Goal: Task Accomplishment & Management: Use online tool/utility

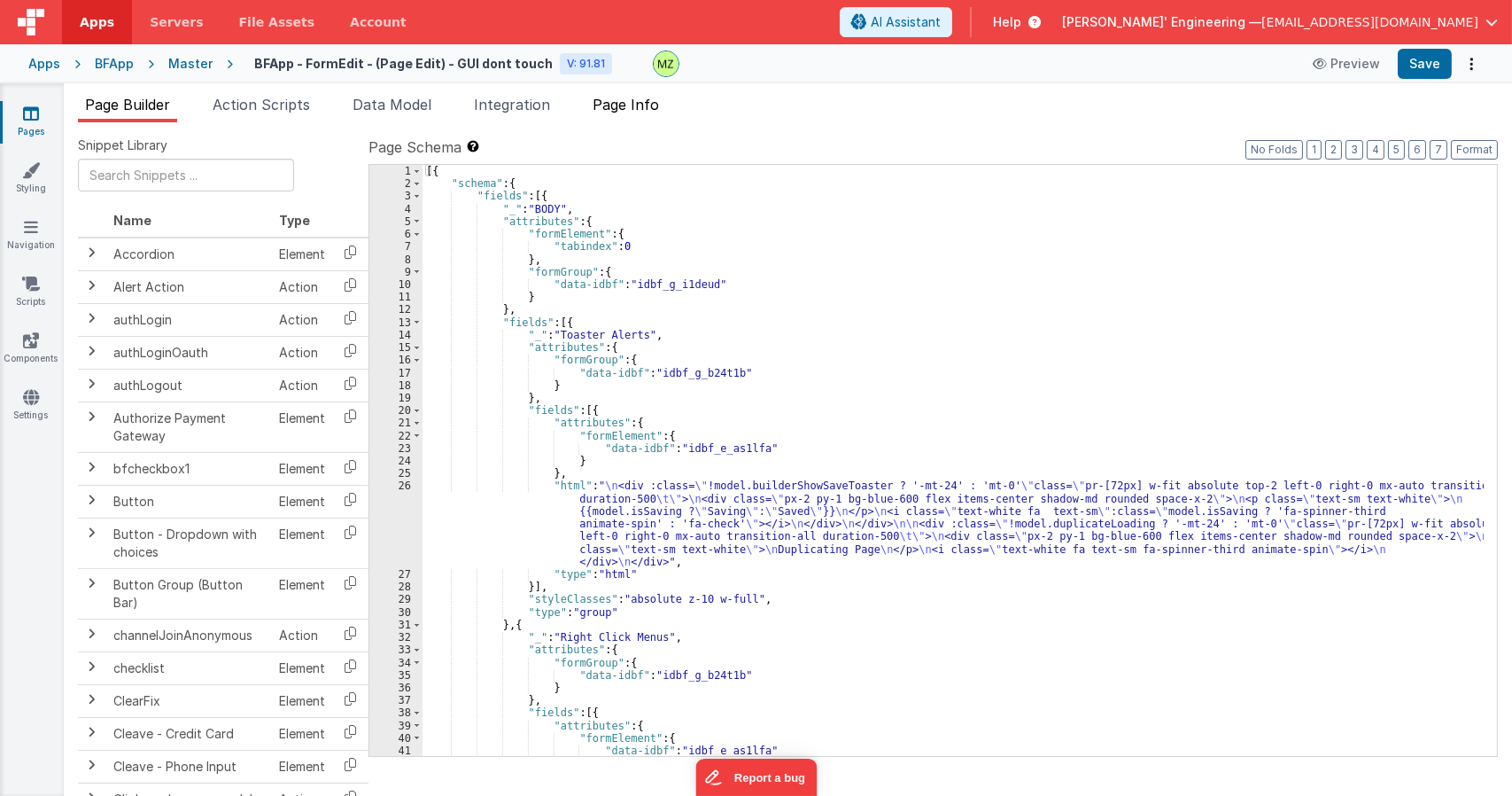
drag, startPoint x: 631, startPoint y: 106, endPoint x: 631, endPoint y: 119, distance: 13.0
click at [631, 106] on span "Page Info" at bounding box center [626, 105] width 66 height 18
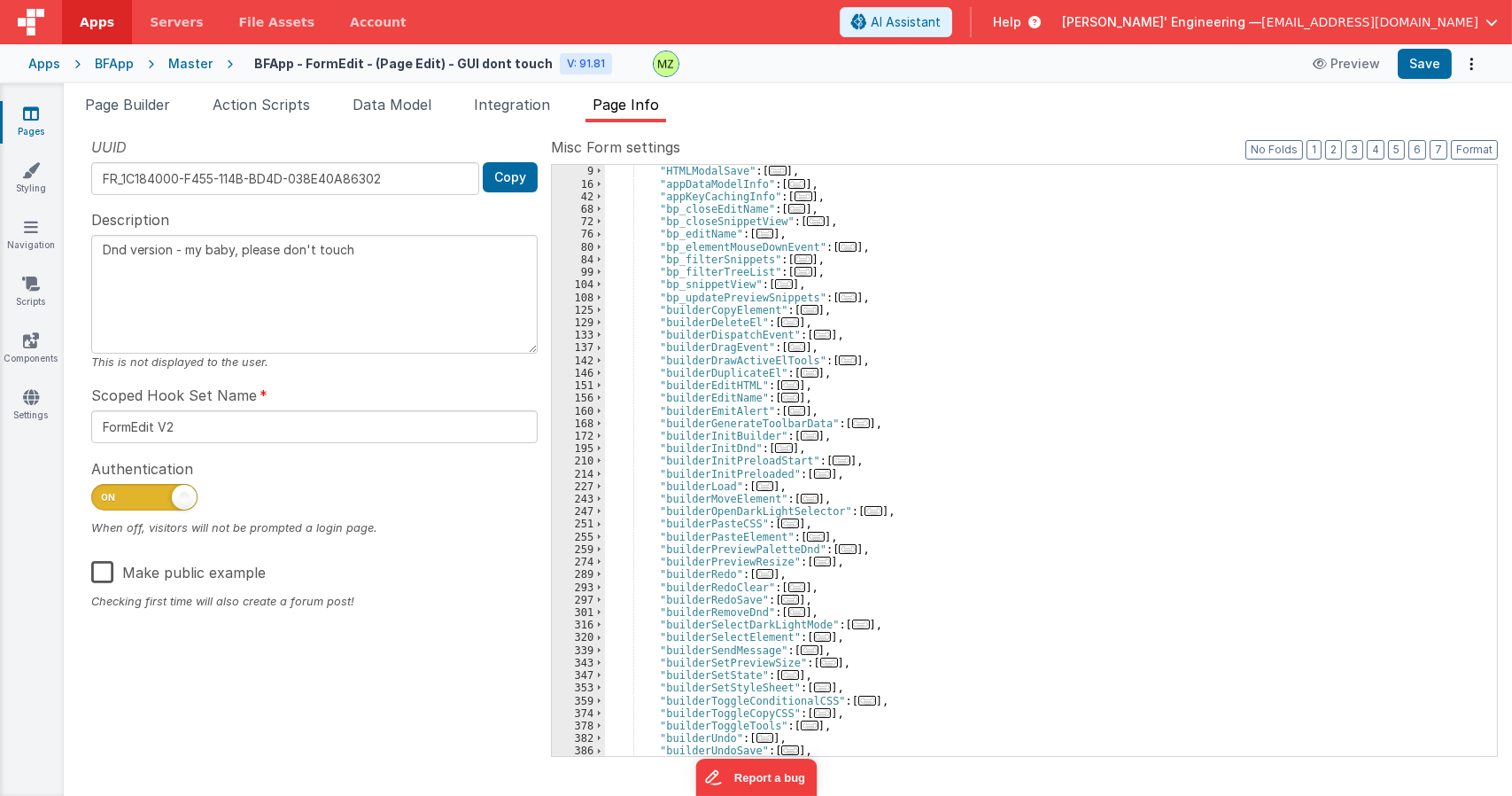
scroll to position [47, 0]
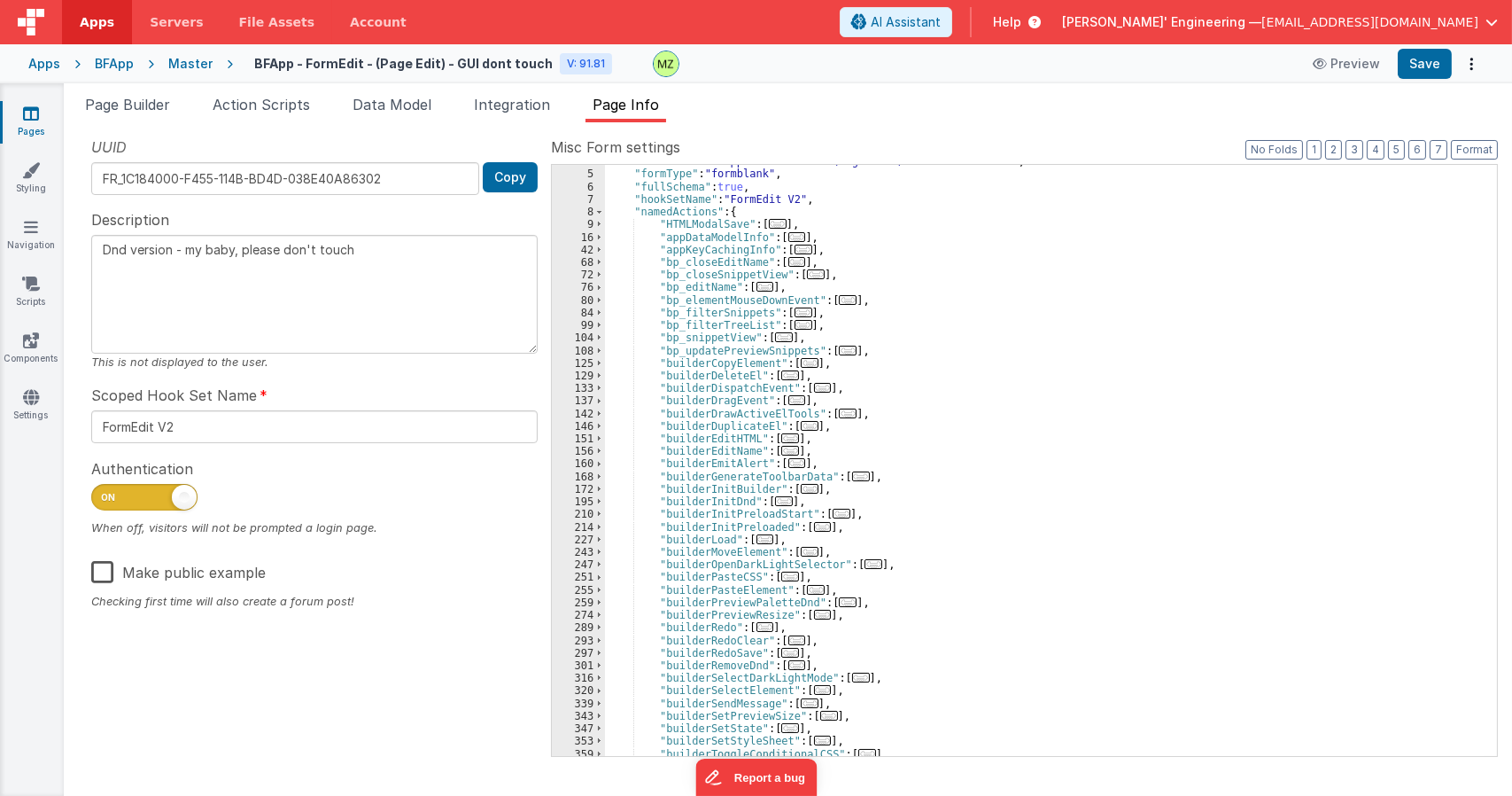
click at [839, 301] on span "..." at bounding box center [848, 300] width 18 height 10
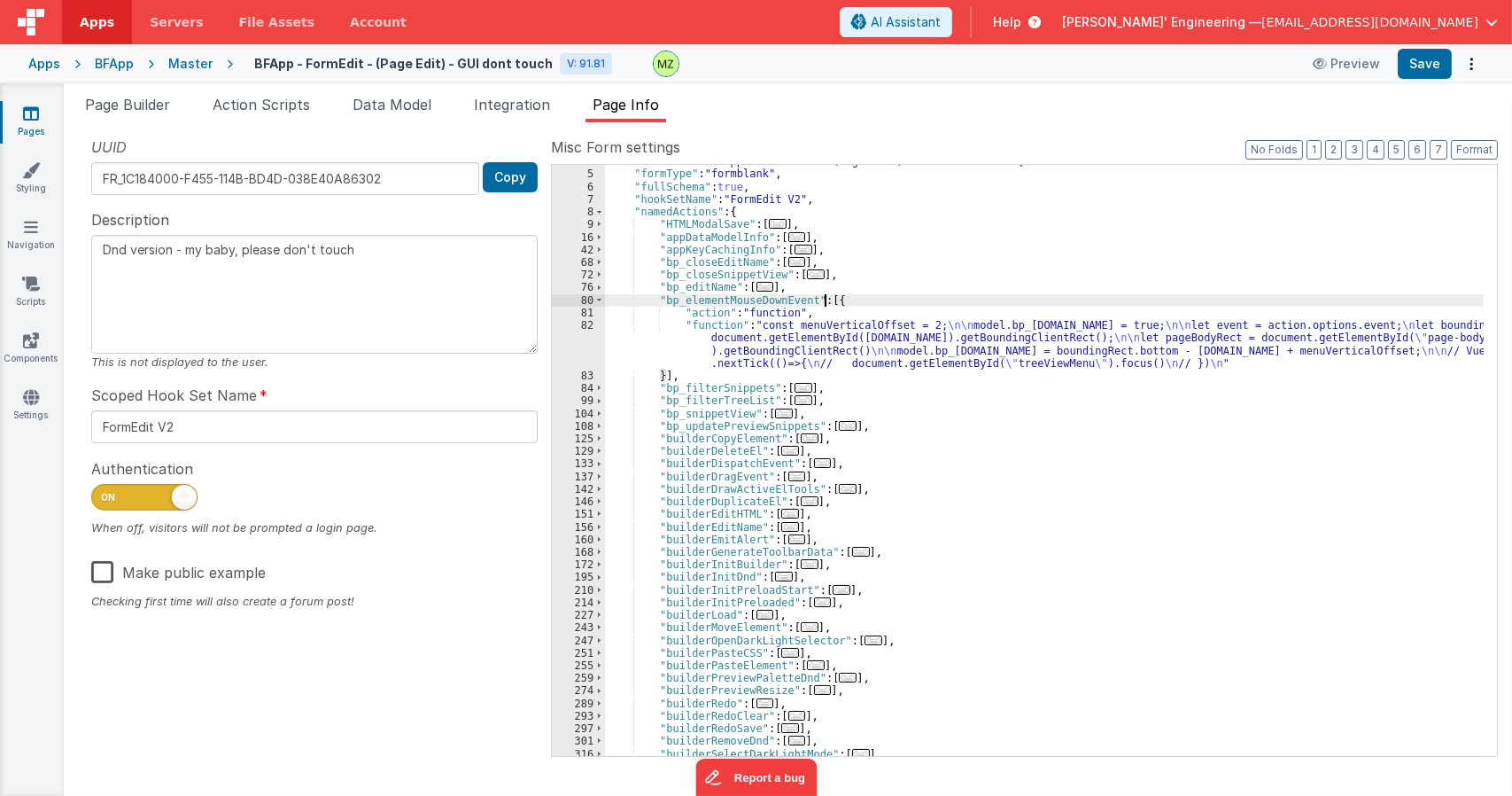
click at [813, 339] on div ""formName" : "BFApp - FormEdit - (Page Edit) - GUI dont touch" , "formType" : "…" at bounding box center [1045, 463] width 879 height 616
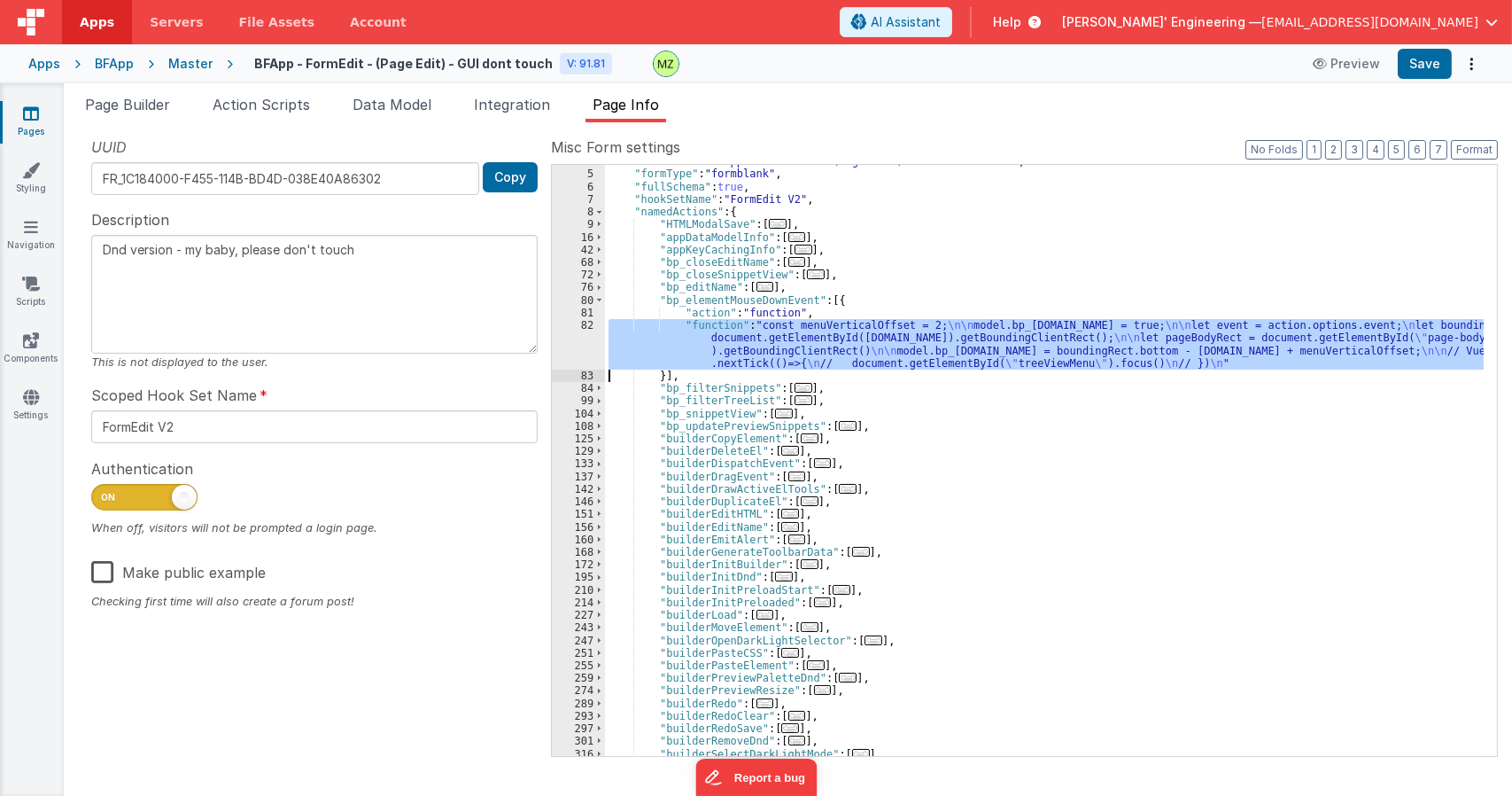
click at [565, 334] on div "82" at bounding box center [579, 344] width 53 height 51
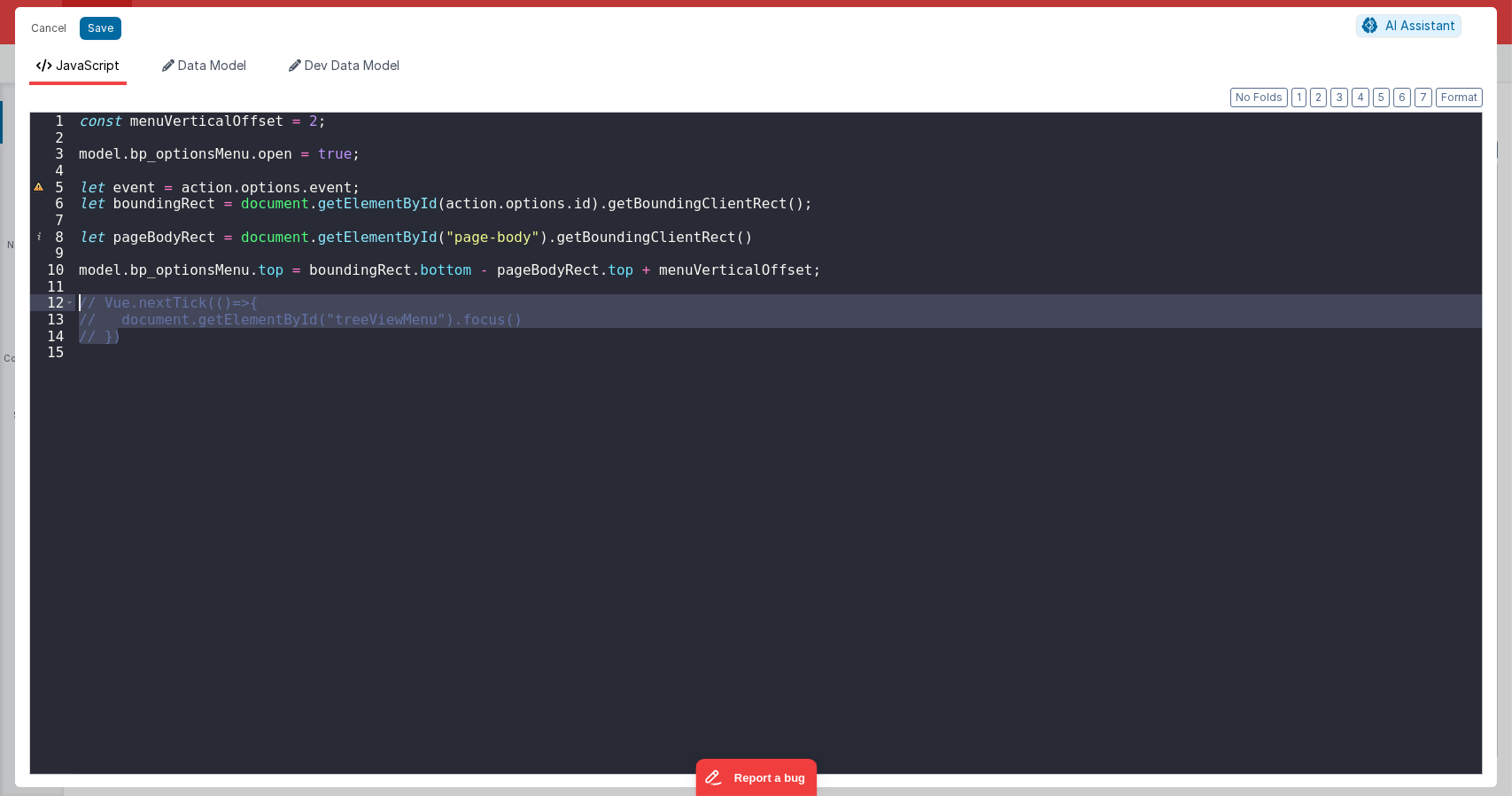
drag, startPoint x: 129, startPoint y: 339, endPoint x: 24, endPoint y: 304, distance: 110.7
click at [24, 304] on div "Format 7 6 5 4 3 2 1 No Folds 1 2 3 4 5 6 7 8 9 10 11 12 13 14 15 const menuVer…" at bounding box center [756, 436] width 1482 height 702
click at [184, 318] on div "const menuVerticalOffset = 2 ; model . bp_optionsMenu . open = true ; let event…" at bounding box center [778, 443] width 1407 height 661
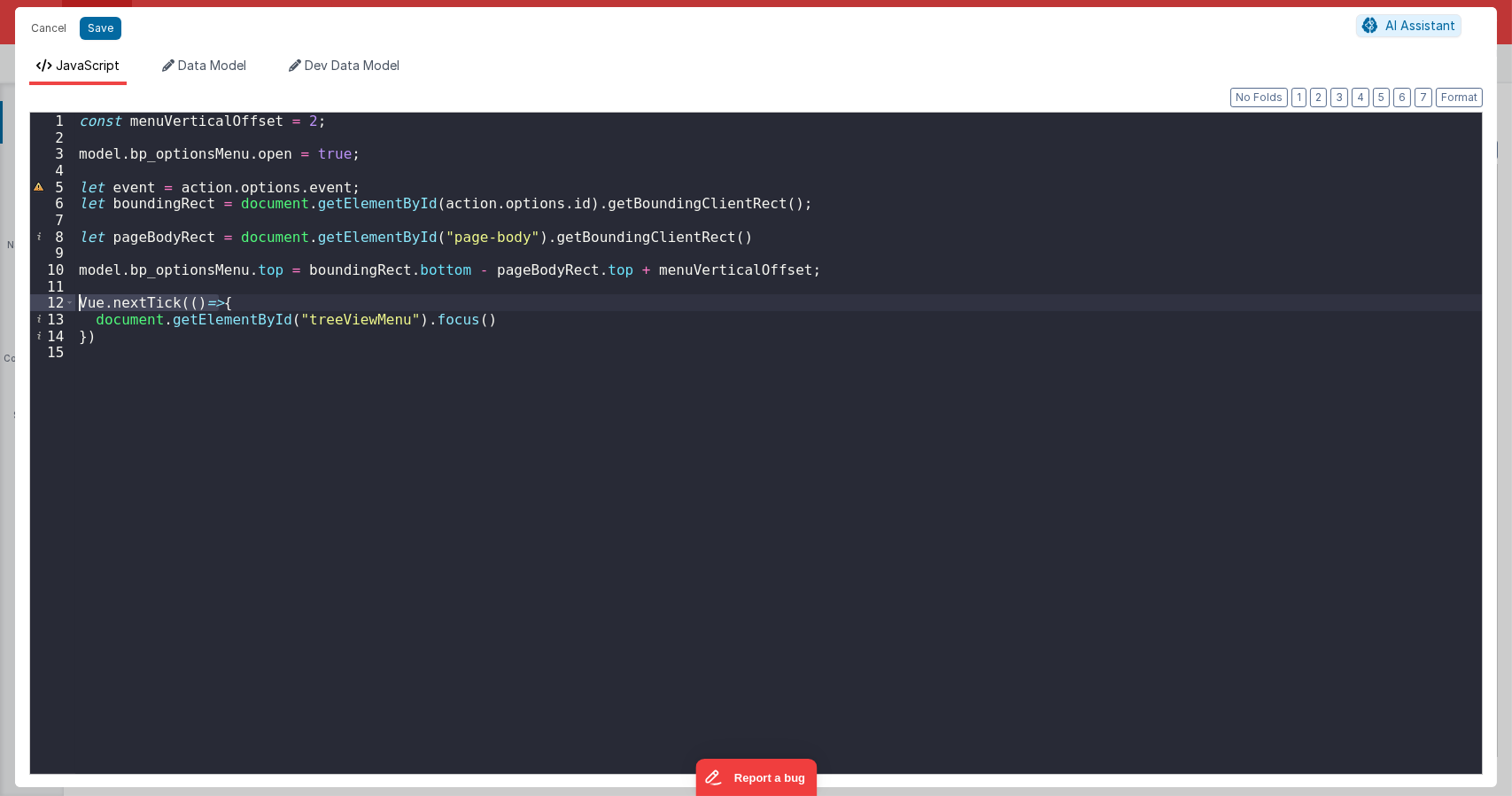
drag, startPoint x: 225, startPoint y: 301, endPoint x: 62, endPoint y: 305, distance: 163.0
click at [62, 305] on div "1 2 3 4 5 6 7 8 9 10 11 12 13 14 15 const menuVerticalOffset = 2 ; model . bp_o…" at bounding box center [756, 443] width 1454 height 663
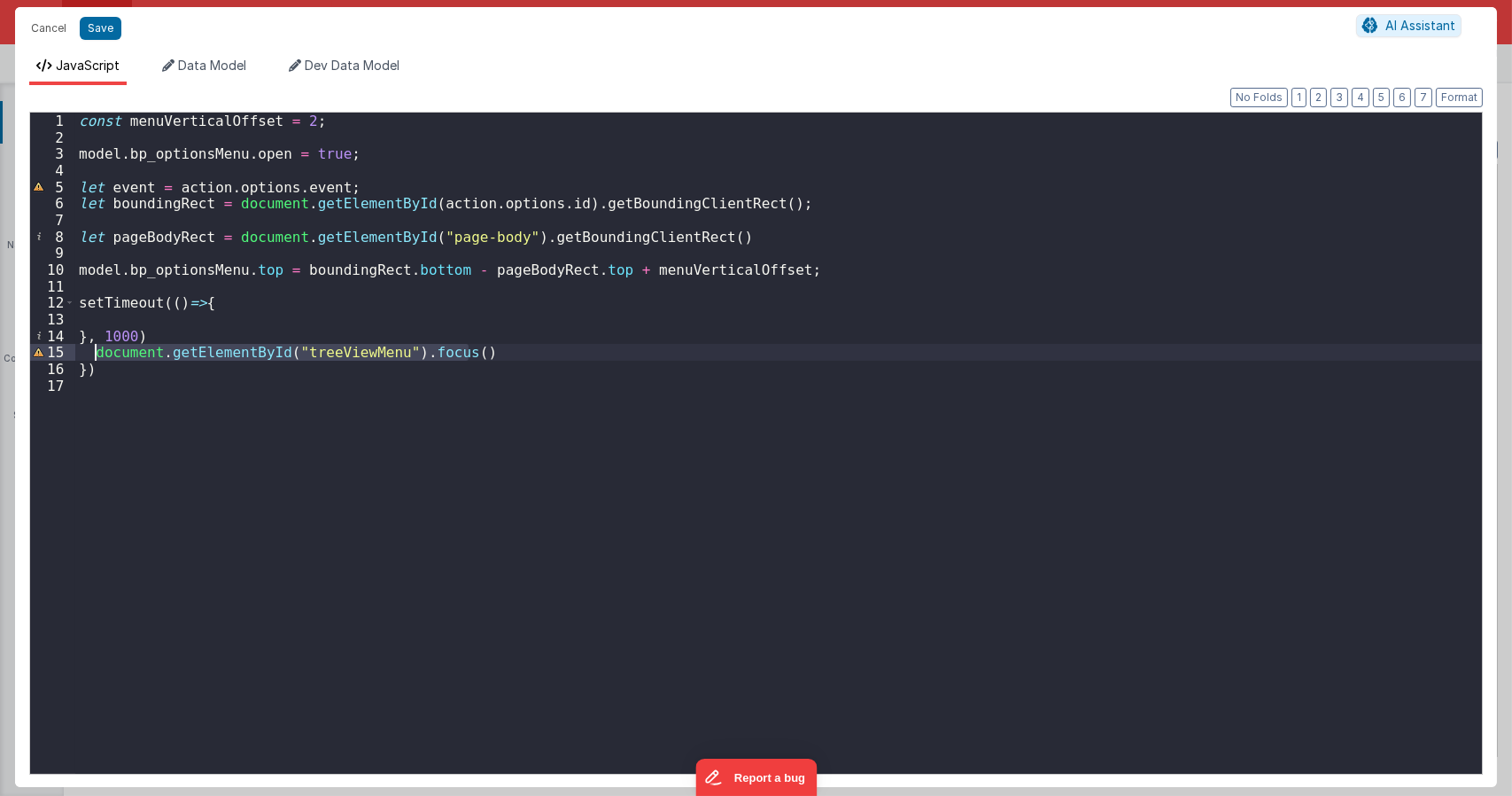
drag, startPoint x: 477, startPoint y: 355, endPoint x: 94, endPoint y: 355, distance: 383.0
click at [94, 355] on div "const menuVerticalOffset = 2 ; model . bp_optionsMenu . open = true ; let event…" at bounding box center [778, 459] width 1407 height 694
click at [108, 318] on div "const menuVerticalOffset = 2 ; model . bp_optionsMenu . open = true ; let event…" at bounding box center [778, 459] width 1407 height 694
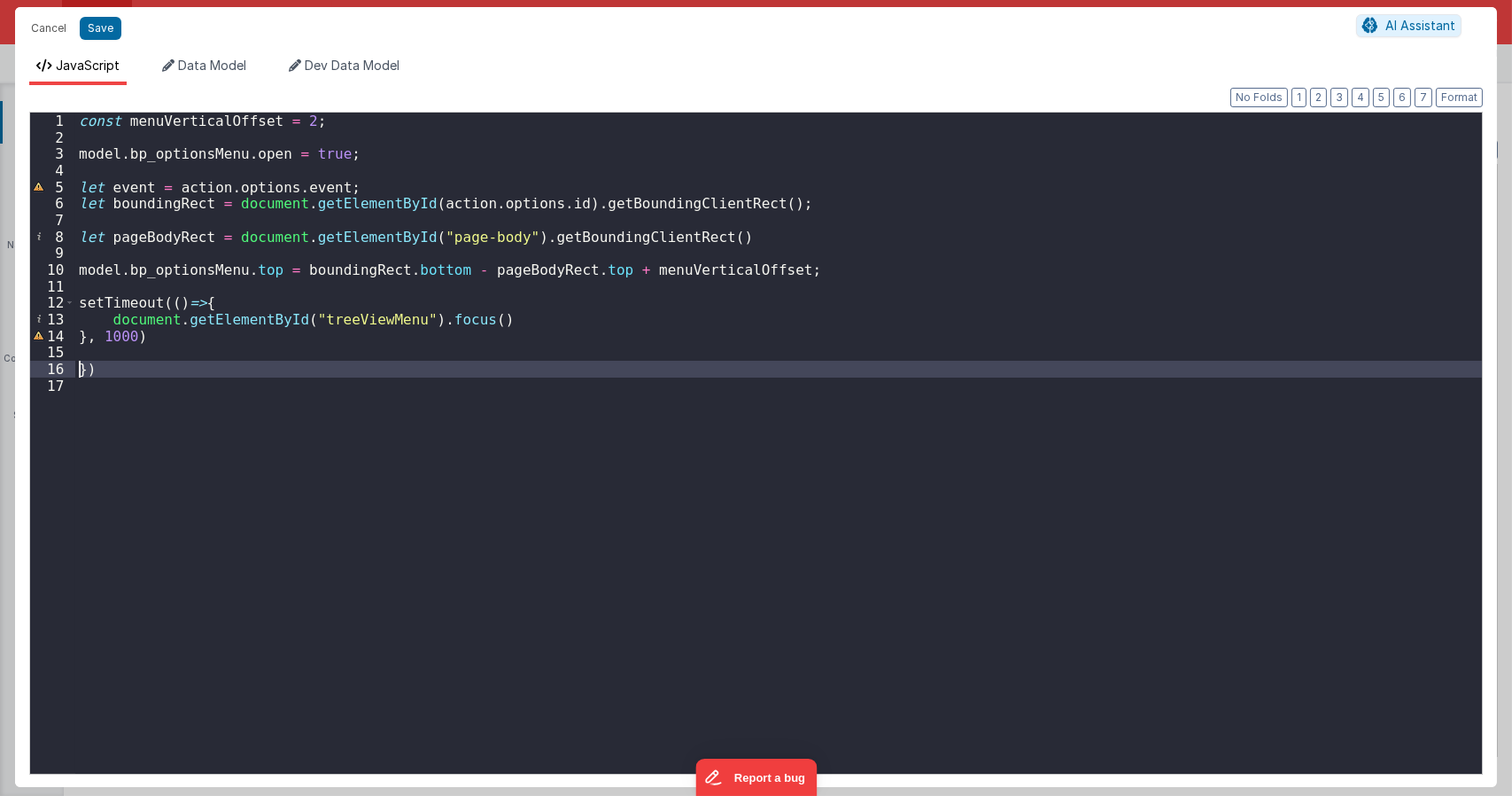
drag, startPoint x: 116, startPoint y: 378, endPoint x: 55, endPoint y: 362, distance: 63.1
click at [55, 363] on div "1 2 3 4 5 6 7 8 9 10 11 12 13 14 15 16 17 const menuVerticalOffset = 2 ; model …" at bounding box center [756, 443] width 1454 height 663
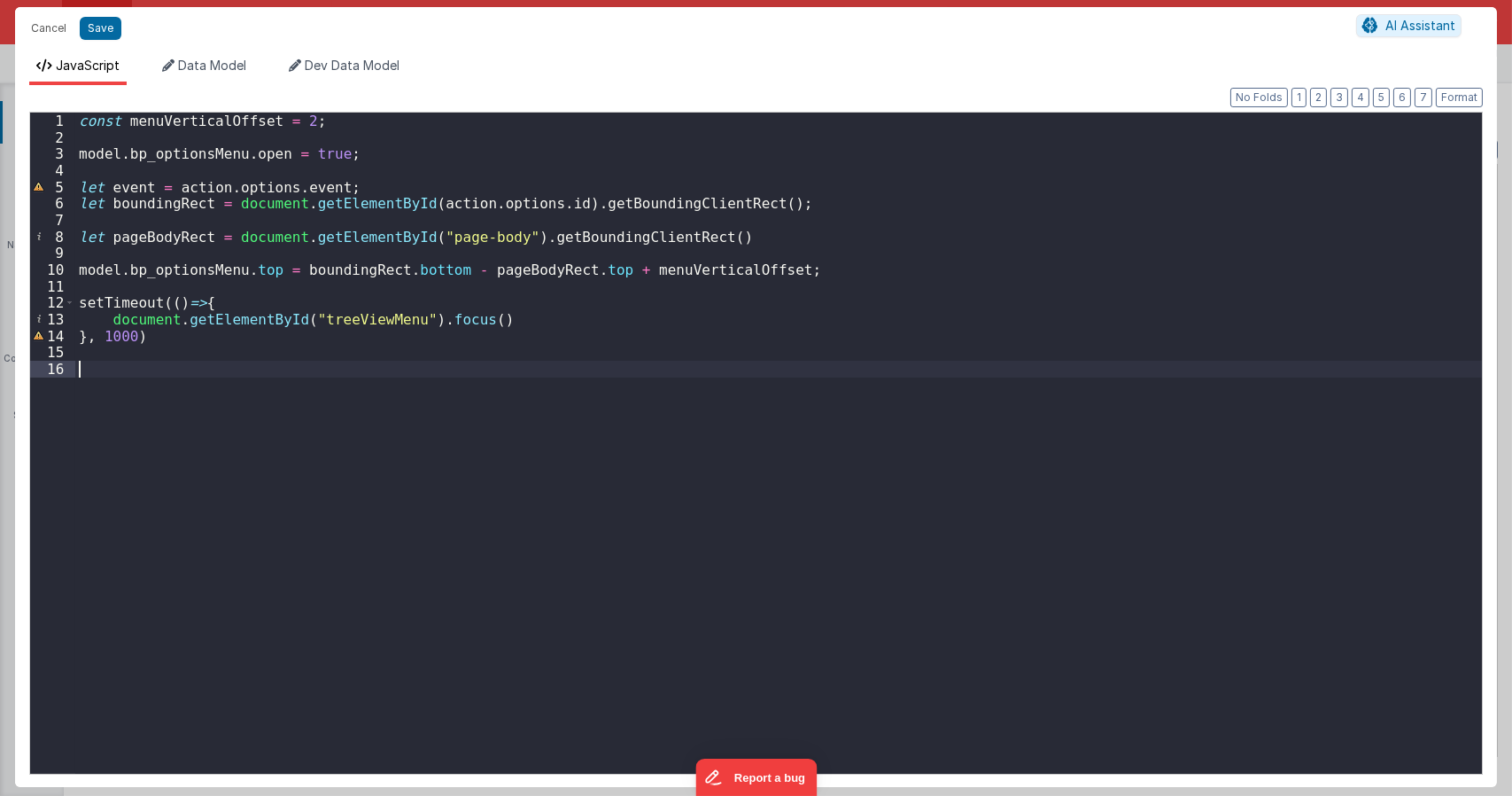
type textarea "Dnd version - my baby, please don't touch"
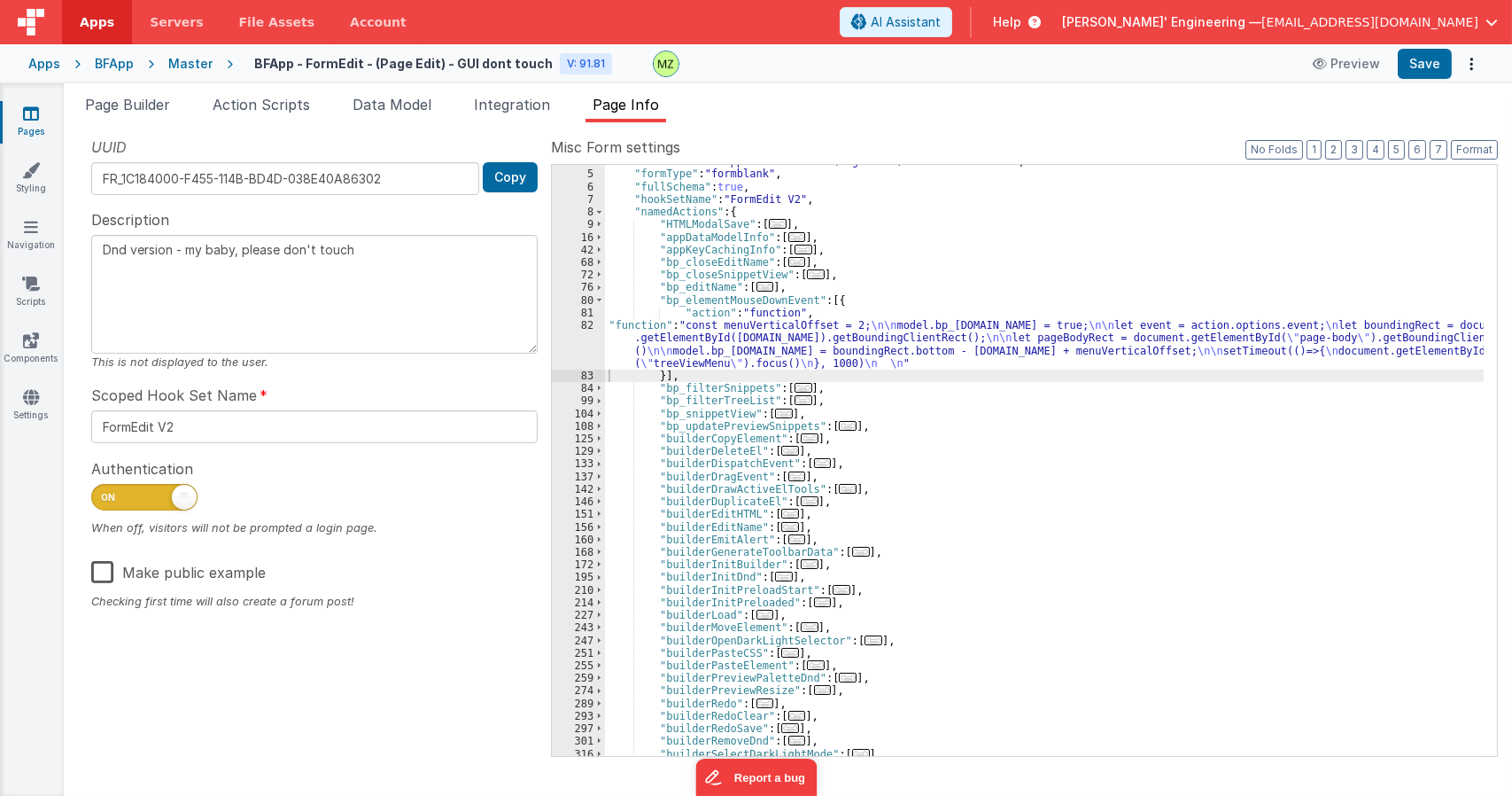
drag, startPoint x: 803, startPoint y: 351, endPoint x: 689, endPoint y: 343, distance: 114.3
click at [802, 351] on div ""formName" : "BFApp - FormEdit - (Page Edit) - GUI dont touch" , "formType" : "…" at bounding box center [1045, 463] width 879 height 616
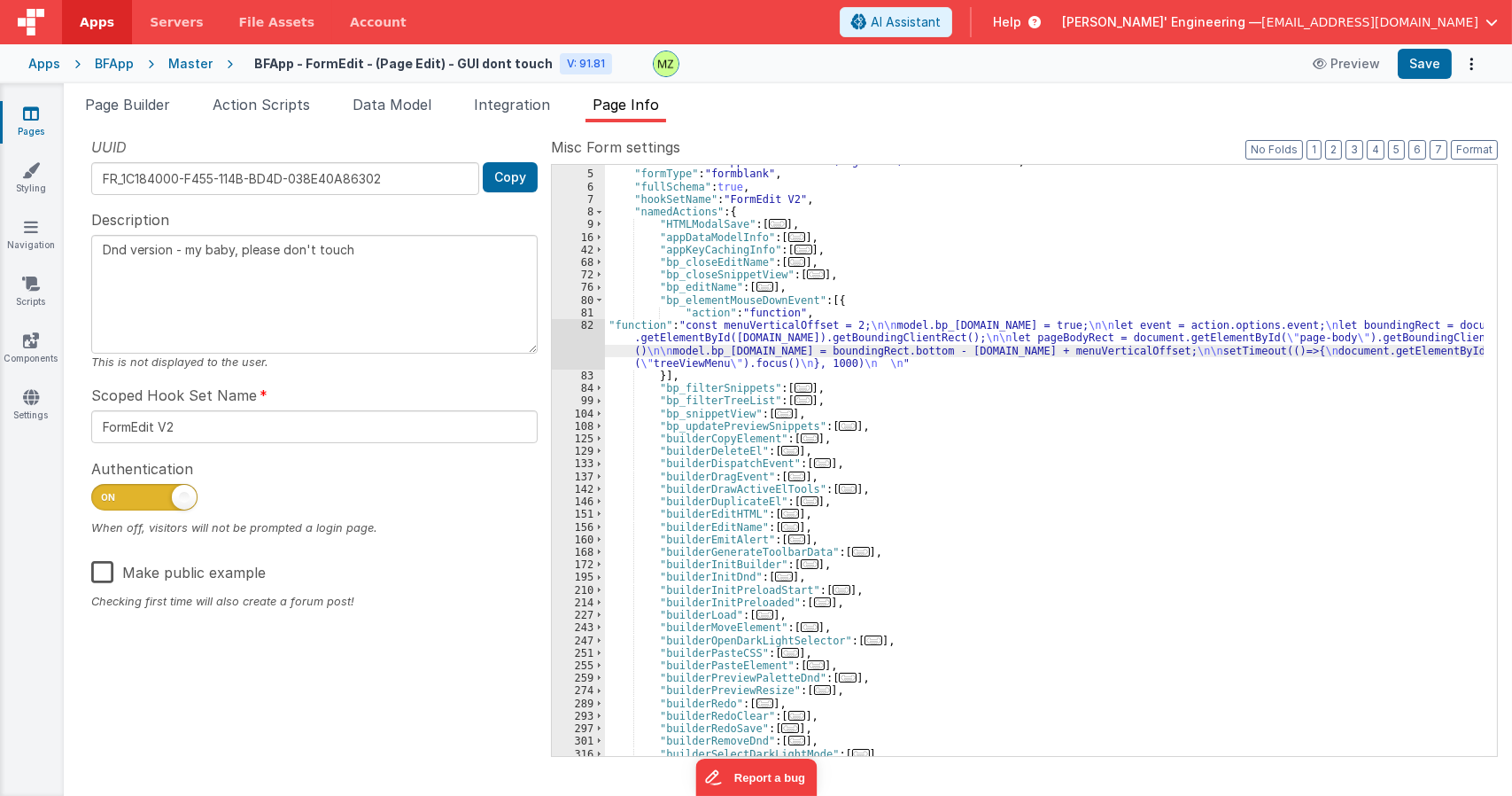
click at [592, 329] on div "82" at bounding box center [579, 344] width 53 height 51
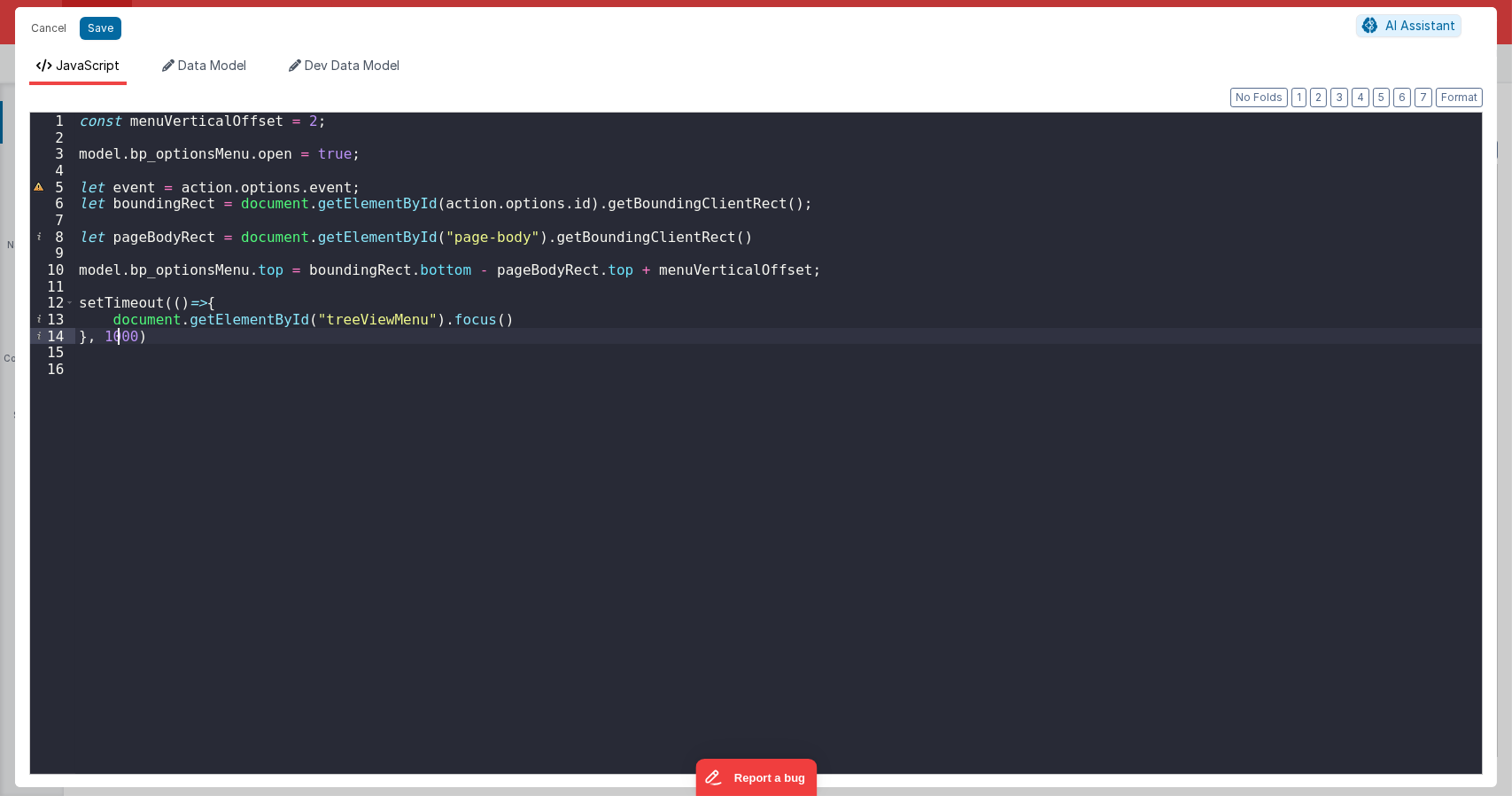
click at [119, 339] on div "const menuVerticalOffset = 2 ; model . bp_optionsMenu . open = true ; let event…" at bounding box center [778, 459] width 1407 height 694
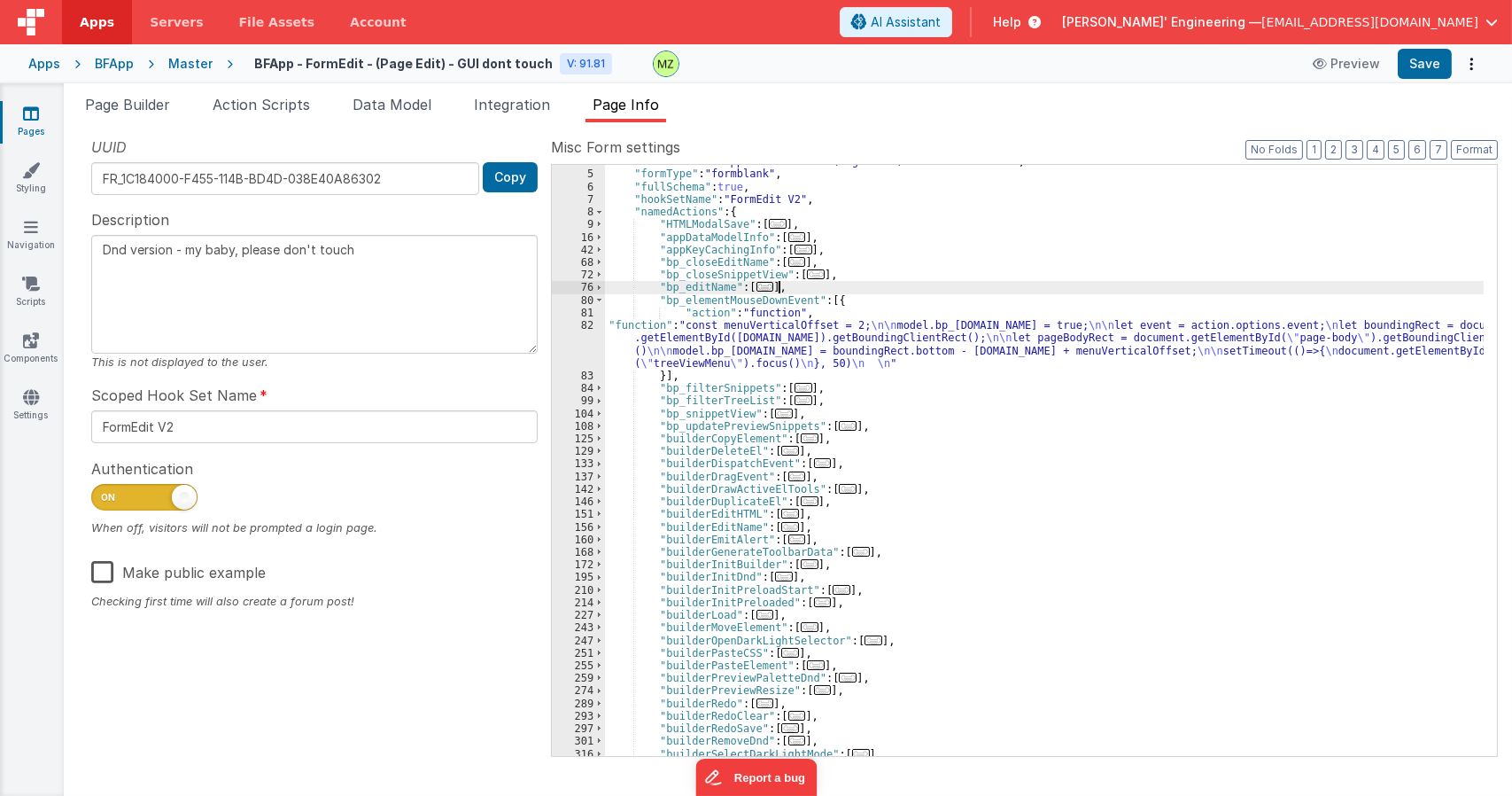
click at [801, 293] on div ""formName" : "BFApp - FormEdit - (Page Edit) - GUI dont touch" , "formType" : "…" at bounding box center [1045, 463] width 879 height 616
type textarea "Dnd version - my baby, please don't touch"
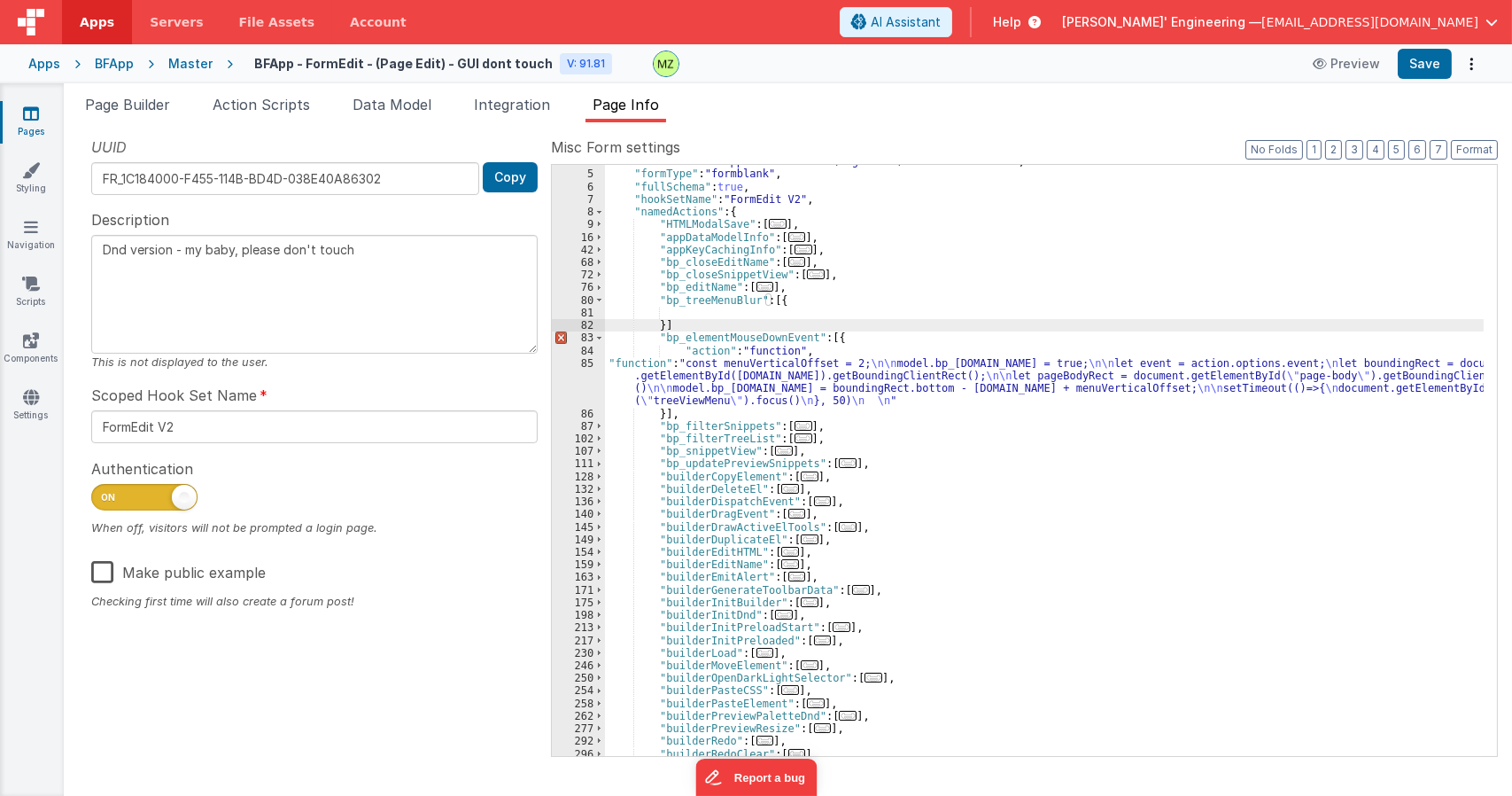
type textarea "Dnd version - my baby, please don't touch"
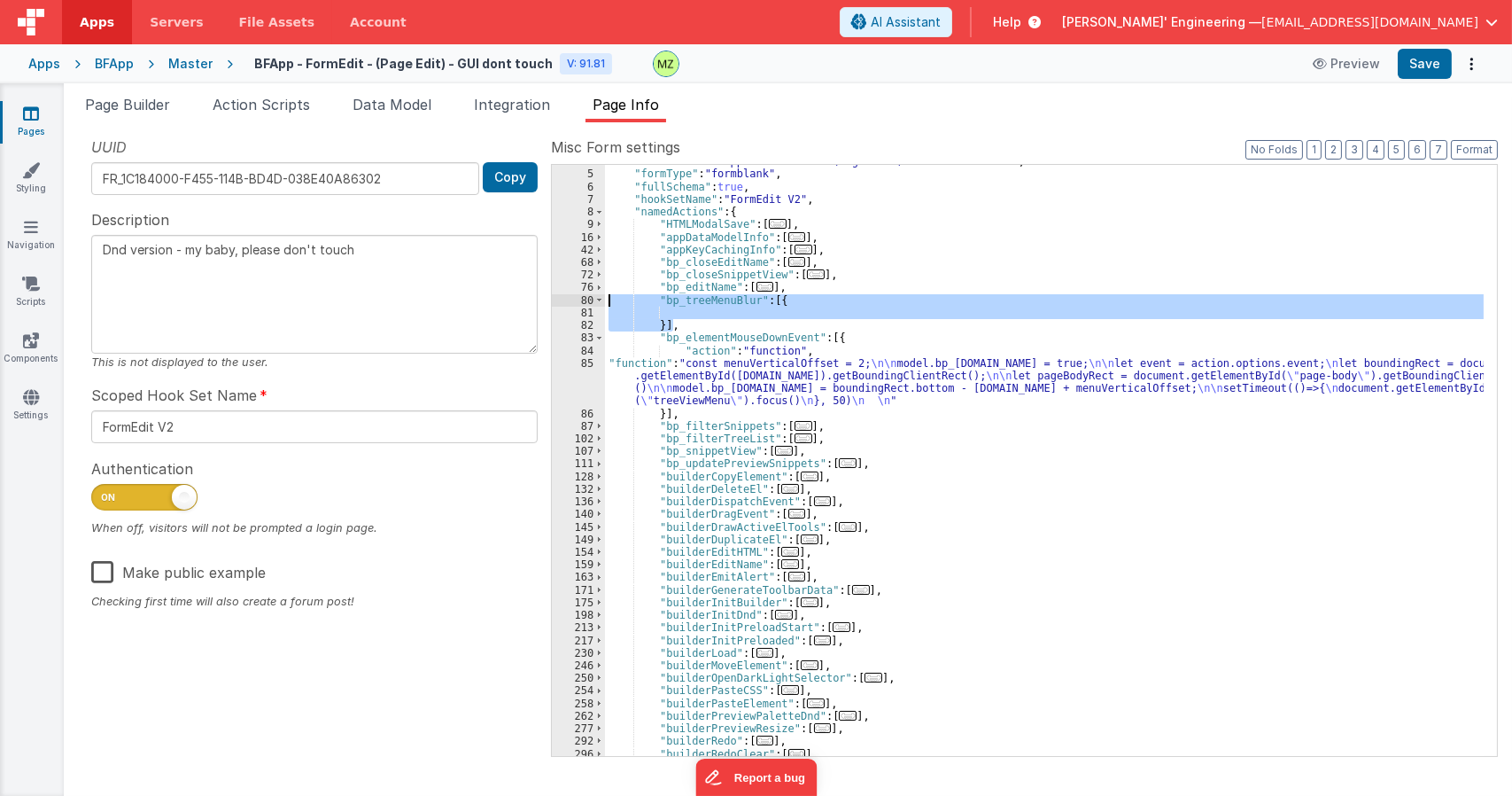
drag, startPoint x: 679, startPoint y: 325, endPoint x: 588, endPoint y: 299, distance: 94.6
click at [588, 299] on div "4 5 6 7 8 9 16 42 68 72 76 80 81 82 83 84 85 86 87 102 107 111 128 132 136 140 …" at bounding box center [1025, 460] width 947 height 593
click at [721, 298] on div ""formName" : "BFApp - FormEdit - (Page Edit) - GUI dont touch" , "formType" : "…" at bounding box center [1045, 460] width 879 height 591
click at [721, 298] on div ""formName" : "BFApp - FormEdit - (Page Edit) - GUI dont touch" , "formType" : "…" at bounding box center [1045, 463] width 879 height 616
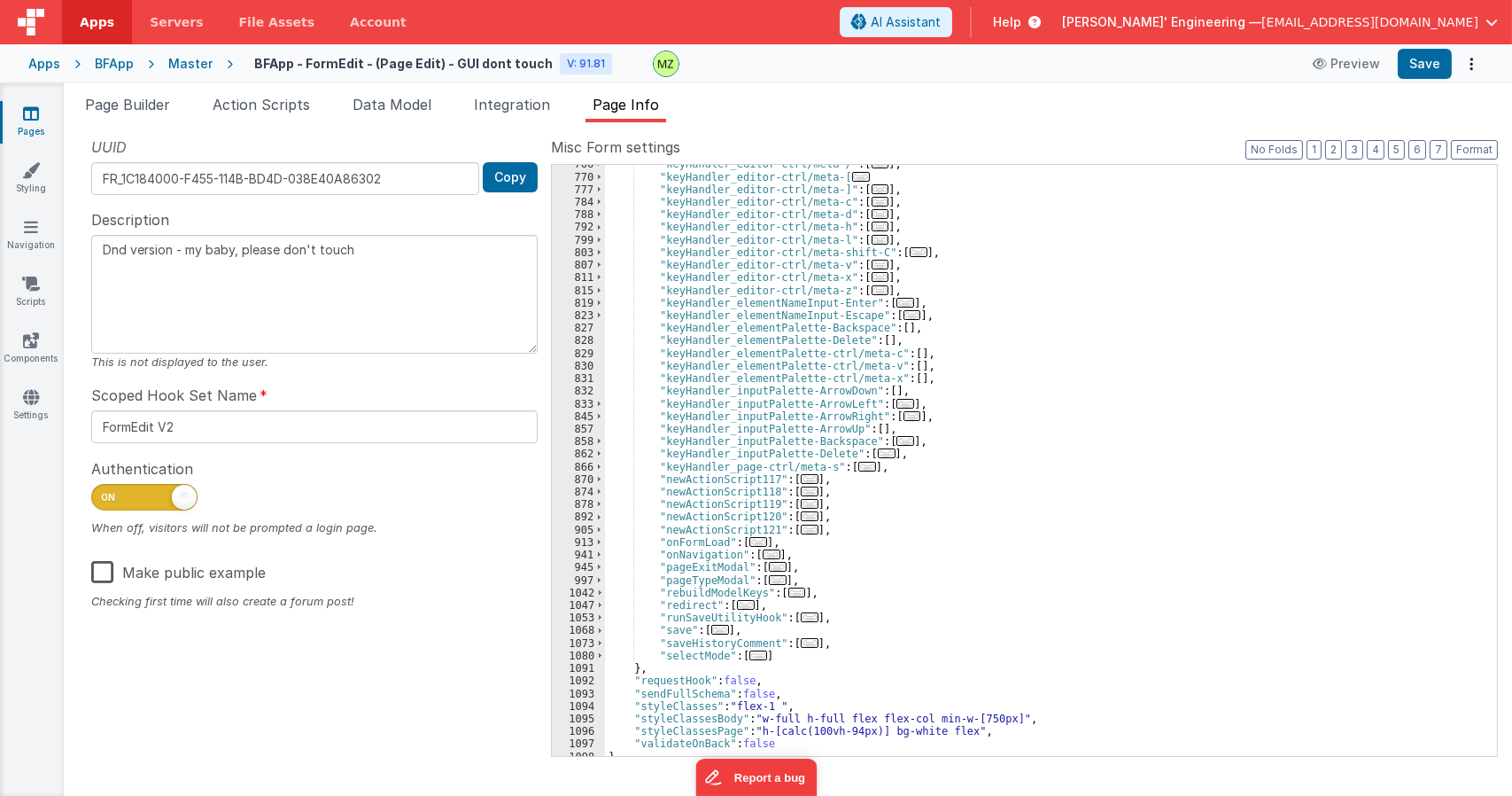
click at [1162, 393] on div ""keyHandler_editor-ctrl/meta-/" : [ ... ] , "keyHandler_editor-ctrl/meta-[ ... …" at bounding box center [1045, 465] width 879 height 616
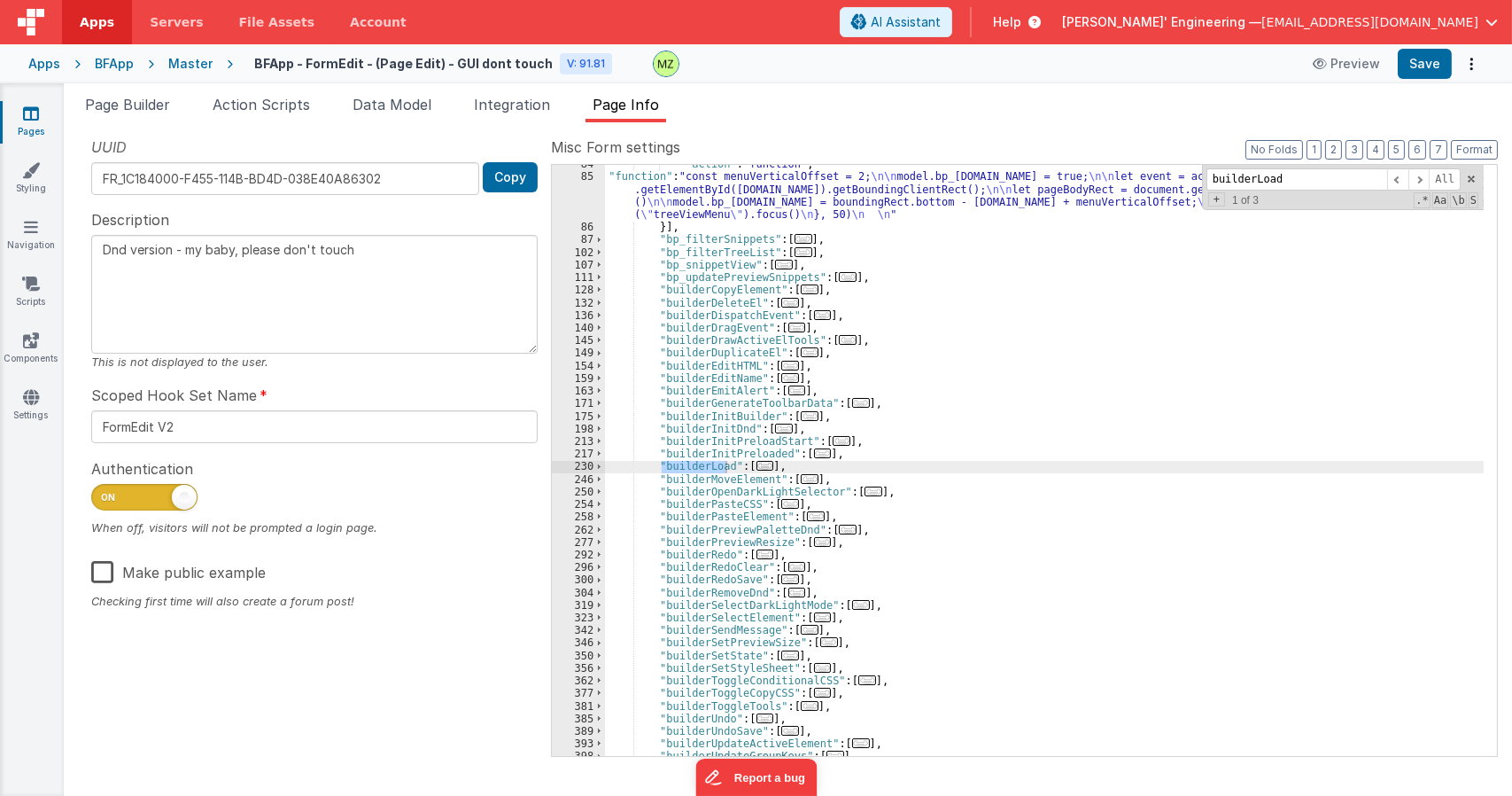
scroll to position [234, 0]
type input "builderLoad"
click at [748, 471] on div ""action" : "function" , "function" : "const menuVerticalOffset = 2; \n\n model.…" at bounding box center [1045, 465] width 879 height 616
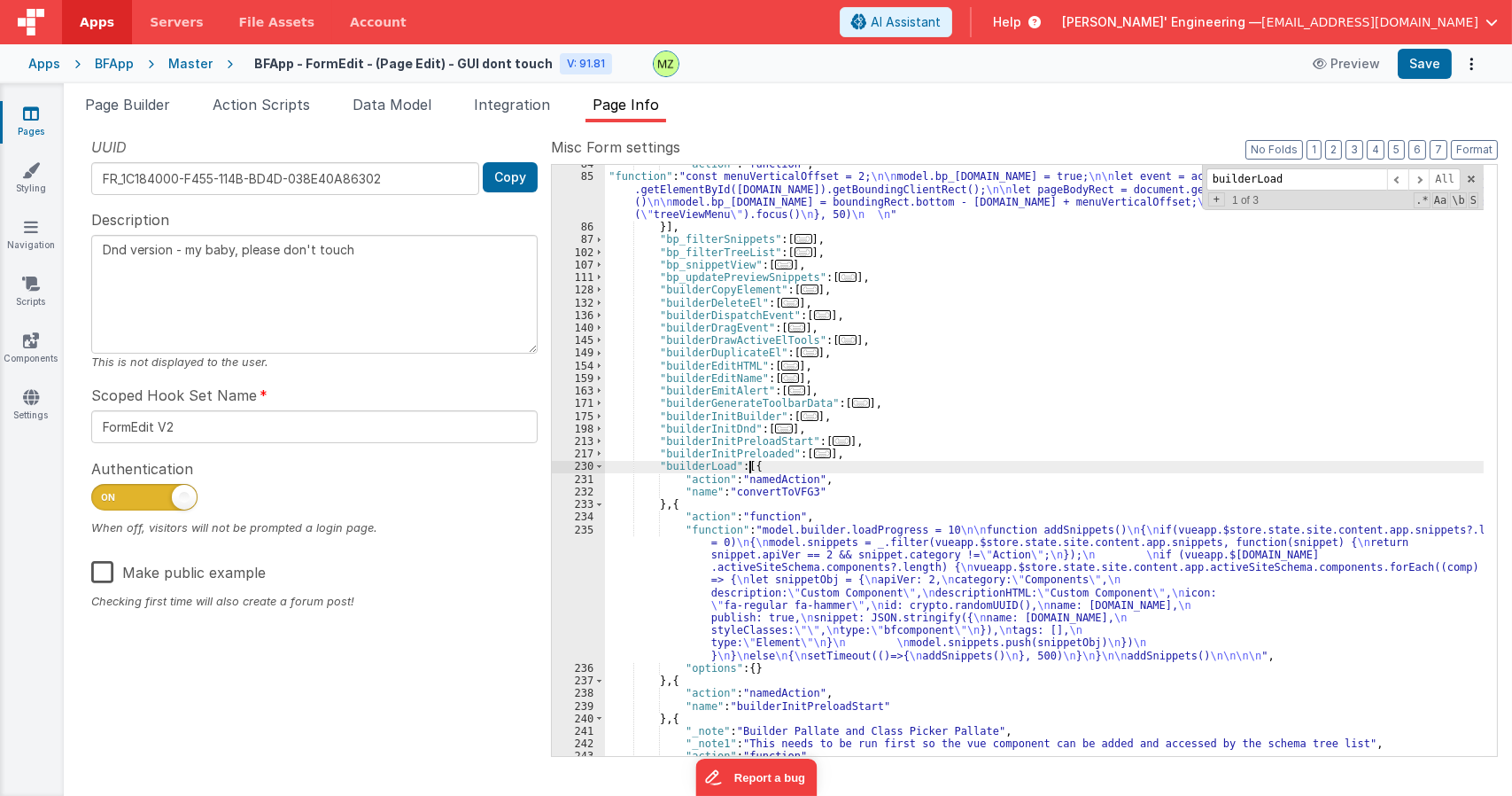
scroll to position [287, 0]
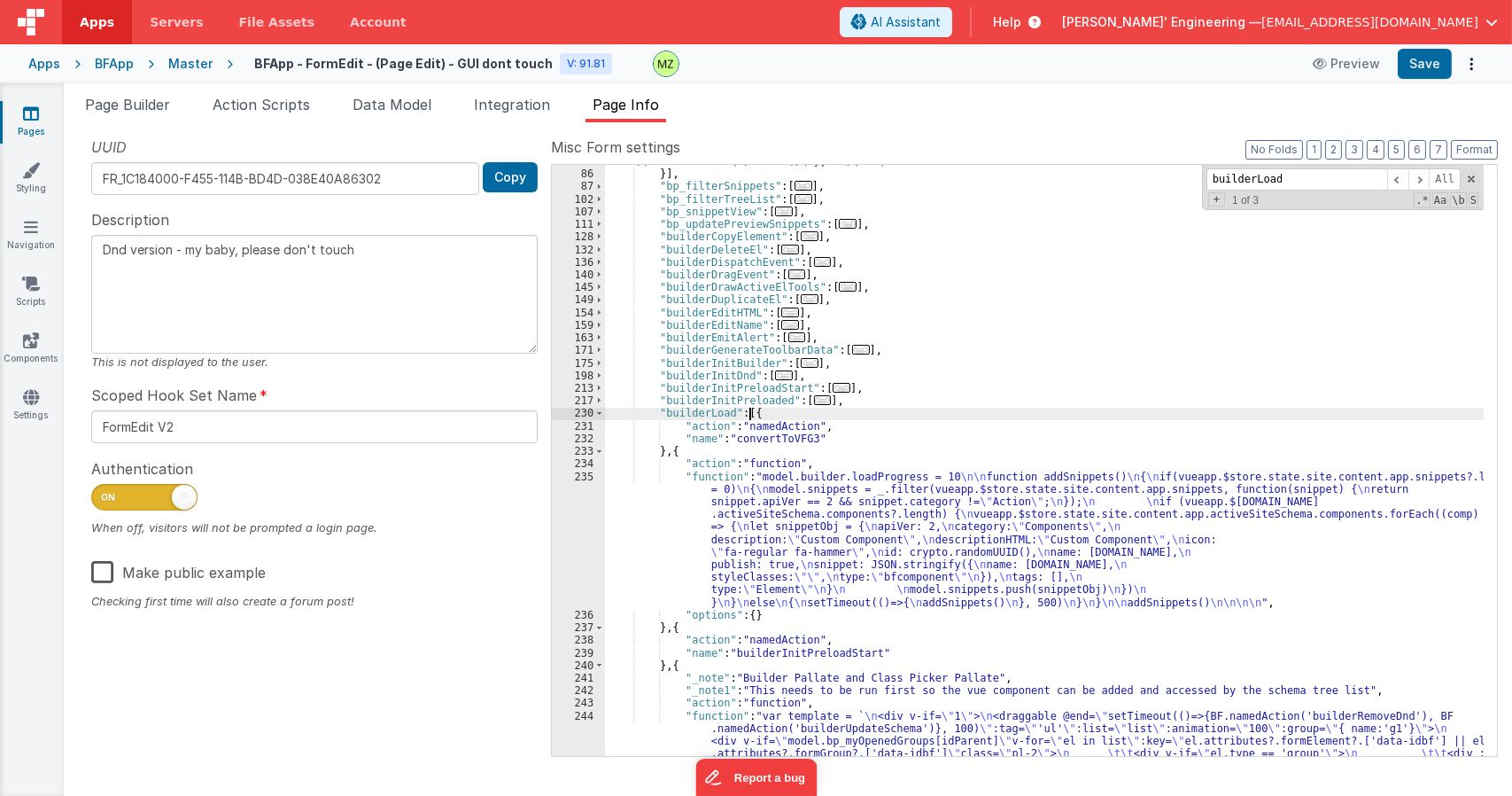
click at [760, 503] on div ""function" : "const menuVerticalOffset = 2; \n\n model.bp_optionsMenu.open = tr…" at bounding box center [1045, 664] width 879 height 1095
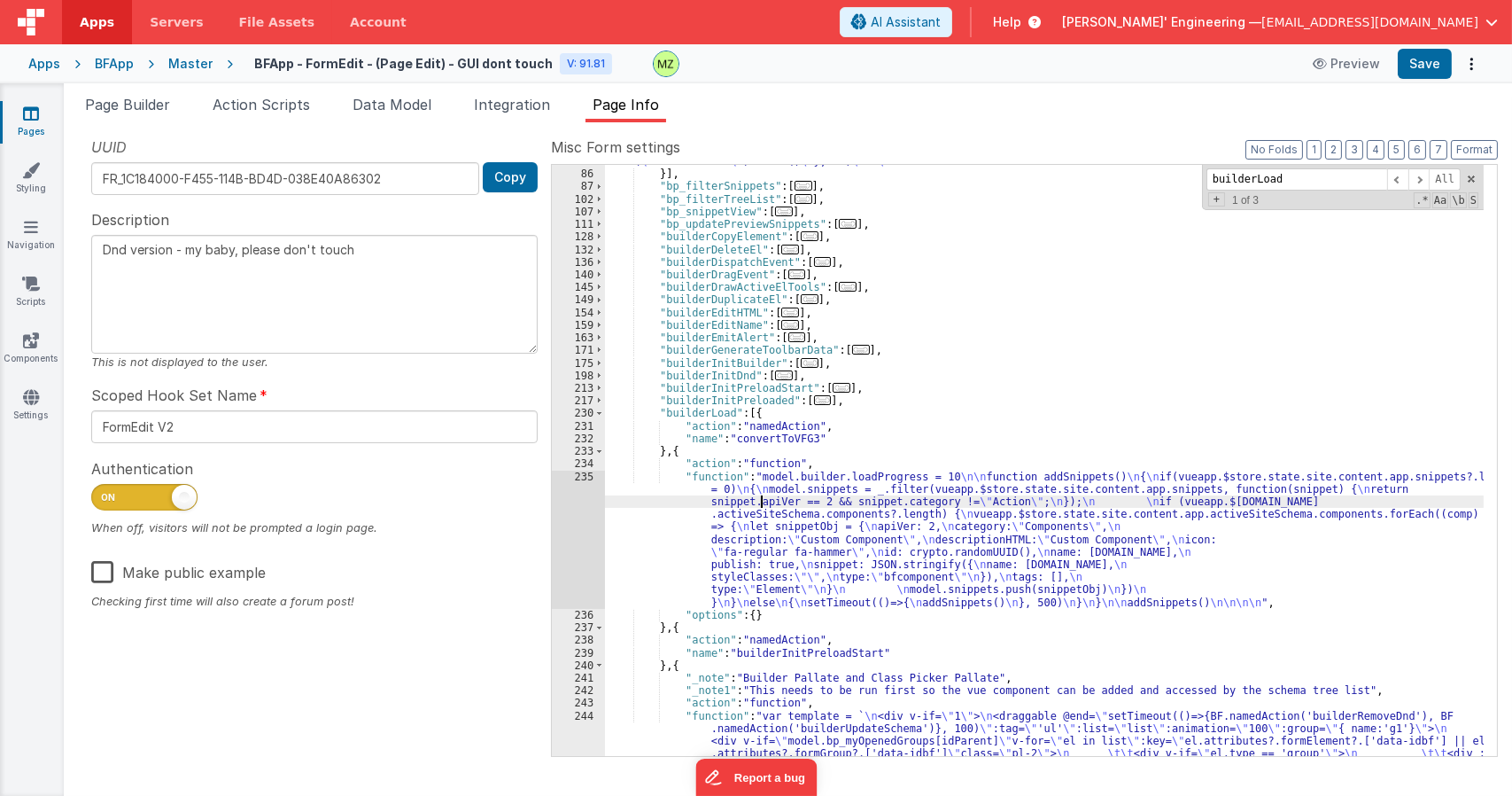
click at [592, 481] on div "235" at bounding box center [579, 540] width 53 height 138
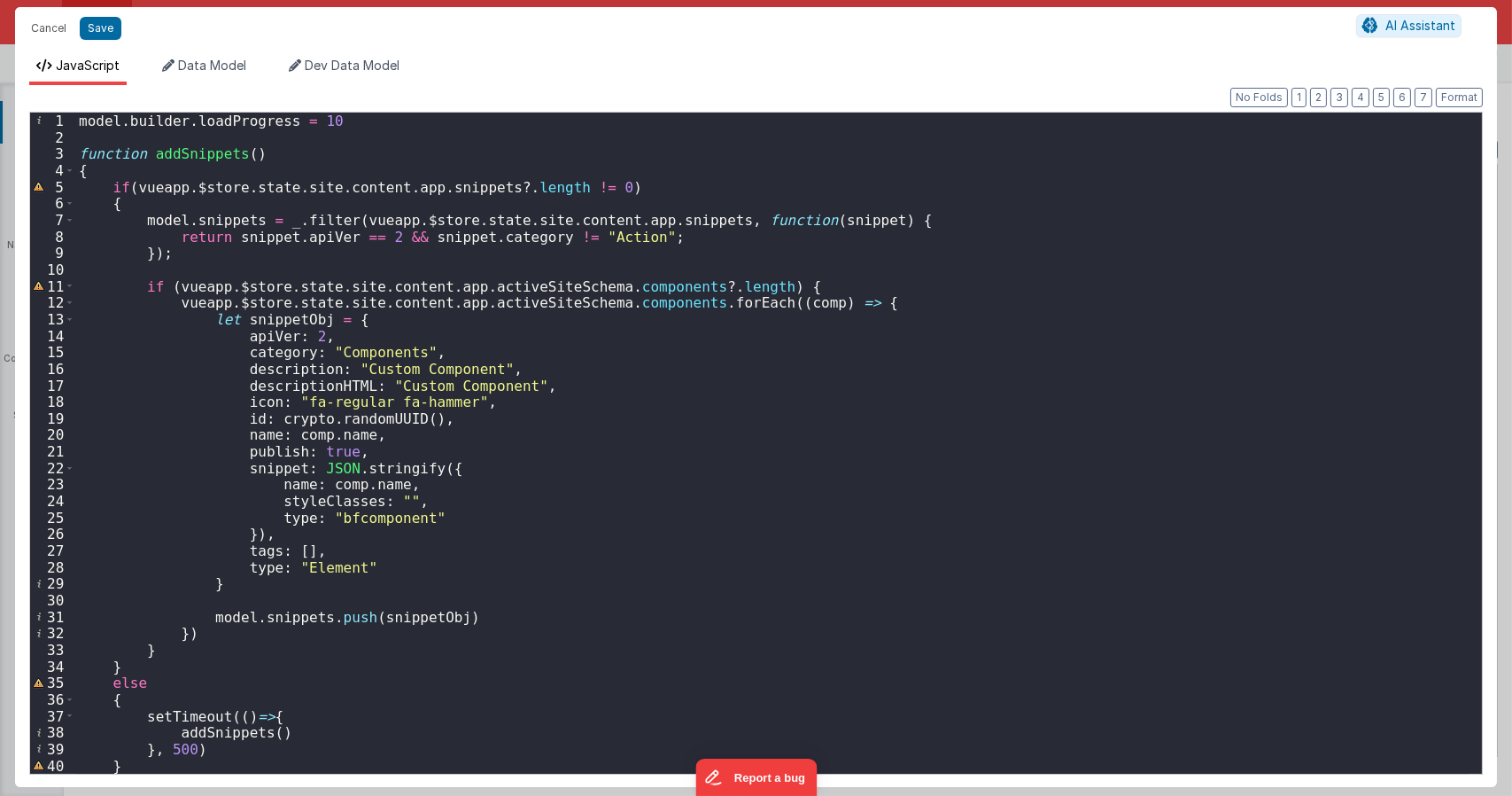
type textarea "Dnd version - my baby, please don't touch"
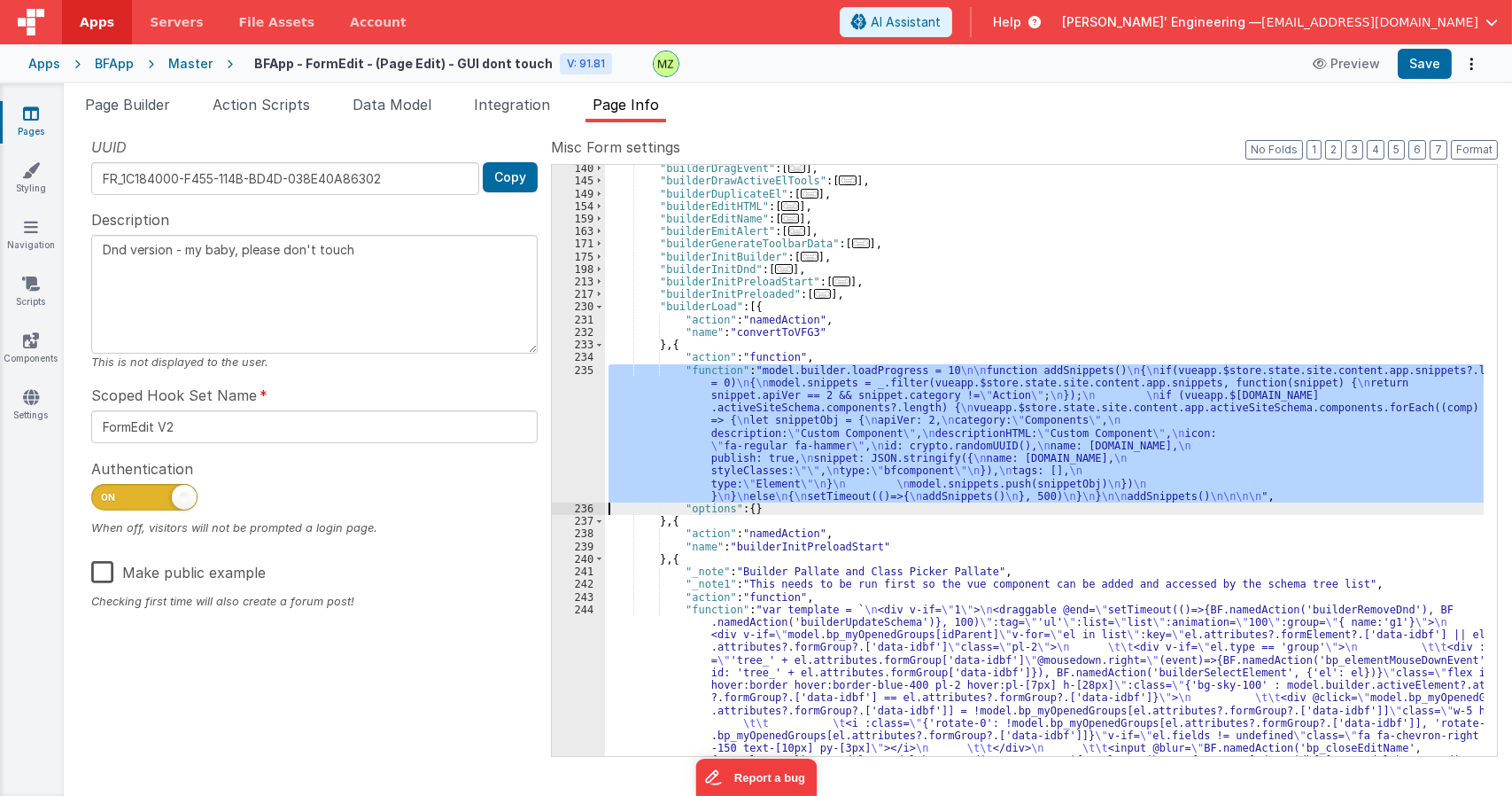
scroll to position [500, 0]
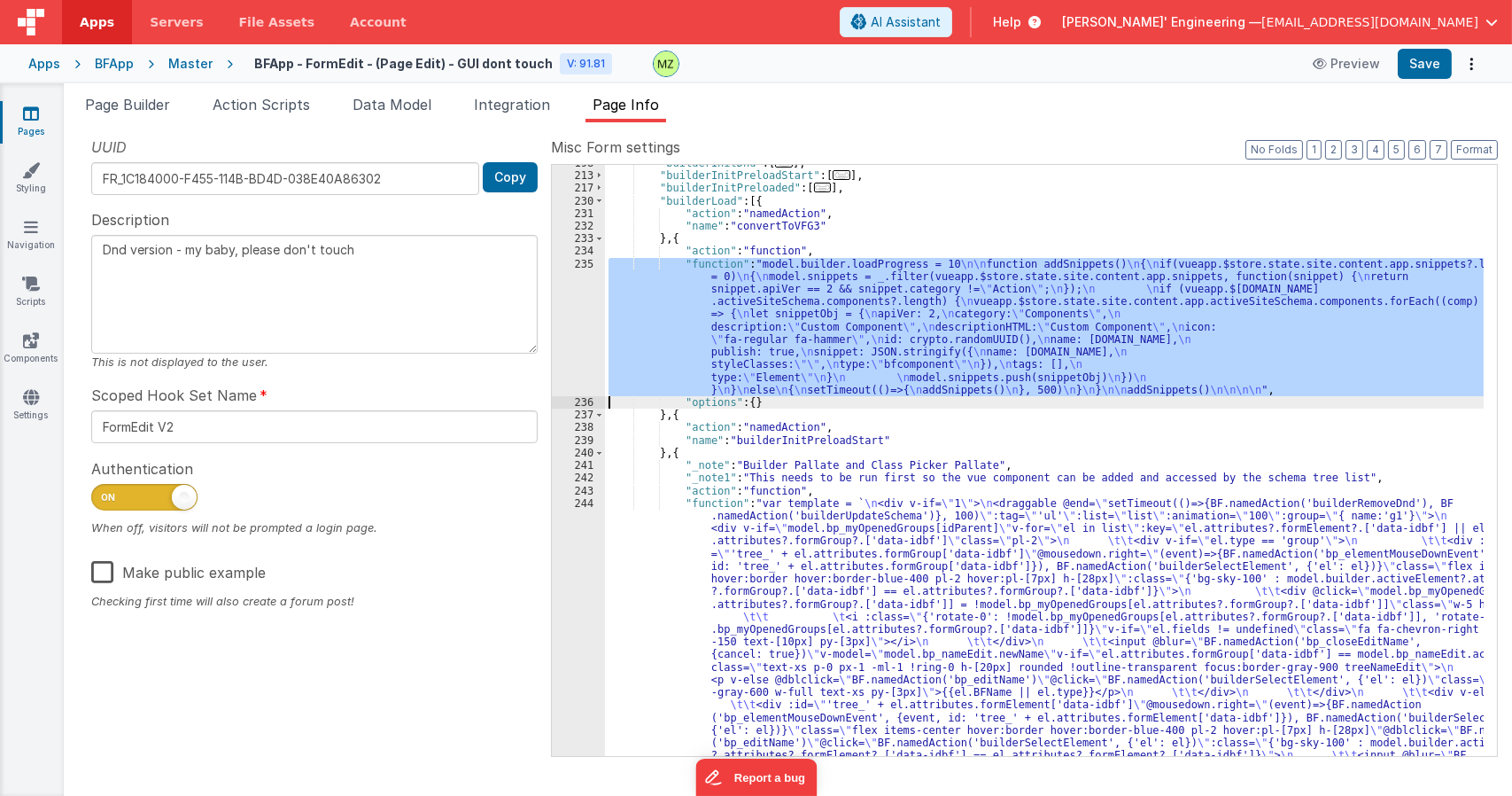
drag, startPoint x: 762, startPoint y: 586, endPoint x: 741, endPoint y: 573, distance: 24.7
click at [763, 586] on div ""builderInitDnd" : [ ... ] , "builderInitPreloadStart" : [ ... ] , "builderInit…" at bounding box center [1045, 685] width 879 height 1057
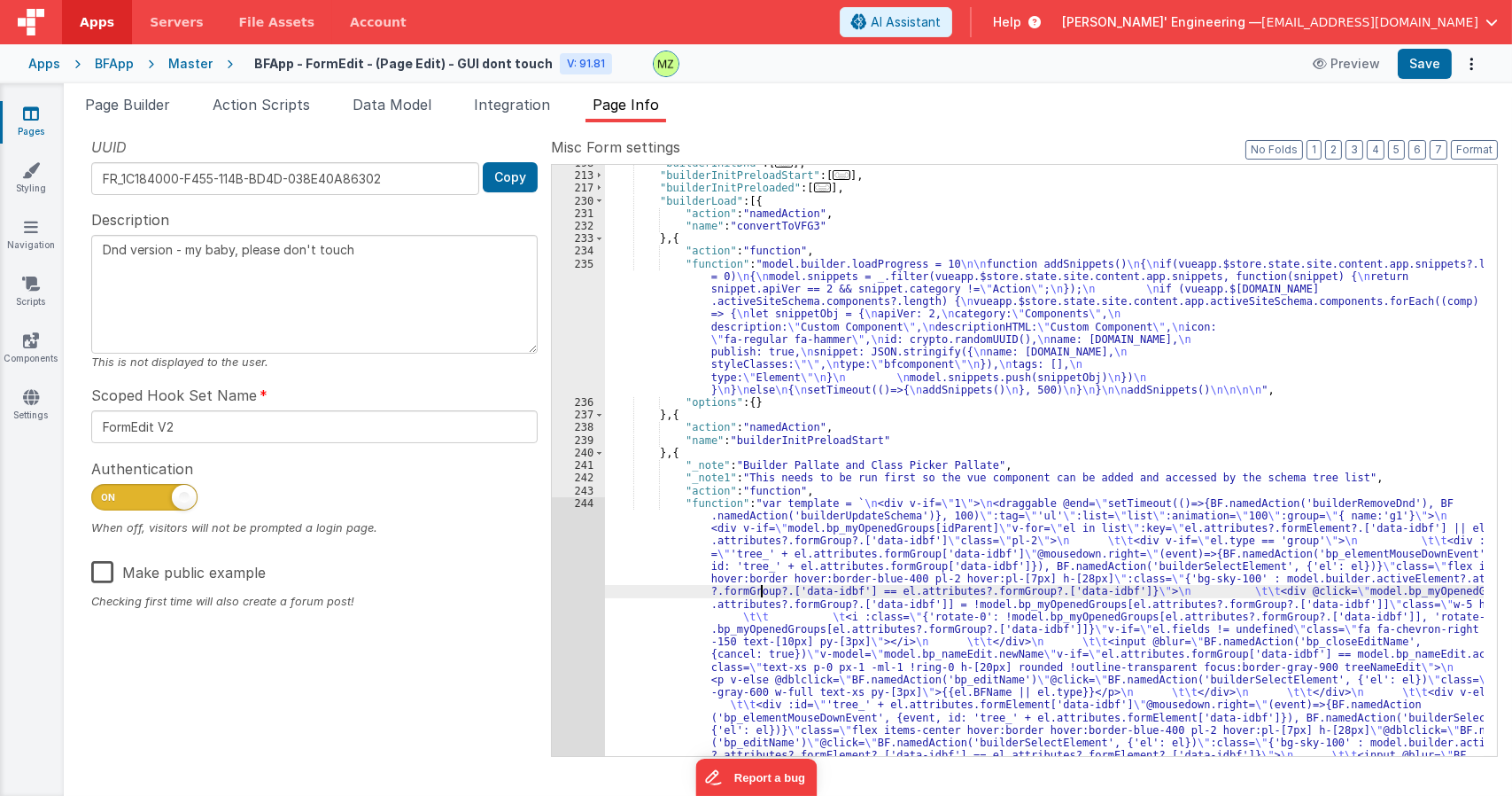
click at [578, 506] on div "244" at bounding box center [579, 724] width 53 height 454
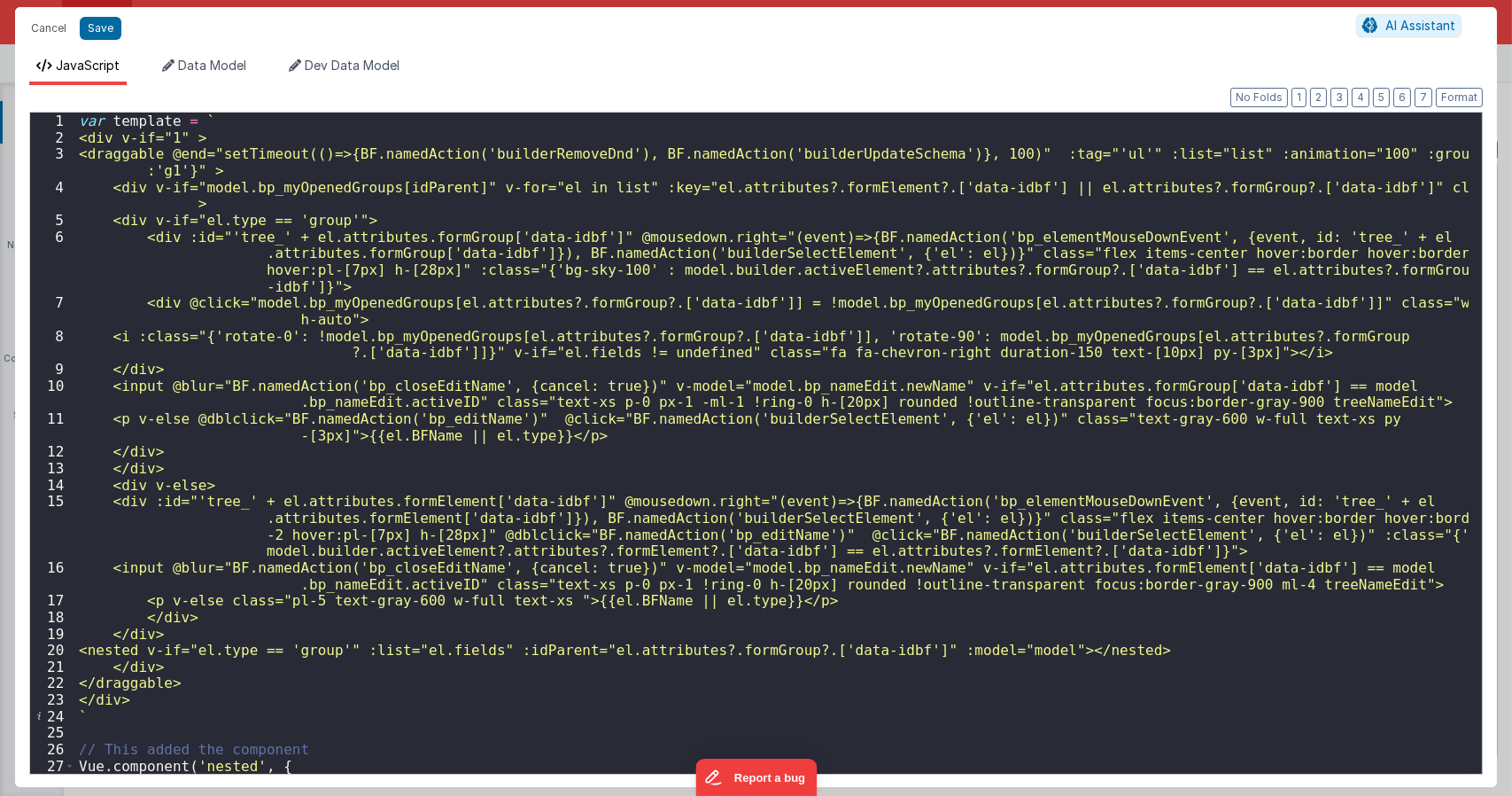
type textarea "Dnd version - my baby, please don't touch"
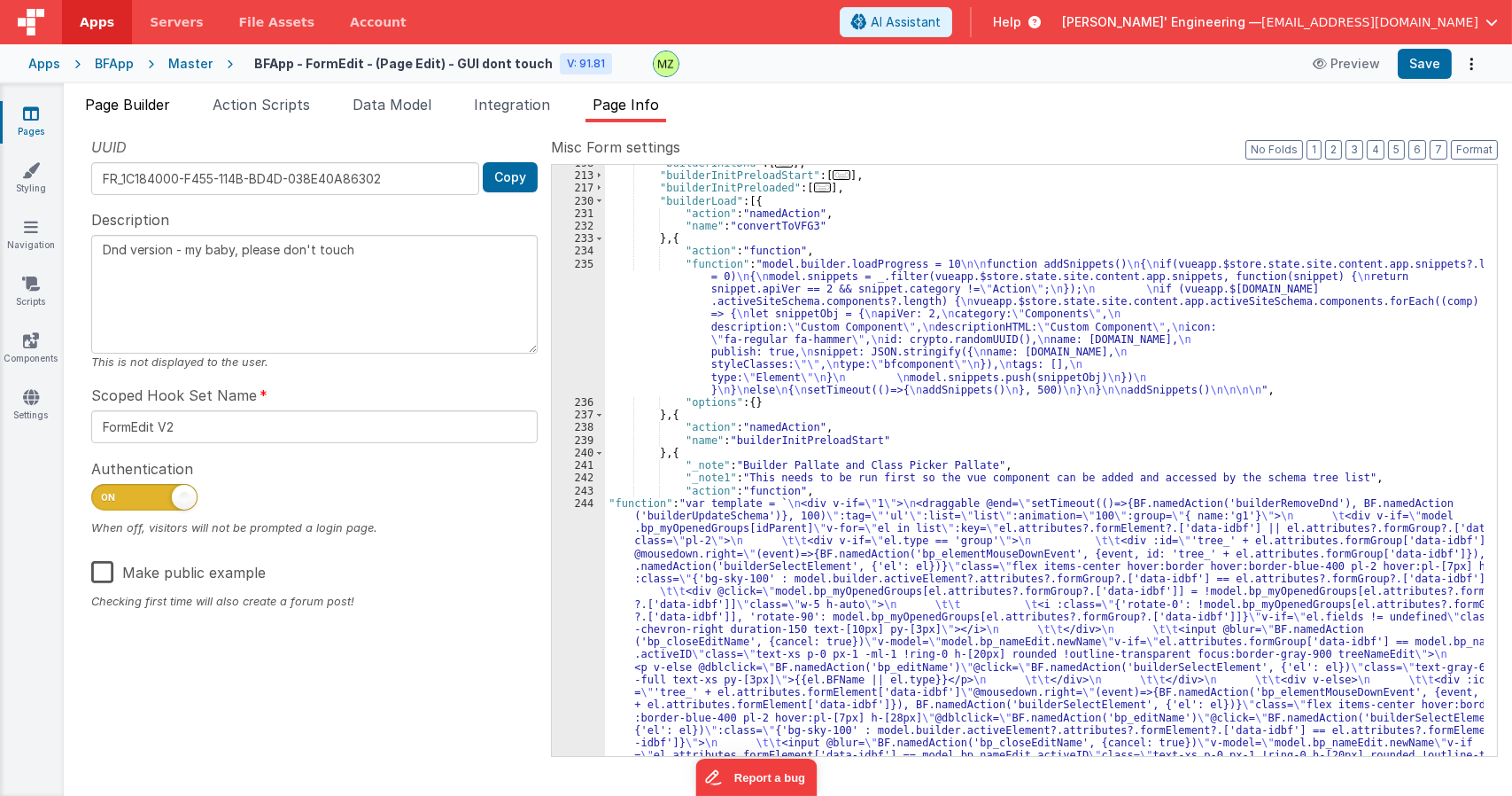
click at [136, 94] on li "Page Builder" at bounding box center [128, 108] width 99 height 28
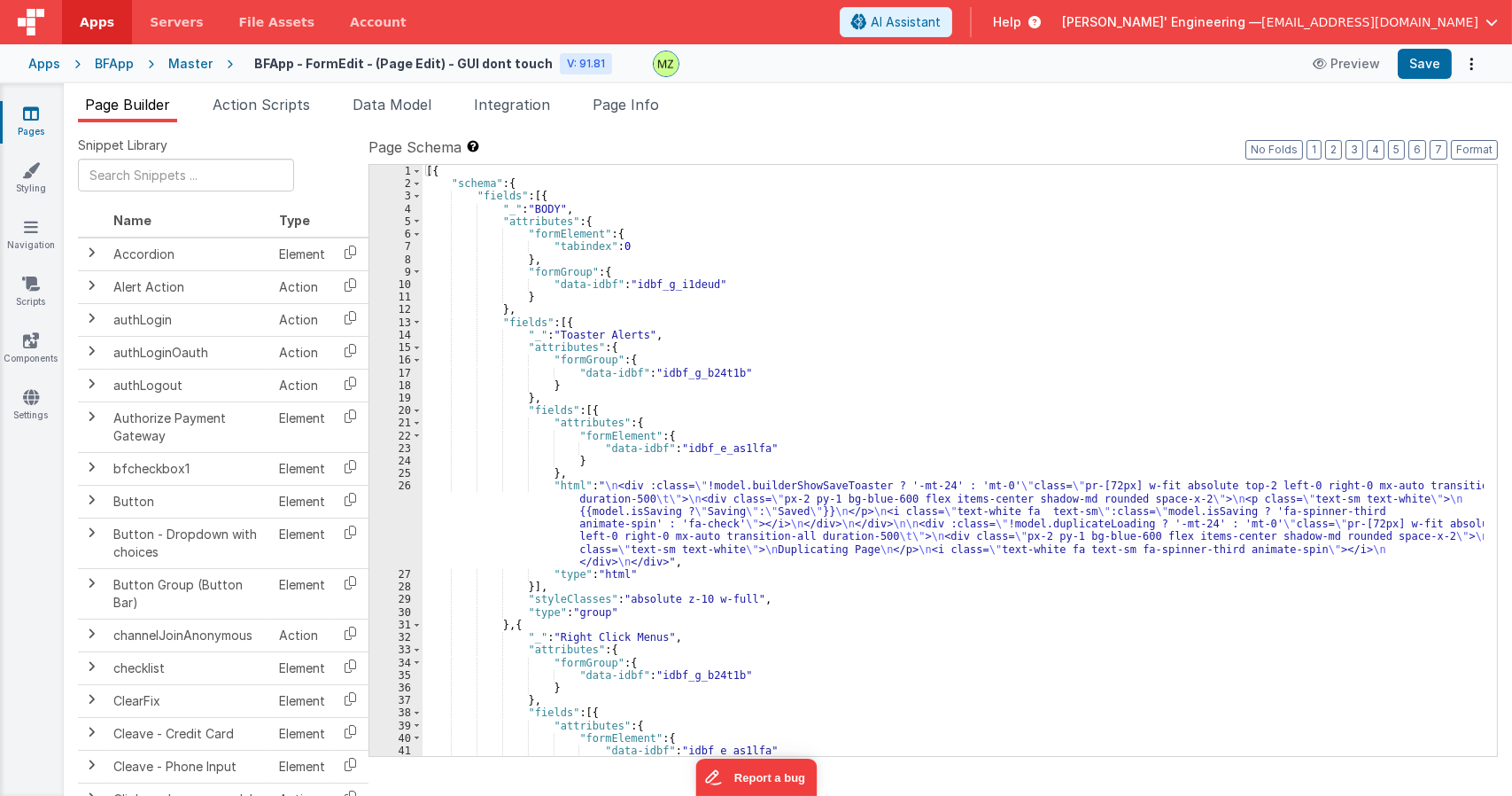
click at [678, 515] on div "[{ "schema" : { "fields" : [{ "_" : "BODY" , "attributes" : { "formElement" : {…" at bounding box center [953, 472] width 1061 height 616
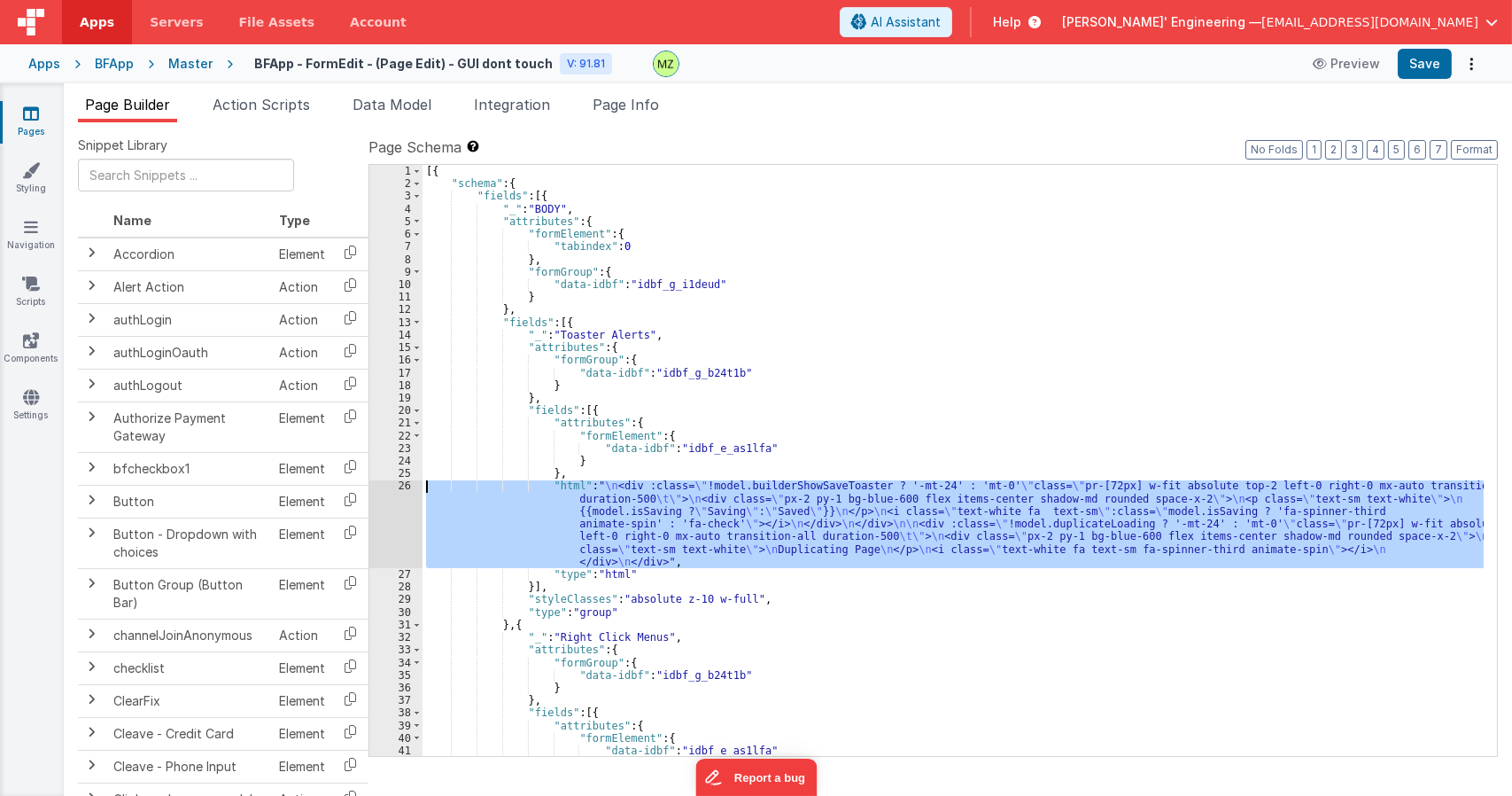
click at [403, 488] on div "26" at bounding box center [396, 524] width 53 height 89
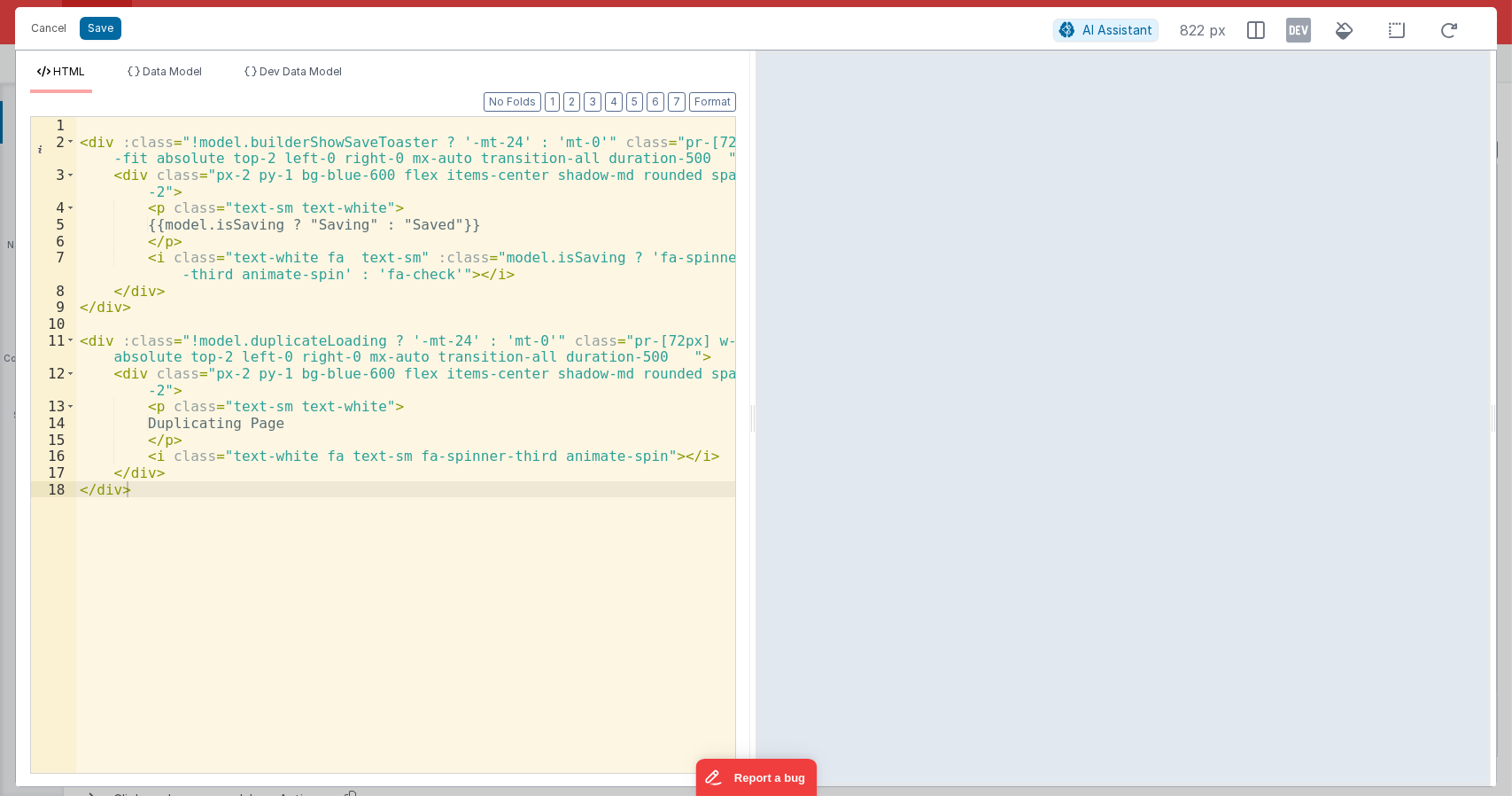
click at [416, 312] on div "< div :class = "!model.builderShowSaveToaster ? '-mt-24' : 'mt-0'" class = "pr-…" at bounding box center [406, 461] width 660 height 689
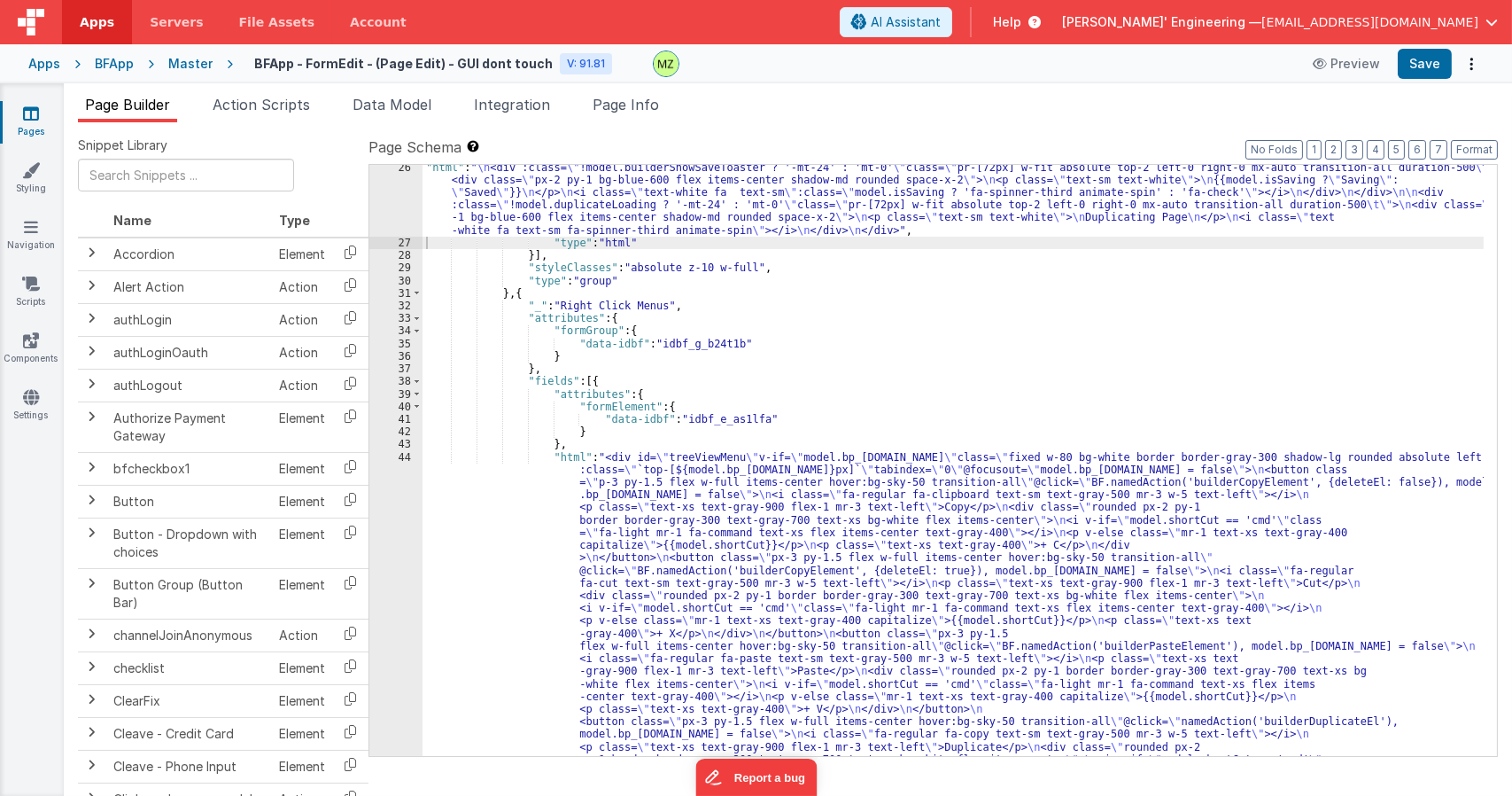
scroll to position [425, 0]
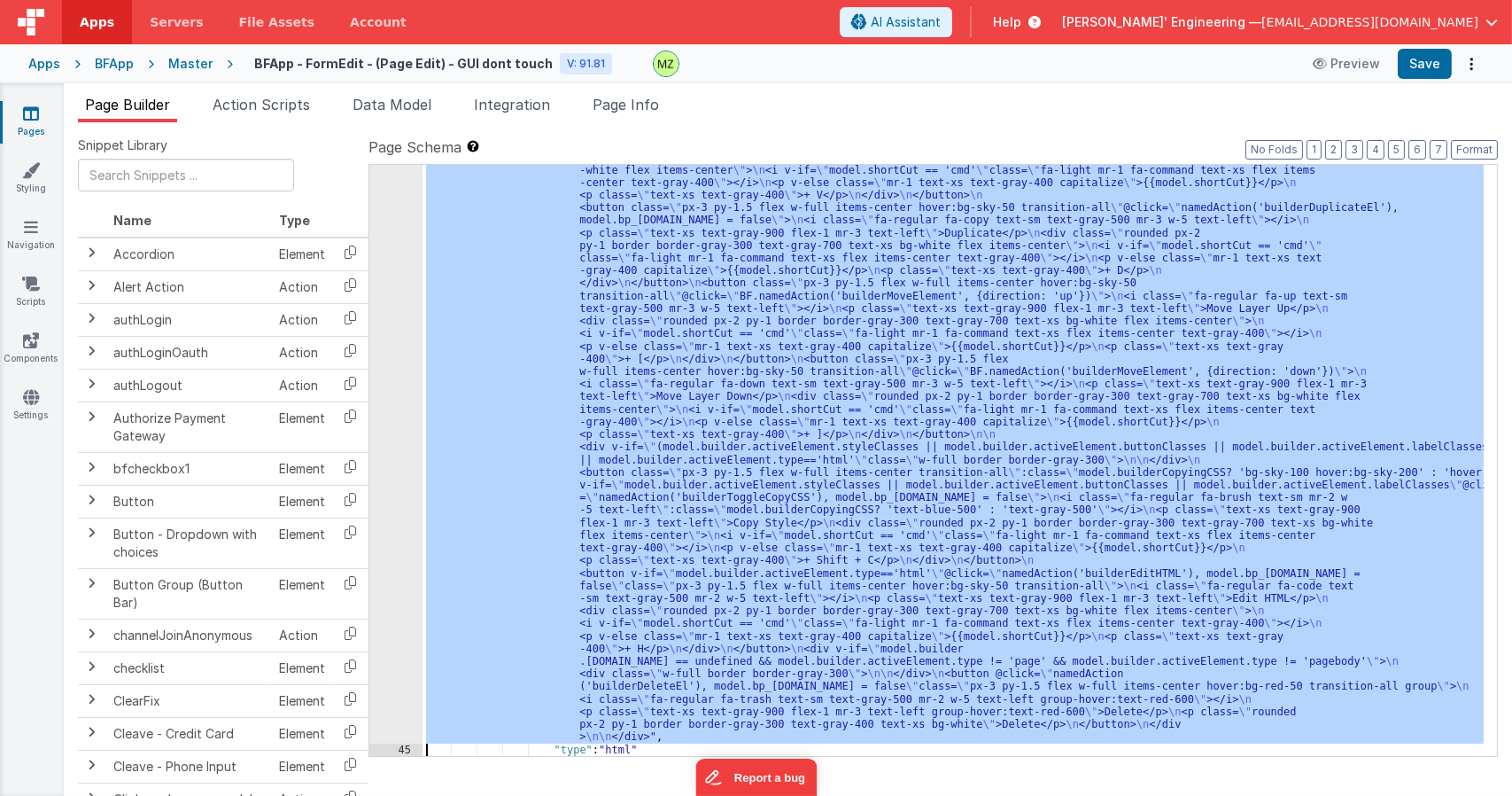
click at [389, 359] on div "44 45 46 47 48 49 50 51 52 53 54 55 56 57 58 59 60 61 62 63 64 65" at bounding box center [396, 642] width 53 height 1409
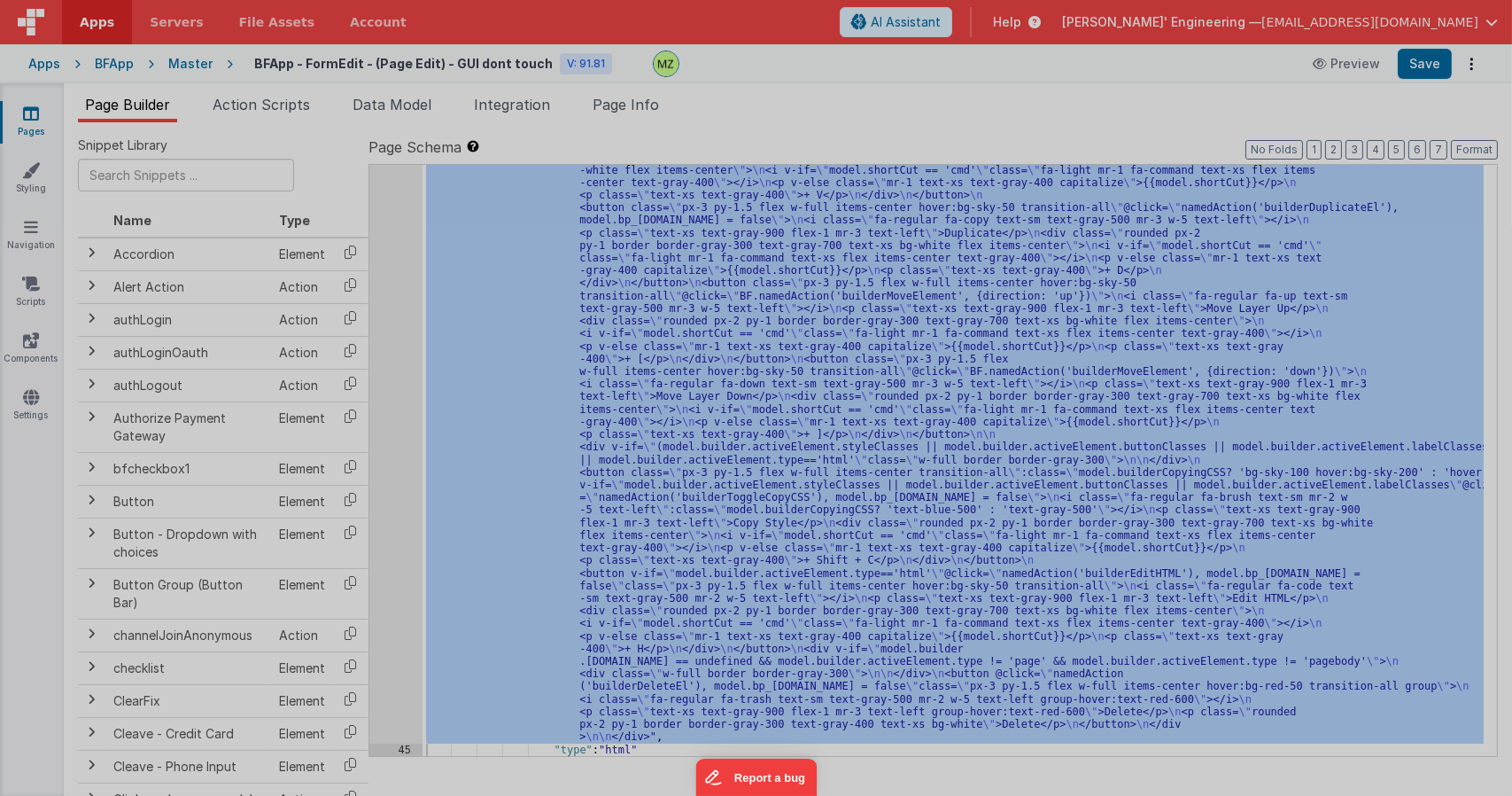
click at [399, 338] on div "< div id = "treeViewMenu" v-if = "model.bp_optionsMenu .open" class = "fixed w-…" at bounding box center [399, 502] width 646 height 805
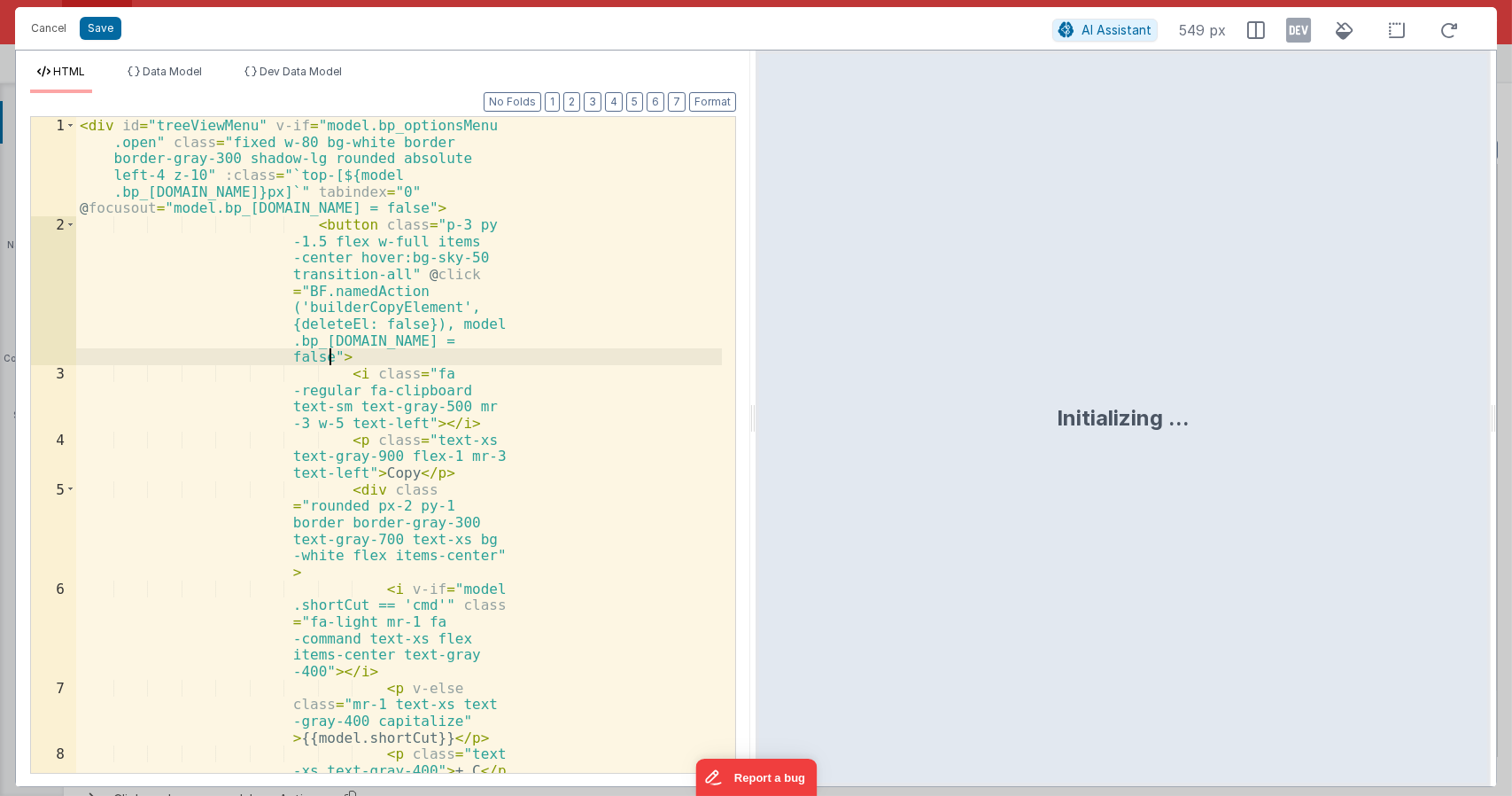
scroll to position [833, 0]
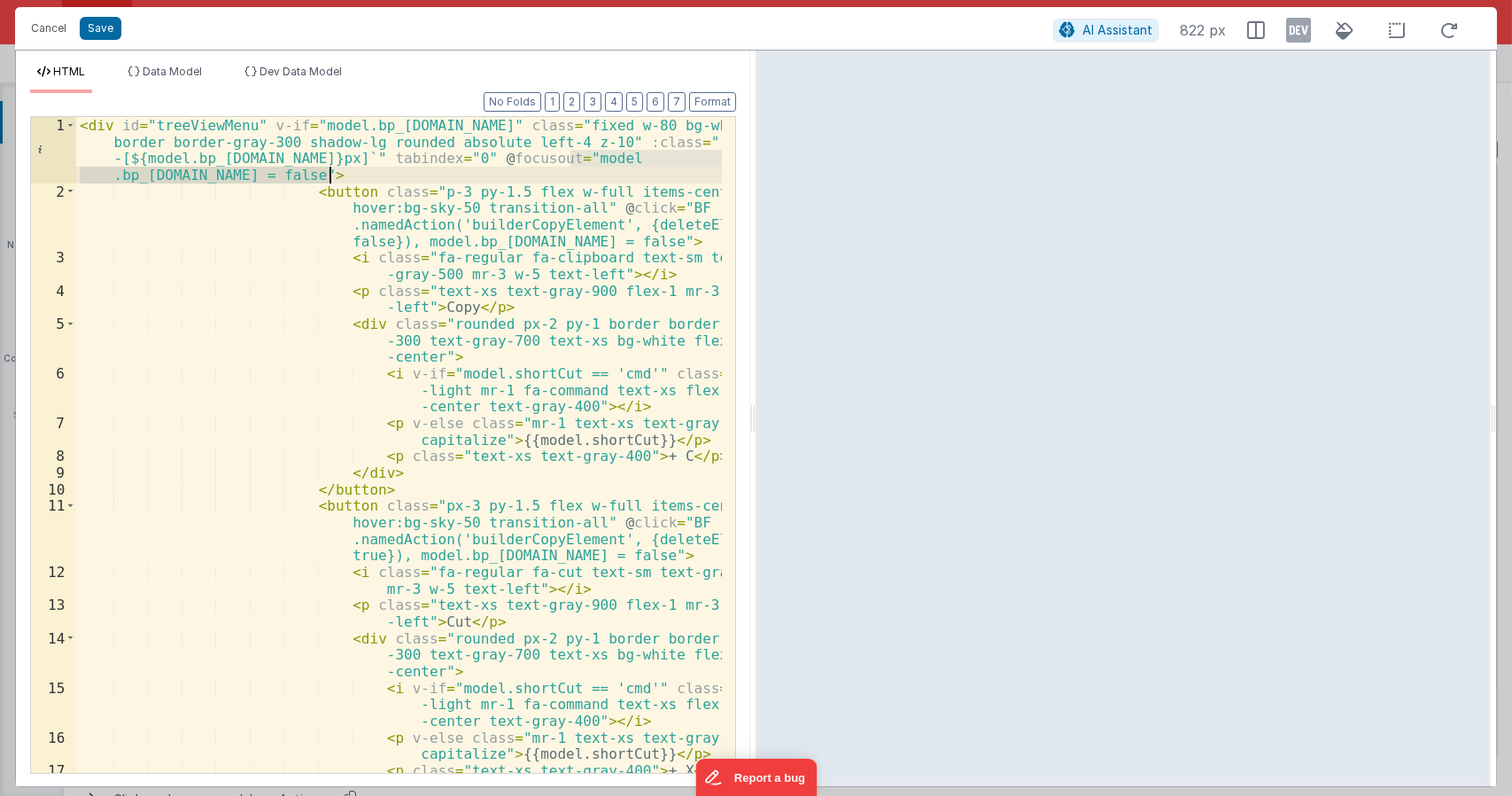
drag, startPoint x: 571, startPoint y: 158, endPoint x: 327, endPoint y: 173, distance: 244.5
click at [327, 173] on div "< div id = "treeViewMenu" v-if = "model.bp_optionsMenu.open" class = "fixed w-8…" at bounding box center [400, 486] width 647 height 738
paste textarea
click at [252, 176] on div "< div id = "treeViewMenu" v-if = "model.bp_optionsMenu.open" class = "fixed w-8…" at bounding box center [400, 486] width 647 height 738
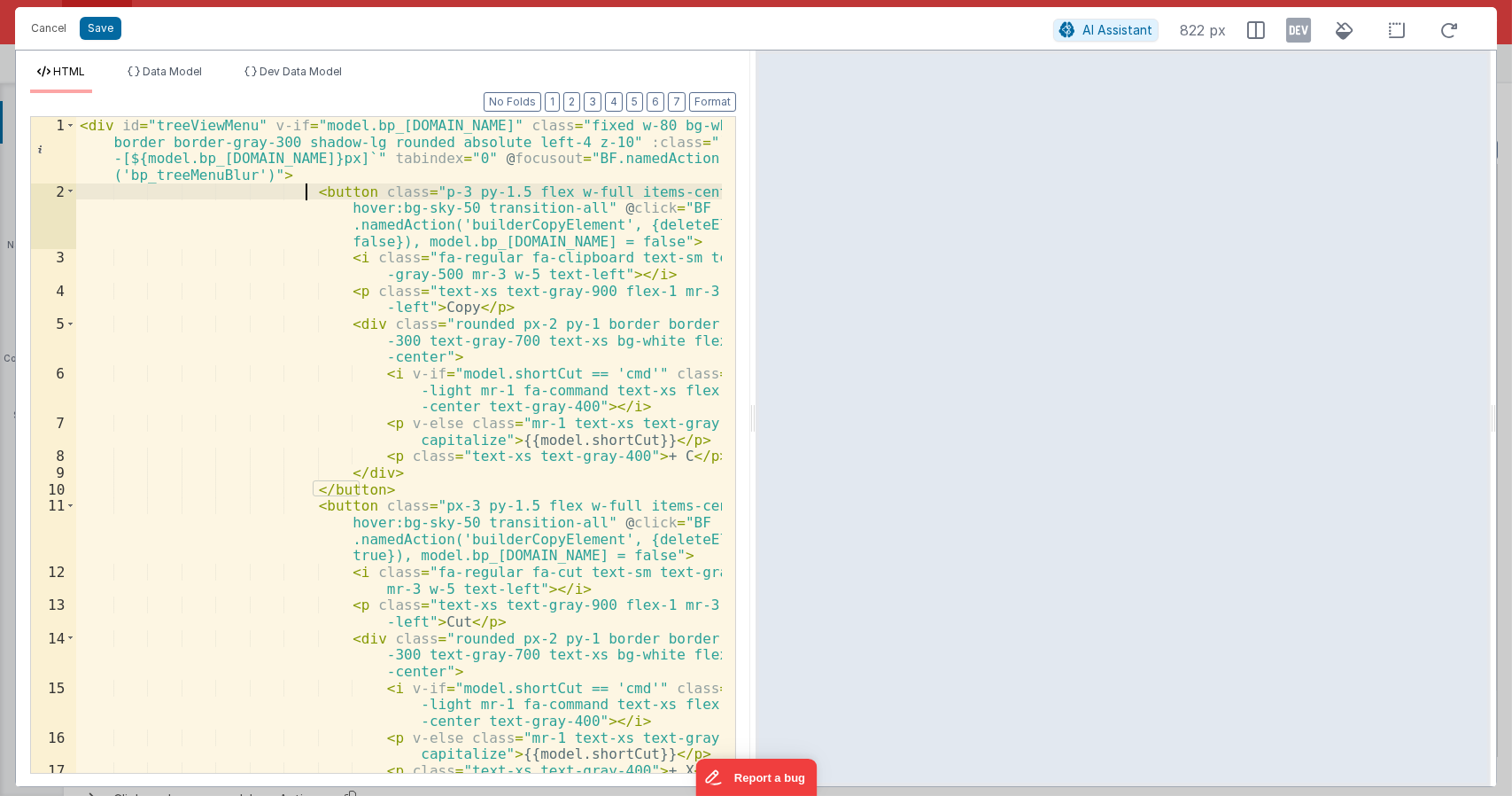
click at [302, 184] on div "< div id = "treeViewMenu" v-if = "model.bp_optionsMenu.open" class = "fixed w-8…" at bounding box center [400, 486] width 647 height 738
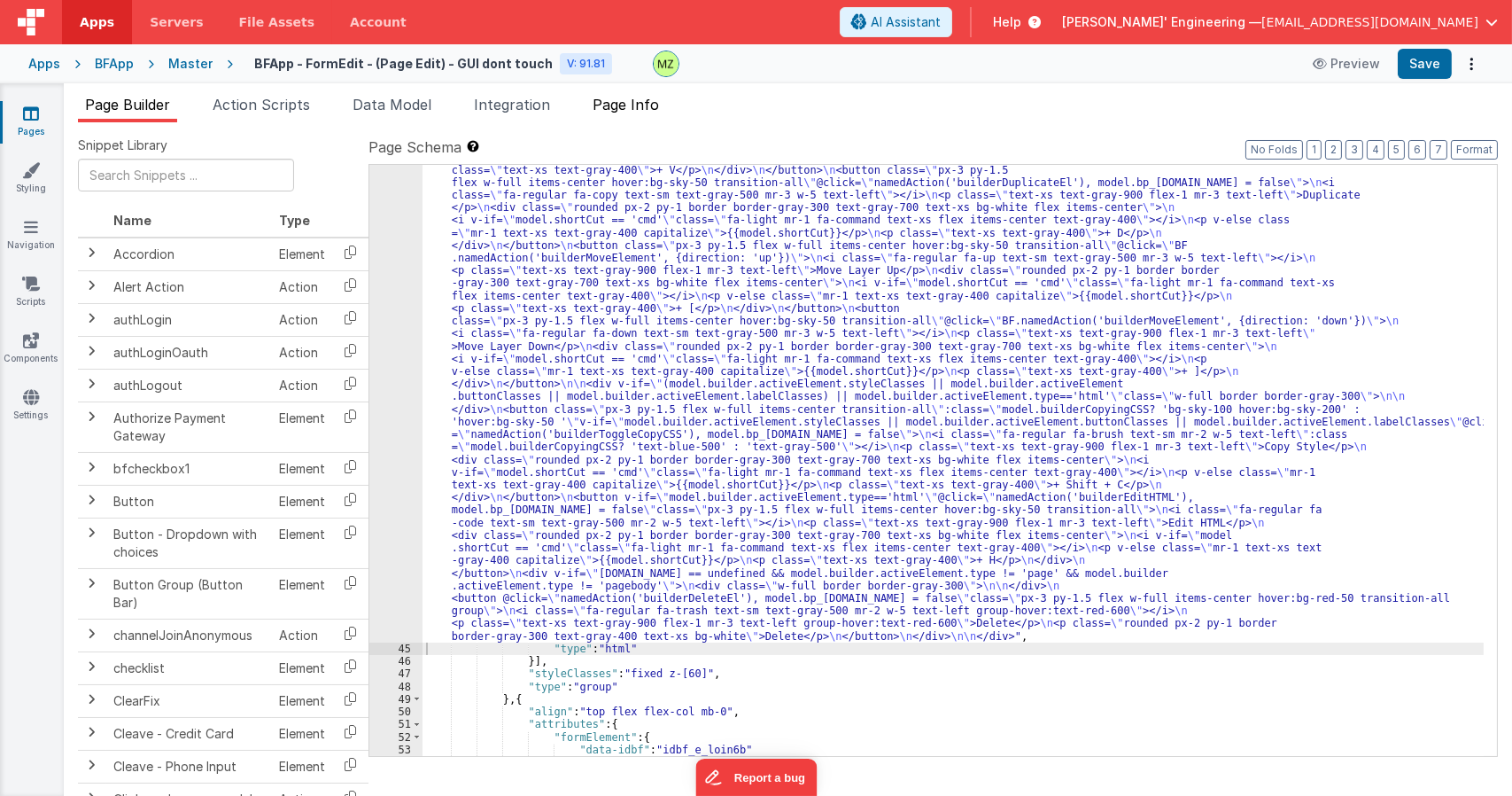
drag, startPoint x: 634, startPoint y: 122, endPoint x: 643, endPoint y: 114, distance: 12.0
click at [634, 122] on div "Snippet Library Name Type Accordion Element Alert Action Action authLogin Actio…" at bounding box center [788, 473] width 1448 height 702
click at [644, 112] on span "Page Info" at bounding box center [626, 105] width 66 height 18
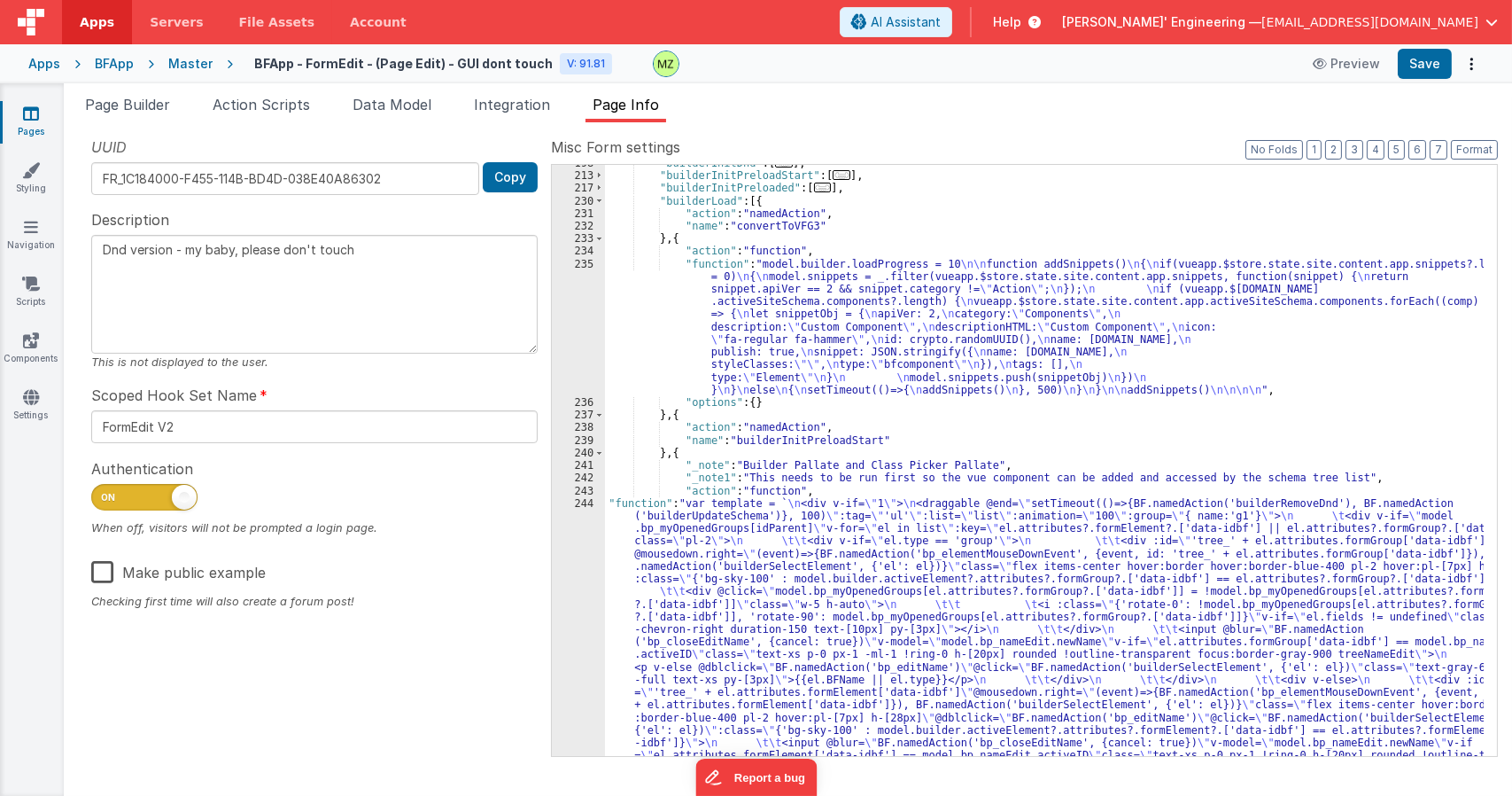
scroll to position [659, 0]
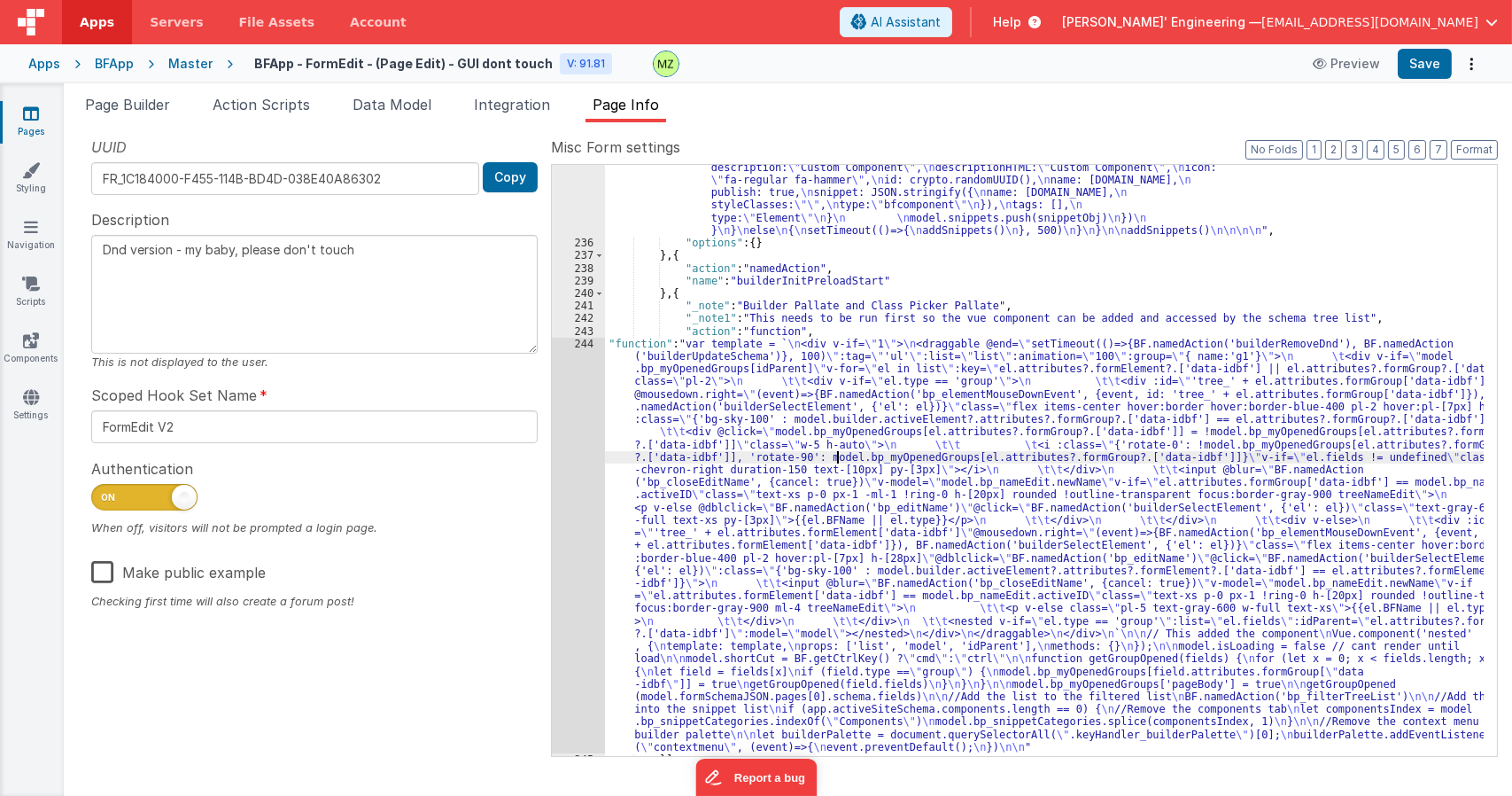
click at [837, 462] on div ""function" : "model.builder.loadProgress = 10 \n\n function addSnippets() \n { …" at bounding box center [1045, 470] width 879 height 743
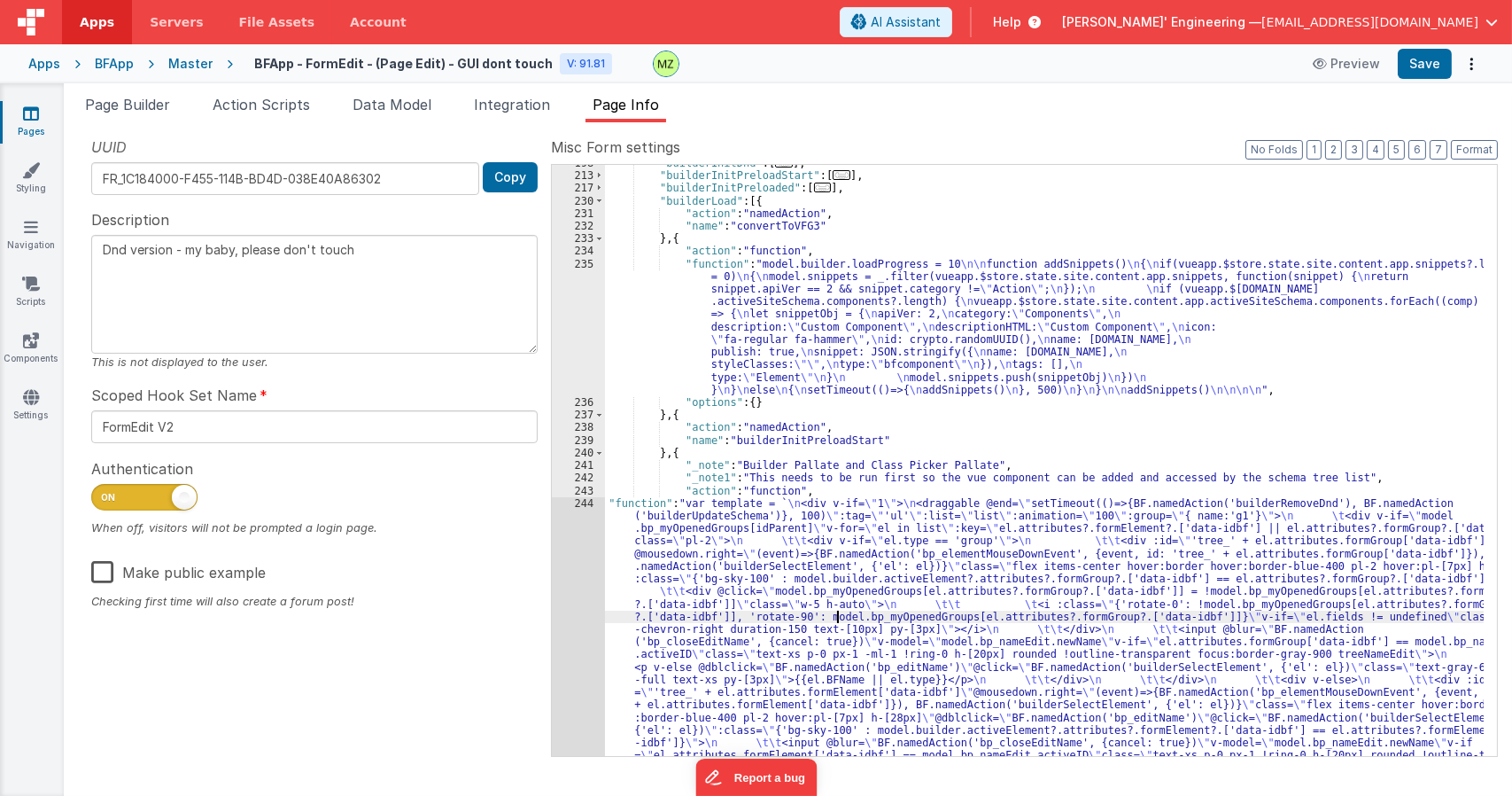
scroll to position [447, 0]
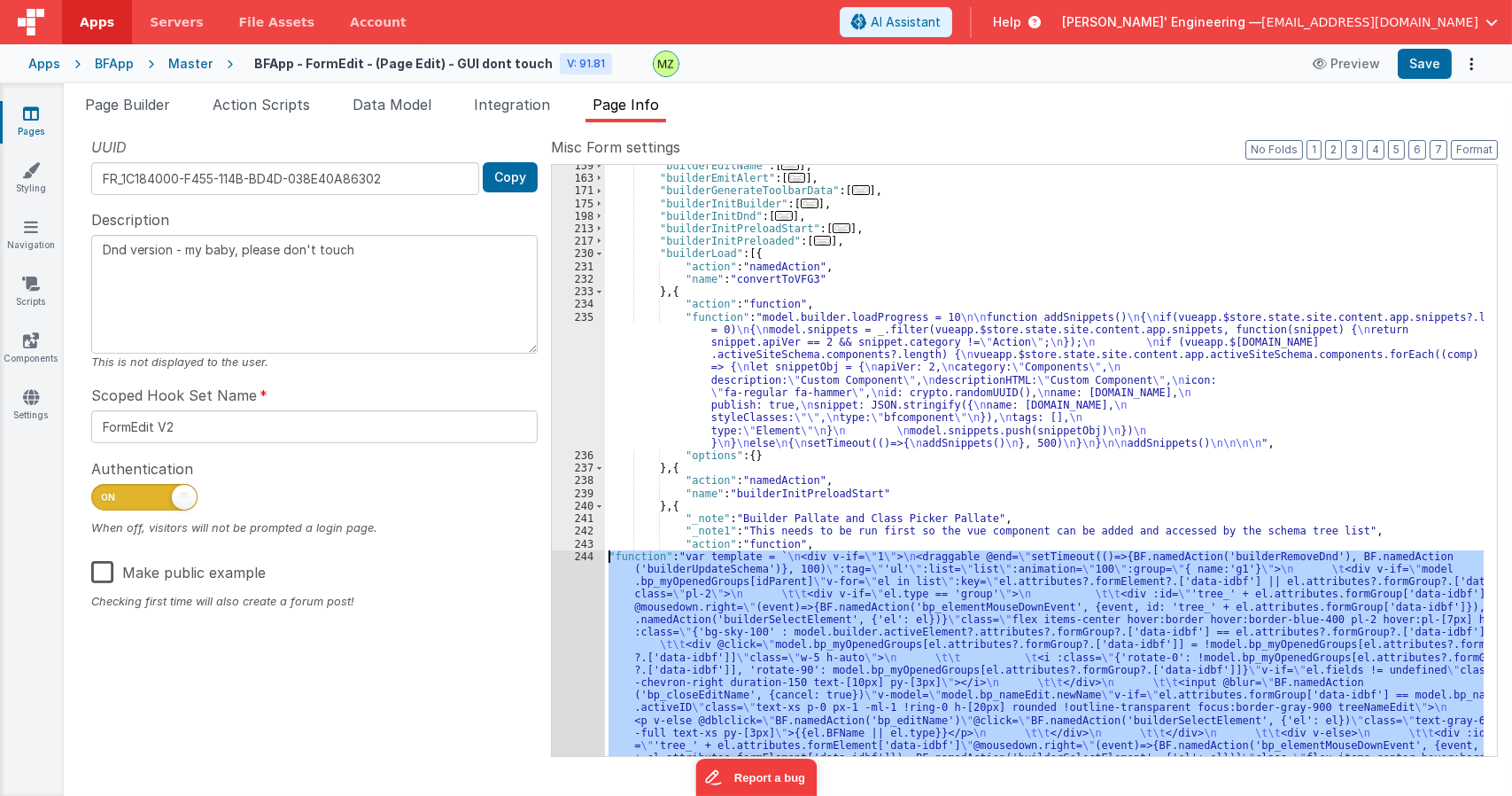
click at [580, 559] on div "244" at bounding box center [579, 758] width 53 height 416
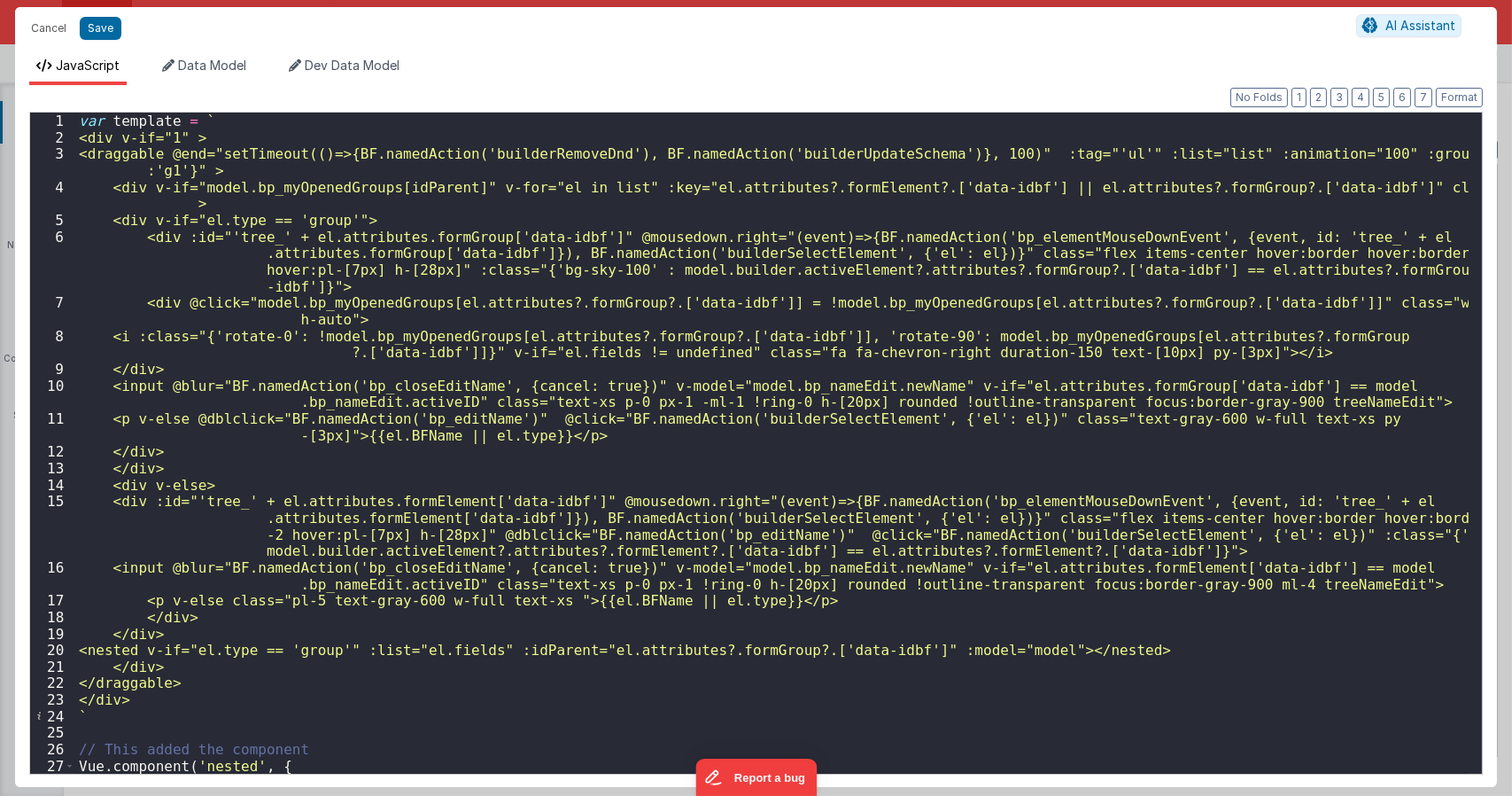
click at [1082, 237] on div "var template = ` <div v-if="1" > <draggable @end="setTimeout(()=>{BF.namedActio…" at bounding box center [772, 459] width 1393 height 694
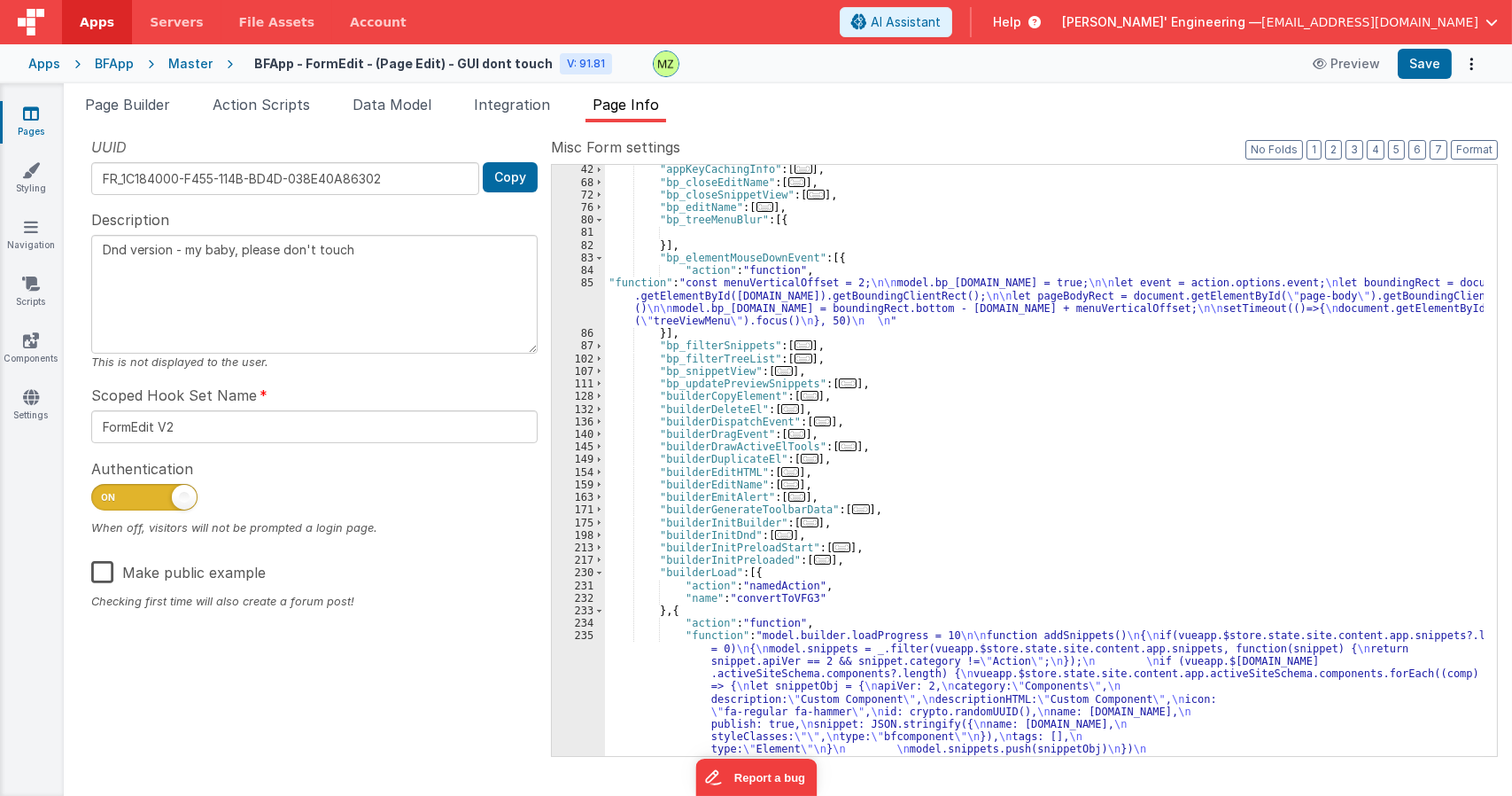
scroll to position [0, 0]
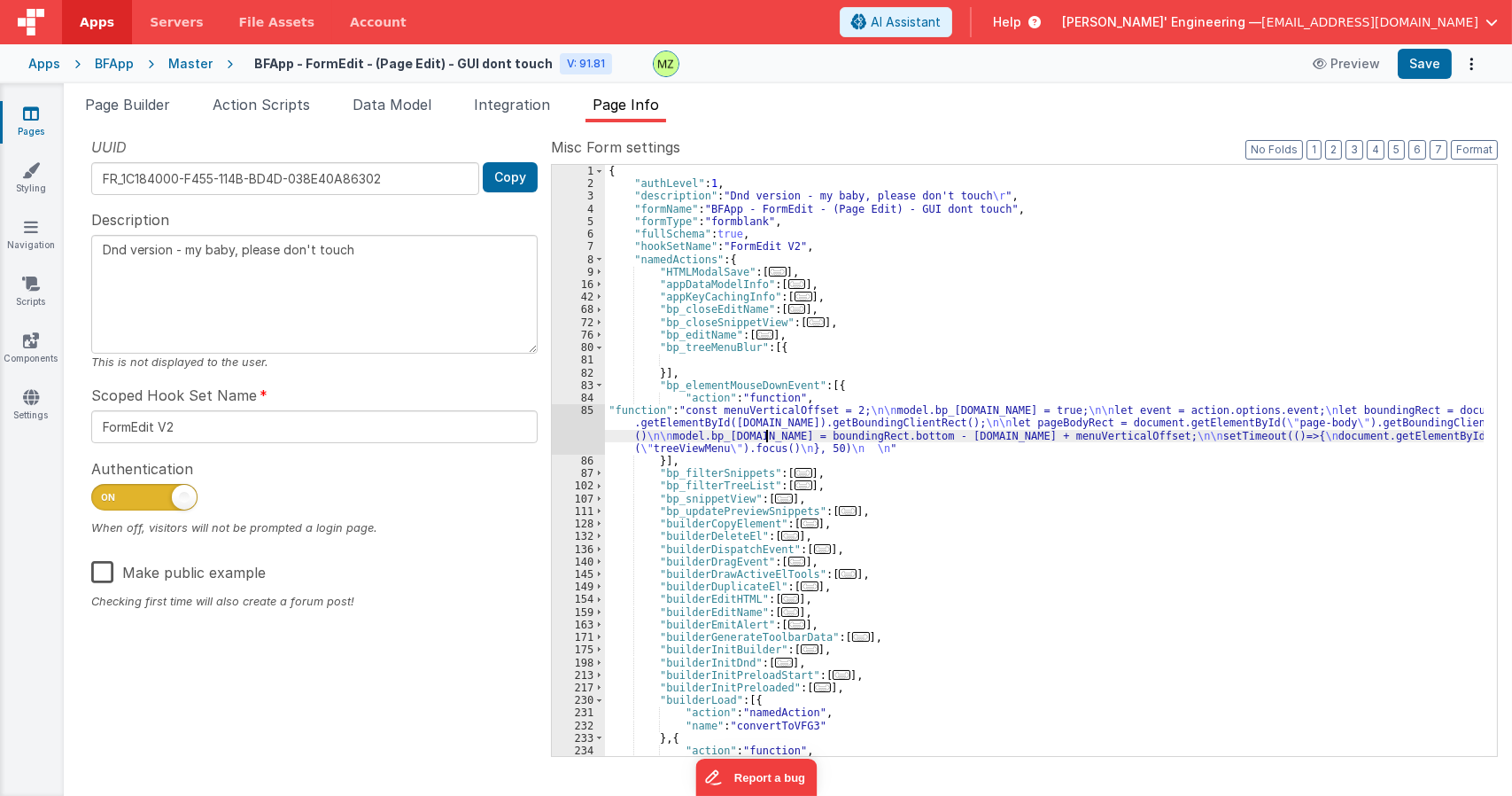
drag, startPoint x: 768, startPoint y: 433, endPoint x: 627, endPoint y: 419, distance: 141.7
click at [766, 433] on div "{ "authLevel" : 1 , "description" : "Dnd version - my baby, please don't touch …" at bounding box center [1045, 536] width 879 height 743
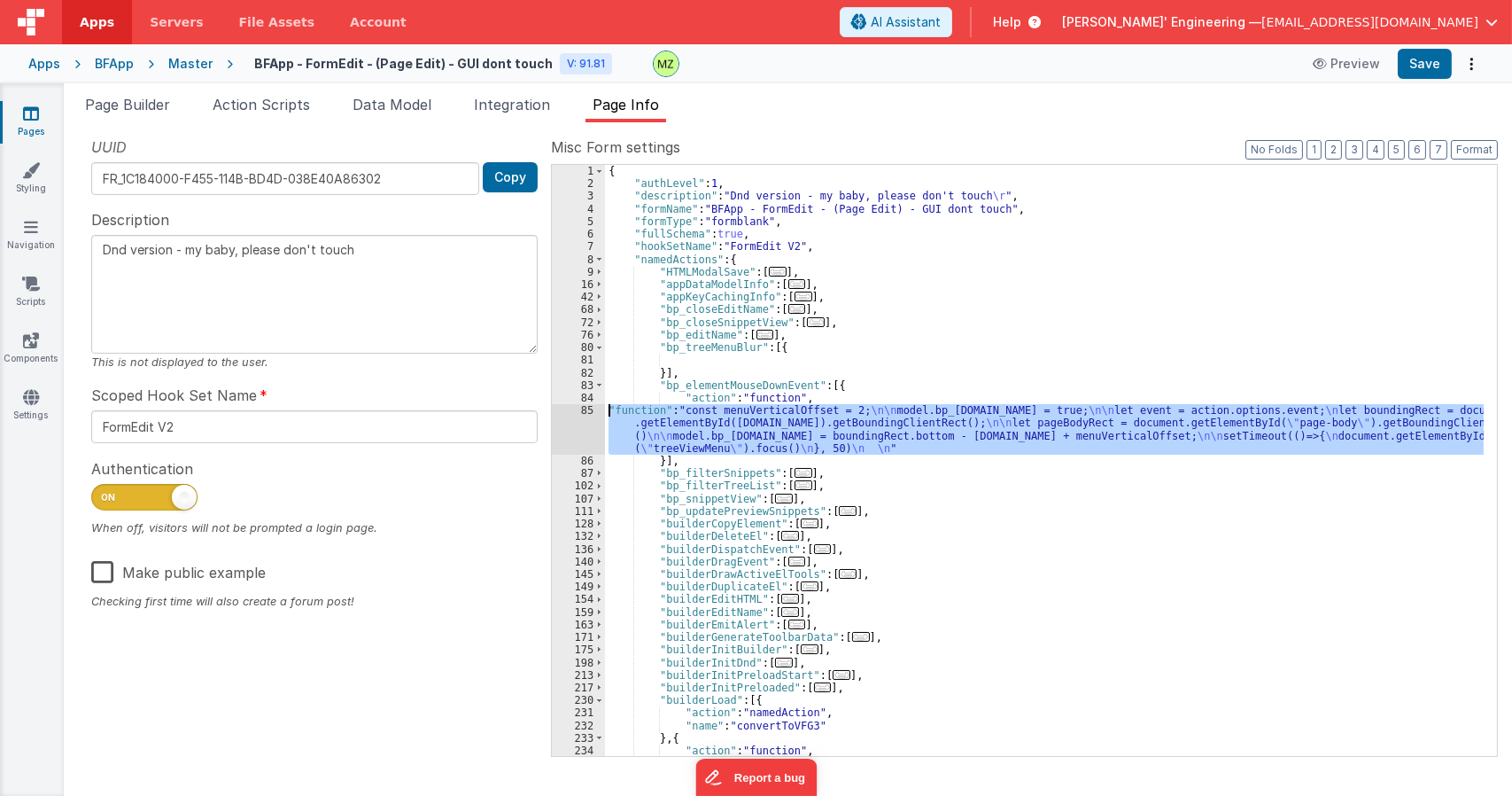
click at [575, 410] on div "85" at bounding box center [579, 429] width 53 height 51
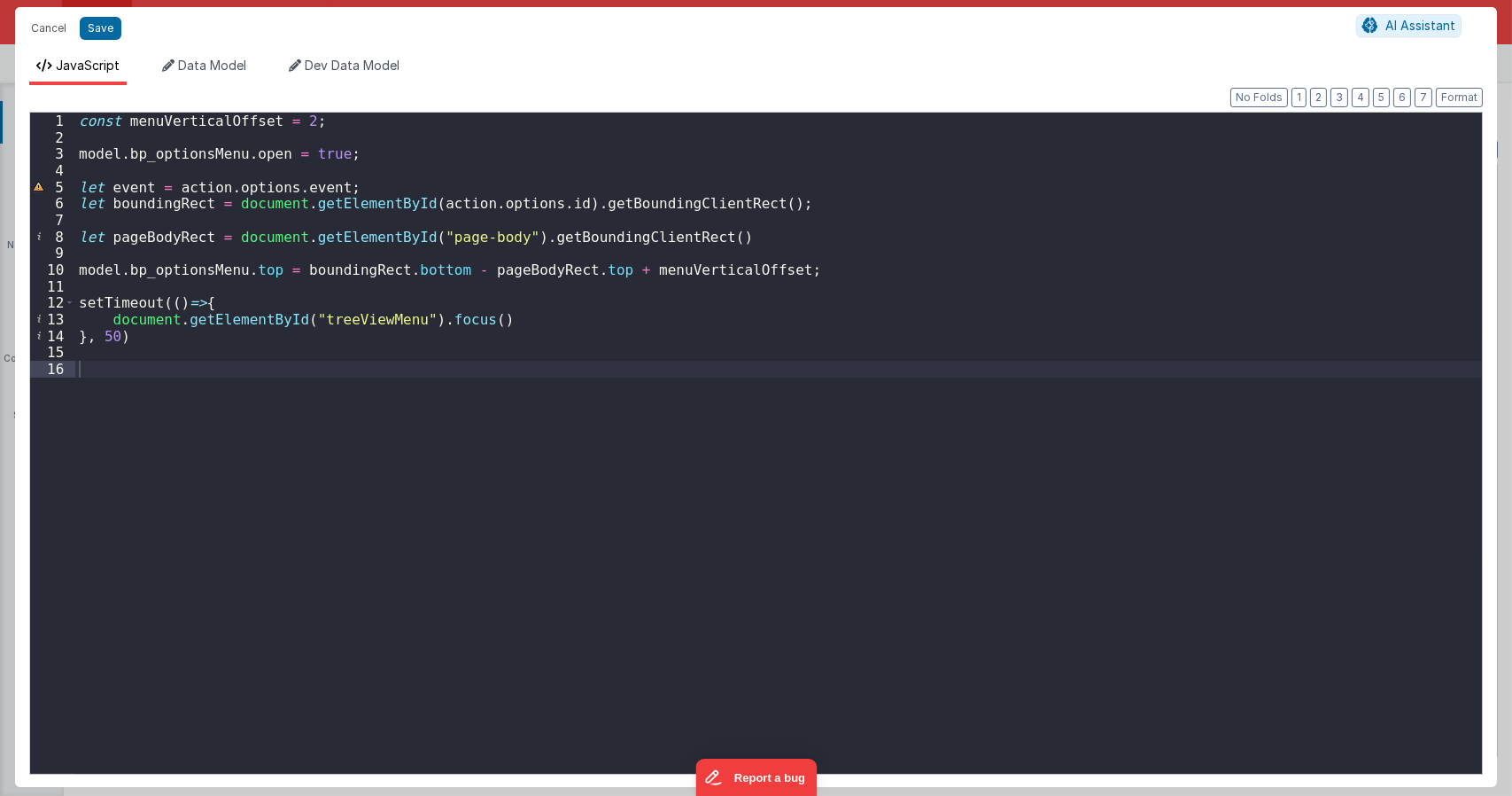
click at [775, 272] on div "const menuVerticalOffset = 2 ; model . bp_optionsMenu . open = true ; let event…" at bounding box center [778, 459] width 1407 height 694
click at [783, 202] on div "const menuVerticalOffset = 2 ; model . bp_optionsMenu . open = true ; let event…" at bounding box center [778, 459] width 1407 height 694
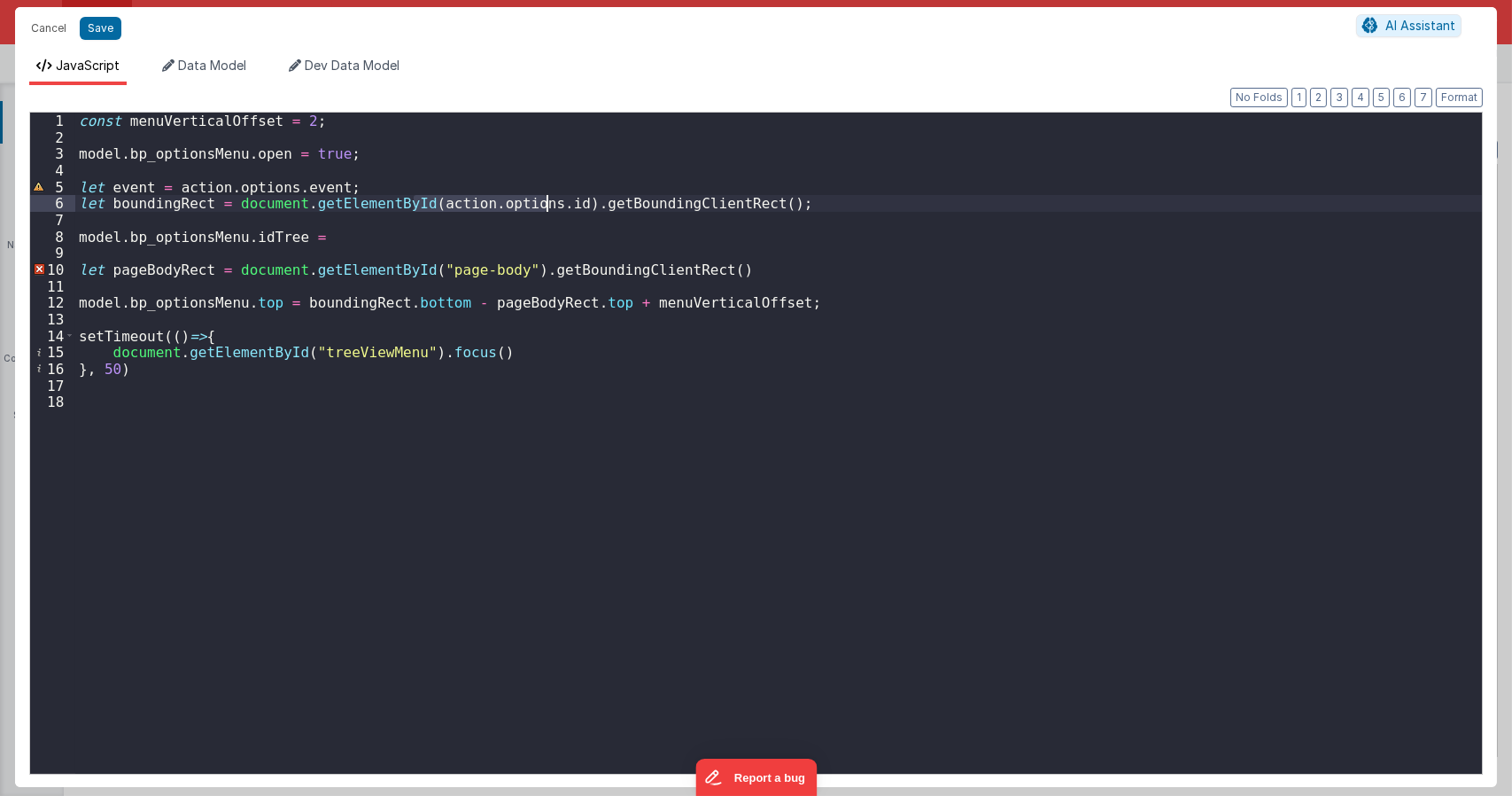
drag, startPoint x: 413, startPoint y: 205, endPoint x: 549, endPoint y: 206, distance: 136.0
click at [549, 206] on div "const menuVerticalOffset = 2 ; model . bp_optionsMenu . open = true ; let event…" at bounding box center [778, 459] width 1407 height 694
click at [386, 238] on div "const menuVerticalOffset = 2 ; model . bp_optionsMenu . open = true ; let event…" at bounding box center [778, 459] width 1407 height 694
click at [268, 238] on div "const menuVerticalOffset = 2 ; model . bp_optionsMenu . open = true ; let event…" at bounding box center [778, 459] width 1407 height 694
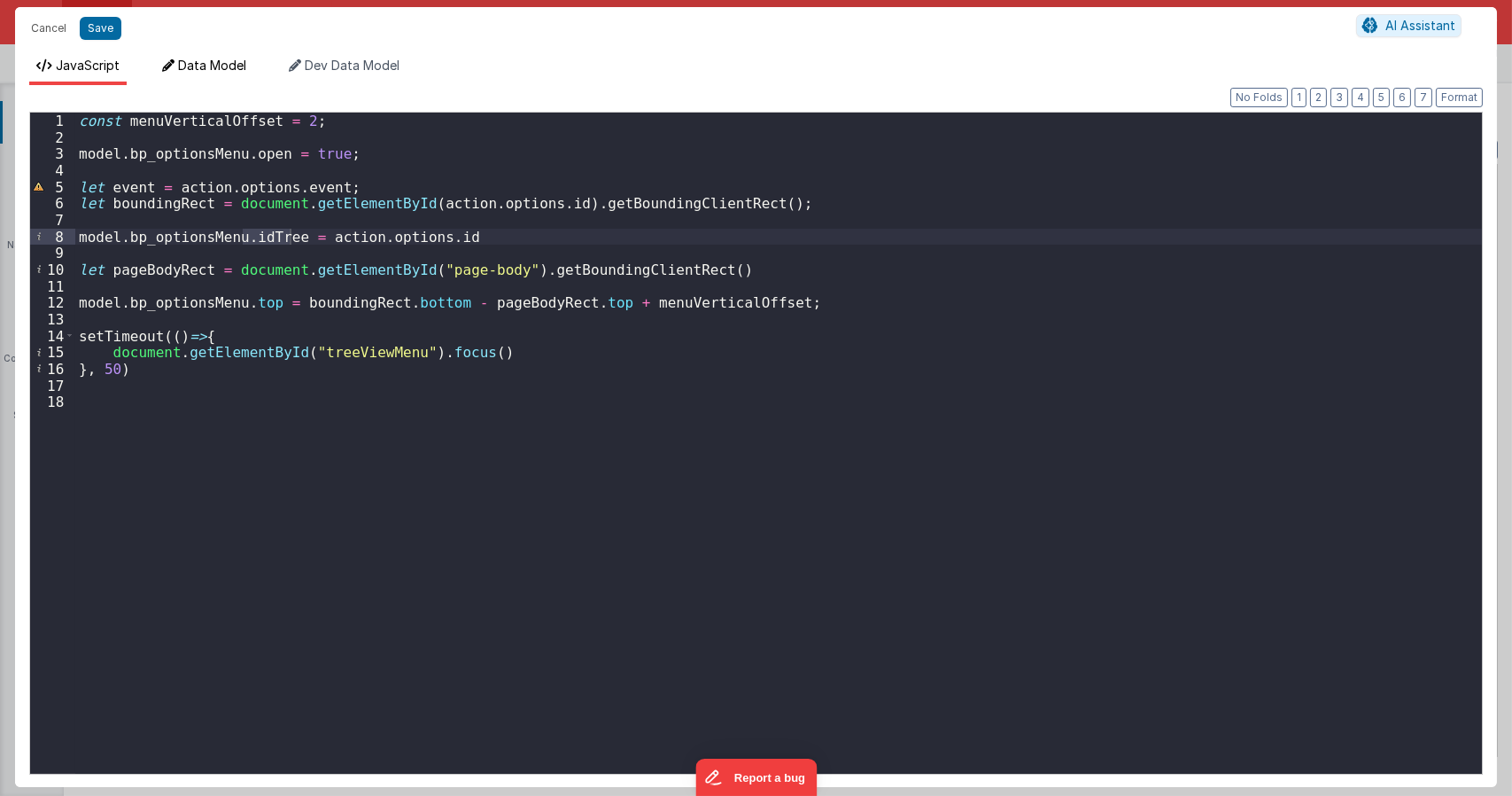
click at [241, 82] on li "Data Model" at bounding box center [204, 71] width 98 height 28
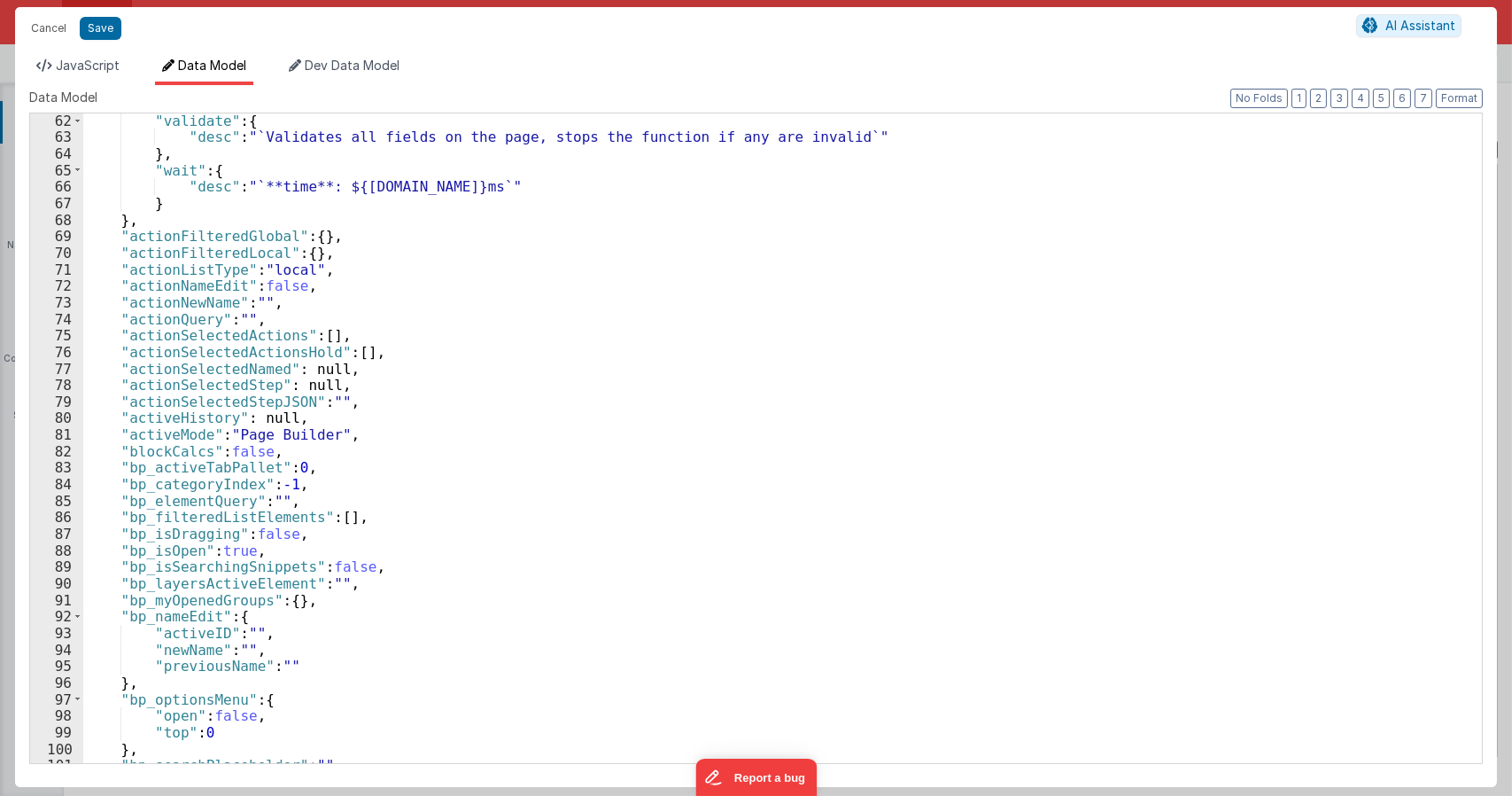
scroll to position [1116, 0]
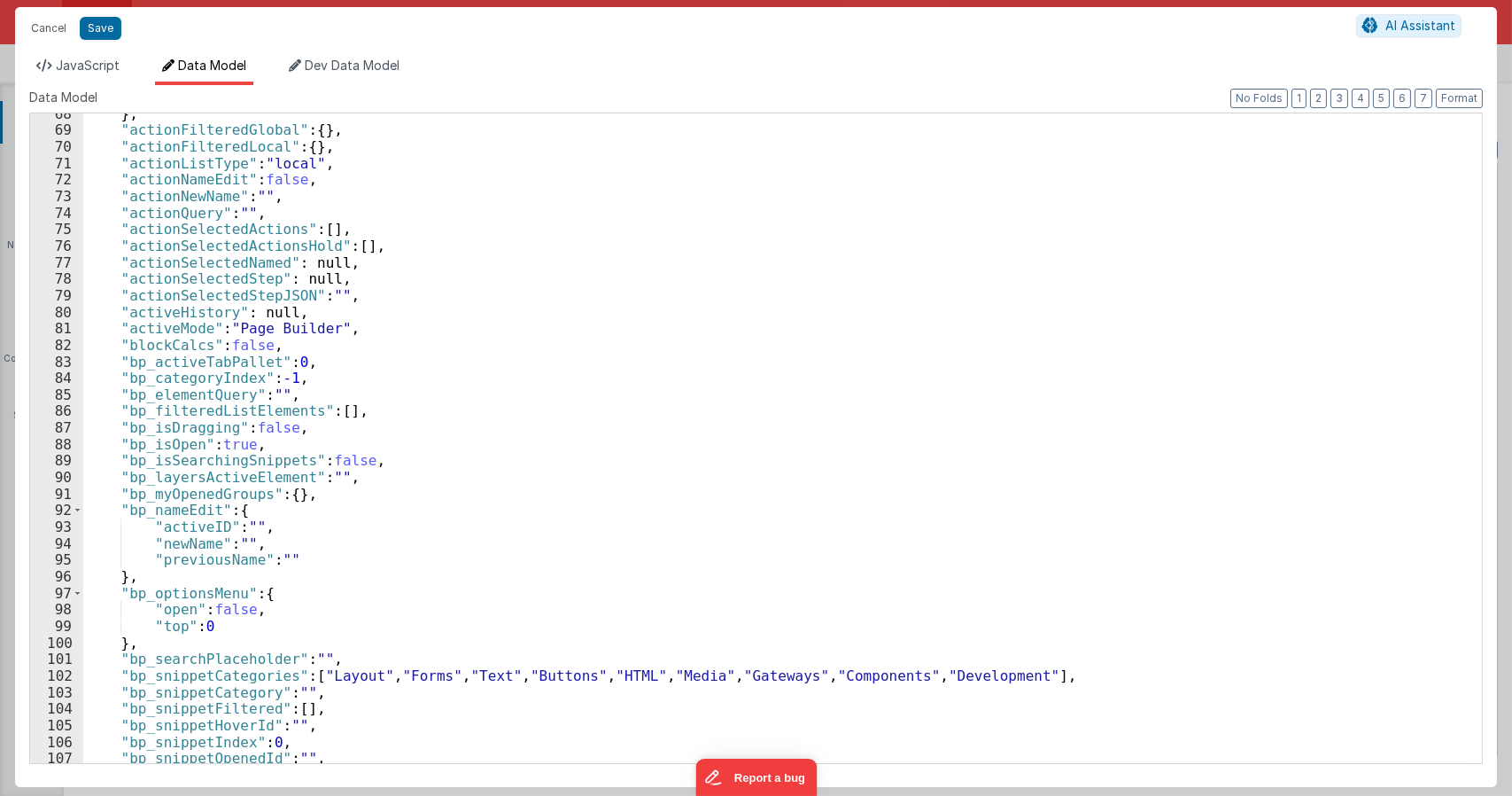
click at [217, 628] on div "} , "actionFilteredGlobal" : { } , "actionFilteredLocal" : { } , "actionListTyp…" at bounding box center [775, 447] width 1385 height 683
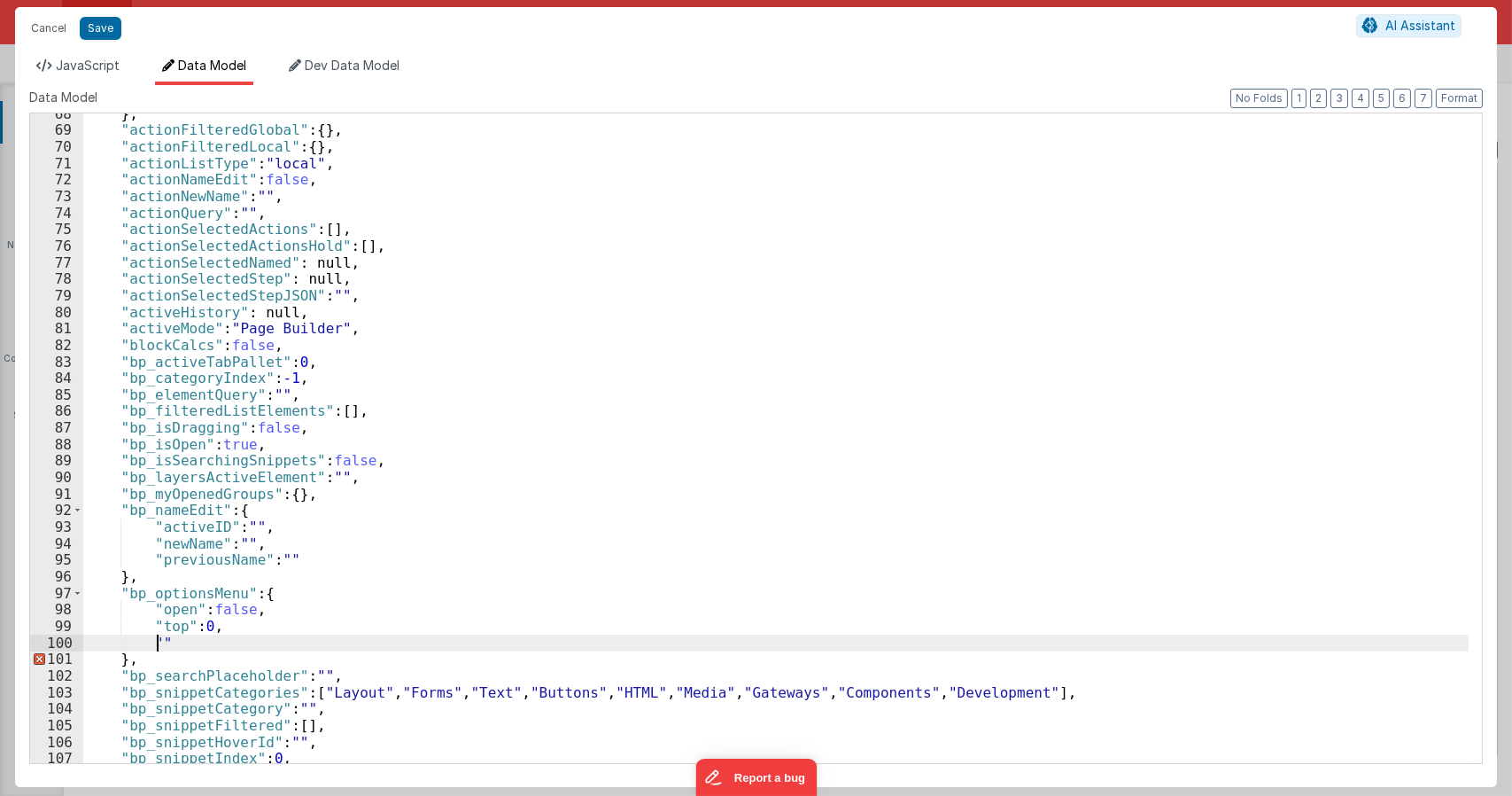
paste textarea
click at [104, 66] on span "JavaScript" at bounding box center [88, 65] width 64 height 15
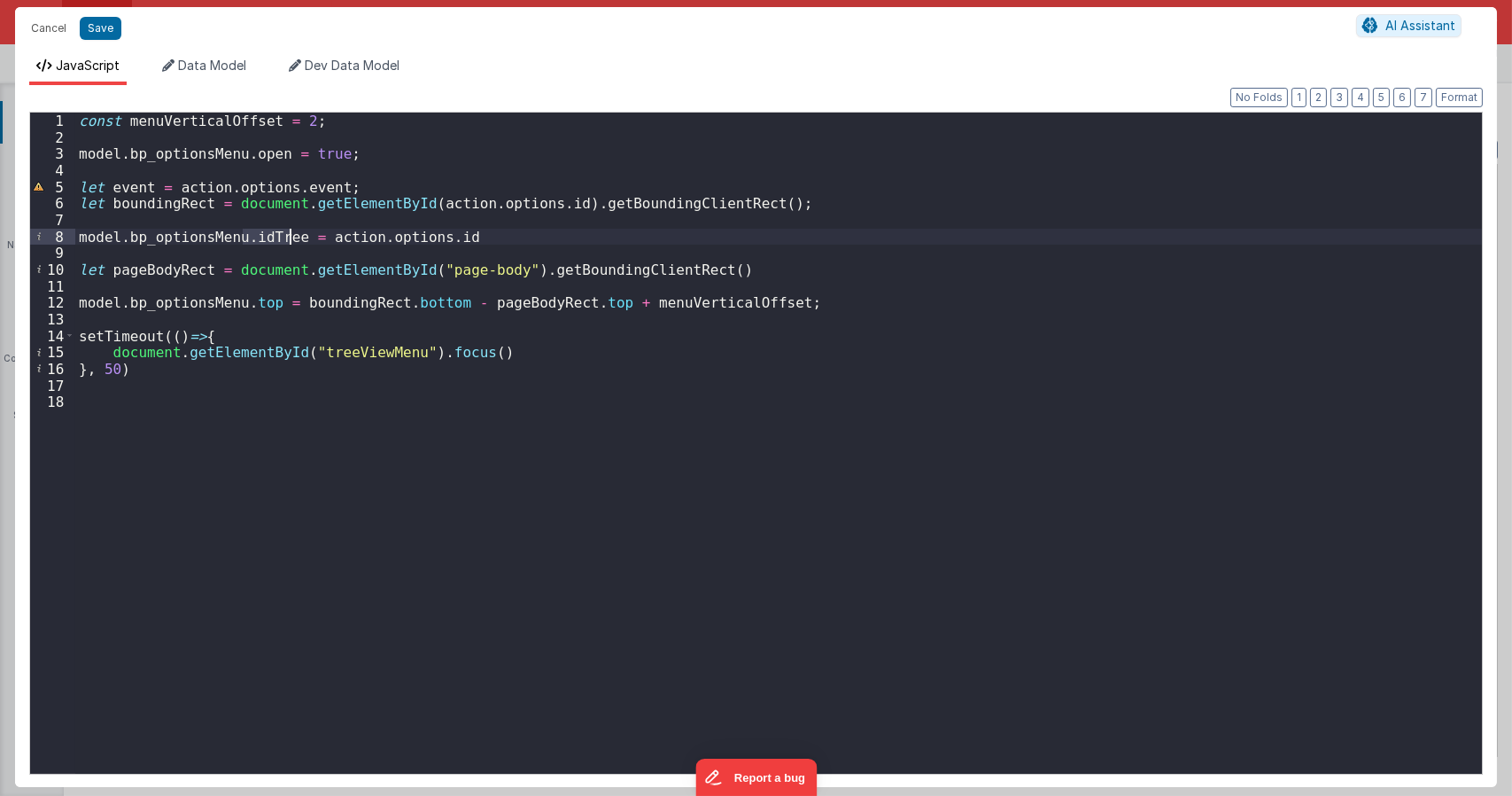
click at [288, 233] on div "const menuVerticalOffset = 2 ; model . bp_optionsMenu . open = true ; let event…" at bounding box center [778, 443] width 1407 height 661
drag, startPoint x: 287, startPoint y: 238, endPoint x: 74, endPoint y: 240, distance: 213.0
click at [74, 240] on div "1 2 3 4 5 6 7 8 9 10 11 12 13 14 15 16 17 18 const menuVerticalOffset = 2 ; mod…" at bounding box center [756, 443] width 1454 height 663
type textarea "Dnd version - my baby, please don't touch"
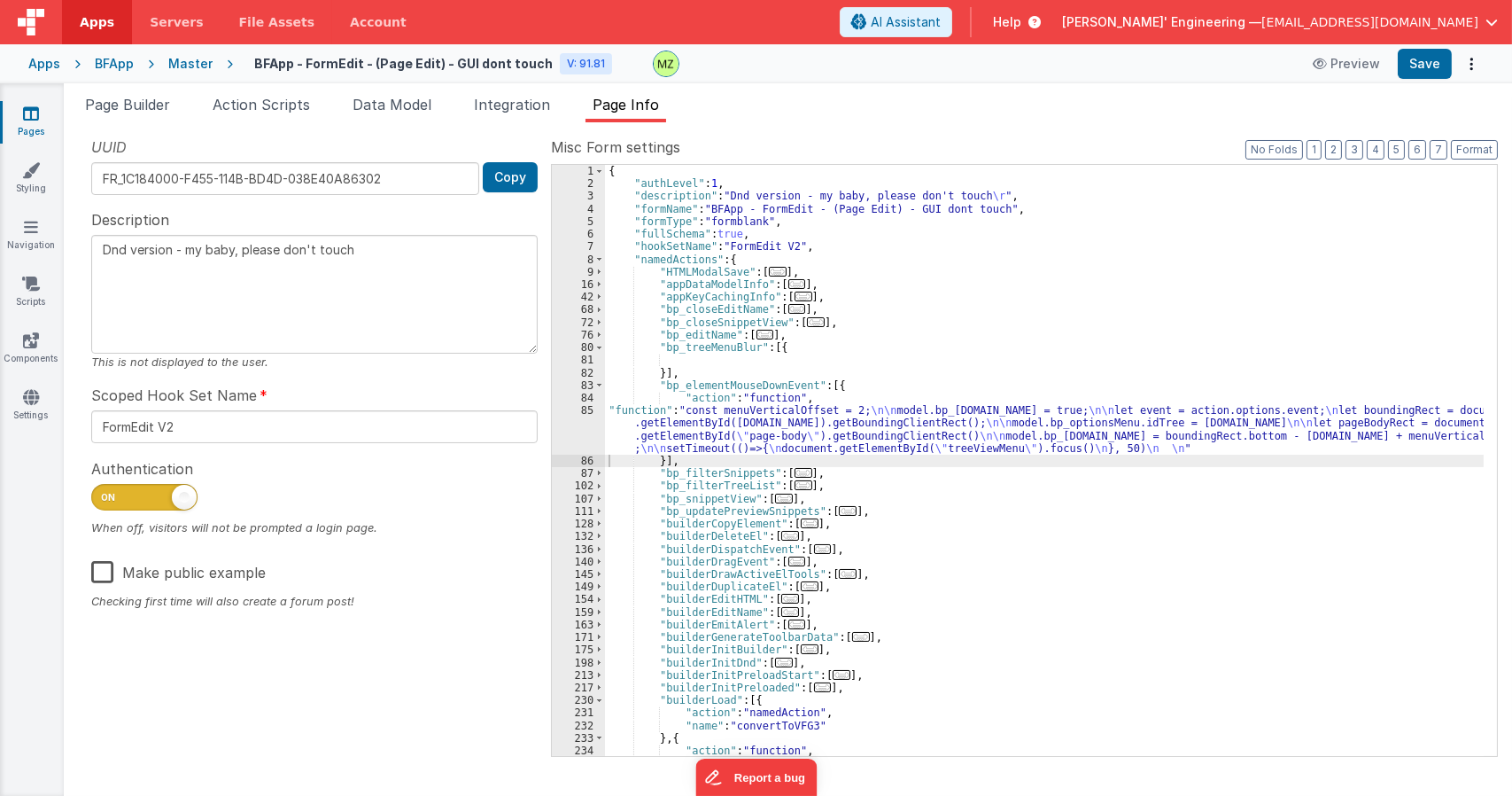
click at [135, 122] on div "Snippet Library Name Type Accordion Element Alert Action Action authLogin Actio…" at bounding box center [788, 459] width 1448 height 674
click at [144, 113] on li "Page Builder" at bounding box center [128, 108] width 99 height 28
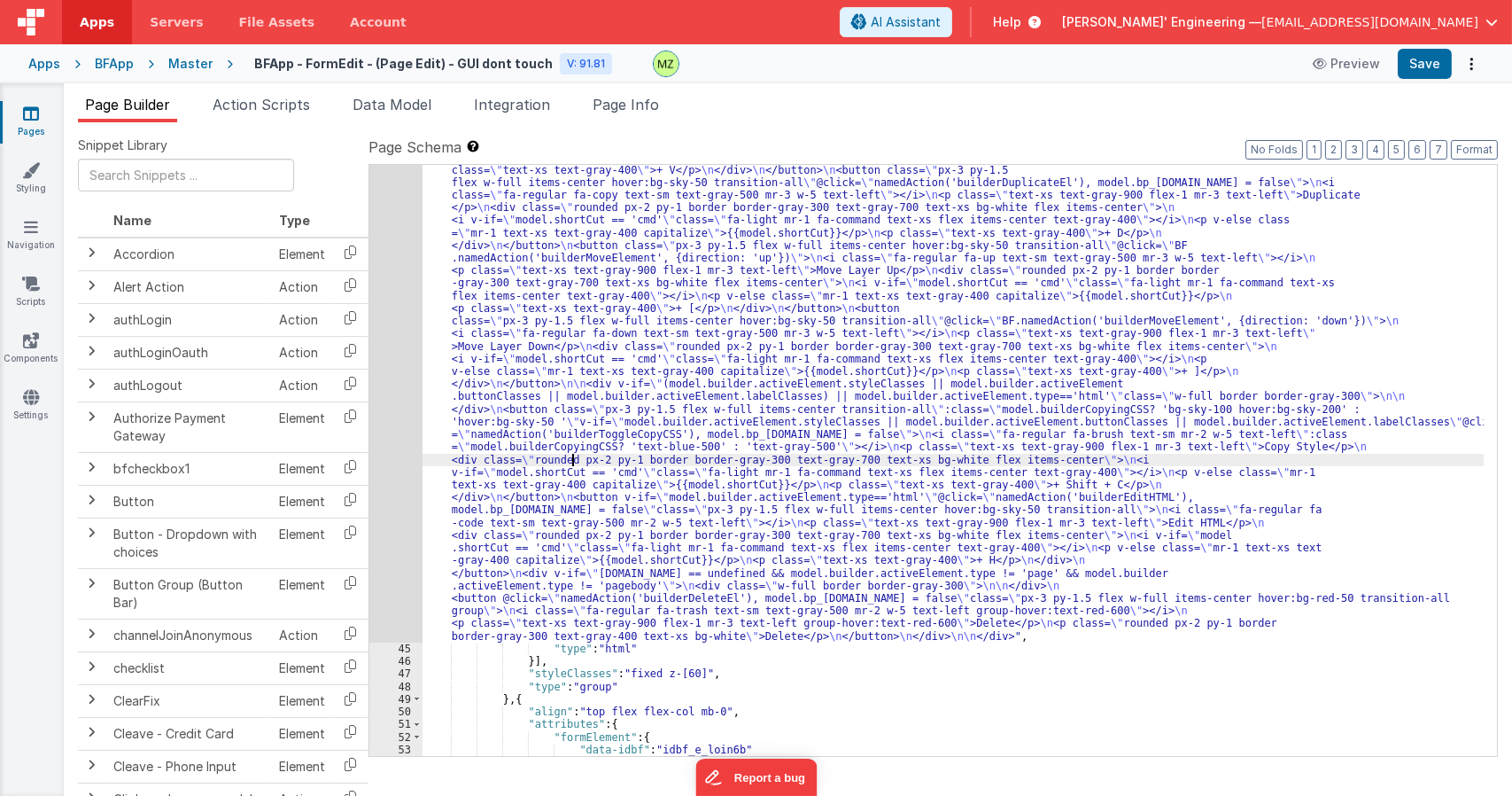
click at [571, 465] on div ""html" : "<div id= \" treeViewMenu \" v-if= \" model.bp_optionsMenu.open \" cla…" at bounding box center [953, 591] width 1061 height 1309
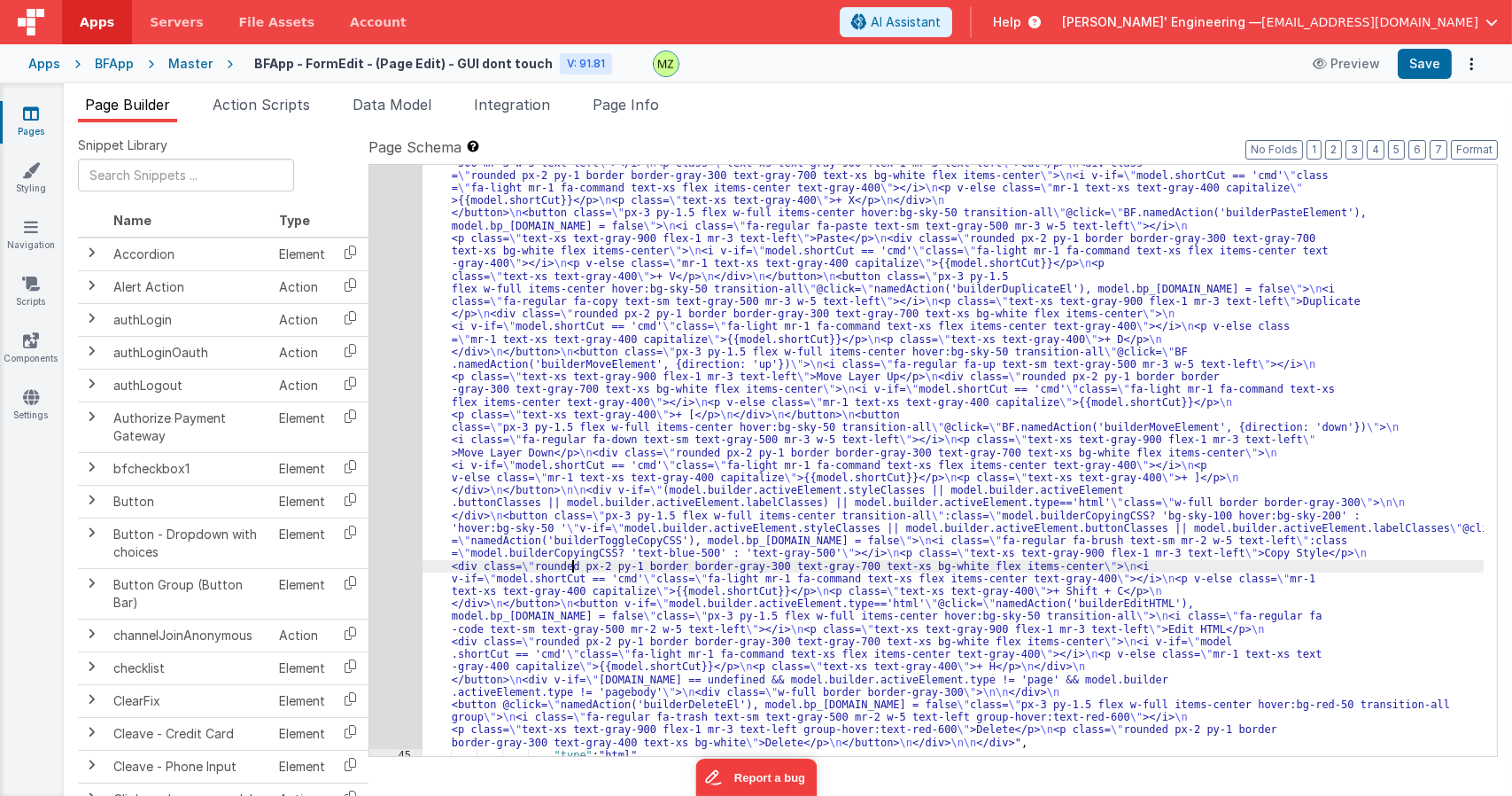
scroll to position [567, 0]
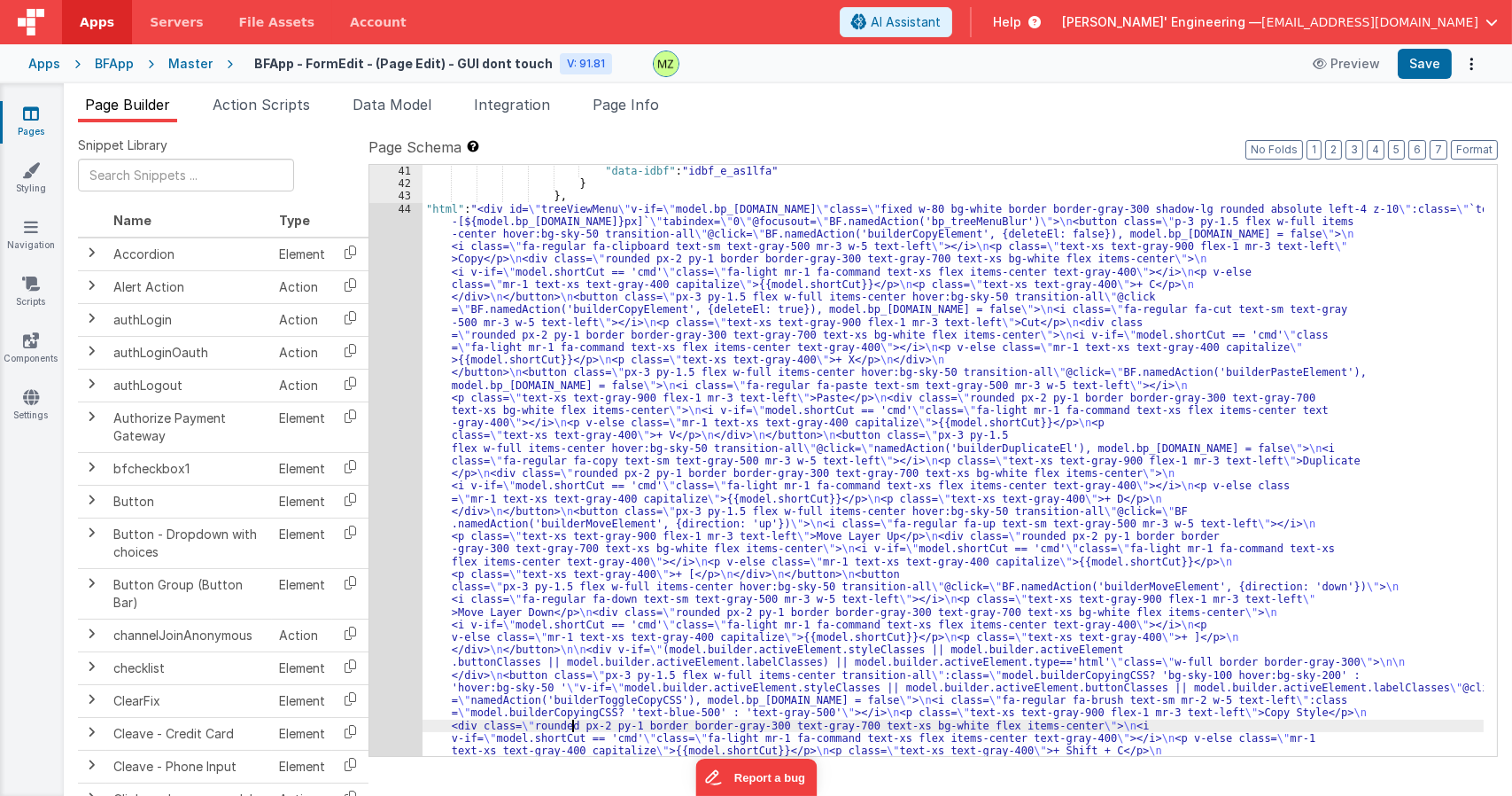
click at [419, 346] on div "44" at bounding box center [396, 556] width 53 height 706
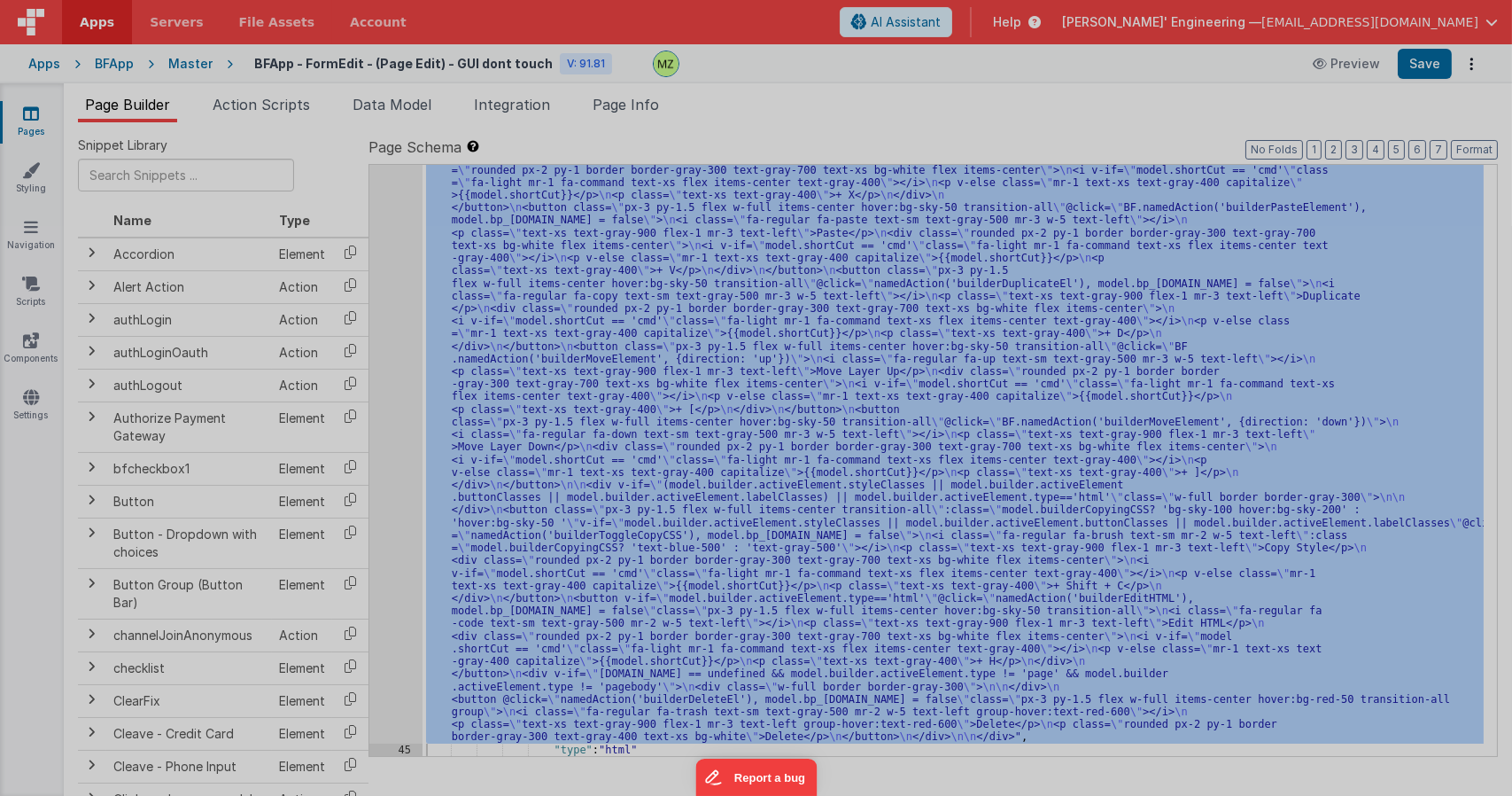
scroll to position [732, 0]
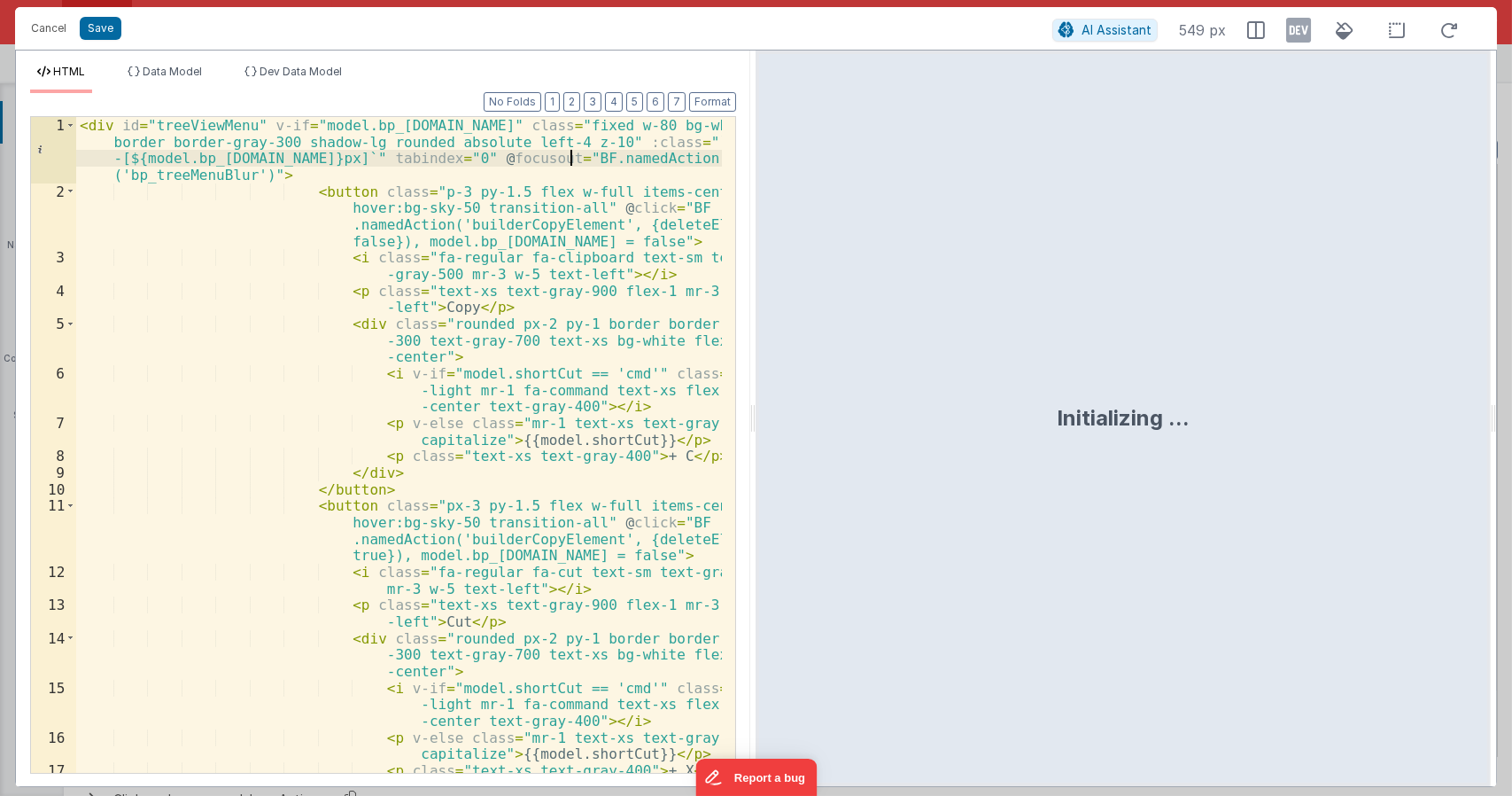
click at [573, 159] on div "< div id = "treeViewMenu" v-if = "model.bp_optionsMenu.open" class = "fixed w-8…" at bounding box center [400, 486] width 647 height 738
click at [348, 176] on div "< div id = "treeViewMenu" v-if = "model.bp_optionsMenu.open" class = "fixed w-8…" at bounding box center [400, 486] width 647 height 738
click at [342, 174] on div "< div id = "treeViewMenu" v-if = "model.bp_optionsMenu.open" class = "fixed w-8…" at bounding box center [400, 486] width 647 height 738
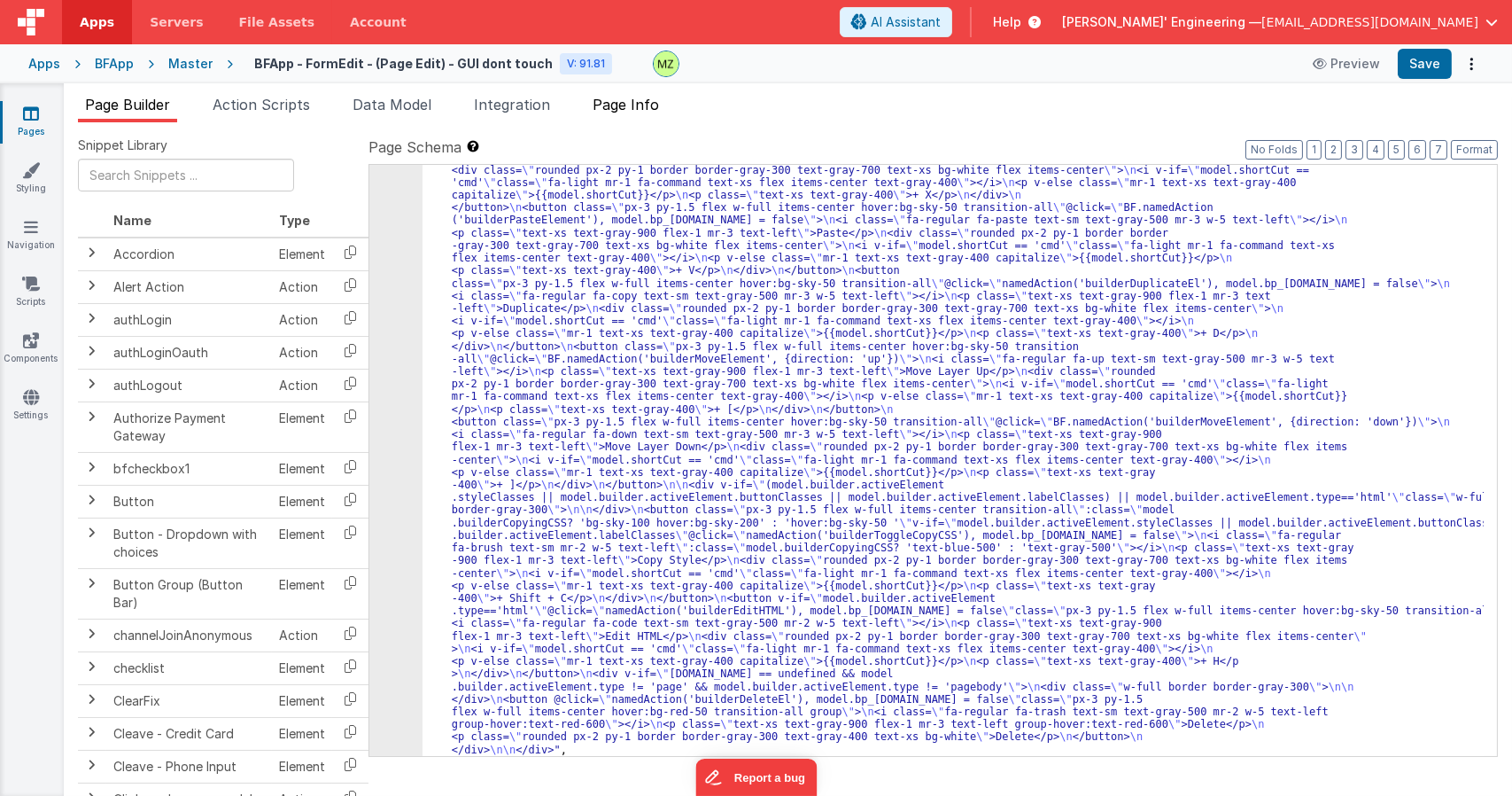
click at [659, 110] on span "Page Info" at bounding box center [626, 105] width 66 height 18
type textarea "Dnd version - my baby, please don't touch"
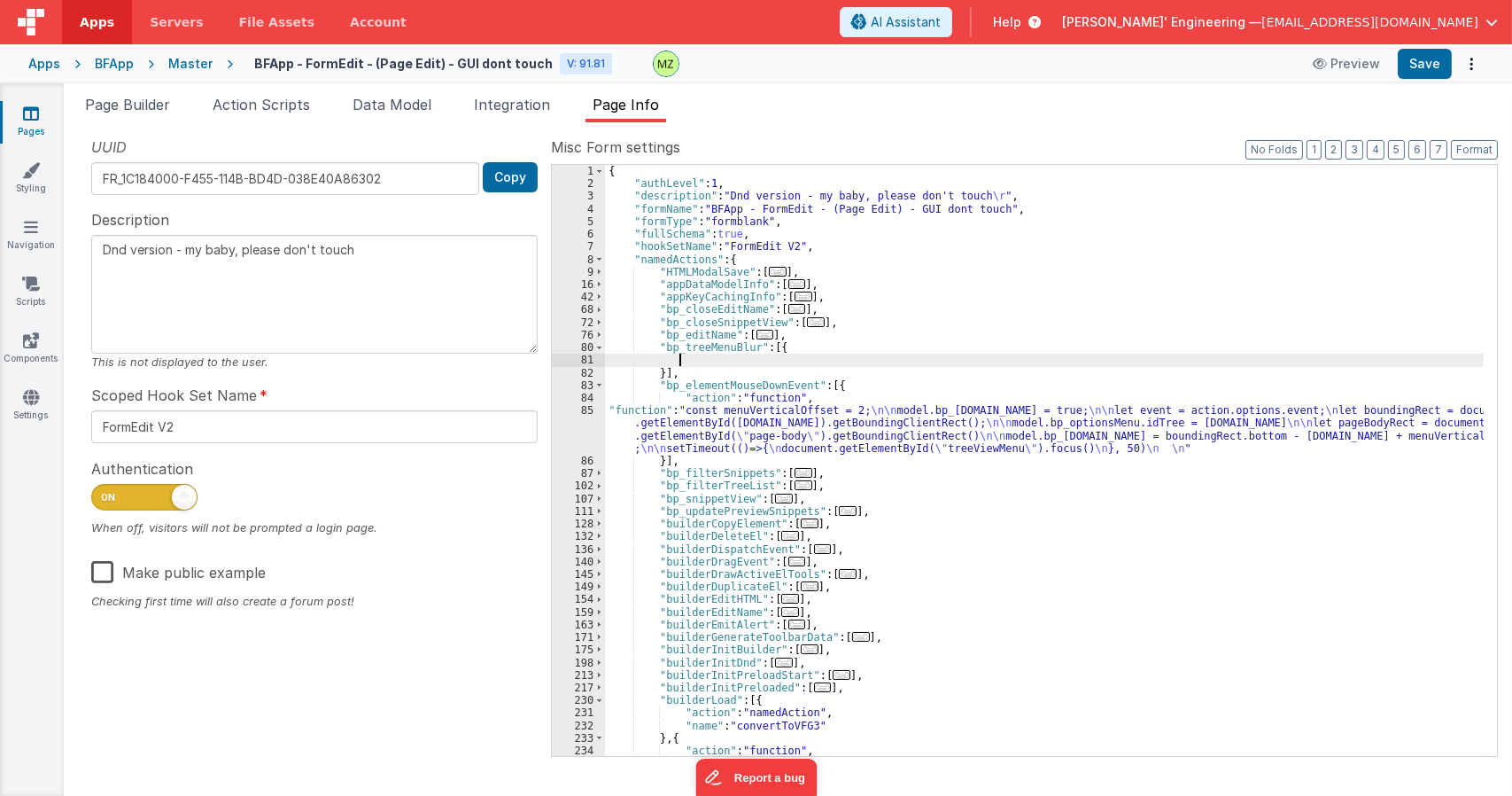
click at [699, 361] on div "{ "authLevel" : 1 , "description" : "Dnd version - my baby, please don't touch …" at bounding box center [1045, 536] width 879 height 743
type textarea "Dnd version - my baby, please don't touch"
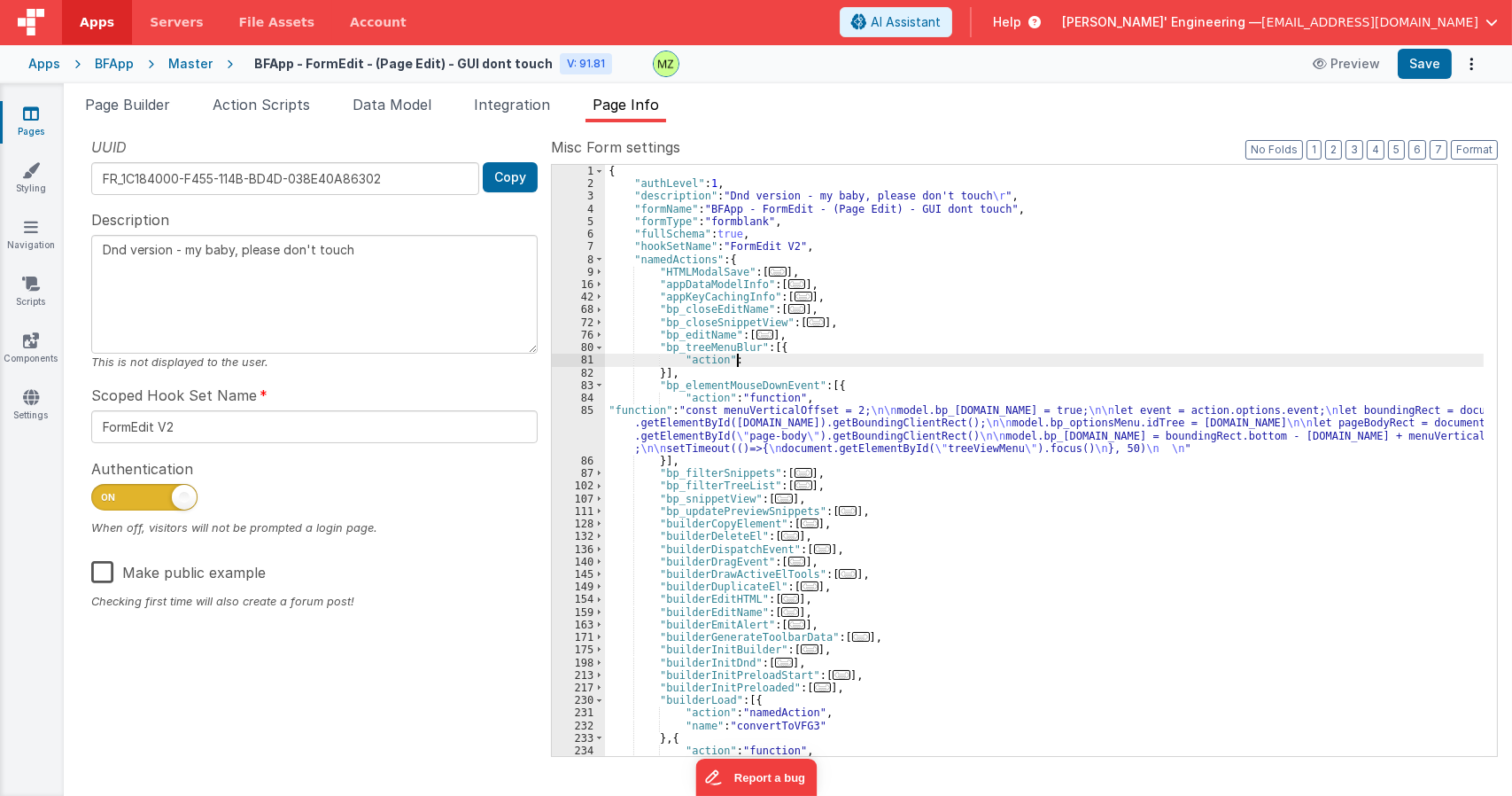
type textarea "Dnd version - my baby, please don't touch"
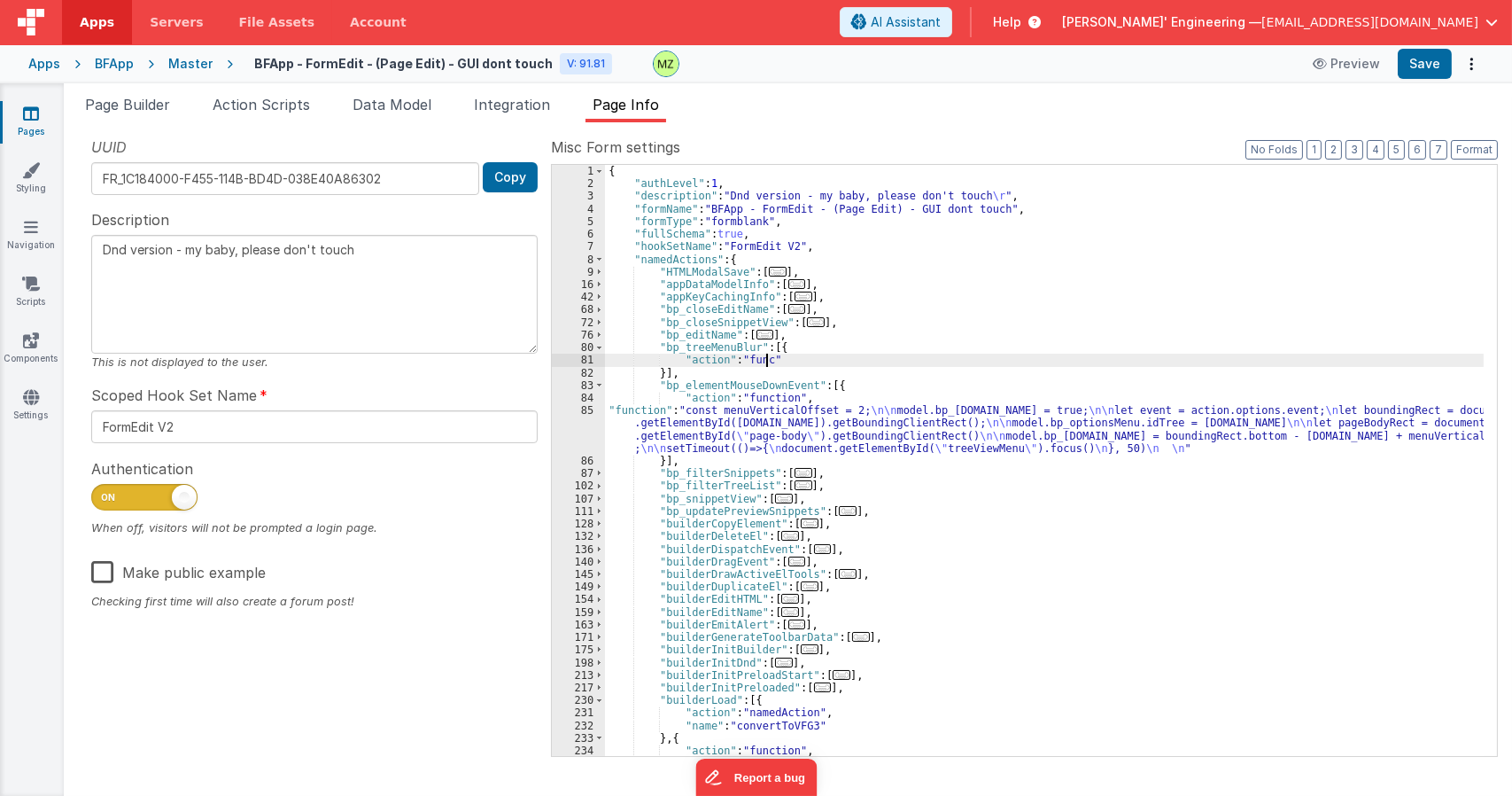
type textarea "Dnd version - my baby, please don't touch"
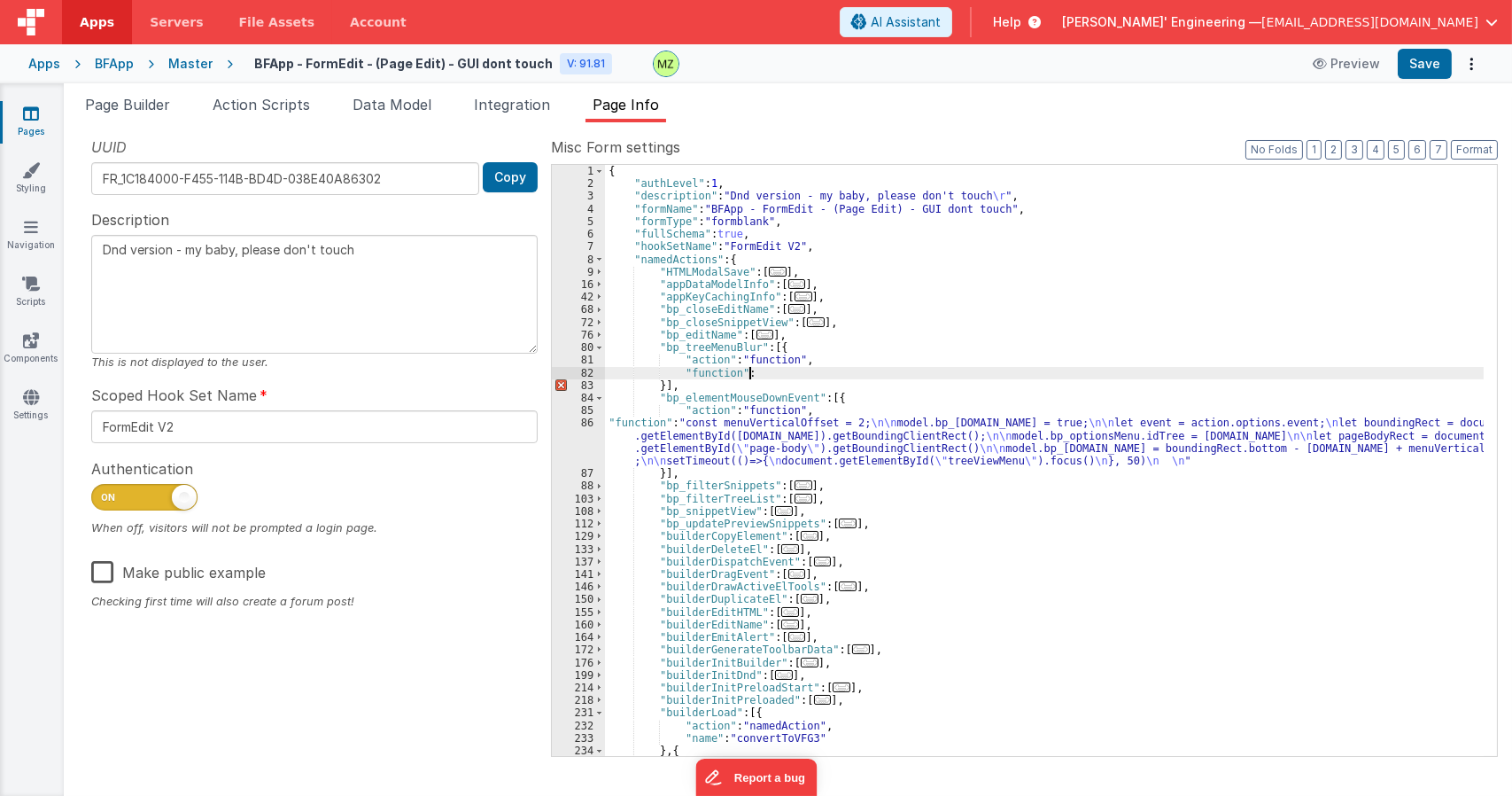
type textarea "Dnd version - my baby, please don't touch"
click at [582, 370] on div "82" at bounding box center [579, 373] width 53 height 12
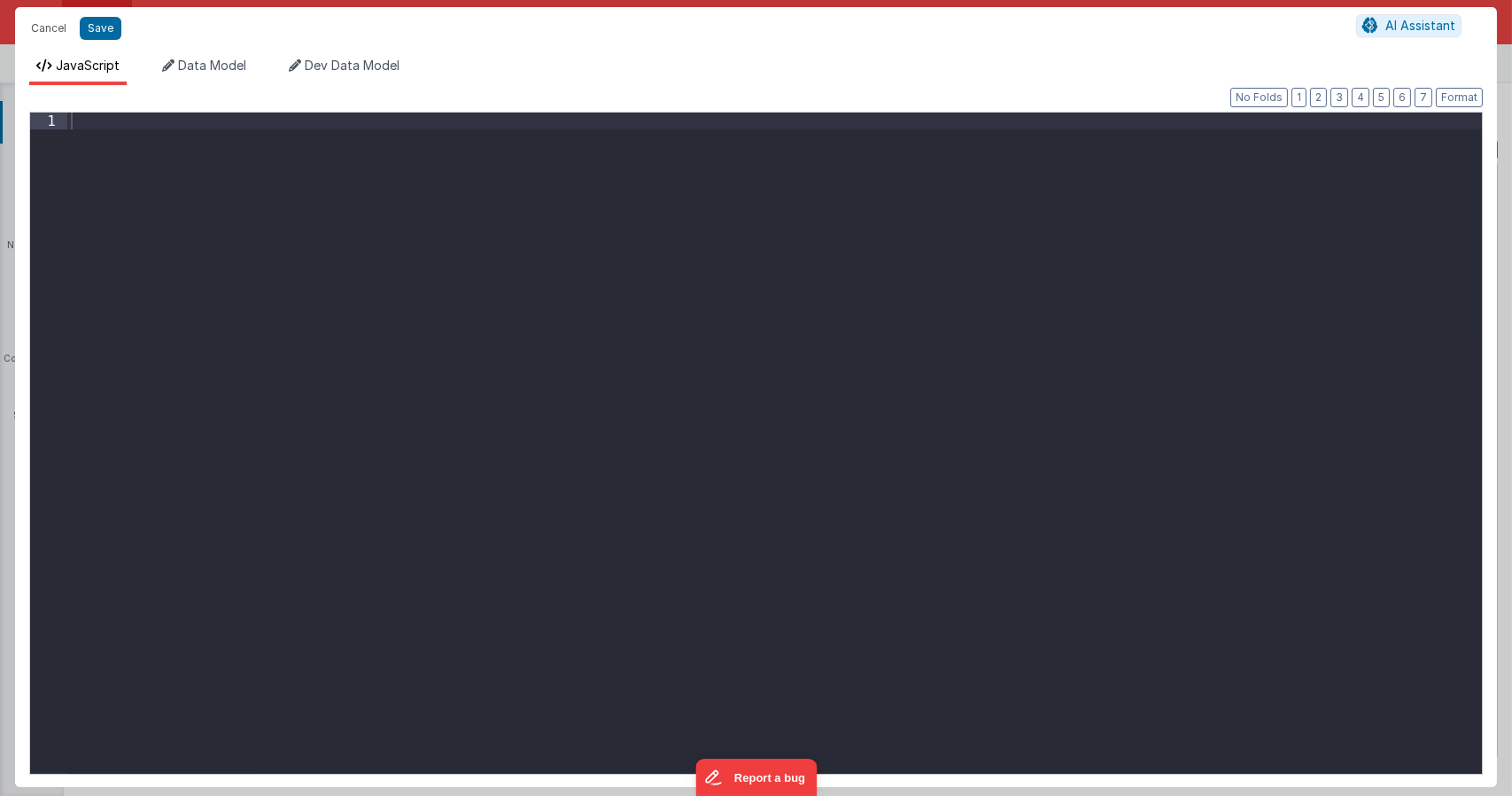
click at [448, 308] on div at bounding box center [775, 459] width 1415 height 694
click at [124, 266] on div "let event = action . options . event if ( event ) { } else { }" at bounding box center [778, 459] width 1407 height 694
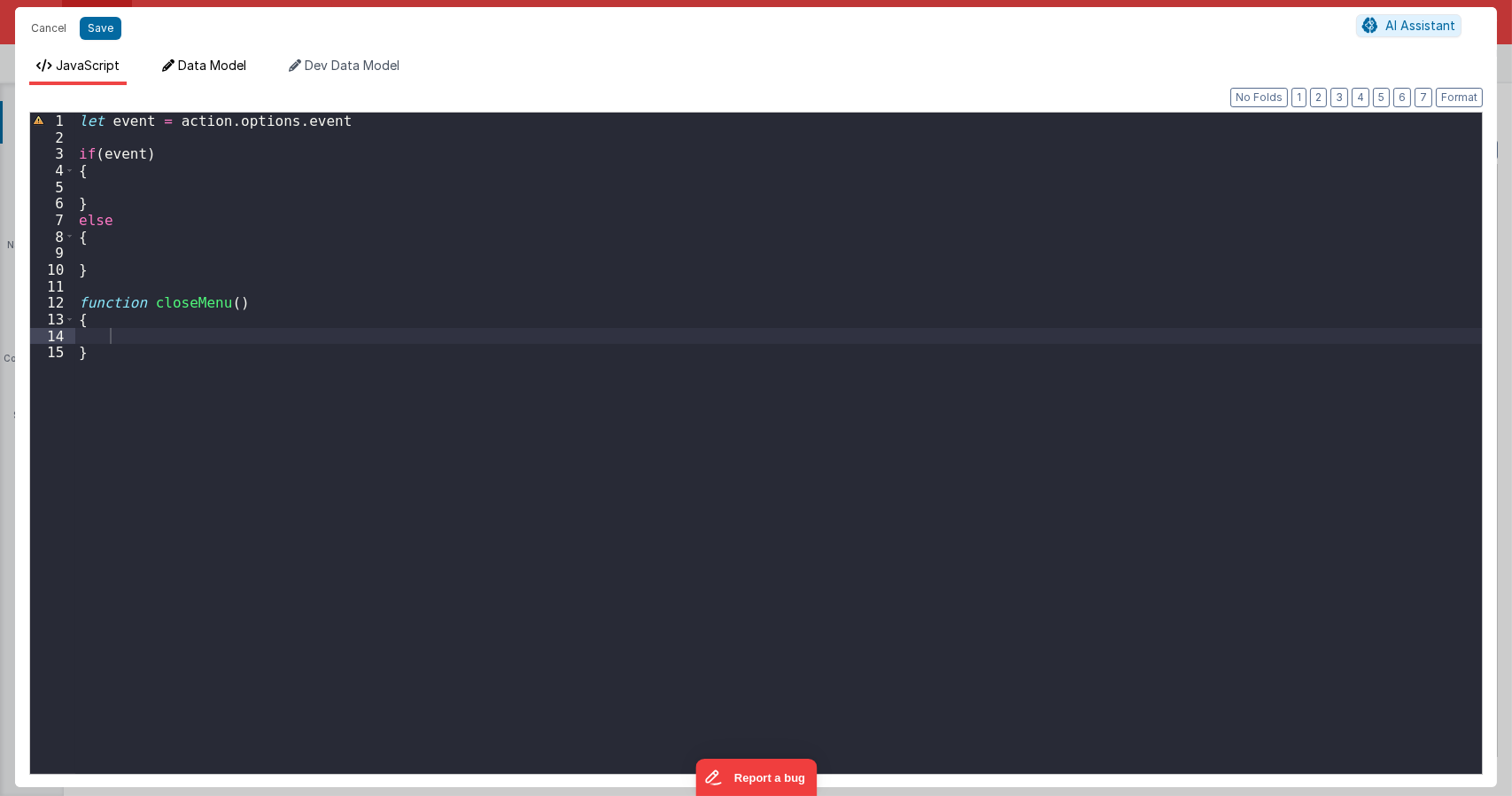
click at [214, 67] on span "Data Model" at bounding box center [212, 65] width 68 height 15
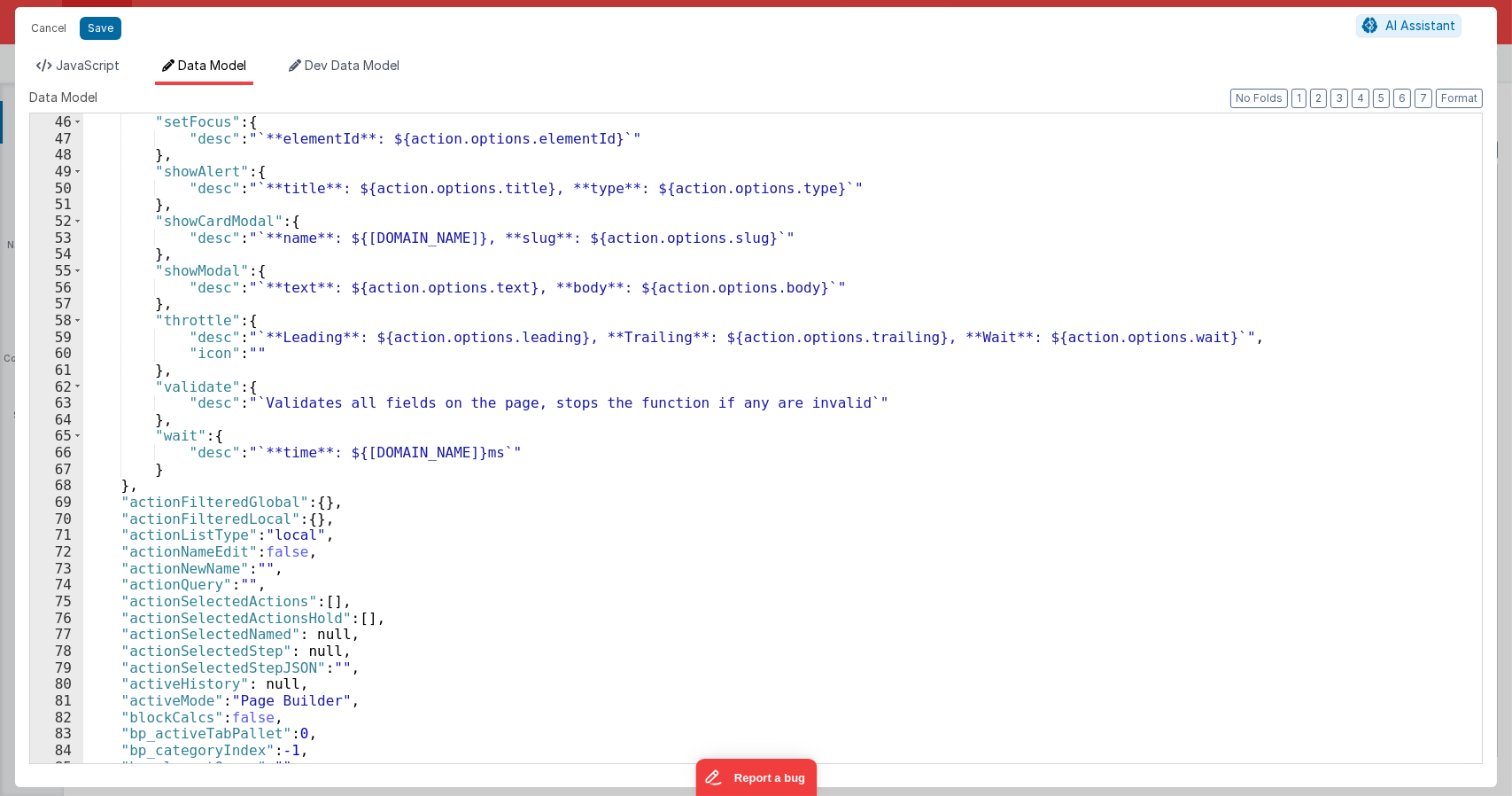
scroll to position [1116, 0]
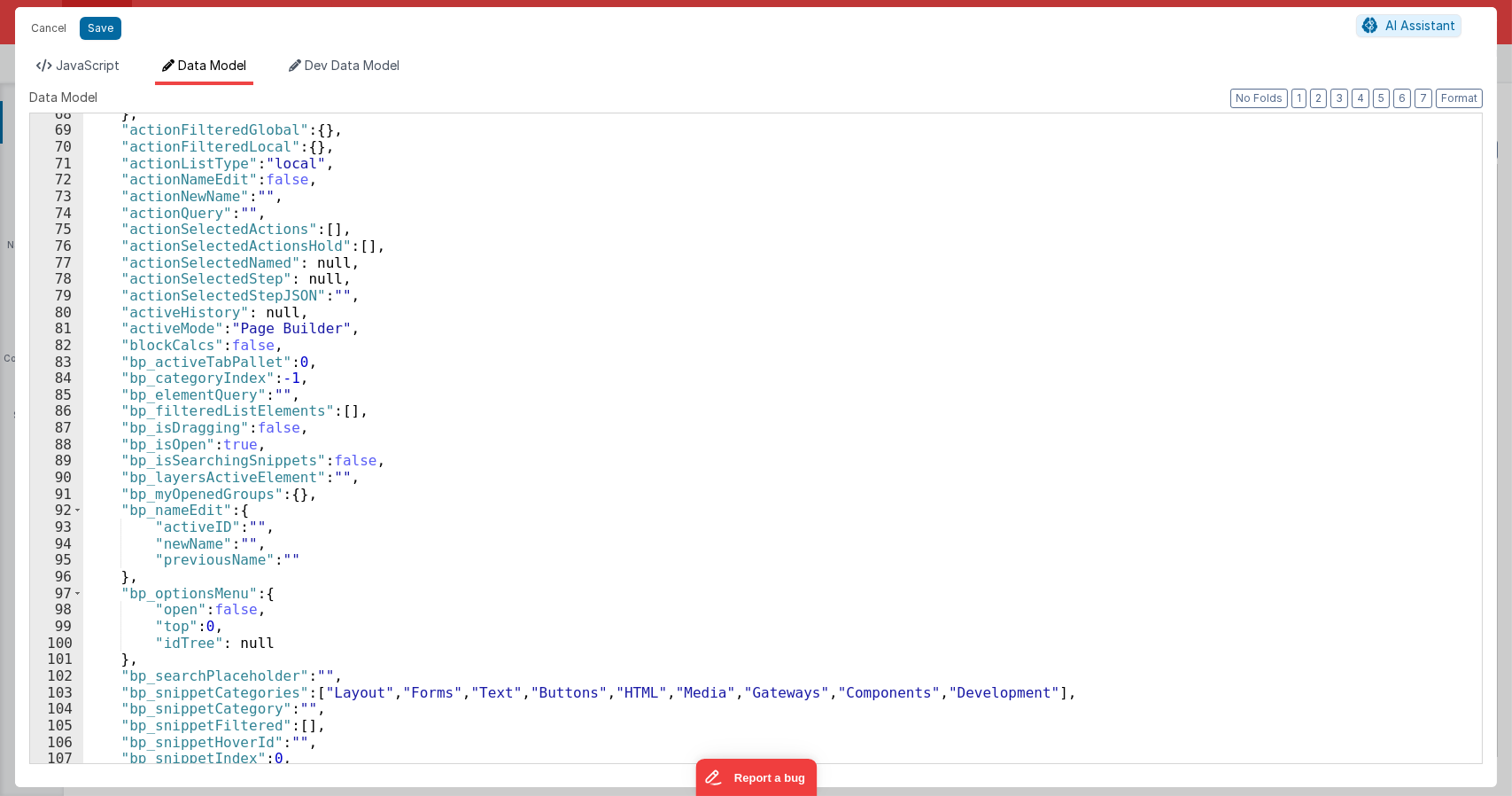
click at [170, 588] on div "} , "actionFilteredGlobal" : { } , "actionFilteredLocal" : { } , "actionListTyp…" at bounding box center [775, 447] width 1385 height 683
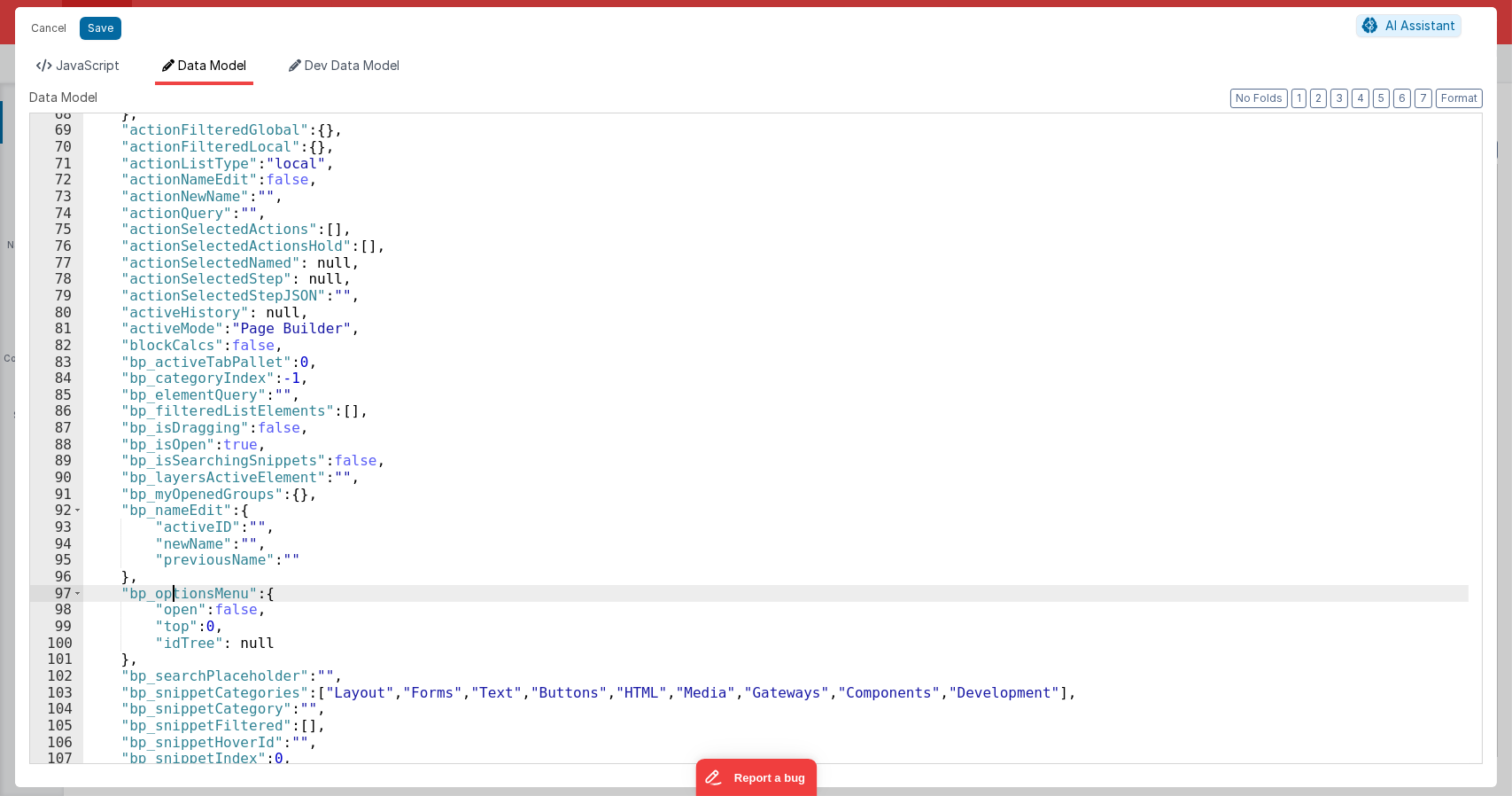
click at [170, 588] on div "} , "actionFilteredGlobal" : { } , "actionFilteredLocal" : { } , "actionListTyp…" at bounding box center [775, 447] width 1385 height 683
click at [174, 588] on div "} , "actionFilteredGlobal" : { } , "actionFilteredLocal" : { } , "actionListTyp…" at bounding box center [775, 447] width 1385 height 683
click at [111, 66] on span "JavaScript" at bounding box center [88, 65] width 64 height 15
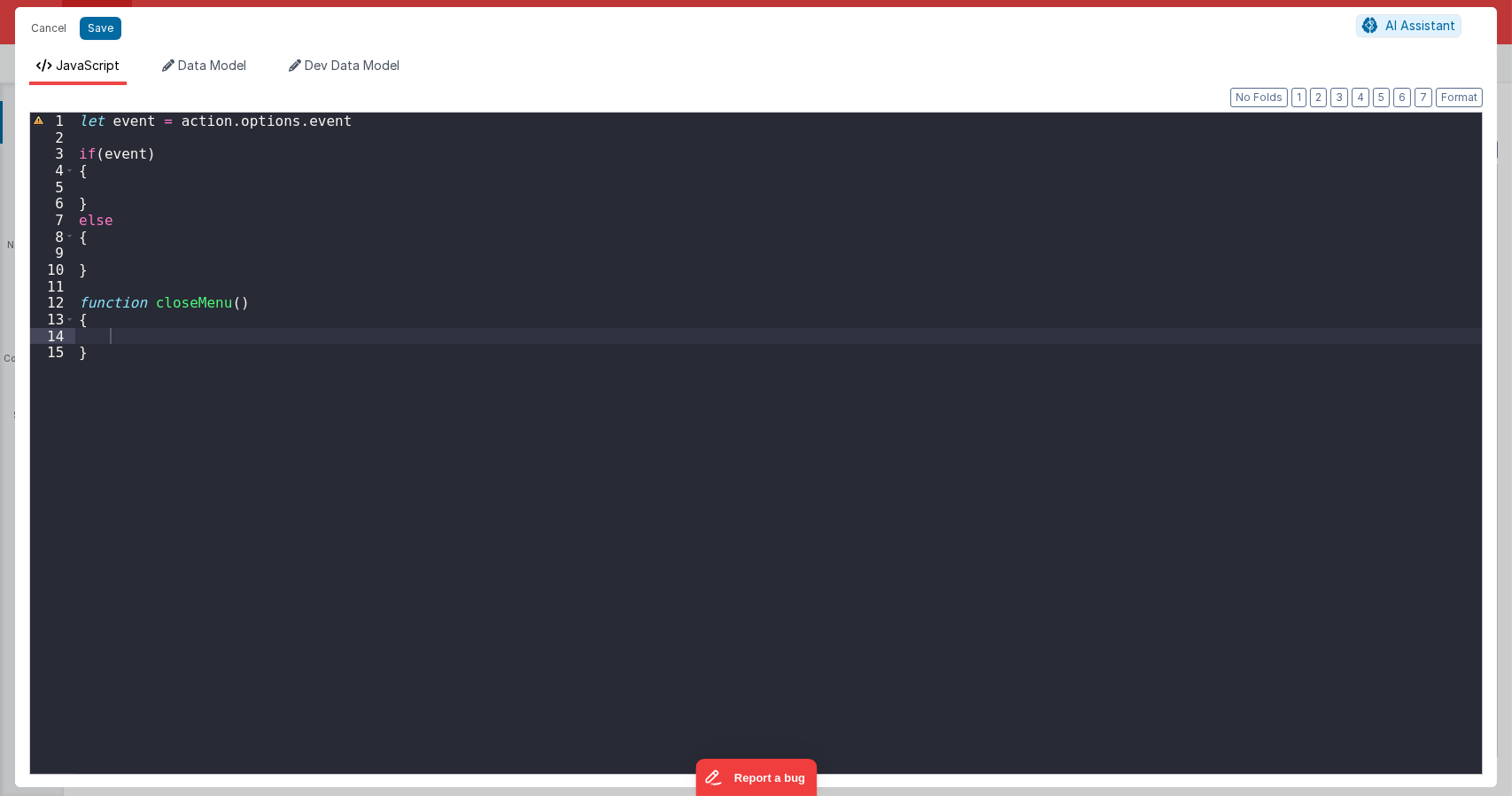
click at [175, 339] on div "let event = action . options . event if ( event ) { } else { } function closeMe…" at bounding box center [778, 459] width 1407 height 694
paste textarea
click at [218, 53] on div "JavaScript Data Model Dev Data Model Format 7 6 5 4 3 2 1 No Folds 1 2 3 4 5 6 …" at bounding box center [756, 418] width 1482 height 737
click at [217, 59] on span "Data Model" at bounding box center [212, 65] width 68 height 15
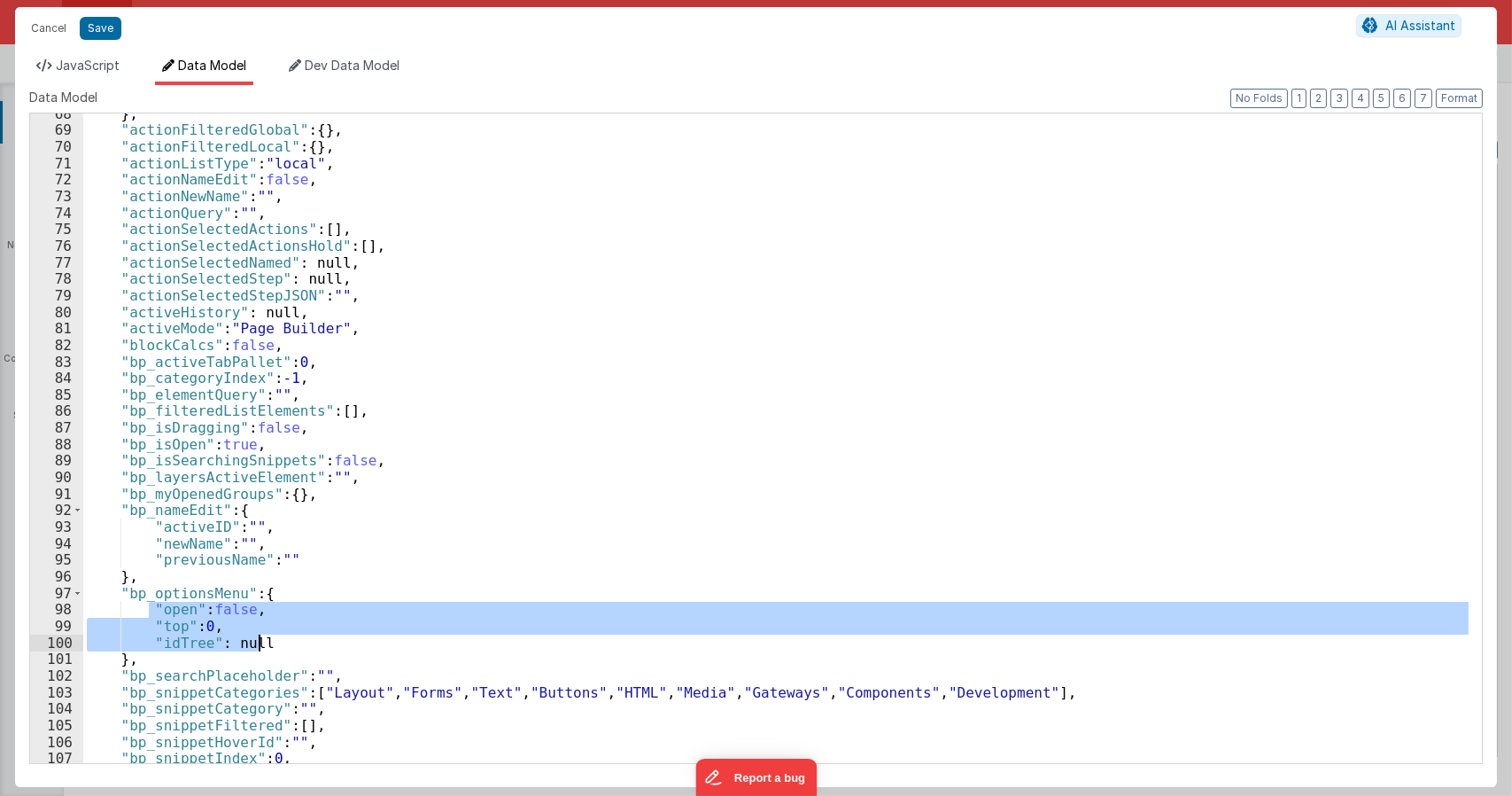
drag, startPoint x: 149, startPoint y: 608, endPoint x: 271, endPoint y: 646, distance: 127.8
click at [271, 646] on div "} , "actionFilteredGlobal" : { } , "actionFilteredLocal" : { } , "actionListTyp…" at bounding box center [775, 447] width 1385 height 683
click at [96, 68] on span "JavaScript" at bounding box center [88, 65] width 64 height 15
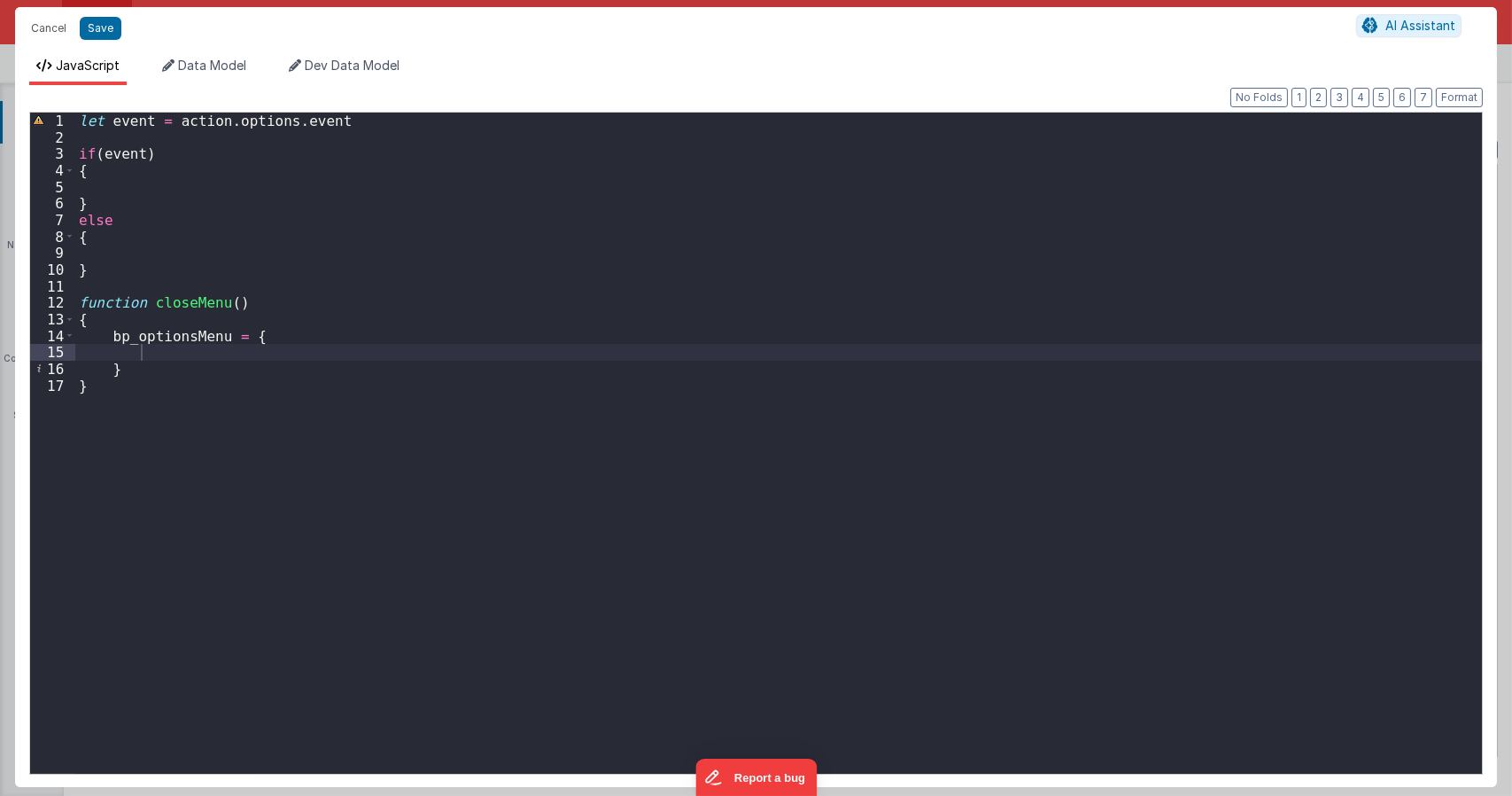
click at [152, 355] on div "let event = action . options . event if ( event ) { } else { } function closeMe…" at bounding box center [778, 459] width 1407 height 694
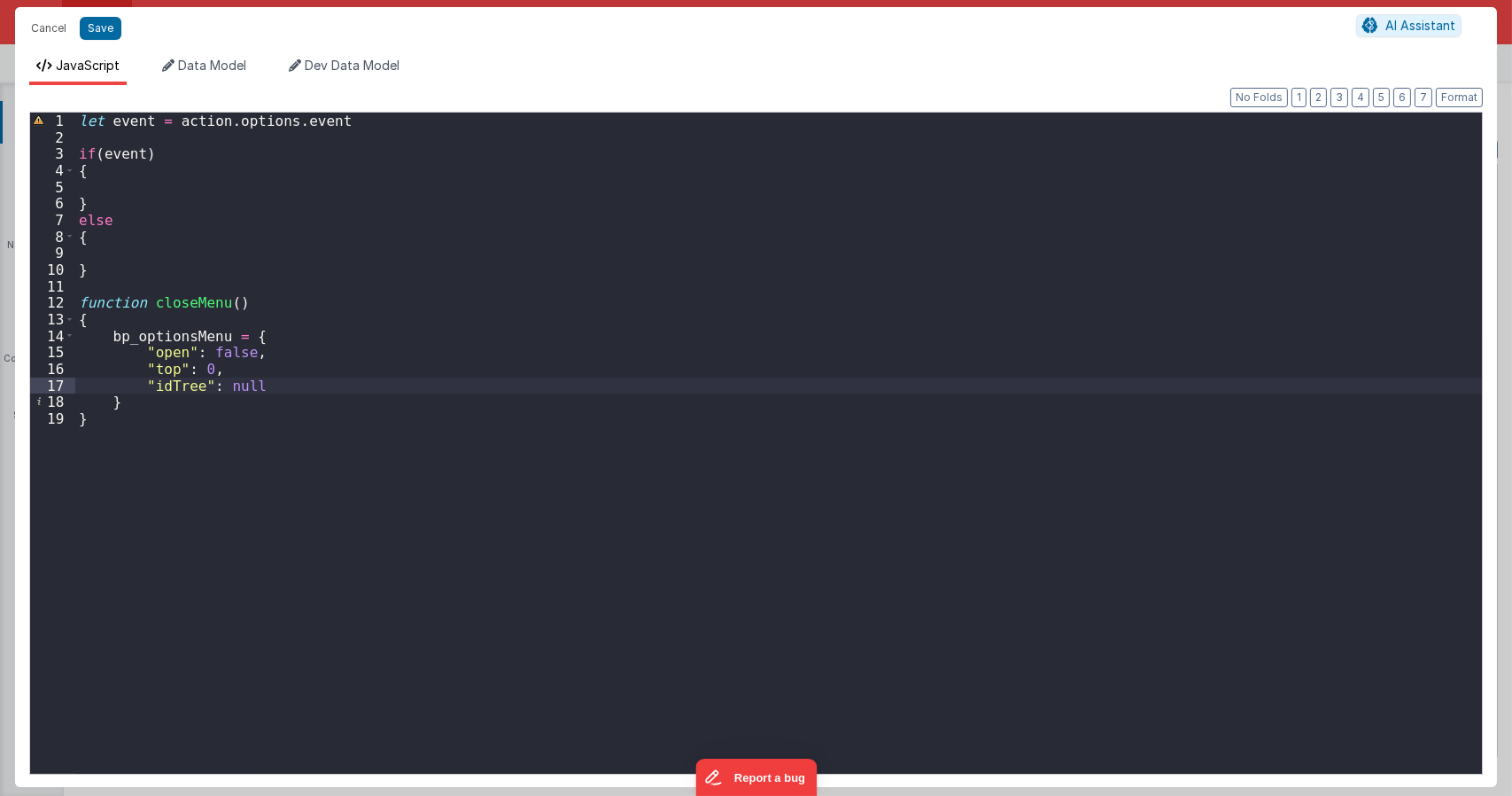
click at [182, 54] on div "JavaScript Data Model Dev Data Model Format 7 6 5 4 3 2 1 No Folds 1 2 3 4 5 6 …" at bounding box center [756, 418] width 1482 height 737
click at [298, 370] on div "let event = action . options . event if ( event ) { } else { } function closeMe…" at bounding box center [778, 459] width 1407 height 694
click at [191, 178] on div "let event = action . options . event if ( event ) { } else { } function closeMe…" at bounding box center [778, 459] width 1407 height 694
click at [150, 190] on div "let event = action . options . event if ( event ) { } else { } function closeMe…" at bounding box center [778, 459] width 1407 height 694
click at [160, 254] on div "let event = action . options . event if ( event ) { } else { } function closeMe…" at bounding box center [778, 459] width 1407 height 694
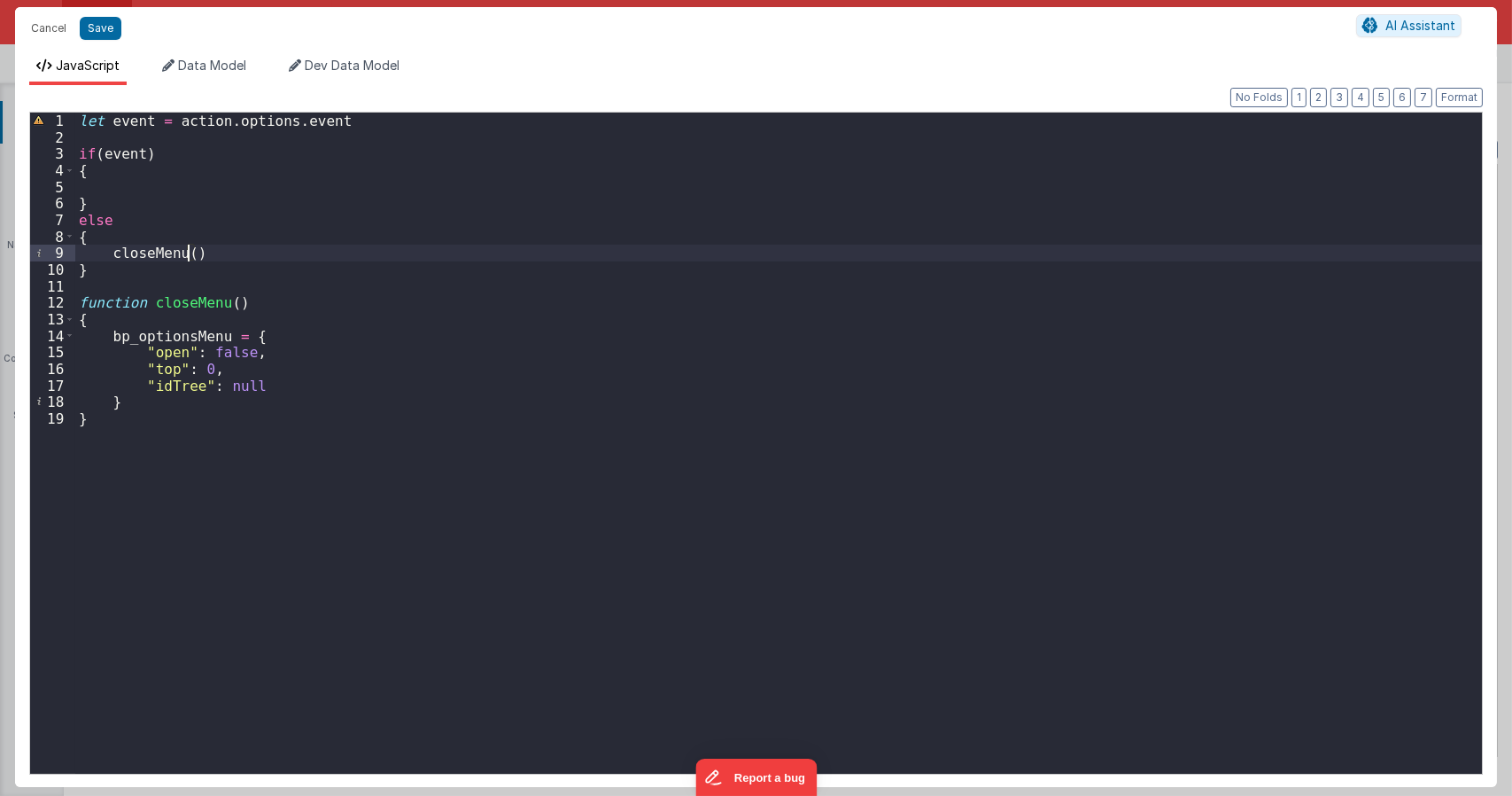
click at [142, 173] on div "let event = action . options . event if ( event ) { } else { closeMenu ( ) } fu…" at bounding box center [778, 459] width 1407 height 694
click at [142, 189] on div "let event = action . options . event if ( event ) { } else { closeMenu ( ) } fu…" at bounding box center [778, 459] width 1407 height 694
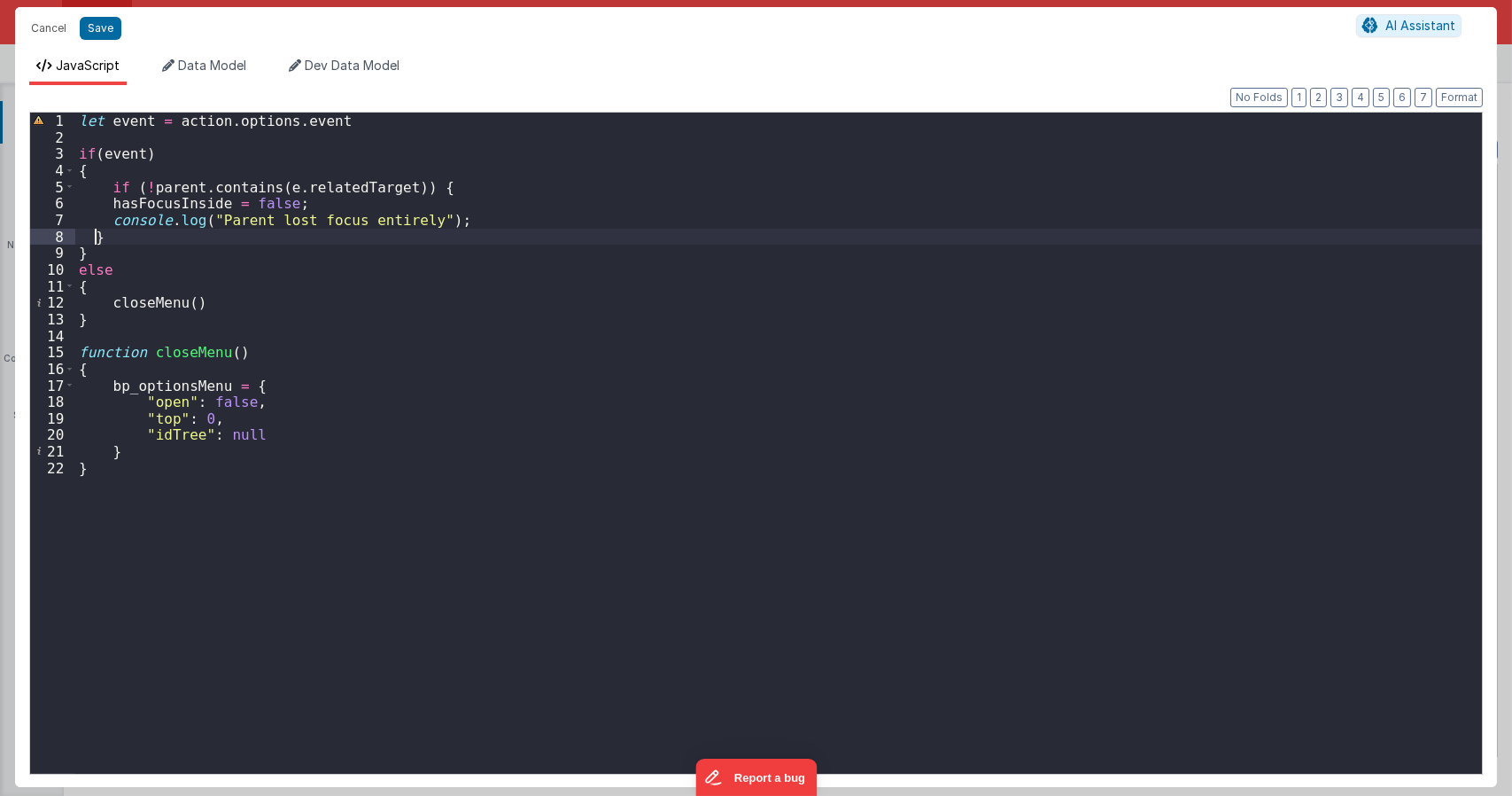
drag, startPoint x: 97, startPoint y: 233, endPoint x: 106, endPoint y: 233, distance: 9.0
click at [97, 234] on div "let event = action . options . event if ( event ) { if ( ! parent . contains ( …" at bounding box center [778, 459] width 1407 height 694
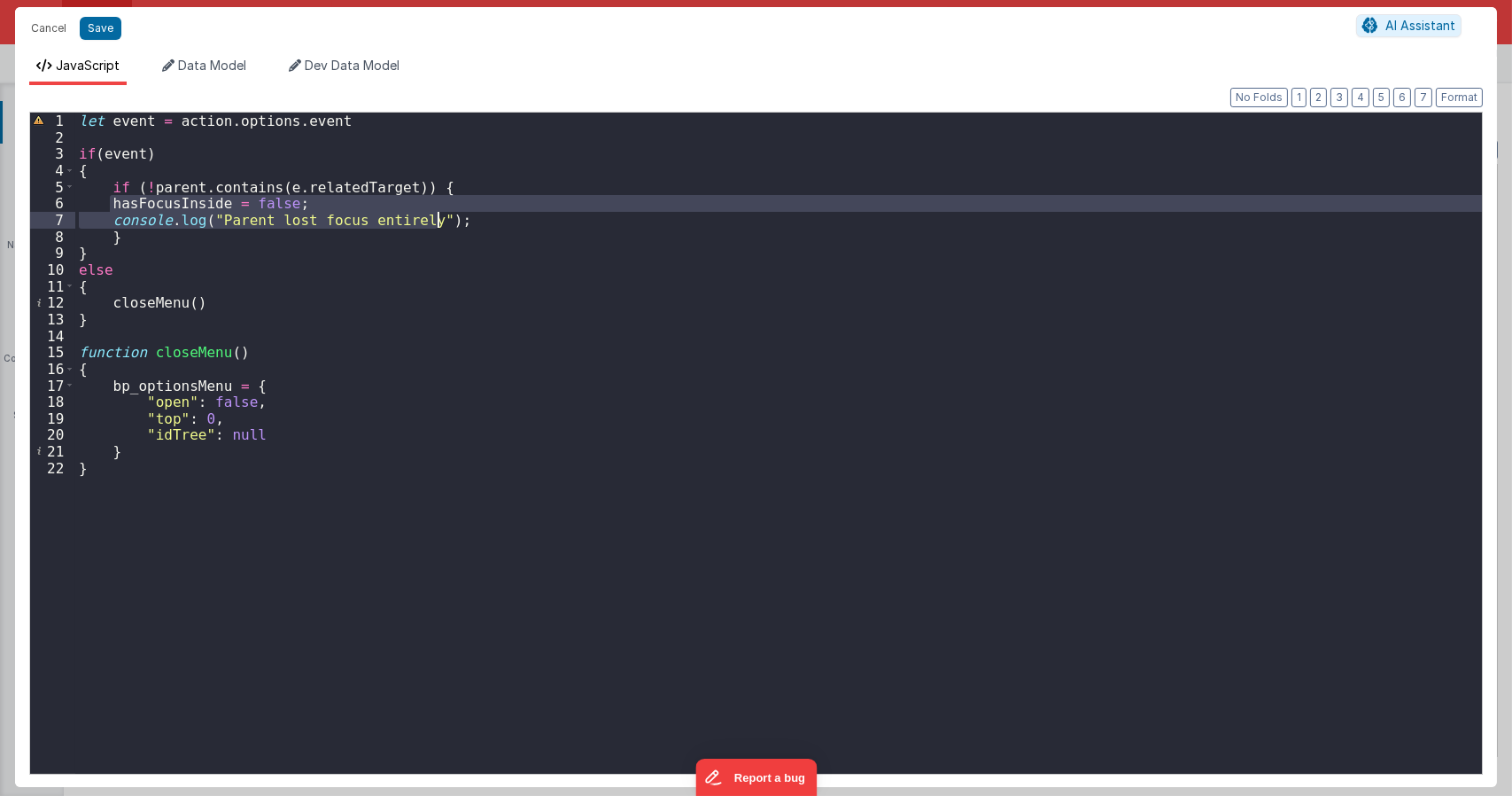
drag, startPoint x: 113, startPoint y: 203, endPoint x: 447, endPoint y: 213, distance: 334.1
click at [447, 213] on div "let event = action . options . event if ( event ) { if ( ! parent . contains ( …" at bounding box center [778, 459] width 1407 height 694
click at [191, 173] on div "let event = action . options . event if ( event ) { if ( ! parent . contains ( …" at bounding box center [778, 459] width 1407 height 694
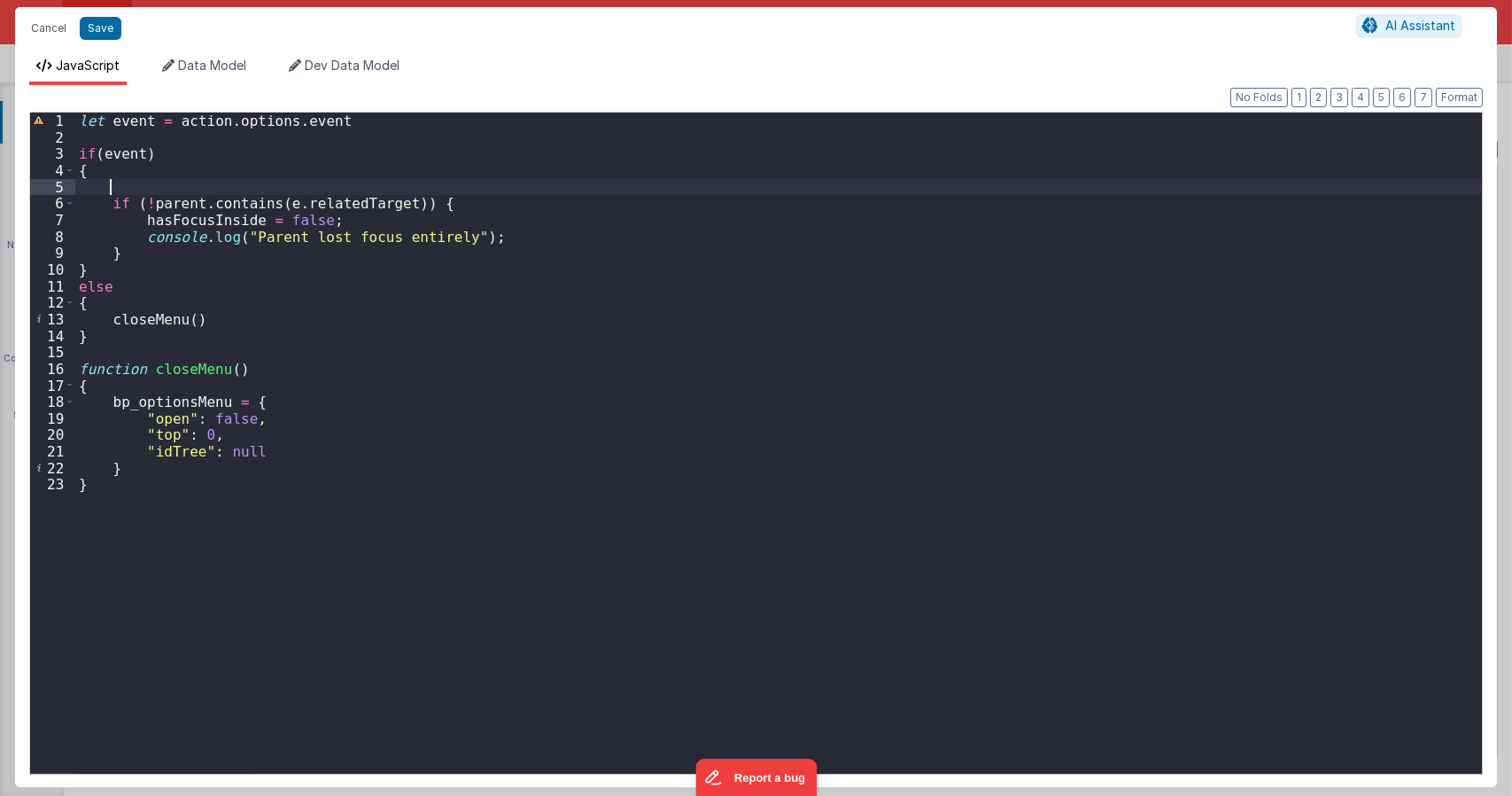
click at [184, 200] on div "let event = action . options . event if ( event ) { if ( ! parent . contains ( …" at bounding box center [778, 459] width 1407 height 694
click at [484, 201] on div "let event = action . options . event if ( event ) { if ( document . getELementB…" at bounding box center [778, 459] width 1407 height 694
click at [335, 207] on div "let event = action . options . event if ( event ) { if ( document . getELementB…" at bounding box center [778, 459] width 1407 height 694
click at [175, 405] on div "let event = action . options . event if ( event ) { if ( document . getELementB…" at bounding box center [778, 459] width 1407 height 694
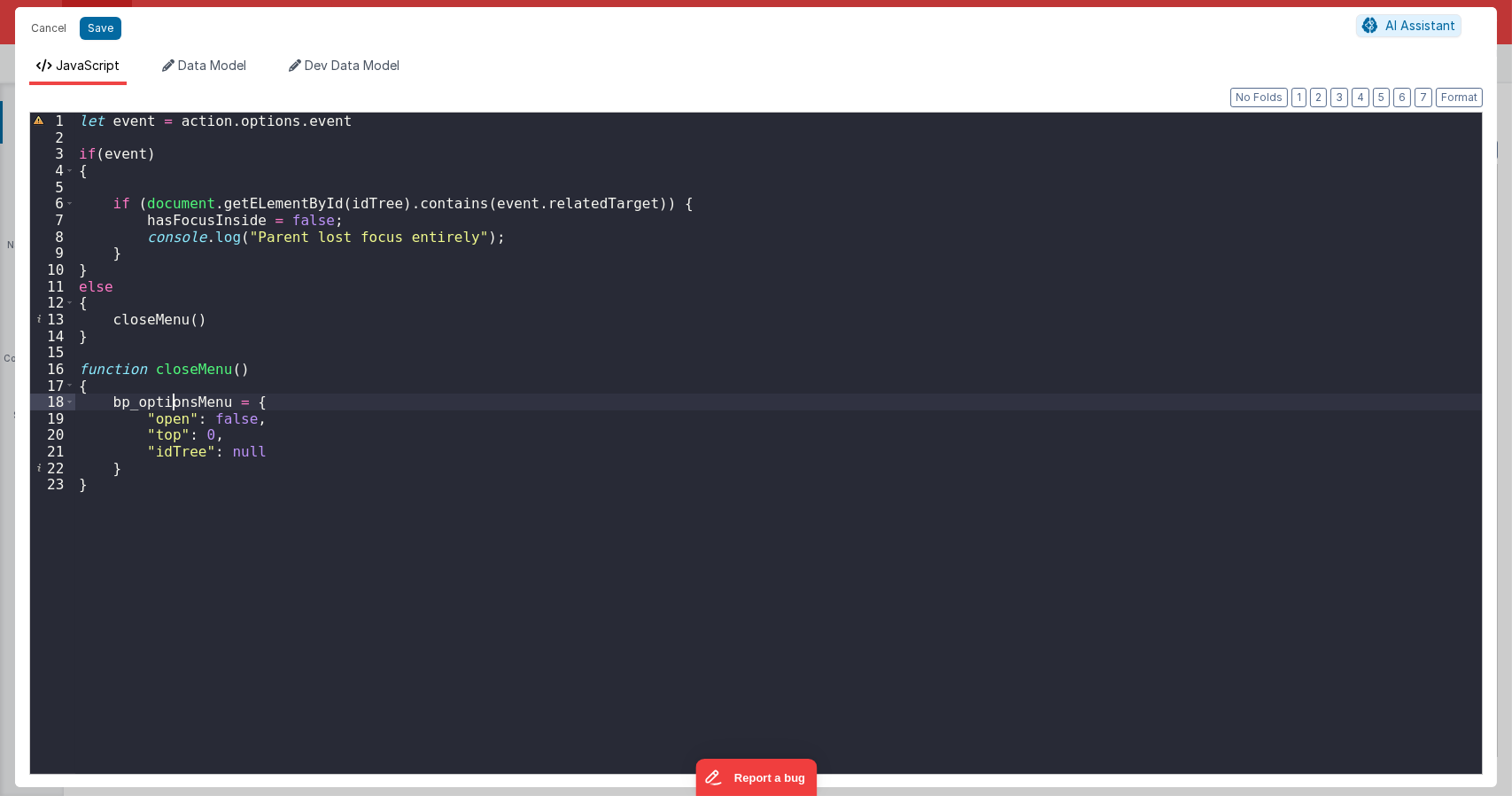
click at [175, 405] on div "let event = action . options . event if ( event ) { if ( document . getELementB…" at bounding box center [778, 459] width 1407 height 694
click at [115, 406] on div "let event = action . options . event if ( event ) { if ( document . getELementB…" at bounding box center [778, 443] width 1407 height 661
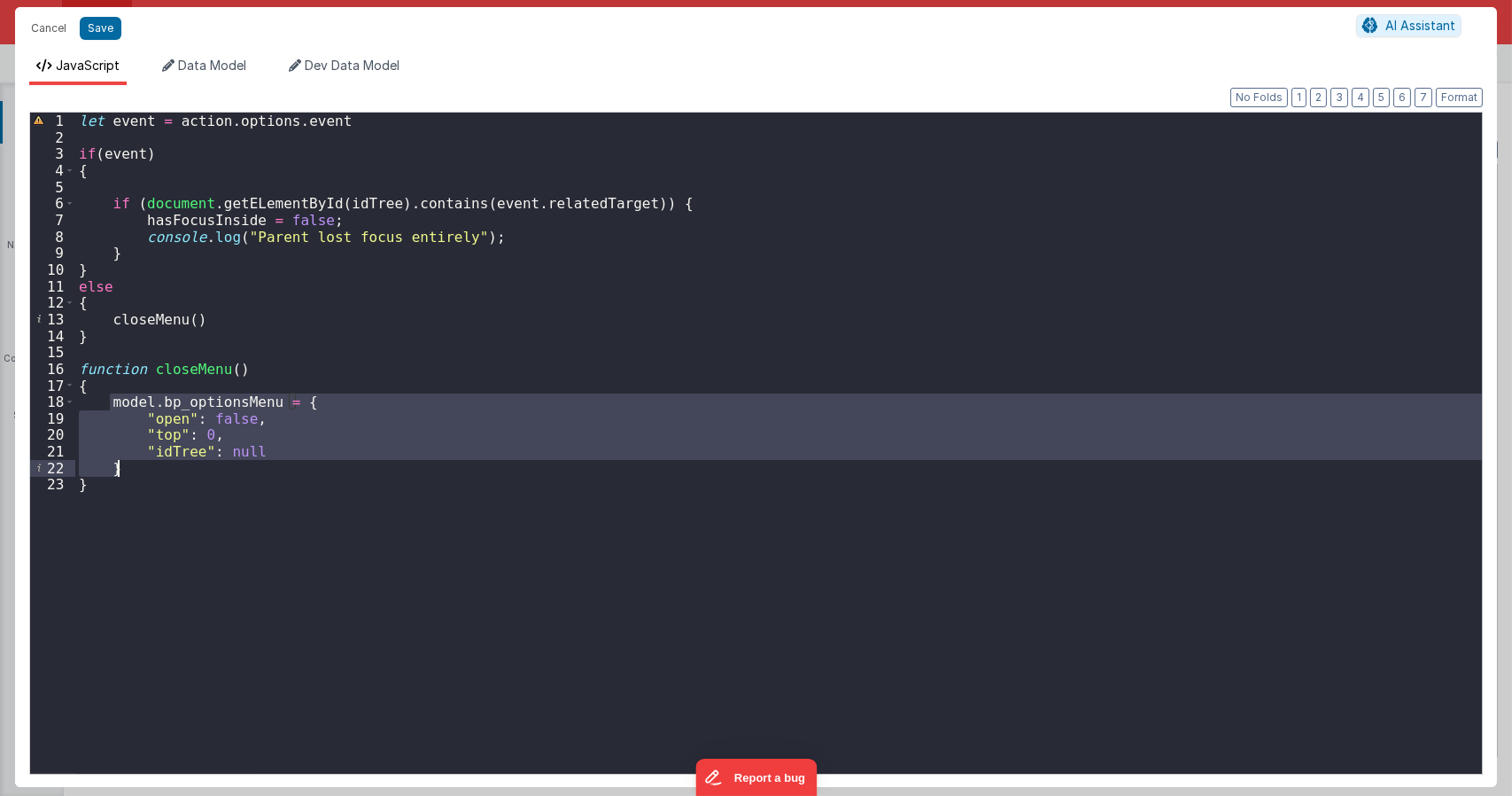
drag, startPoint x: 111, startPoint y: 404, endPoint x: 157, endPoint y: 387, distance: 49.0
click at [157, 472] on div "let event = action . options . event if ( event ) { if ( document . getELementB…" at bounding box center [778, 459] width 1407 height 694
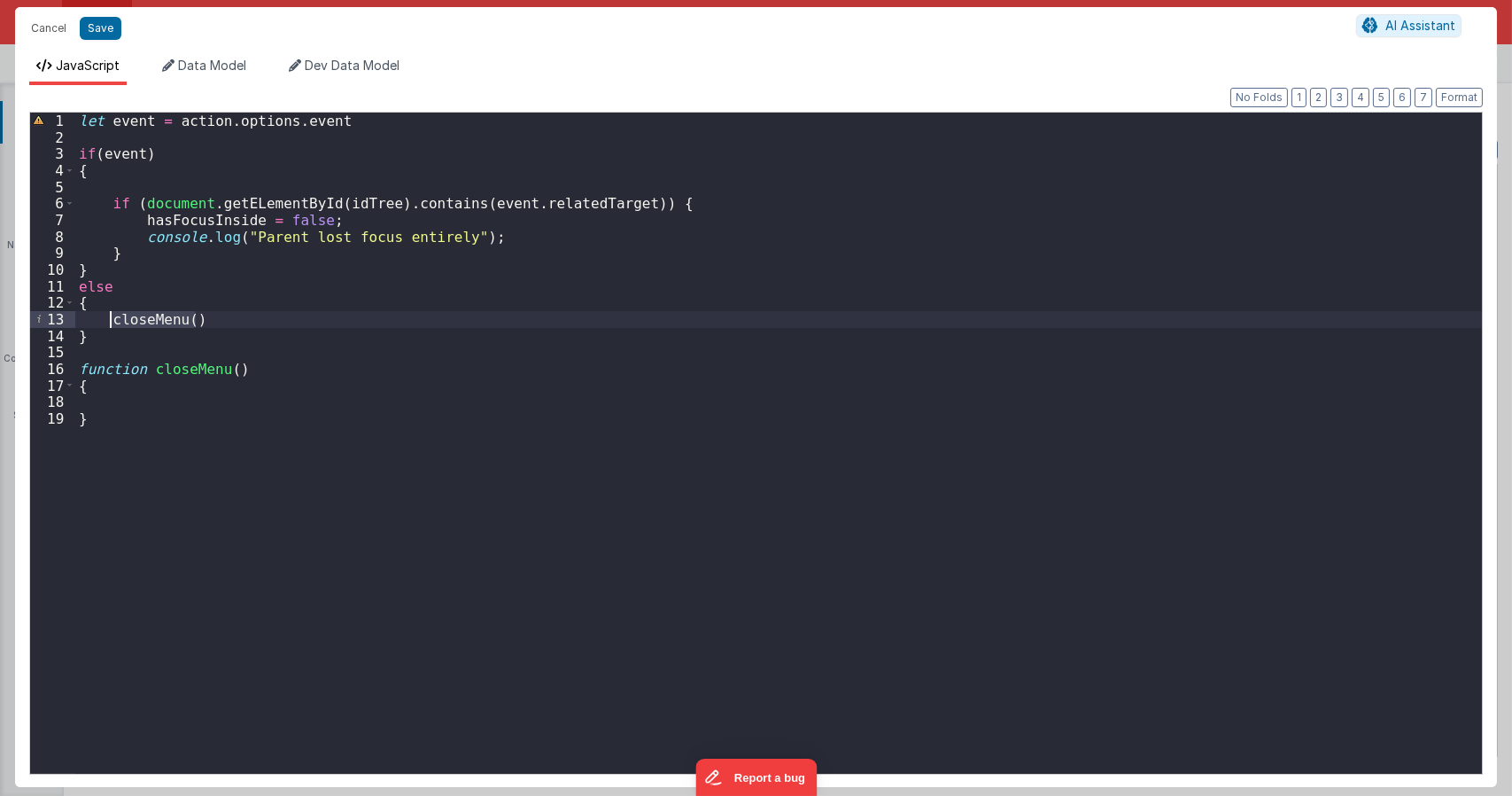
drag, startPoint x: 216, startPoint y: 318, endPoint x: 113, endPoint y: 313, distance: 103.1
click at [113, 313] on div "let event = action . options . event if ( event ) { if ( document . getELementB…" at bounding box center [778, 459] width 1407 height 694
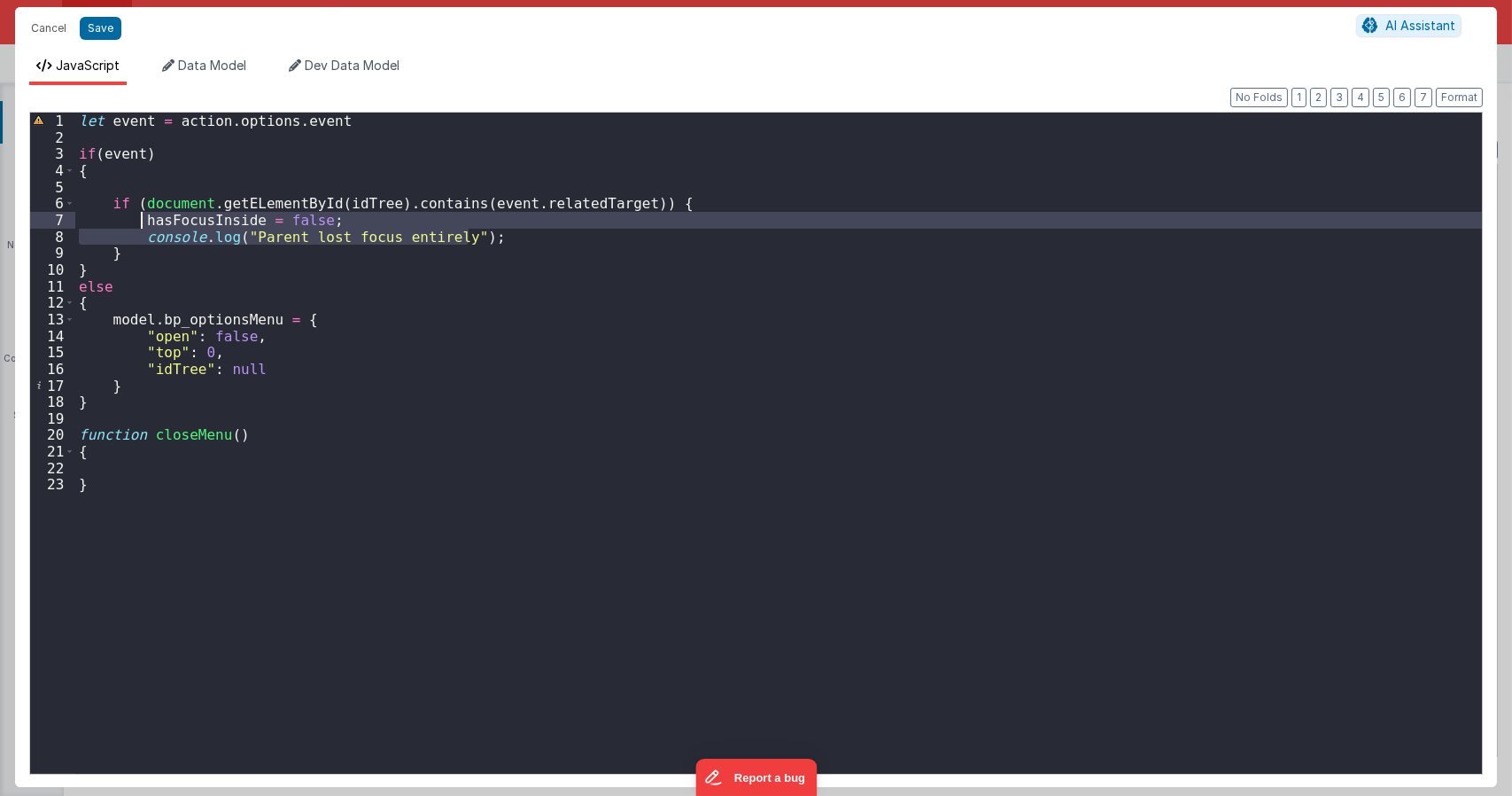
drag, startPoint x: 477, startPoint y: 237, endPoint x: 149, endPoint y: 222, distance: 328.3
click at [142, 219] on div "let event = action . options . event if ( event ) { if ( document . getELementB…" at bounding box center [778, 459] width 1407 height 694
paste textarea
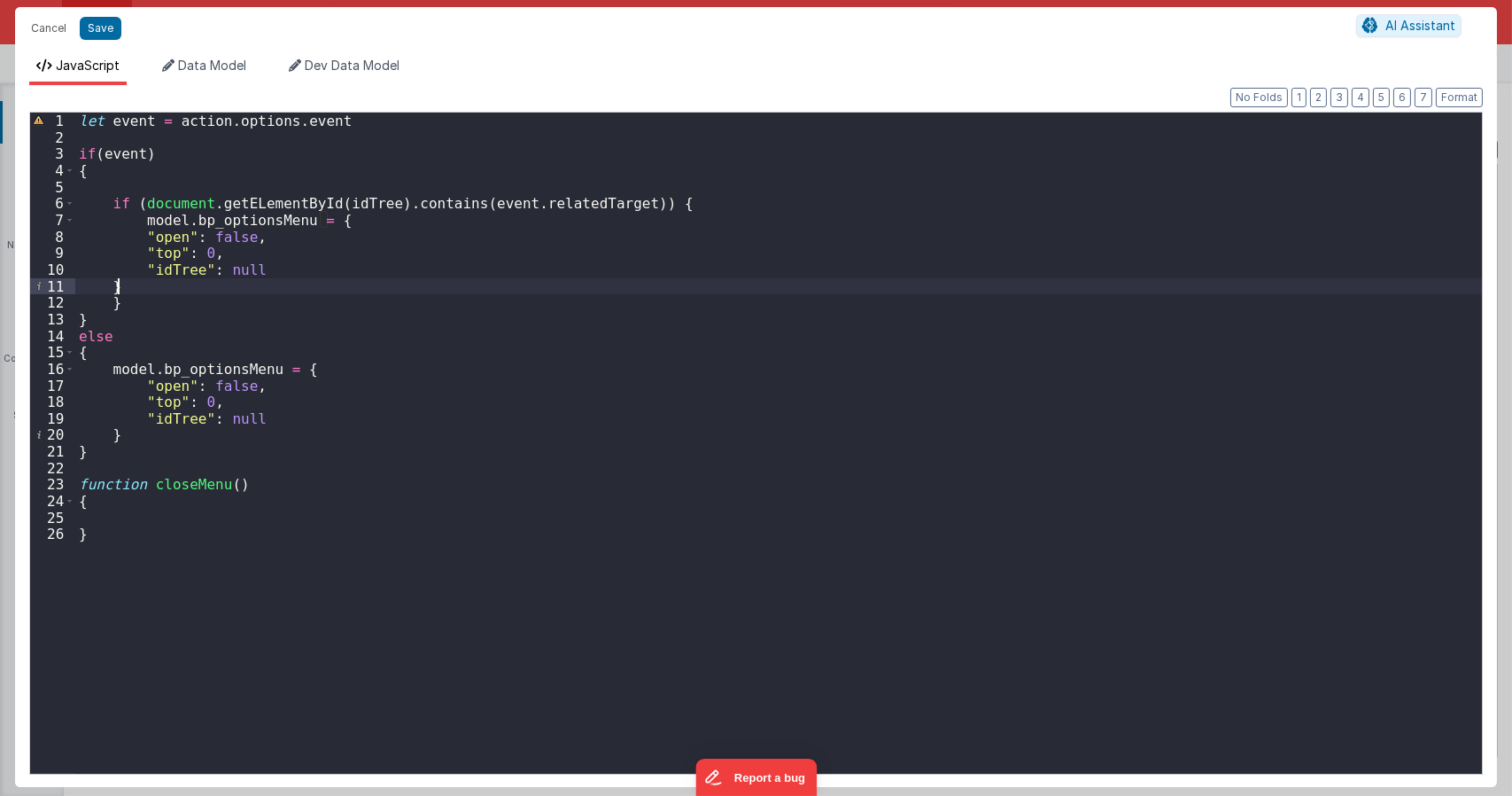
click at [246, 205] on div "let event = action . options . event if ( event ) { if ( document . getELementB…" at bounding box center [778, 459] width 1407 height 694
drag, startPoint x: 138, startPoint y: 218, endPoint x: 294, endPoint y: 222, distance: 156.1
click at [294, 222] on div "let event = action . options . event if ( event ) { if ( document . getElementB…" at bounding box center [778, 459] width 1407 height 694
click at [328, 203] on div "let event = action . options . event if ( event ) { if ( document . getElementB…" at bounding box center [778, 459] width 1407 height 694
paste textarea
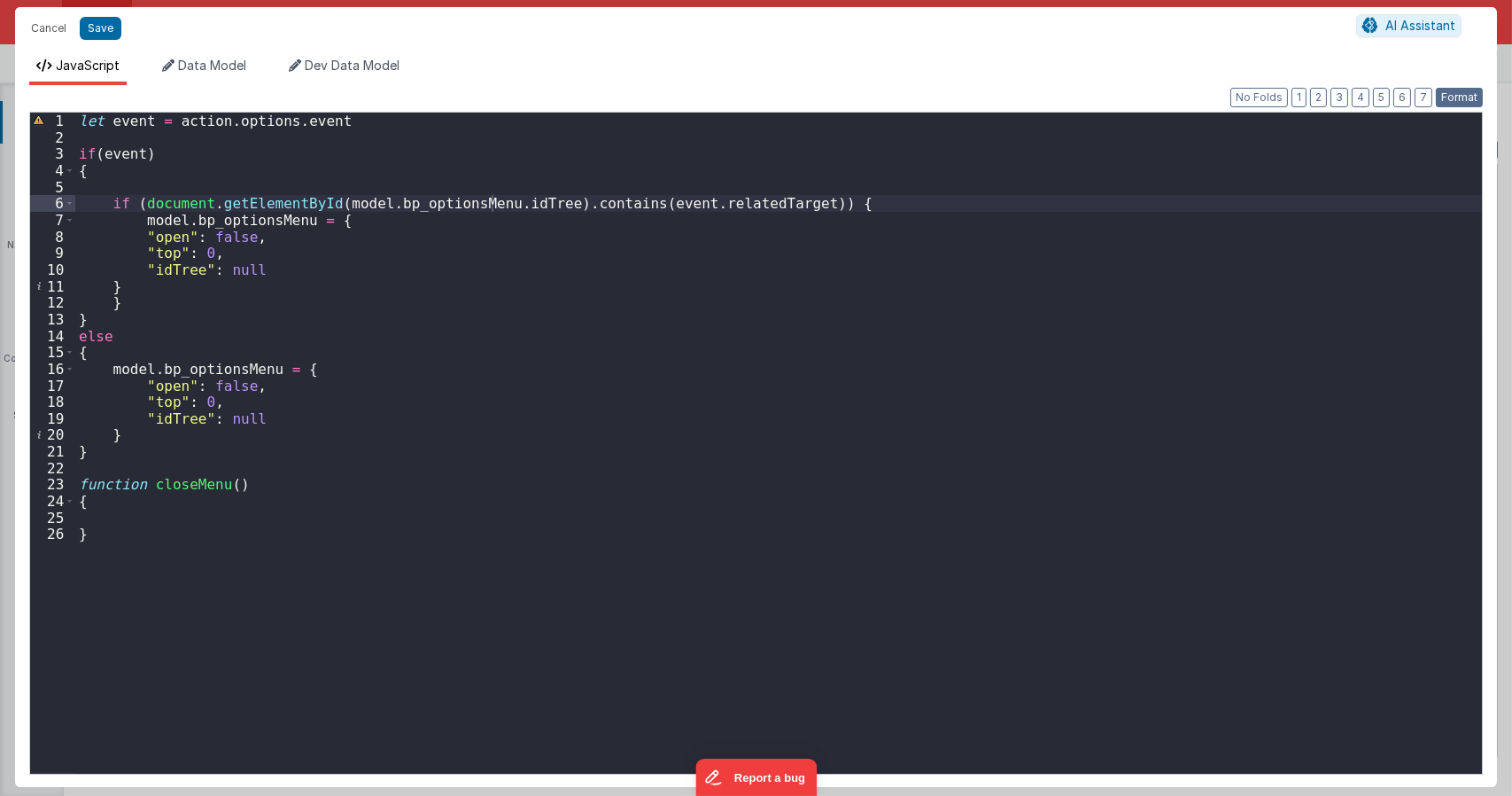
click at [1450, 100] on button "Format" at bounding box center [1459, 98] width 47 height 20
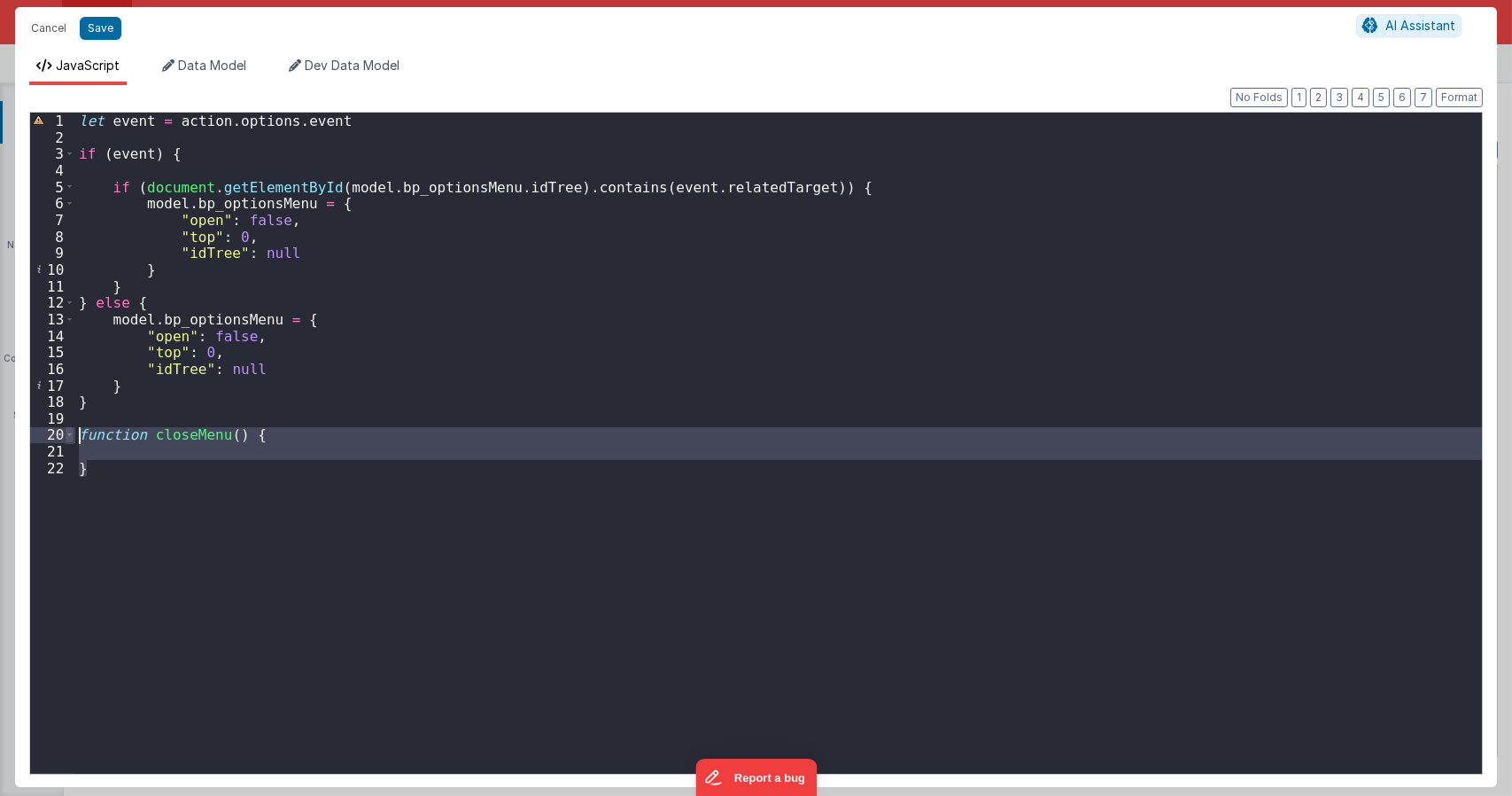
drag, startPoint x: 89, startPoint y: 450, endPoint x: 71, endPoint y: 433, distance: 24.8
click at [72, 433] on div "1 2 3 4 5 6 7 8 9 10 11 12 13 14 15 16 17 18 19 20 21 22 let event = action . o…" at bounding box center [756, 443] width 1454 height 663
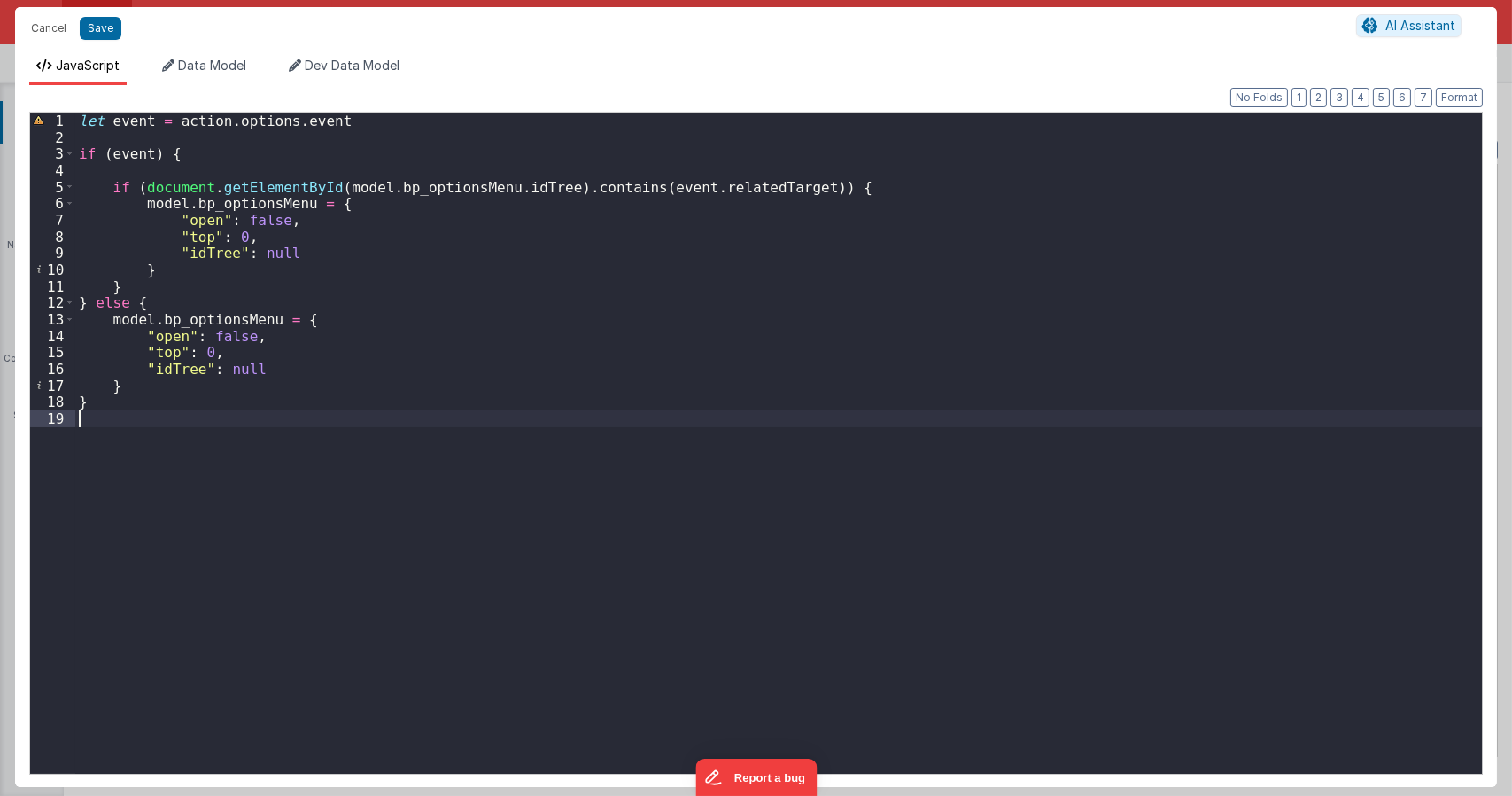
click at [275, 418] on div "let event = action . options . event if ( event ) { if ( document . getElementB…" at bounding box center [778, 459] width 1407 height 694
click at [144, 189] on div "let event = action . options . event if ( event ) { if ( document . getElementB…" at bounding box center [778, 459] width 1407 height 694
click at [323, 265] on div "let event = action . options . event if ( event ) { if ( ! document . getElemen…" at bounding box center [778, 459] width 1407 height 694
type textarea "Dnd version - my baby, please don't touch"
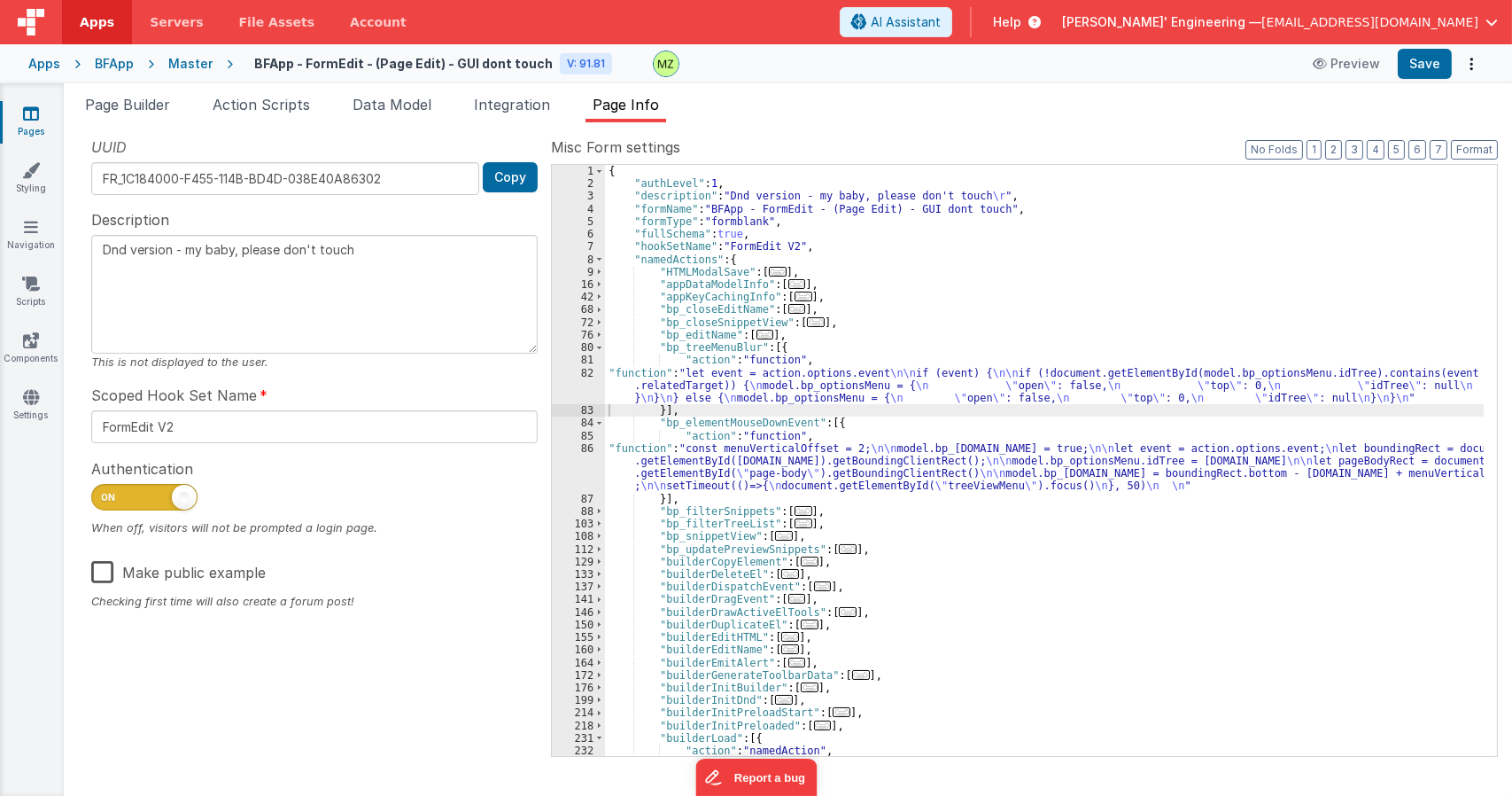
drag, startPoint x: 162, startPoint y: 105, endPoint x: 234, endPoint y: 155, distance: 87.7
click at [162, 105] on span "Page Builder" at bounding box center [128, 105] width 85 height 18
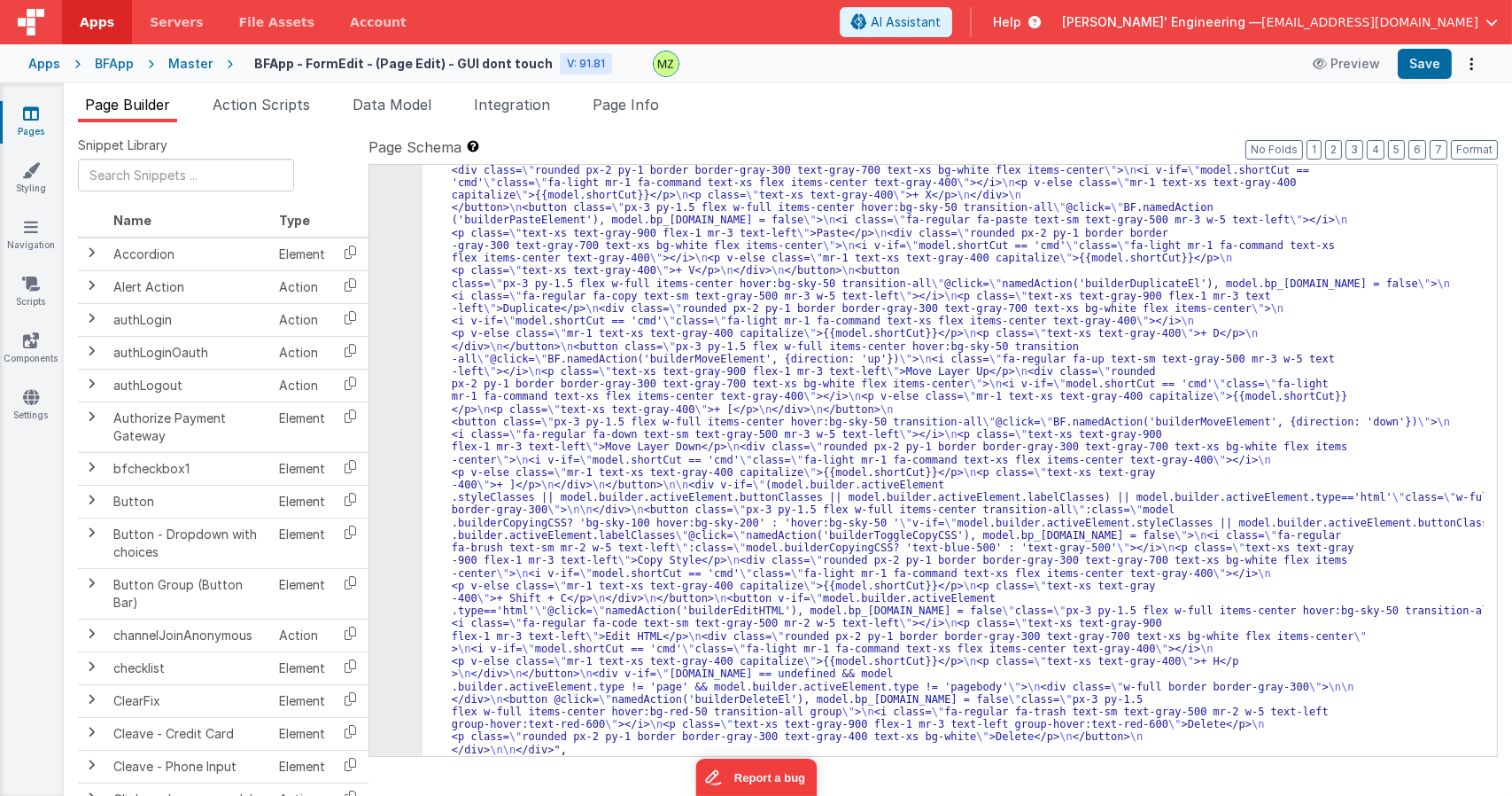
click at [478, 283] on div ""html" : "<div id= \" treeViewMenu \" v-if= \" model.bp_optionsMenu.open \" cla…" at bounding box center [953, 698] width 1061 height 1322
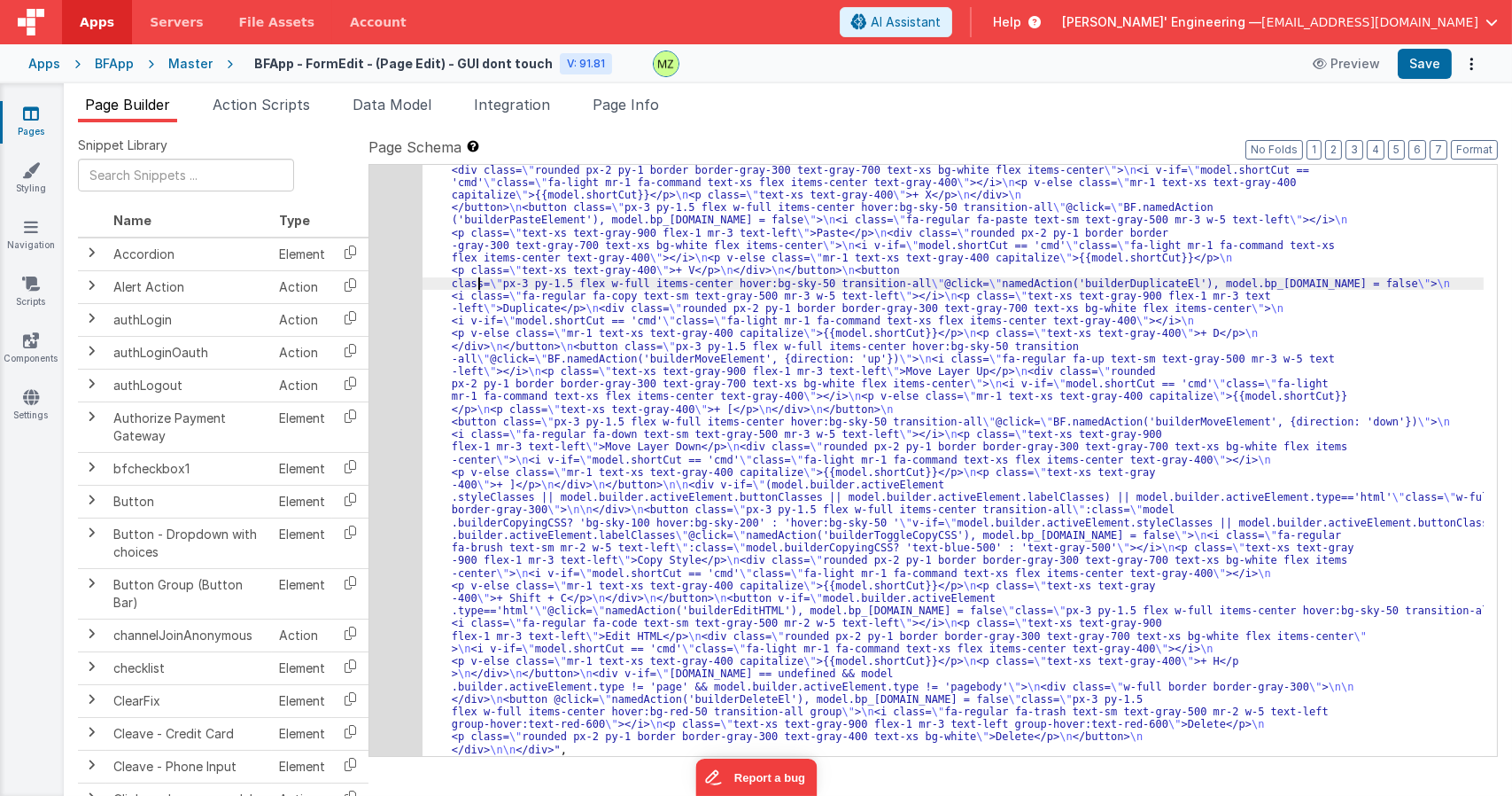
click at [402, 237] on div "44" at bounding box center [396, 396] width 53 height 719
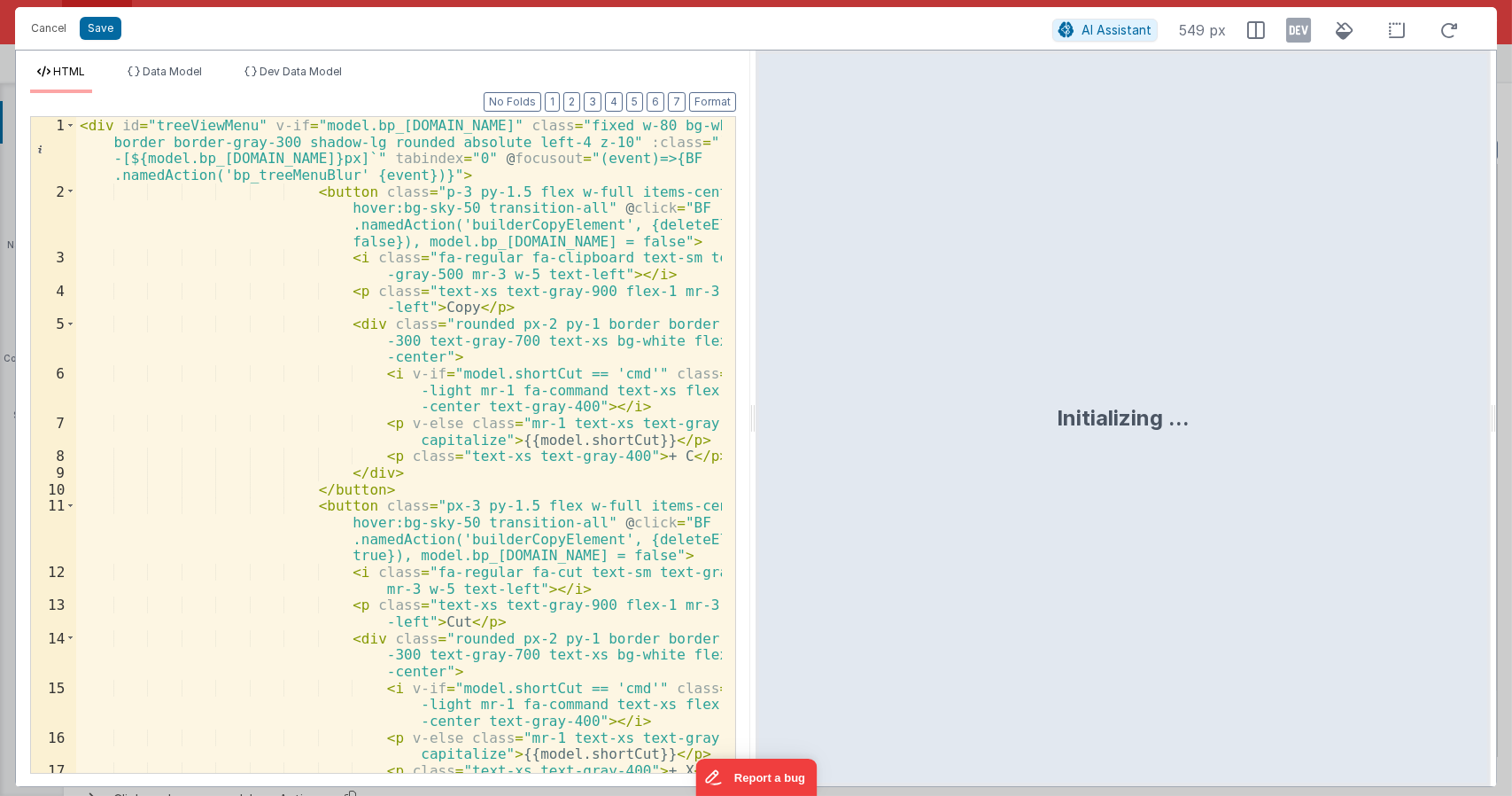
scroll to position [0, 0]
click at [344, 179] on div "< div id = "treeViewMenu" v-if = "model.bp_optionsMenu.open" class = "fixed w-8…" at bounding box center [400, 486] width 647 height 738
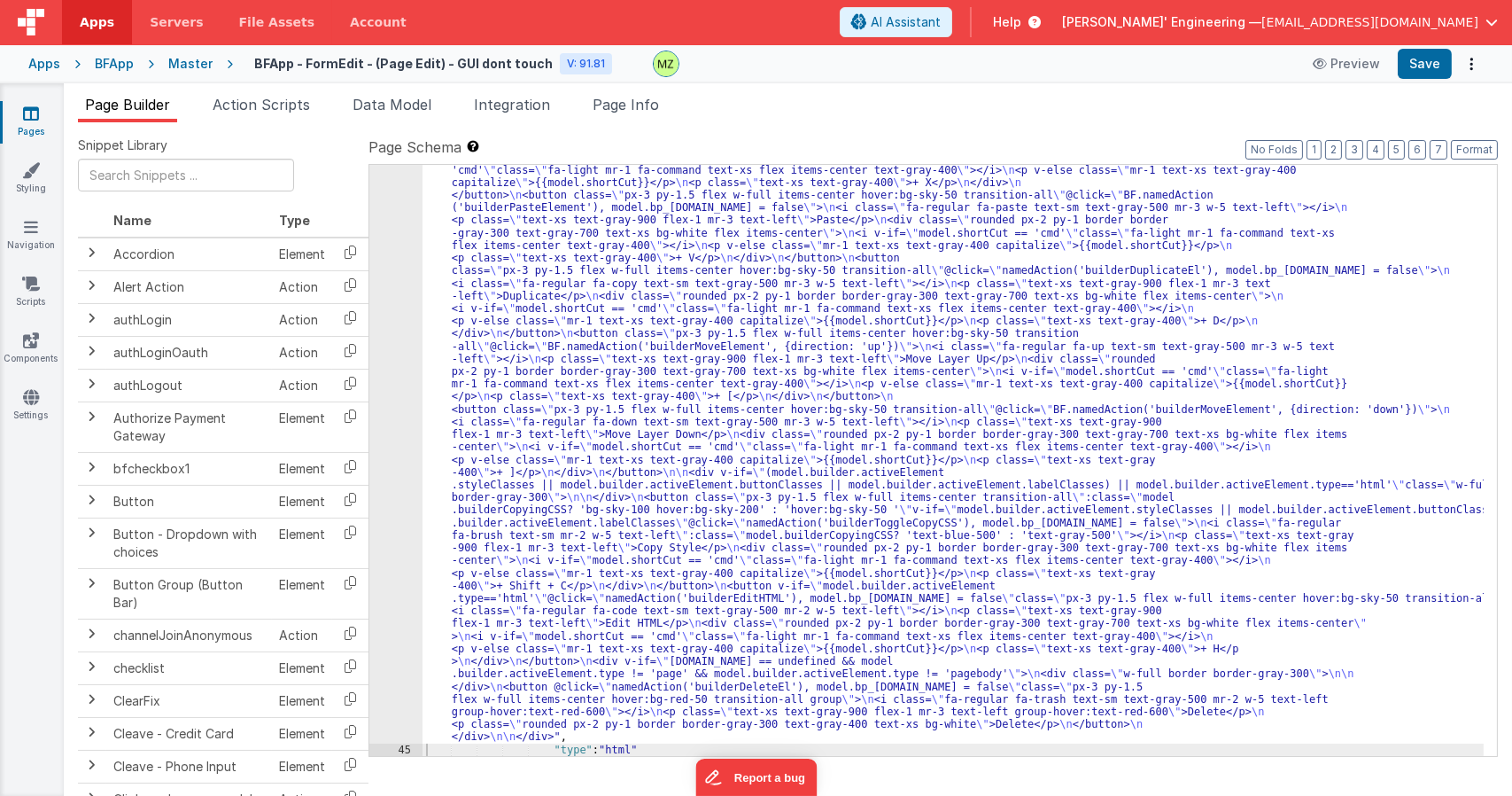
click at [690, 280] on div ""html" : "<div id= \" treeViewMenu \" v-if= \" model.bp_optionsMenu.open \" cla…" at bounding box center [953, 685] width 1061 height 1322
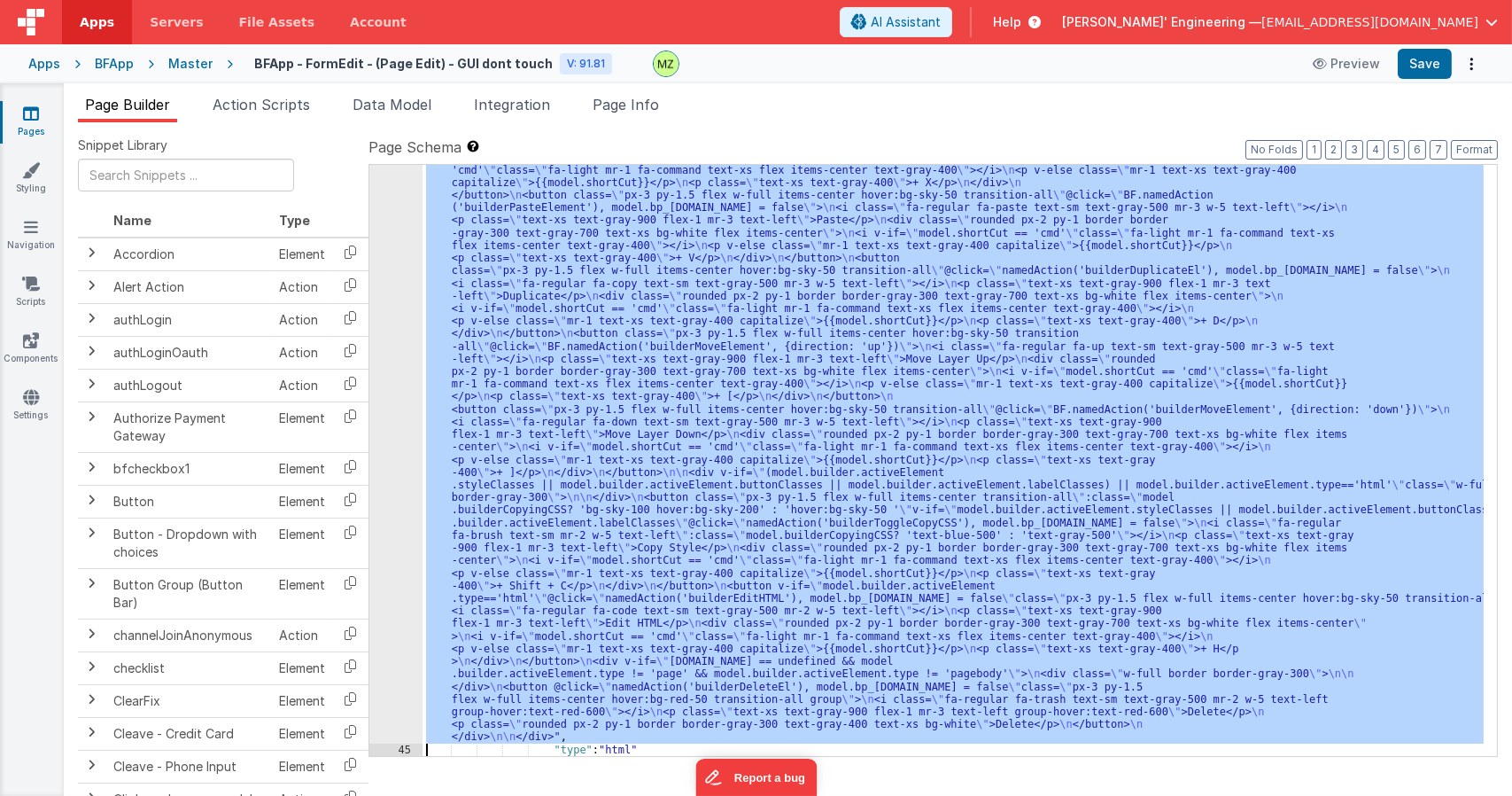
click at [395, 196] on div "44" at bounding box center [396, 384] width 53 height 719
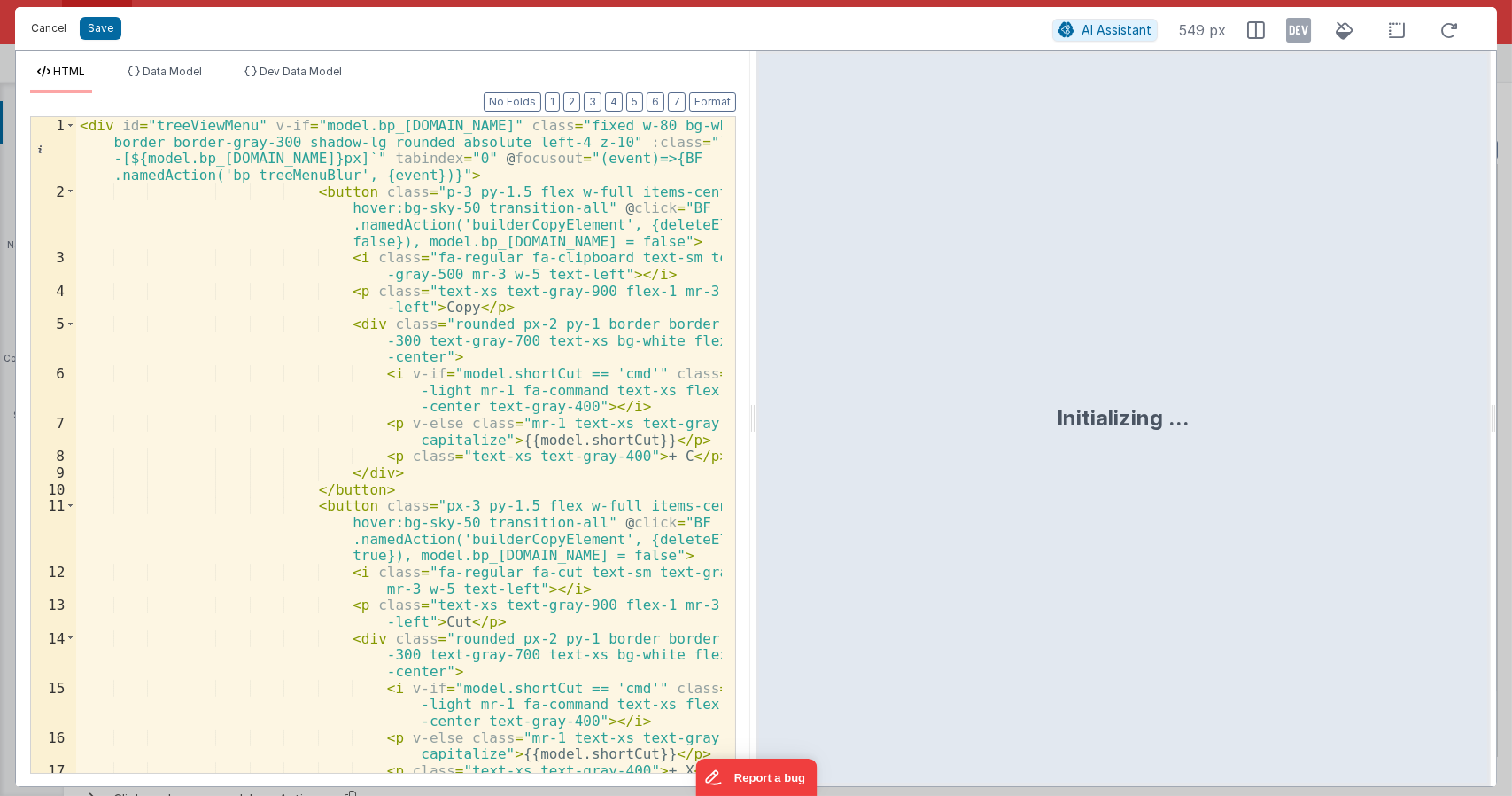
click at [67, 35] on button "Cancel" at bounding box center [49, 28] width 53 height 25
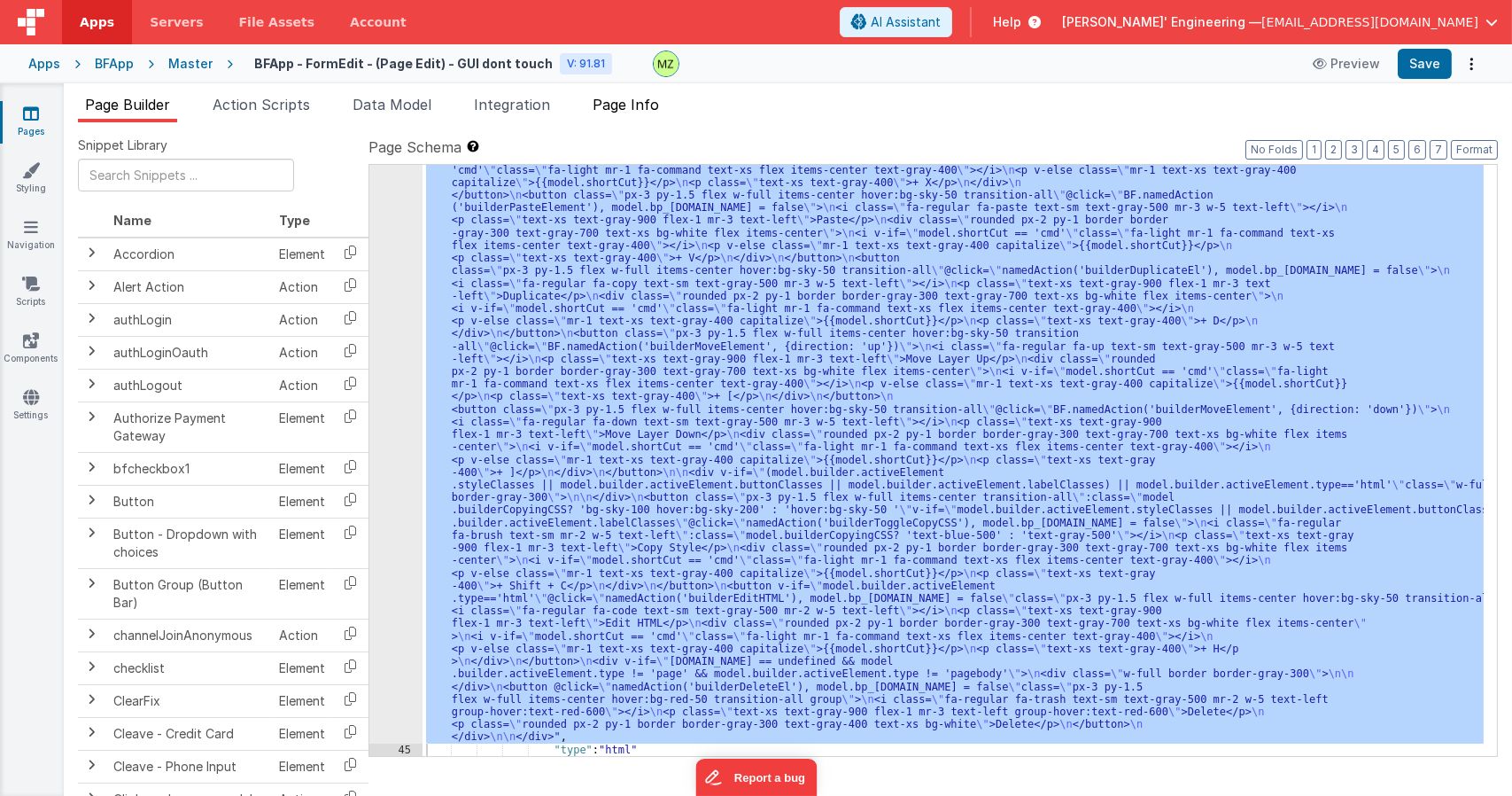
click at [623, 104] on span "Page Info" at bounding box center [626, 105] width 66 height 18
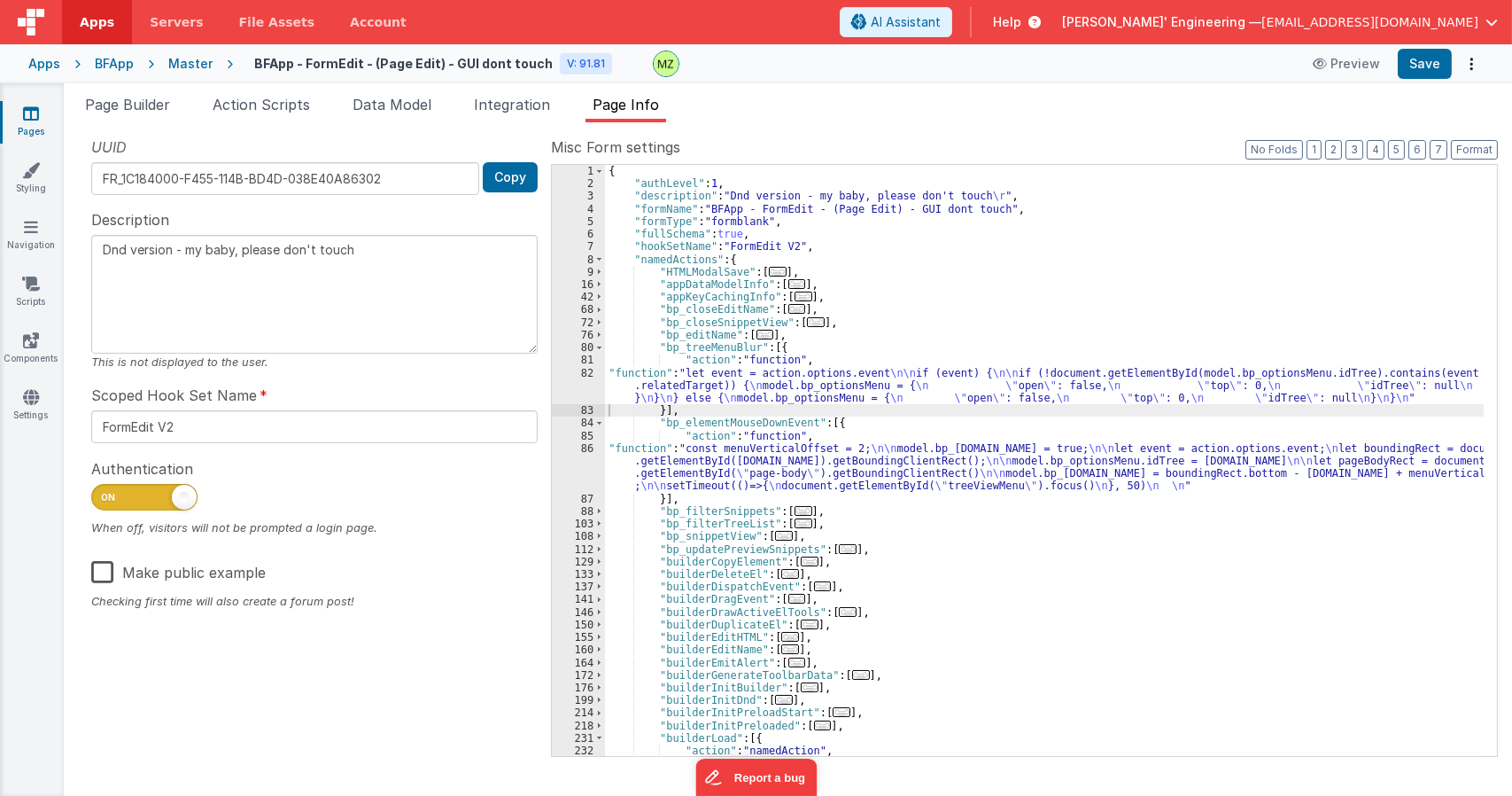
drag, startPoint x: 719, startPoint y: 371, endPoint x: 677, endPoint y: 379, distance: 42.8
click at [717, 374] on div "{ "authLevel" : 1 , "description" : "Dnd version - my baby, please don't touch …" at bounding box center [1045, 472] width 879 height 616
click at [585, 371] on div "82" at bounding box center [579, 386] width 53 height 38
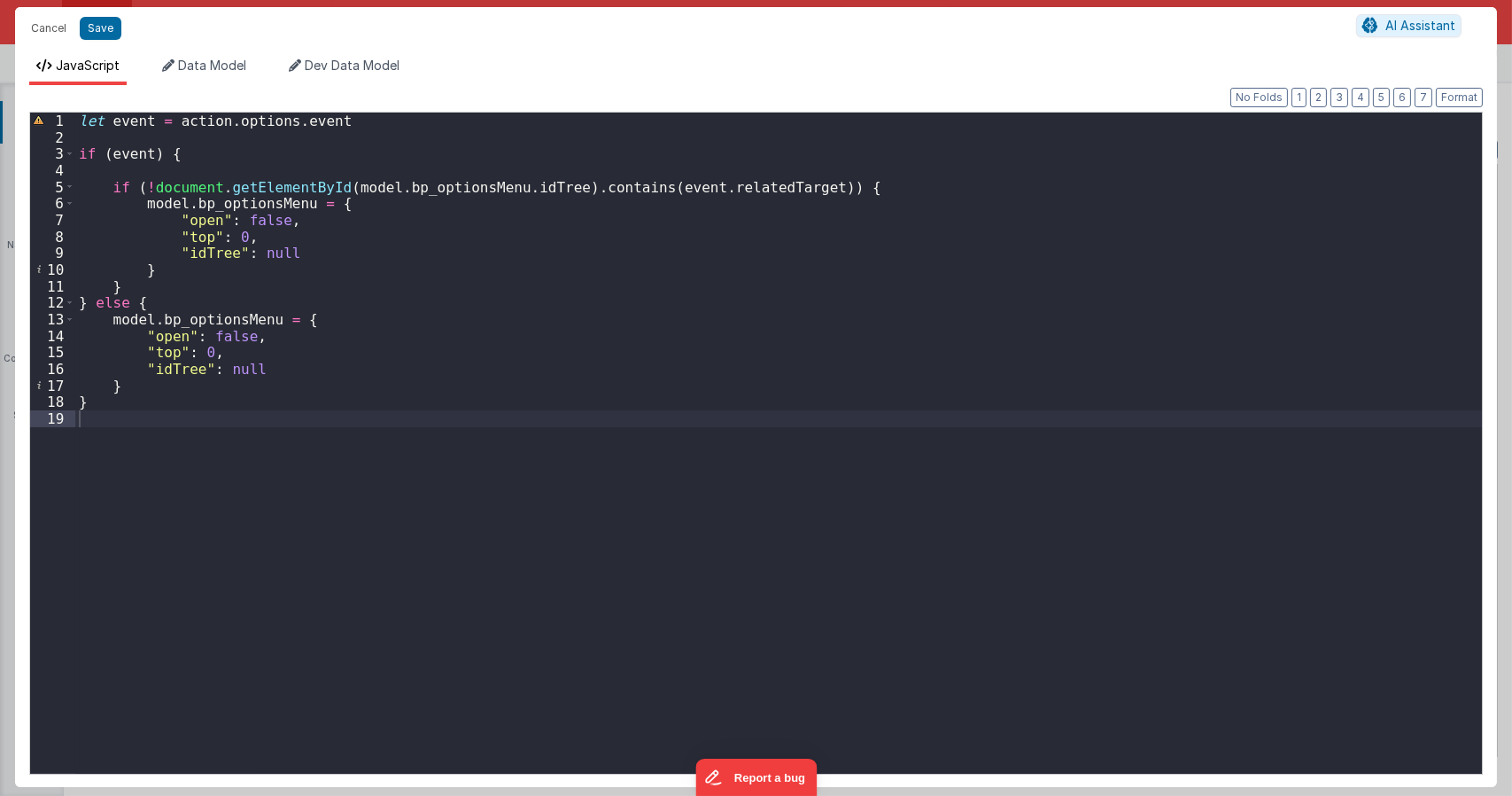
click at [729, 190] on div "let event = action . options . event if ( event ) { if ( ! document . getElemen…" at bounding box center [778, 459] width 1407 height 694
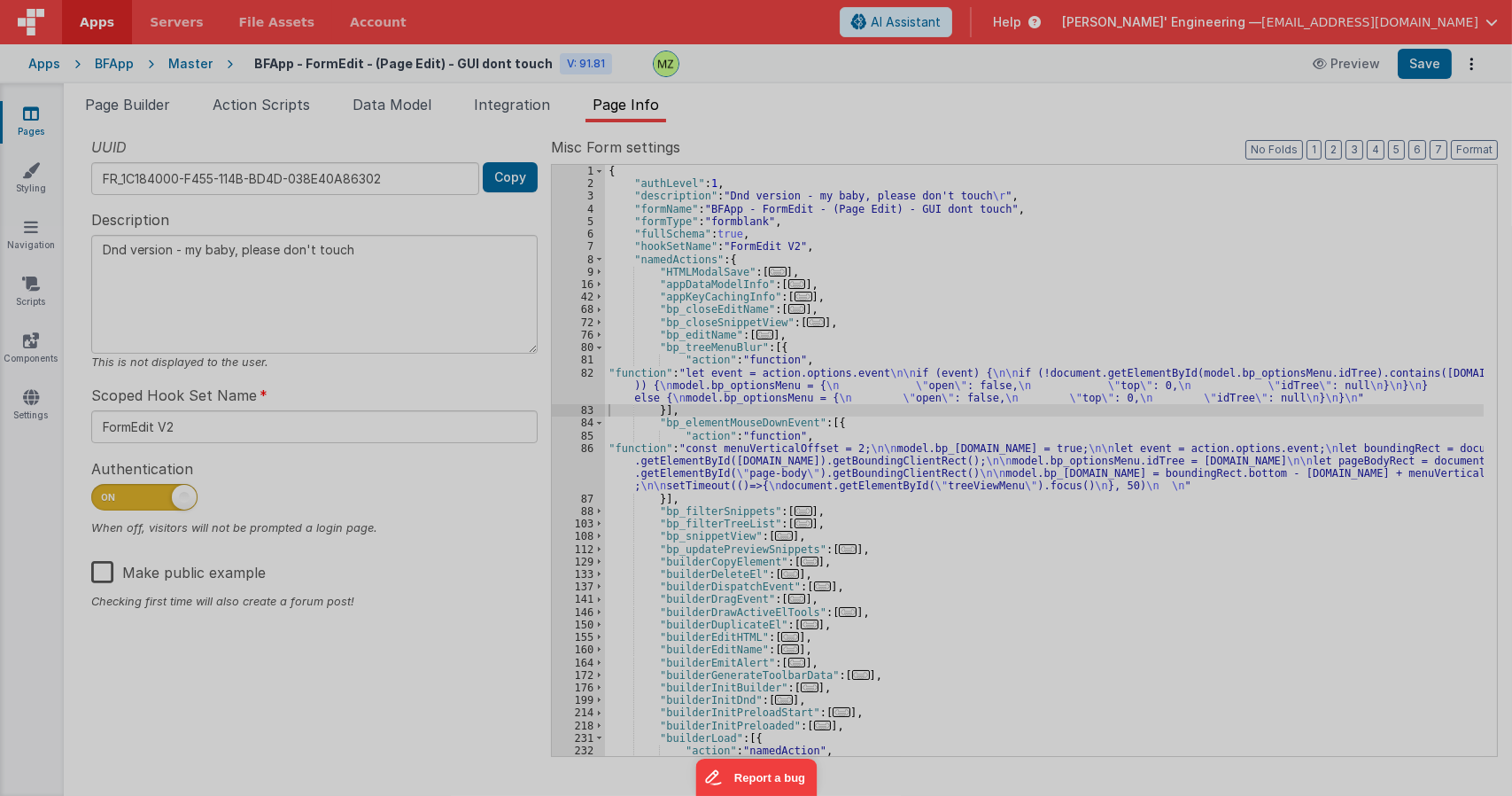
type textarea "Dnd version - my baby, please don't touch"
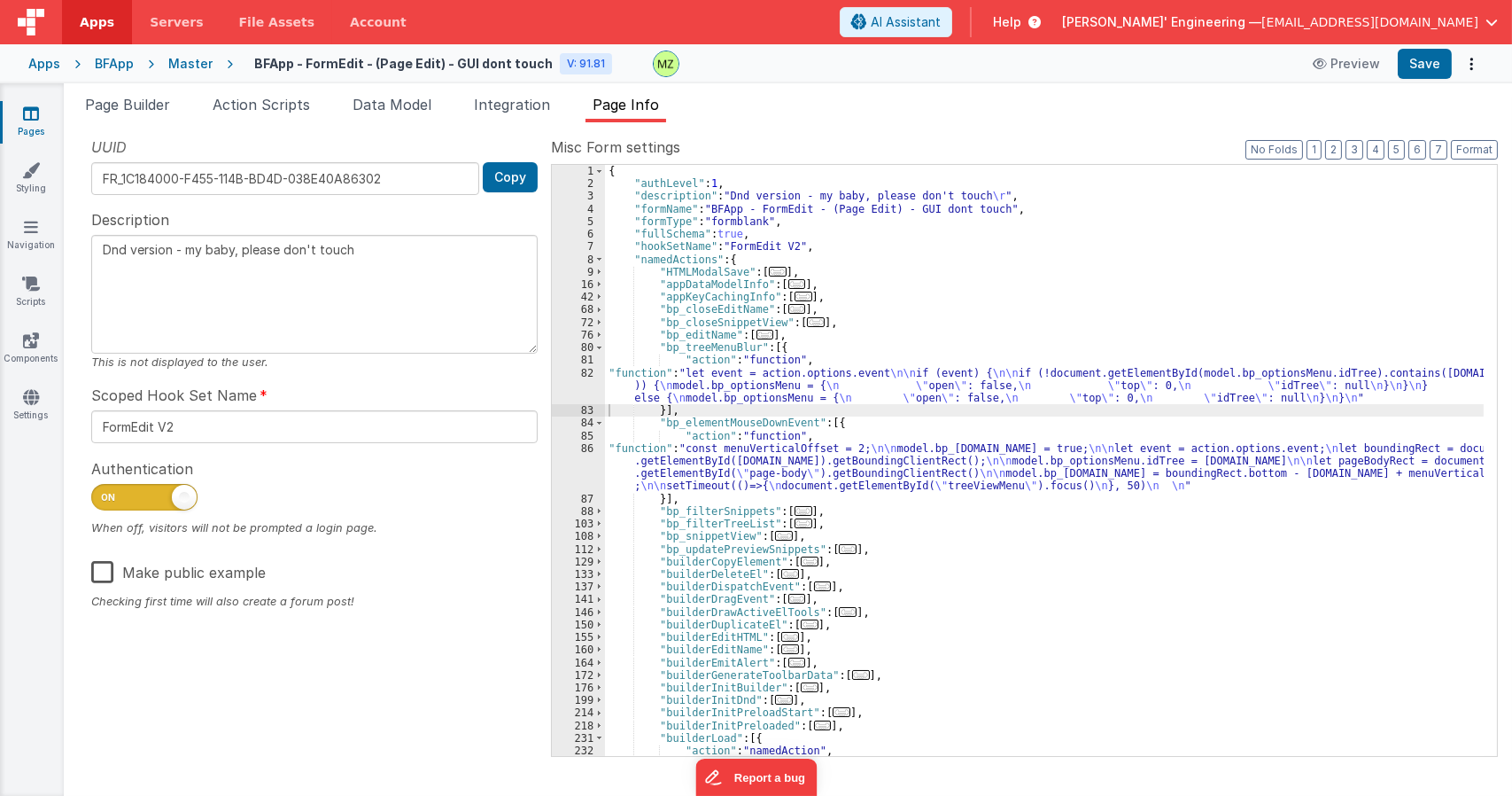
drag, startPoint x: 726, startPoint y: 373, endPoint x: 686, endPoint y: 380, distance: 40.6
click at [722, 375] on div "{ "authLevel" : 1 , "description" : "Dnd version - my baby, please don't touch …" at bounding box center [1045, 472] width 879 height 616
click at [577, 380] on div "82" at bounding box center [579, 386] width 53 height 38
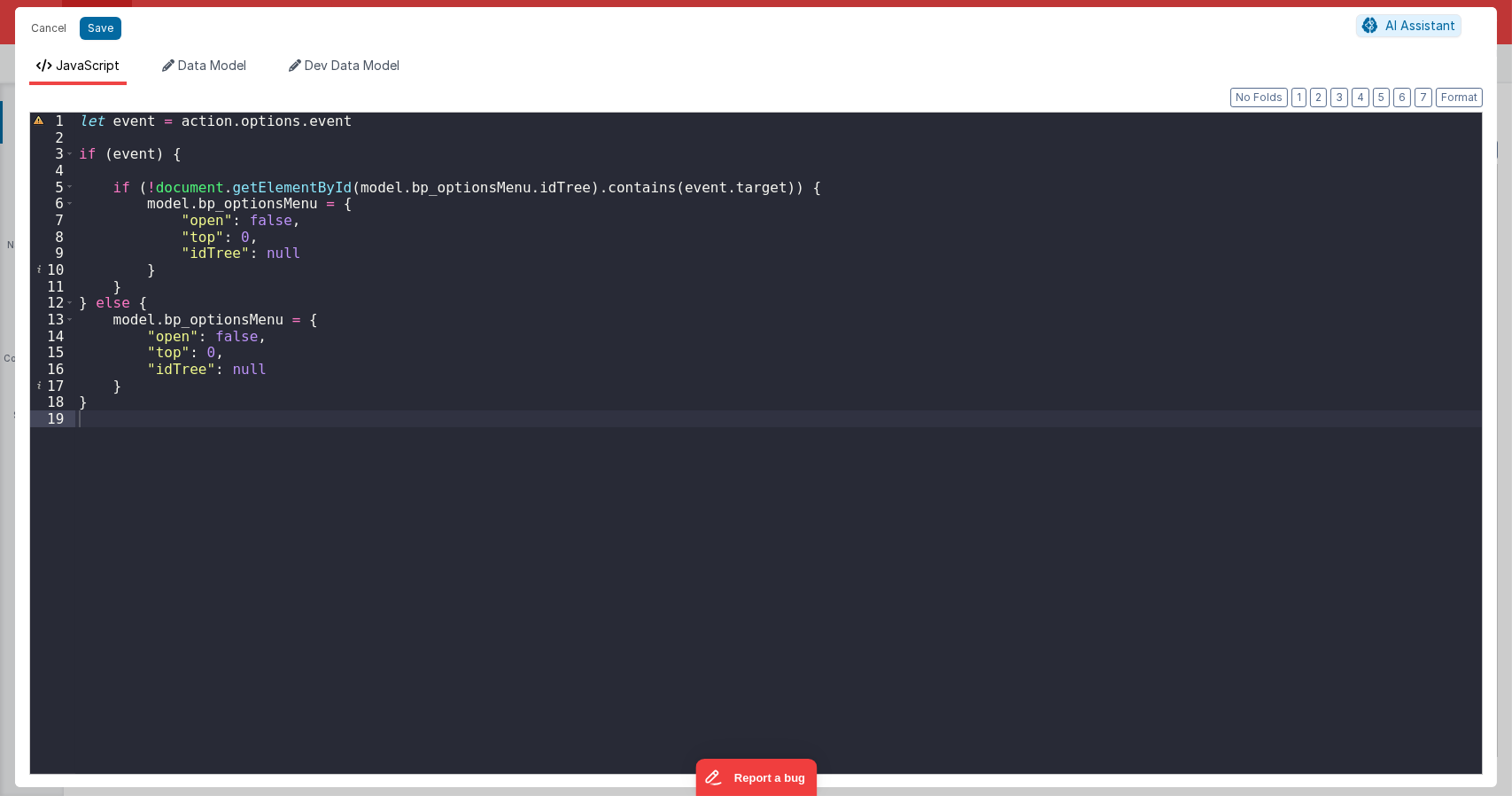
click at [176, 126] on div "let event = action . options . event if ( event ) { if ( ! document . getElemen…" at bounding box center [778, 459] width 1407 height 694
click at [187, 136] on div "let event = action . options . event if ( event ) { if ( ! document . getElemen…" at bounding box center [778, 459] width 1407 height 694
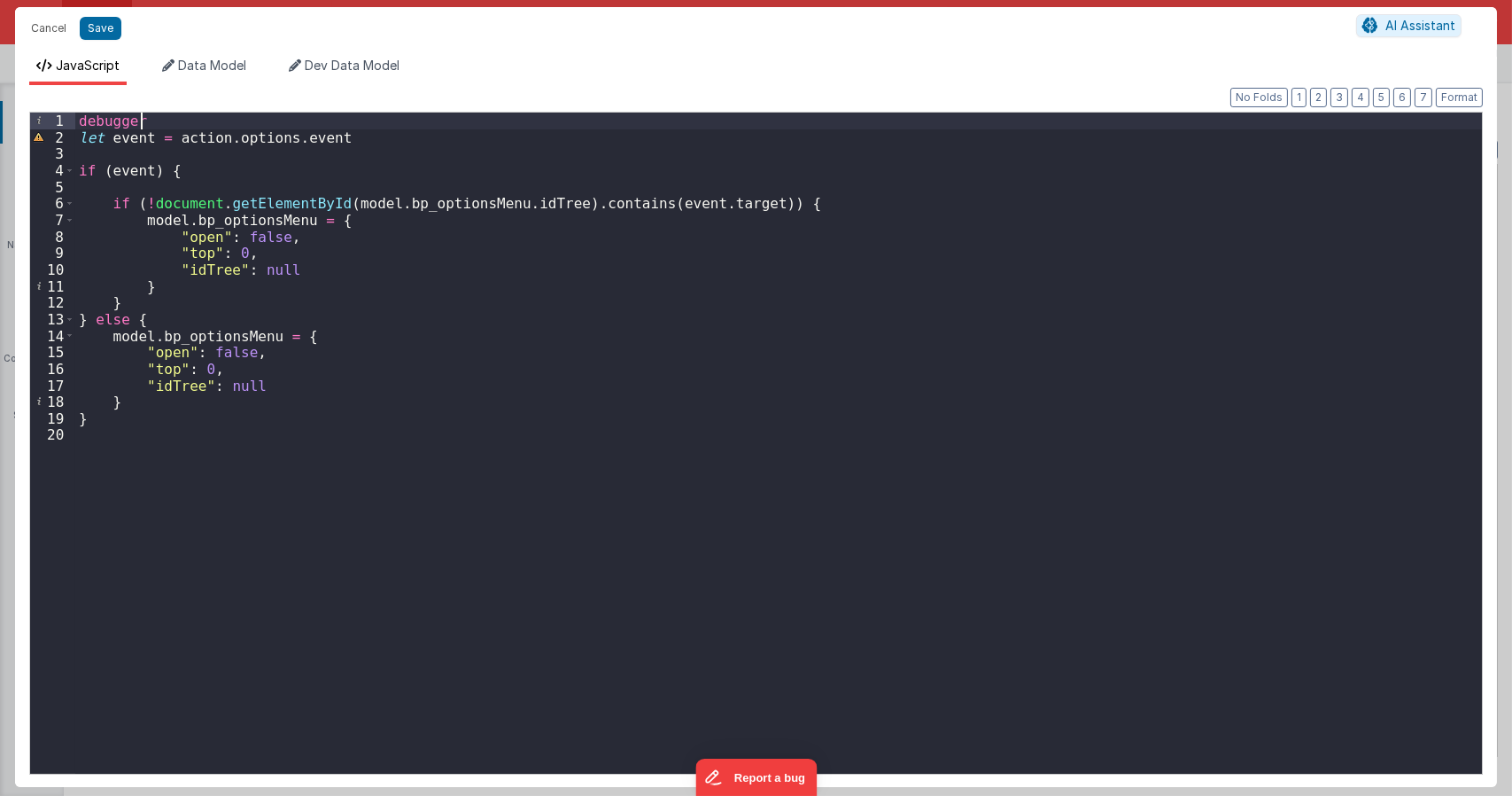
type textarea "Dnd version - my baby, please don't touch"
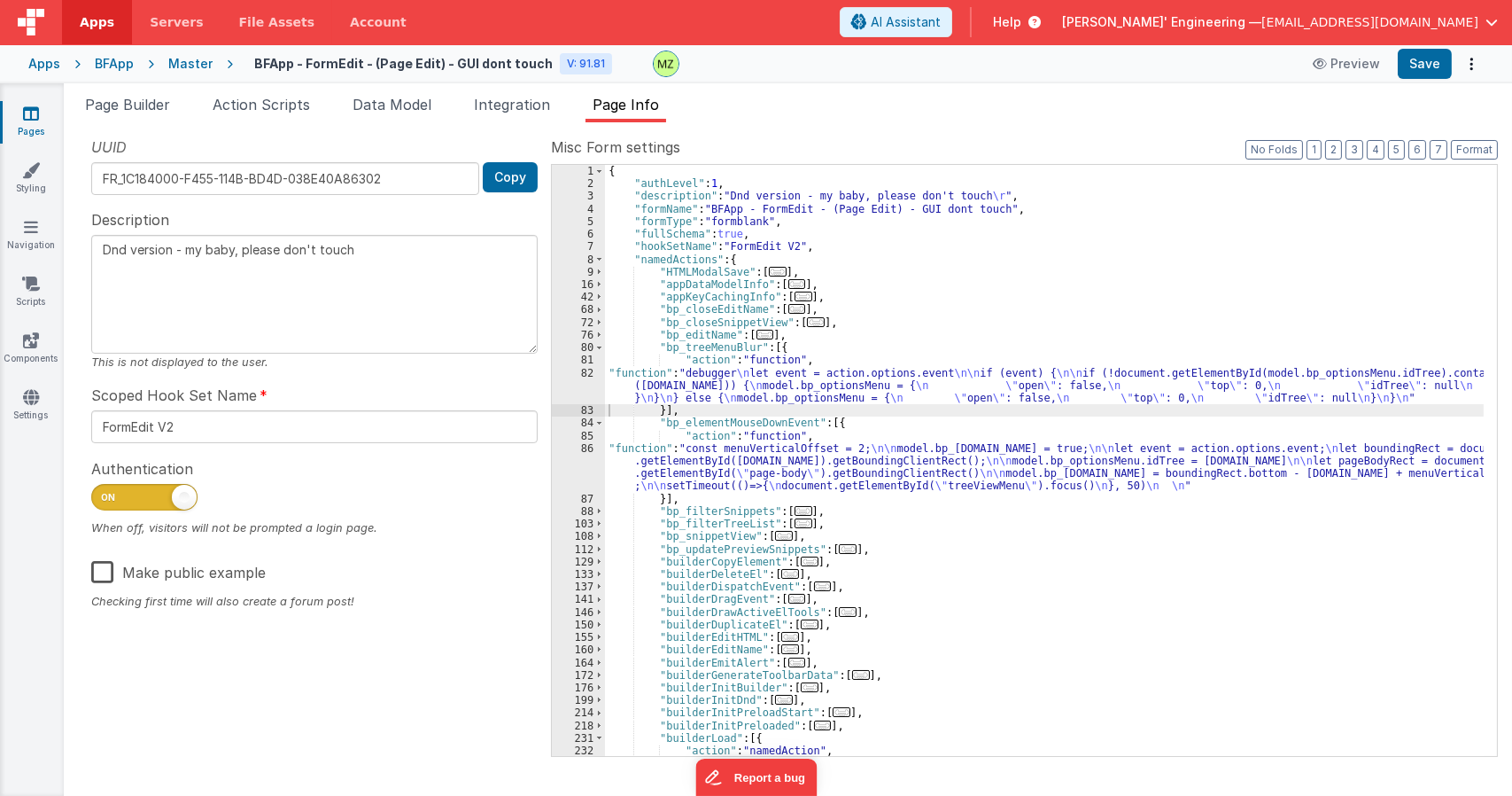
click at [721, 388] on div "{ "authLevel" : 1 , "description" : "Dnd version - my baby, please don't touch …" at bounding box center [1045, 472] width 879 height 616
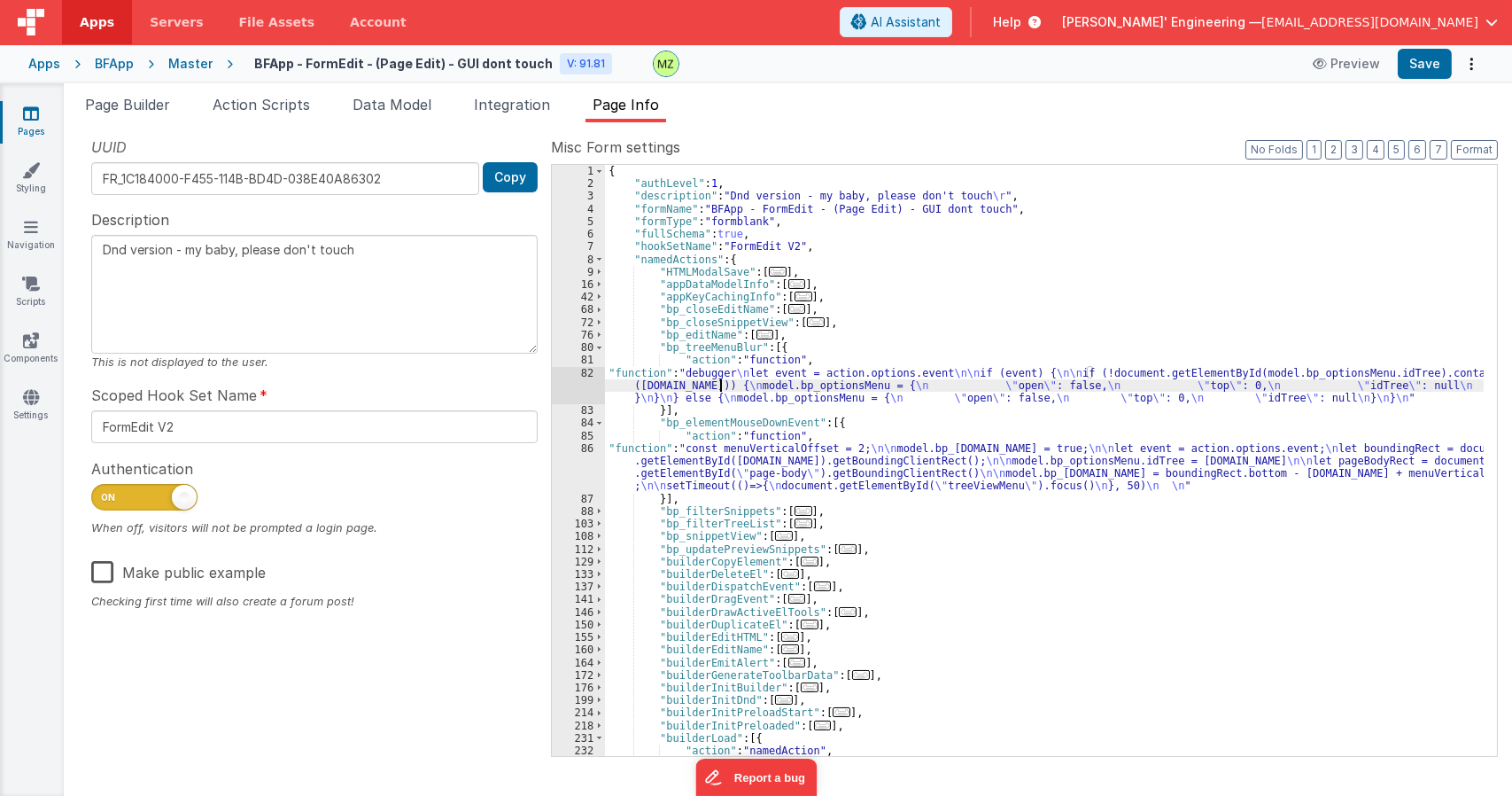
click at [579, 370] on div "82" at bounding box center [579, 386] width 53 height 38
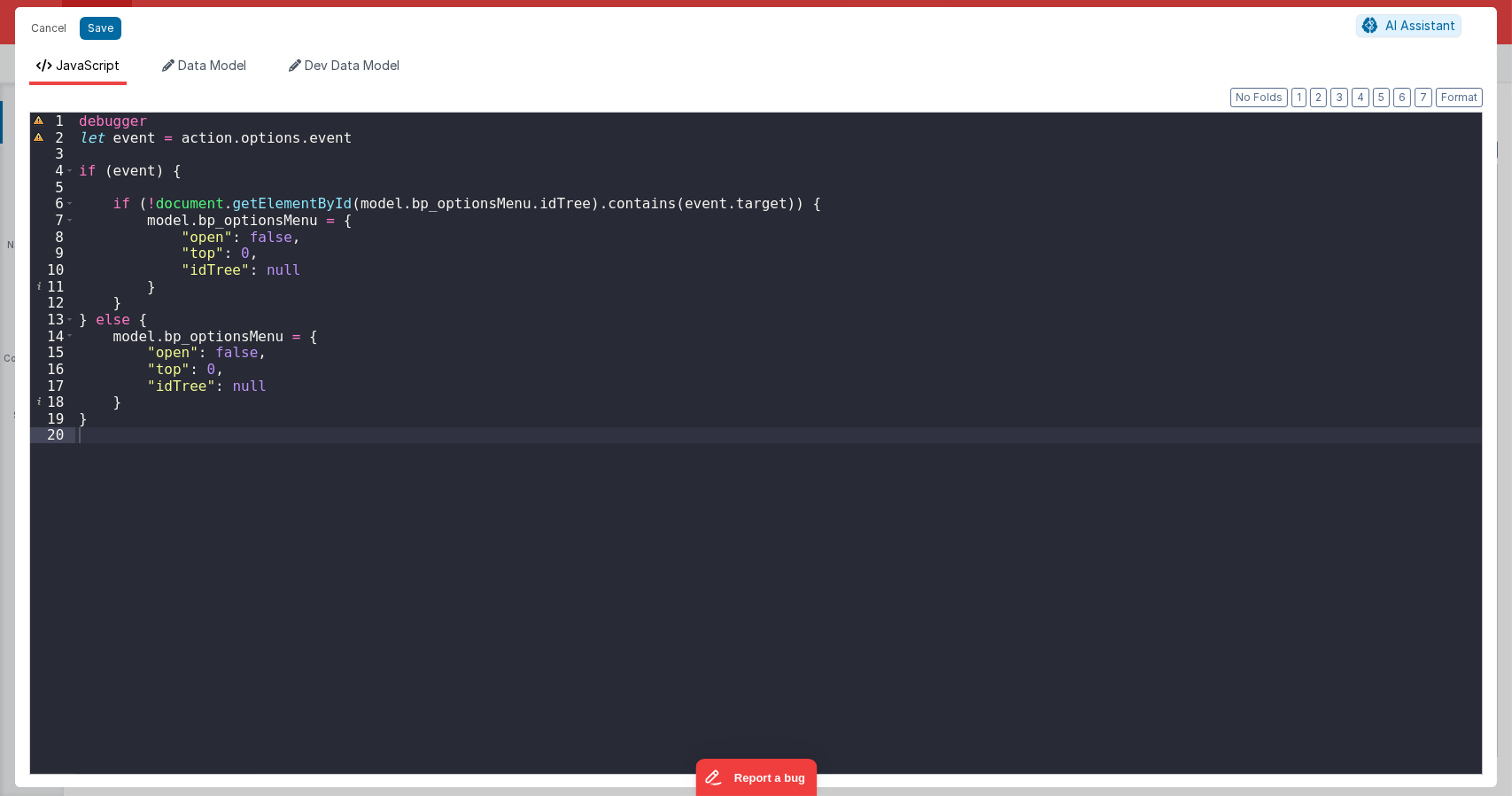
click at [736, 200] on div "debugger let event = action . options . event if ( event ) { if ( ! document . …" at bounding box center [778, 459] width 1407 height 694
click at [736, 201] on div "debugger let event = action . options . event if ( event ) { if ( ! document . …" at bounding box center [778, 459] width 1407 height 694
drag, startPoint x: 557, startPoint y: 205, endPoint x: 149, endPoint y: 200, distance: 408.0
click at [149, 200] on div "debugger let event = action . options . event if ( event ) { if ( ! document . …" at bounding box center [778, 459] width 1407 height 694
click at [191, 183] on div "debugger let event = action . options . event if ( event ) { if ( ! document . …" at bounding box center [778, 459] width 1407 height 694
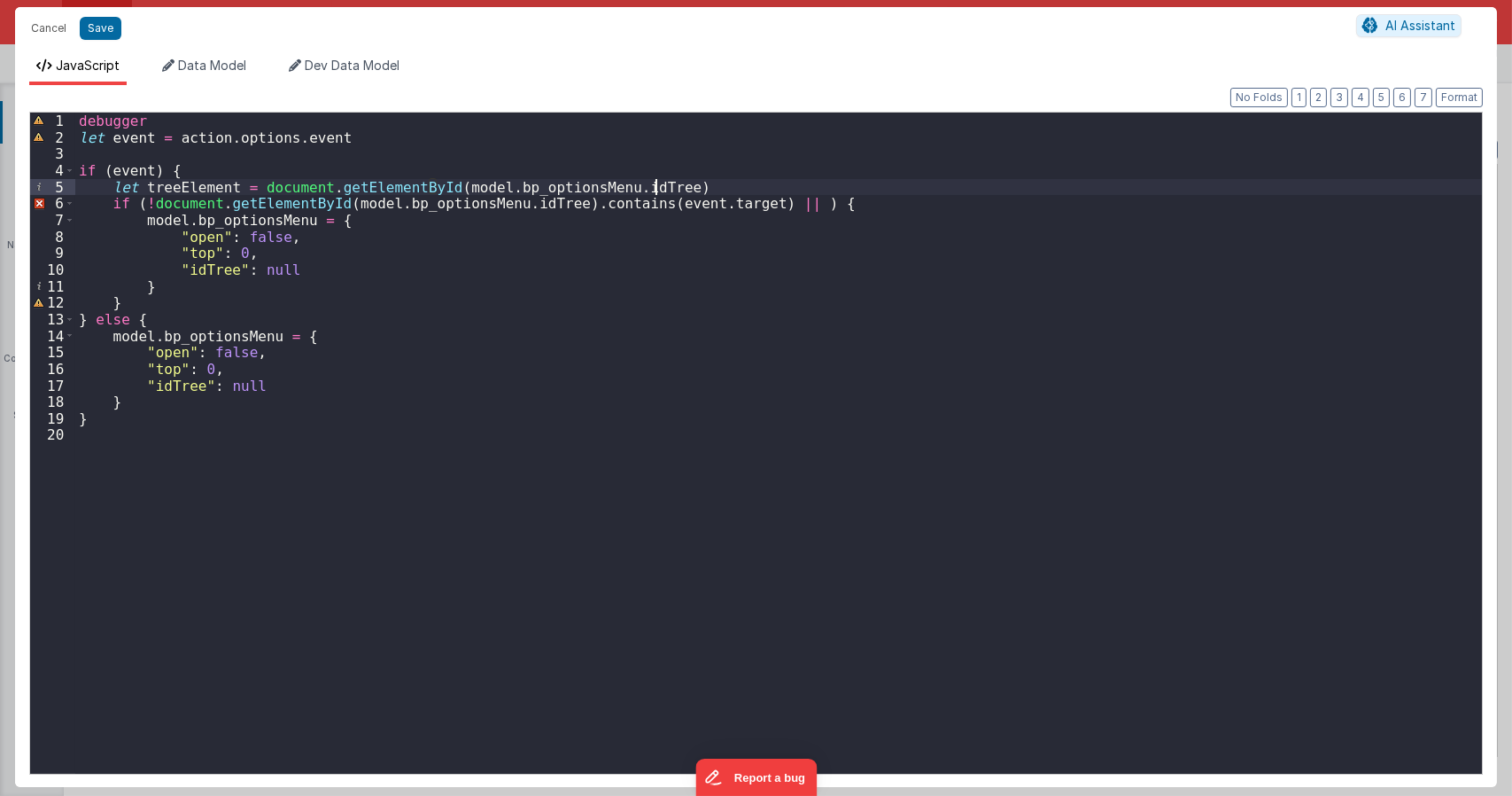
click at [204, 177] on div "debugger let event = action . options . event if ( event ) { let treeElement = …" at bounding box center [778, 459] width 1407 height 694
click at [203, 177] on div "debugger let event = action . options . event if ( event ) { let treeElement = …" at bounding box center [778, 459] width 1407 height 694
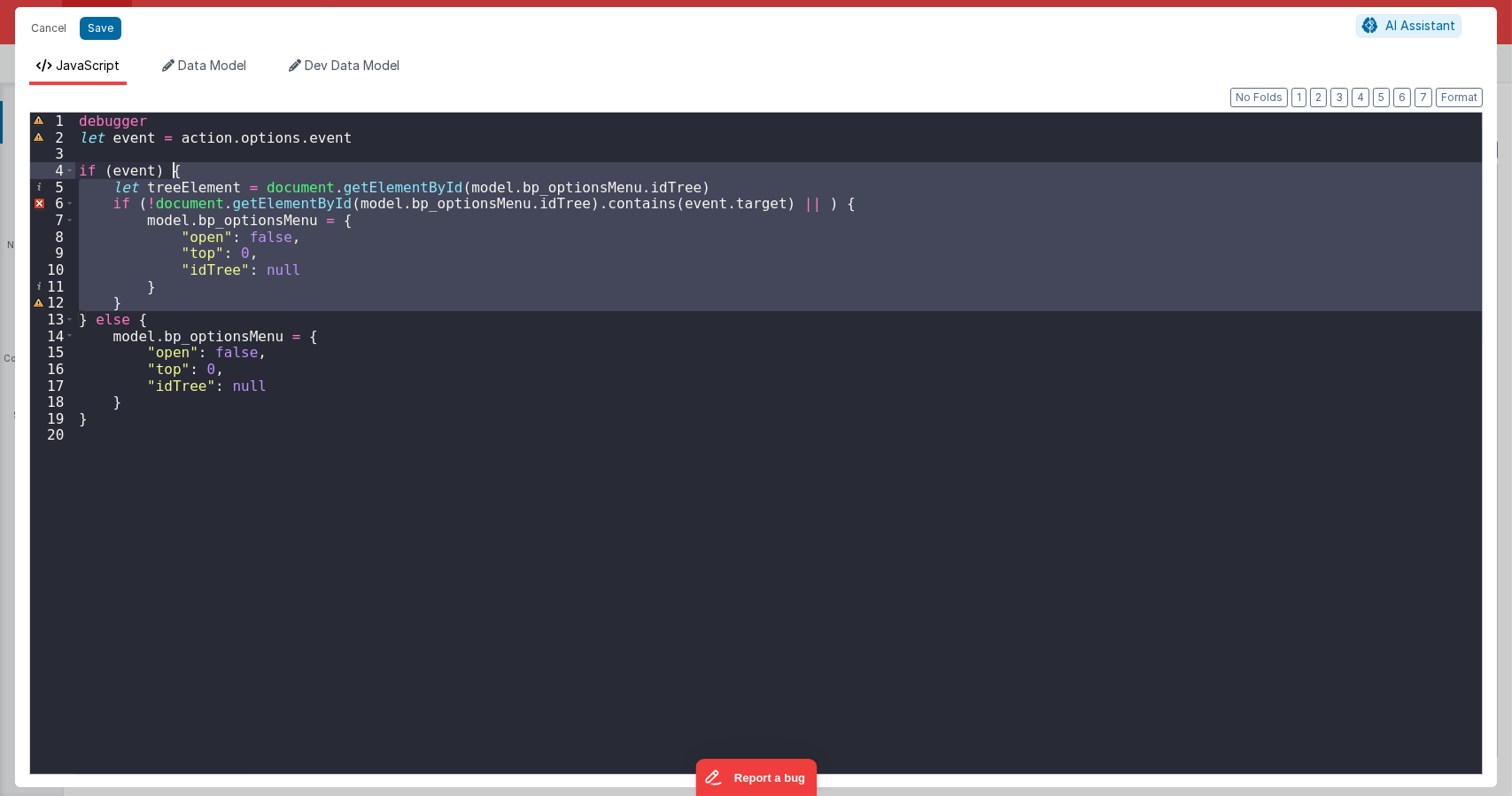
click at [195, 183] on div "debugger let event = action . options . event if ( event ) { let treeElement = …" at bounding box center [778, 443] width 1407 height 661
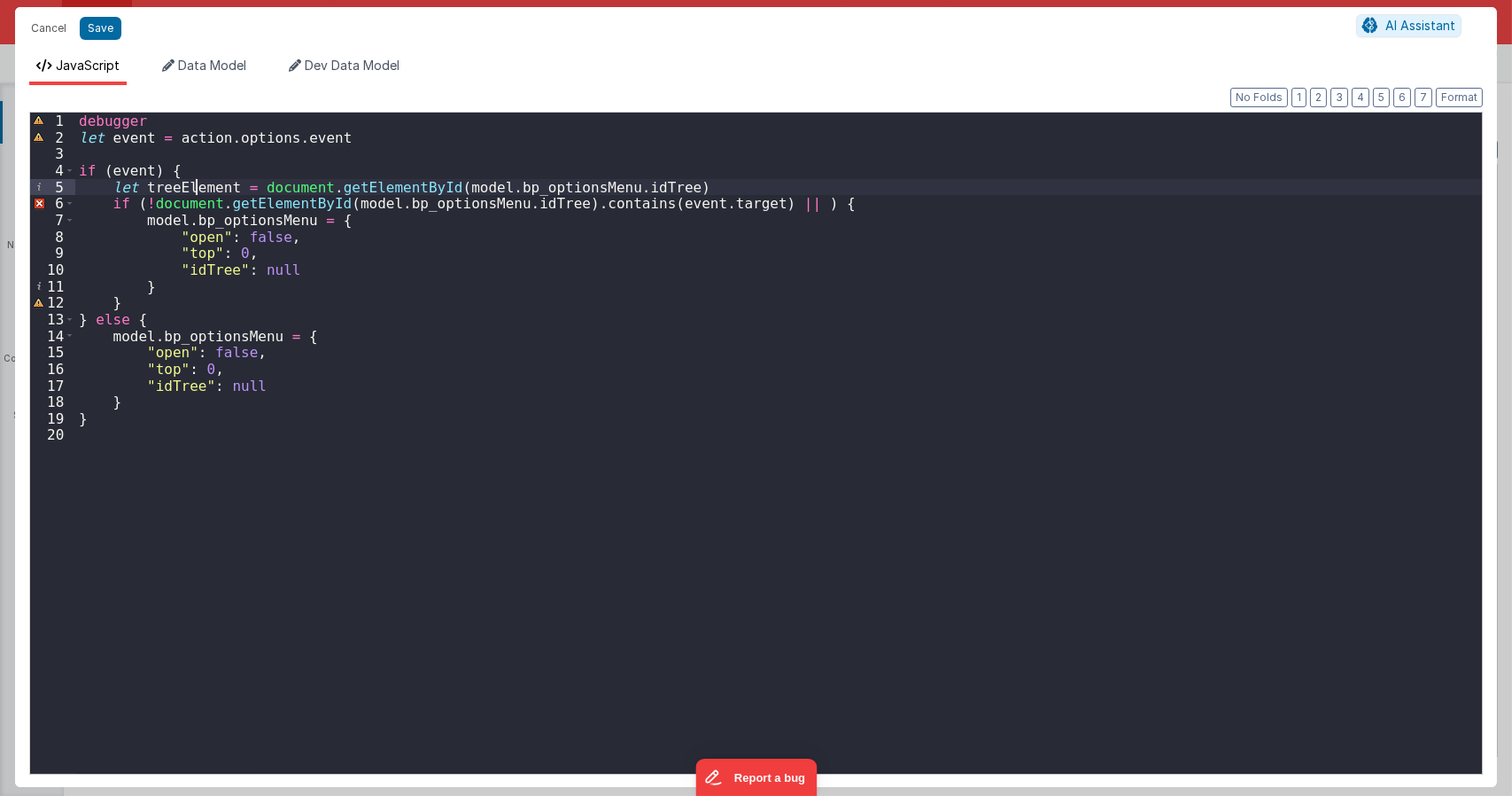
click at [195, 183] on div "debugger let event = action . options . event if ( event ) { let treeElement = …" at bounding box center [778, 459] width 1407 height 694
drag, startPoint x: 152, startPoint y: 201, endPoint x: 554, endPoint y: 206, distance: 402.0
click at [554, 206] on div "debugger let event = action . options . event if ( event ) { let treeElement = …" at bounding box center [778, 459] width 1407 height 694
click at [447, 200] on div "debugger let event = action . options . event if ( event ) { let treeElement = …" at bounding box center [778, 459] width 1407 height 694
paste textarea
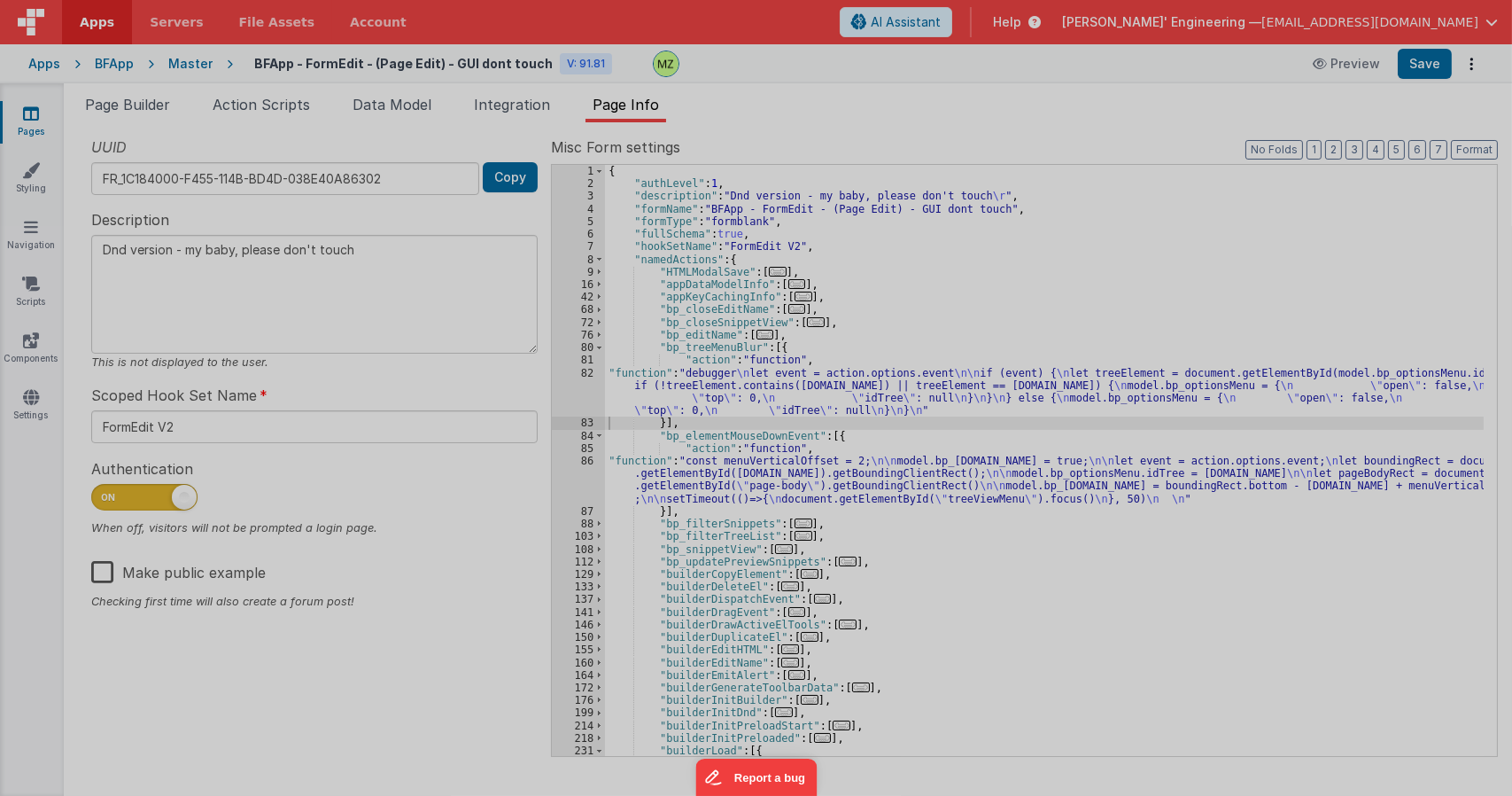
type textarea "Dnd version - my baby, please don't touch"
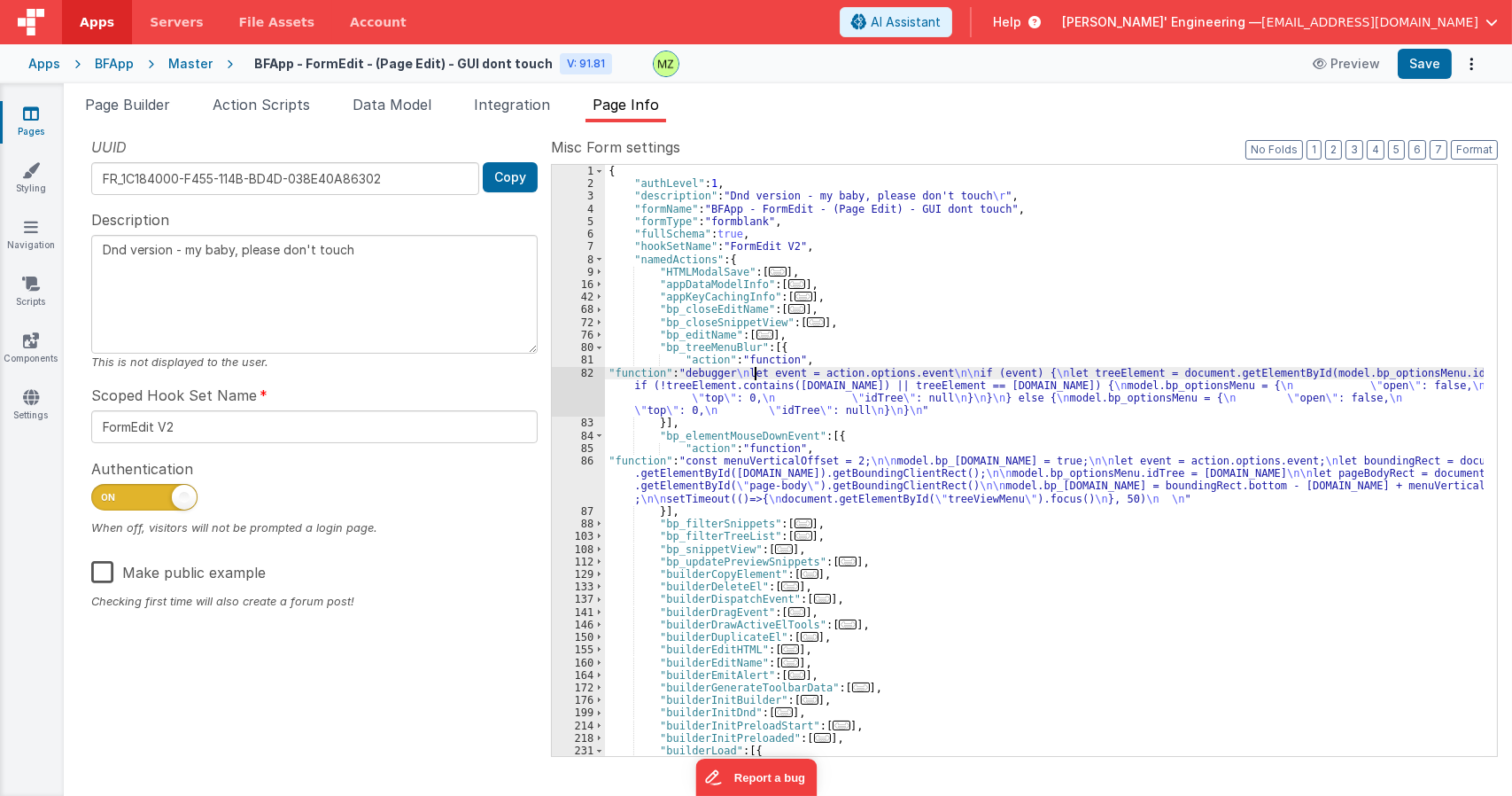
click at [755, 377] on div "{ "authLevel" : 1 , "description" : "Dnd version - my baby, please don't touch …" at bounding box center [1045, 472] width 879 height 616
drag, startPoint x: 159, startPoint y: 109, endPoint x: 172, endPoint y: 120, distance: 17.0
click at [159, 109] on span "Page Builder" at bounding box center [128, 105] width 85 height 18
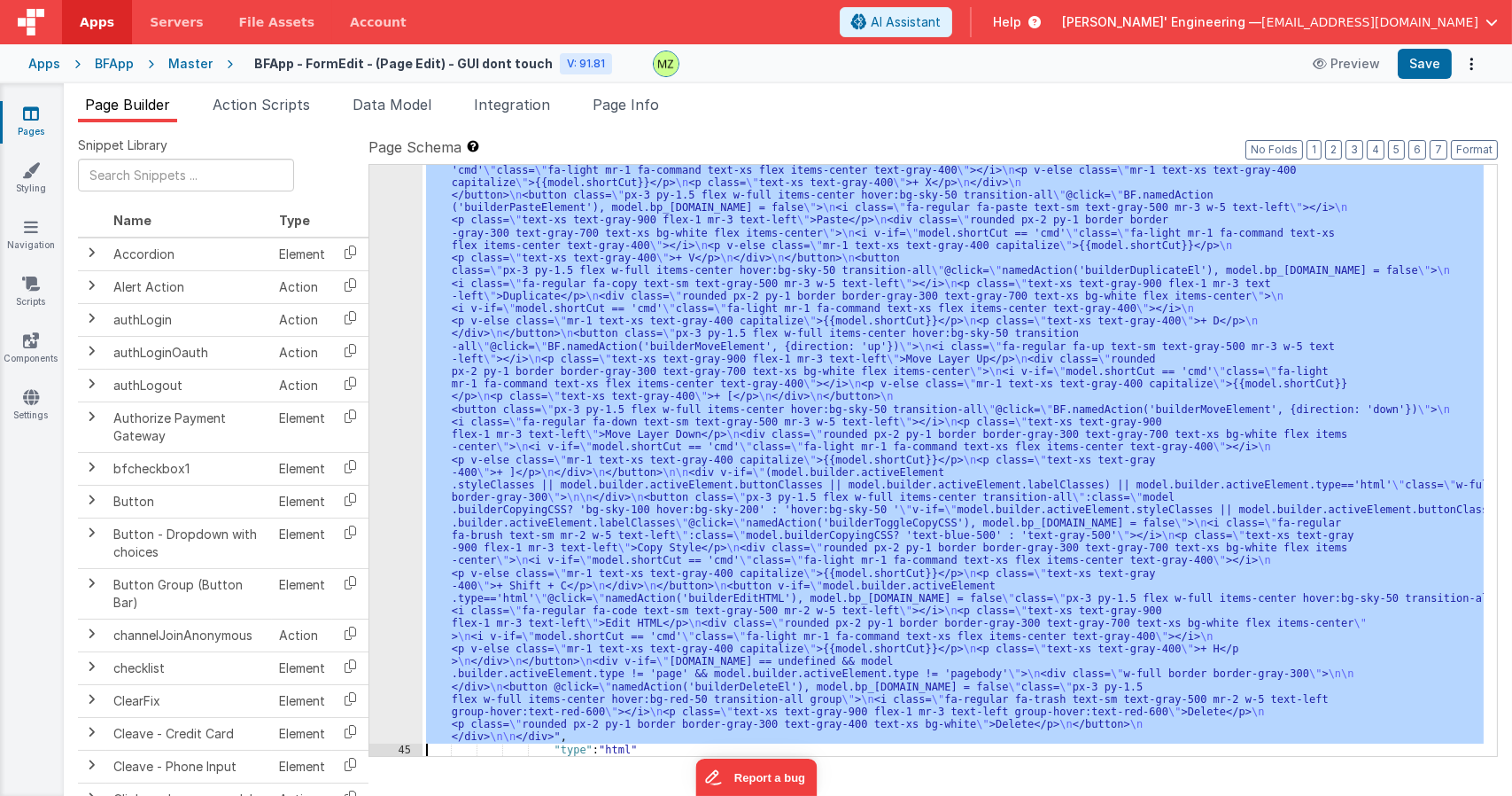
click at [573, 356] on div ""html" : "<div id= \" treeViewMenu \" v-if= \" model.bp_optionsMenu.open \" cla…" at bounding box center [953, 460] width 1061 height 591
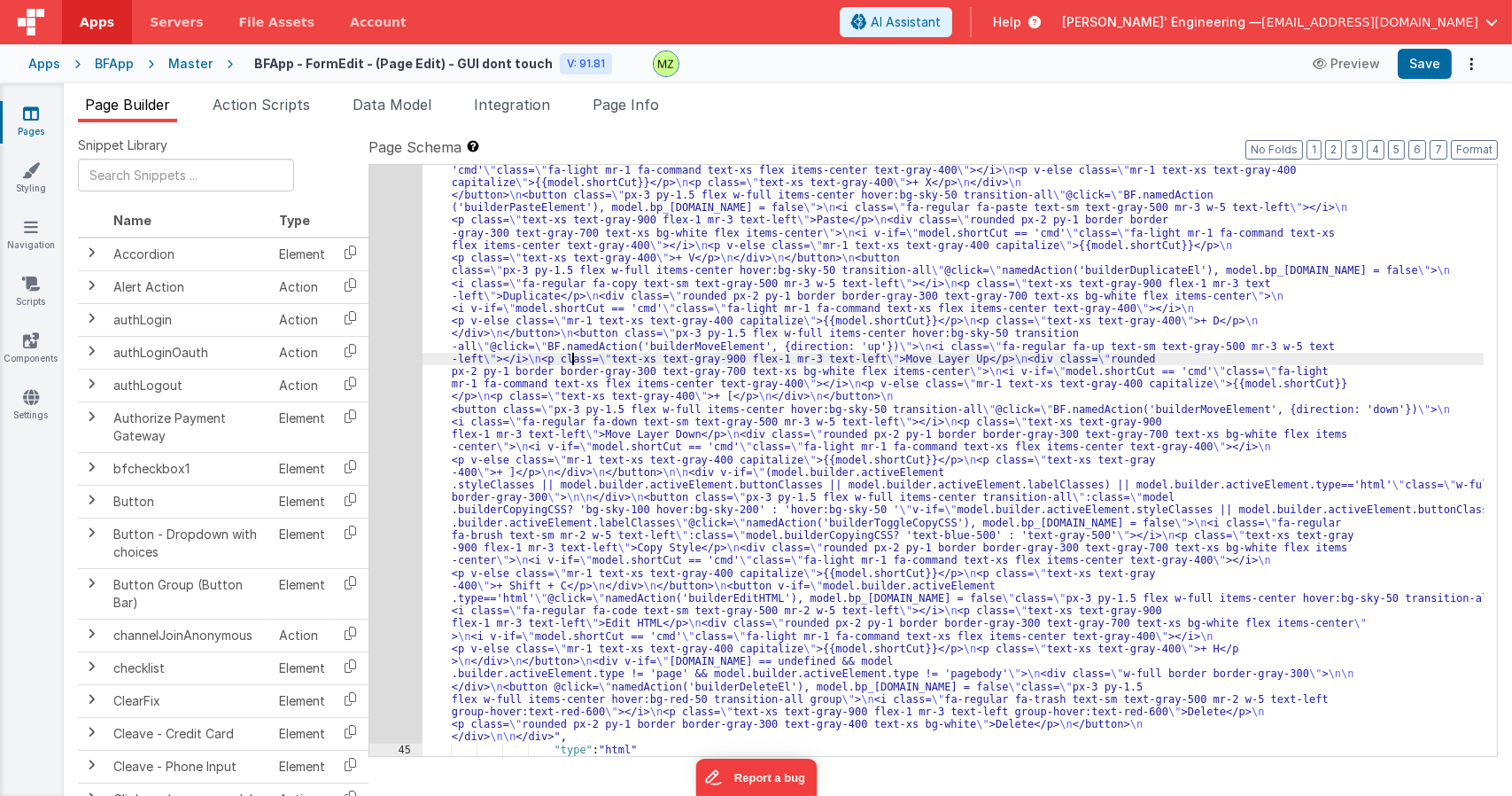
click at [394, 219] on div "44" at bounding box center [396, 384] width 53 height 719
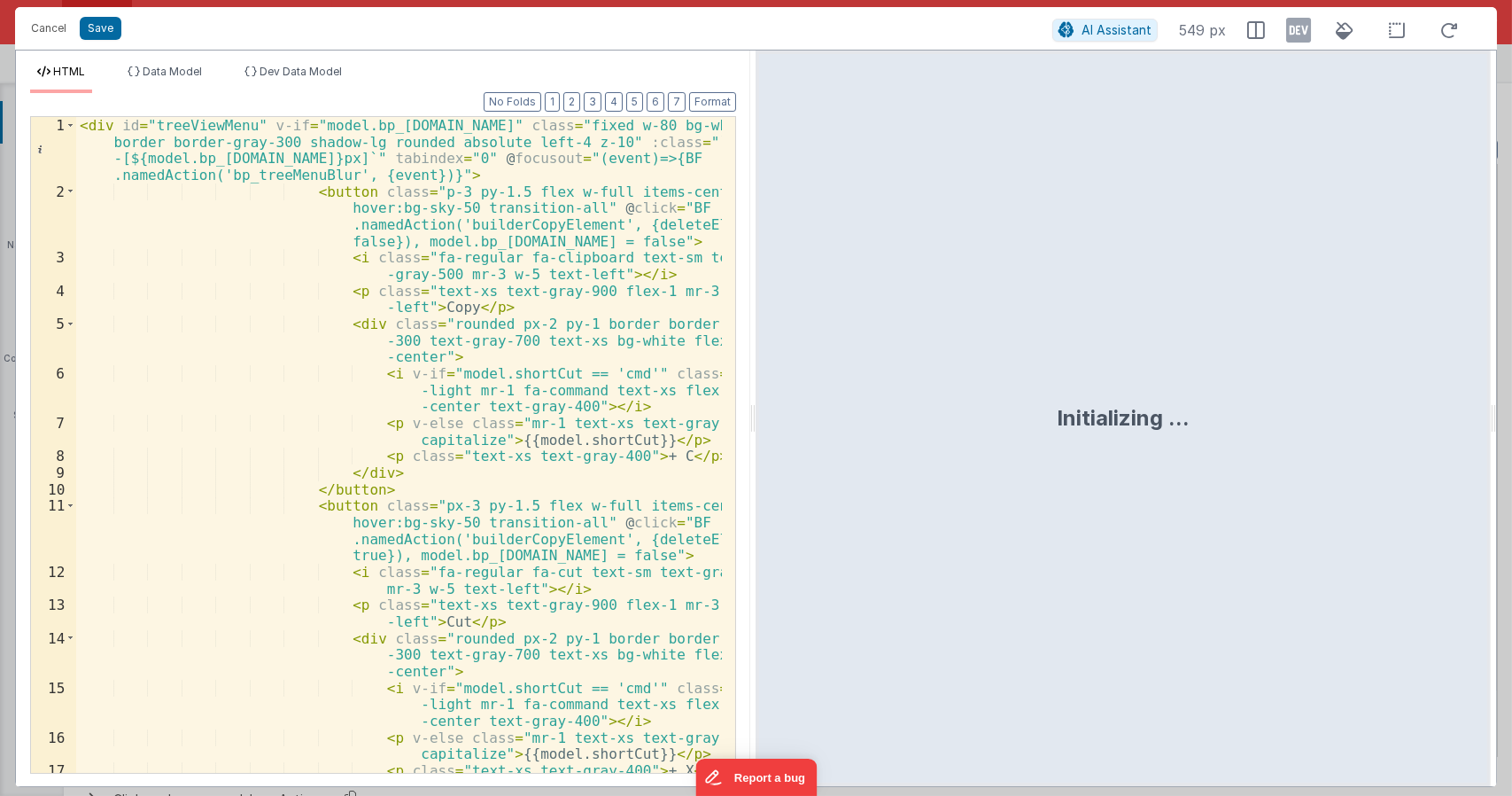
click at [191, 126] on div "< div id = "treeViewMenu" v-if = "model.bp_optionsMenu.open" class = "fixed w-8…" at bounding box center [400, 486] width 647 height 738
drag, startPoint x: 101, startPoint y: 37, endPoint x: 115, endPoint y: 36, distance: 14.0
click at [102, 37] on button "Save" at bounding box center [100, 28] width 42 height 23
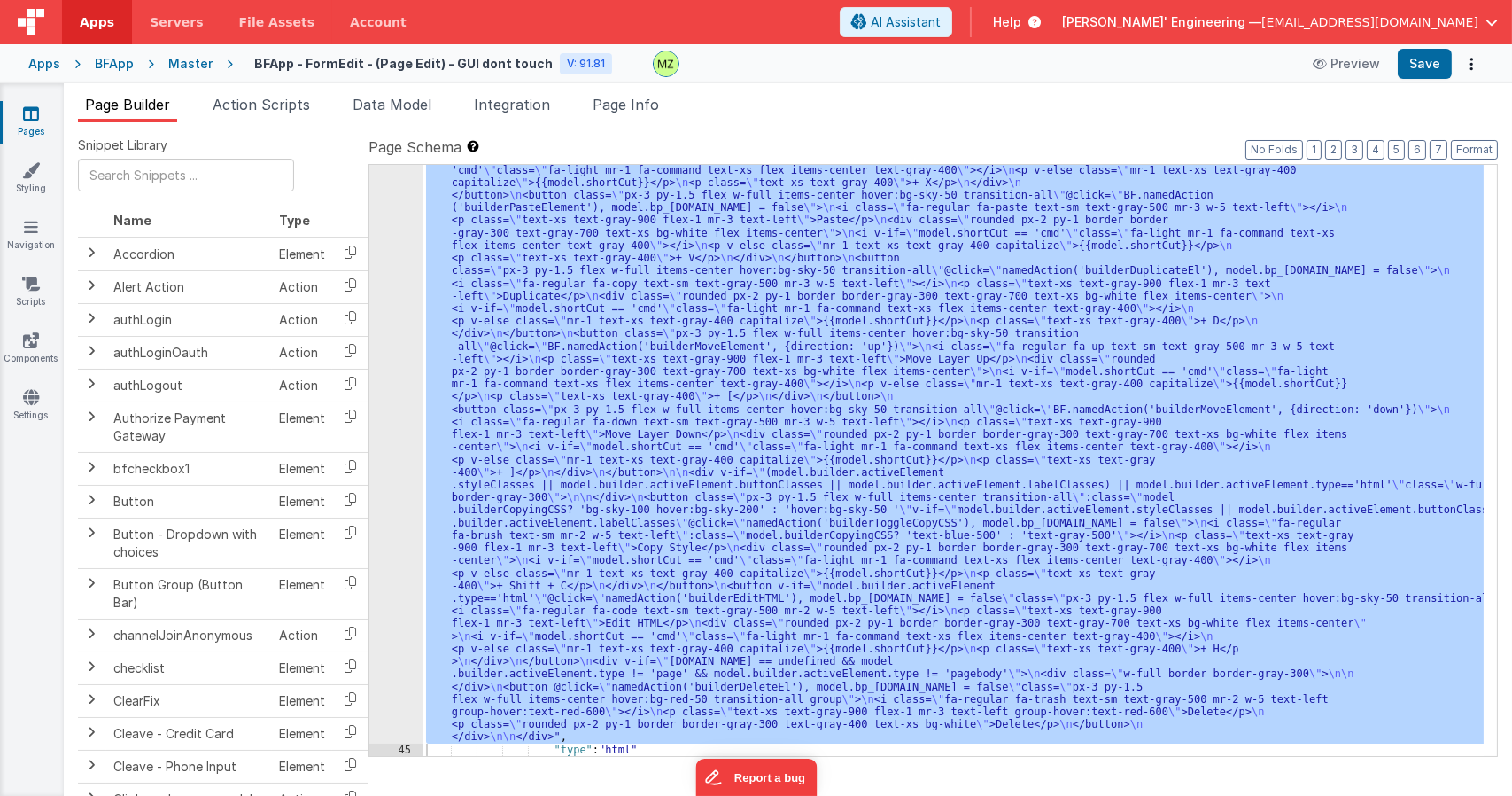
click at [659, 98] on span "Page Info" at bounding box center [626, 105] width 66 height 18
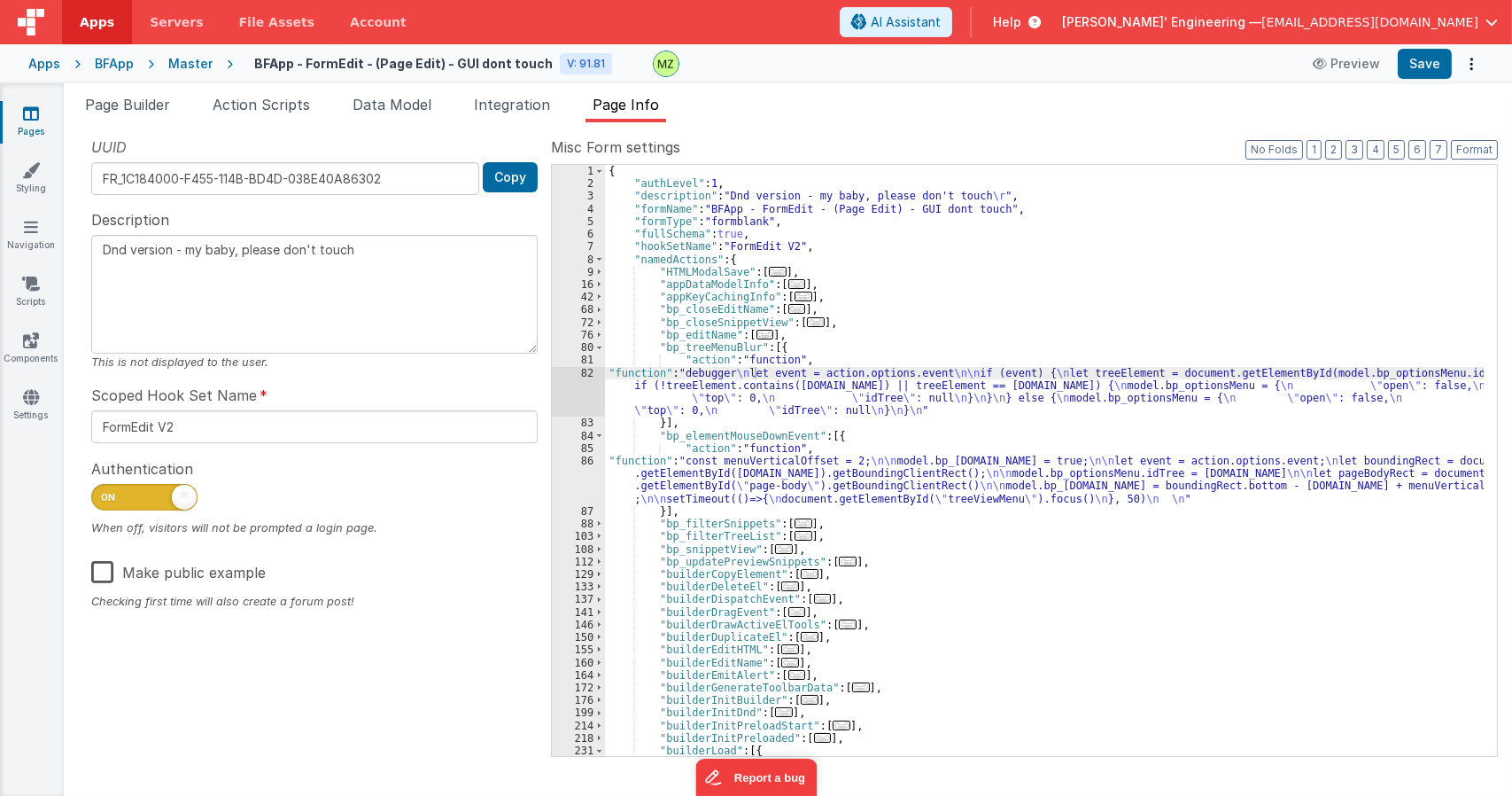
drag, startPoint x: 718, startPoint y: 389, endPoint x: 669, endPoint y: 389, distance: 49.0
click at [713, 389] on div "{ "authLevel" : 1 , "description" : "Dnd version - my baby, please don't touch …" at bounding box center [1045, 472] width 879 height 616
click at [578, 367] on div "82" at bounding box center [579, 392] width 53 height 51
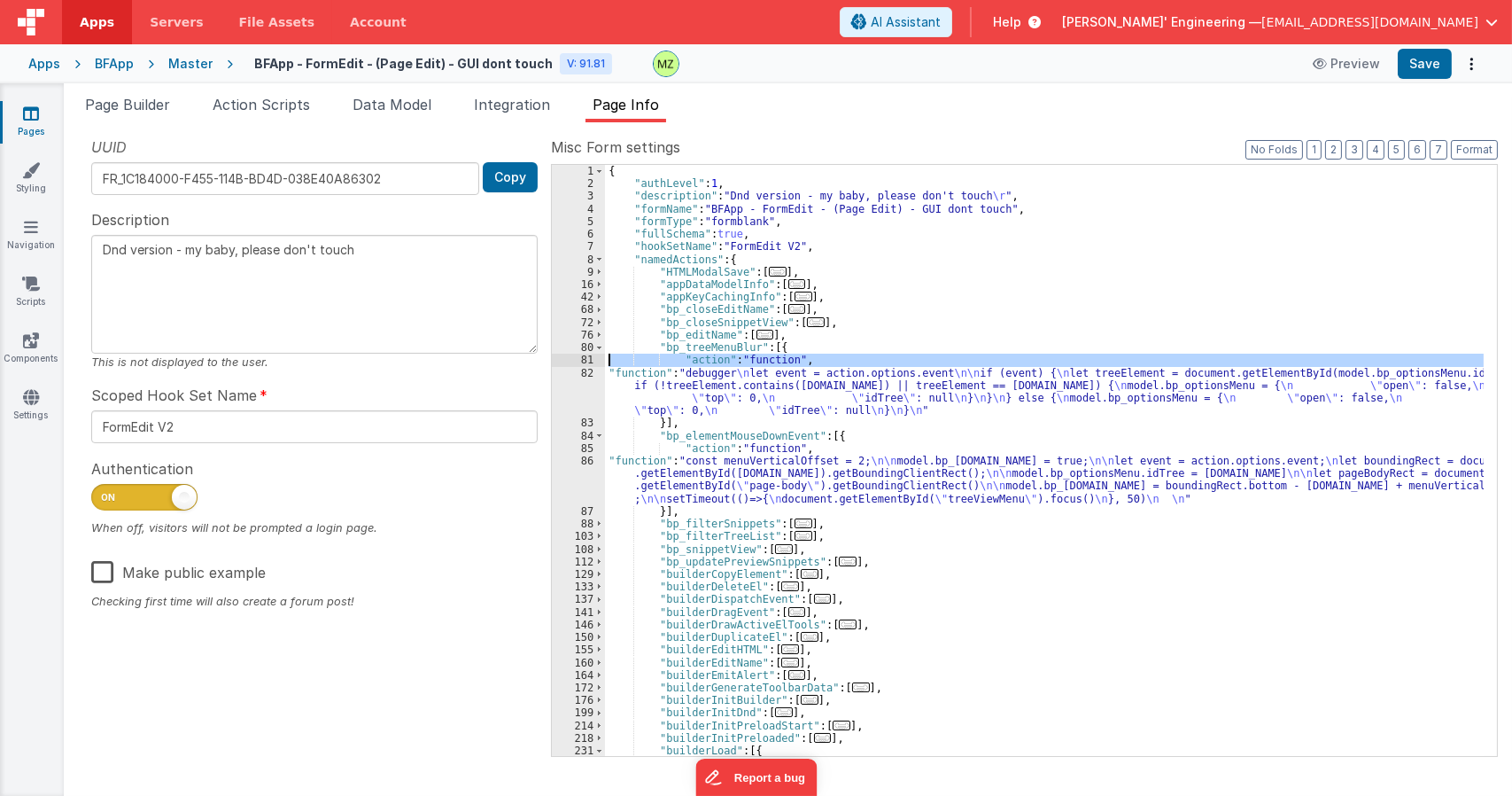
click at [584, 377] on div "82" at bounding box center [579, 392] width 53 height 51
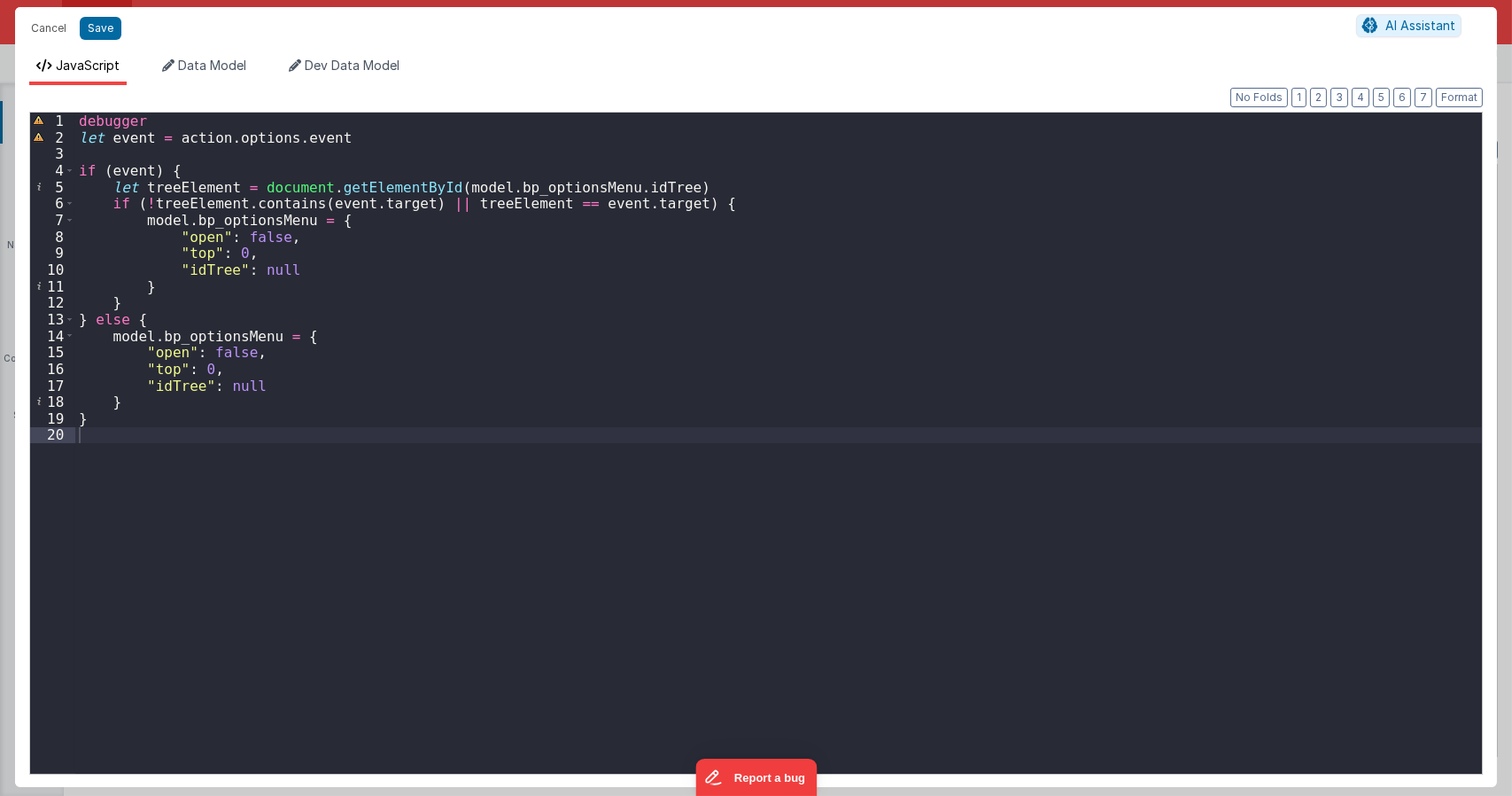
click at [161, 187] on div "debugger let event = action . options . event if ( event ) { let treeElement = …" at bounding box center [778, 459] width 1407 height 694
drag, startPoint x: 382, startPoint y: 188, endPoint x: 596, endPoint y: 183, distance: 214.1
click at [596, 183] on div "debugger let event = action . options . event if ( event ) { let menu = documen…" at bounding box center [778, 459] width 1407 height 694
click at [166, 187] on div "debugger let event = action . options . event if ( event ) { let menu = documen…" at bounding box center [778, 459] width 1407 height 694
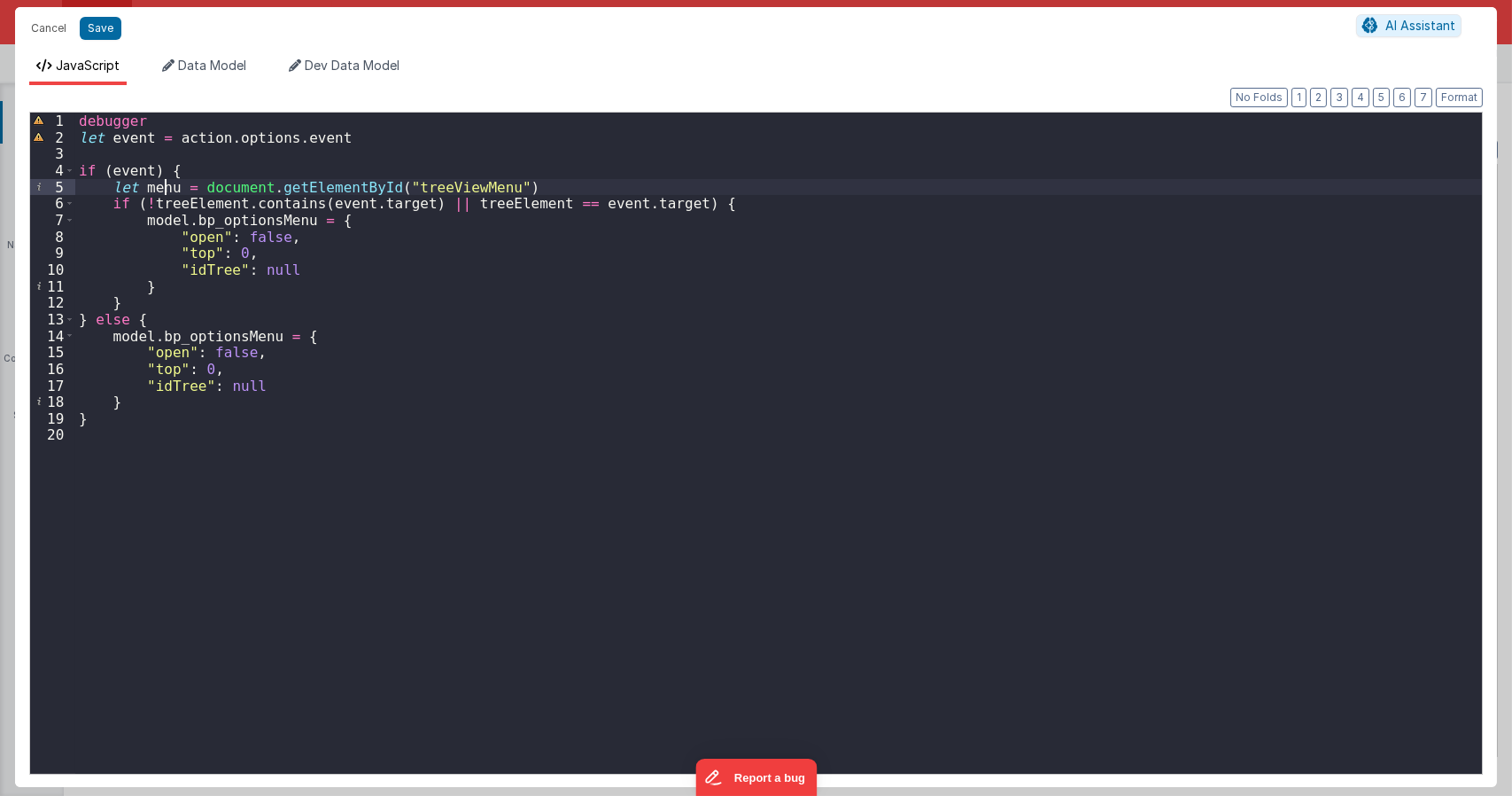
click at [166, 187] on div "debugger let event = action . options . event if ( event ) { let menu = documen…" at bounding box center [778, 459] width 1407 height 694
drag, startPoint x: 152, startPoint y: 204, endPoint x: 232, endPoint y: 200, distance: 80.1
click at [232, 200] on div "debugger let event = action . options . event if ( event ) { let menu = documen…" at bounding box center [778, 459] width 1407 height 694
click at [433, 204] on div "debugger let event = action . options . event if ( event ) { let menu = documen…" at bounding box center [778, 459] width 1407 height 694
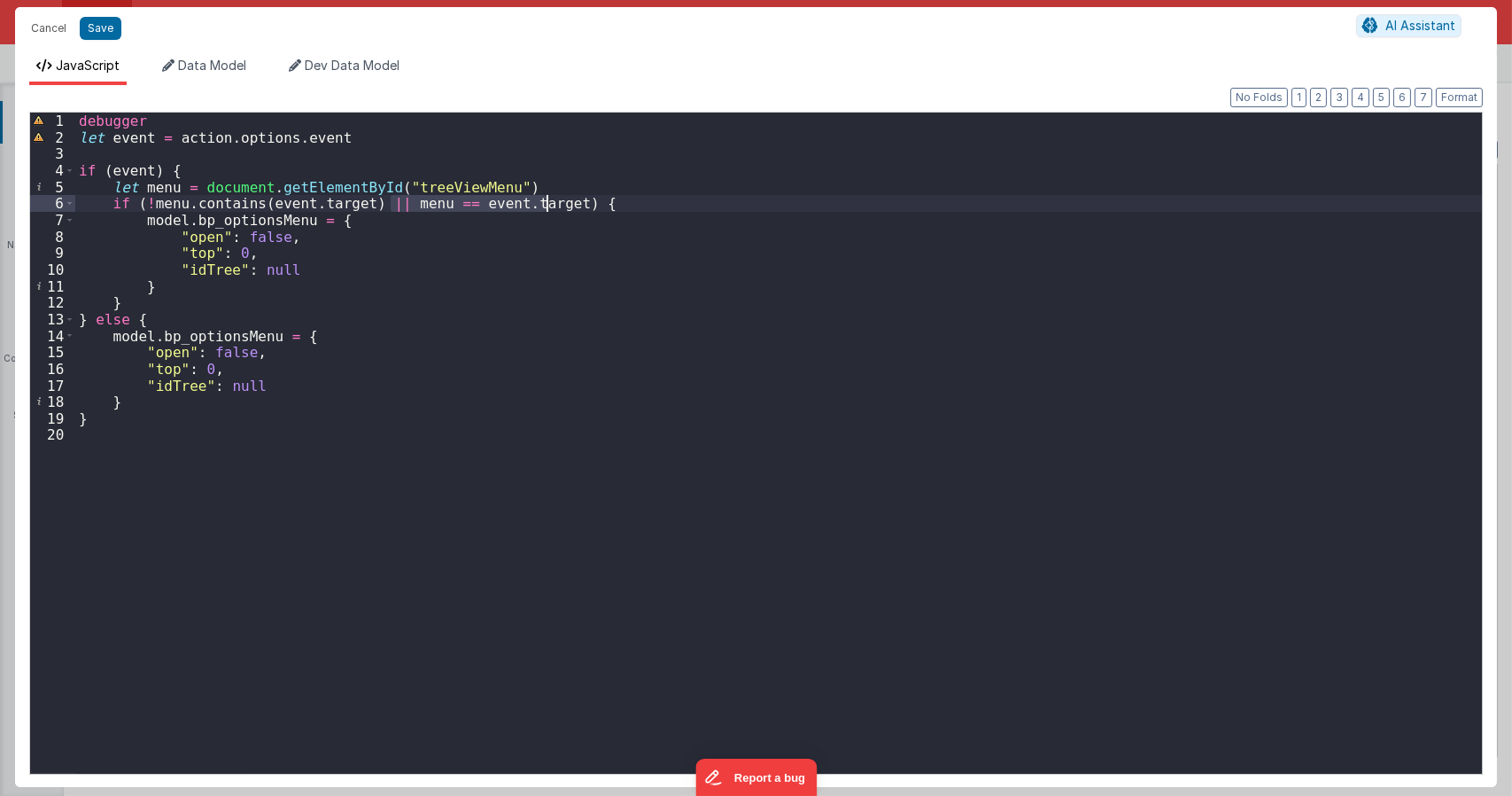
drag, startPoint x: 388, startPoint y: 208, endPoint x: 549, endPoint y: 200, distance: 161.2
click at [549, 200] on div "debugger let event = action . options . event if ( event ) { let menu = documen…" at bounding box center [778, 459] width 1407 height 694
type textarea "Dnd version - my baby, please don't touch"
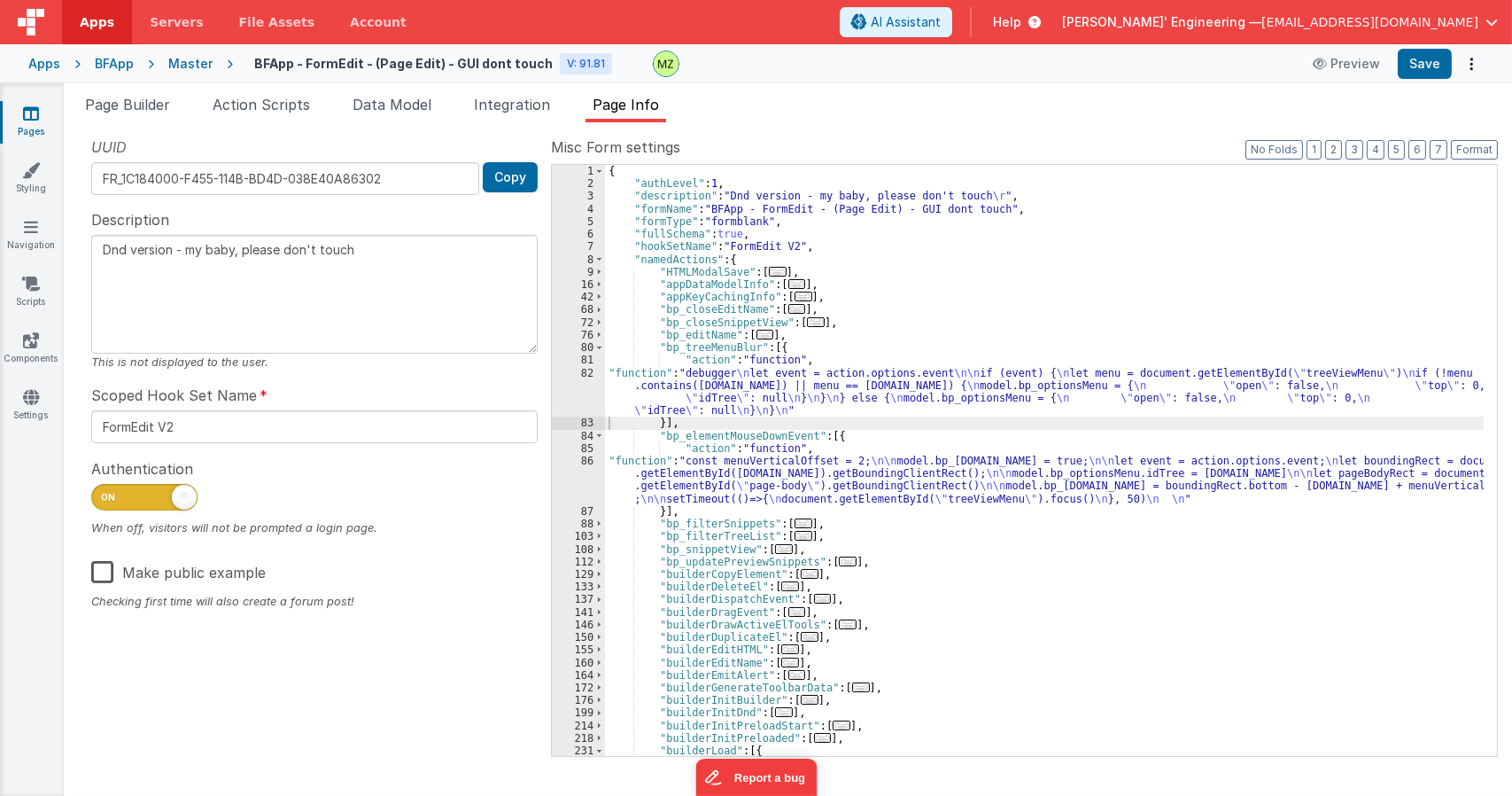
click at [793, 403] on div "{ "authLevel" : 1 , "description" : "Dnd version - my baby, please don't touch …" at bounding box center [1045, 472] width 879 height 616
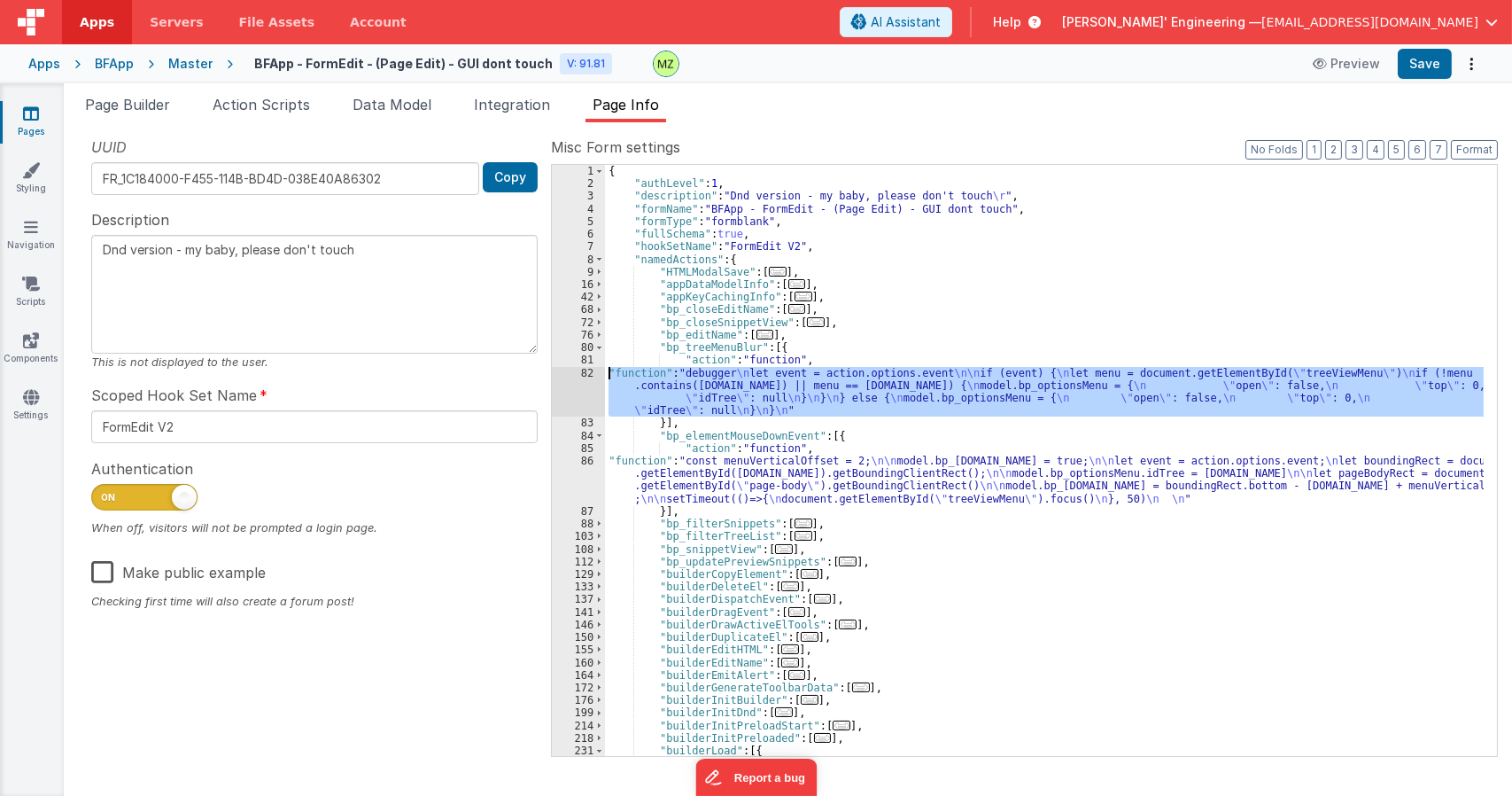
click at [586, 376] on div "82" at bounding box center [579, 392] width 53 height 51
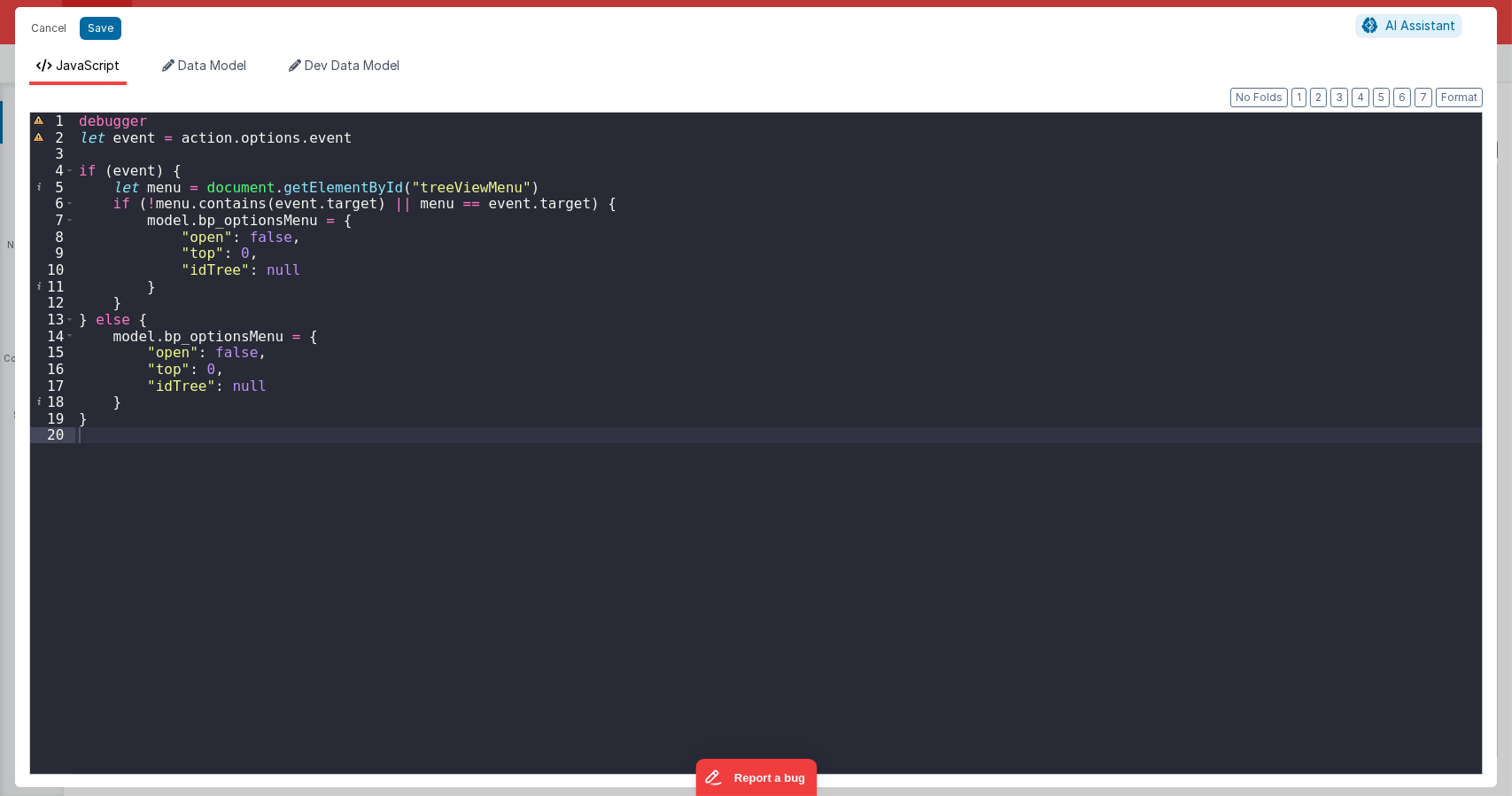
click at [382, 207] on div "debugger let event = action . options . event if ( event ) { let menu = documen…" at bounding box center [778, 459] width 1407 height 694
type textarea "Dnd version - my baby, please don't touch"
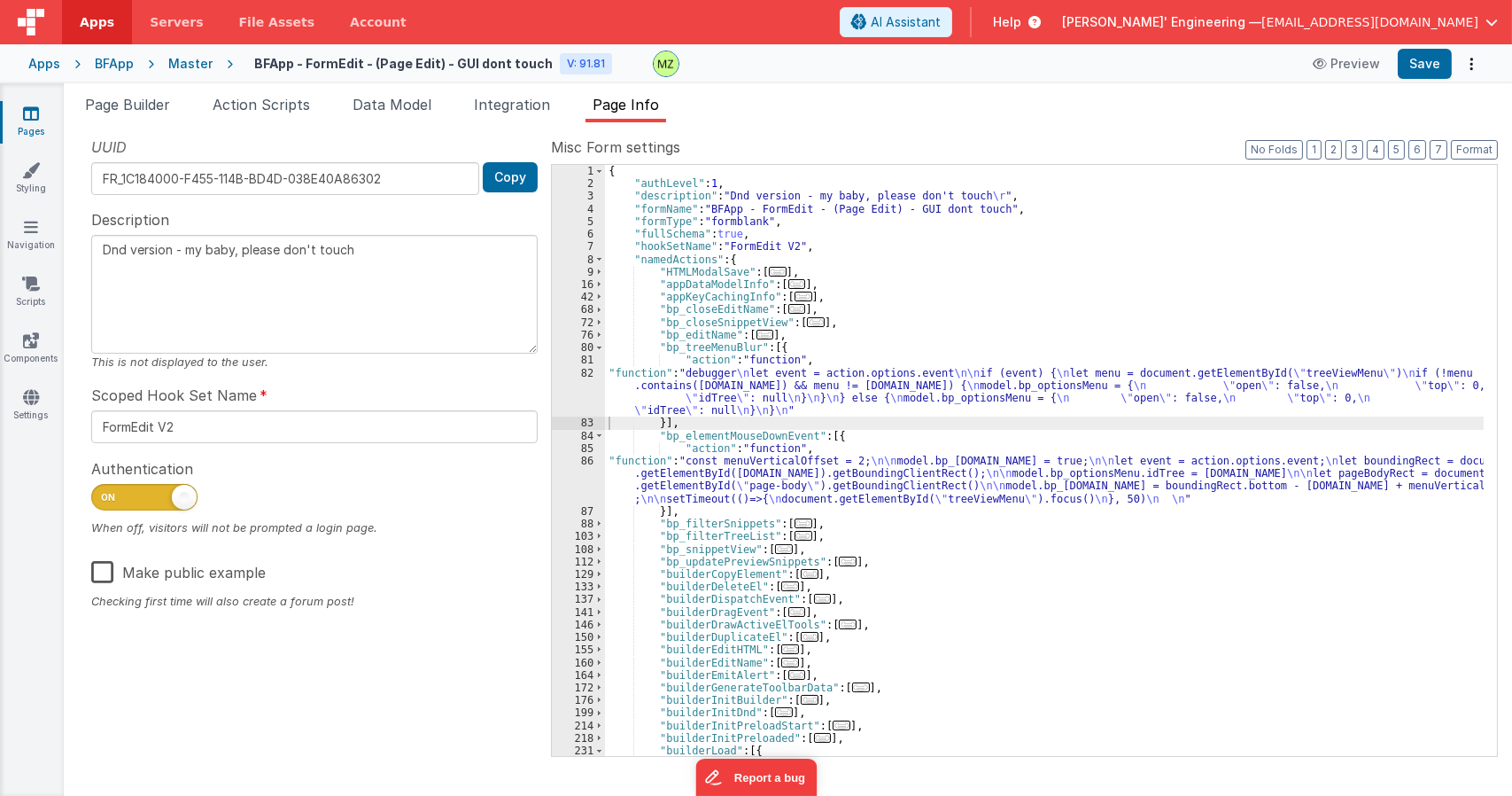
drag, startPoint x: 832, startPoint y: 365, endPoint x: 822, endPoint y: 364, distance: 10.0
click at [832, 365] on div "{ "authLevel" : 1 , "description" : "Dnd version - my baby, please don't touch …" at bounding box center [1045, 472] width 879 height 616
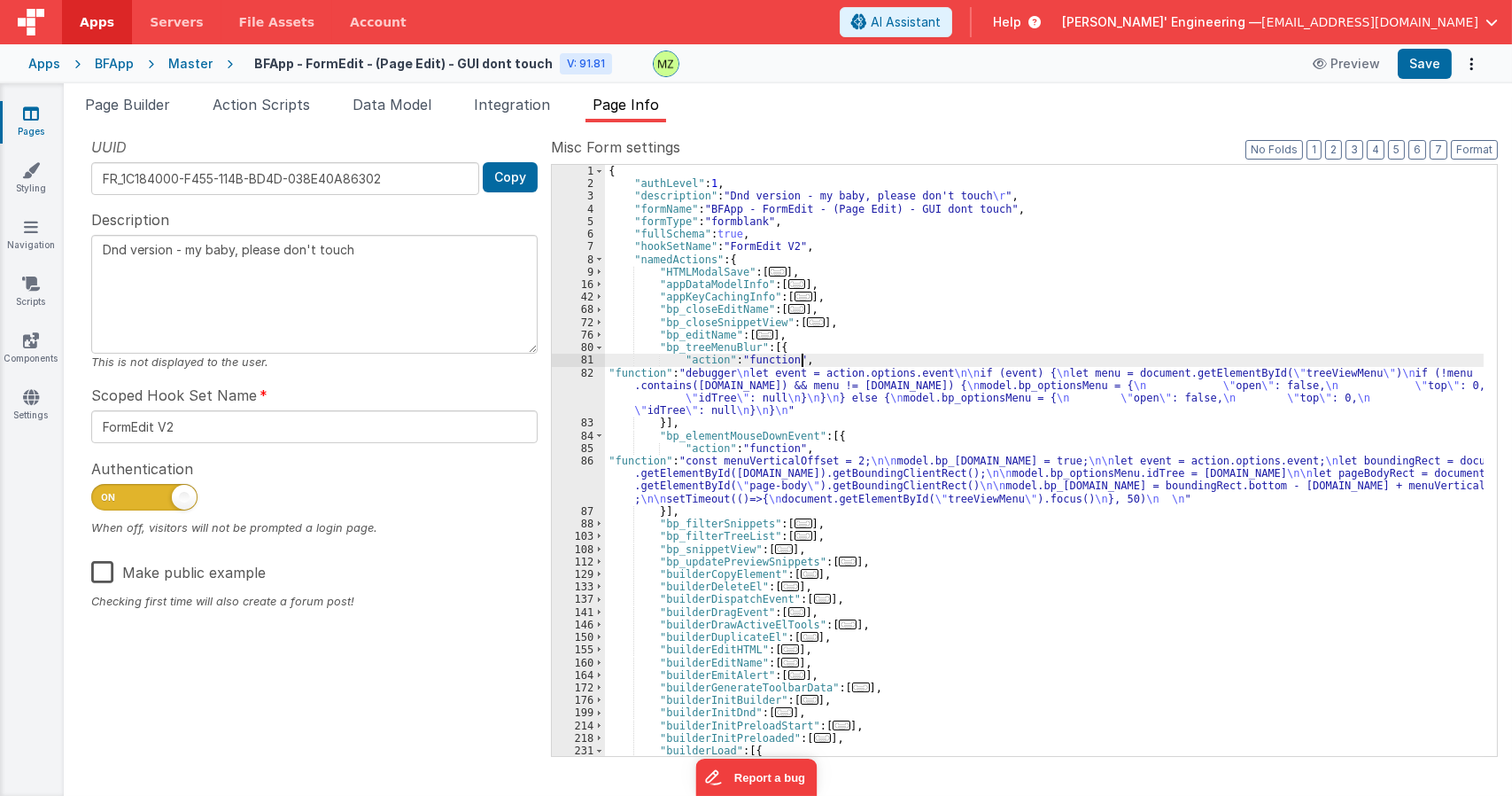
click at [592, 379] on div "82" at bounding box center [579, 392] width 53 height 51
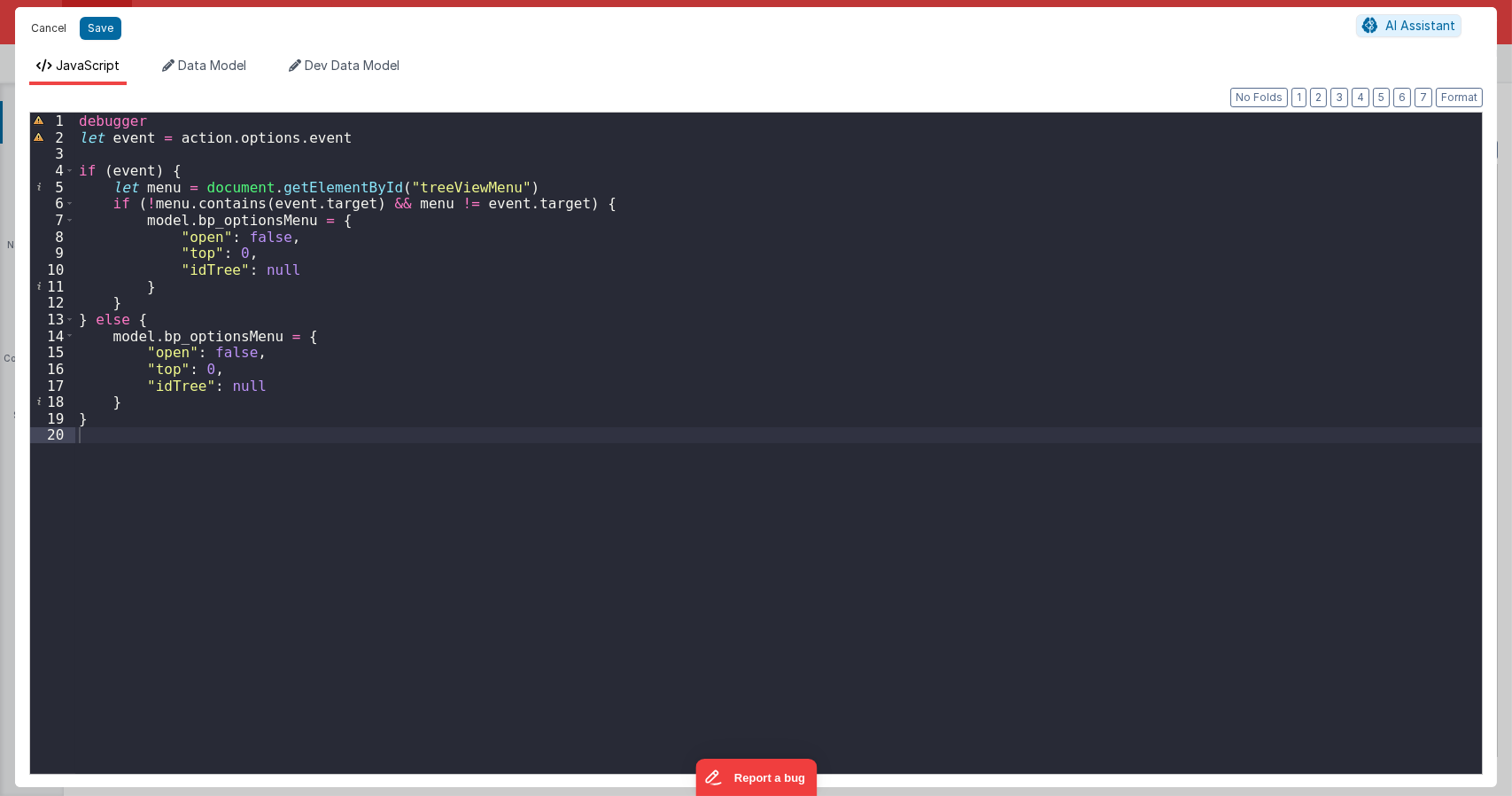
click at [63, 27] on button "Cancel" at bounding box center [49, 28] width 53 height 25
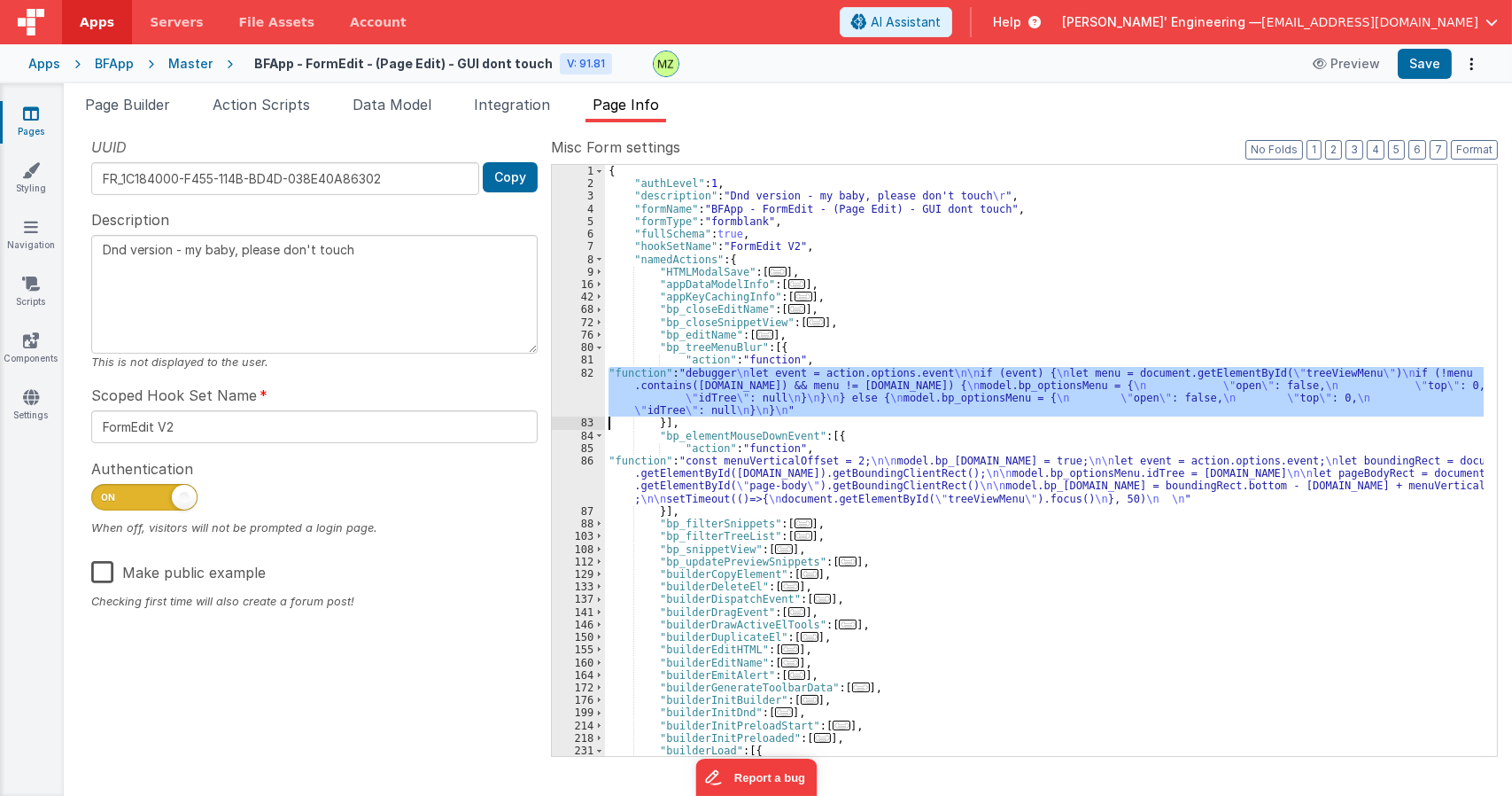
click at [669, 398] on div "{ "authLevel" : 1 , "description" : "Dnd version - my baby, please don't touch …" at bounding box center [1045, 460] width 879 height 591
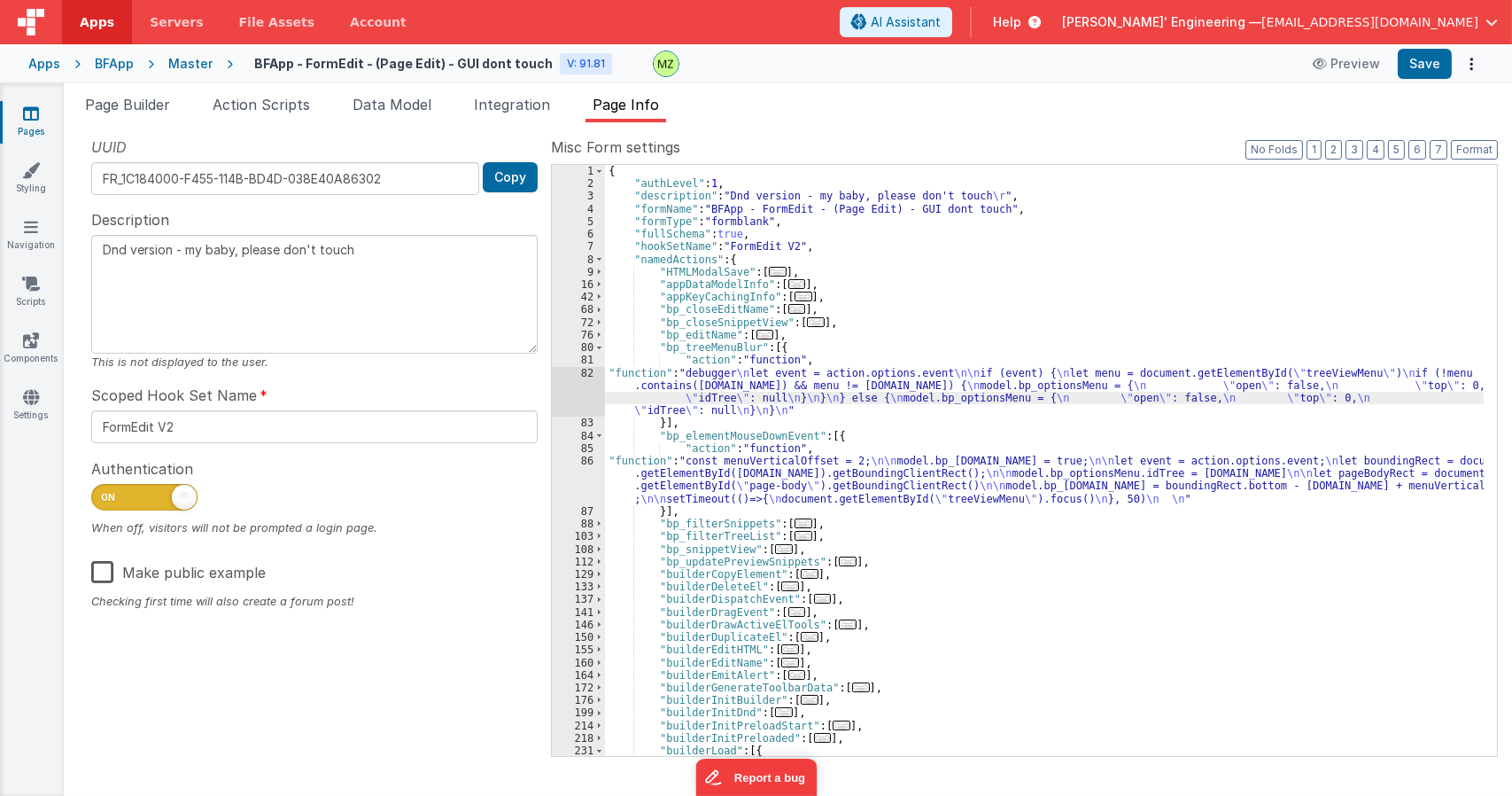
click at [581, 376] on div "82" at bounding box center [579, 392] width 53 height 51
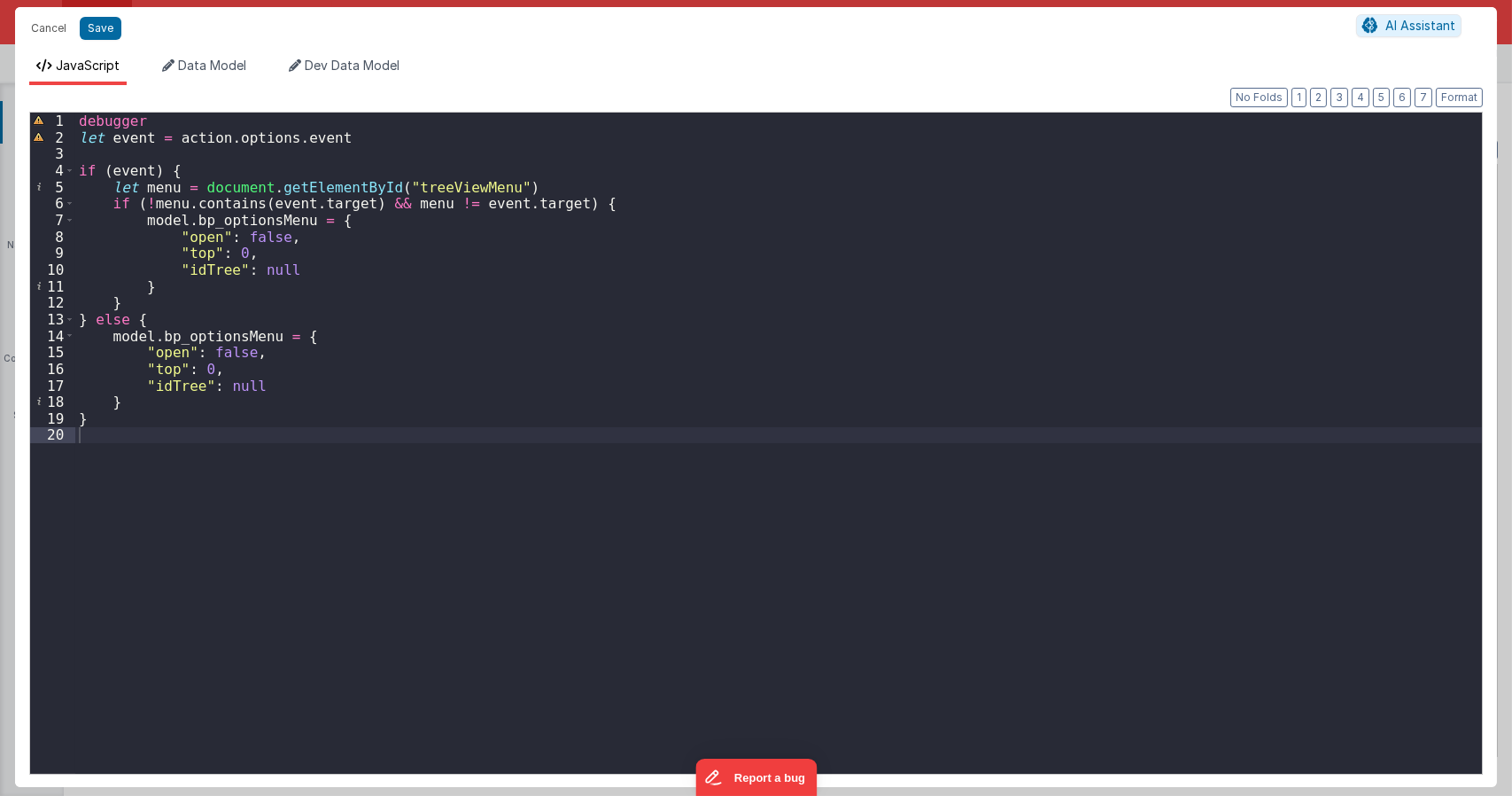
click at [324, 201] on div "debugger let event = action . options . event if ( event ) { let menu = documen…" at bounding box center [778, 459] width 1407 height 694
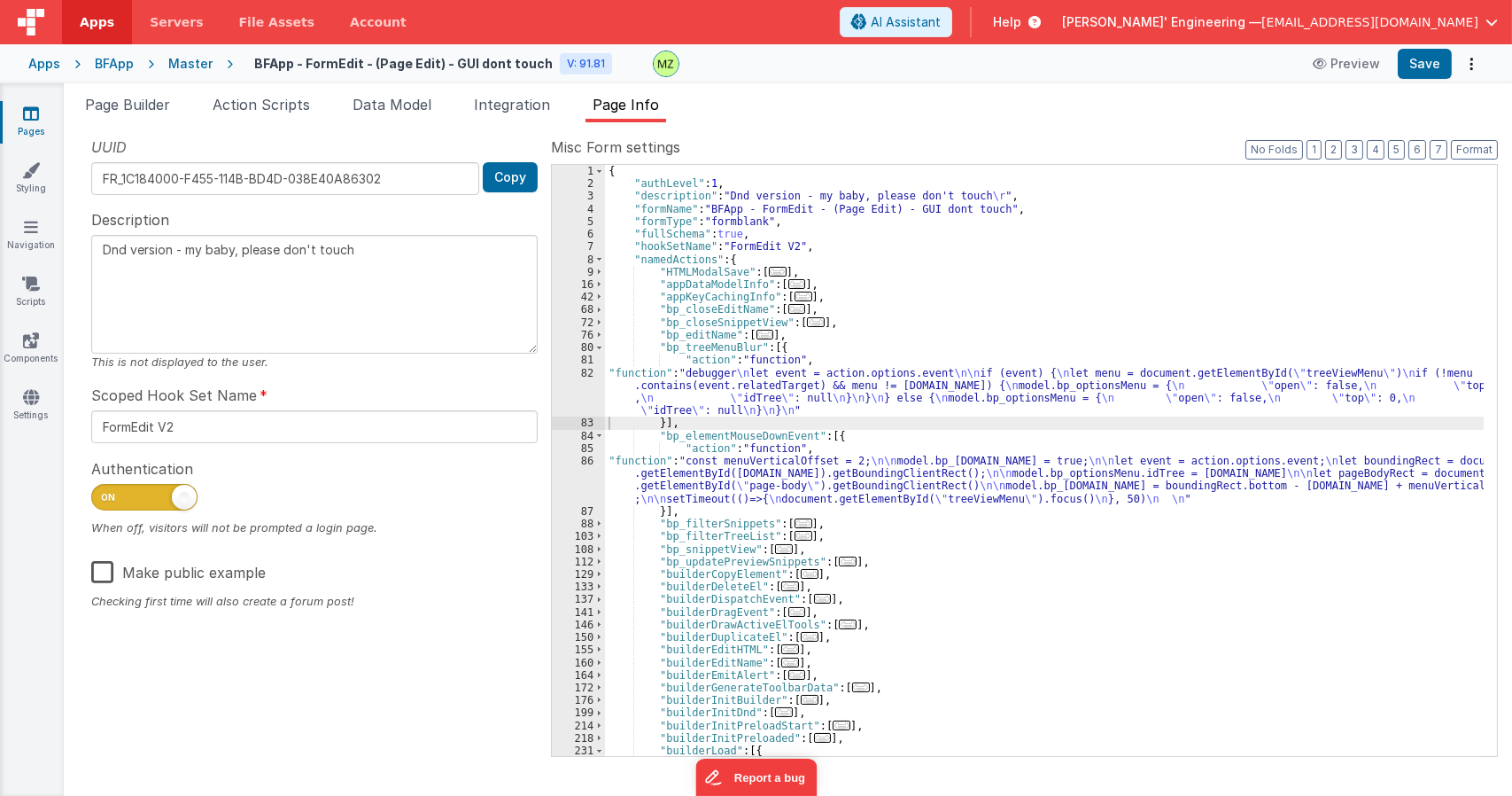
click at [716, 374] on div "{ "authLevel" : 1 , "description" : "Dnd version - my baby, please don't touch …" at bounding box center [1045, 472] width 879 height 616
click at [588, 375] on div "82" at bounding box center [579, 392] width 53 height 51
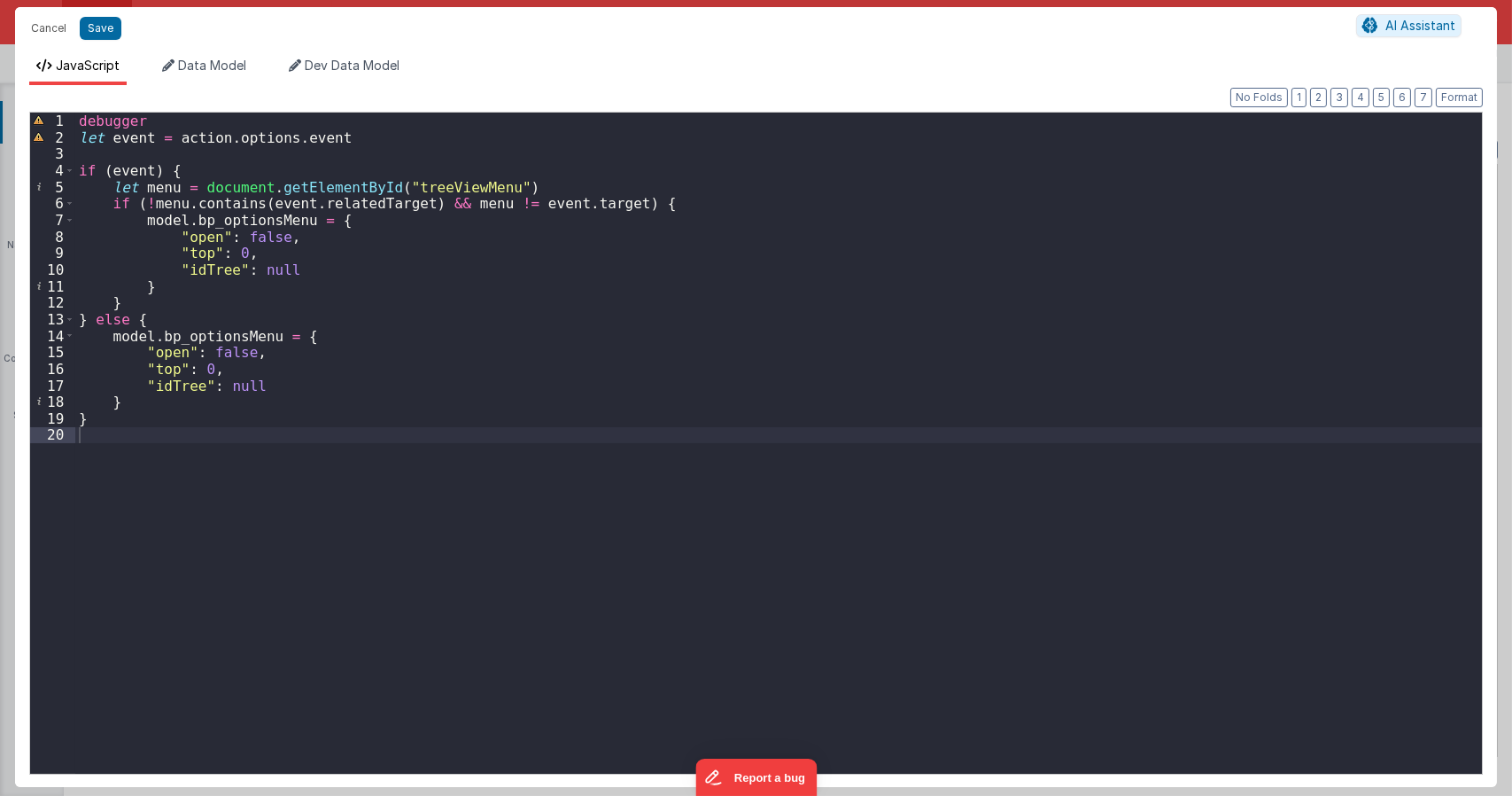
click at [332, 205] on div "debugger let event = action . options . event if ( event ) { let menu = documen…" at bounding box center [778, 459] width 1407 height 694
click at [573, 207] on div "debugger let event = action . options . event if ( event ) { let menu = documen…" at bounding box center [778, 459] width 1407 height 694
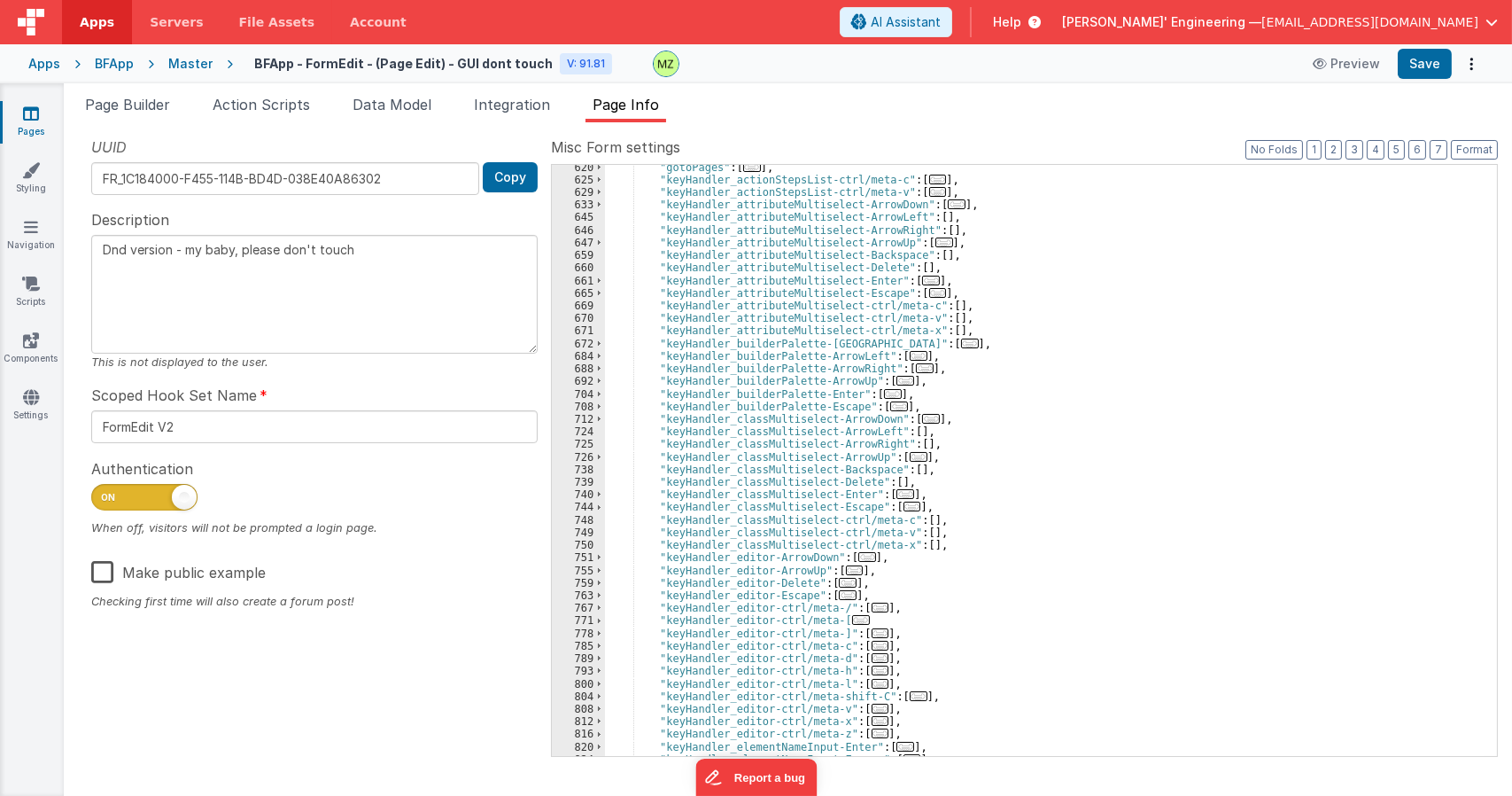
scroll to position [2073, 0]
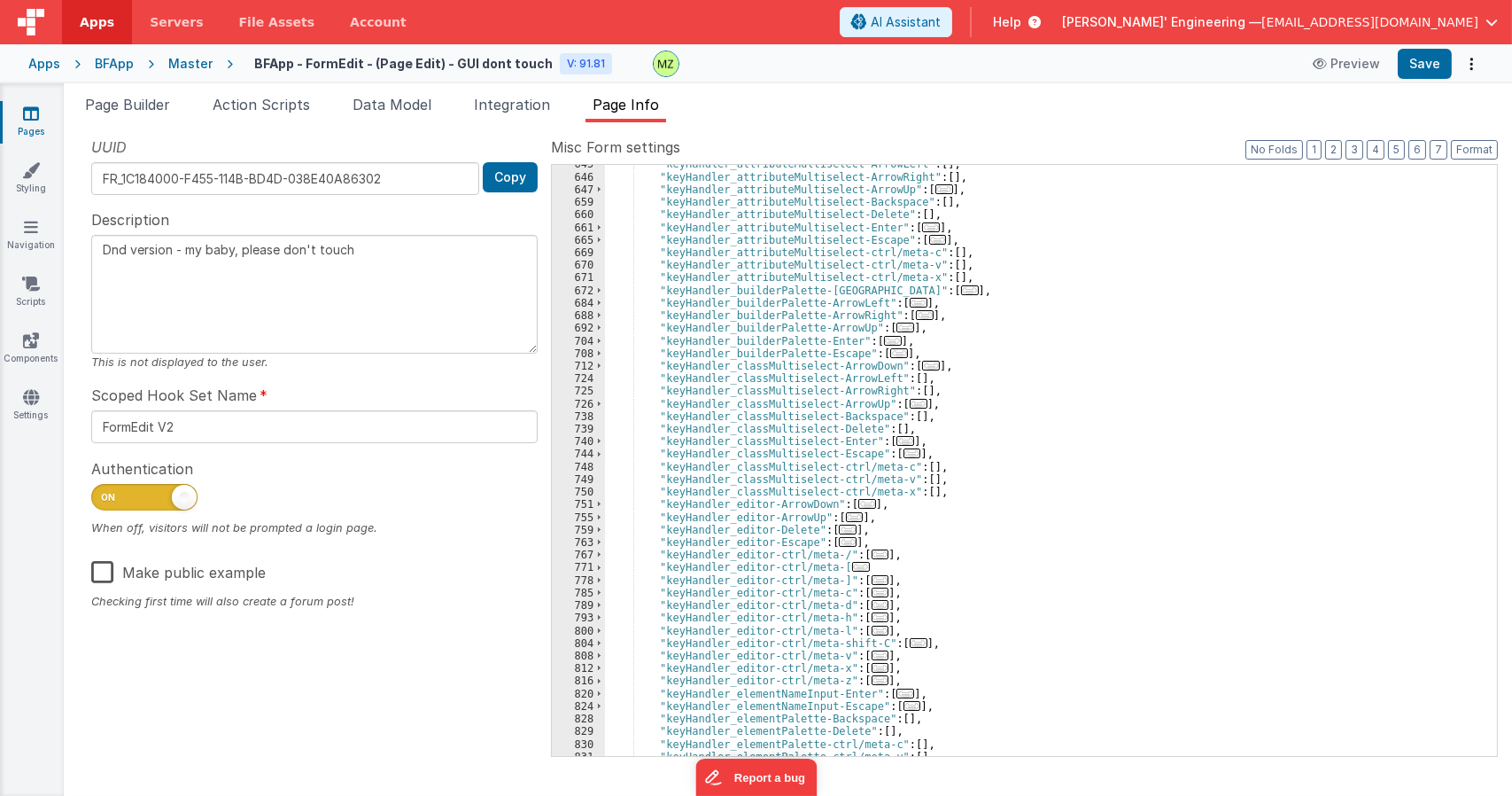
click at [872, 594] on span "..." at bounding box center [881, 592] width 18 height 10
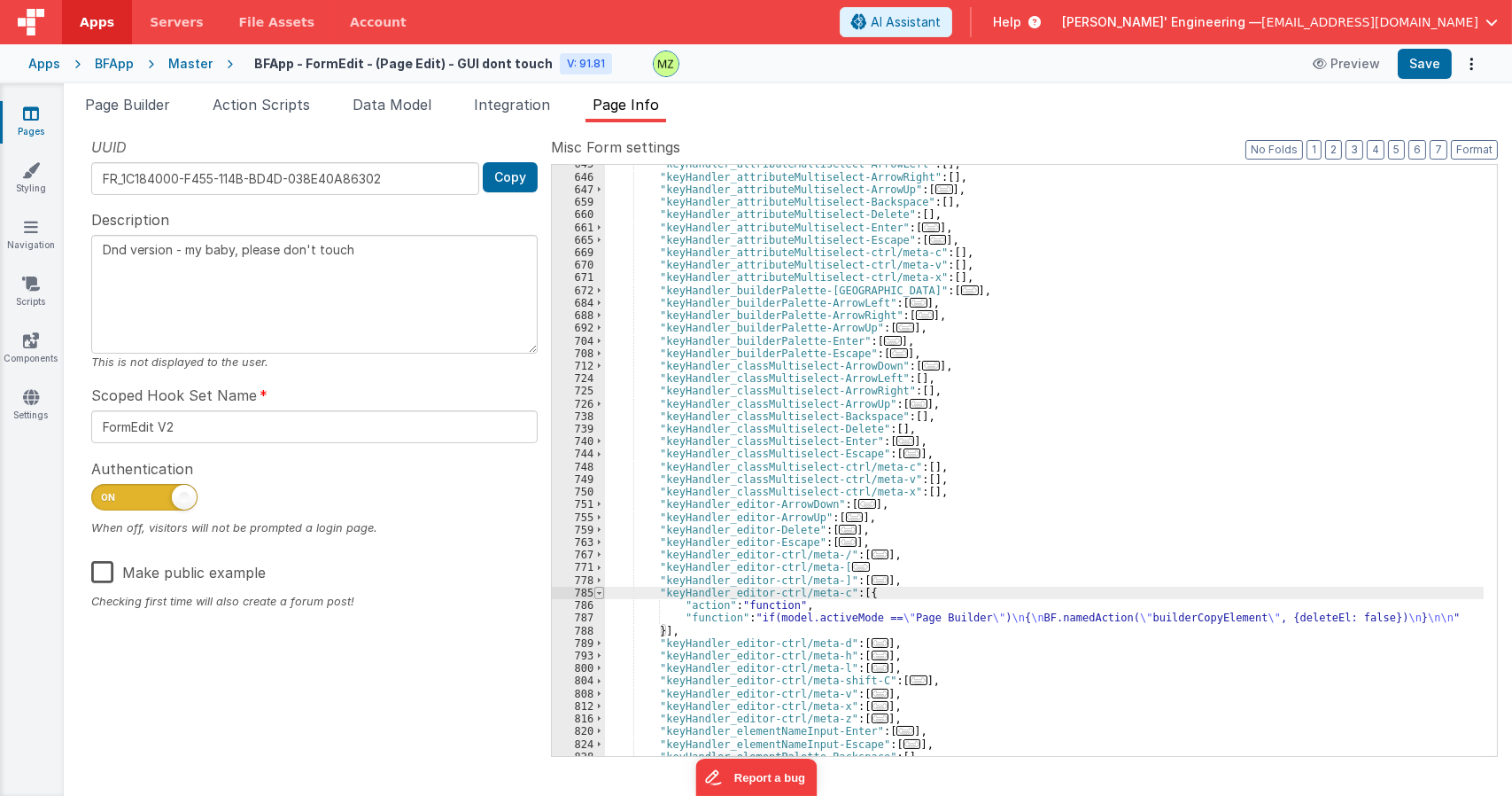
click at [597, 594] on span at bounding box center [599, 593] width 10 height 12
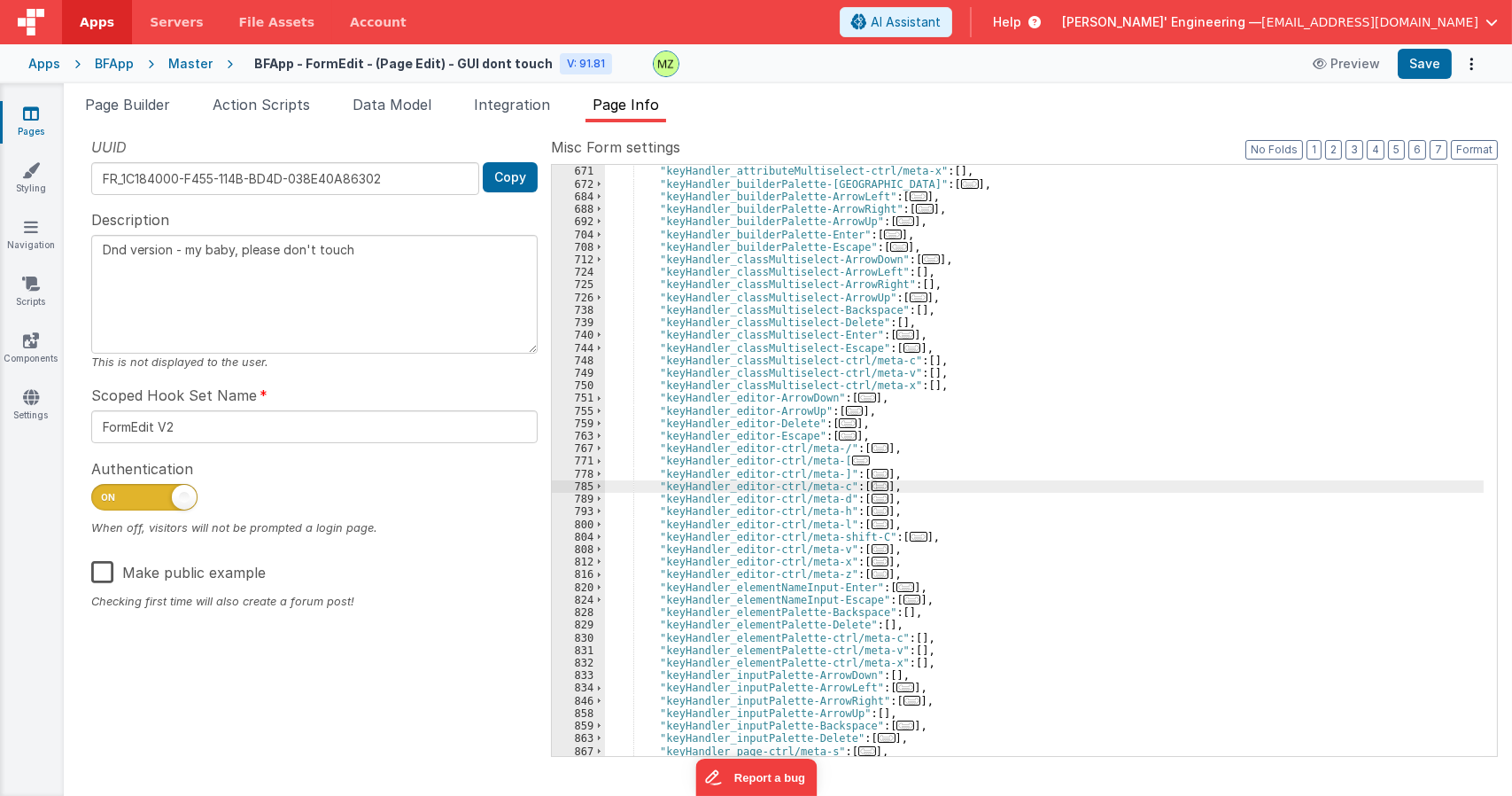
scroll to position [2127, 0]
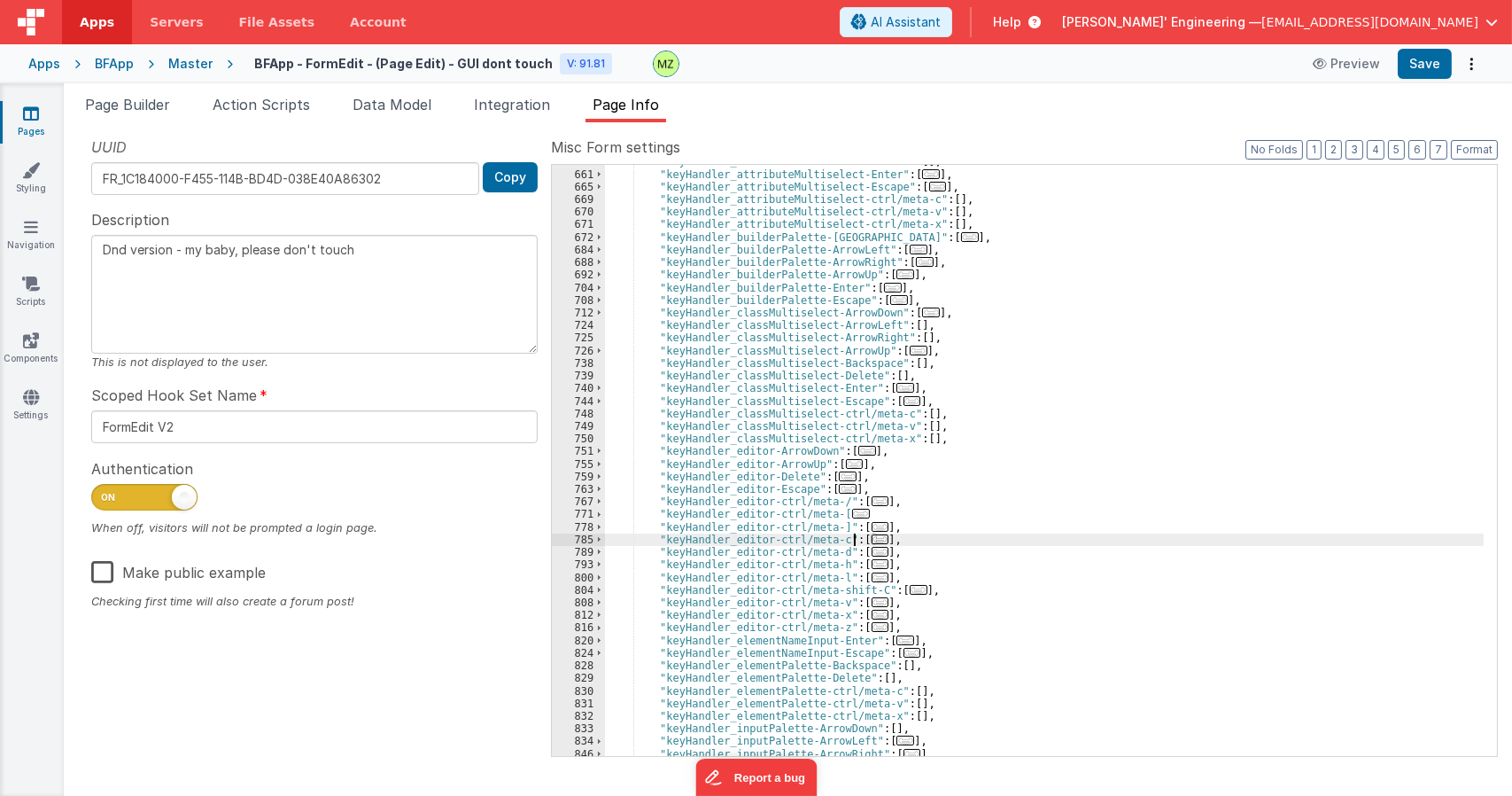
click at [908, 303] on div ""keyHandler_attributeMultiselect-Delete" : [ ] , "keyHandler_attributeMultisele…" at bounding box center [1045, 463] width 879 height 616
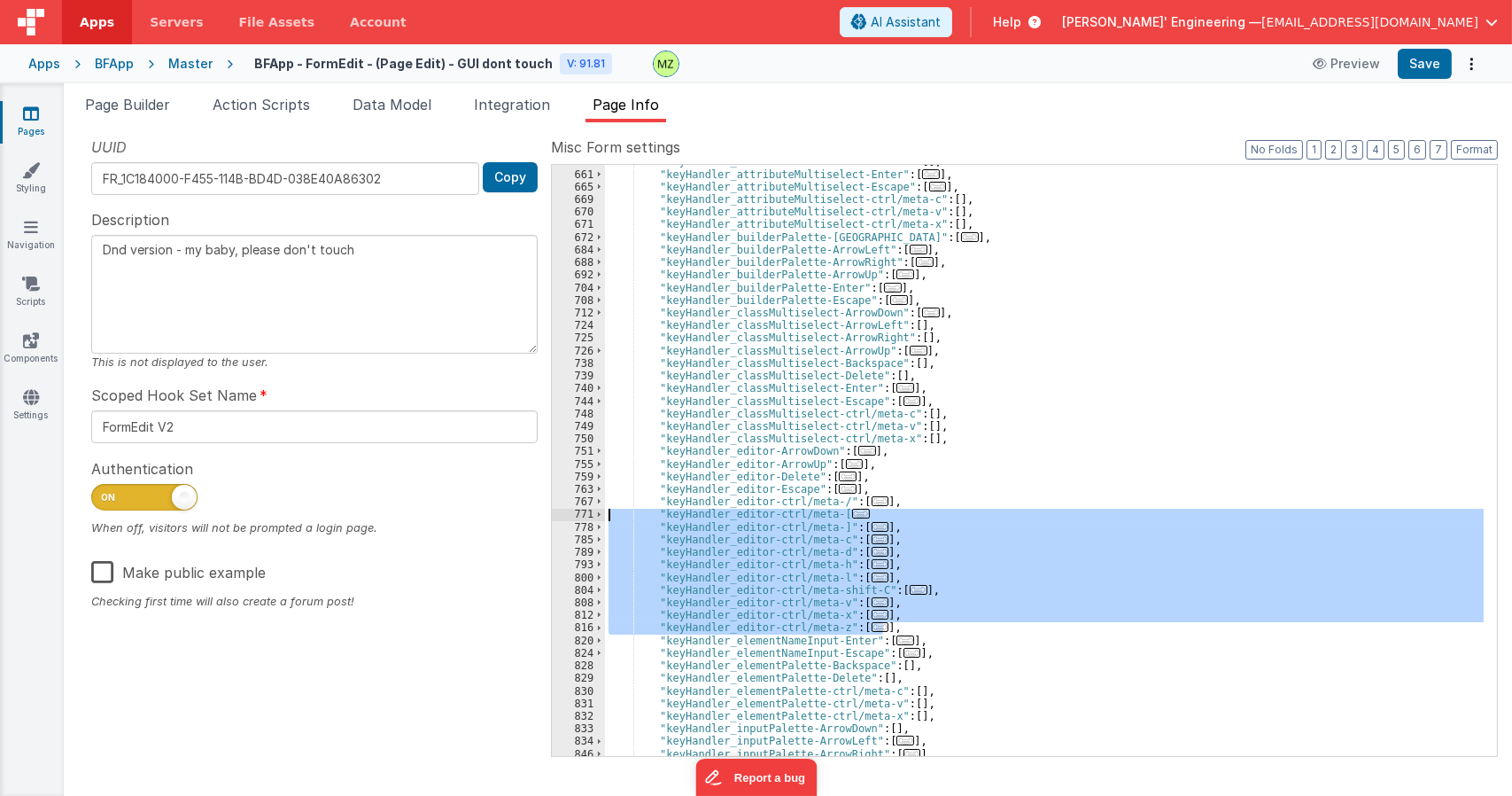
drag, startPoint x: 886, startPoint y: 626, endPoint x: 587, endPoint y: 519, distance: 317.6
click at [587, 519] on div "660 661 665 669 670 671 672 684 688 692 704 708 712 724 725 726 738 739 740 744…" at bounding box center [1025, 460] width 947 height 593
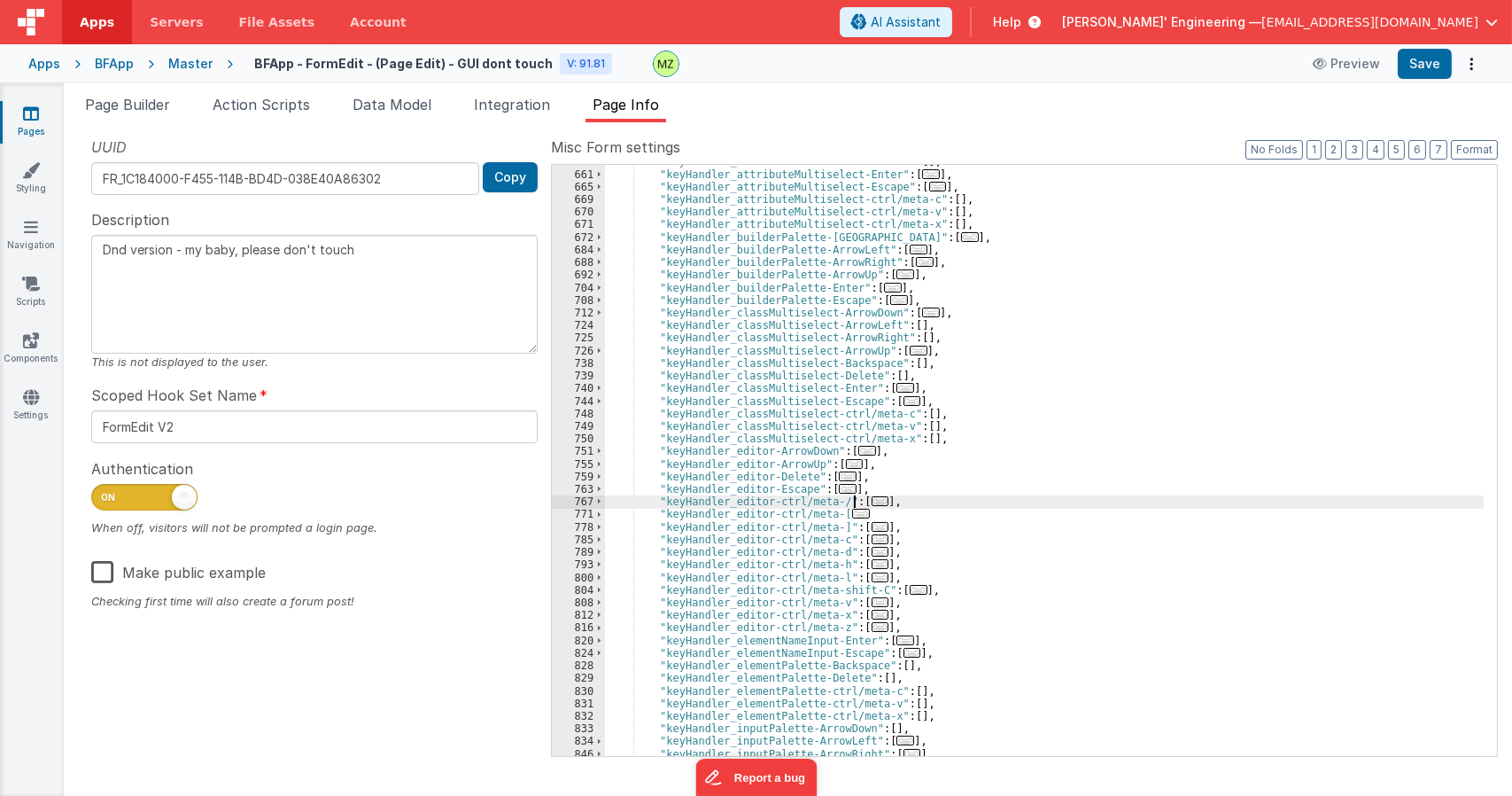
click at [872, 502] on span "..." at bounding box center [881, 501] width 18 height 10
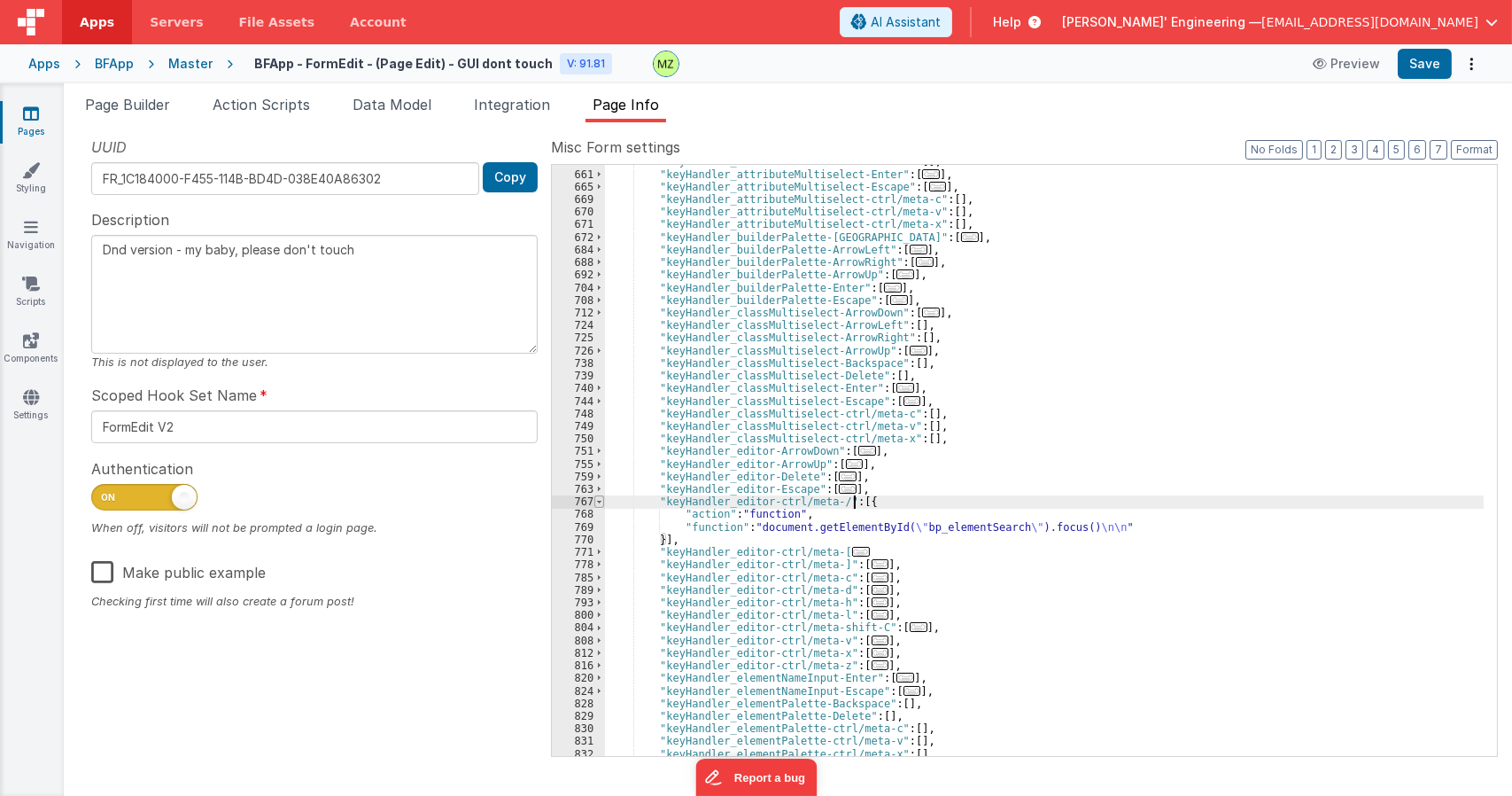
click at [599, 498] on span at bounding box center [599, 502] width 10 height 12
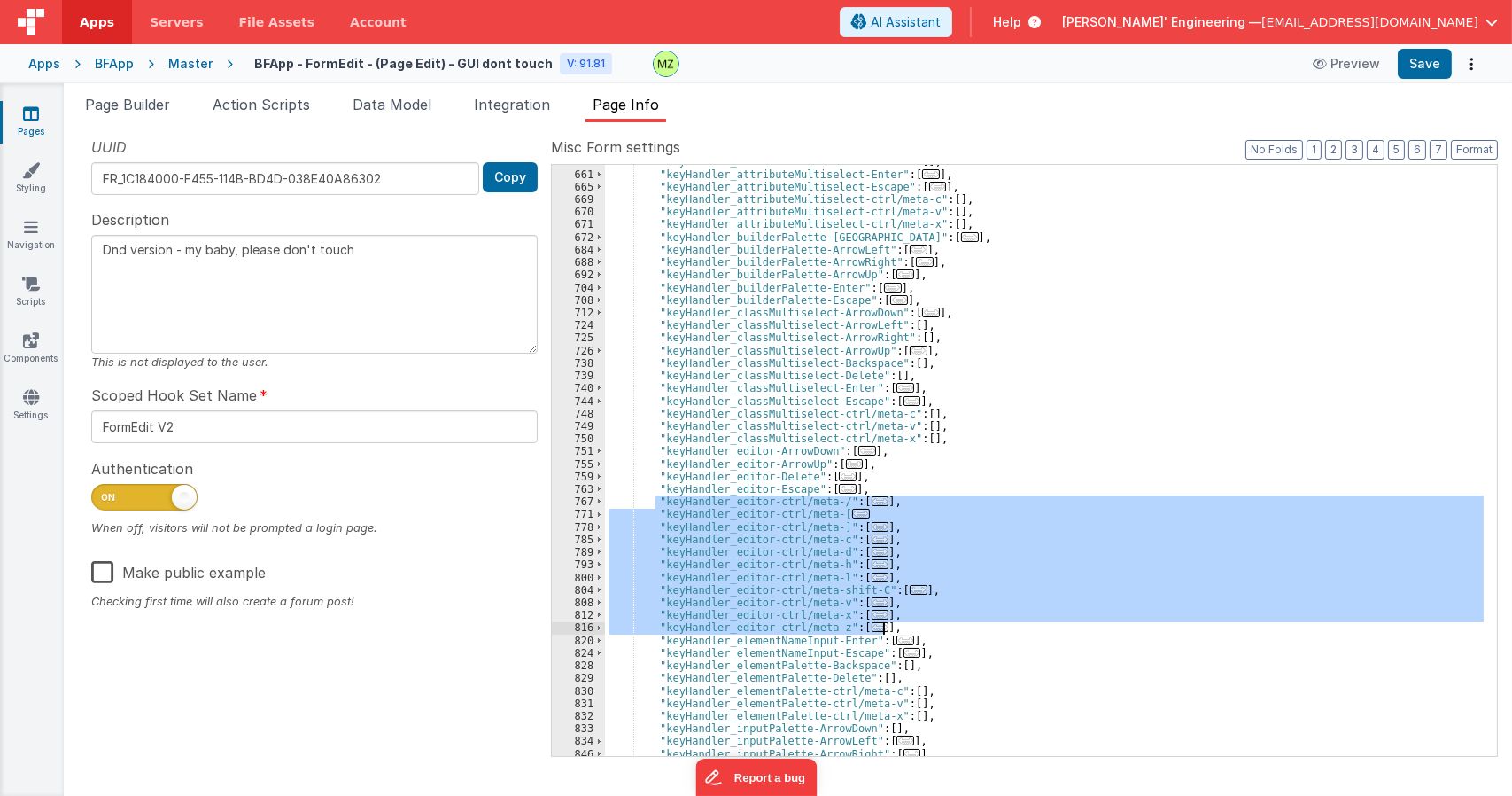
drag, startPoint x: 656, startPoint y: 500, endPoint x: 917, endPoint y: 628, distance: 290.7
click at [917, 628] on div ""keyHandler_attributeMultiselect-Delete" : [ ] , "keyHandler_attributeMultisele…" at bounding box center [1045, 463] width 879 height 616
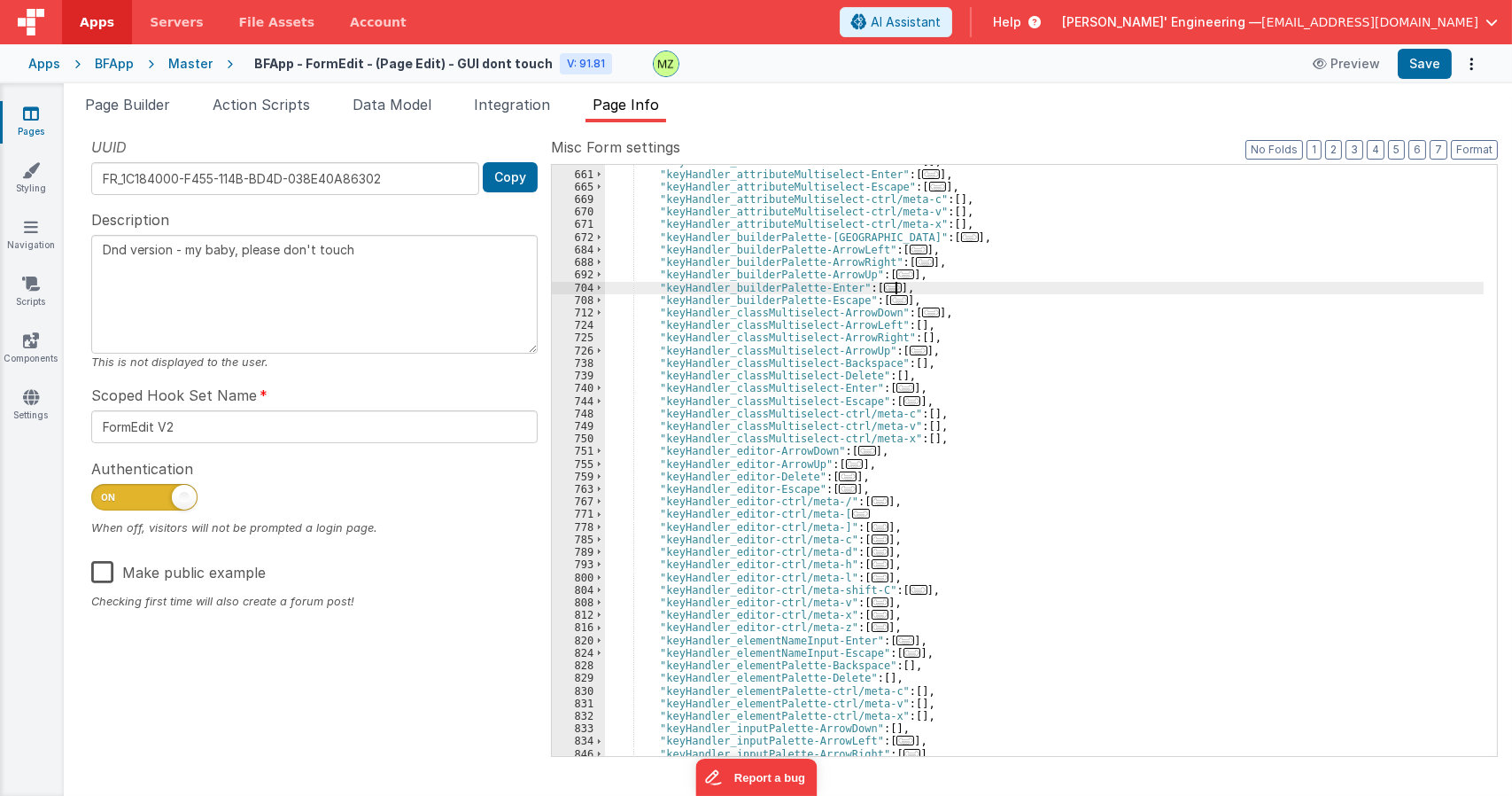
click at [917, 291] on div ""keyHandler_attributeMultiselect-Delete" : [ ] , "keyHandler_attributeMultisele…" at bounding box center [1045, 463] width 879 height 616
click at [919, 298] on div ""keyHandler_attributeMultiselect-Delete" : [ ] , "keyHandler_attributeMultisele…" at bounding box center [1045, 463] width 879 height 616
type textarea "Dnd version - my baby, please don't touch"
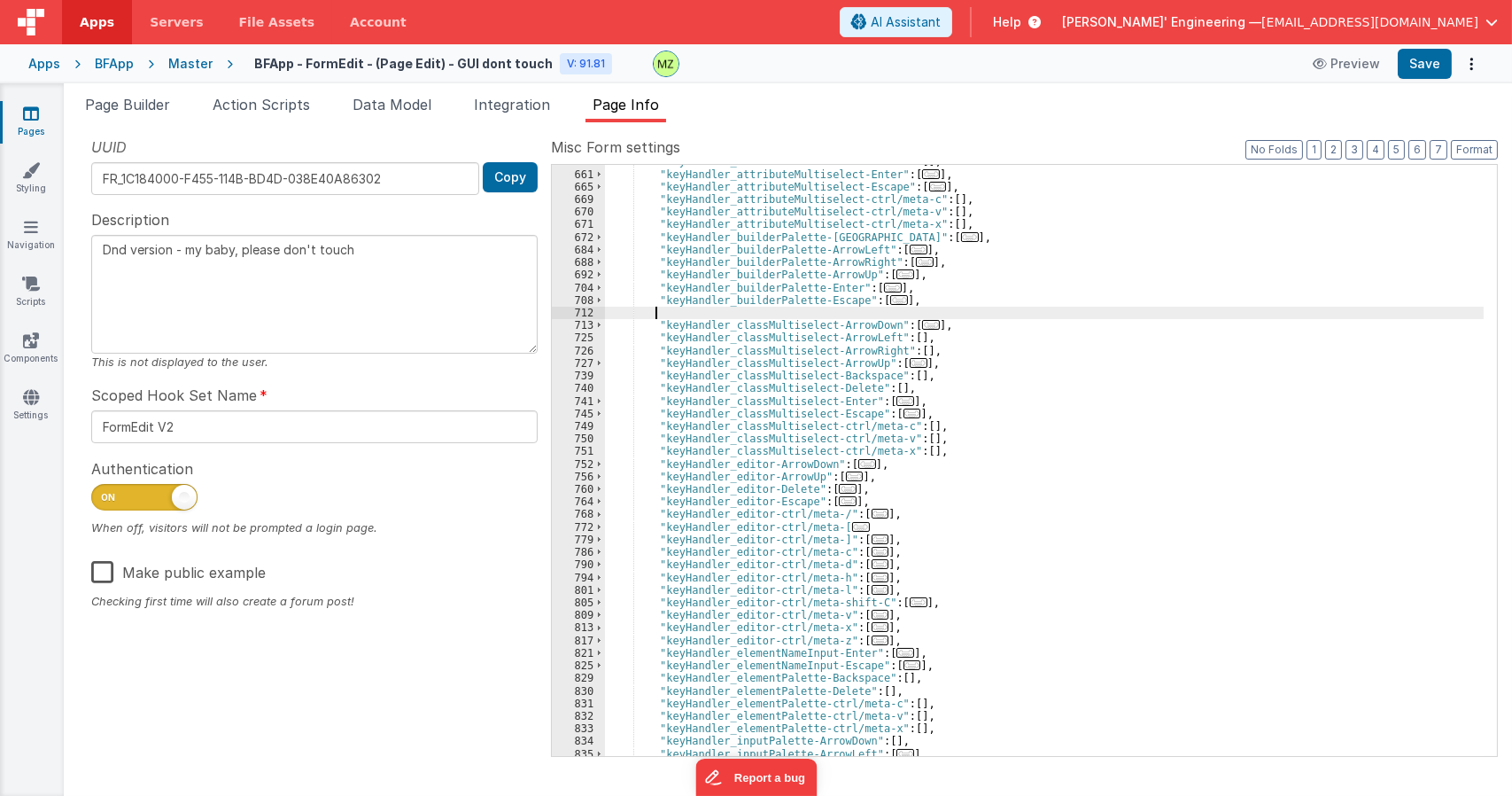
type textarea "Dnd version - my baby, please don't touch"
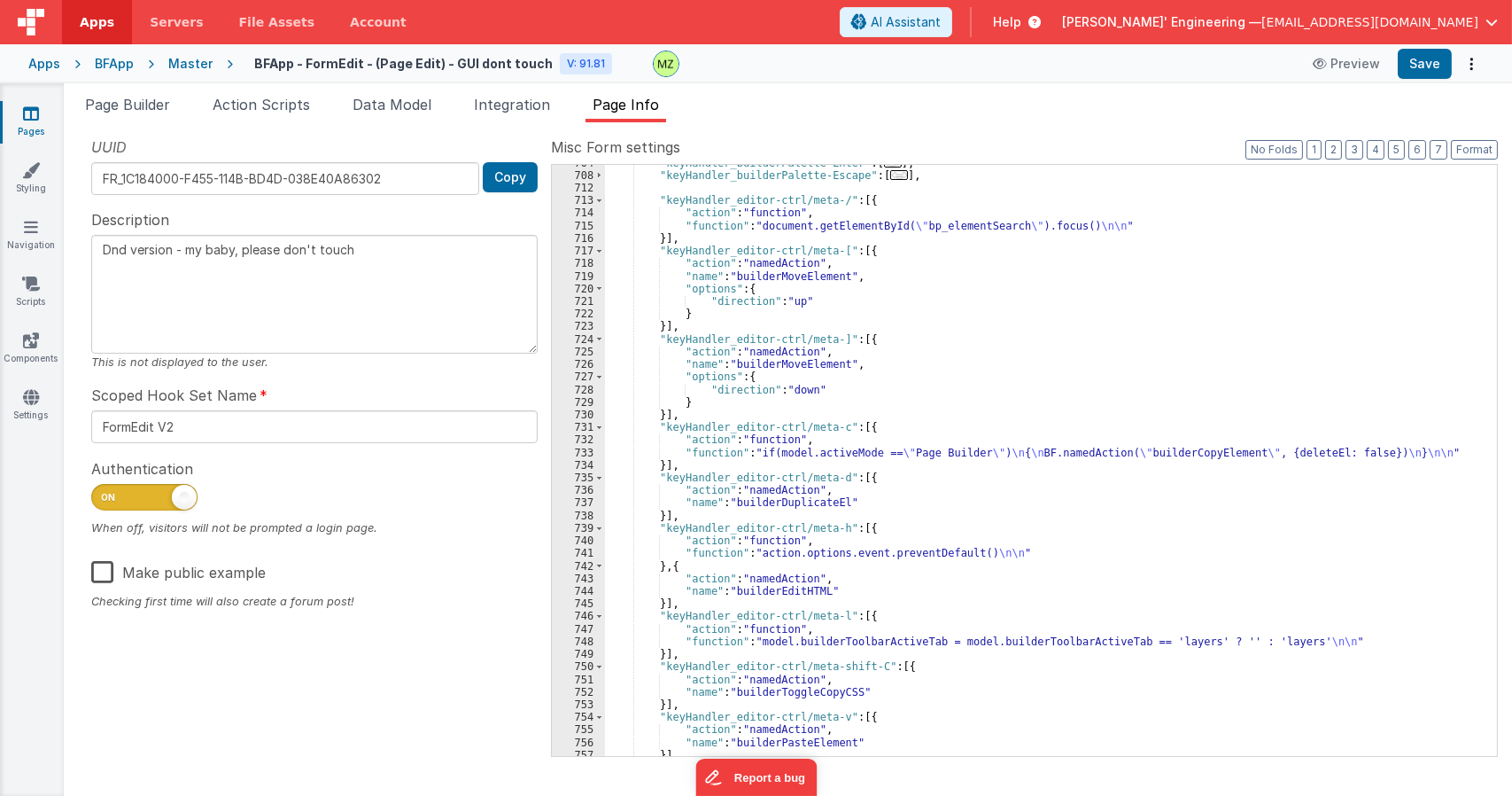
scroll to position [2144, 0]
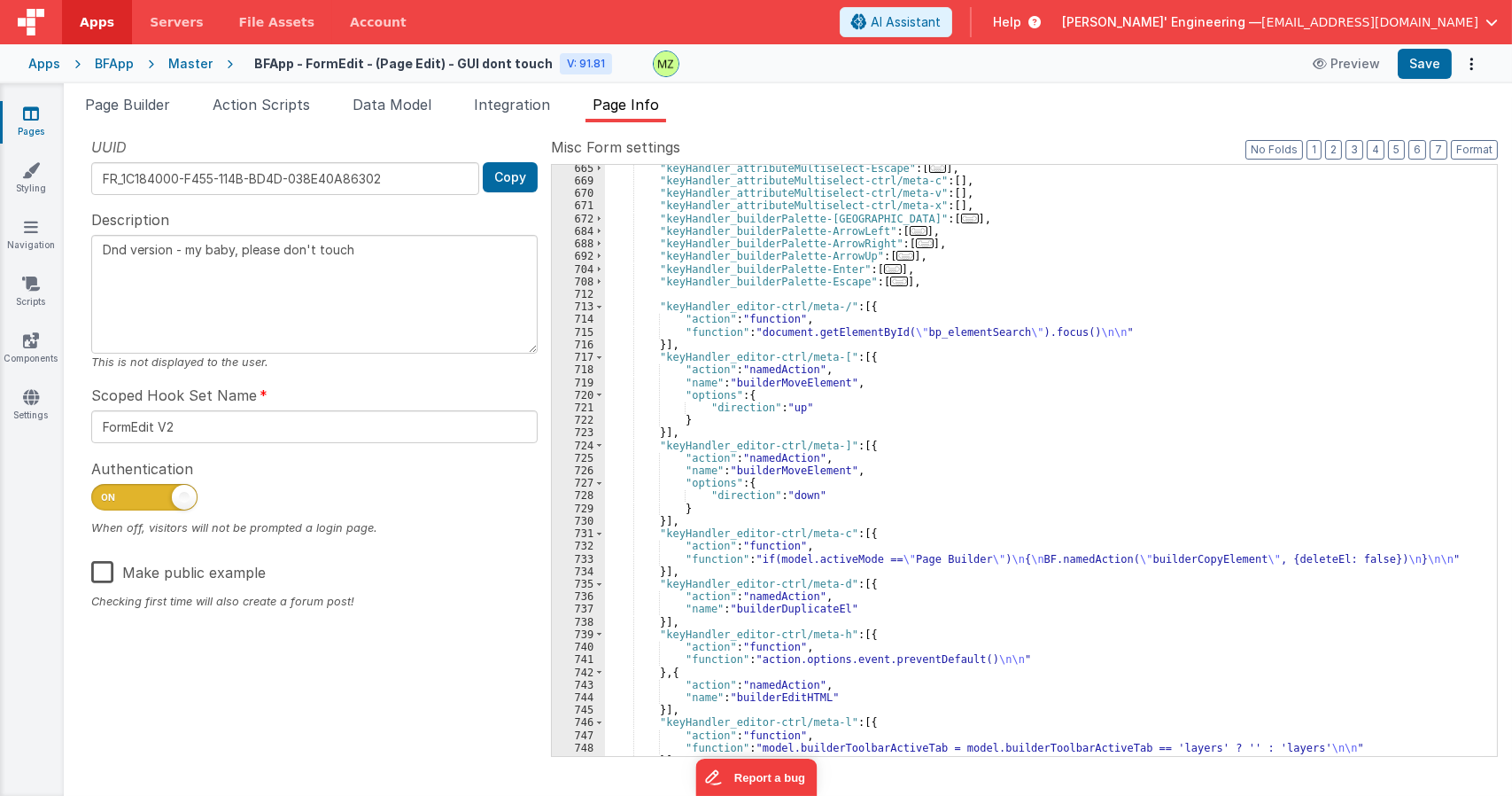
click at [770, 282] on div ""keyHandler_attributeMultiselect-Escape" : [ ... ] , "keyHandler_attributeMulti…" at bounding box center [1045, 470] width 879 height 616
click at [796, 285] on div ""keyHandler_attributeMultiselect-Escape" : [ ... ] , "keyHandler_attributeMulti…" at bounding box center [1045, 460] width 879 height 591
drag, startPoint x: 807, startPoint y: 282, endPoint x: 729, endPoint y: 277, distance: 78.2
click at [729, 277] on div ""keyHandler_attributeMultiselect-Escape" : [ ... ] , "keyHandler_attributeMulti…" at bounding box center [1045, 470] width 879 height 616
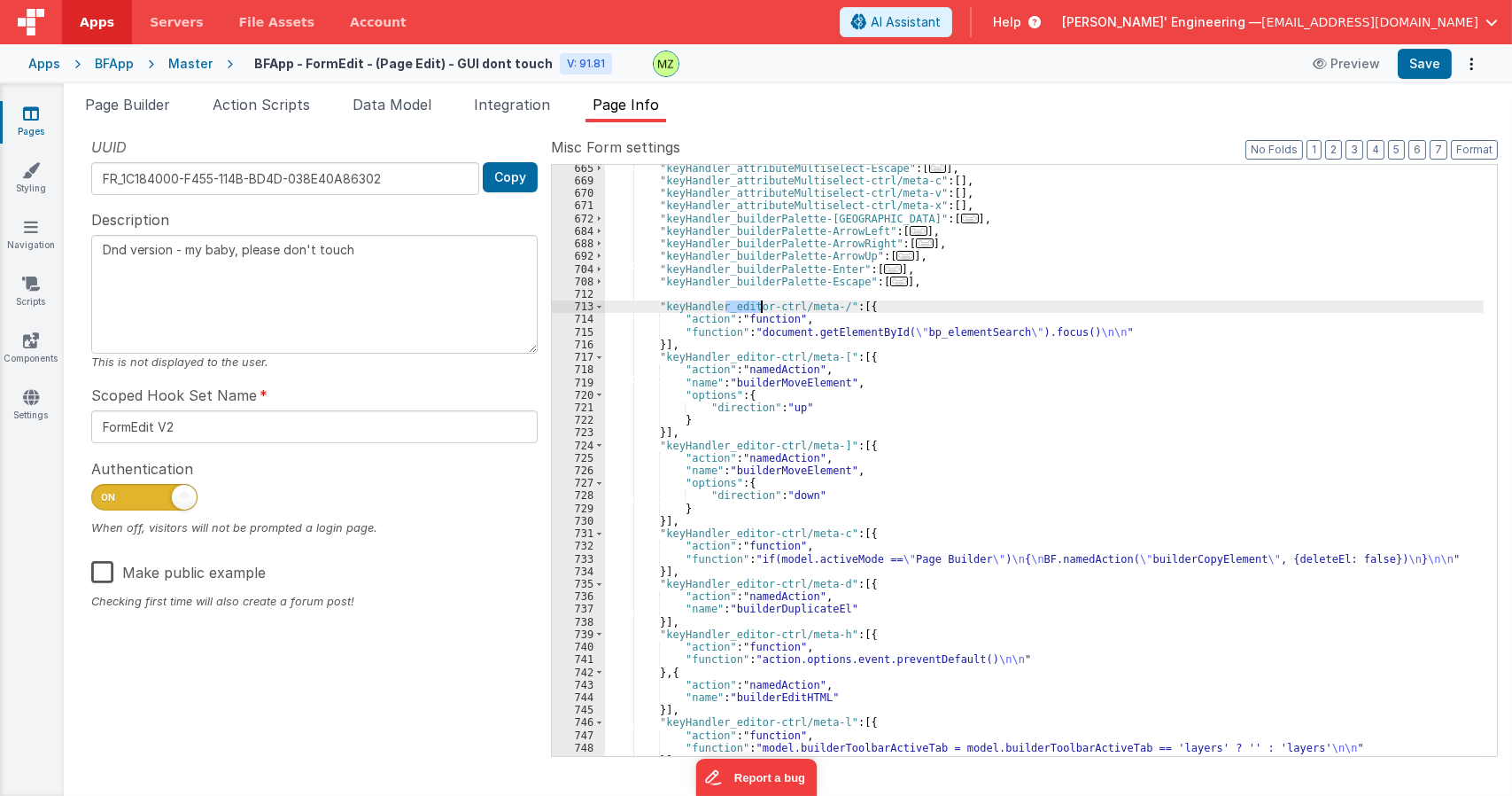
drag, startPoint x: 727, startPoint y: 307, endPoint x: 760, endPoint y: 305, distance: 33.1
click at [760, 305] on div ""keyHandler_attributeMultiselect-Escape" : [ ... ] , "keyHandler_attributeMulti…" at bounding box center [1045, 470] width 879 height 616
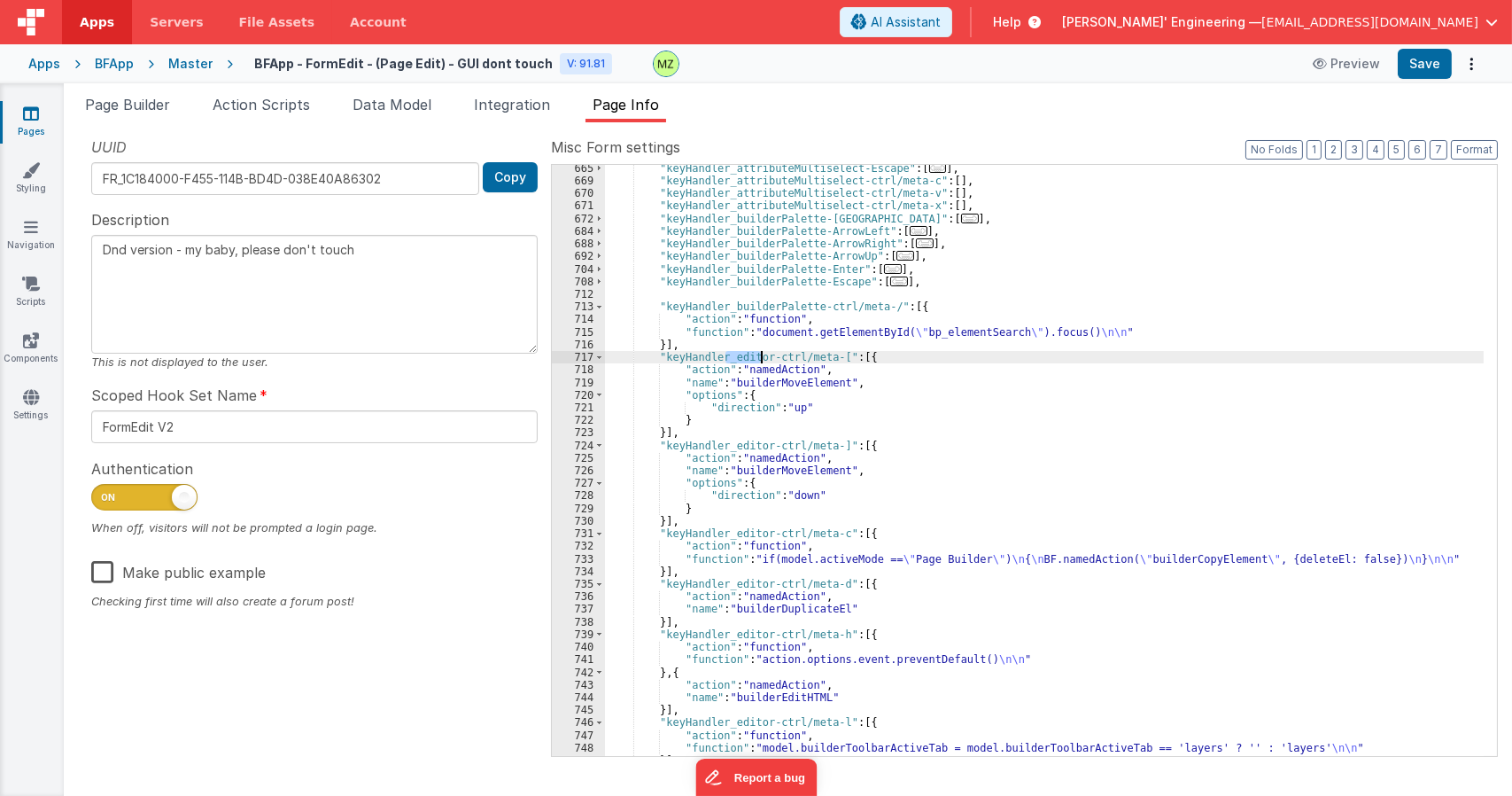
drag, startPoint x: 728, startPoint y: 356, endPoint x: 760, endPoint y: 356, distance: 32.0
click at [760, 356] on div ""keyHandler_attributeMultiselect-Escape" : [ ... ] , "keyHandler_attributeMulti…" at bounding box center [1045, 470] width 879 height 616
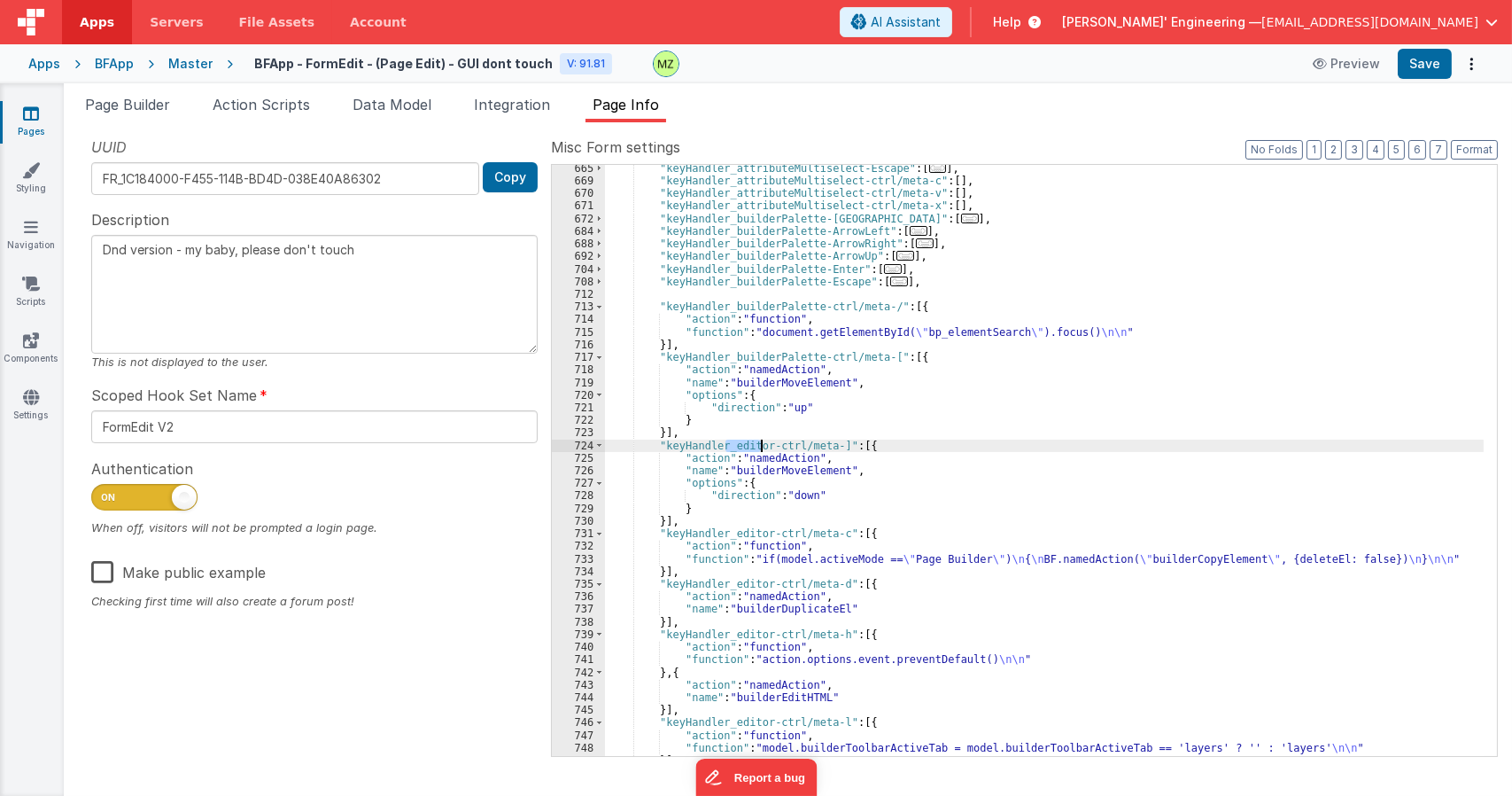
drag, startPoint x: 727, startPoint y: 444, endPoint x: 762, endPoint y: 443, distance: 35.0
click at [762, 443] on div ""keyHandler_attributeMultiselect-Escape" : [ ... ] , "keyHandler_attributeMulti…" at bounding box center [1045, 470] width 879 height 616
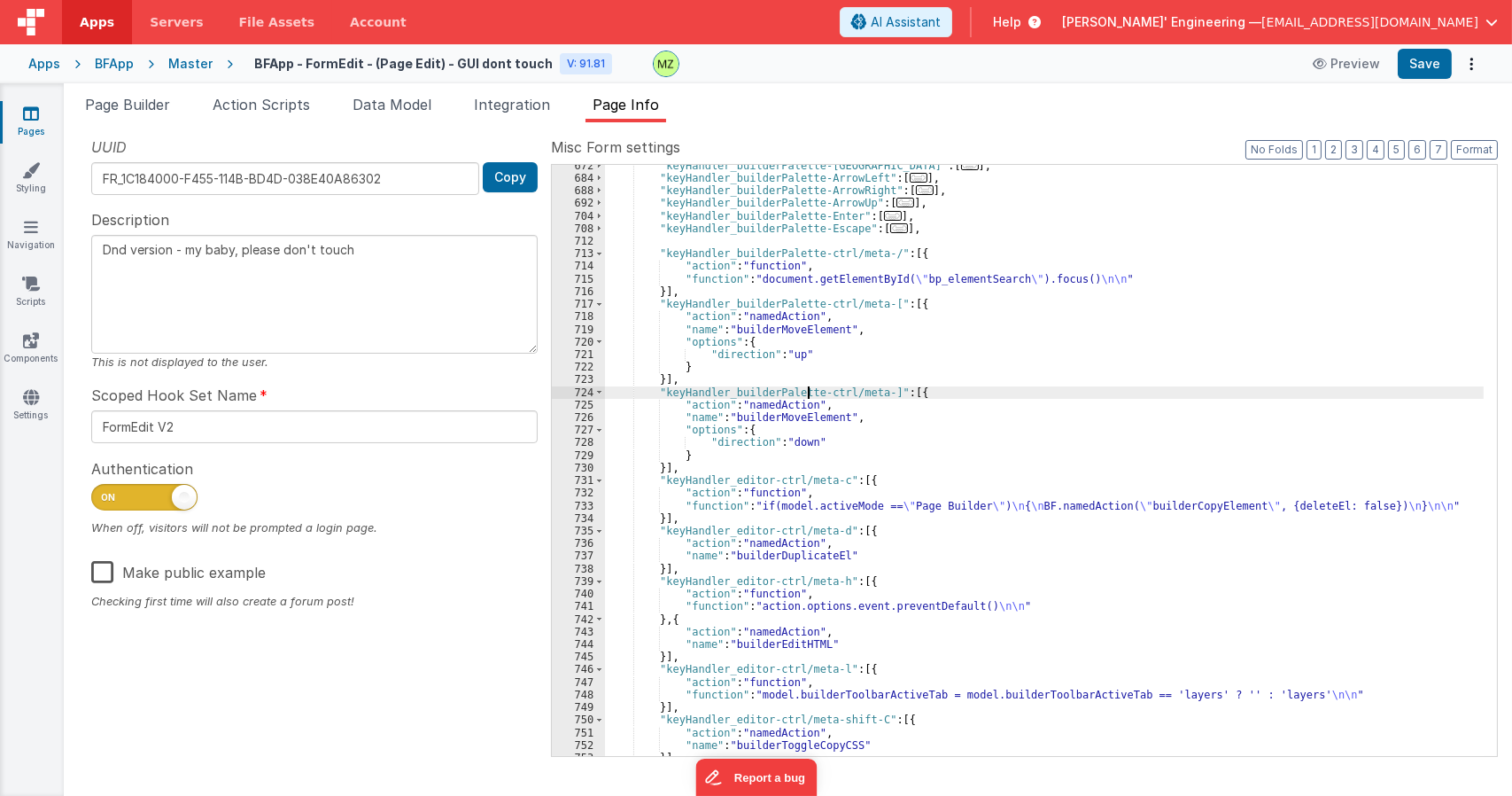
scroll to position [2251, 0]
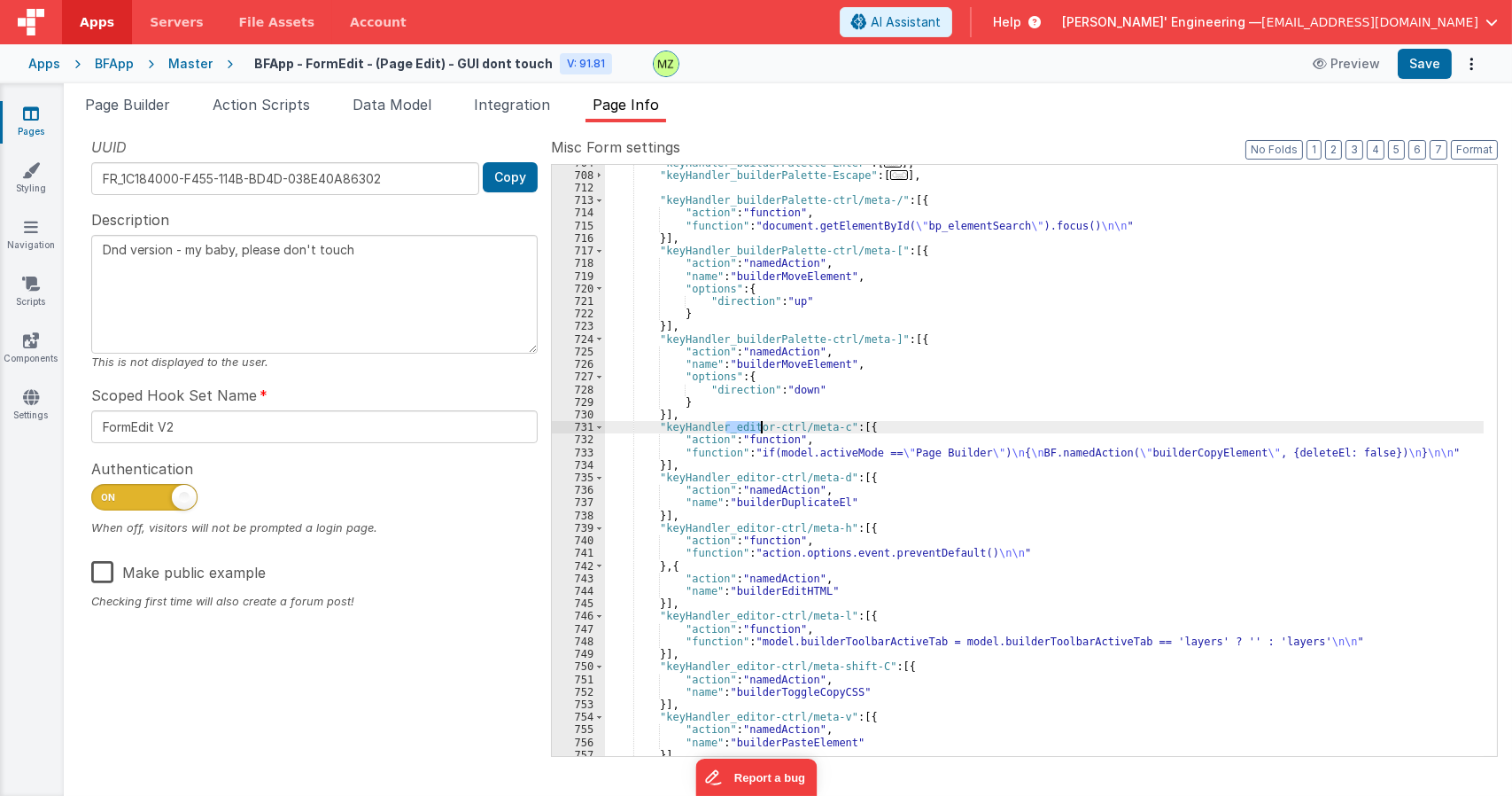
drag, startPoint x: 728, startPoint y: 425, endPoint x: 762, endPoint y: 425, distance: 34.0
click at [762, 425] on div ""keyHandler_builderPalette-Enter" : [ ... ] , "keyHandler_builderPalette-Escape…" at bounding box center [1045, 464] width 879 height 616
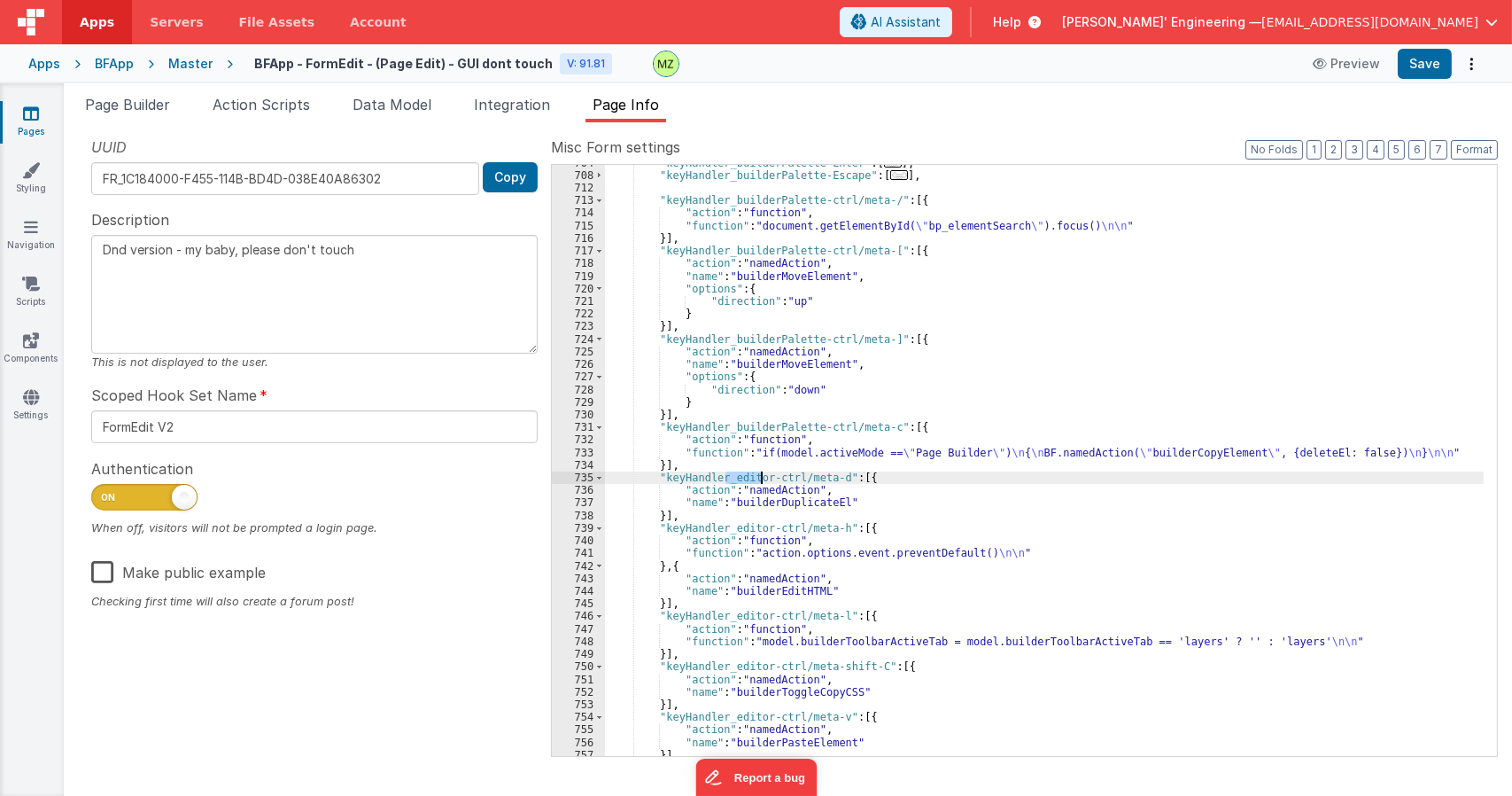
drag, startPoint x: 725, startPoint y: 479, endPoint x: 759, endPoint y: 474, distance: 34.4
click at [759, 474] on div ""keyHandler_builderPalette-Enter" : [ ... ] , "keyHandler_builderPalette-Escape…" at bounding box center [1045, 464] width 879 height 616
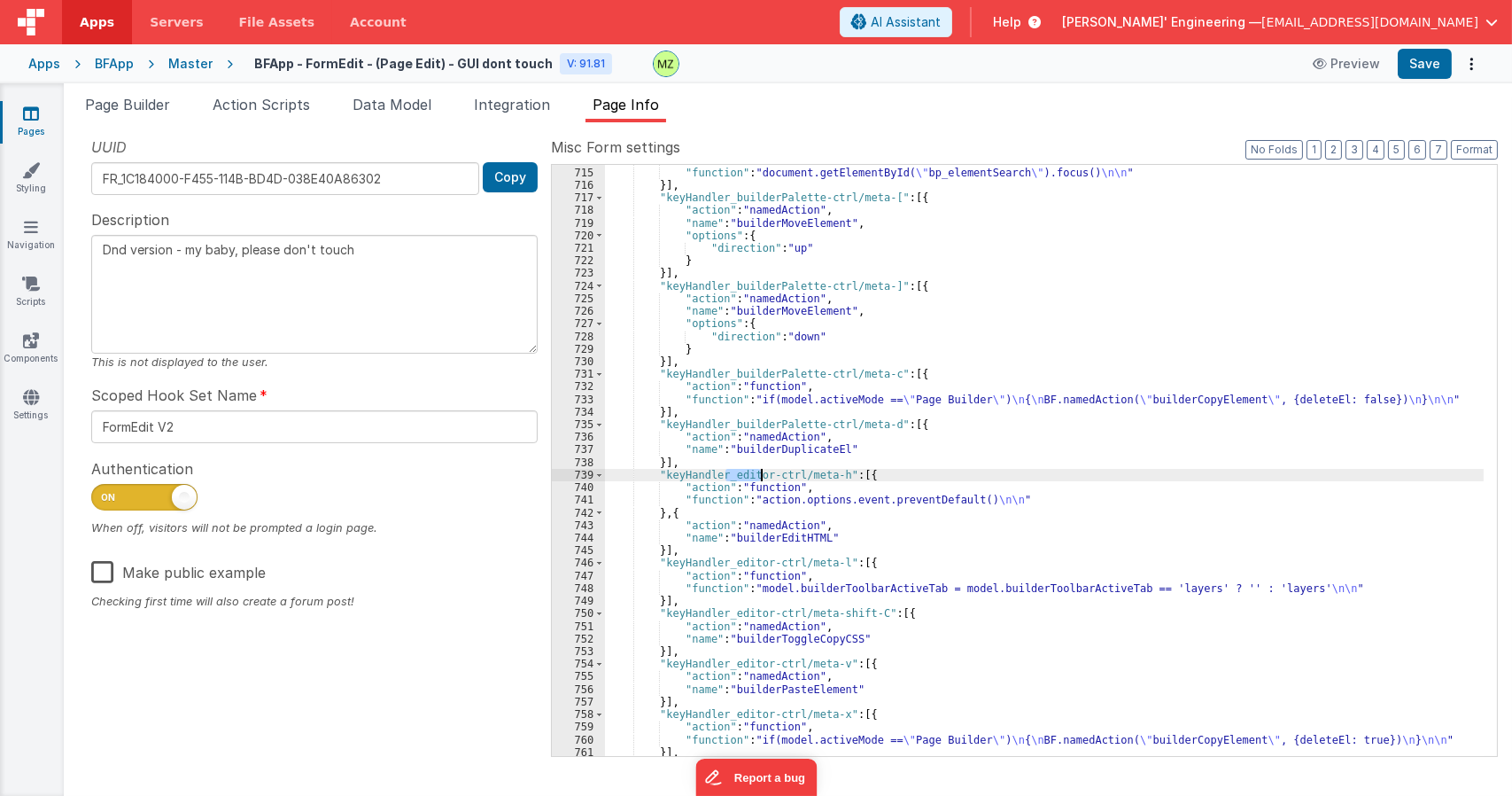
drag, startPoint x: 728, startPoint y: 474, endPoint x: 759, endPoint y: 473, distance: 31.0
click at [759, 473] on div ""action" : "function" , "function" : "document.getElementById( \" bp_elementSea…" at bounding box center [1045, 461] width 879 height 616
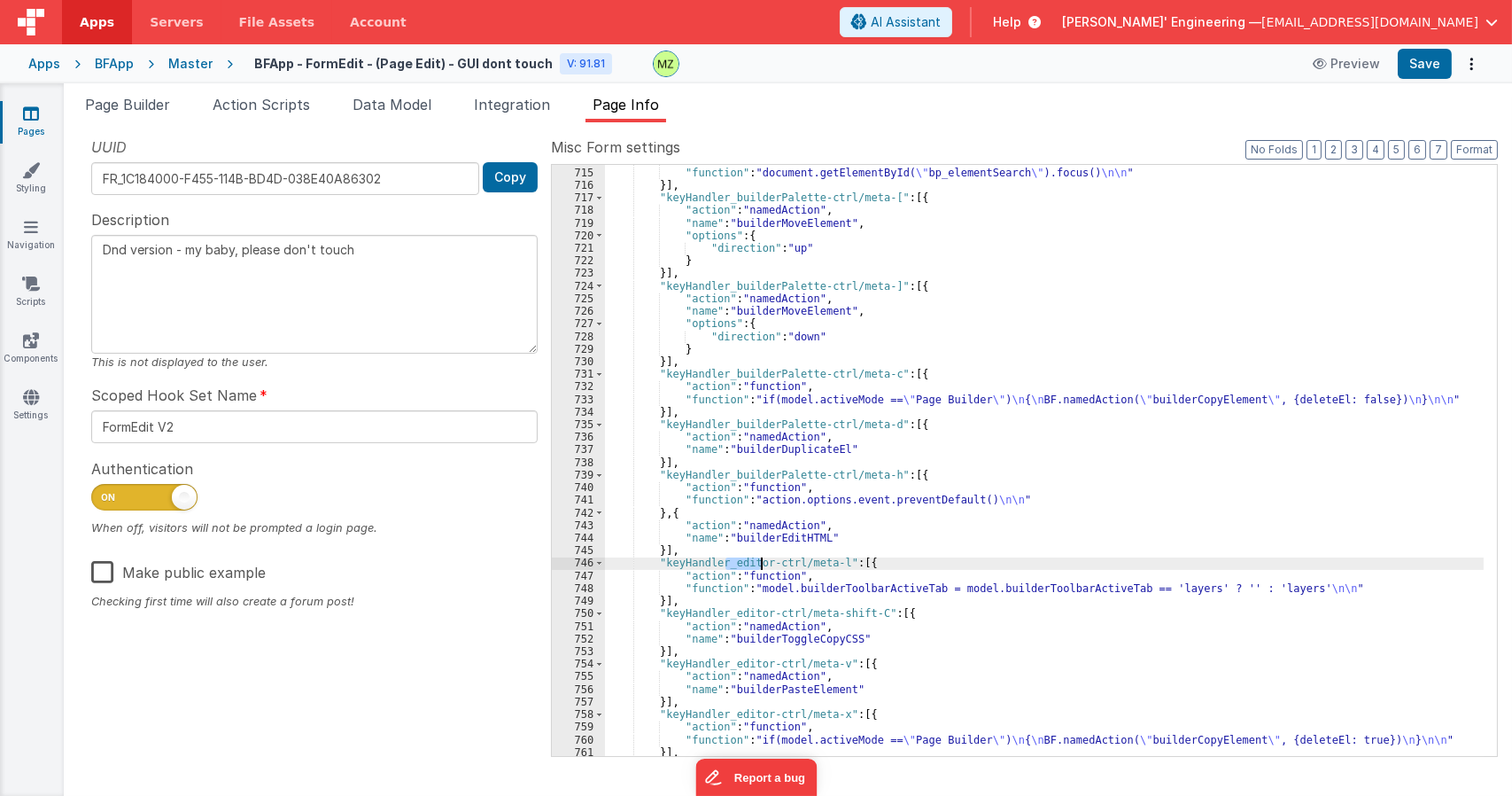
drag, startPoint x: 728, startPoint y: 566, endPoint x: 762, endPoint y: 563, distance: 34.1
click at [762, 563] on div ""action" : "function" , "function" : "document.getElementById( \" bp_elementSea…" at bounding box center [1045, 461] width 879 height 616
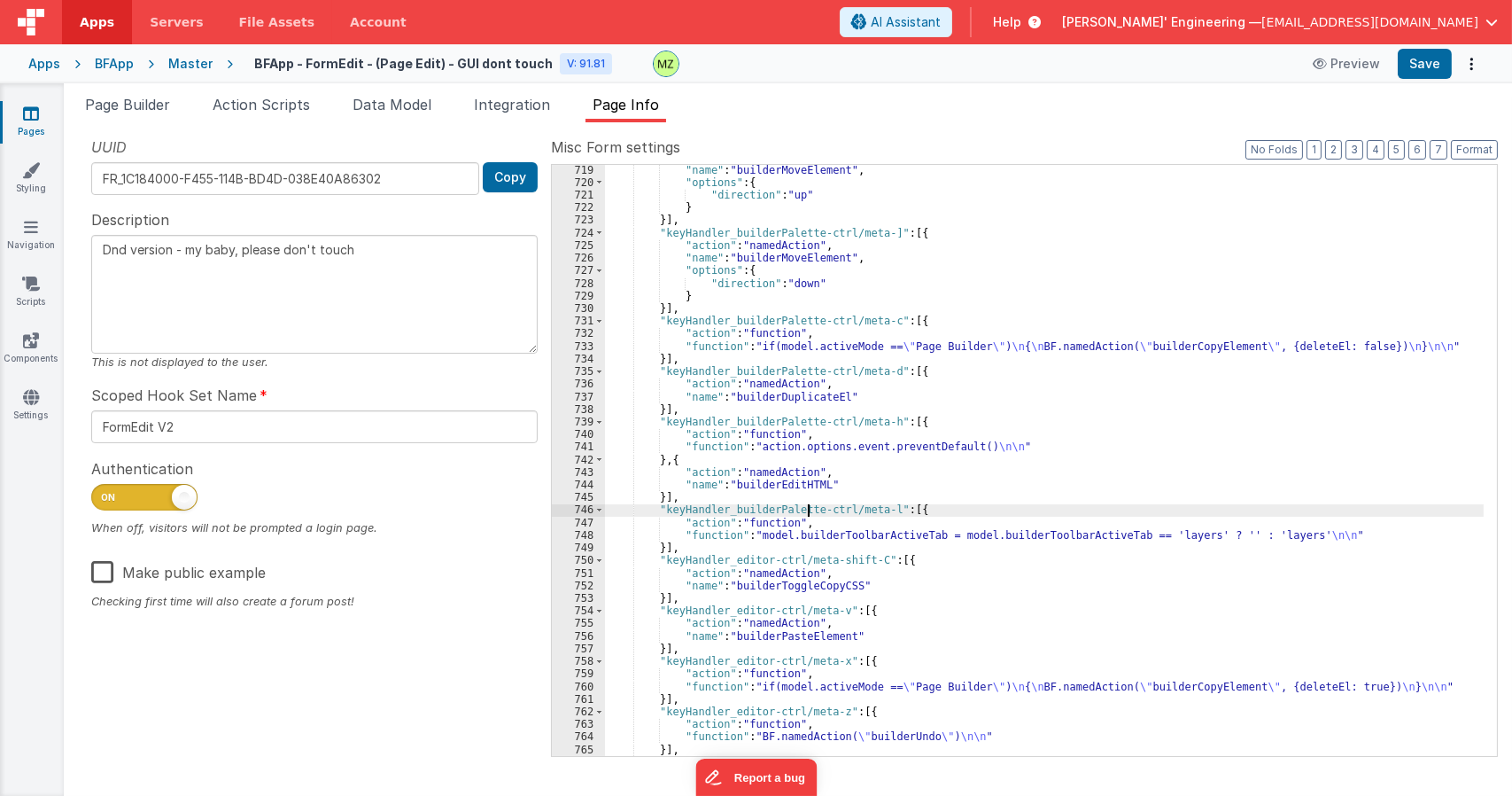
scroll to position [2357, 0]
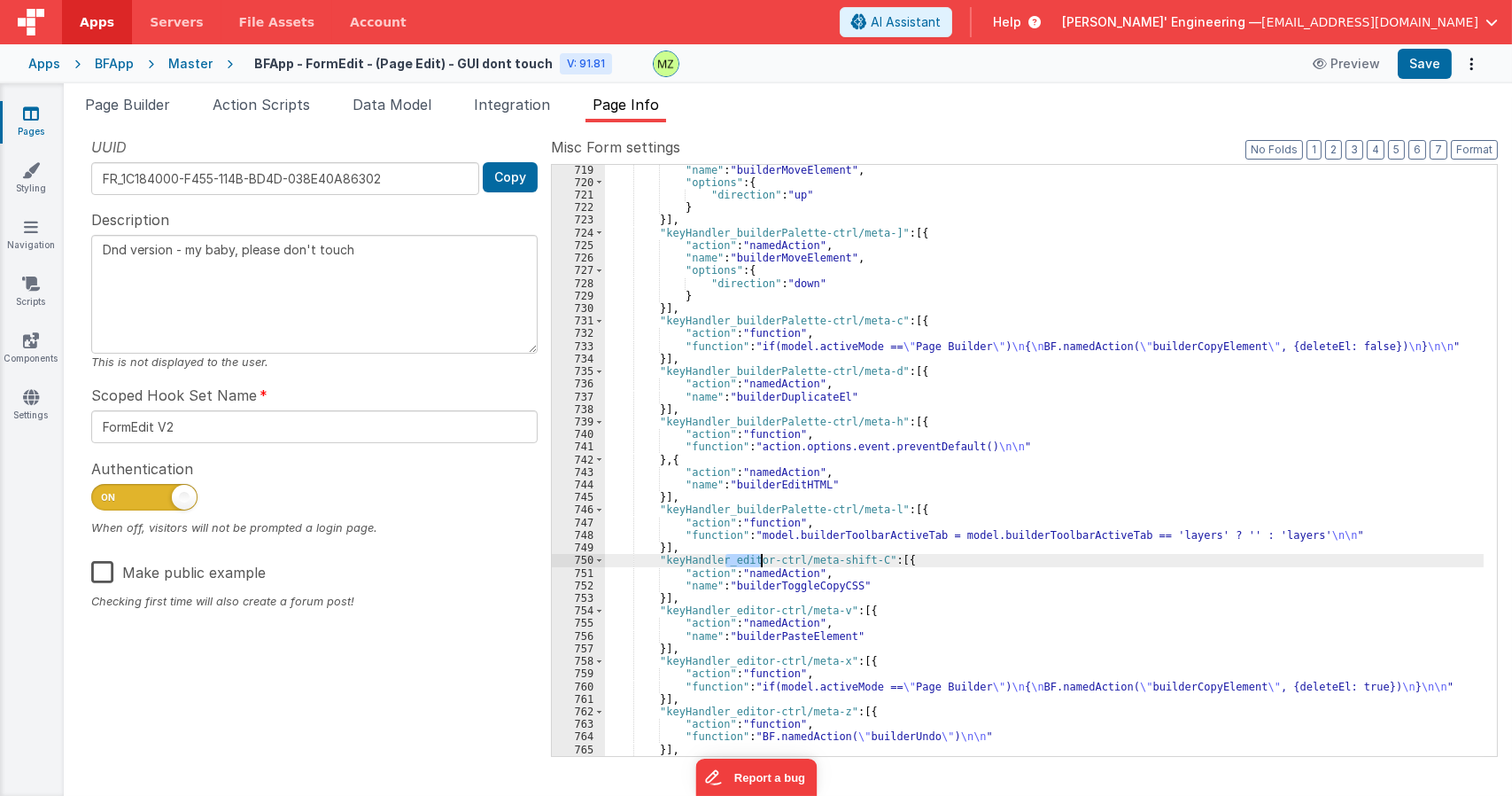
drag, startPoint x: 727, startPoint y: 563, endPoint x: 761, endPoint y: 560, distance: 34.1
click at [761, 560] on div ""name" : "builderMoveElement" , "options" : { "direction" : "up" } }] , "keyHan…" at bounding box center [1045, 472] width 879 height 616
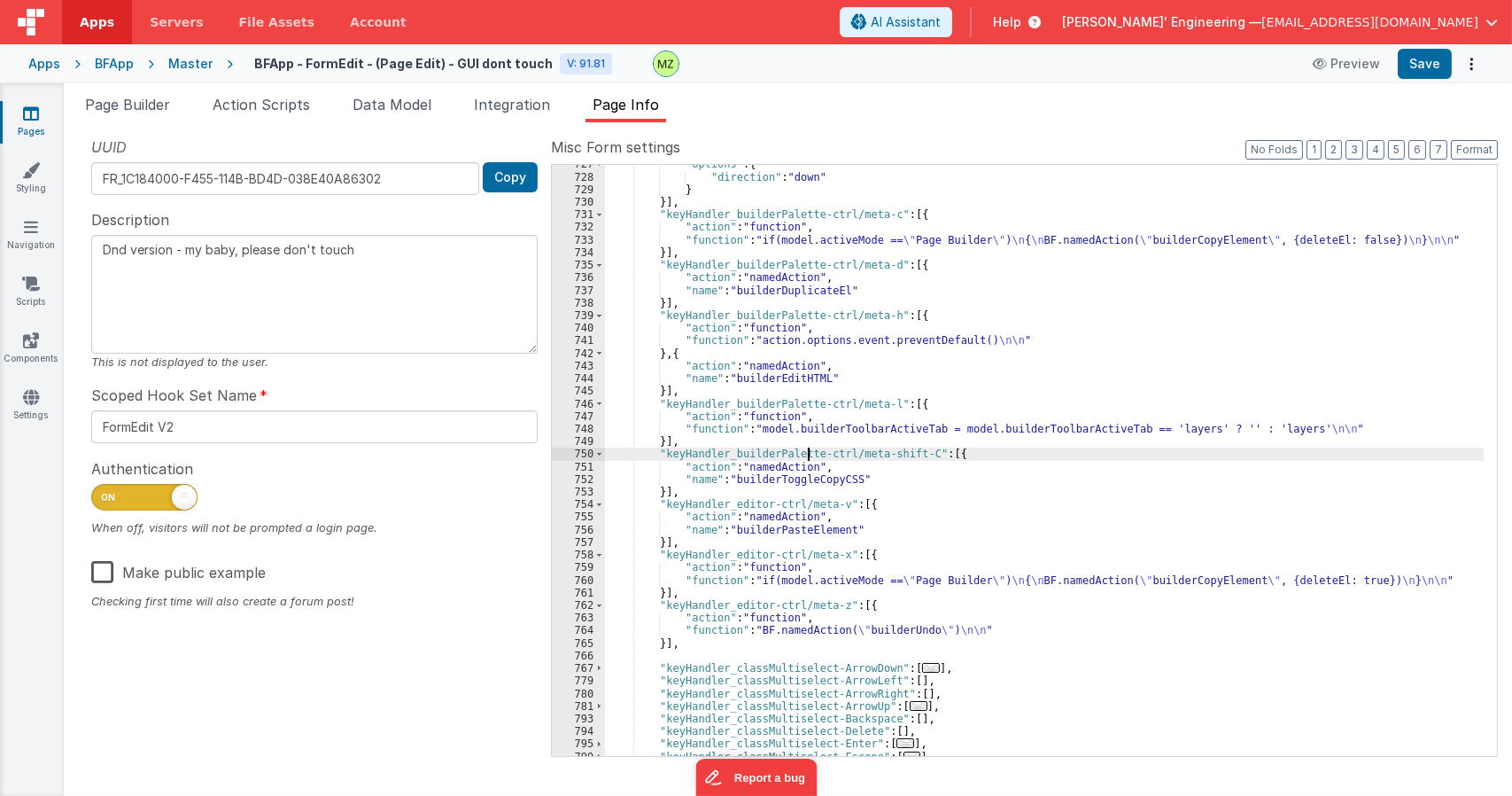
scroll to position [2517, 0]
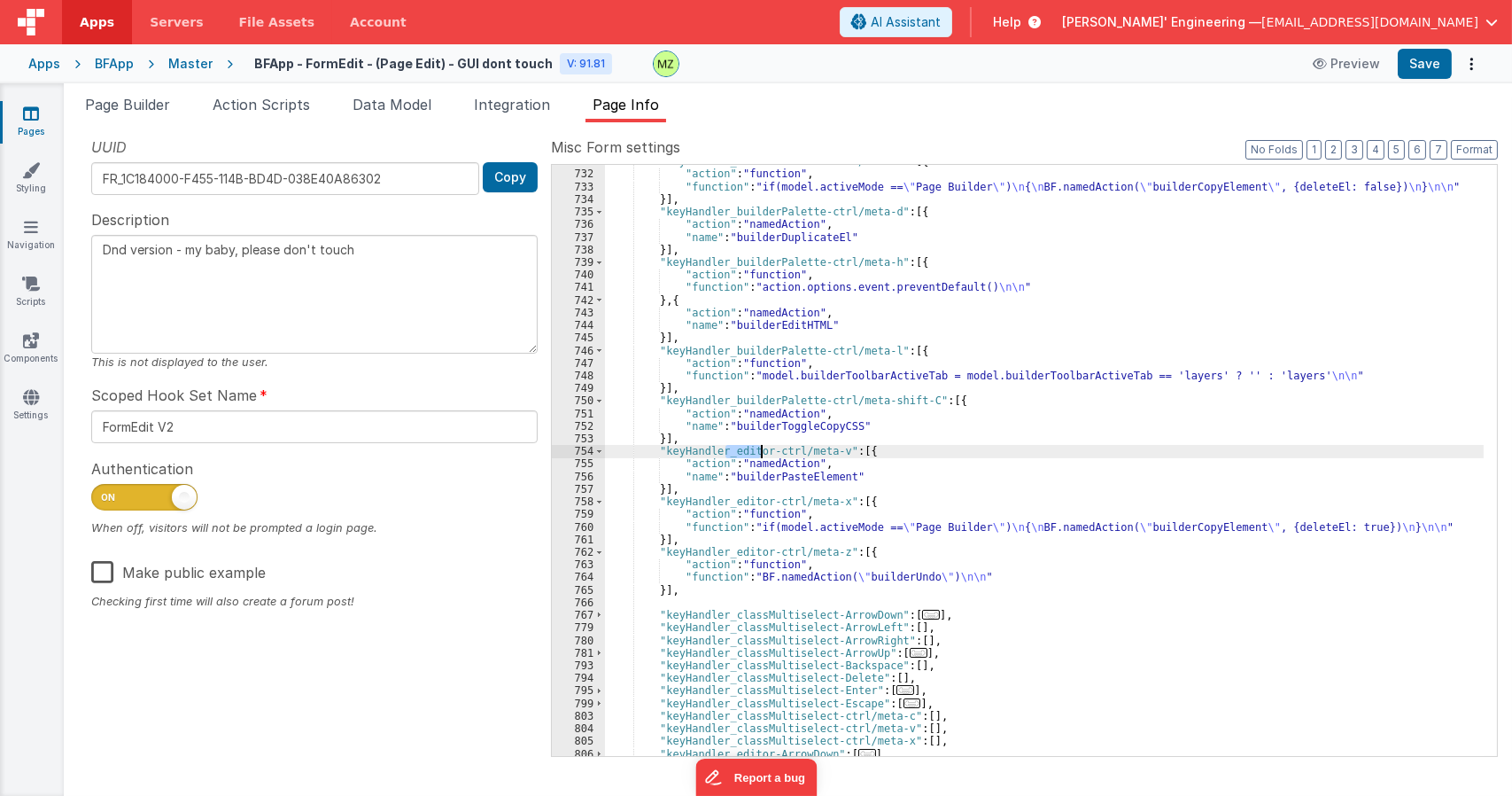
drag, startPoint x: 733, startPoint y: 456, endPoint x: 759, endPoint y: 455, distance: 26.0
click at [759, 455] on div ""keyHandler_builderPalette-ctrl/meta-c" : [{ "action" : "function" , "function"…" at bounding box center [1045, 463] width 879 height 616
drag, startPoint x: 729, startPoint y: 503, endPoint x: 762, endPoint y: 500, distance: 33.1
click at [762, 500] on div ""keyHandler_builderPalette-ctrl/meta-c" : [{ "action" : "function" , "function"…" at bounding box center [1045, 463] width 879 height 616
drag, startPoint x: 727, startPoint y: 552, endPoint x: 760, endPoint y: 550, distance: 33.1
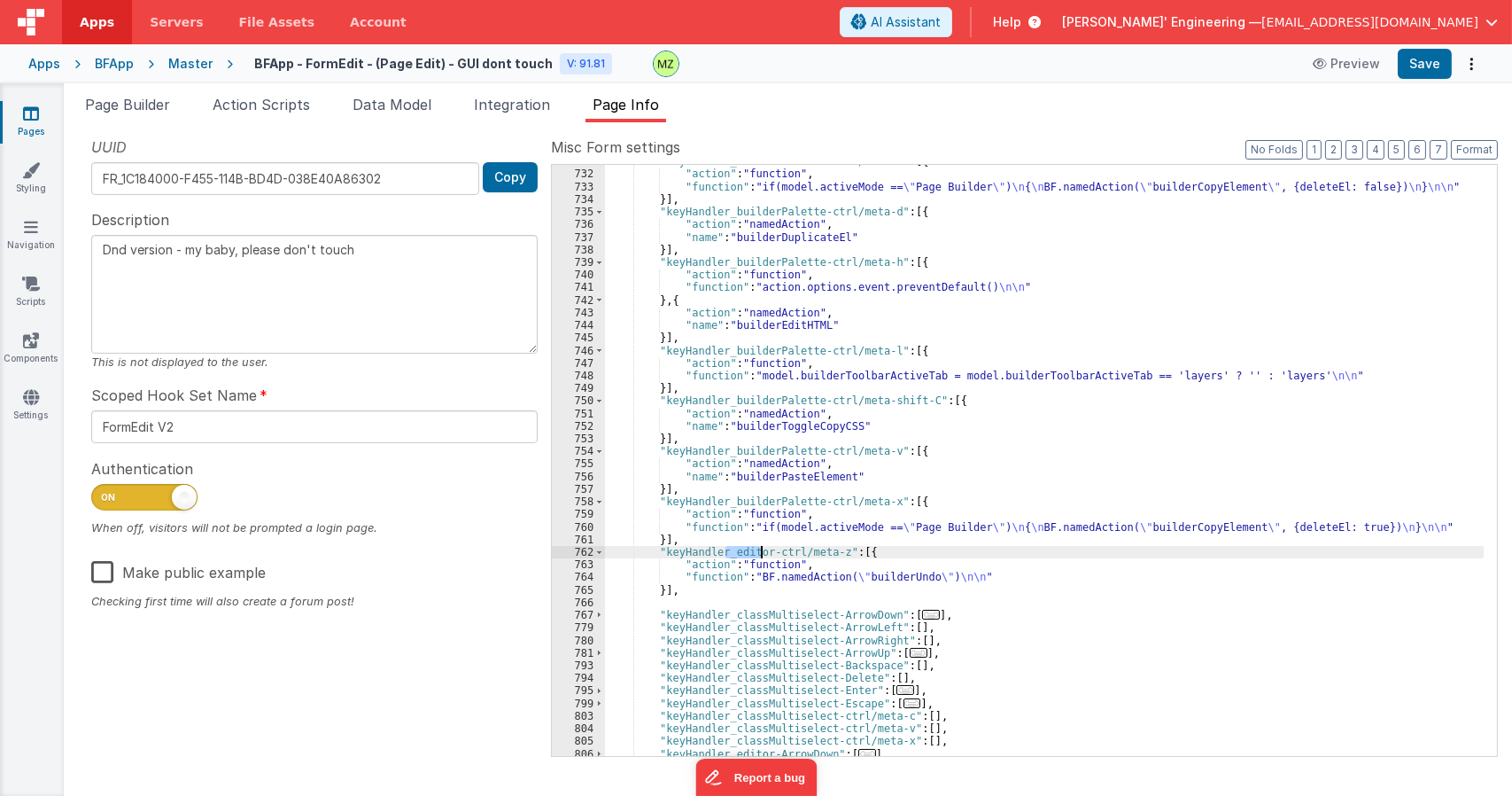
click at [760, 550] on div ""keyHandler_builderPalette-ctrl/meta-c" : [{ "action" : "function" , "function"…" at bounding box center [1045, 463] width 879 height 616
click at [824, 416] on div ""keyHandler_builderPalette-ctrl/meta-c" : [{ "action" : "function" , "function"…" at bounding box center [1045, 463] width 879 height 616
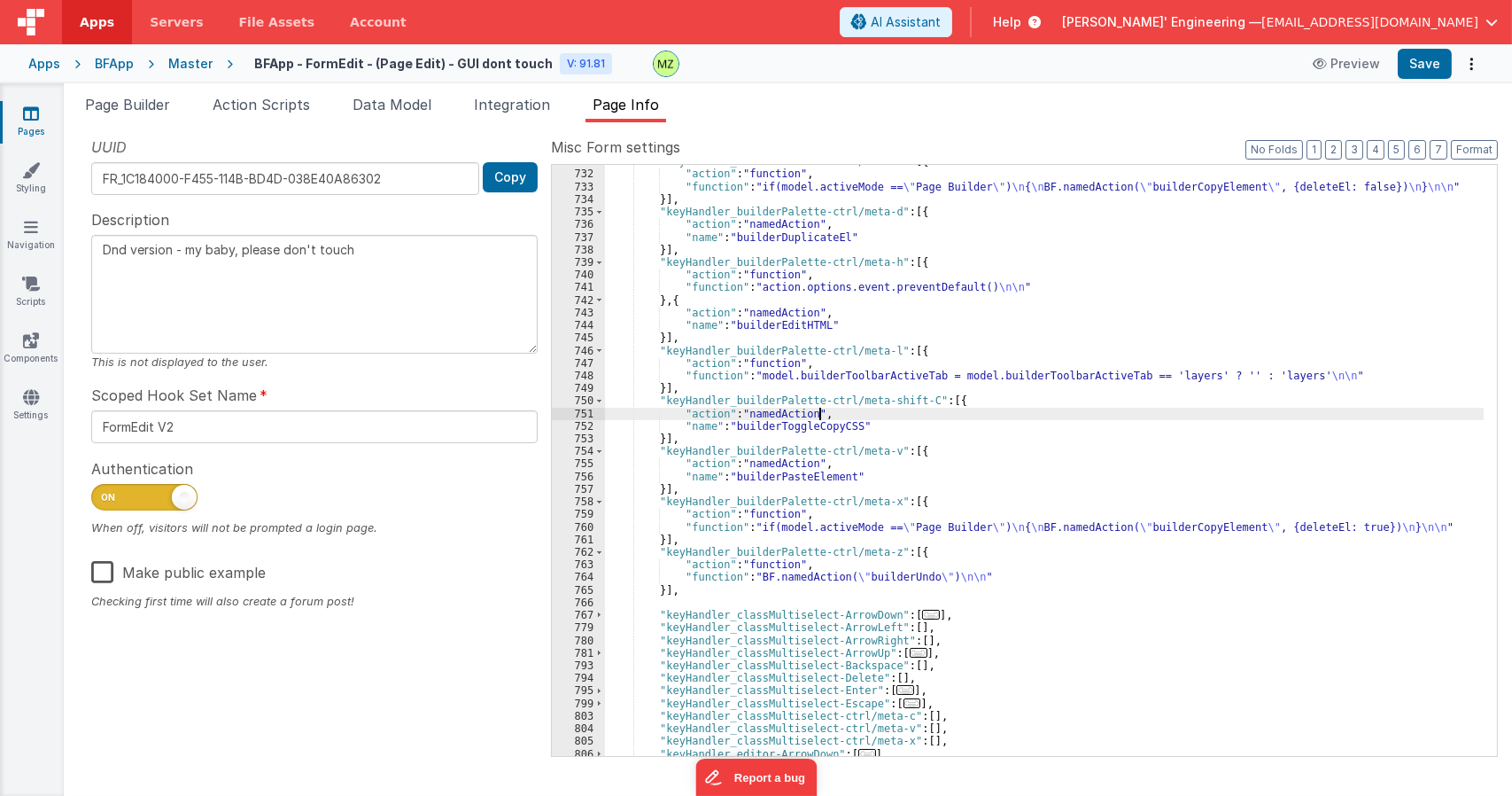
type textarea "Dnd version - my baby, please don't touch"
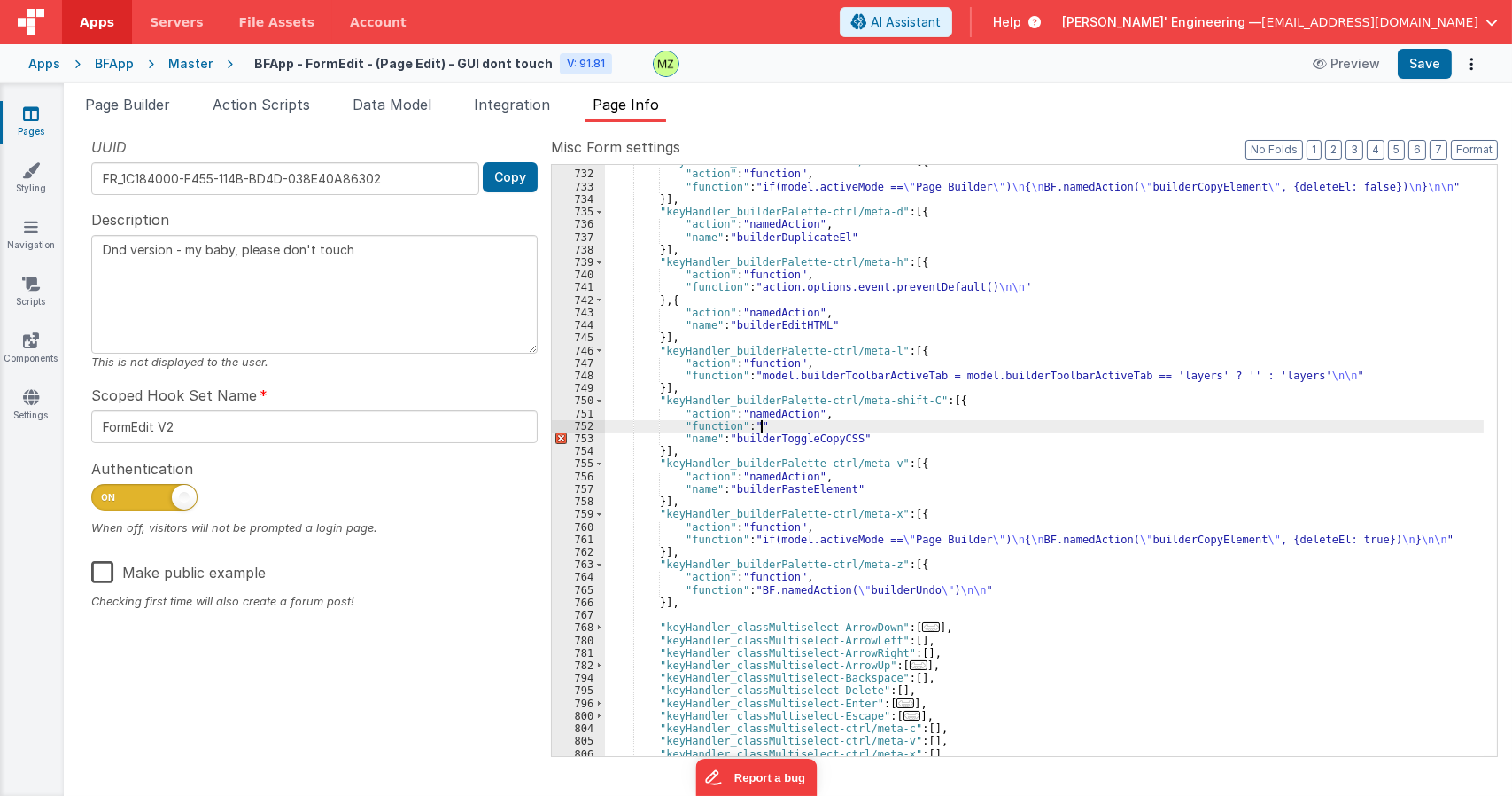
type textarea "Dnd version - my baby, please don't touch"
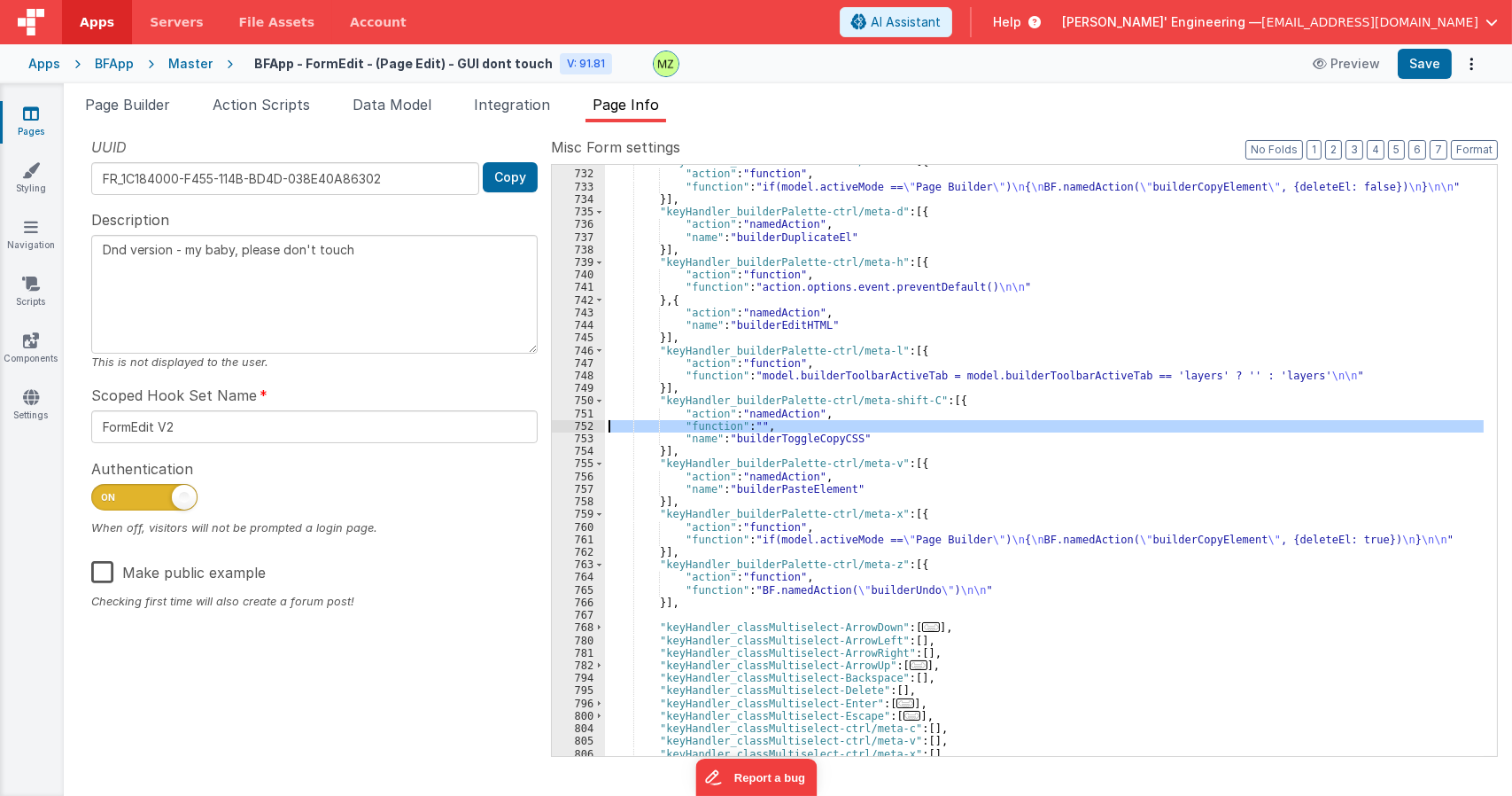
click at [574, 426] on div "752" at bounding box center [579, 426] width 53 height 12
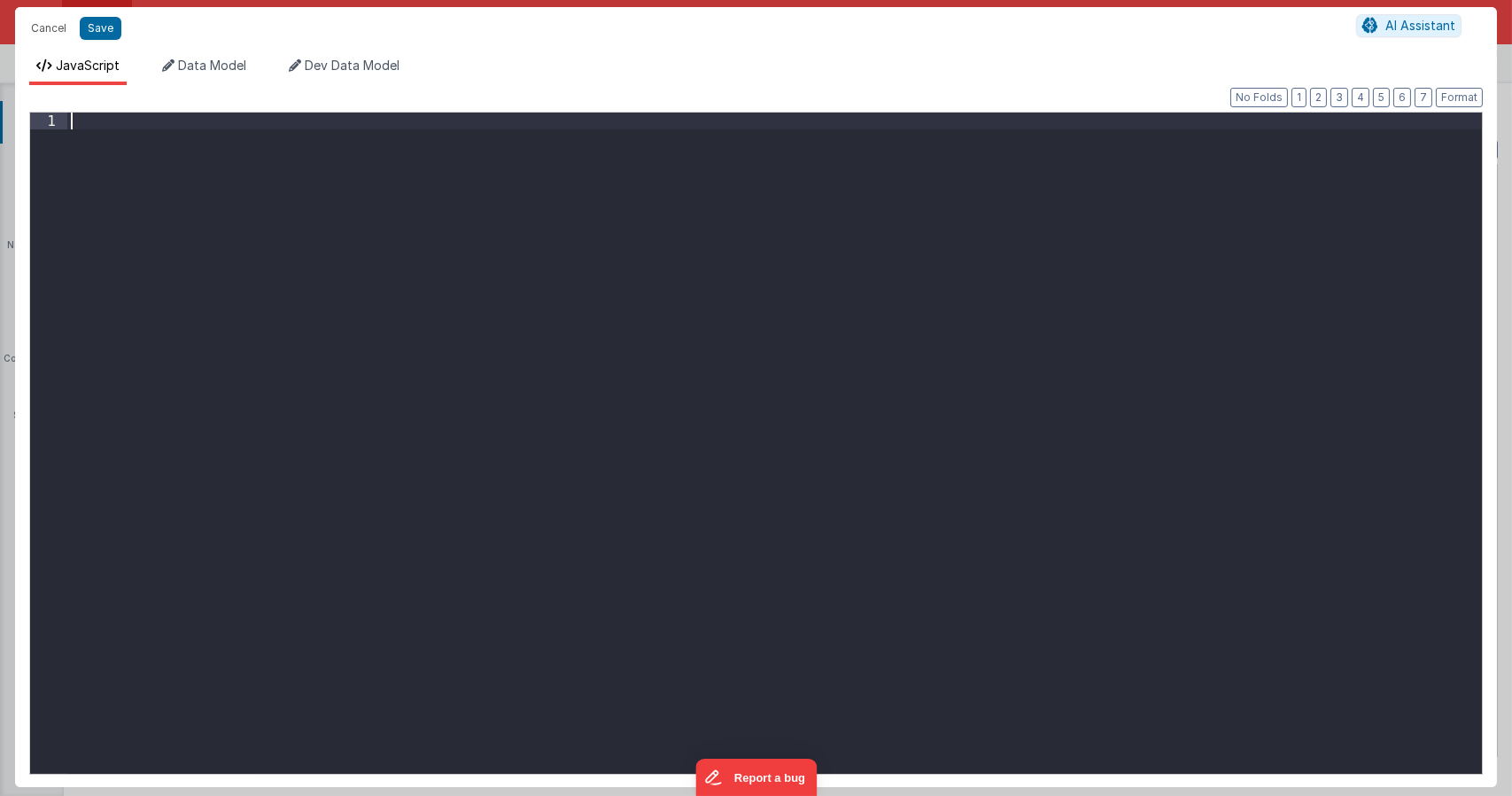
click at [574, 426] on div at bounding box center [775, 459] width 1415 height 694
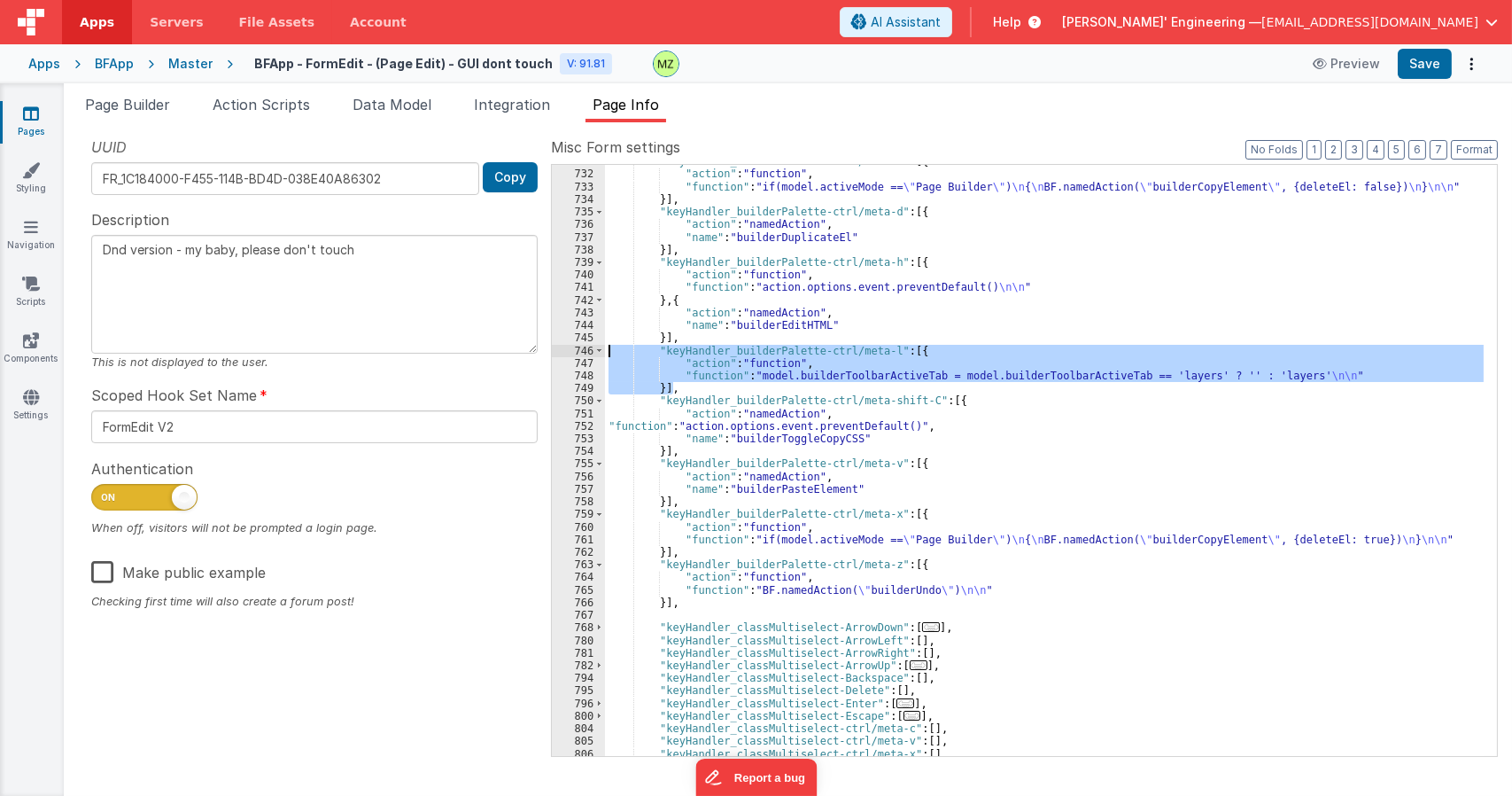
drag, startPoint x: 690, startPoint y: 387, endPoint x: 532, endPoint y: 354, distance: 161.4
click at [532, 354] on div "UUID FR_1C184000-F455-114B-BD4D-038E40A86302 Copy Description Dnd version - my …" at bounding box center [788, 446] width 1420 height 619
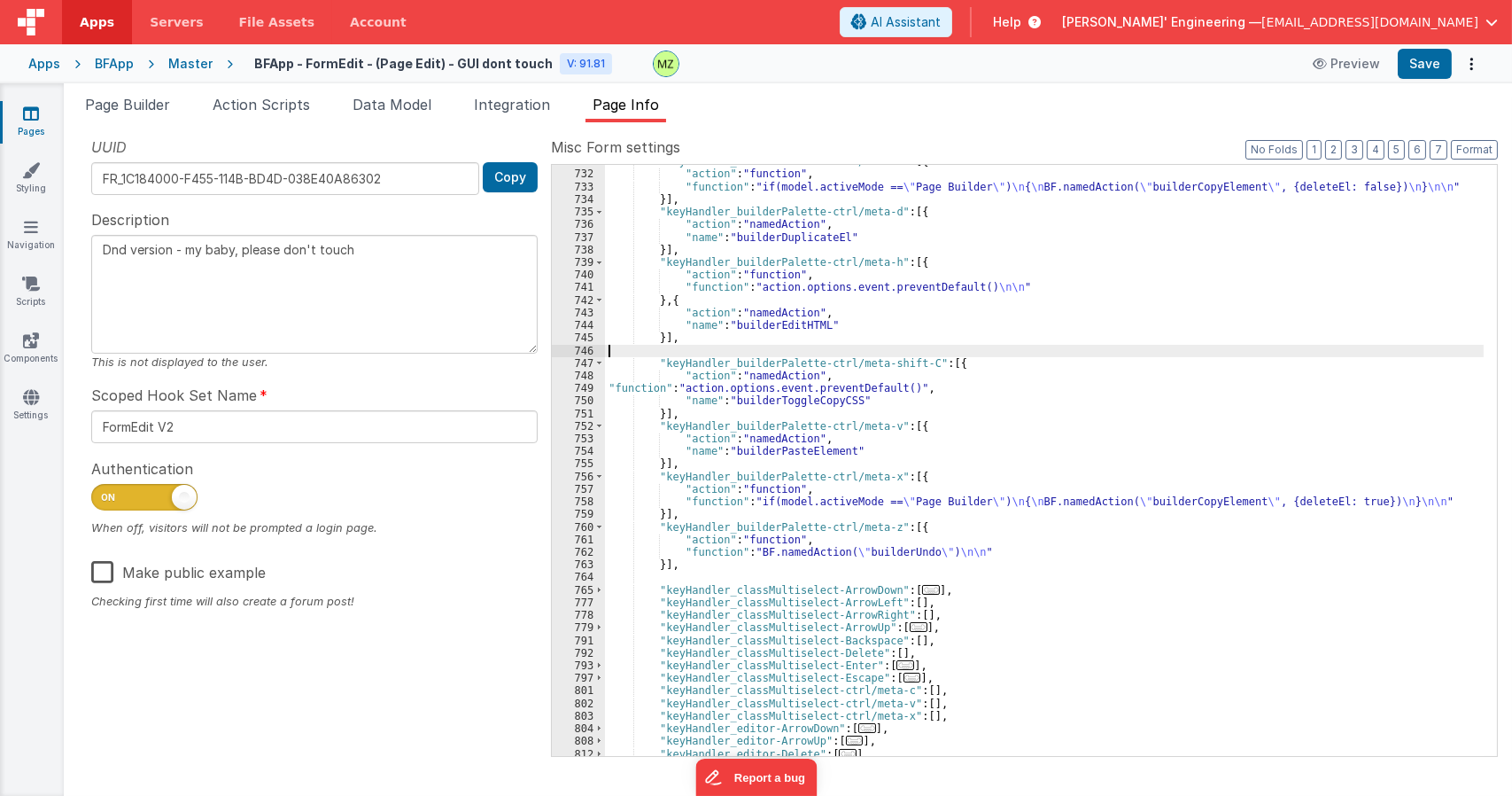
type textarea "Dnd version - my baby, please don't touch"
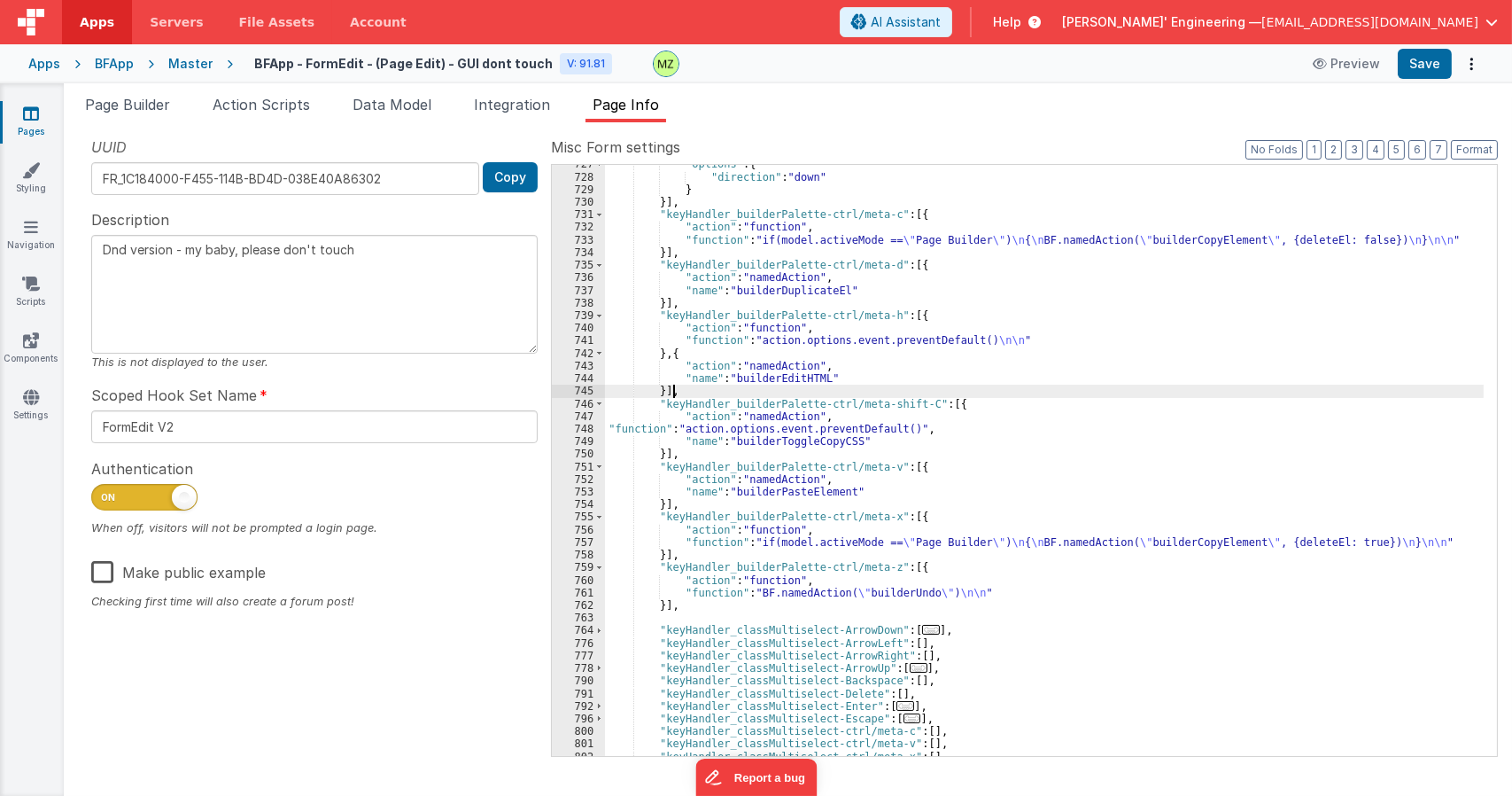
scroll to position [2463, 0]
click at [969, 378] on div ""options" : { "direction" : "down" } }] , "keyHandler_builderPalette-ctrl/meta-…" at bounding box center [1045, 465] width 879 height 616
click at [996, 326] on div ""options" : { "direction" : "down" } }] , "keyHandler_builderPalette-ctrl/meta-…" at bounding box center [1045, 465] width 879 height 616
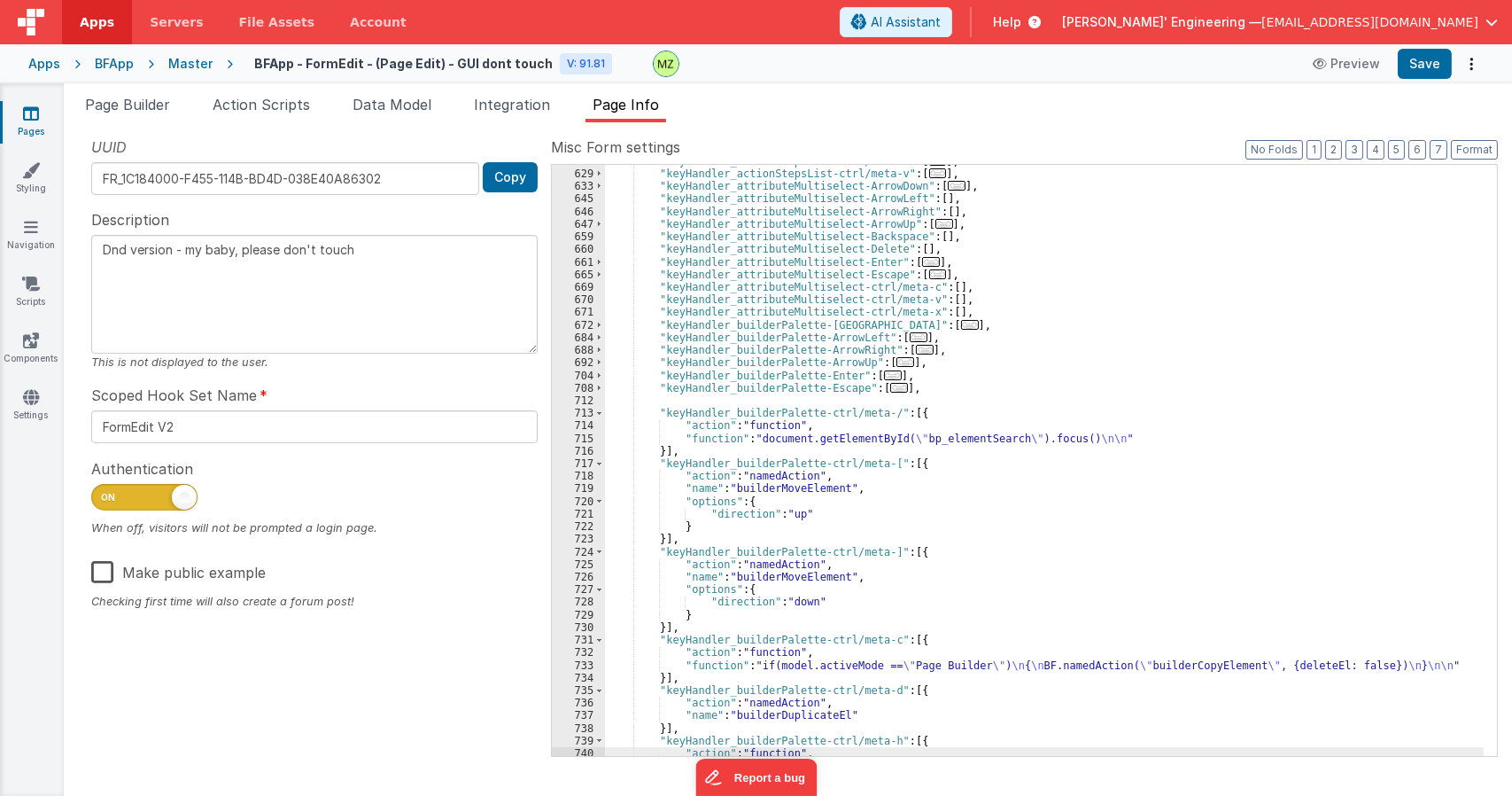
scroll to position [1985, 0]
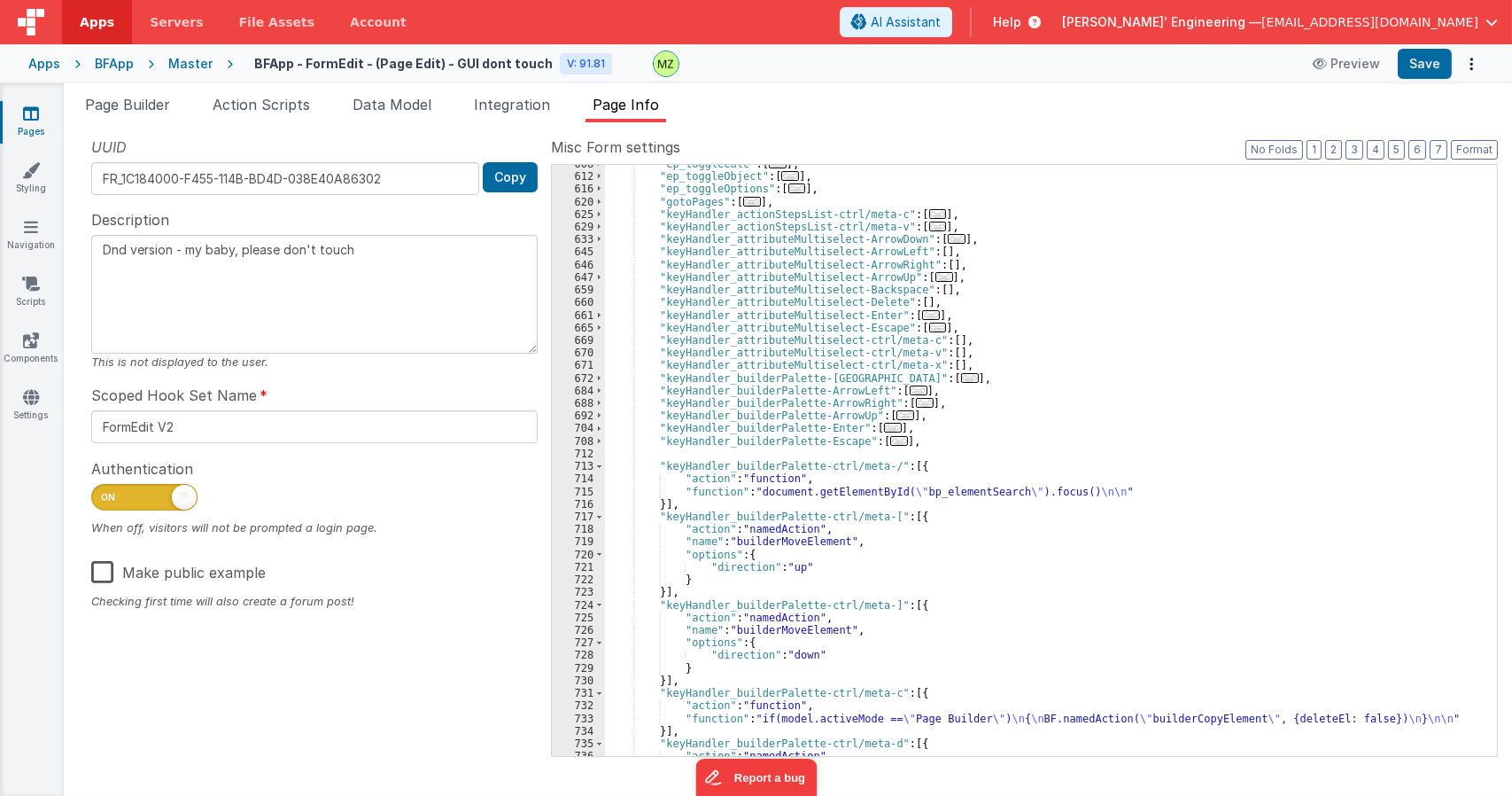
click at [891, 441] on span "..." at bounding box center [900, 441] width 18 height 10
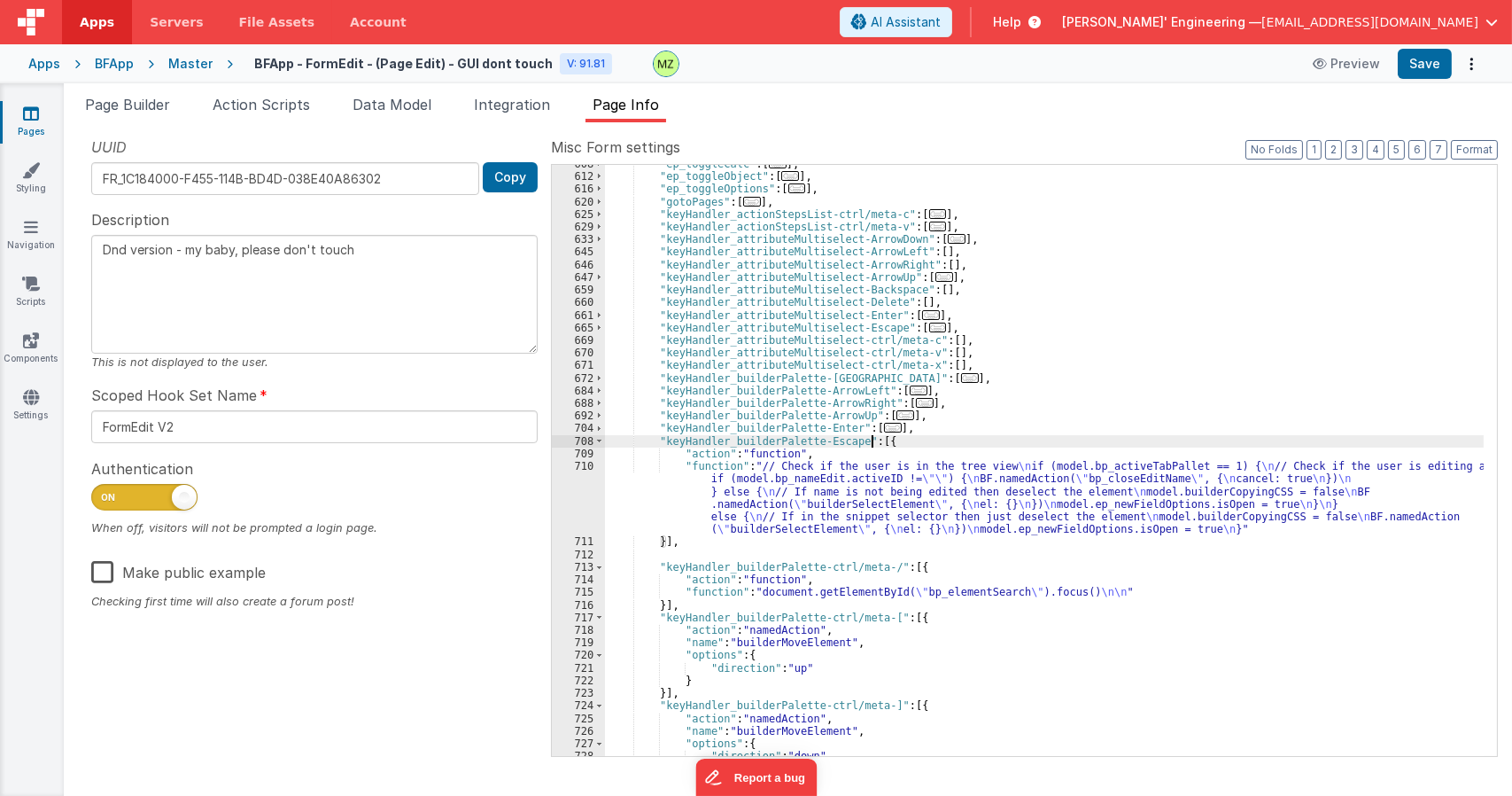
drag, startPoint x: 877, startPoint y: 483, endPoint x: 811, endPoint y: 488, distance: 66.2
click at [877, 484] on div ""ep_toggleCalc" : [ ... ] , "ep_toggleObject" : [ ... ] , "ep_toggleOptions" : …" at bounding box center [1045, 465] width 879 height 616
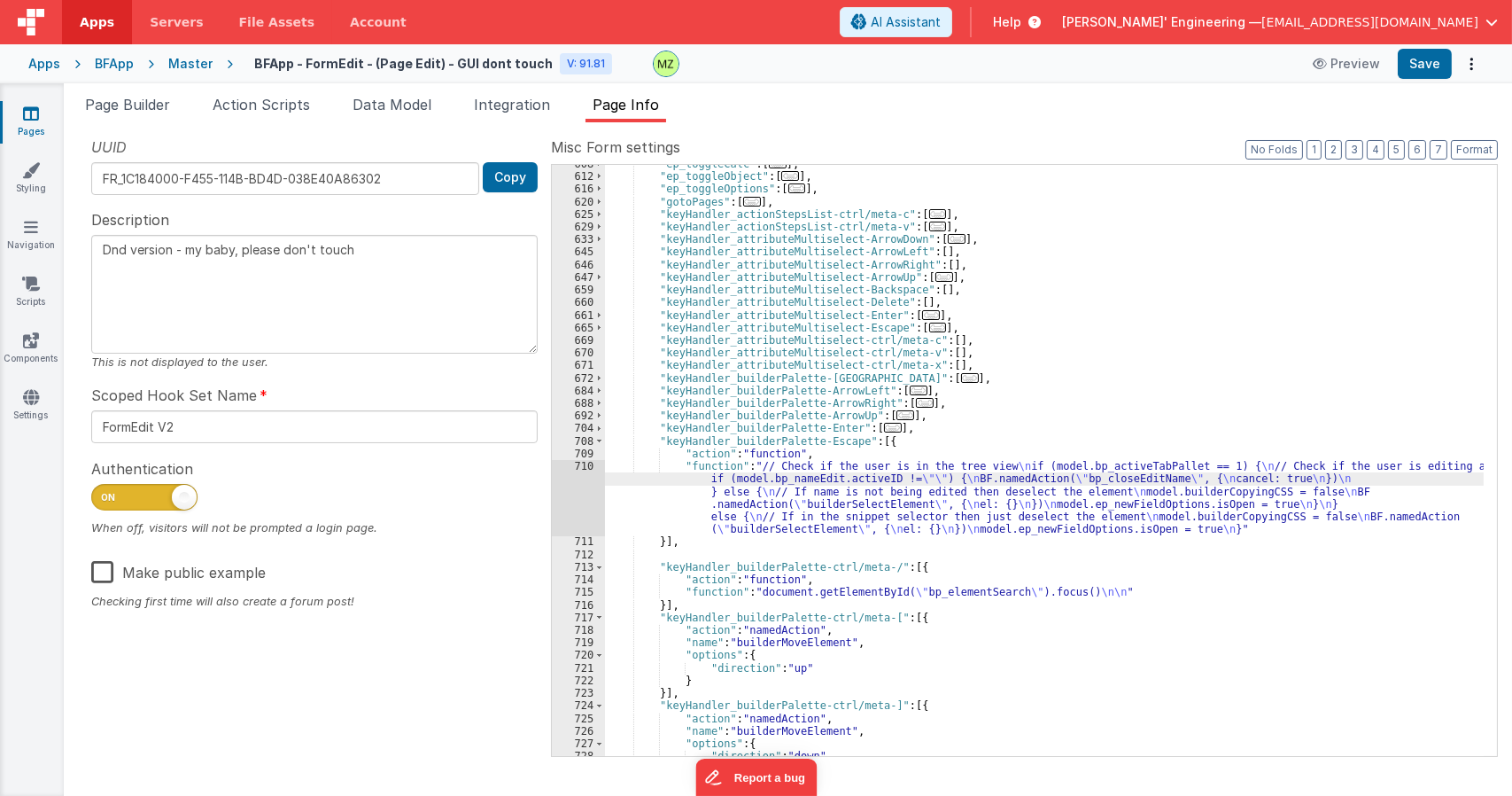
click at [581, 467] on div "710" at bounding box center [579, 497] width 53 height 75
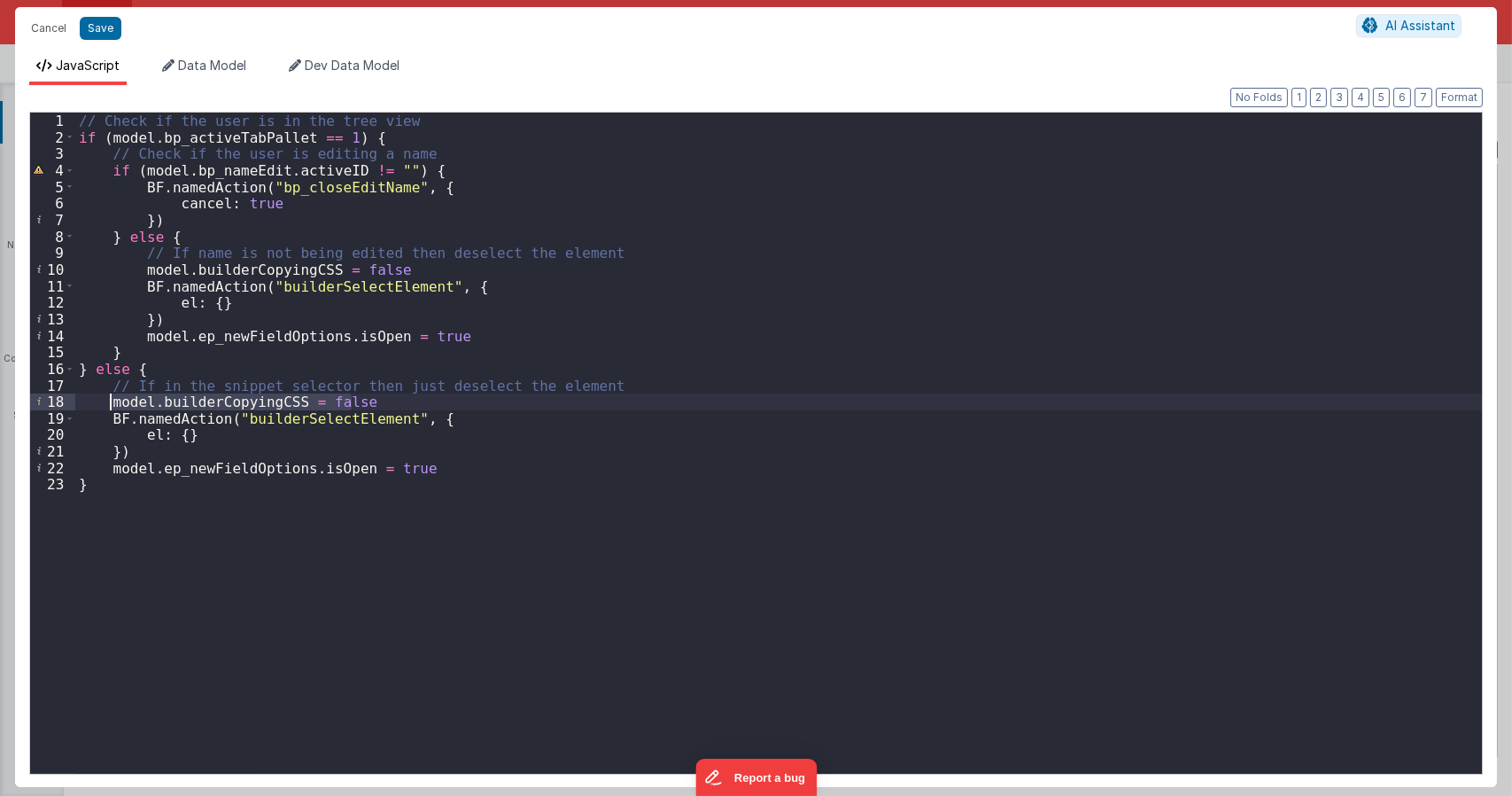
drag, startPoint x: 359, startPoint y: 401, endPoint x: 110, endPoint y: 403, distance: 249.0
click at [110, 403] on div "// Check if the user is in the tree view if ( model . bp_activeTabPallet == 1 )…" at bounding box center [778, 459] width 1407 height 694
click at [418, 128] on div "// Check if the user is in the tree view if ( model . bp_activeTabPallet == 1 )…" at bounding box center [778, 459] width 1407 height 694
paste textarea
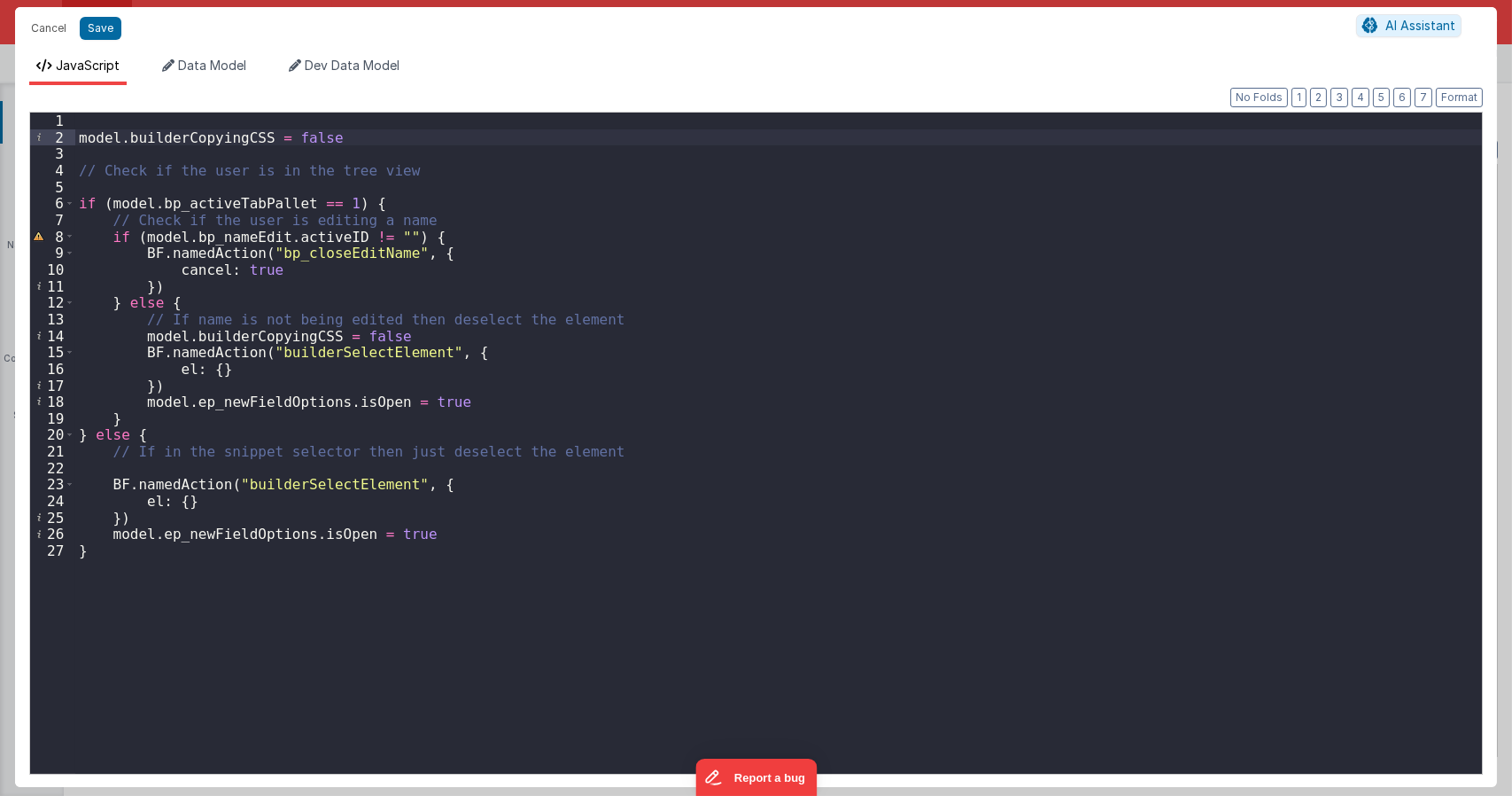
click at [99, 191] on div "model . builderCopyingCSS = false // Check if the user is in the tree view if (…" at bounding box center [778, 459] width 1407 height 694
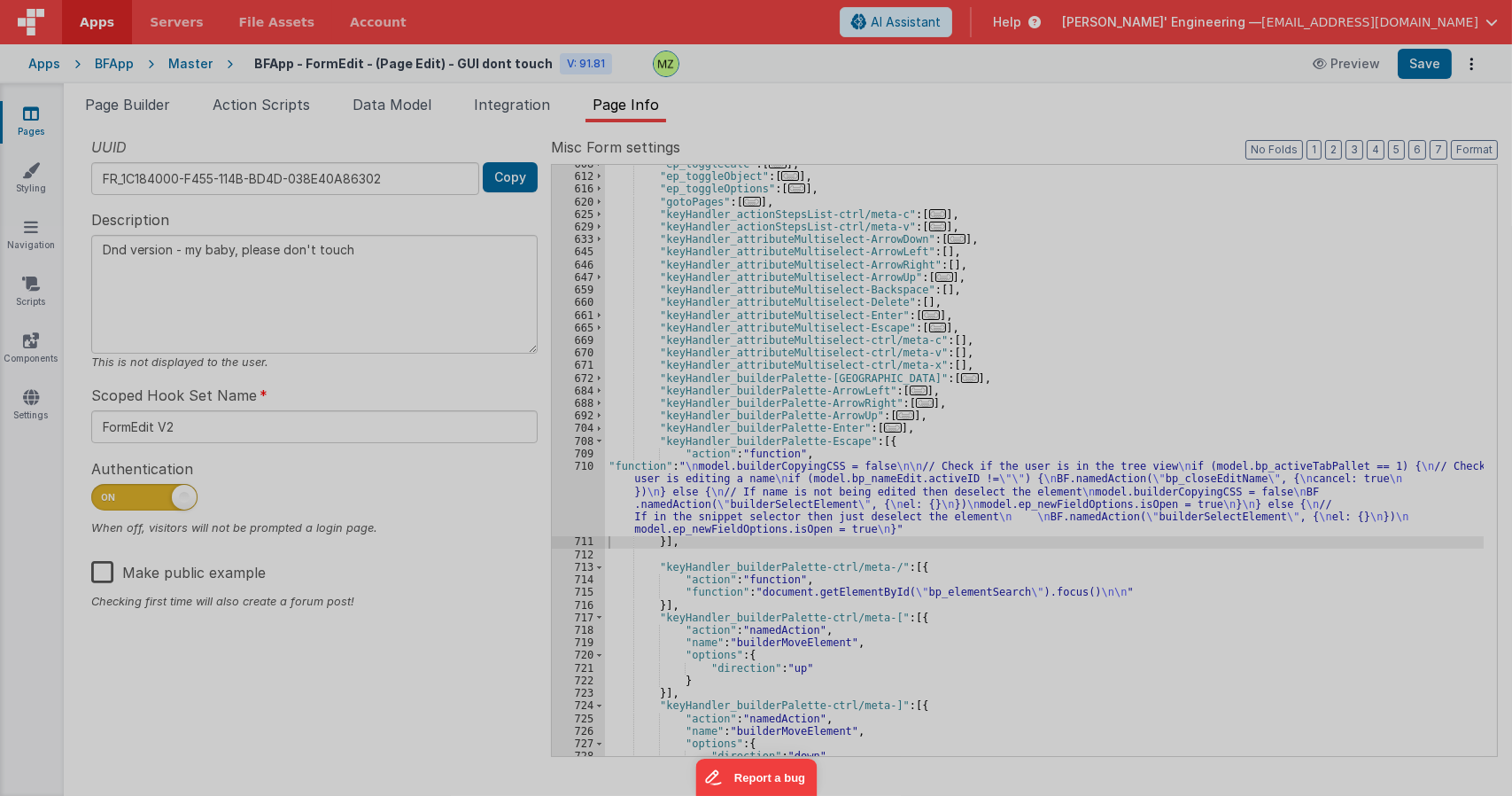
type textarea "Dnd version - my baby, please don't touch"
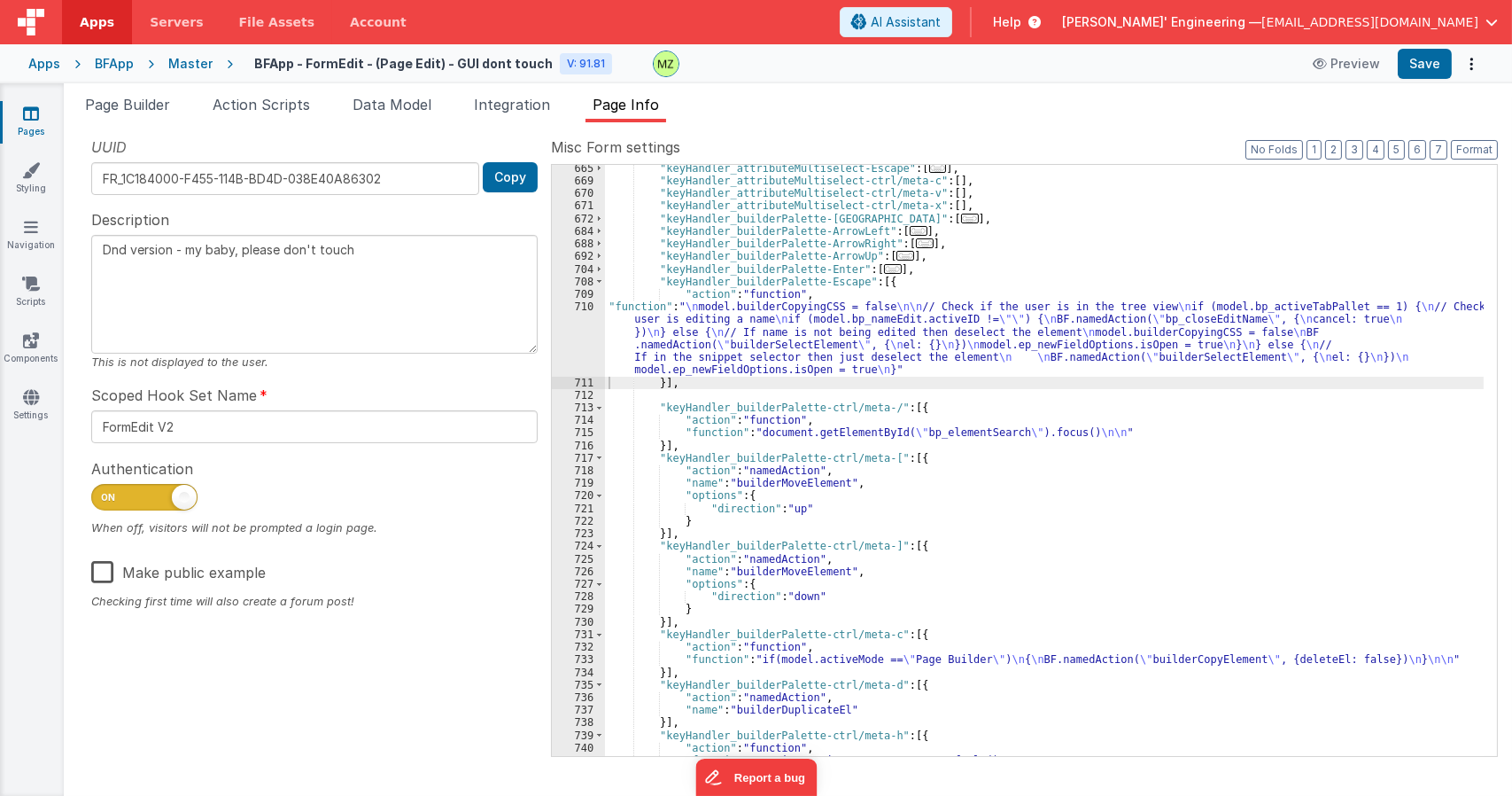
scroll to position [2091, 0]
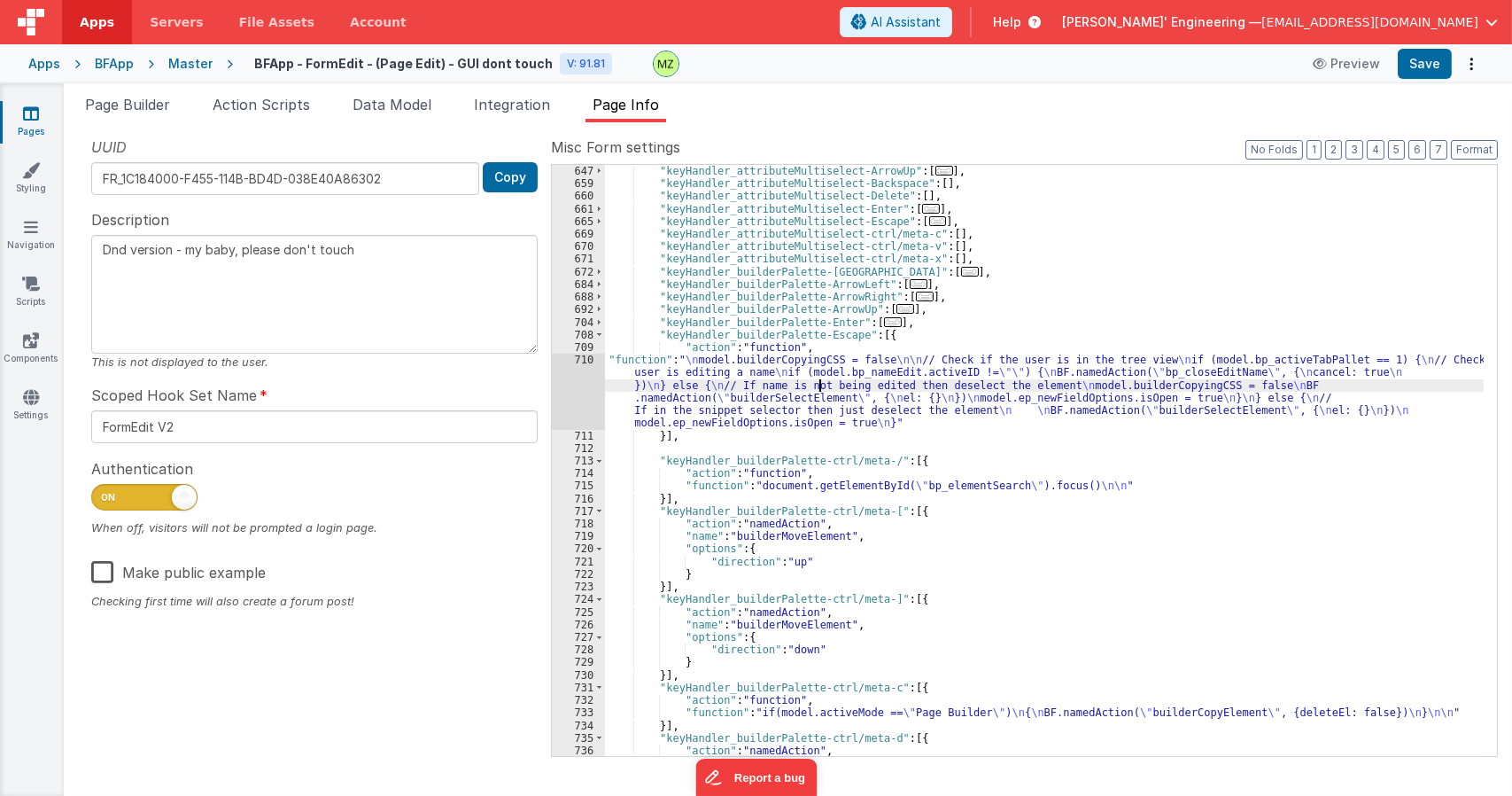
click at [822, 386] on div ""keyHandler_attributeMultiselect-ArrowUp" : [ ... ] , "keyHandler_attributeMult…" at bounding box center [1045, 472] width 879 height 616
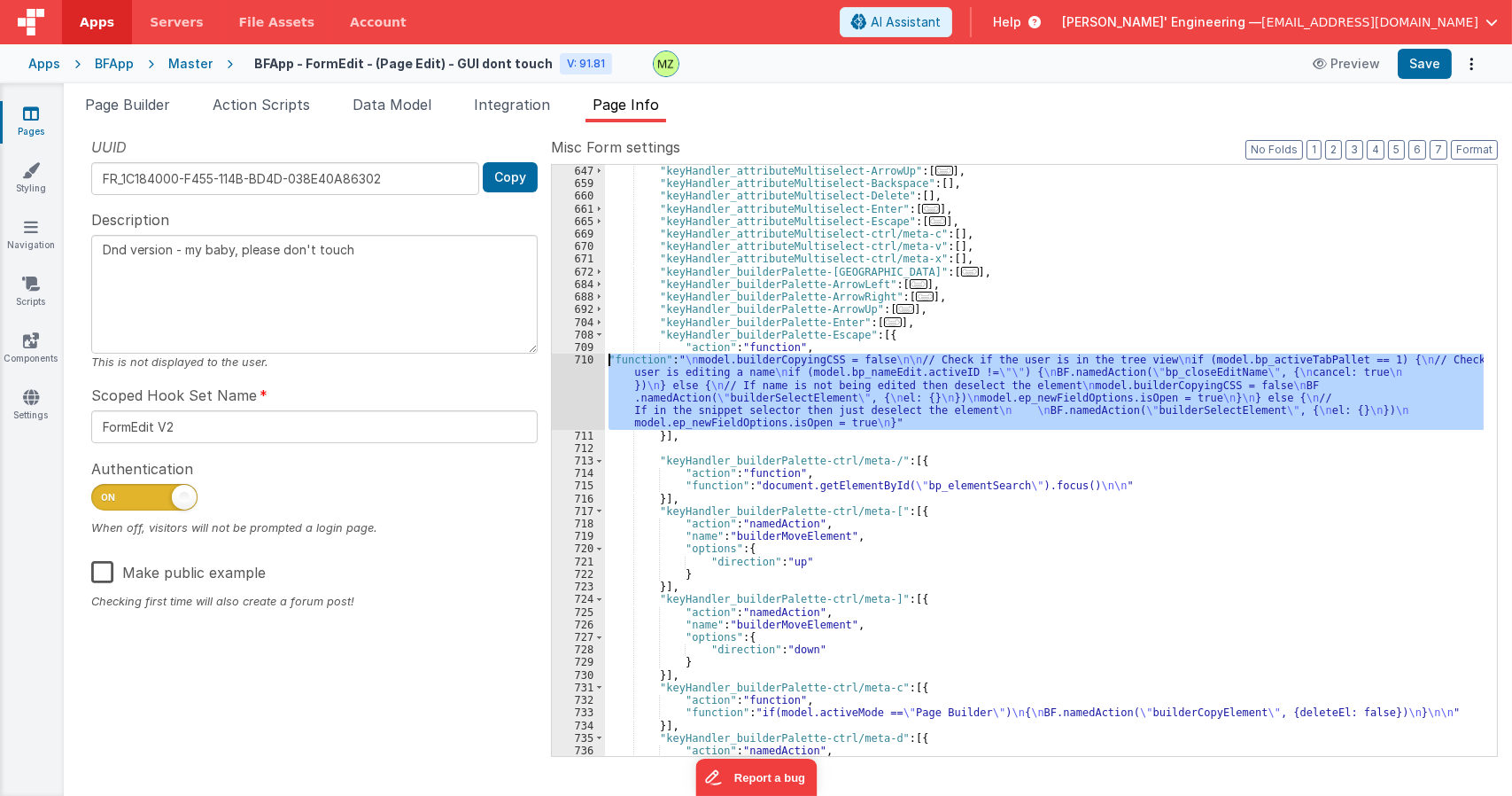
click at [587, 363] on div "710" at bounding box center [579, 391] width 53 height 75
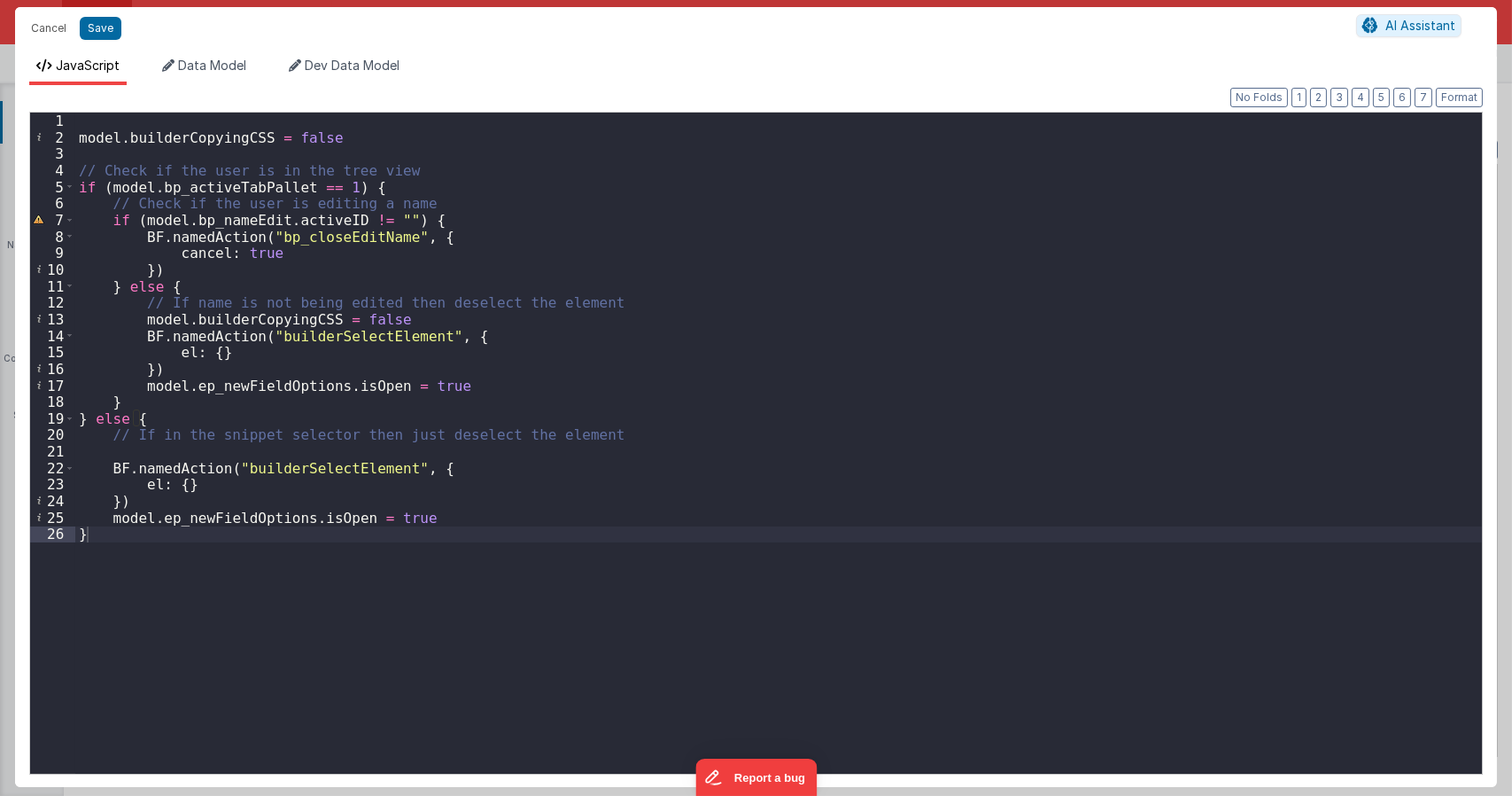
click at [333, 135] on div "model . builderCopyingCSS = false // Check if the user is in the tree view if (…" at bounding box center [778, 459] width 1407 height 694
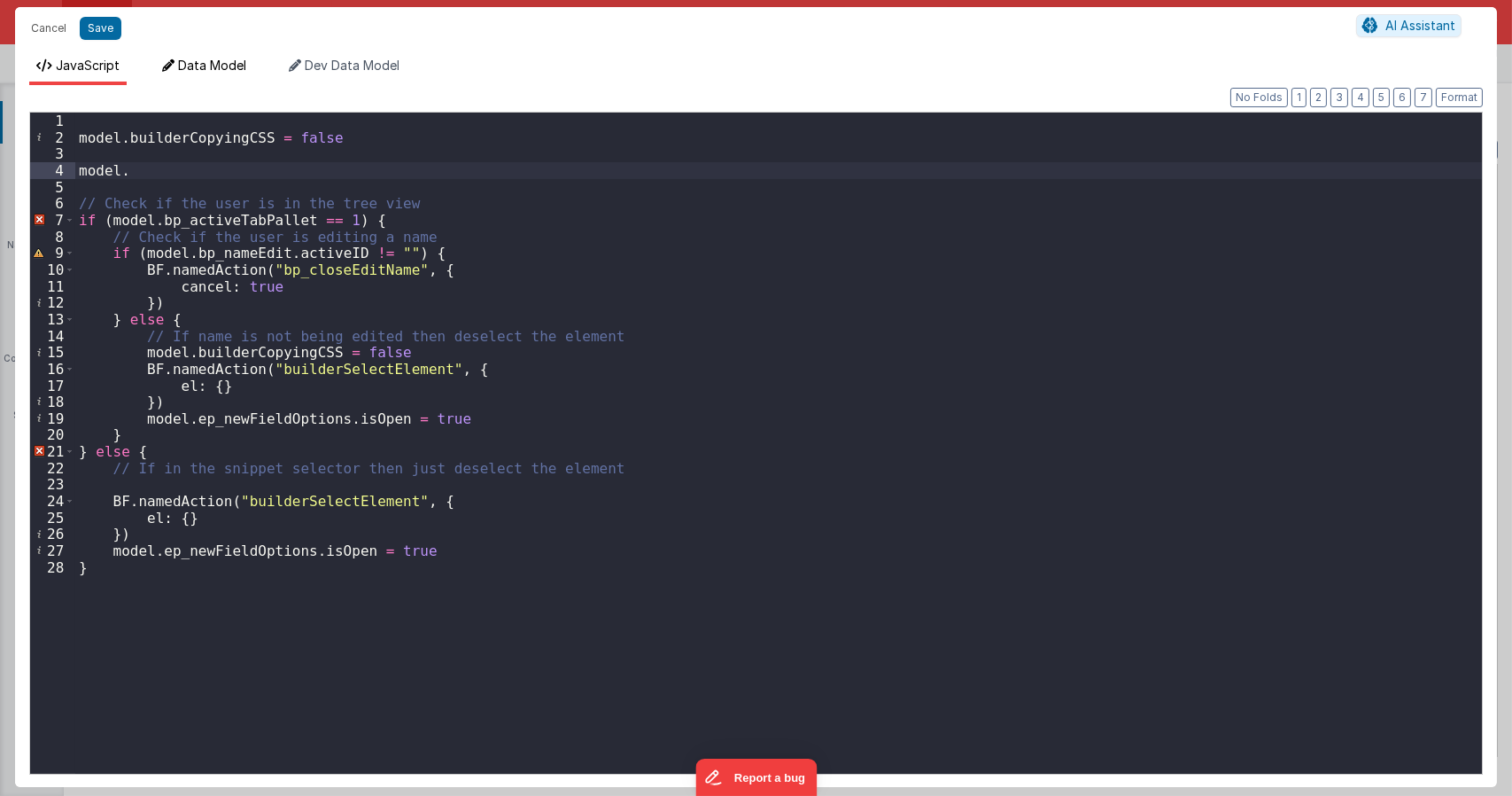
click at [231, 59] on span "Data Model" at bounding box center [212, 65] width 68 height 15
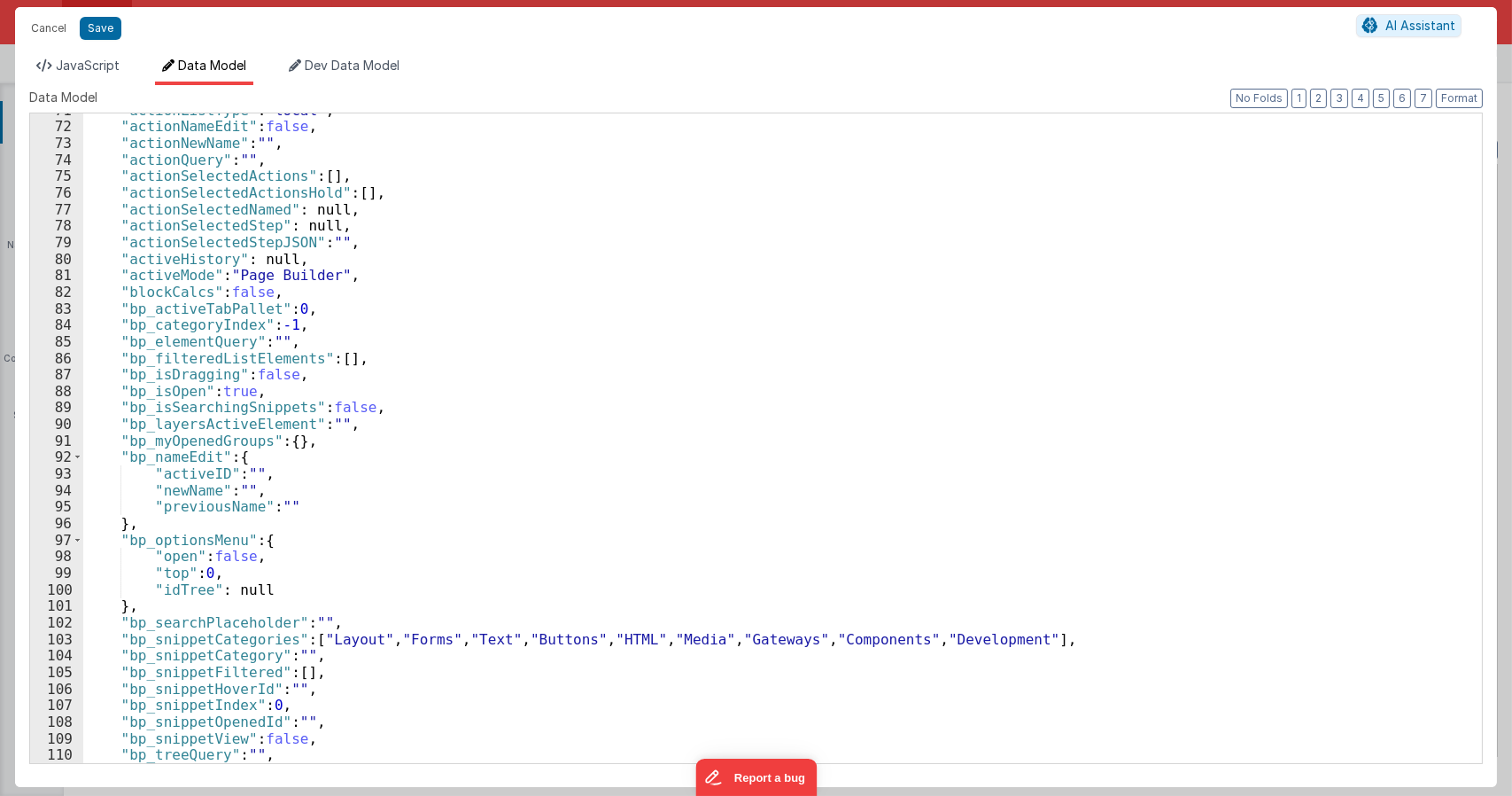
scroll to position [1329, 0]
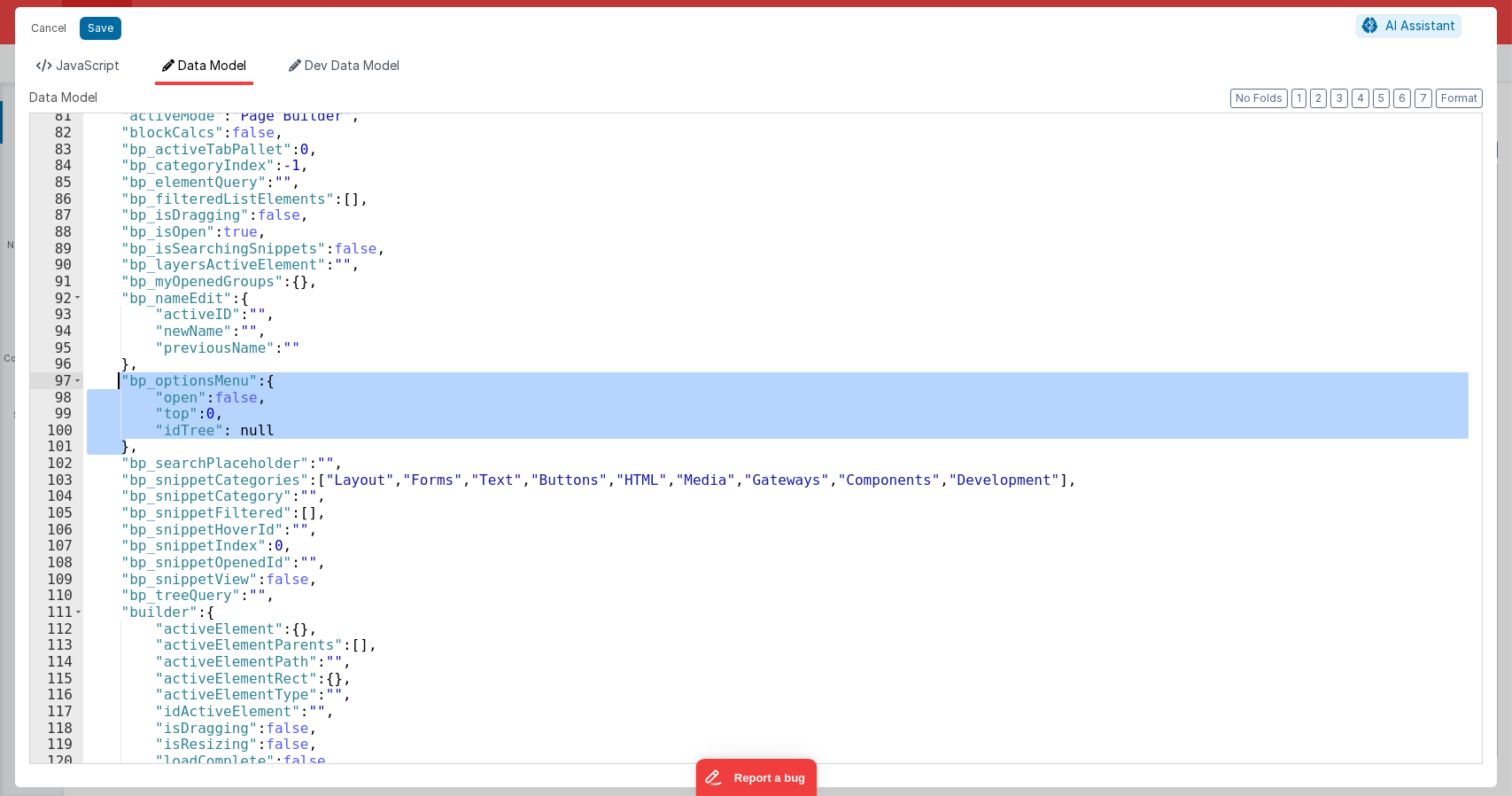
drag, startPoint x: 127, startPoint y: 449, endPoint x: 119, endPoint y: 384, distance: 65.5
click at [119, 384] on div ""activeMode" : "Page Builder" , "blockCalcs" : false , "bp_activeTabPallet" : 0…" at bounding box center [775, 449] width 1385 height 683
click at [98, 77] on li "JavaScript" at bounding box center [78, 71] width 97 height 28
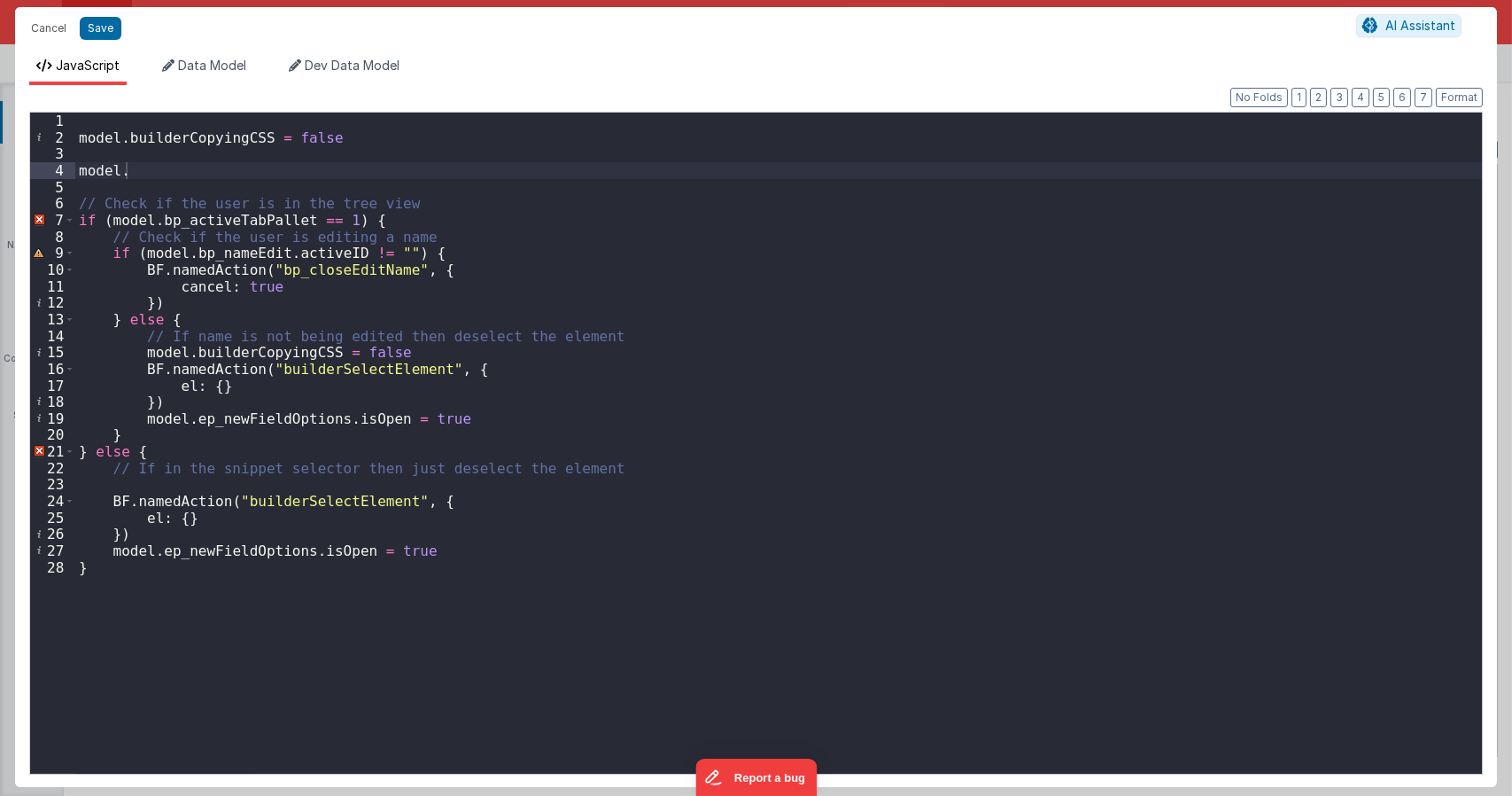
click at [150, 179] on div "model . builderCopyingCSS = false model . // Check if the user is in the tree v…" at bounding box center [778, 459] width 1407 height 694
click at [146, 170] on div "model . builderCopyingCSS = false model . // Check if the user is in the tree v…" at bounding box center [778, 459] width 1407 height 694
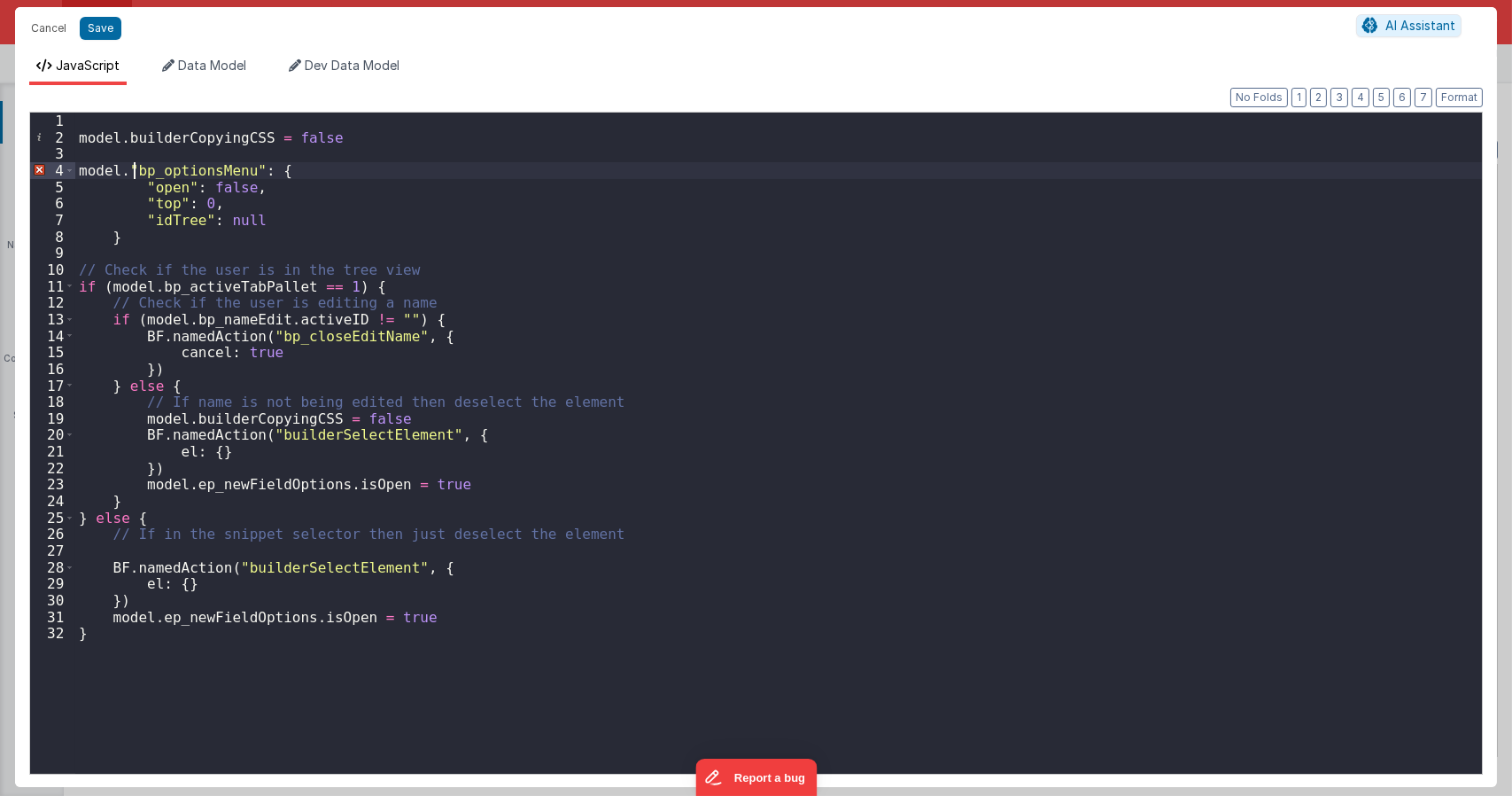
click at [135, 167] on div "model . builderCopyingCSS = false model . "bp_optionsMenu" : { "open" : false ,…" at bounding box center [778, 459] width 1407 height 694
click at [240, 166] on div "model . builderCopyingCSS = false model . bp_optionsMenu ": { "open" : false , …" at bounding box center [778, 459] width 1407 height 694
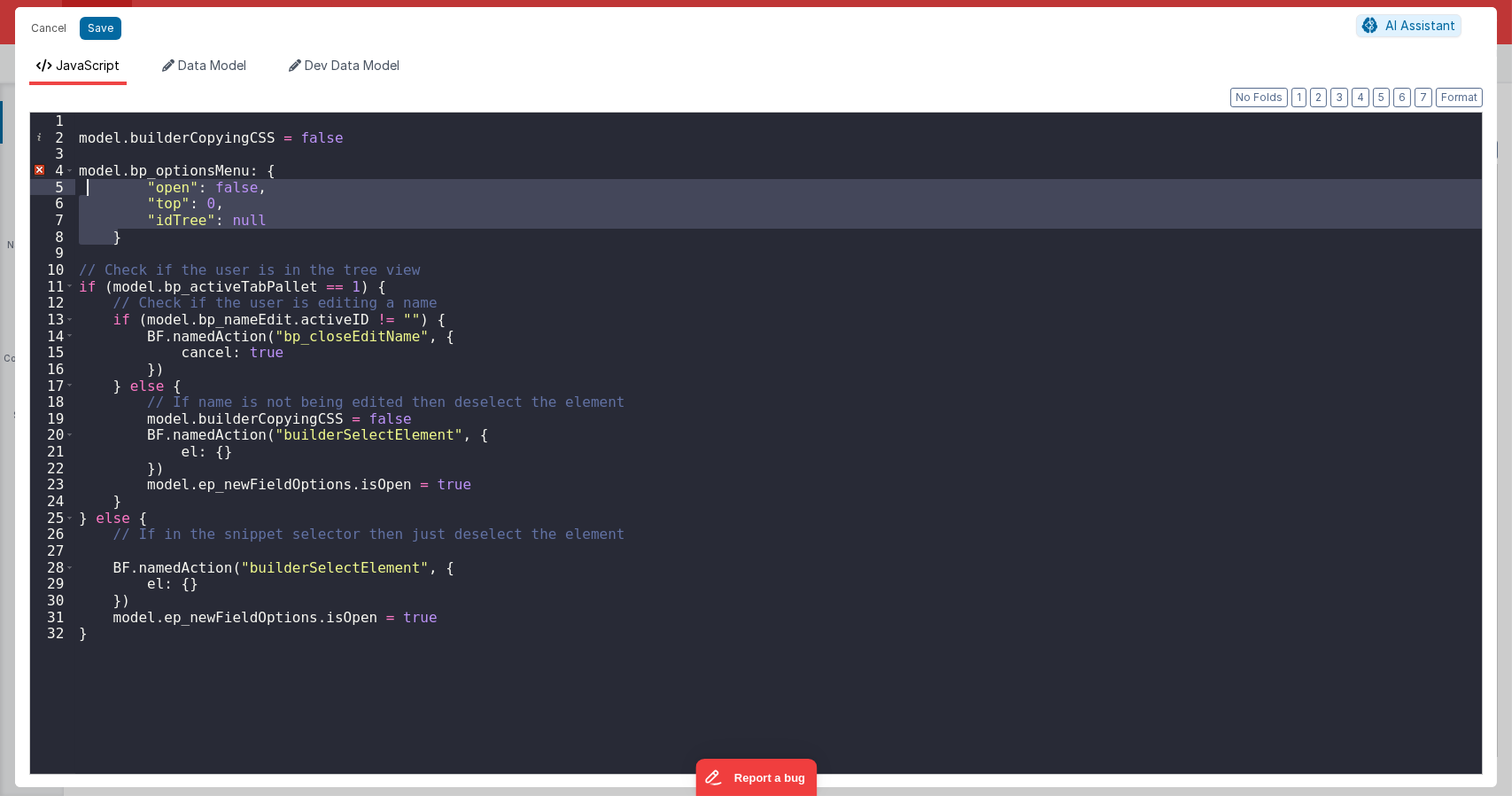
drag, startPoint x: 141, startPoint y: 237, endPoint x: 86, endPoint y: 188, distance: 73.7
click at [86, 188] on div "model . builderCopyingCSS = false model . bp_optionsMenu : { "open" : false , "…" at bounding box center [778, 459] width 1407 height 694
click at [299, 219] on div "model . builderCopyingCSS = false model . bp_optionsMenu : { "open" : false , "…" at bounding box center [778, 443] width 1407 height 661
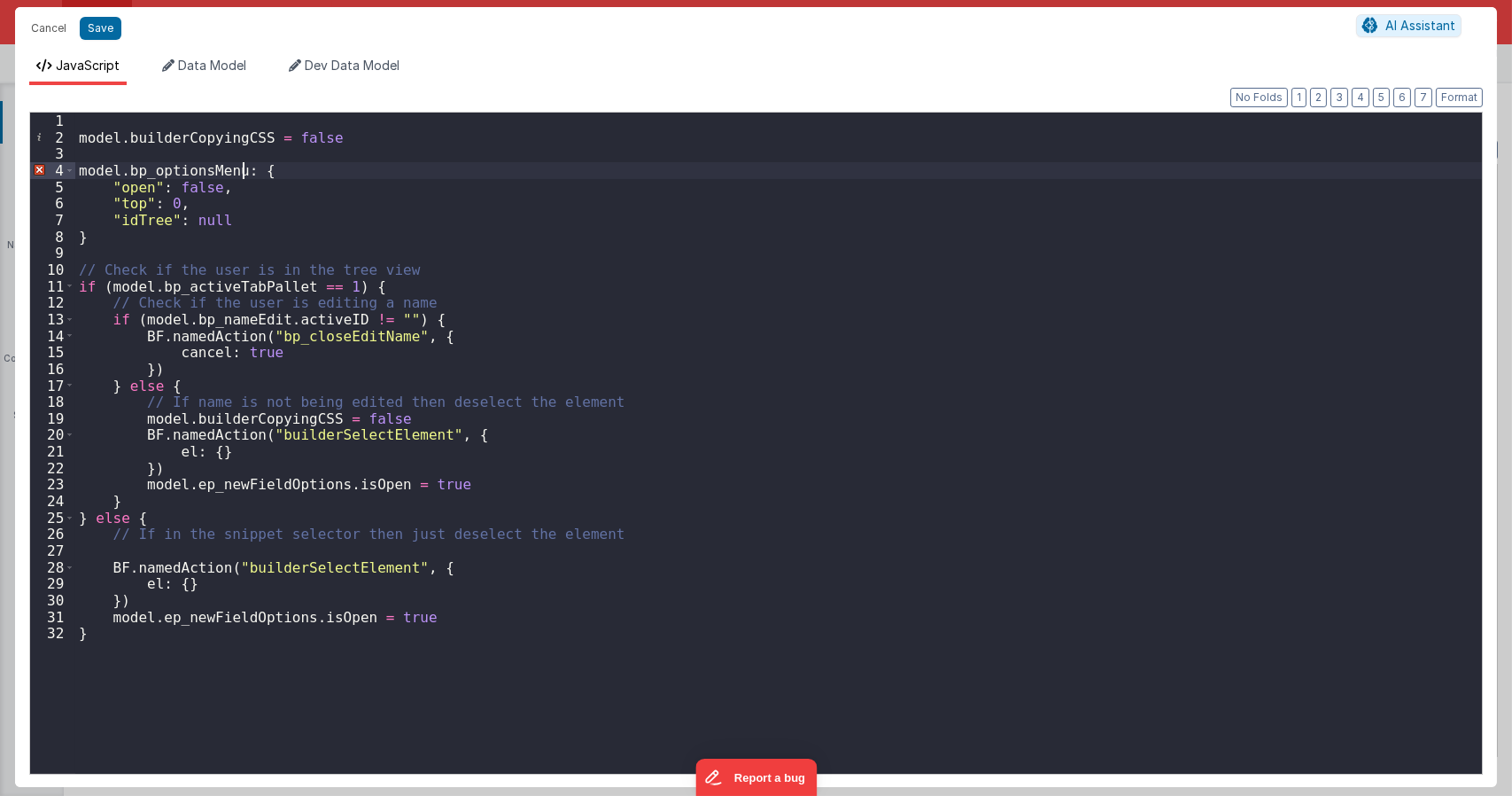
click at [245, 172] on div "model . builderCopyingCSS = false model . bp_optionsMenu : { "open" : false , "…" at bounding box center [778, 459] width 1407 height 694
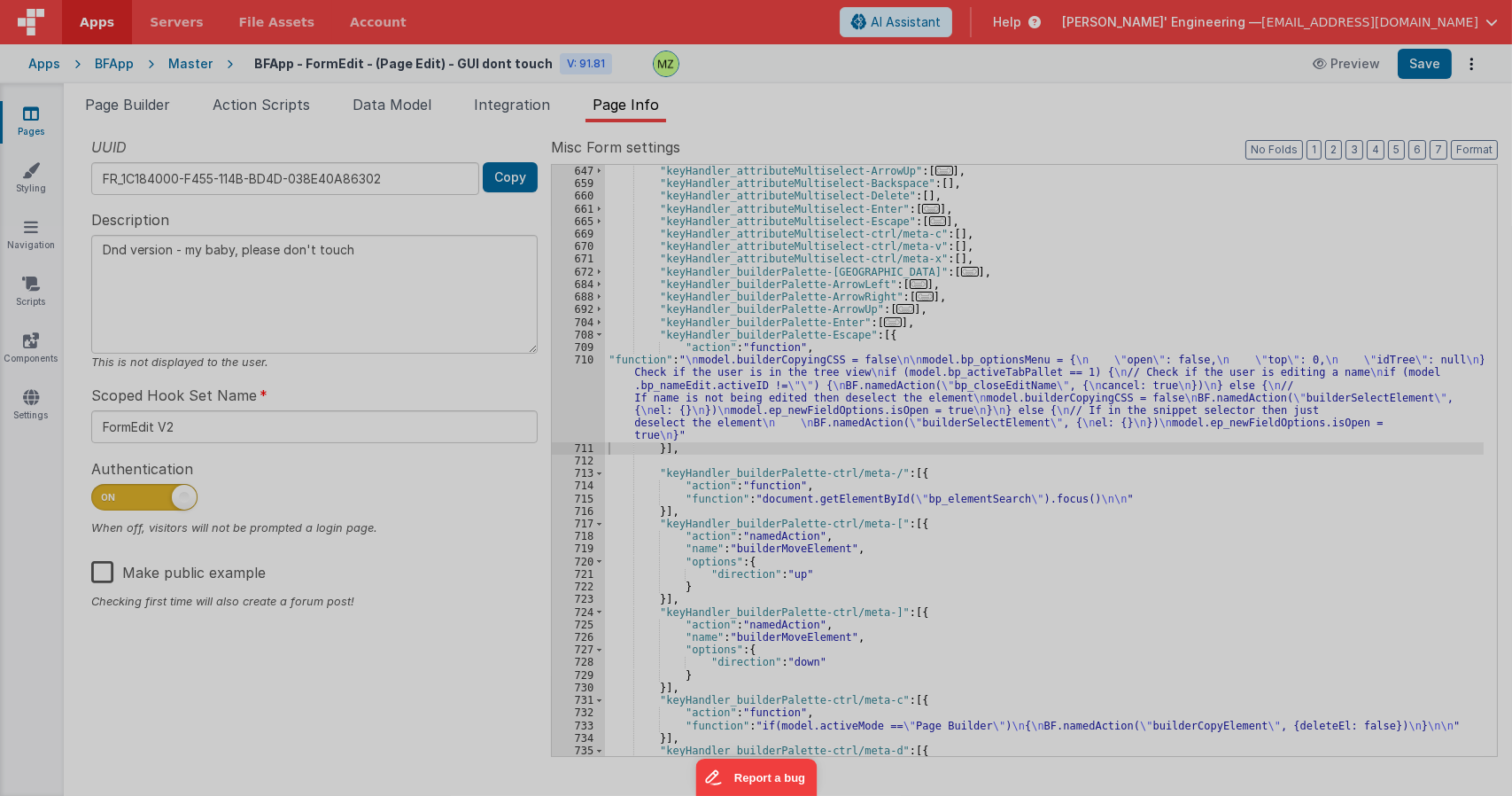
type textarea "Dnd version - my baby, please don't touch"
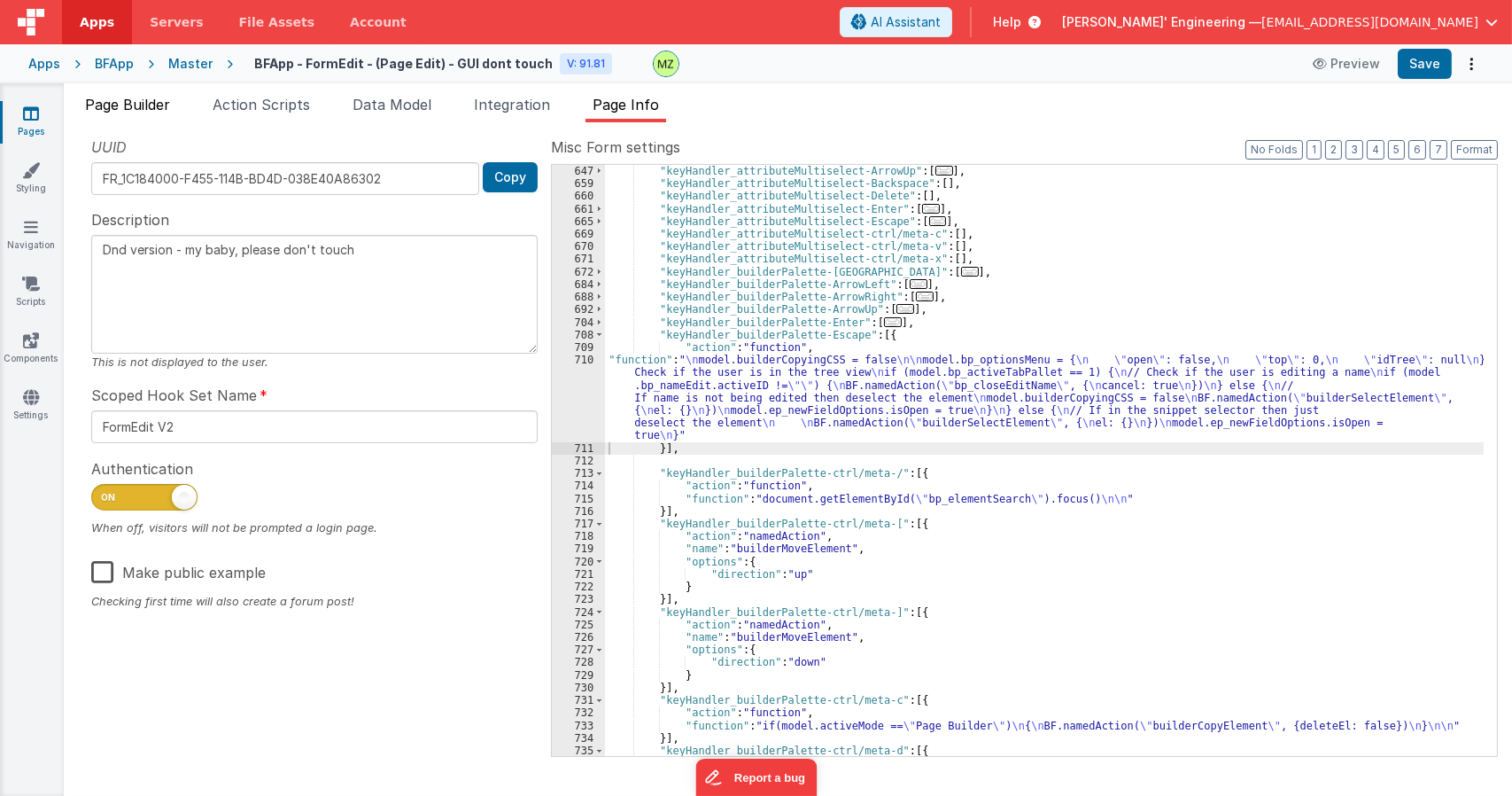
click at [177, 105] on li "Page Builder" at bounding box center [128, 108] width 99 height 28
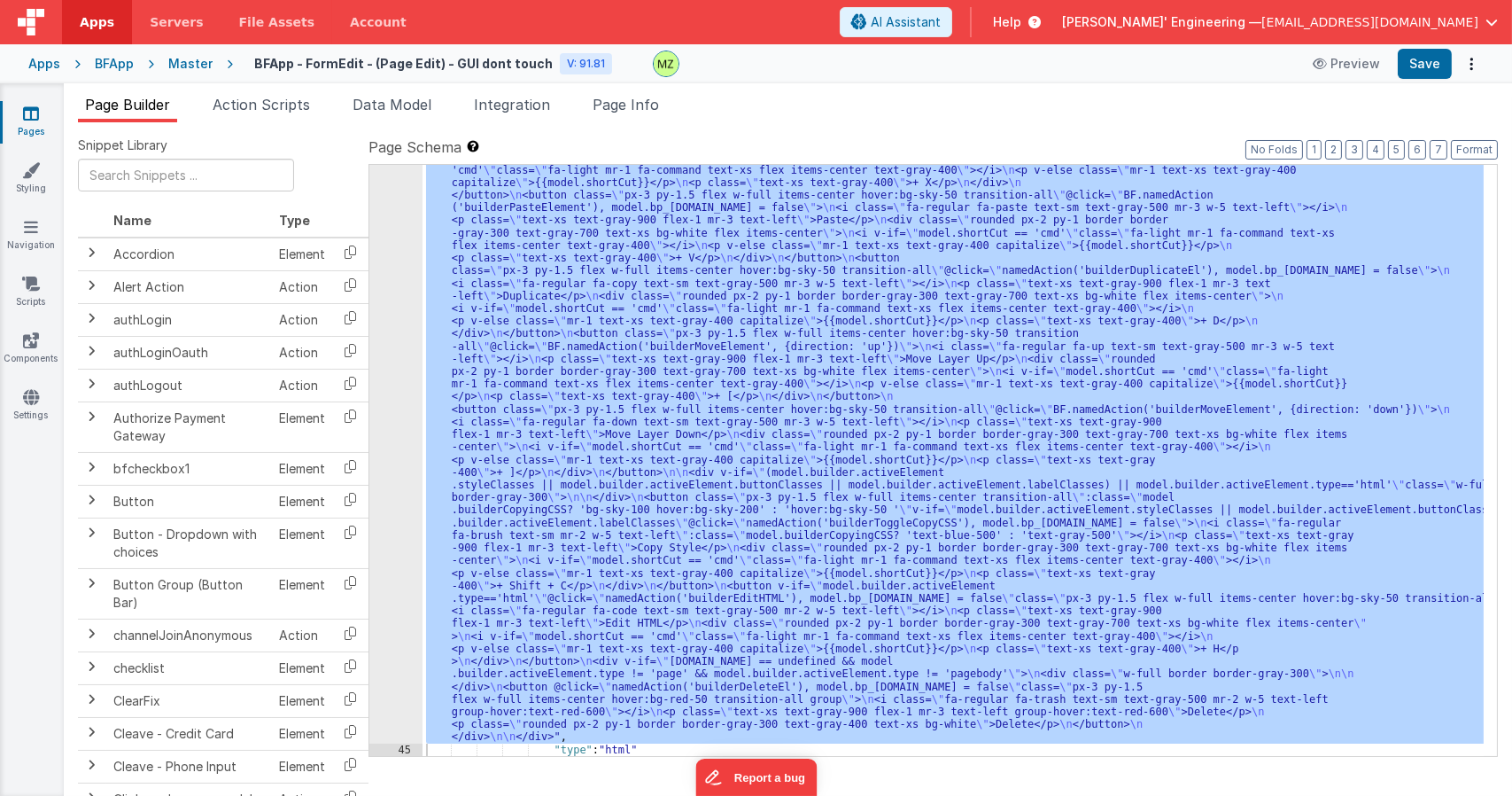
click at [507, 302] on div ""html" : "<div id= \" treeViewMenu \" v-if= \" model.bp_optionsMenu.open \" cla…" at bounding box center [953, 460] width 1061 height 591
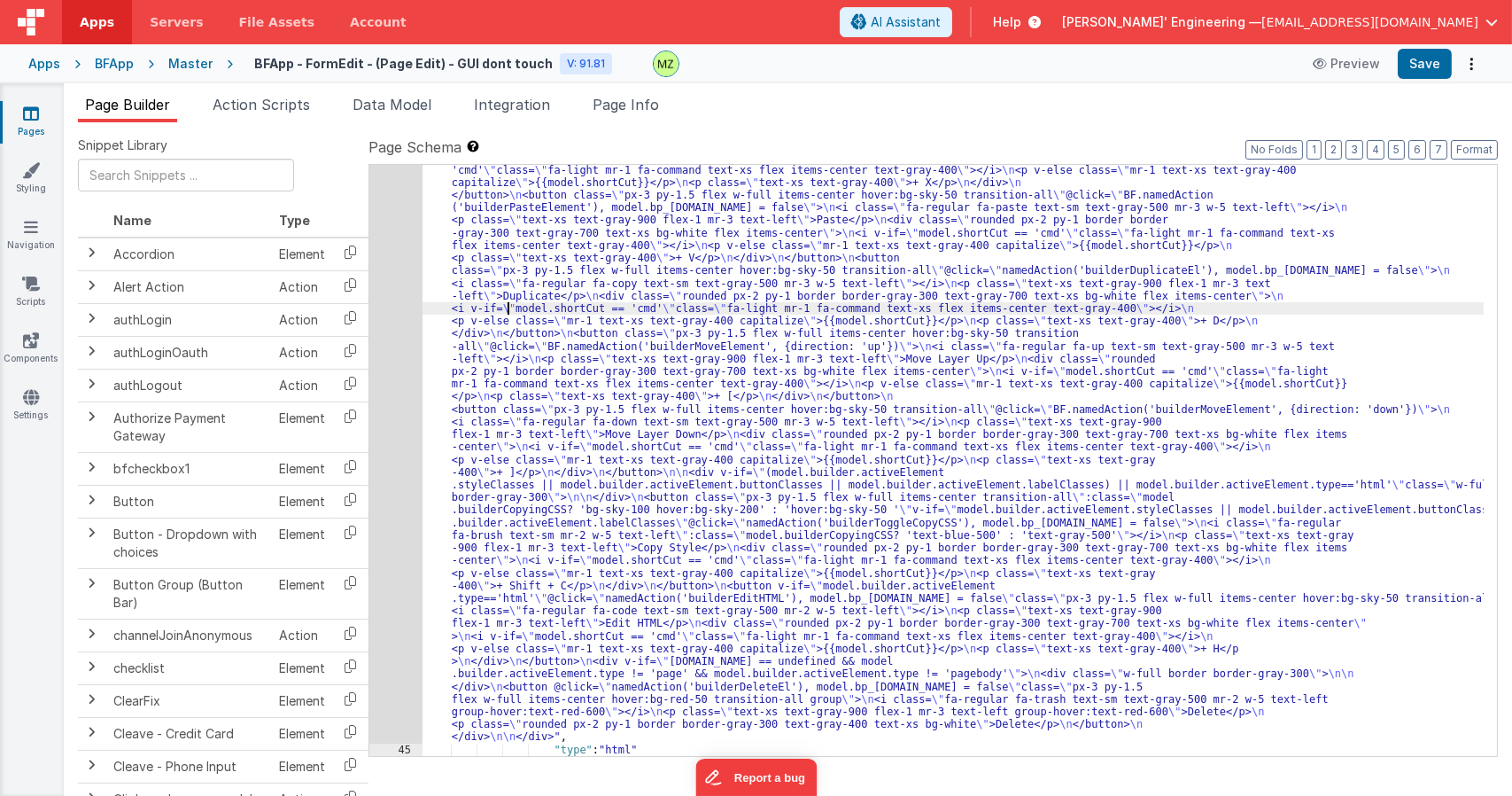
scroll to position [479, 0]
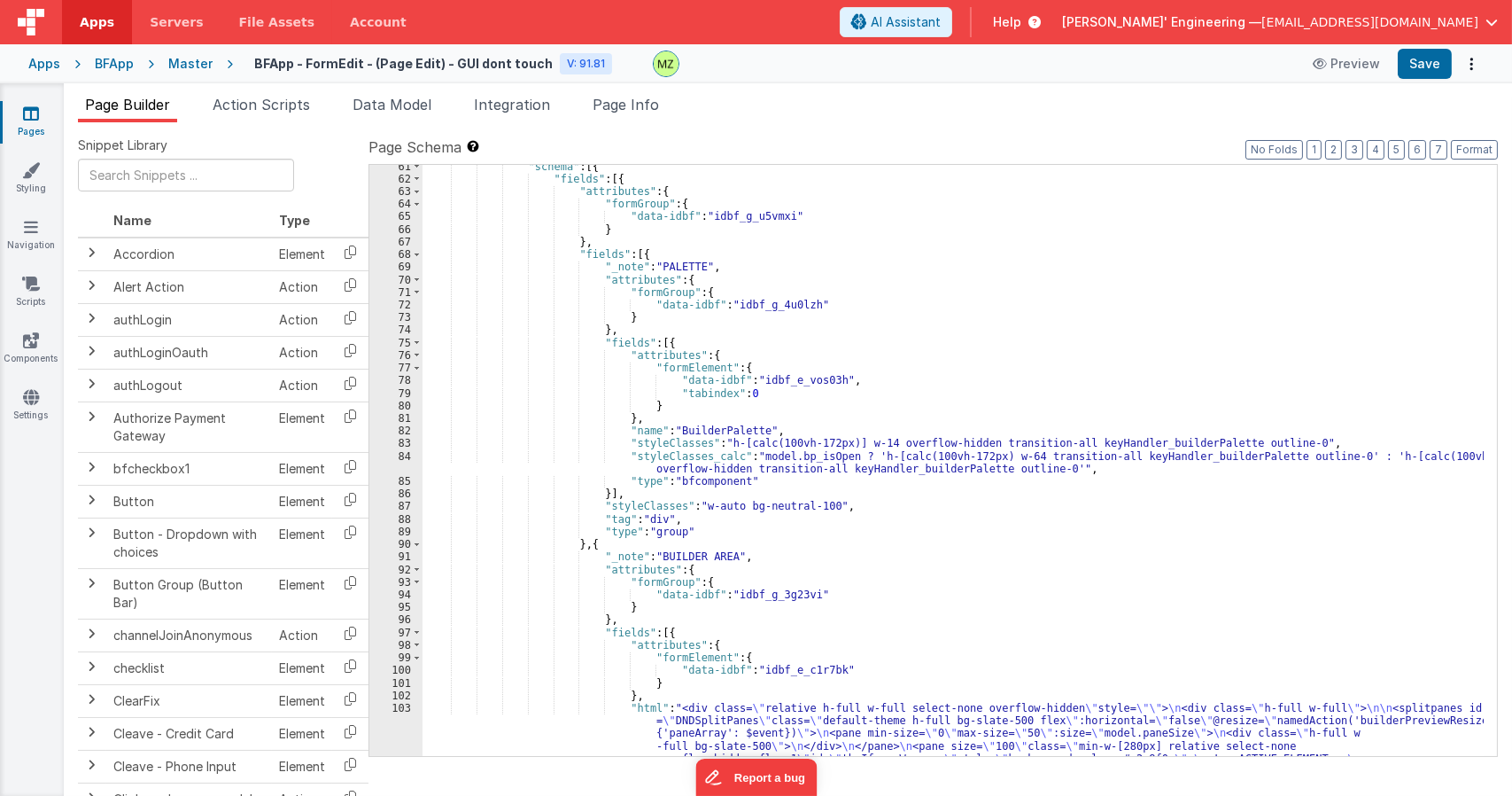
scroll to position [1541, 0]
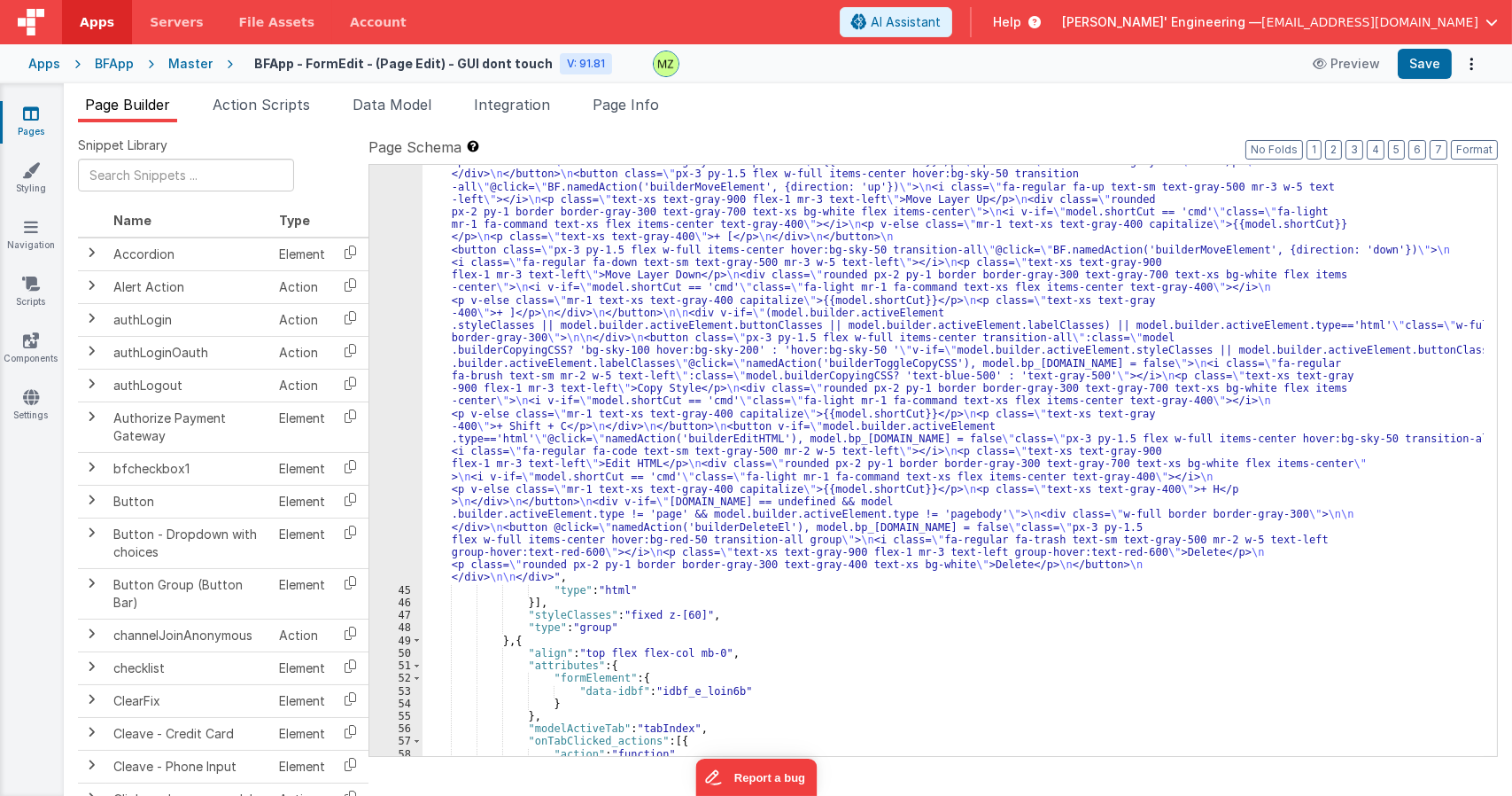
scroll to position [638, 0]
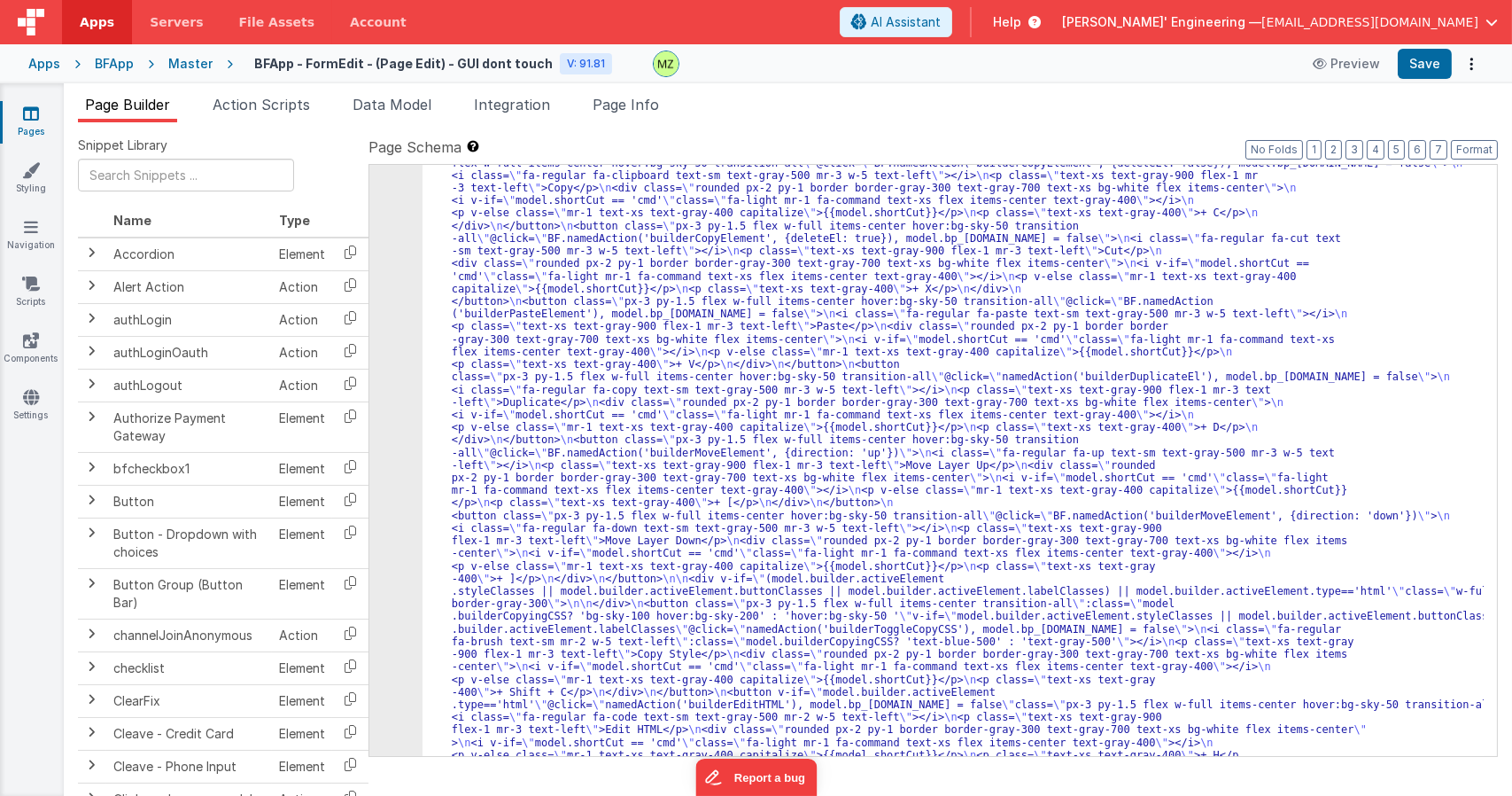
drag, startPoint x: 564, startPoint y: 285, endPoint x: 471, endPoint y: 258, distance: 96.8
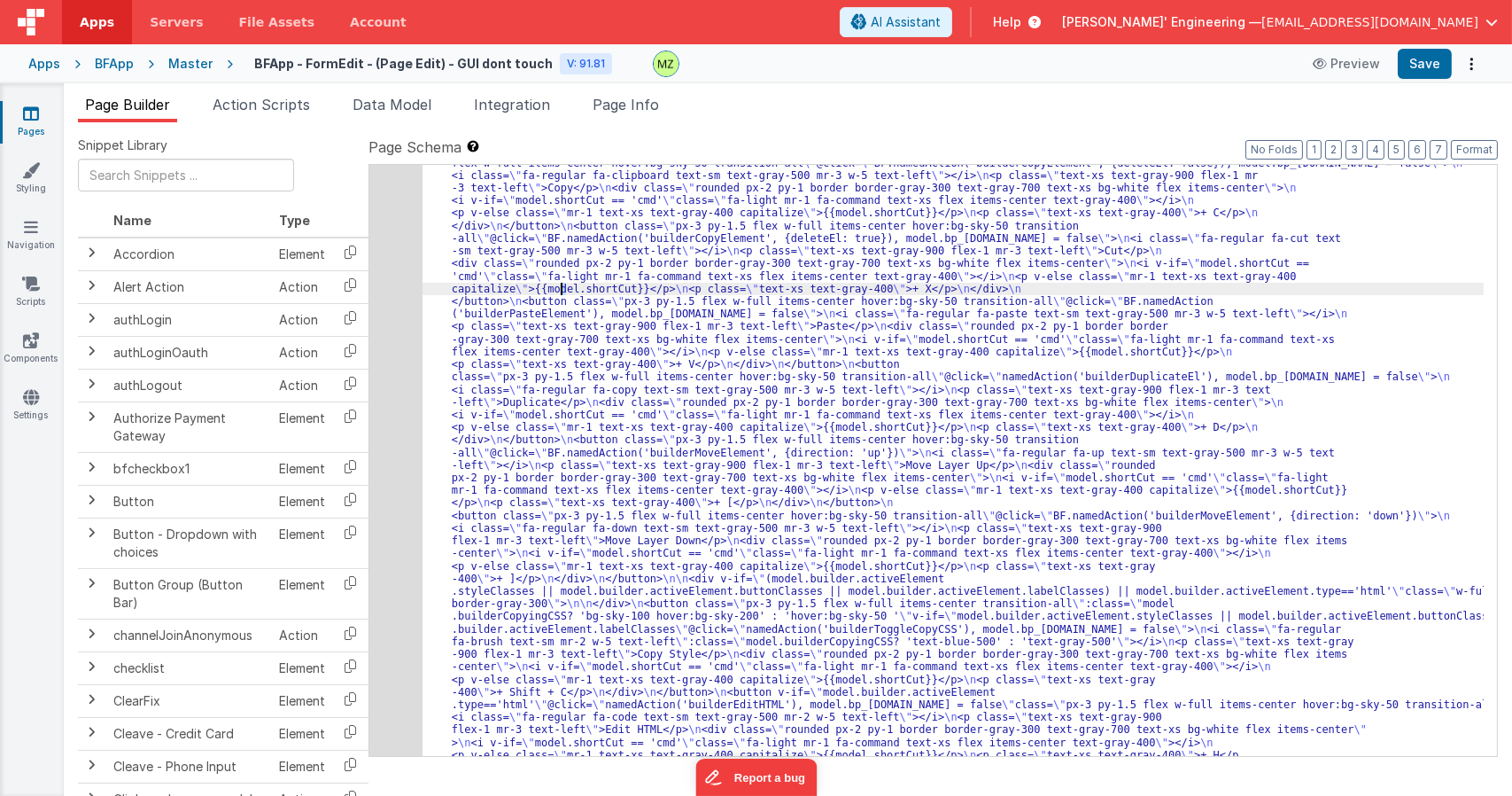
click at [408, 246] on div "44" at bounding box center [396, 490] width 53 height 719
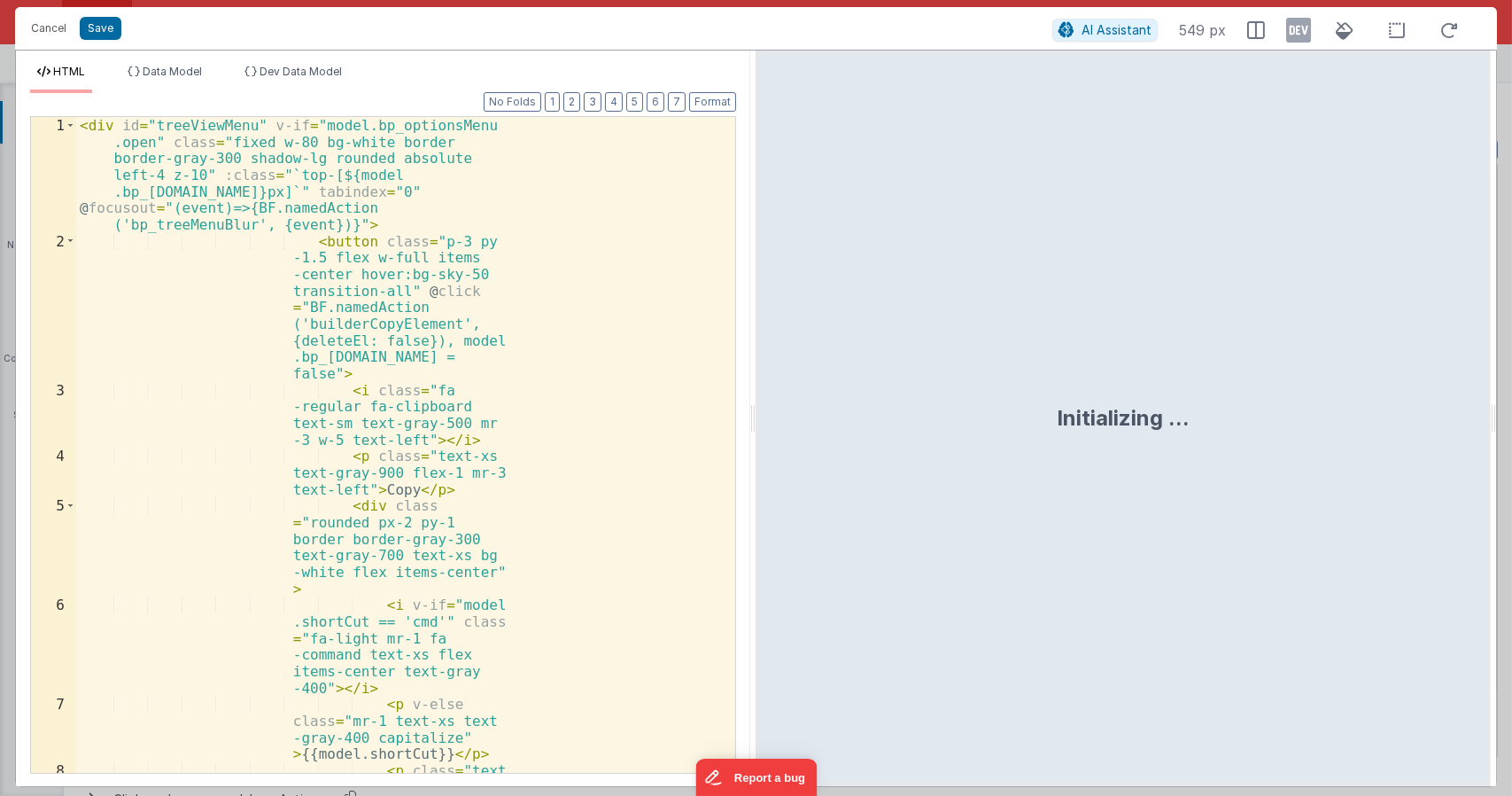
scroll to position [745, 0]
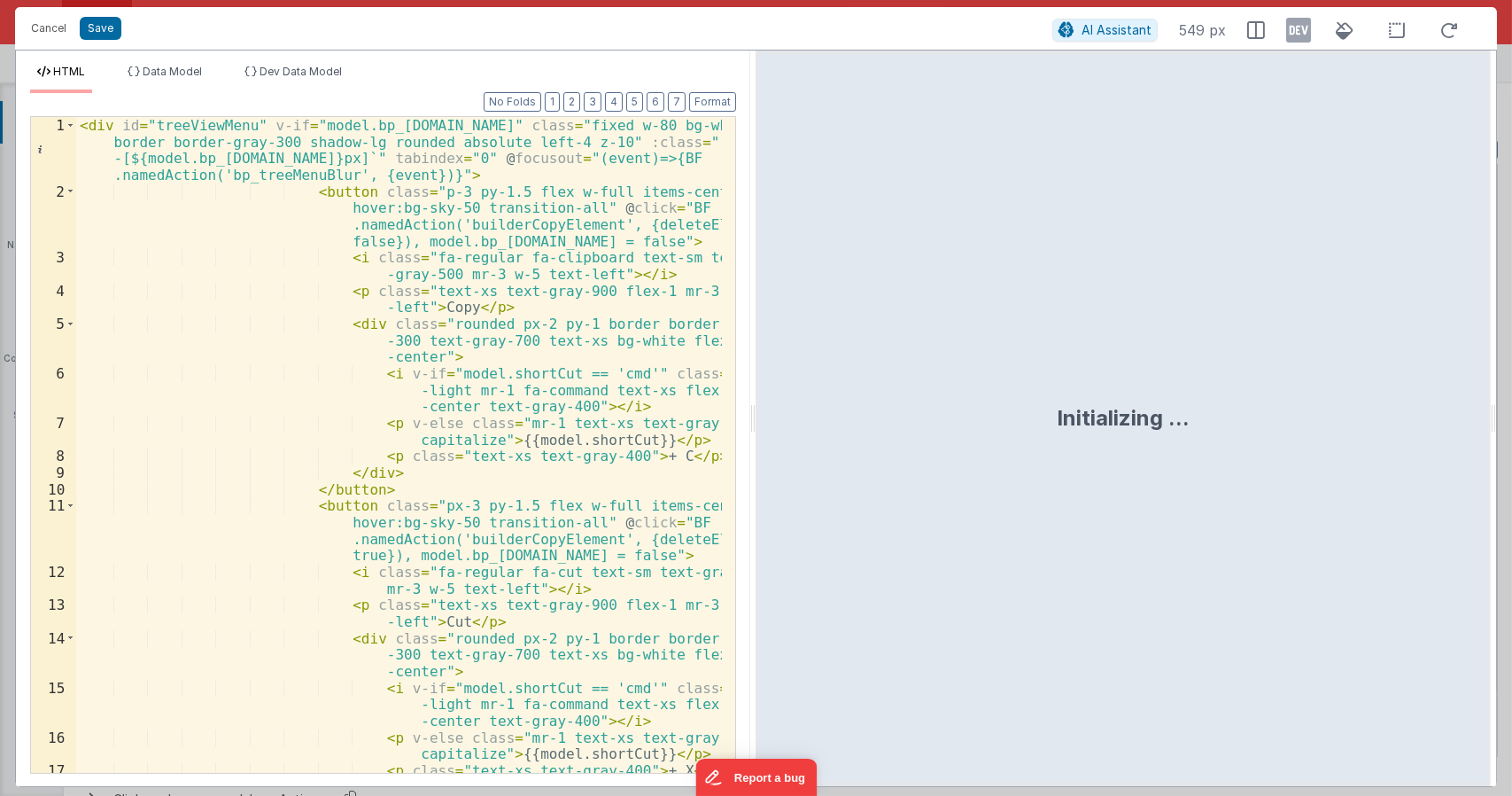
click at [569, 126] on div "< div id = "treeViewMenu" v-if = "model.bp_optionsMenu.open" class = "fixed w-8…" at bounding box center [400, 486] width 647 height 738
paste textarea
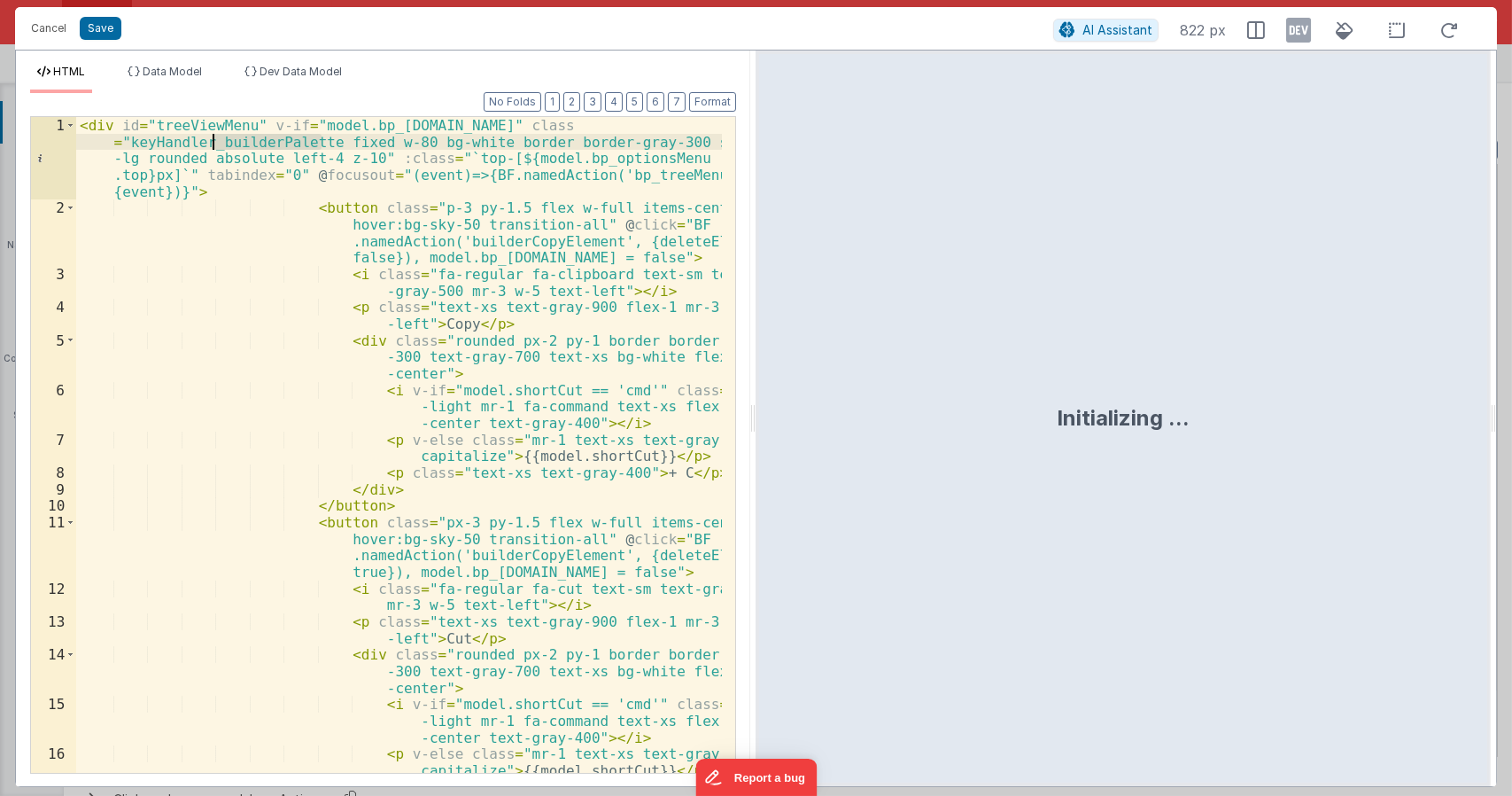
drag, startPoint x: 320, startPoint y: 139, endPoint x: 213, endPoint y: 142, distance: 107.0
click at [213, 142] on div "< div id = "treeViewMenu" v-if = "model.bp_optionsMenu.open" class = "keyHandle…" at bounding box center [400, 495] width 647 height 755
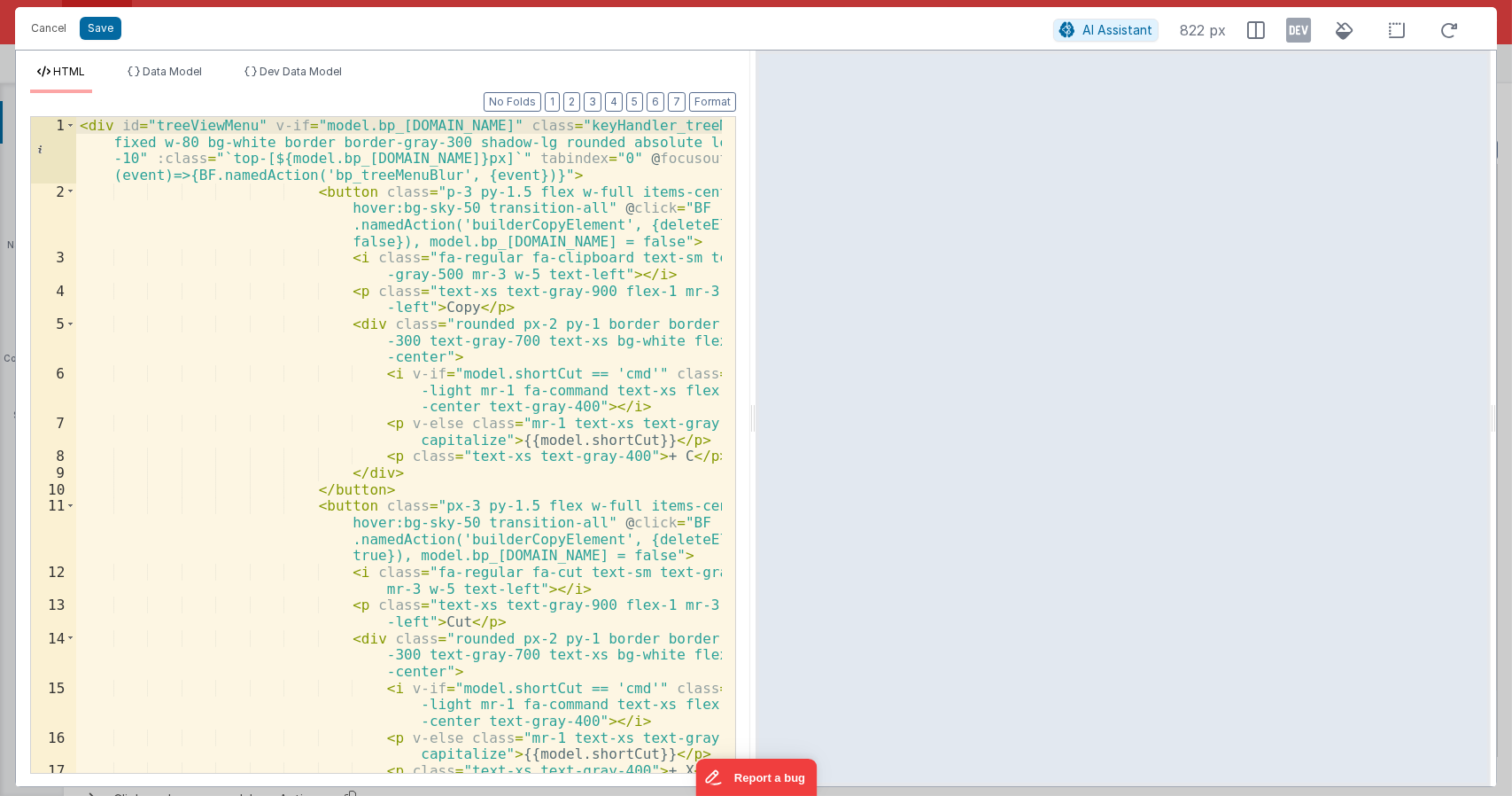
click at [559, 206] on div "< div id = "treeViewMenu" v-if = "model.bp_optionsMenu.open" class = "keyHandle…" at bounding box center [400, 486] width 647 height 738
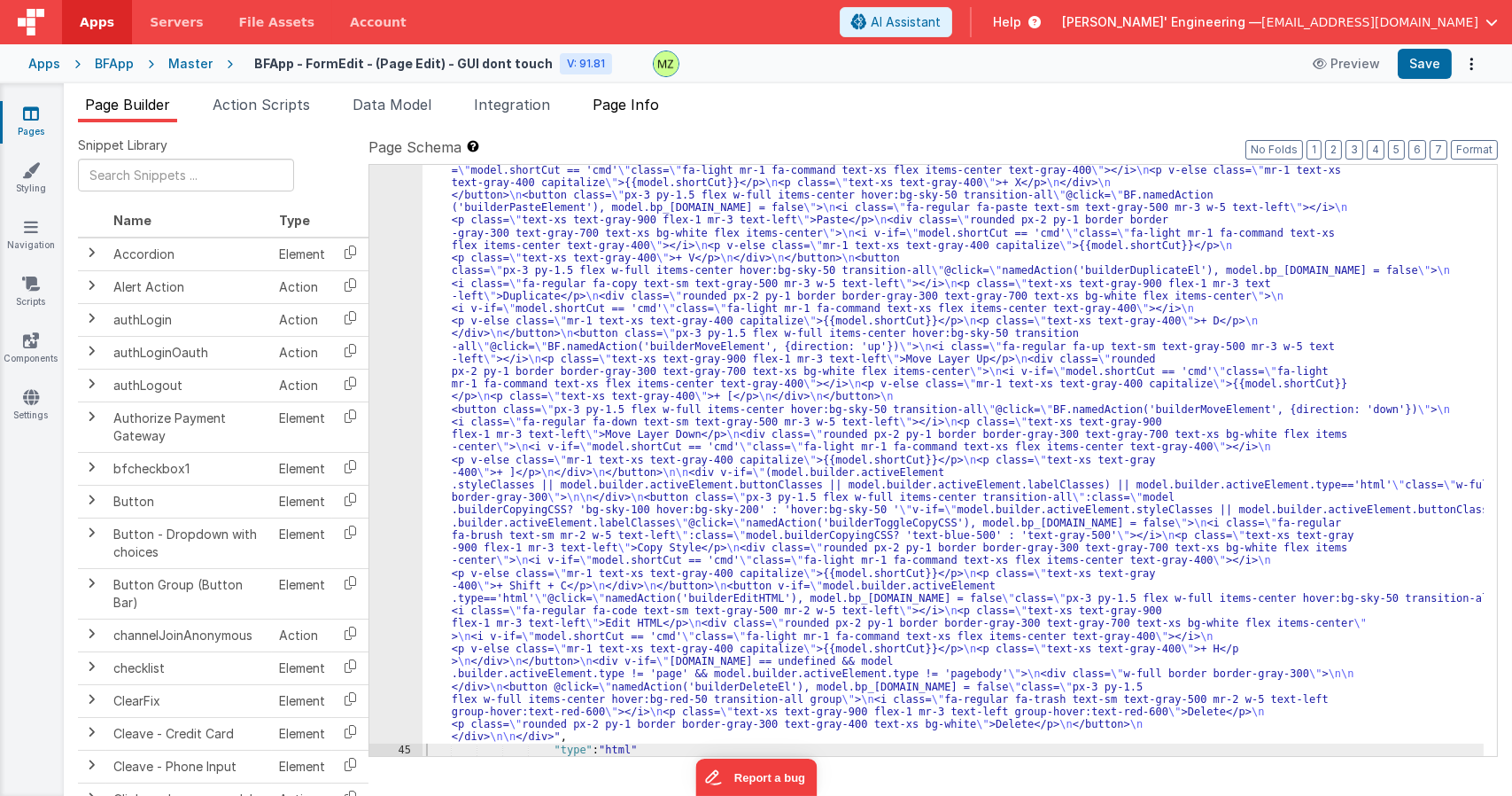
click at [644, 97] on span "Page Info" at bounding box center [626, 105] width 66 height 18
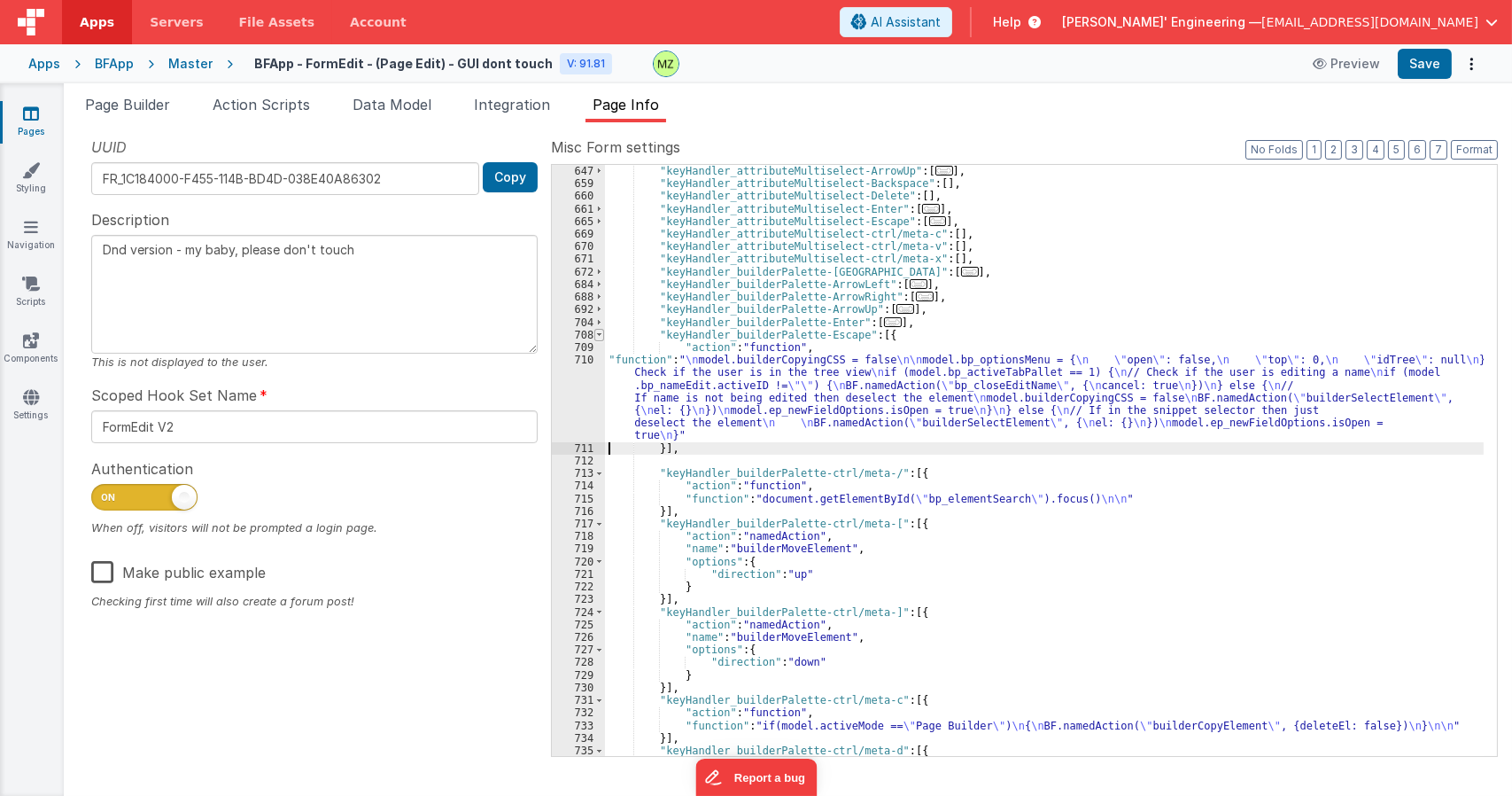
click at [597, 336] on span at bounding box center [599, 335] width 10 height 12
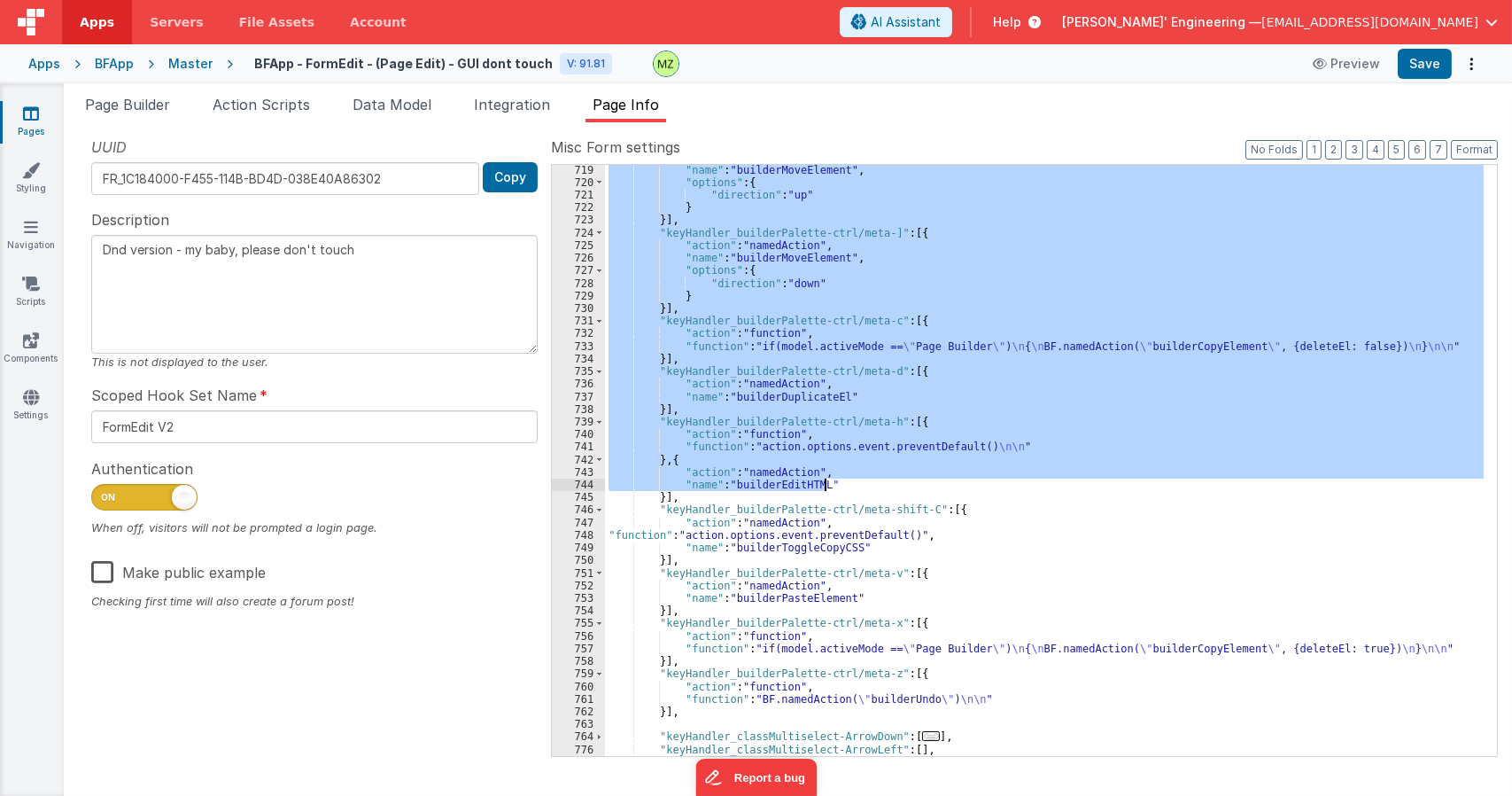
scroll to position [2410, 0]
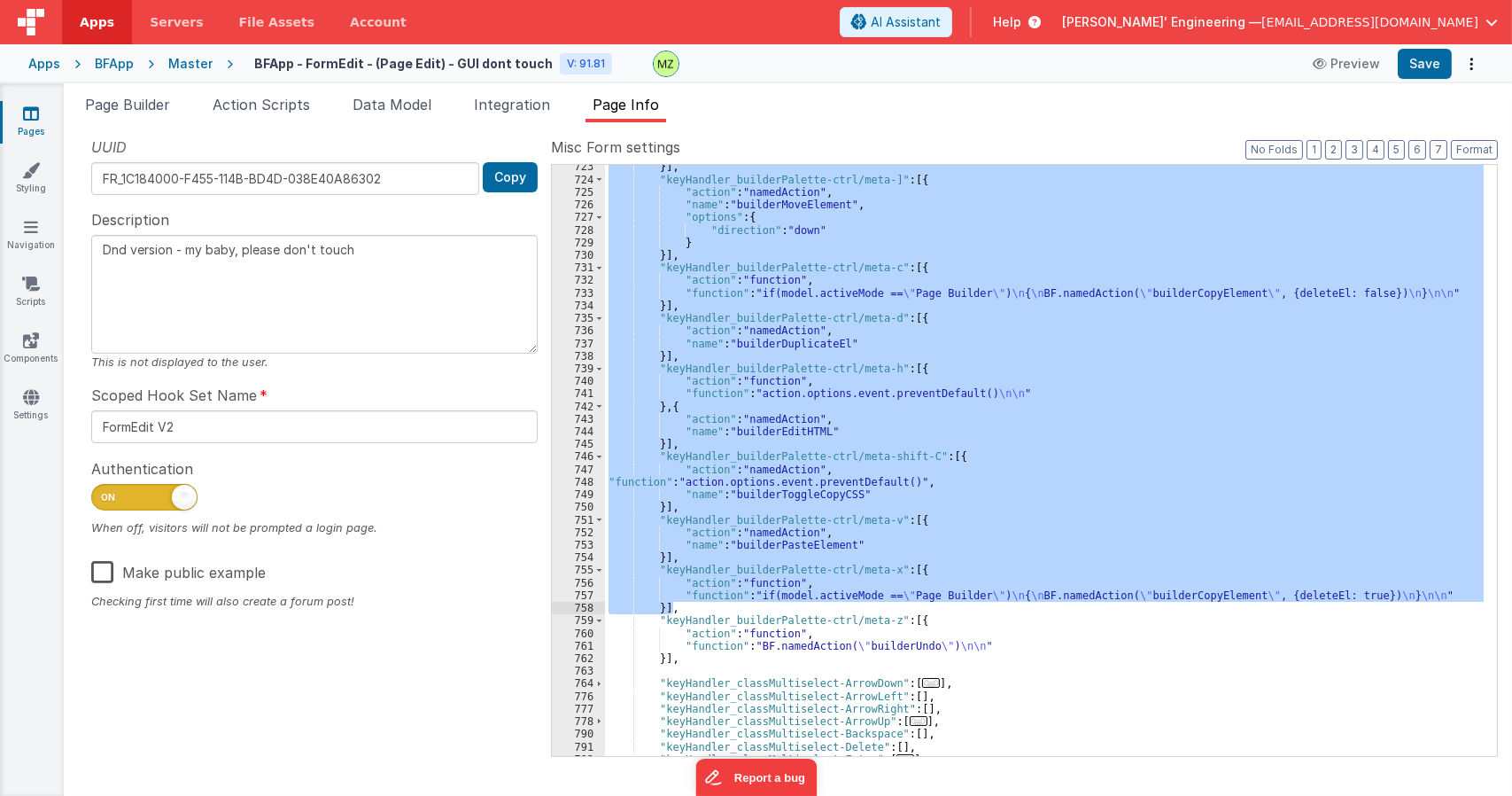
drag, startPoint x: 653, startPoint y: 337, endPoint x: 844, endPoint y: 606, distance: 329.9
click at [844, 606] on div "}] , "keyHandler_builderPalette-ctrl/meta-]" : [{ "action" : "namedAction" , "n…" at bounding box center [1045, 468] width 879 height 616
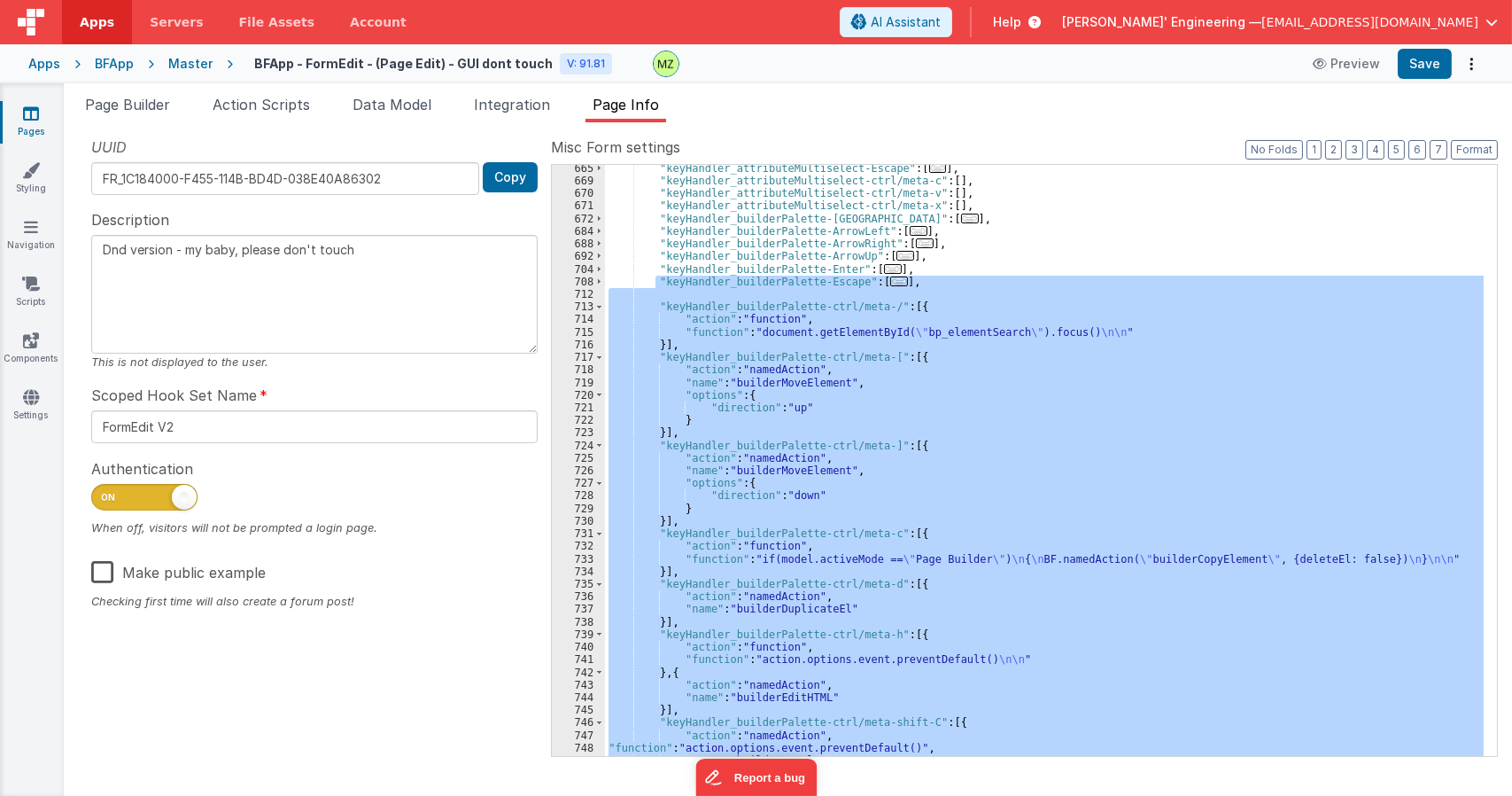
scroll to position [2091, 0]
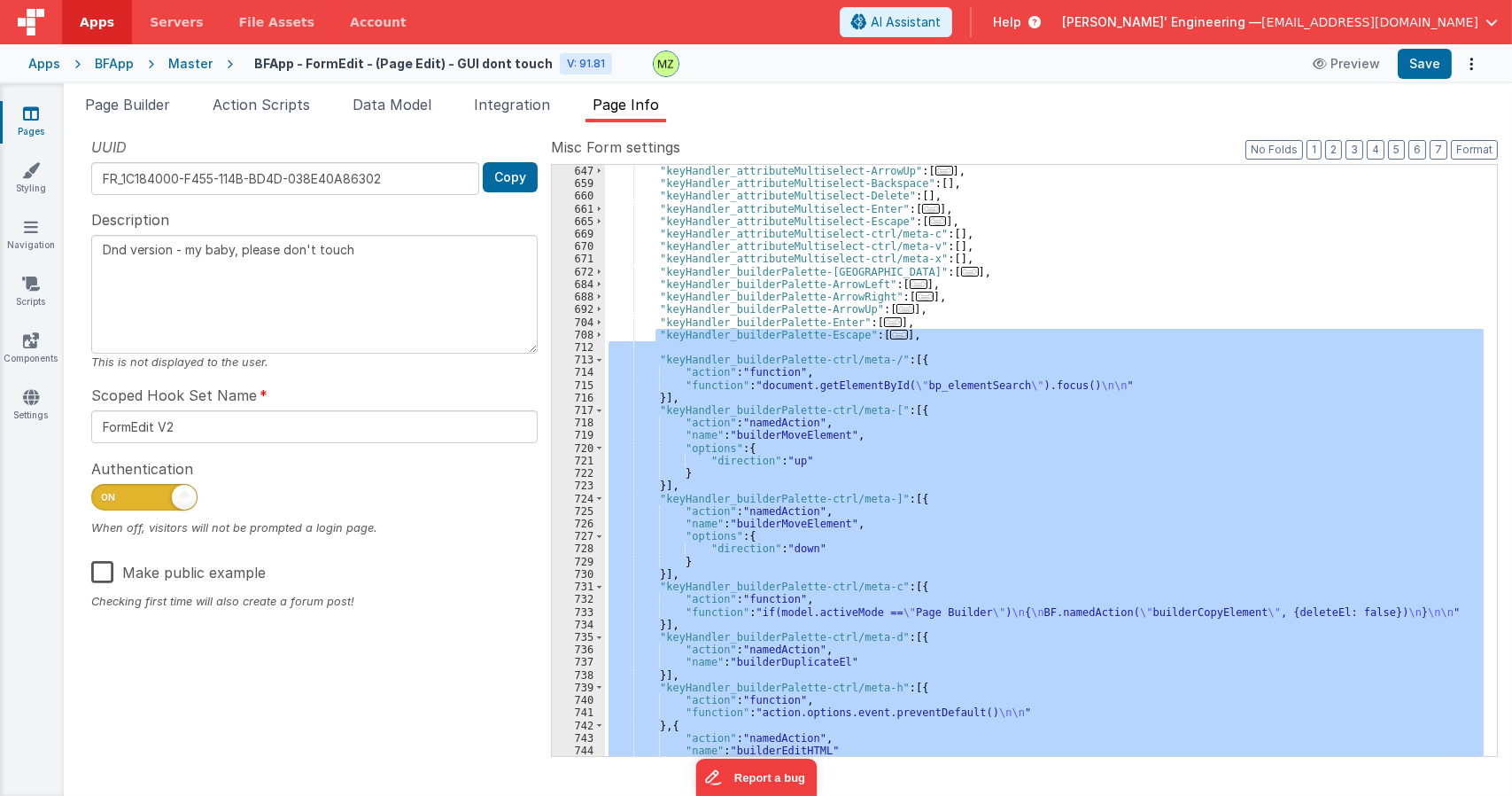
click at [960, 250] on div ""keyHandler_attributeMultiselect-ArrowUp" : [ ... ] , "keyHandler_attributeMult…" at bounding box center [1045, 472] width 879 height 616
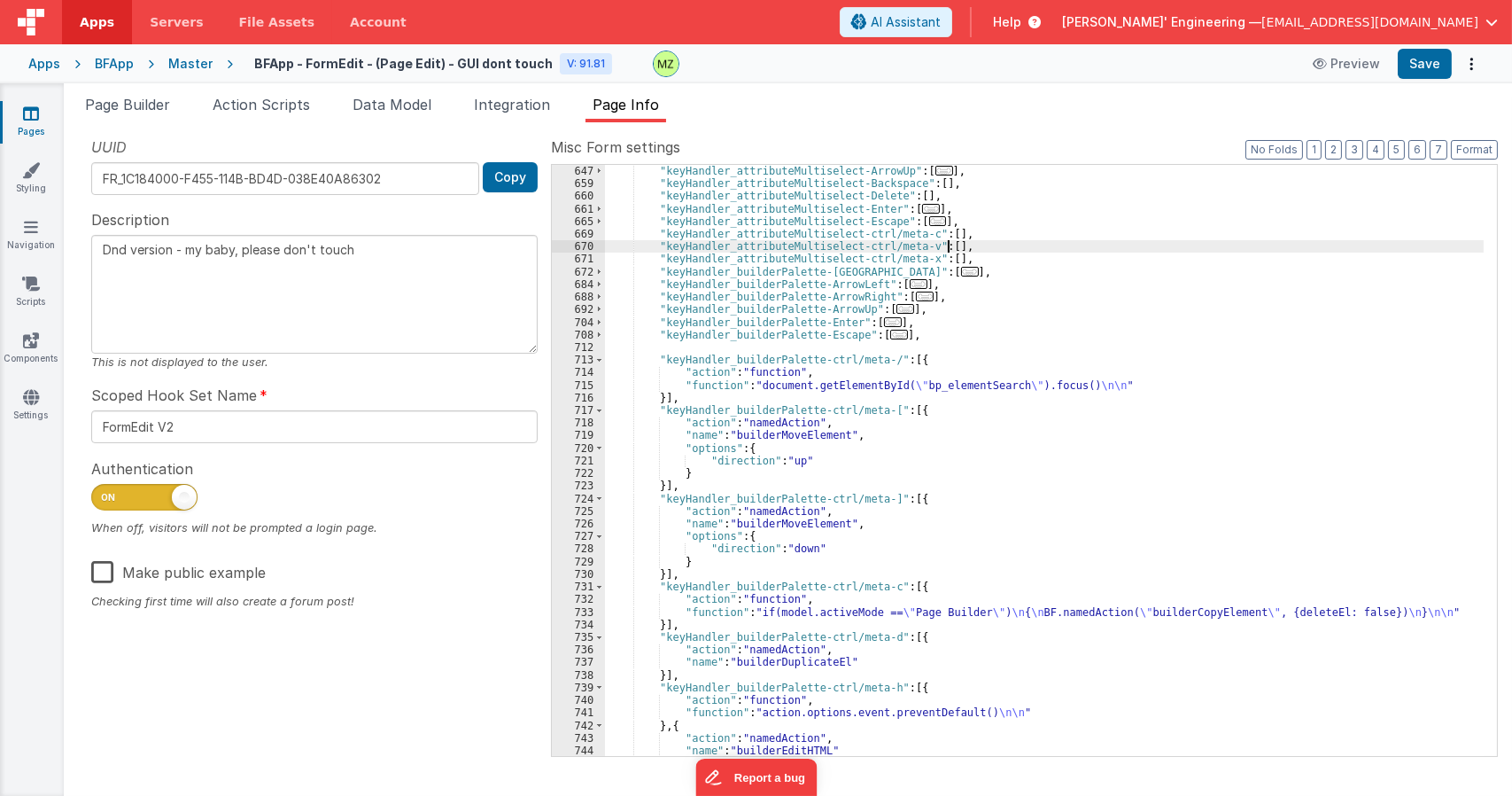
click at [965, 261] on div ""keyHandler_attributeMultiselect-ArrowUp" : [ ... ] , "keyHandler_attributeMult…" at bounding box center [1045, 472] width 879 height 616
type textarea "Dnd version - my baby, please don't touch"
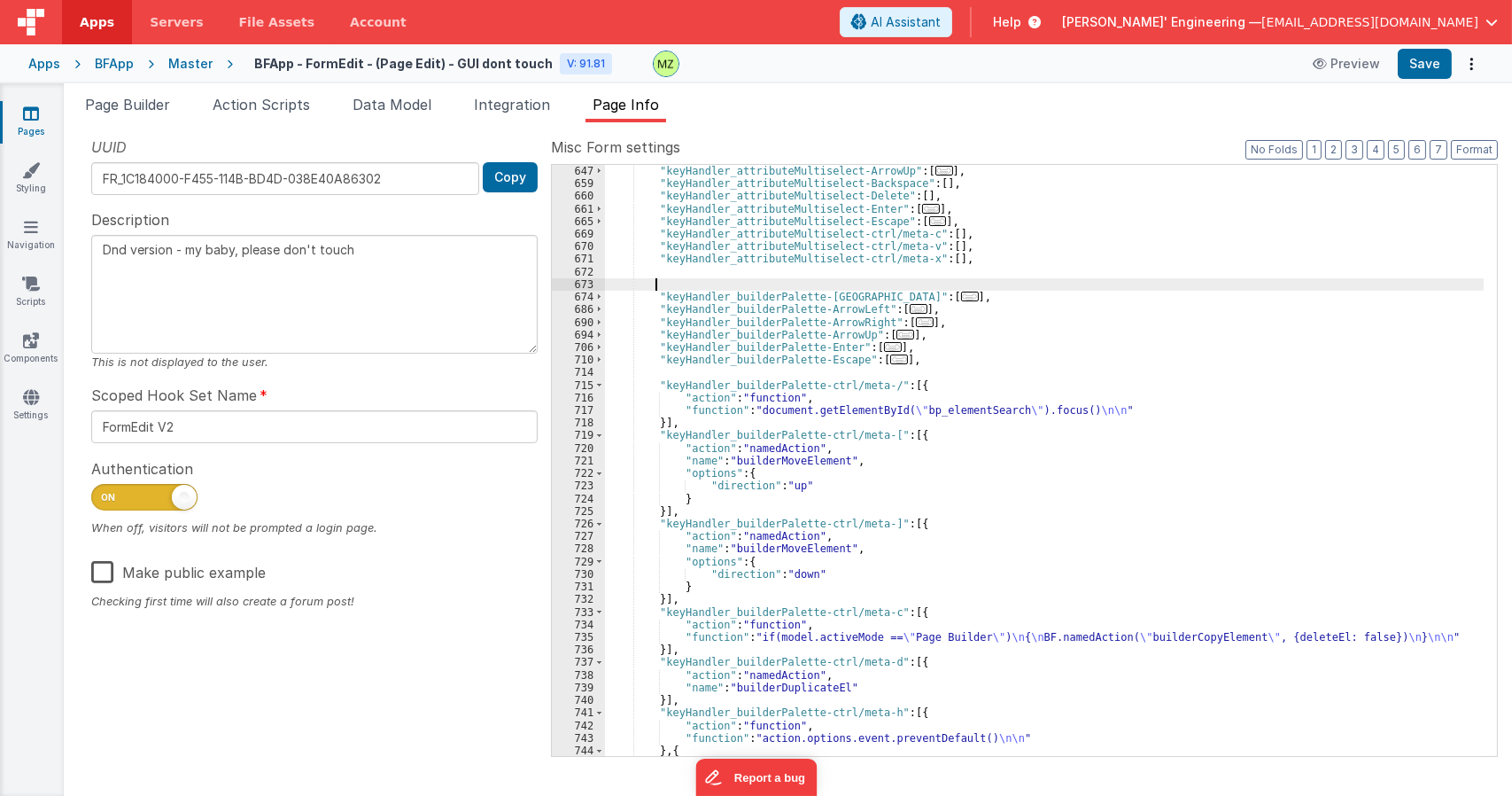
type textarea "Dnd version - my baby, please don't touch"
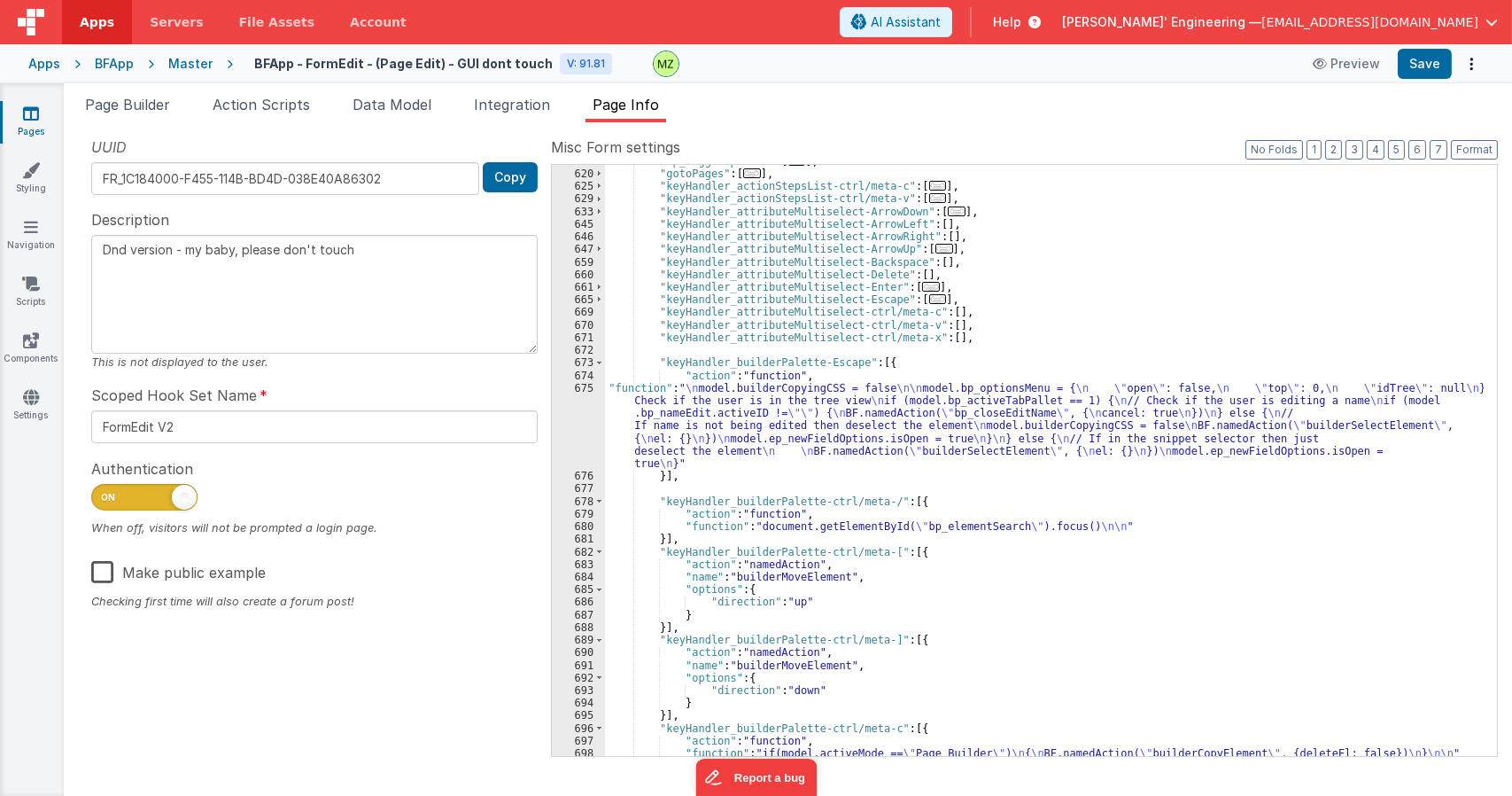
scroll to position [1960, 0]
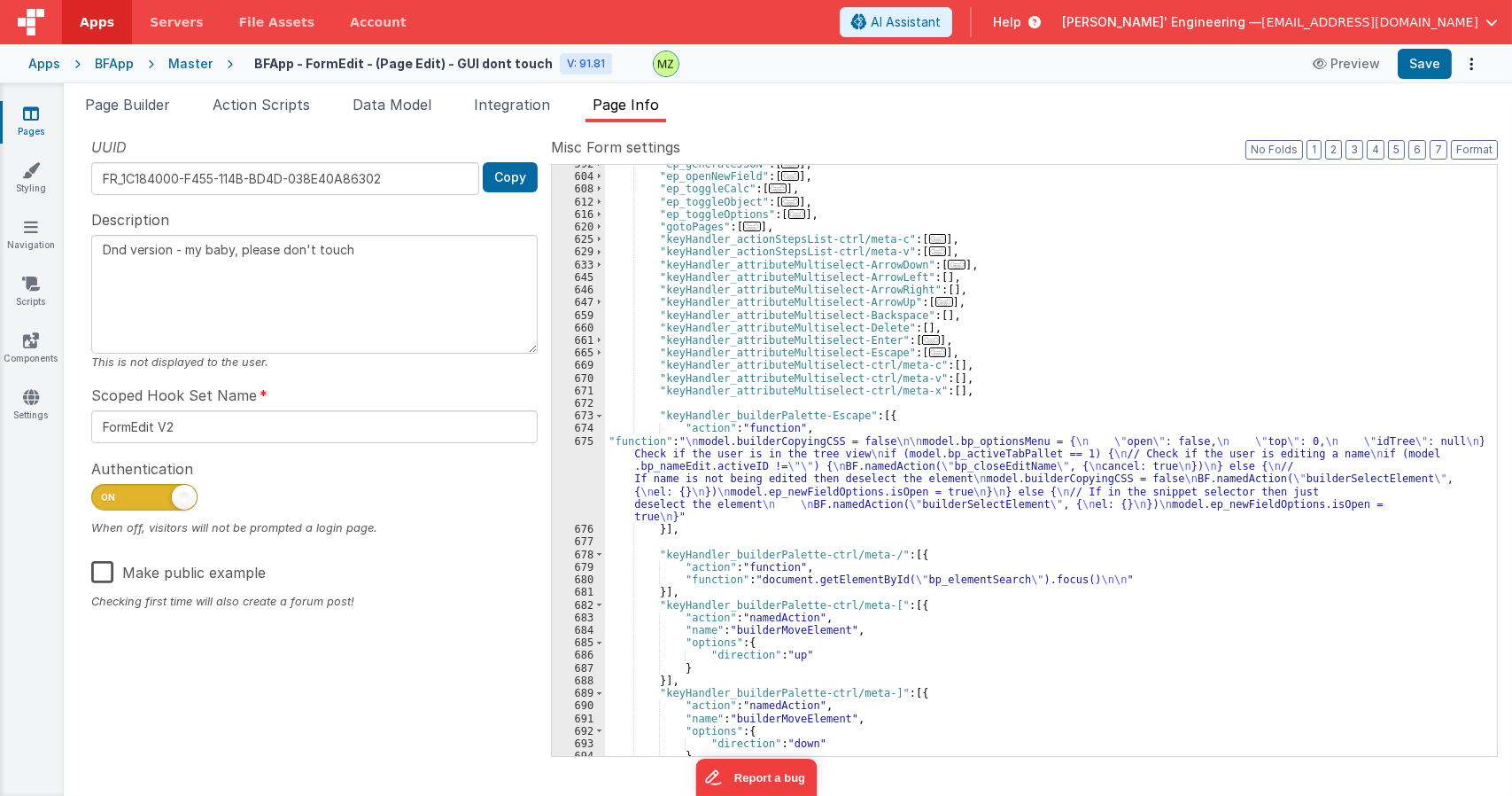
drag, startPoint x: 140, startPoint y: 117, endPoint x: 185, endPoint y: 142, distance: 51.5
click at [140, 117] on li "Page Builder" at bounding box center [128, 108] width 99 height 28
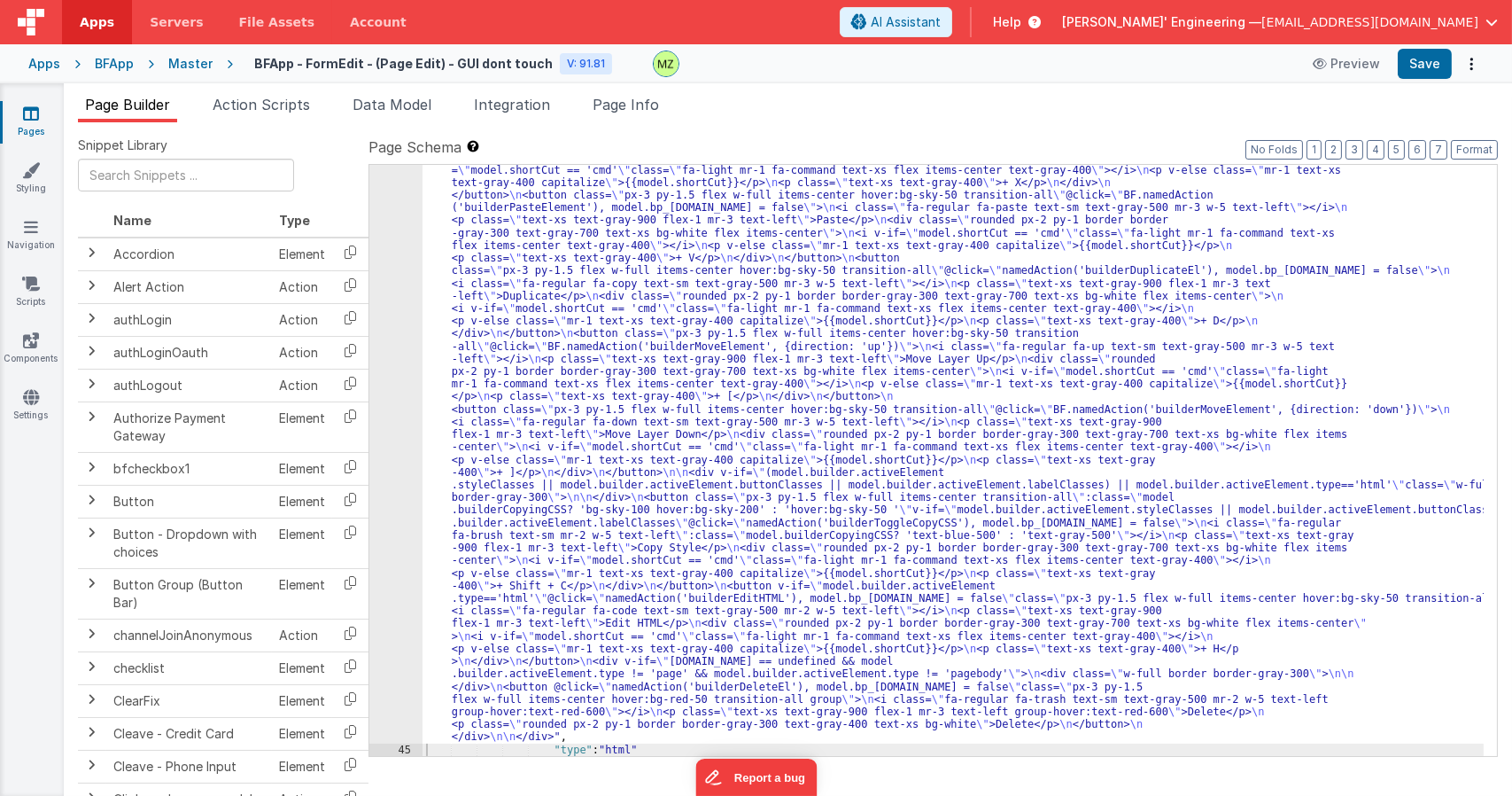
scroll to position [479, 0]
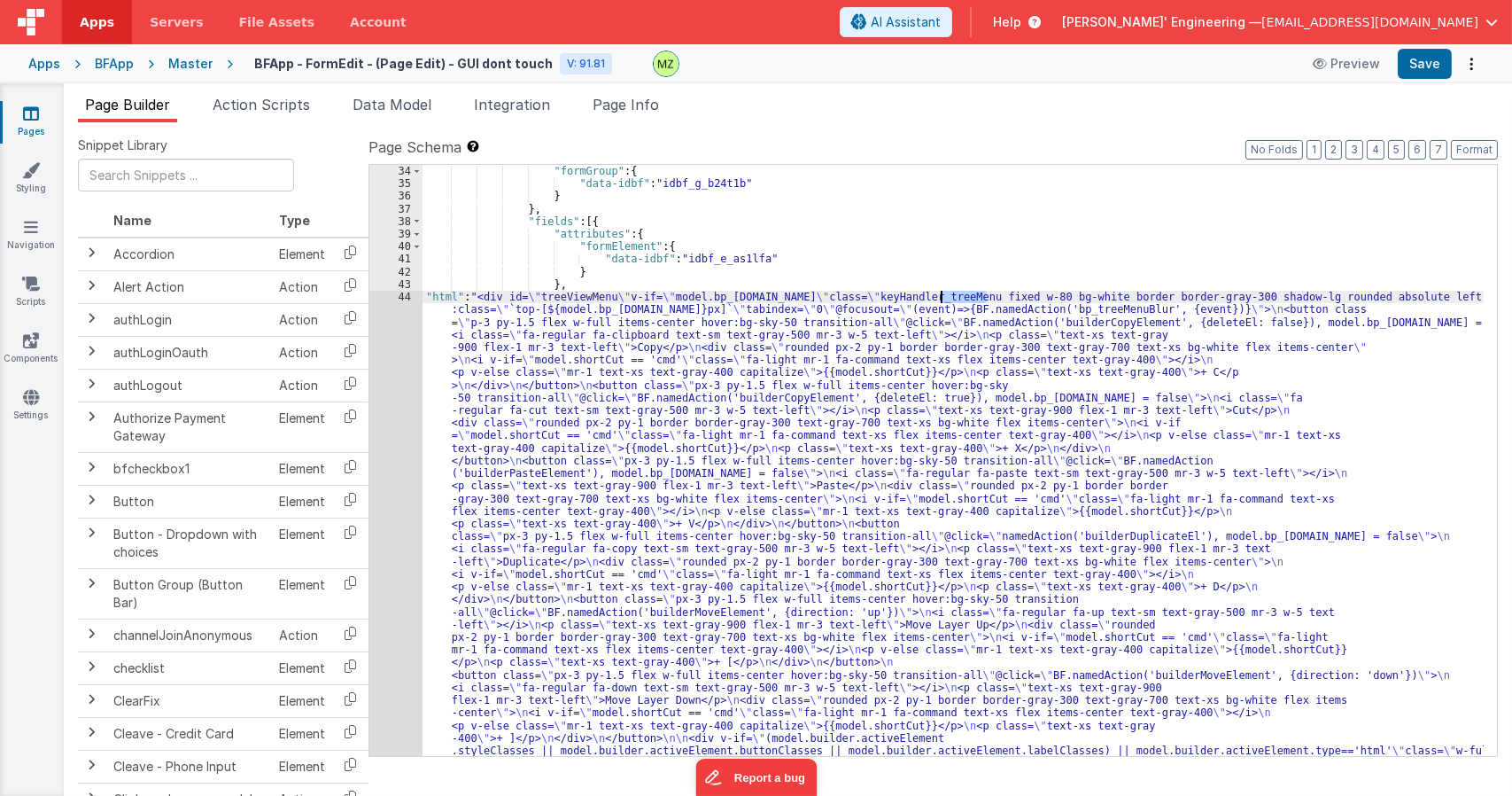
drag, startPoint x: 987, startPoint y: 298, endPoint x: 939, endPoint y: 296, distance: 48.0
click at [654, 96] on span "Page Info" at bounding box center [626, 105] width 66 height 18
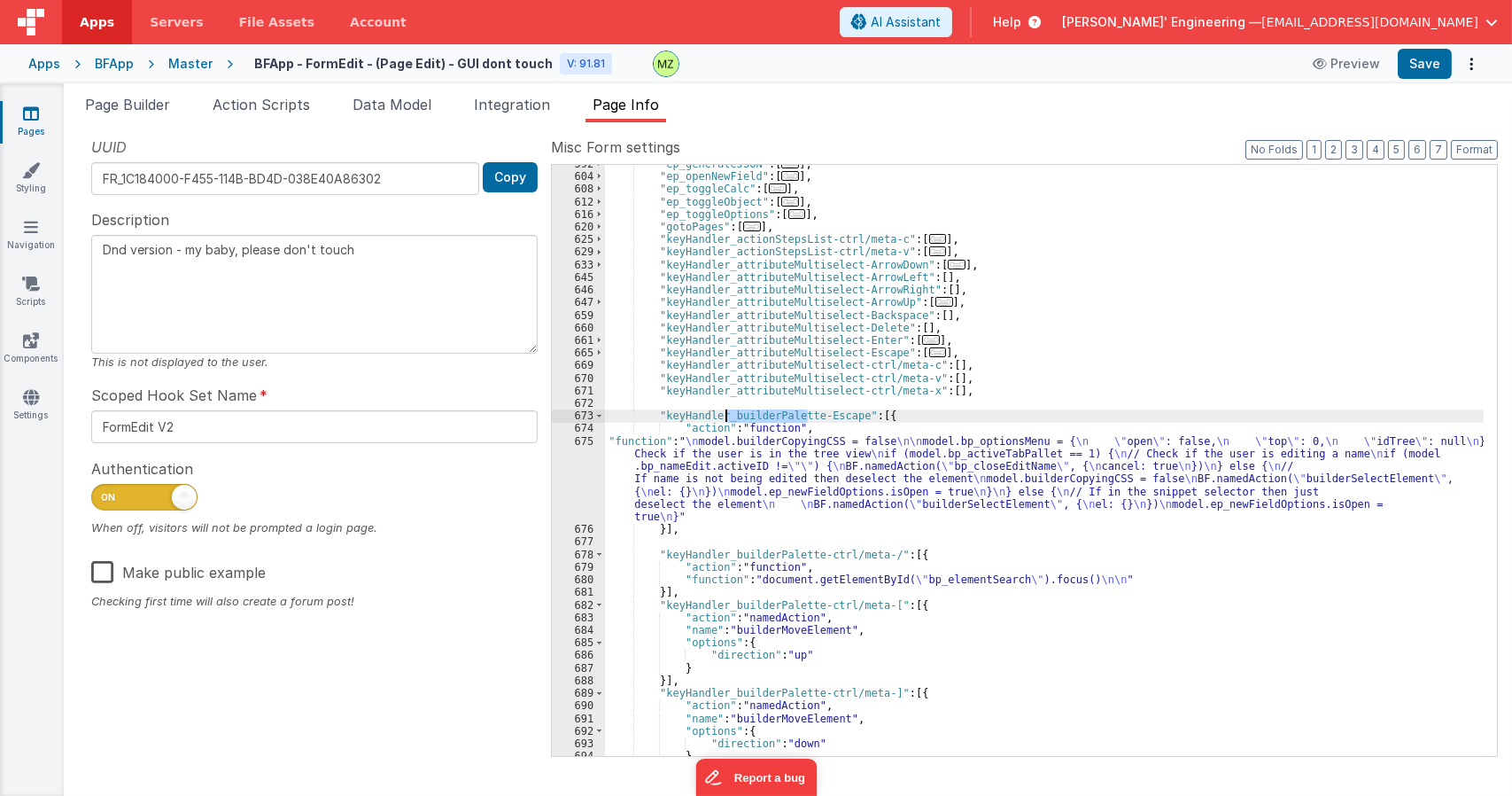
drag, startPoint x: 807, startPoint y: 417, endPoint x: 727, endPoint y: 419, distance: 80.0
click at [727, 419] on div ""ep_generateJSON" : [ ... ] , "ep_openNewField" : [ ... ] , "ep_toggleCalc" : […" at bounding box center [1045, 465] width 879 height 616
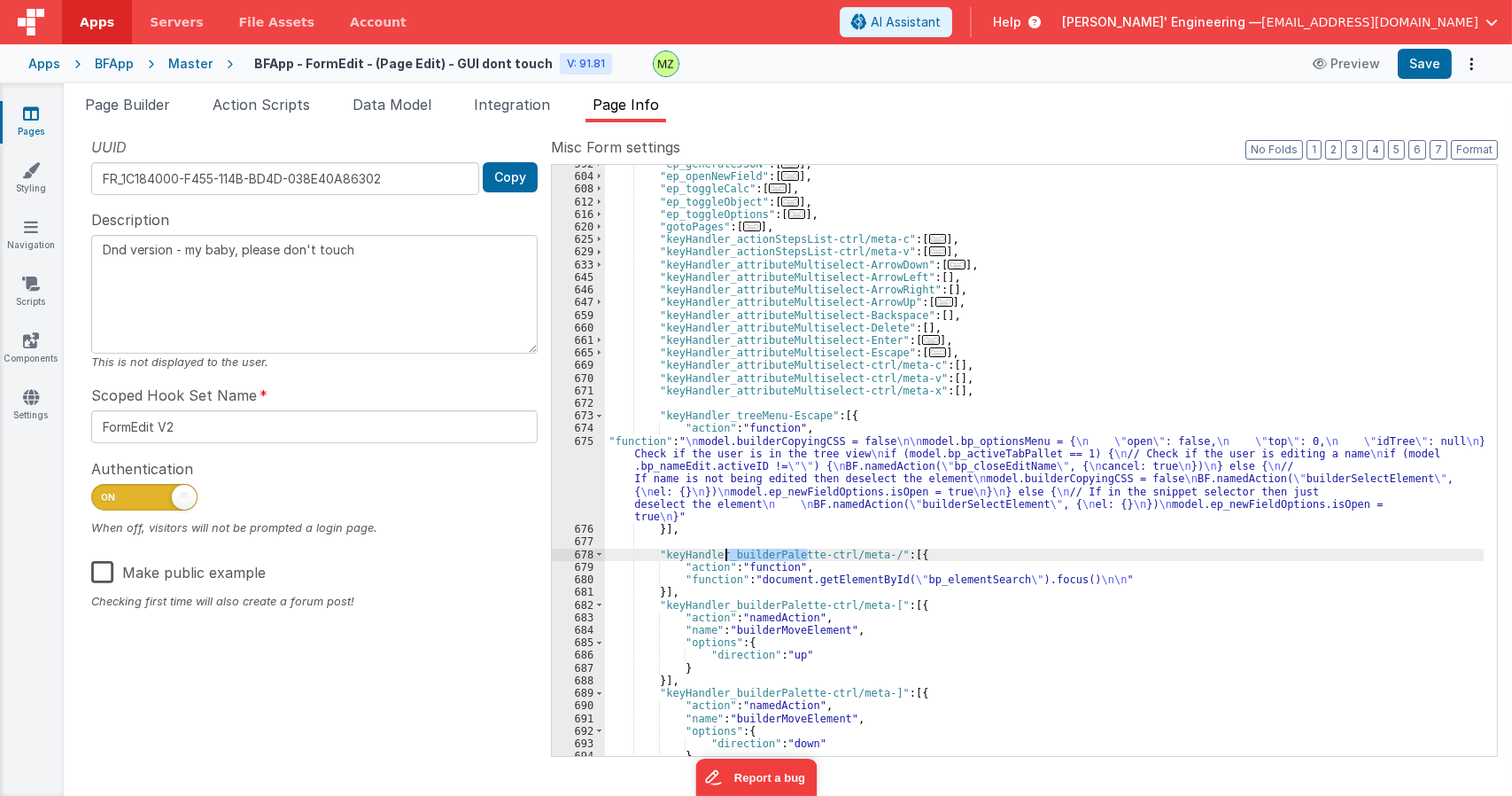
drag, startPoint x: 808, startPoint y: 556, endPoint x: 725, endPoint y: 554, distance: 83.0
click at [725, 554] on div ""ep_generateJSON" : [ ... ] , "ep_openNewField" : [ ... ] , "ep_toggleCalc" : […" at bounding box center [1045, 465] width 879 height 616
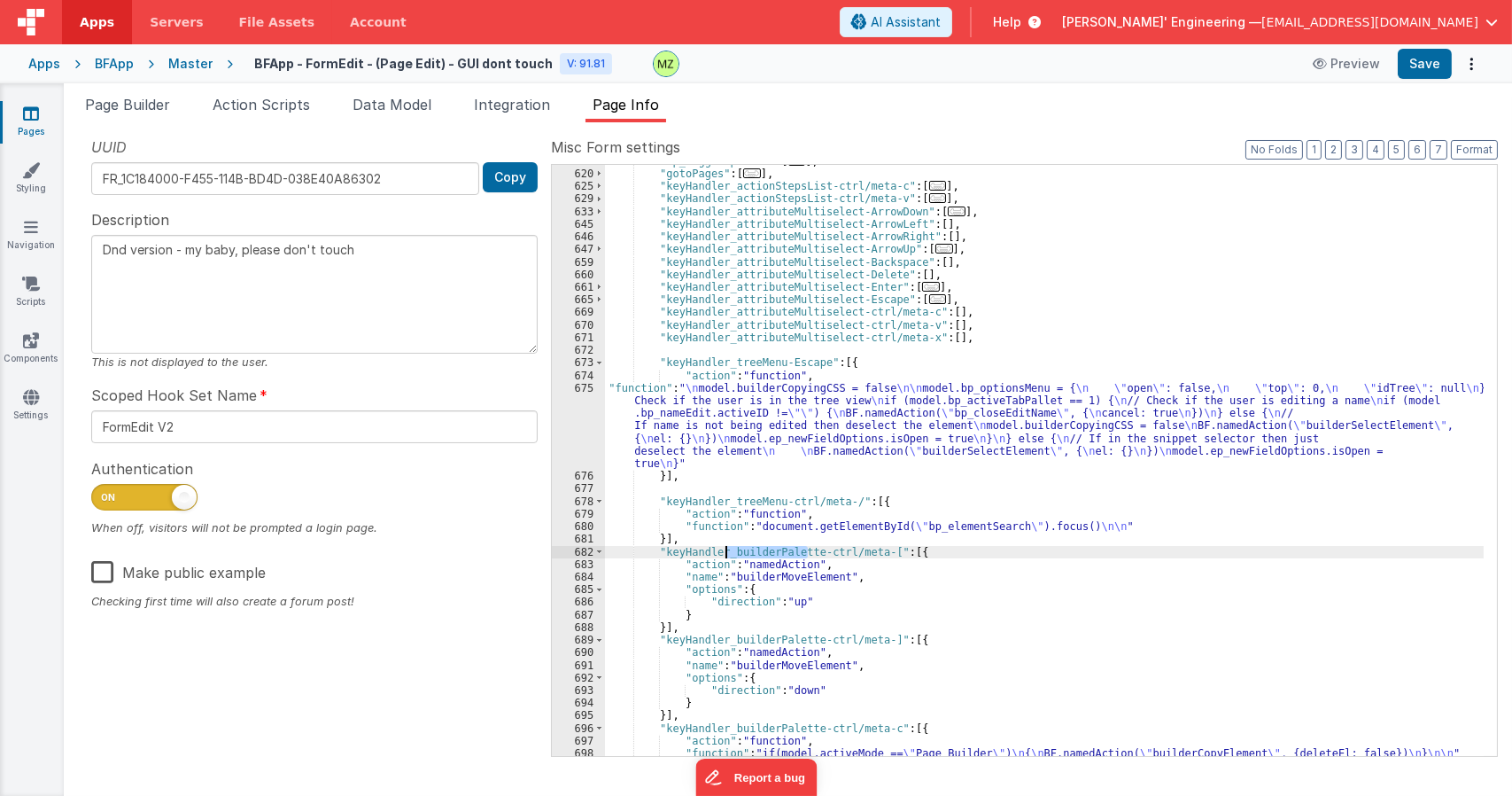
drag, startPoint x: 808, startPoint y: 550, endPoint x: 723, endPoint y: 557, distance: 85.3
click at [724, 557] on div ""ep_toggleOptions" : [ ... ] , "gotoPages" : [ ... ] , "keyHandler_actionStepsL…" at bounding box center [1045, 463] width 879 height 616
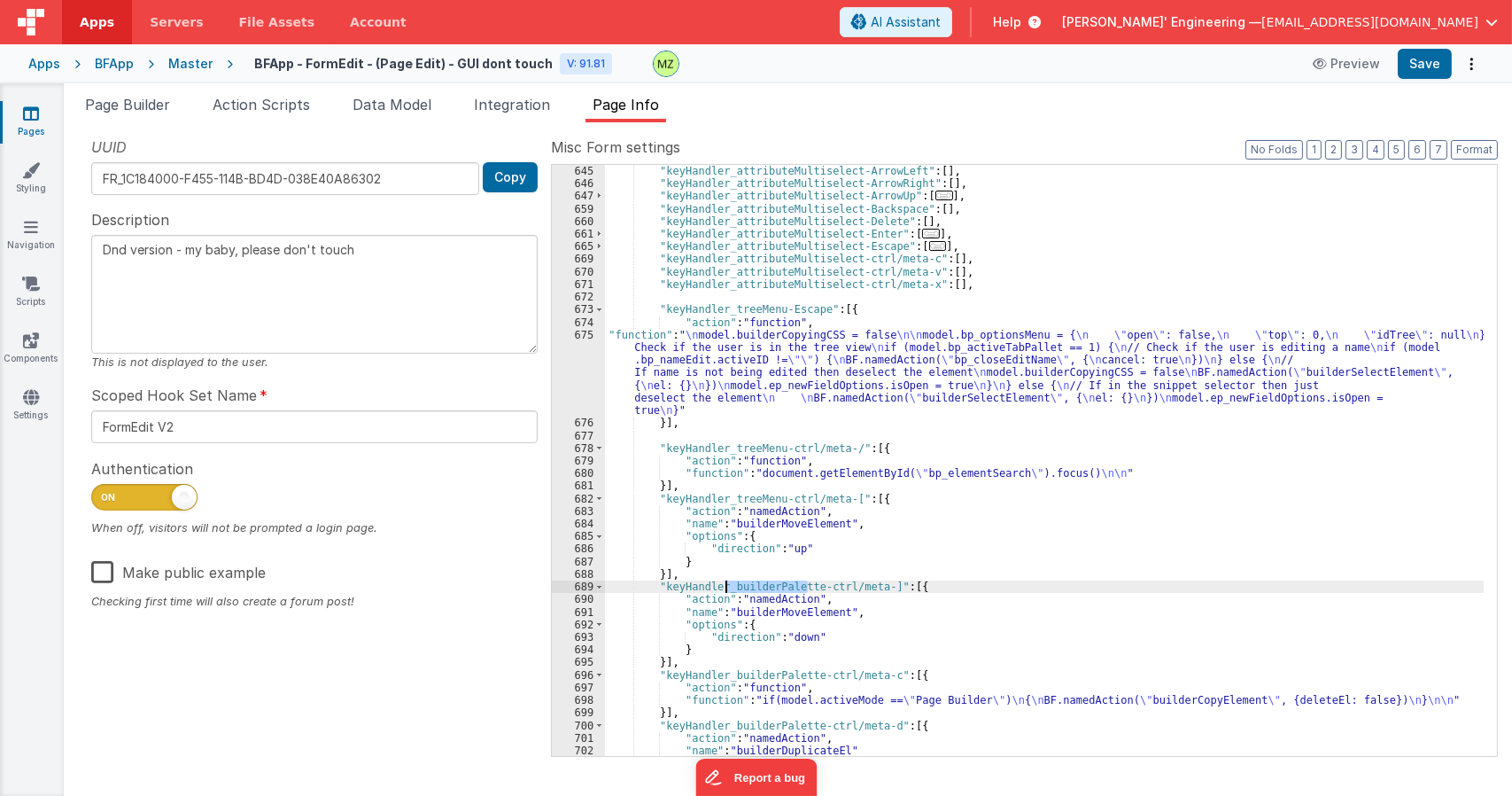
drag, startPoint x: 808, startPoint y: 584, endPoint x: 727, endPoint y: 586, distance: 81.0
click at [727, 587] on div ""keyHandler_attributeMultiselect-ArrowLeft" : [ ] , "keyHandler_attributeMultis…" at bounding box center [1045, 472] width 879 height 616
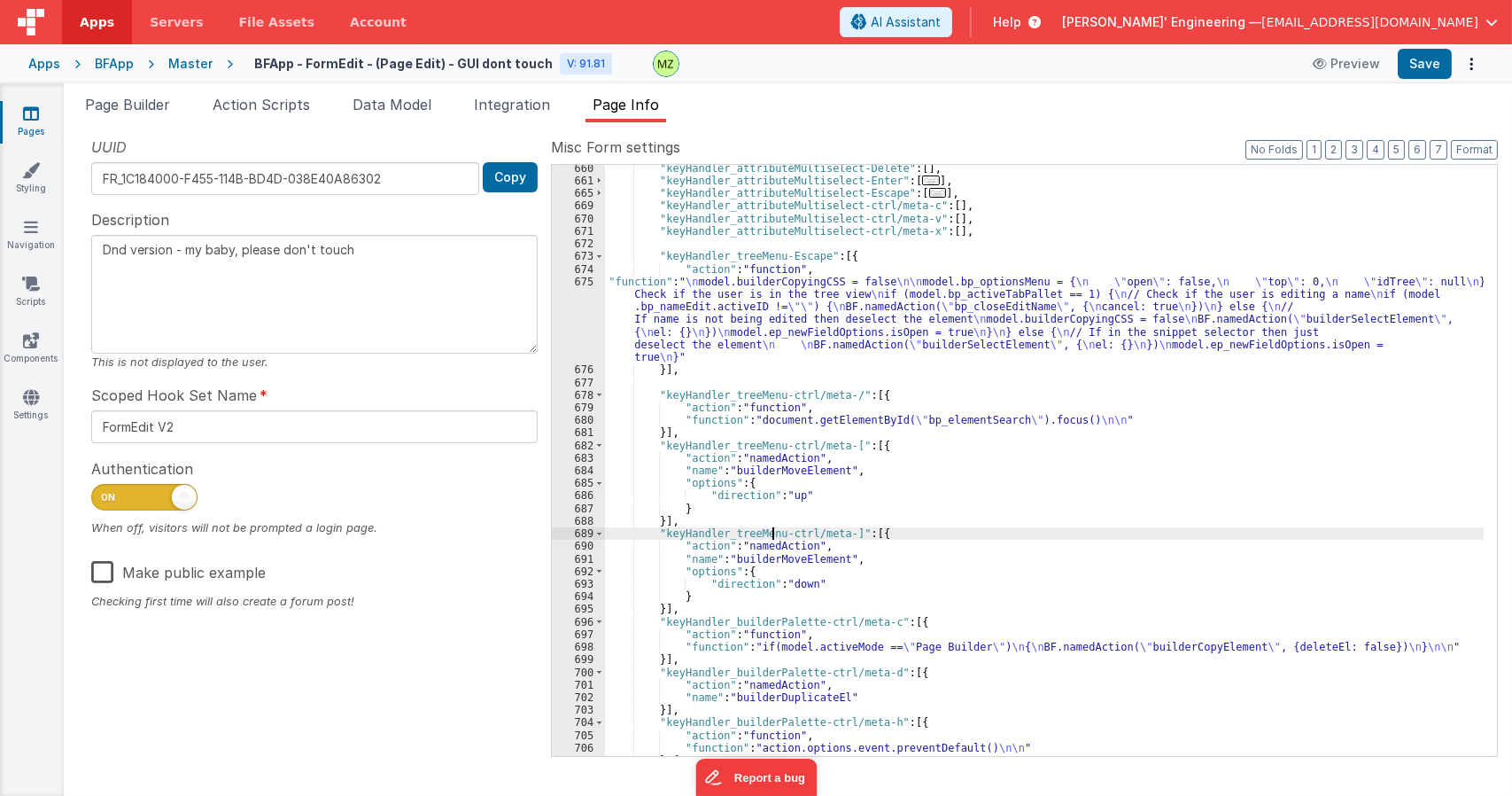
scroll to position [2119, 0]
drag, startPoint x: 809, startPoint y: 620, endPoint x: 759, endPoint y: 631, distance: 51.2
click at [728, 619] on div ""keyHandler_attributeMultiselect-Delete" : [ ] , "keyHandler_attributeMultisele…" at bounding box center [1045, 470] width 879 height 616
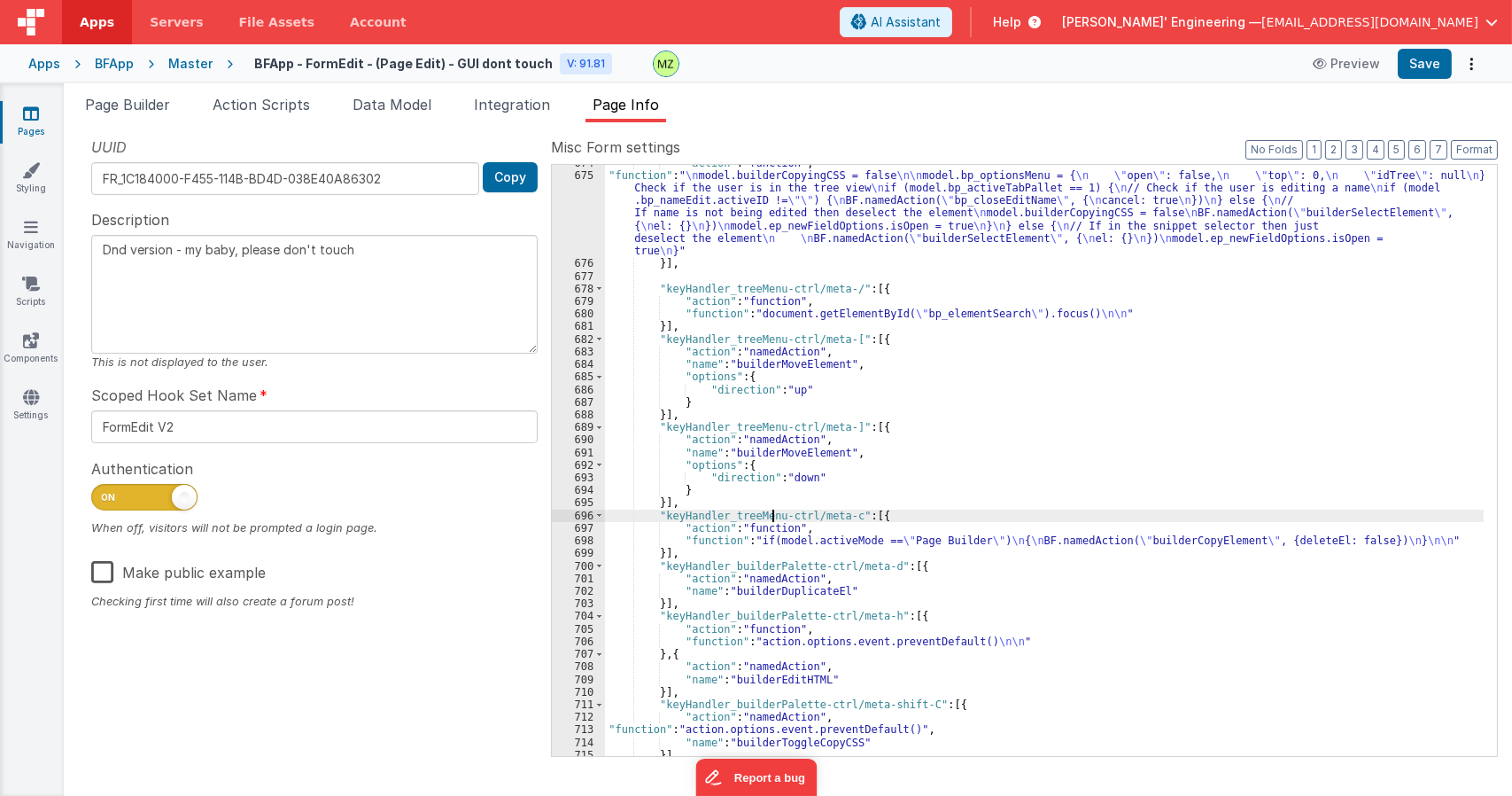
scroll to position [2226, 0]
drag, startPoint x: 807, startPoint y: 566, endPoint x: 729, endPoint y: 566, distance: 78.0
click at [729, 566] on div ""action" : "function" , "function" : " \n model.builderCopyingCSS = false \n\n …" at bounding box center [1045, 464] width 879 height 616
drag, startPoint x: 808, startPoint y: 616, endPoint x: 762, endPoint y: 633, distance: 49.0
click at [727, 616] on div ""action" : "function" , "function" : " \n model.builderCopyingCSS = false \n\n …" at bounding box center [1045, 464] width 879 height 616
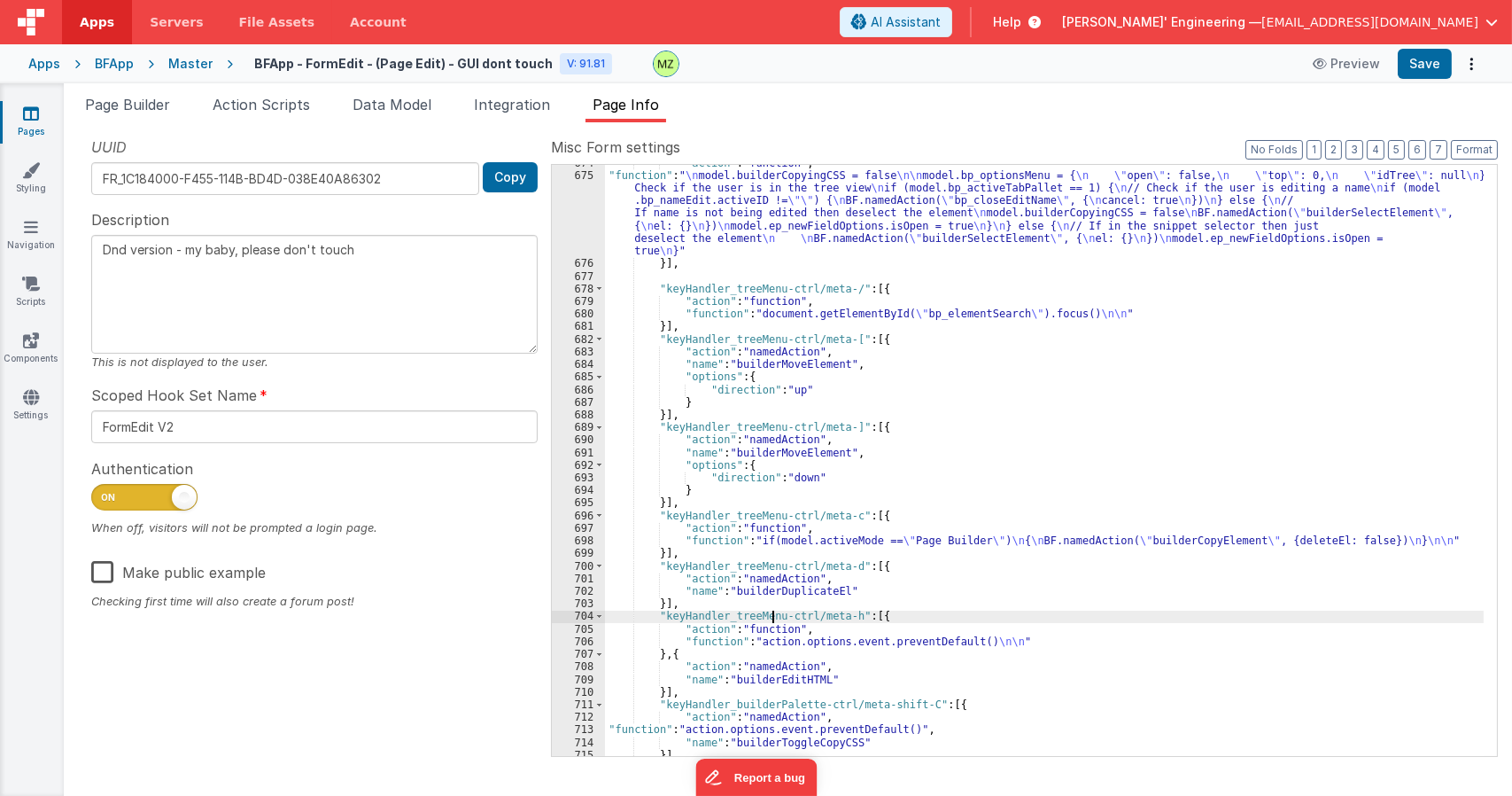
scroll to position [2279, 0]
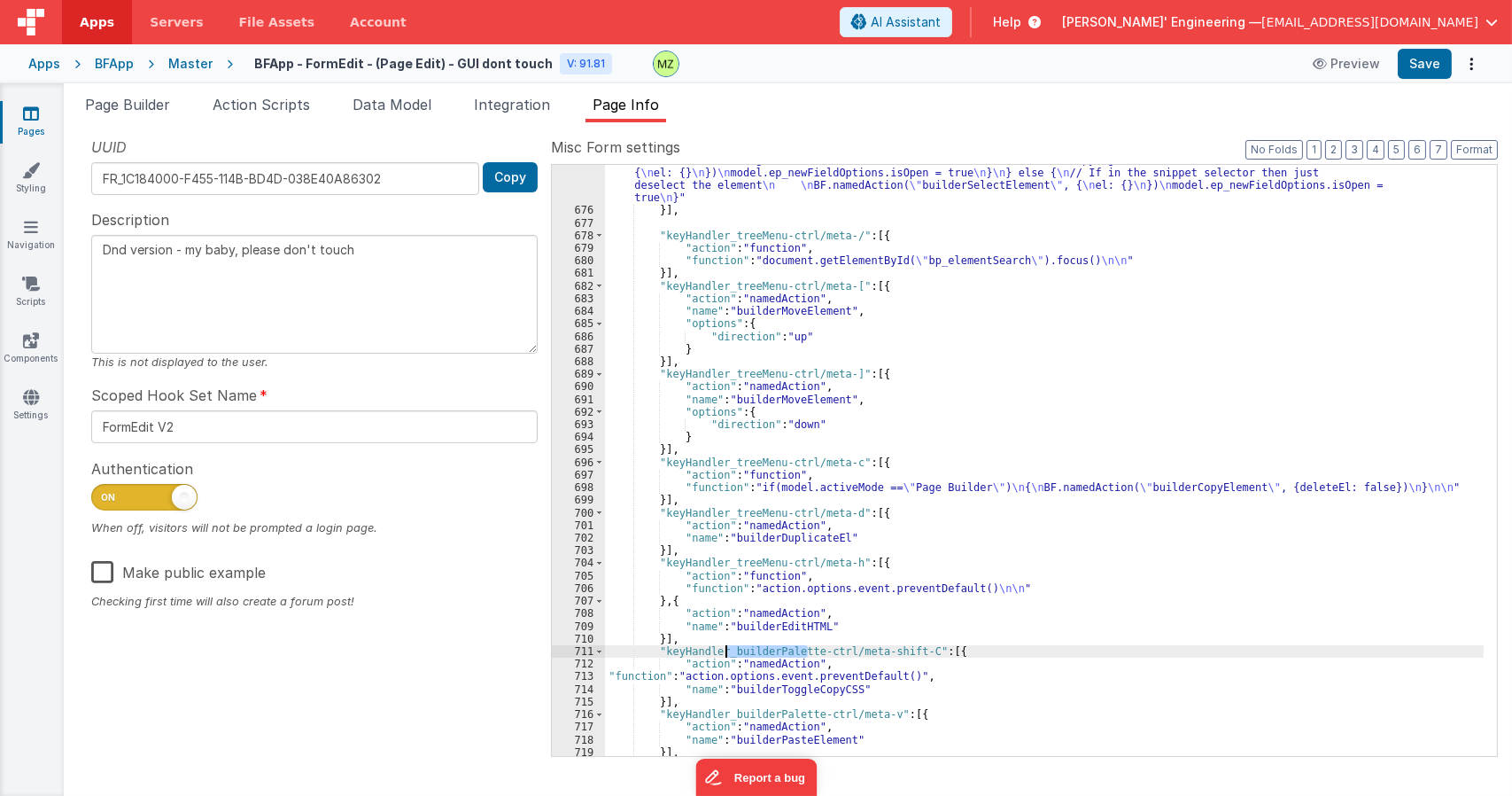
drag, startPoint x: 807, startPoint y: 652, endPoint x: 744, endPoint y: 656, distance: 63.1
click at [727, 650] on div ""function" : " \n model.builderCopyingCSS = false \n\n model.bp_optionsMenu = {…" at bounding box center [1045, 462] width 879 height 692
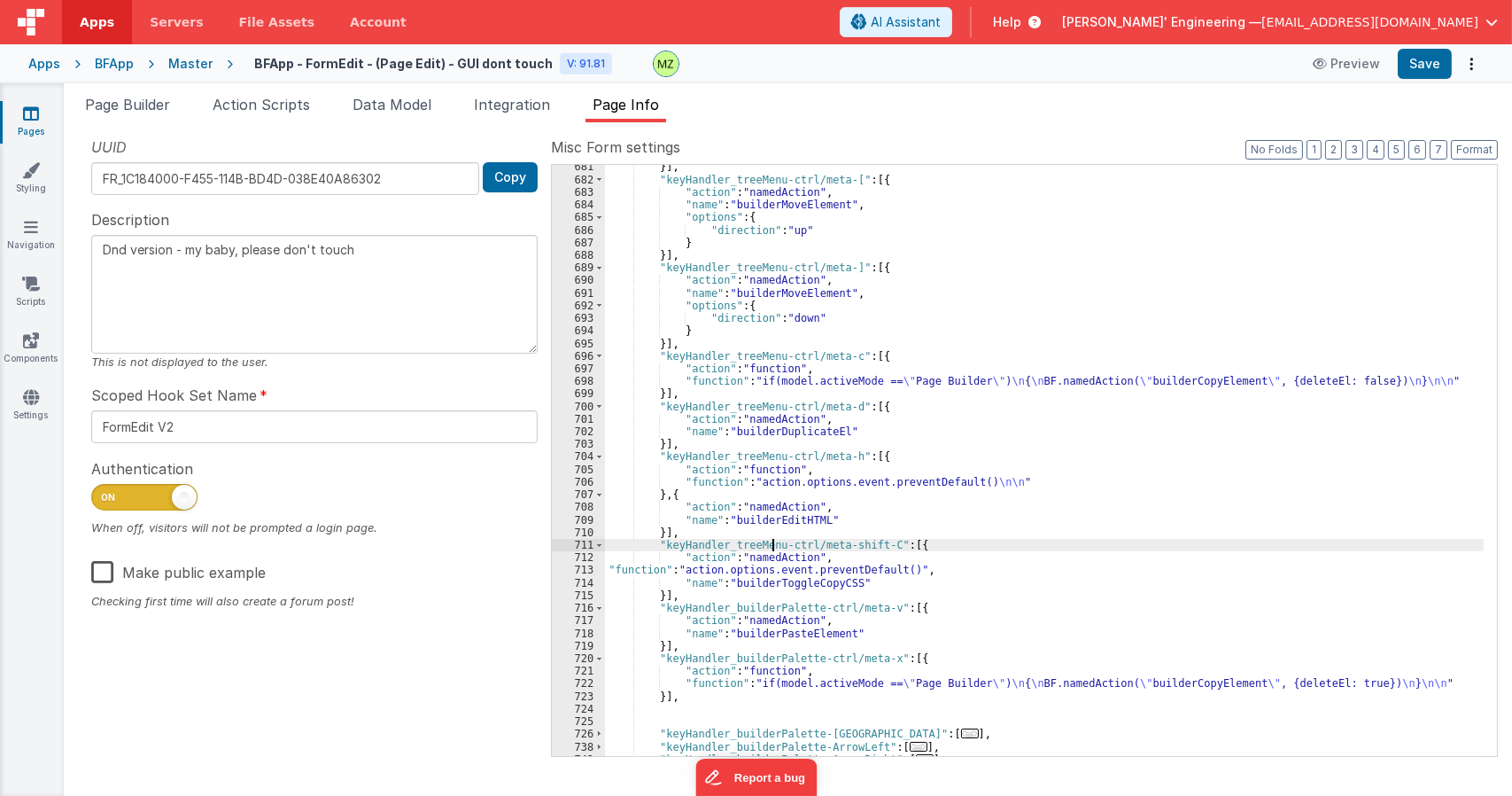
scroll to position [2439, 0]
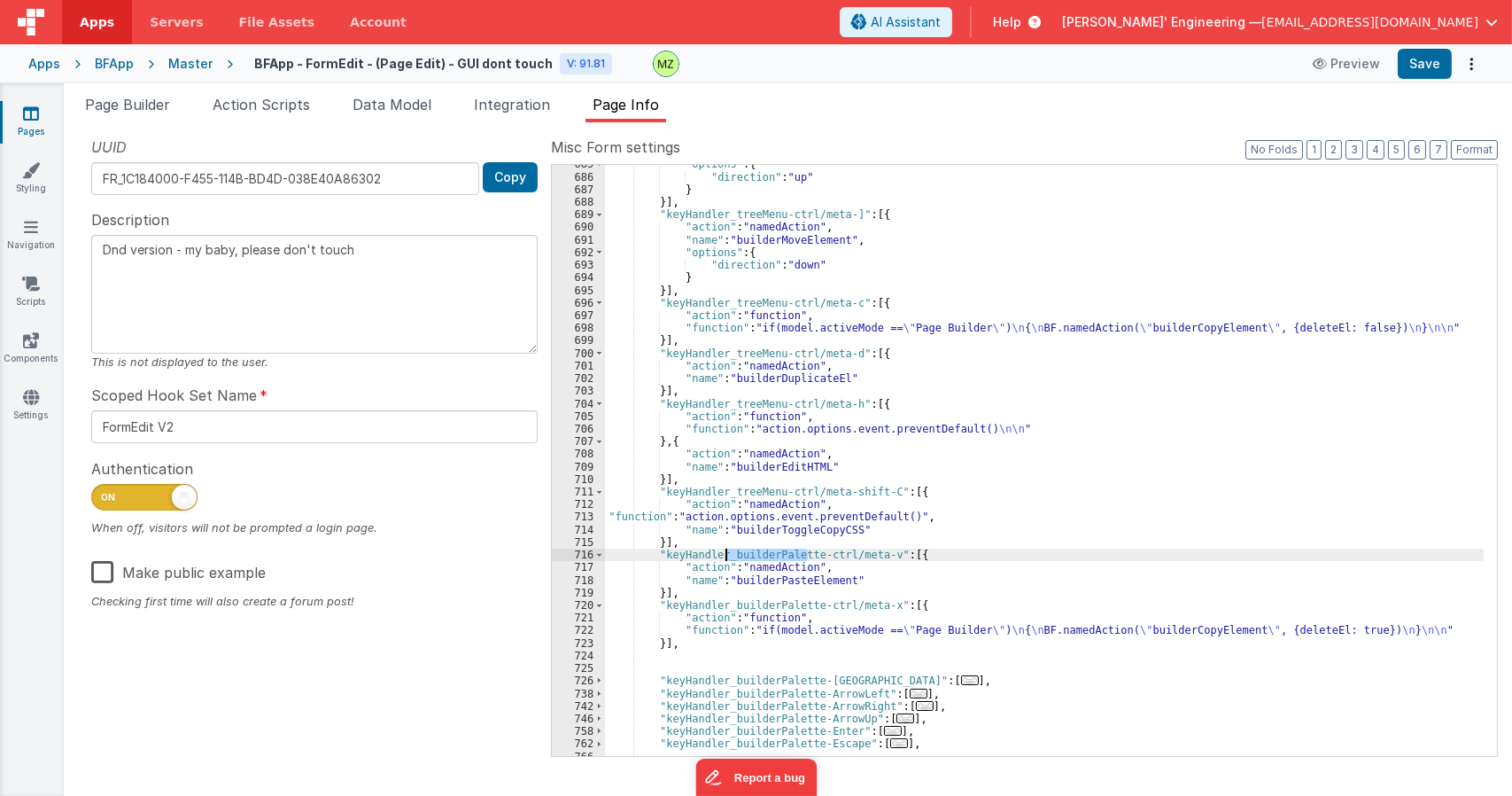
drag, startPoint x: 808, startPoint y: 557, endPoint x: 774, endPoint y: 597, distance: 52.5
click at [724, 553] on div ""options" : { "direction" : "up" } }] , "keyHandler_treeMenu-ctrl/meta-]" : [{ …" at bounding box center [1045, 465] width 879 height 616
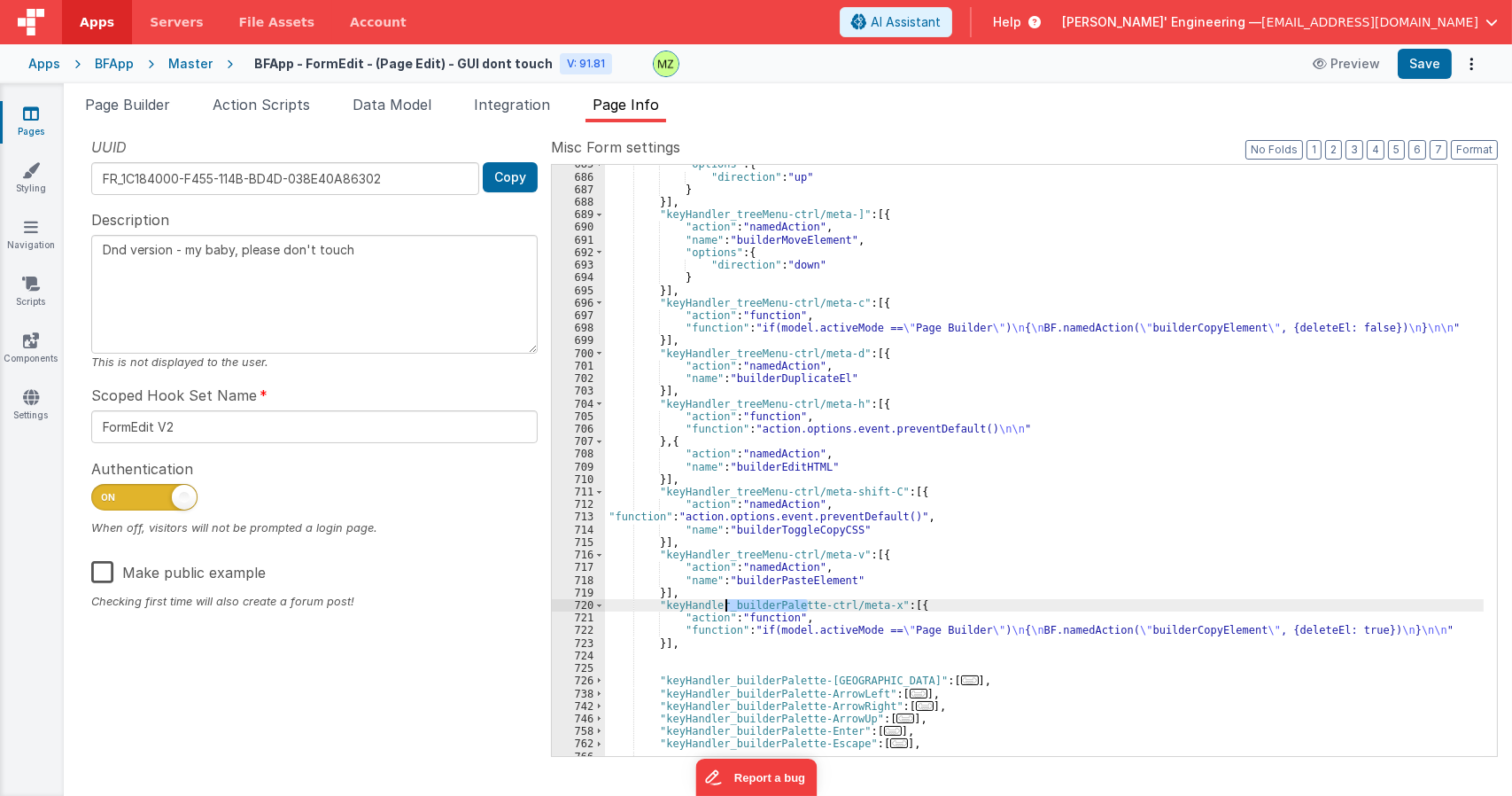
drag, startPoint x: 808, startPoint y: 607, endPoint x: 729, endPoint y: 605, distance: 79.0
click at [729, 605] on div ""options" : { "direction" : "up" } }] , "keyHandler_treeMenu-ctrl/meta-]" : [{ …" at bounding box center [1045, 465] width 879 height 616
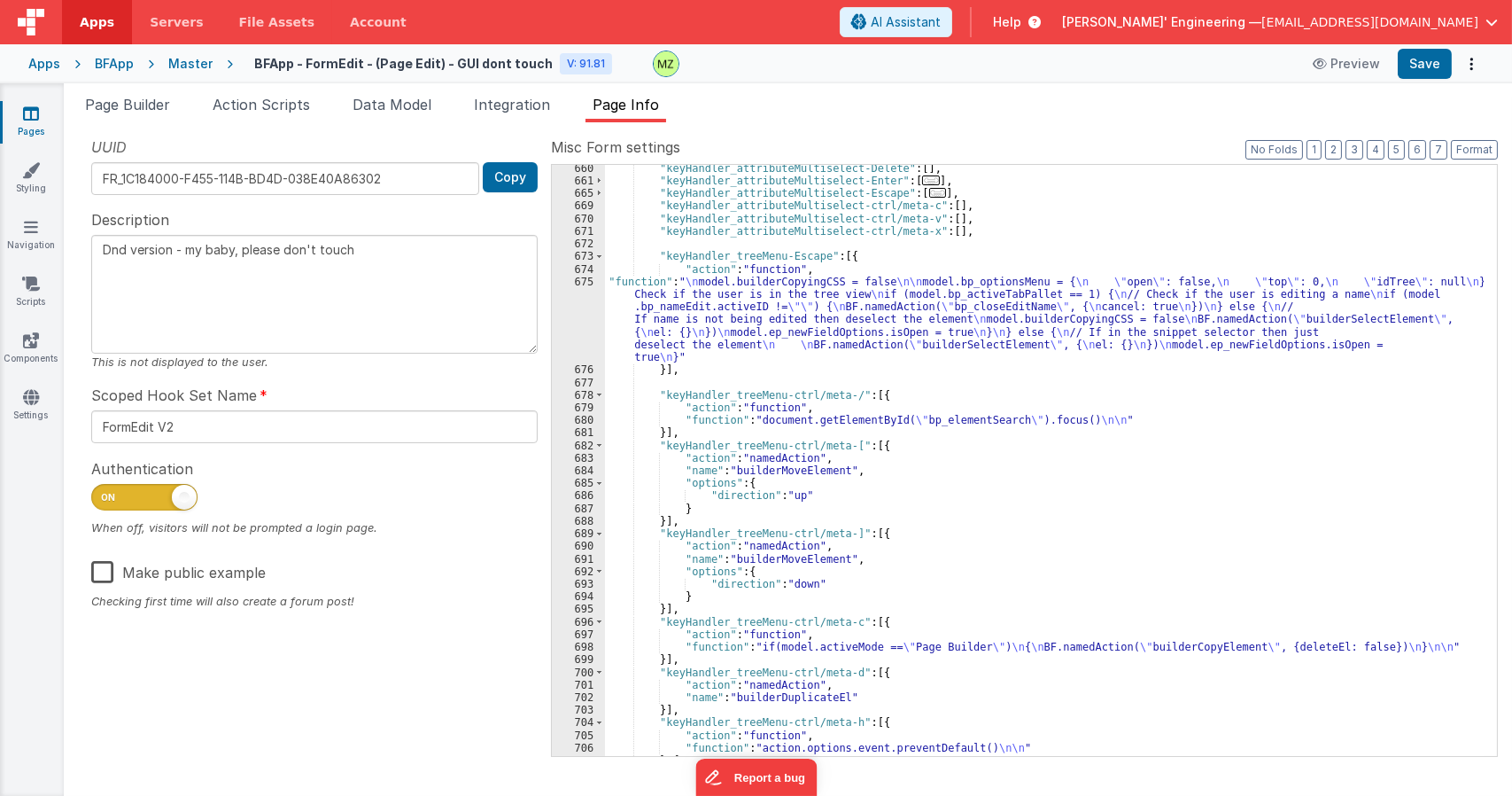
scroll to position [2013, 0]
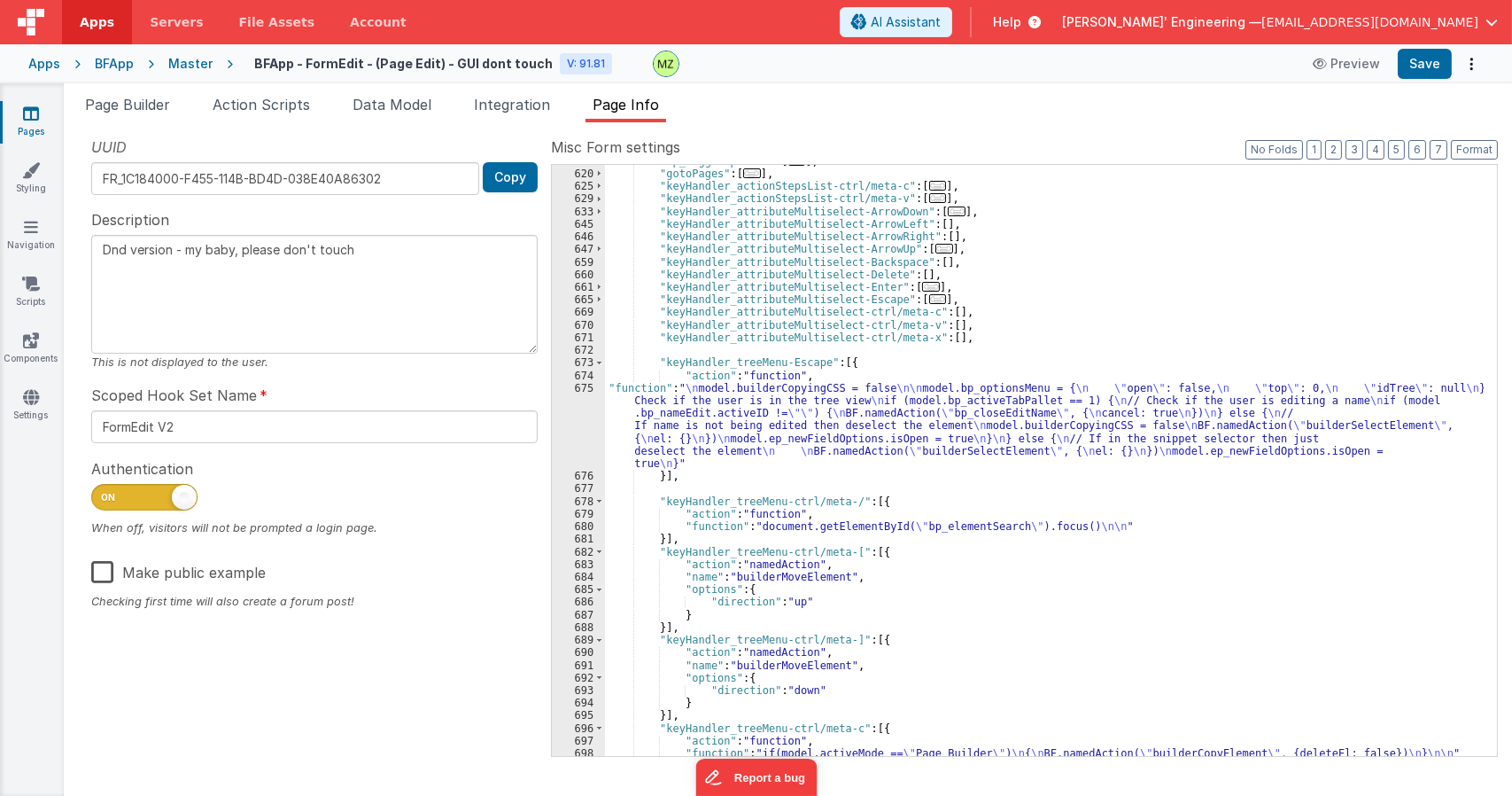
click at [764, 460] on div ""ep_toggleOptions" : [ ... ] , "gotoPages" : [ ... ] , "keyHandler_actionStepsL…" at bounding box center [1045, 463] width 879 height 616
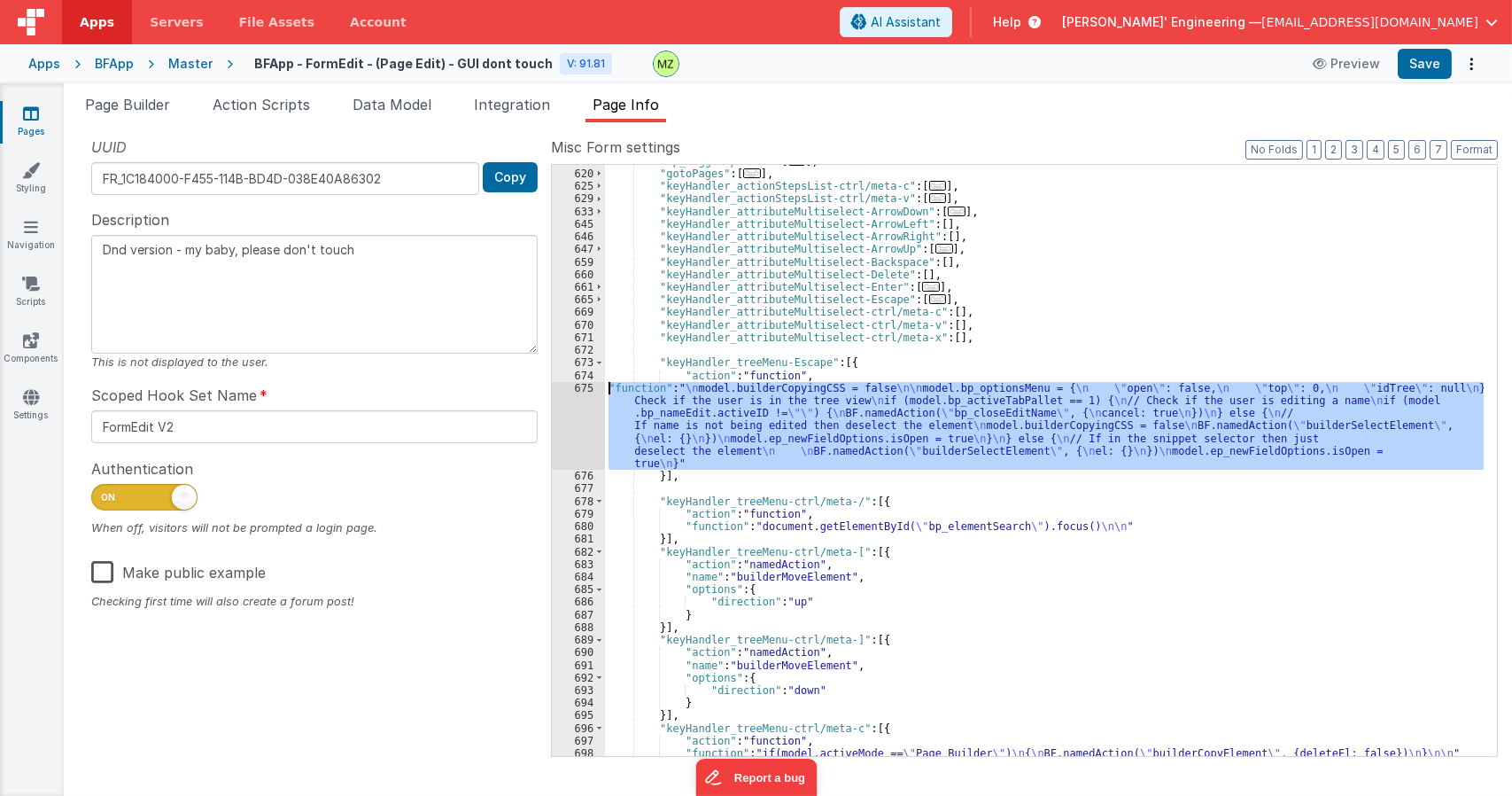
click at [561, 383] on div "675" at bounding box center [579, 426] width 53 height 89
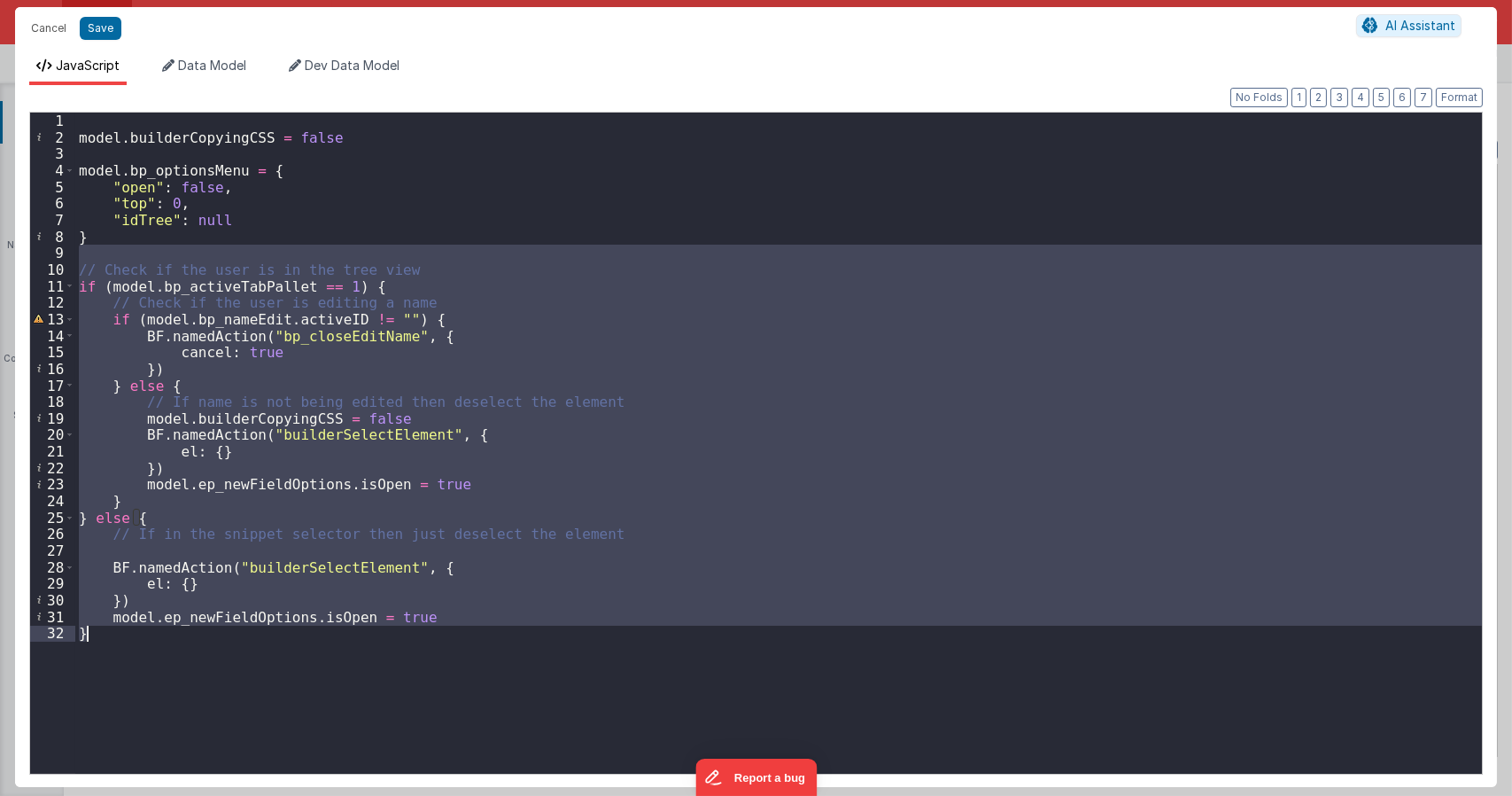
drag, startPoint x: 85, startPoint y: 256, endPoint x: 211, endPoint y: 722, distance: 482.7
click at [211, 722] on div "model . builderCopyingCSS = false model . bp_optionsMenu = { "open" : false , "…" at bounding box center [778, 459] width 1407 height 694
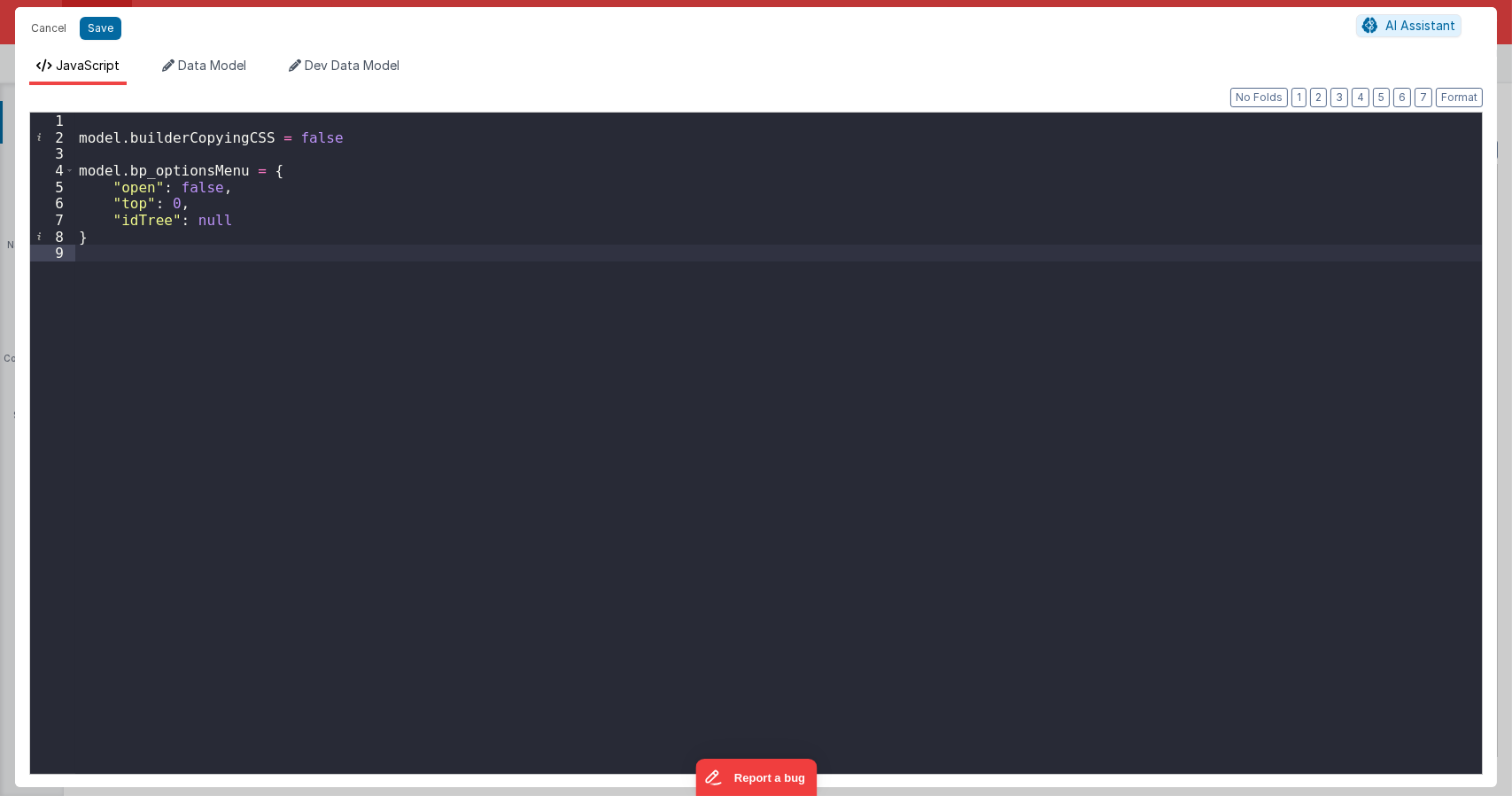
click at [335, 597] on div "model . builderCopyingCSS = false model . bp_optionsMenu = { "open" : false , "…" at bounding box center [778, 459] width 1407 height 694
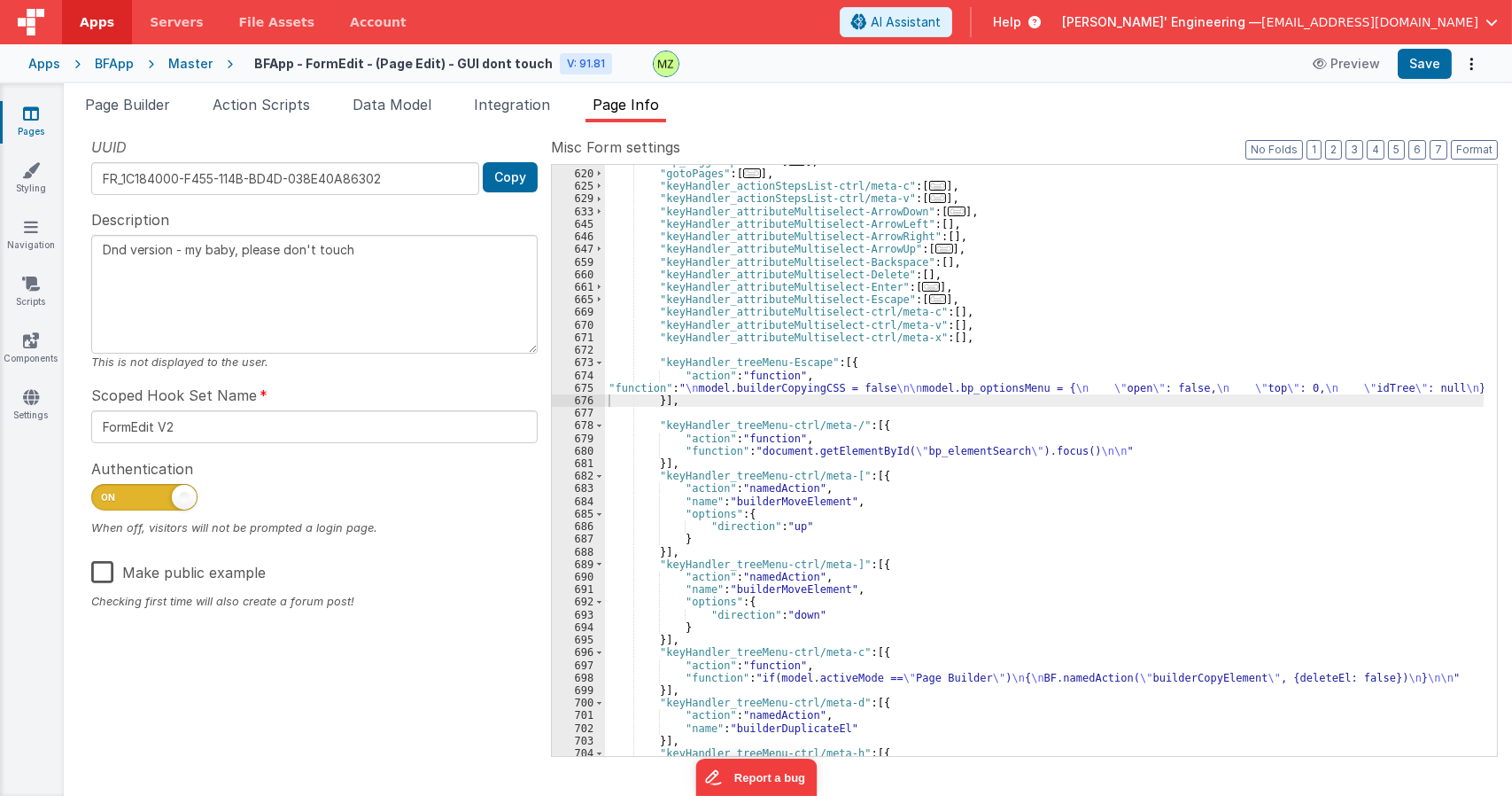
click at [823, 377] on div ""ep_toggleOptions" : [ ... ] , "gotoPages" : [ ... ] , "keyHandler_actionStepsL…" at bounding box center [1045, 463] width 879 height 616
click at [846, 393] on div ""ep_toggleOptions" : [ ... ] , "gotoPages" : [ ... ] , "keyHandler_actionStepsL…" at bounding box center [1045, 463] width 879 height 616
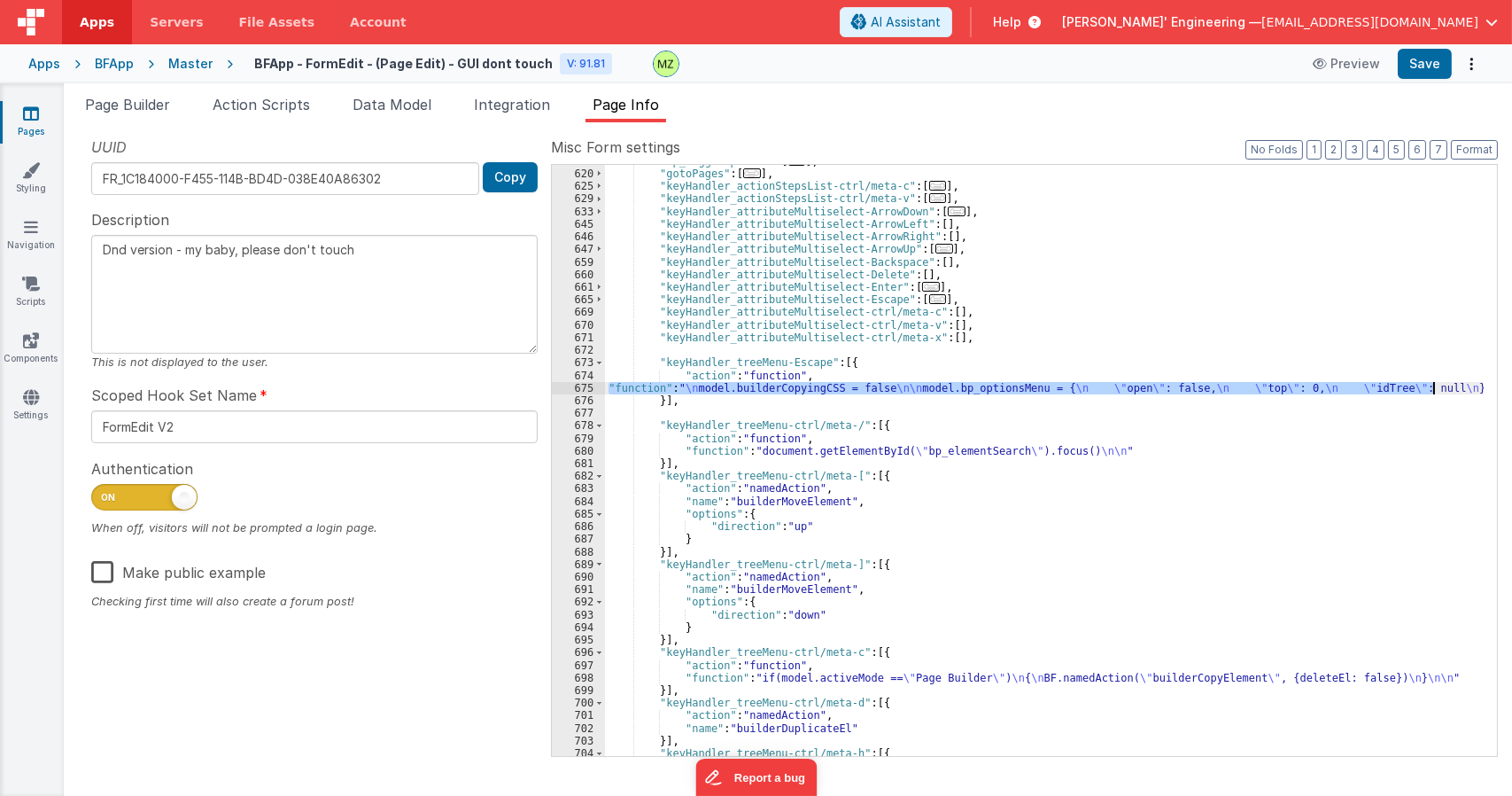
drag, startPoint x: 610, startPoint y: 386, endPoint x: 1446, endPoint y: 389, distance: 836.0
click at [1446, 389] on div ""ep_toggleOptions" : [ ... ] , "gotoPages" : [ ... ] , "keyHandler_actionStepsL…" at bounding box center [1045, 463] width 879 height 616
click at [729, 386] on div ""ep_toggleOptions" : [ ... ] , "gotoPages" : [ ... ] , "keyHandler_actionStepsL…" at bounding box center [1045, 460] width 879 height 591
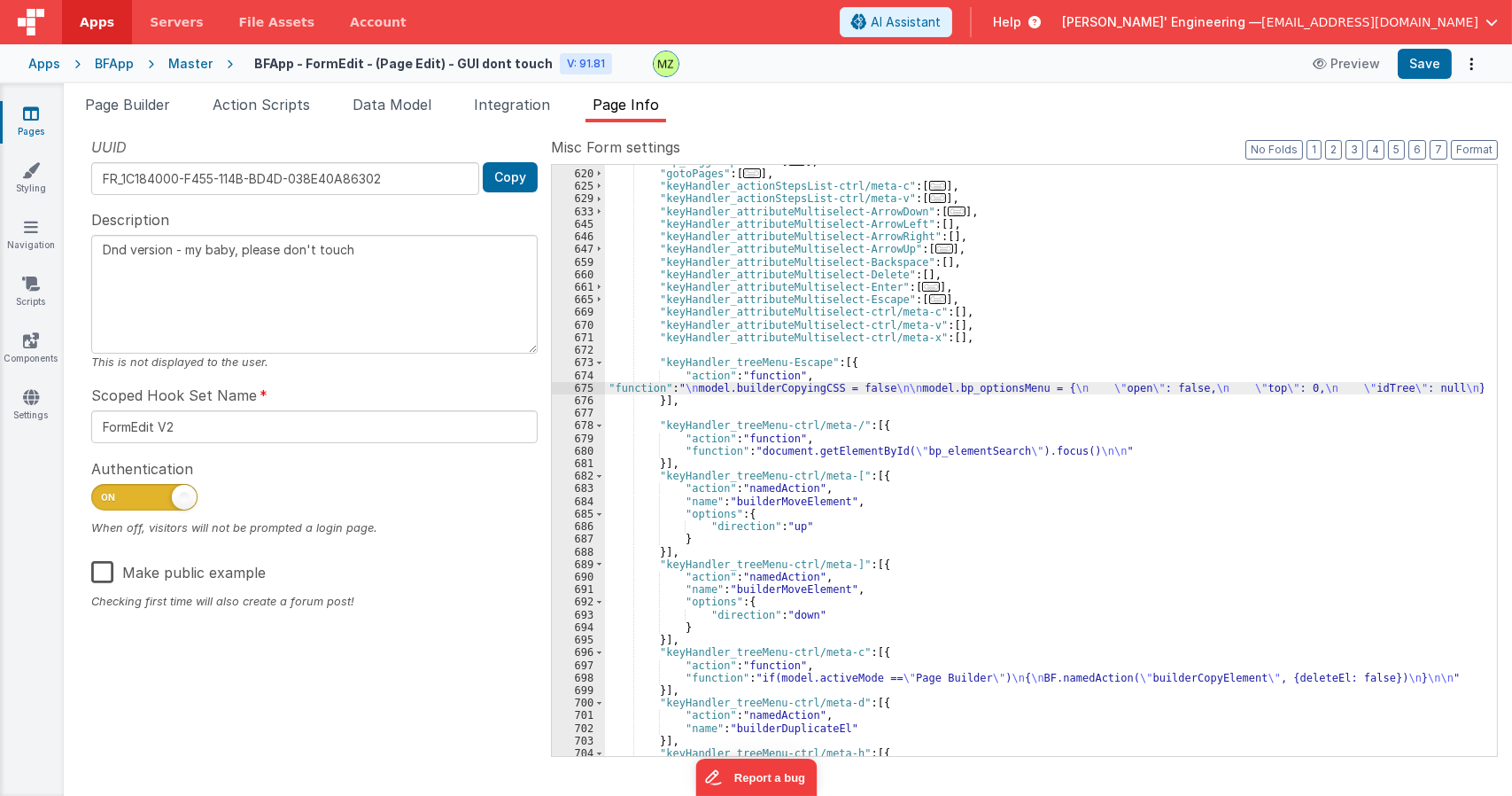
drag, startPoint x: 821, startPoint y: 390, endPoint x: 797, endPoint y: 389, distance: 24.0
click at [806, 389] on div ""ep_toggleOptions" : [ ... ] , "gotoPages" : [ ... ] , "keyHandler_actionStepsL…" at bounding box center [1045, 463] width 879 height 616
click at [589, 385] on div "675" at bounding box center [579, 388] width 53 height 12
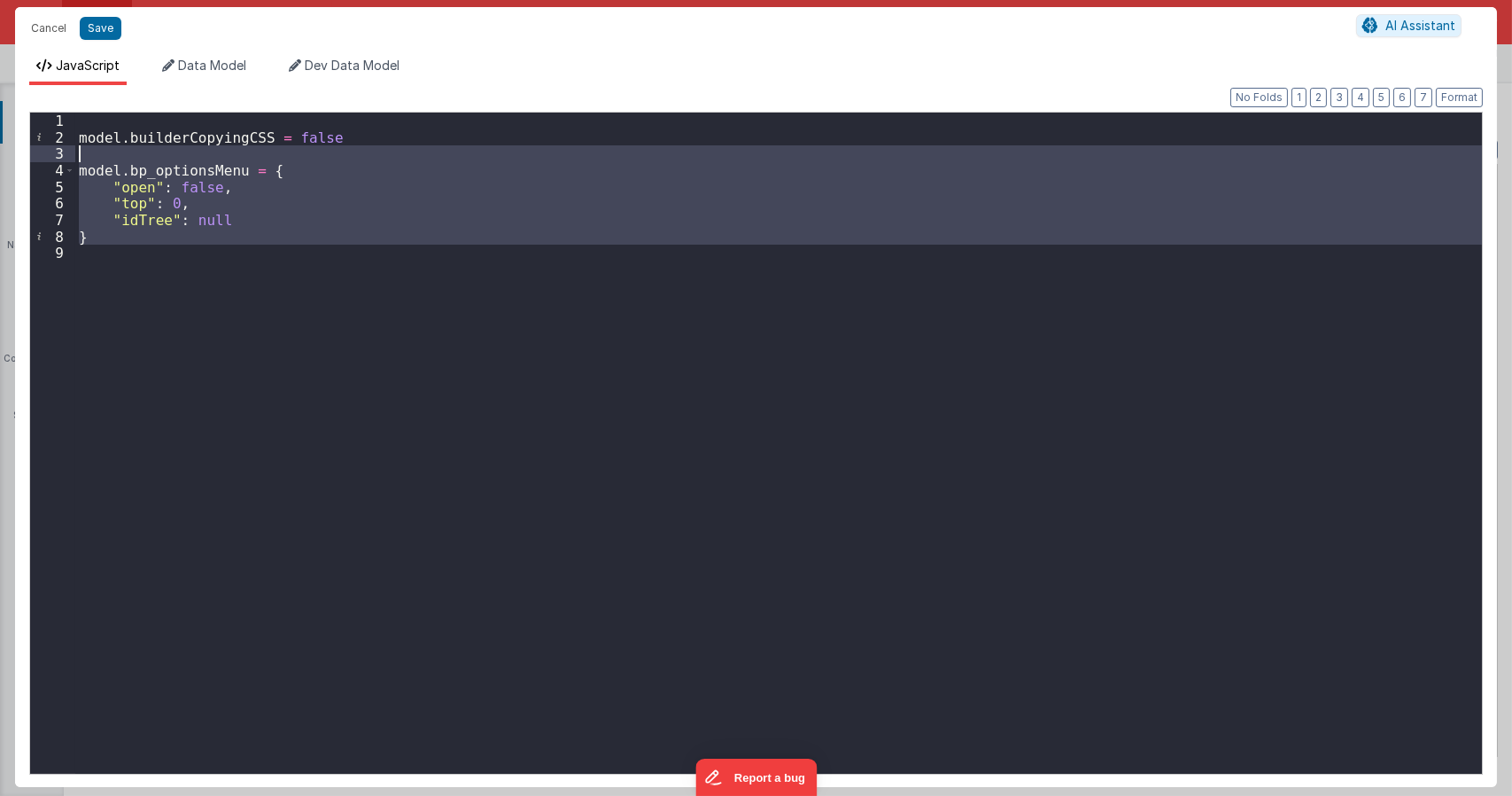
drag, startPoint x: 173, startPoint y: 250, endPoint x: 45, endPoint y: 158, distance: 157.6
click at [45, 158] on div "1 2 3 4 5 6 7 8 9 model . builderCopyingCSS = false model . bp_optionsMenu = { …" at bounding box center [756, 443] width 1454 height 663
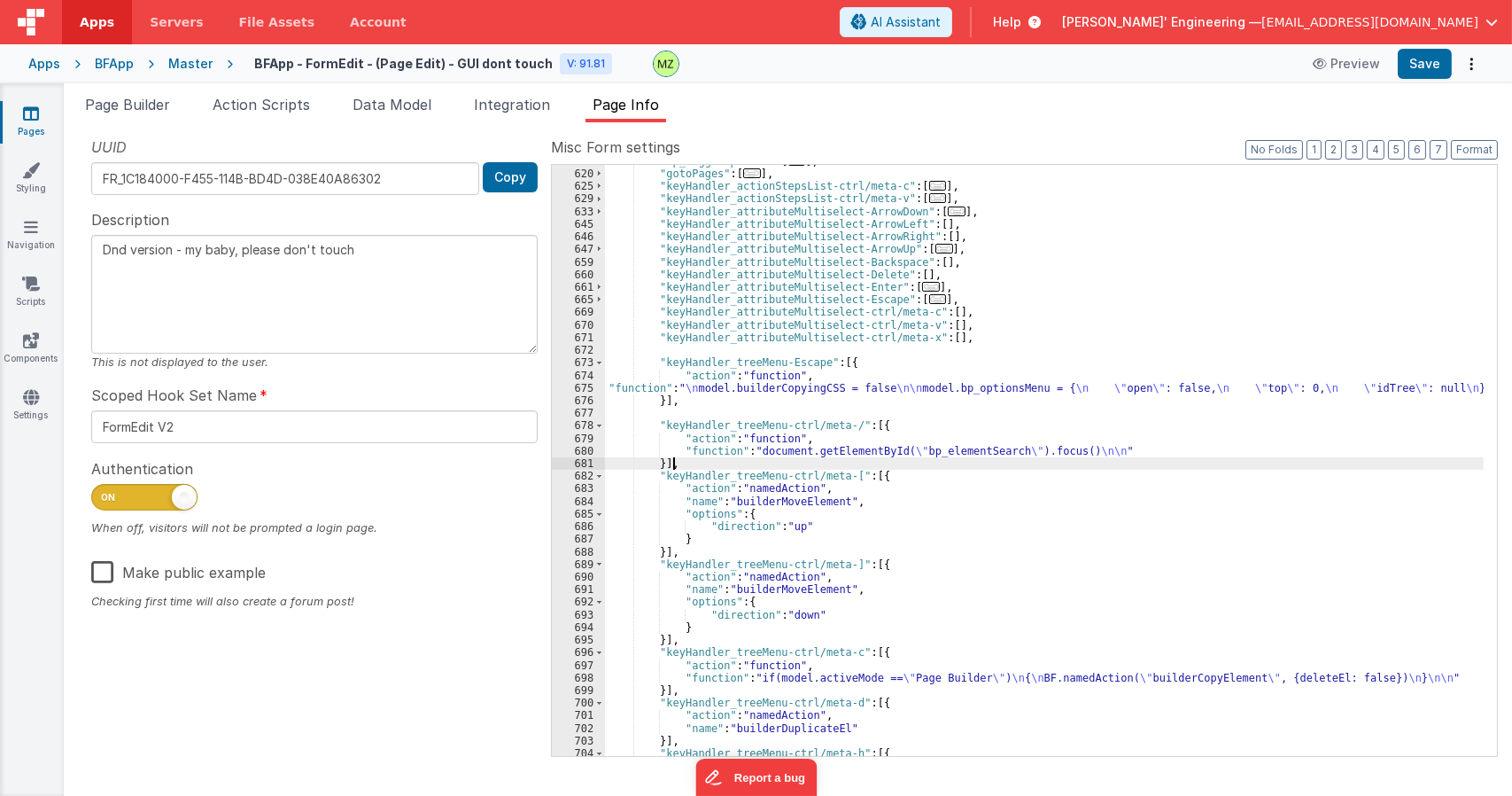
drag, startPoint x: 768, startPoint y: 457, endPoint x: 640, endPoint y: 453, distance: 128.1
click at [757, 457] on div ""ep_toggleOptions" : [ ... ] , "gotoPages" : [ ... ] , "keyHandler_actionStepsL…" at bounding box center [1045, 463] width 879 height 616
click at [565, 455] on div "680" at bounding box center [579, 451] width 53 height 12
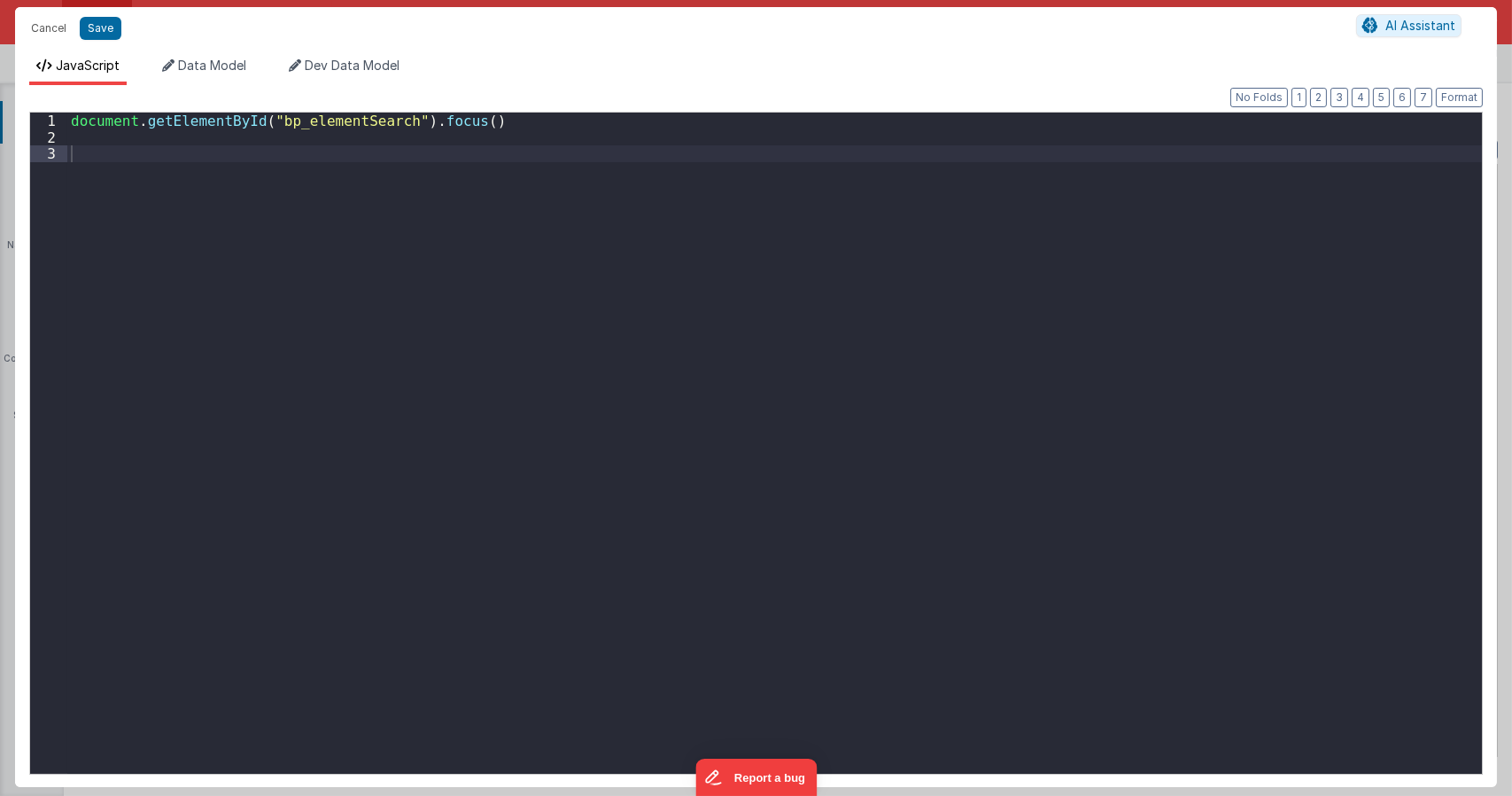
click at [555, 297] on div "document . getElementById ( "bp_elementSearch" ) . focus ( )" at bounding box center [775, 459] width 1415 height 694
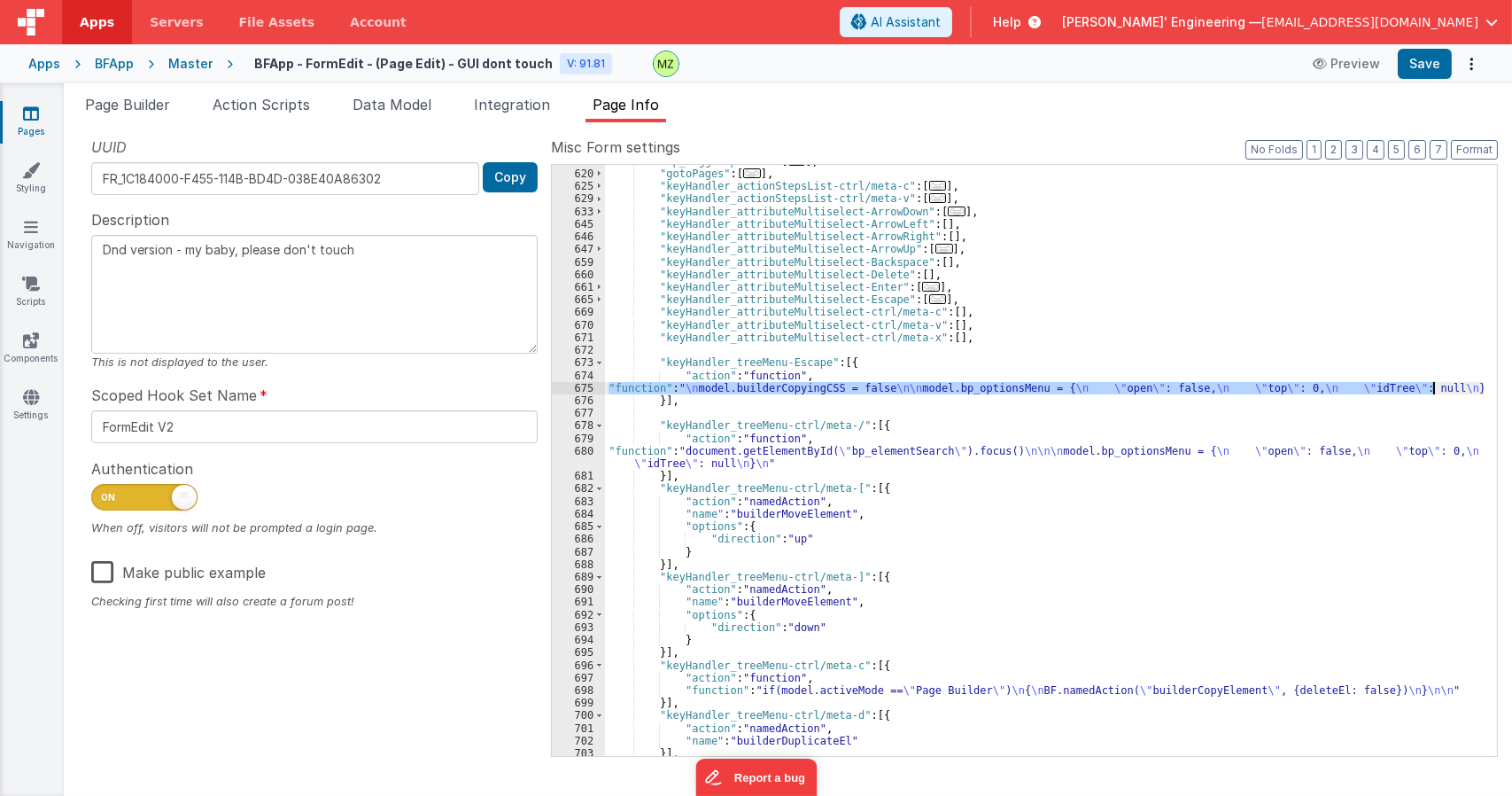
drag, startPoint x: 611, startPoint y: 388, endPoint x: 1435, endPoint y: 386, distance: 824.0
click at [1435, 386] on div ""ep_toggleOptions" : [ ... ] , "gotoPages" : [ ... ] , "keyHandler_actionStepsL…" at bounding box center [1045, 463] width 879 height 616
click at [841, 500] on div ""ep_toggleOptions" : [ ... ] , "gotoPages" : [ ... ] , "keyHandler_actionStepsL…" at bounding box center [1045, 463] width 879 height 616
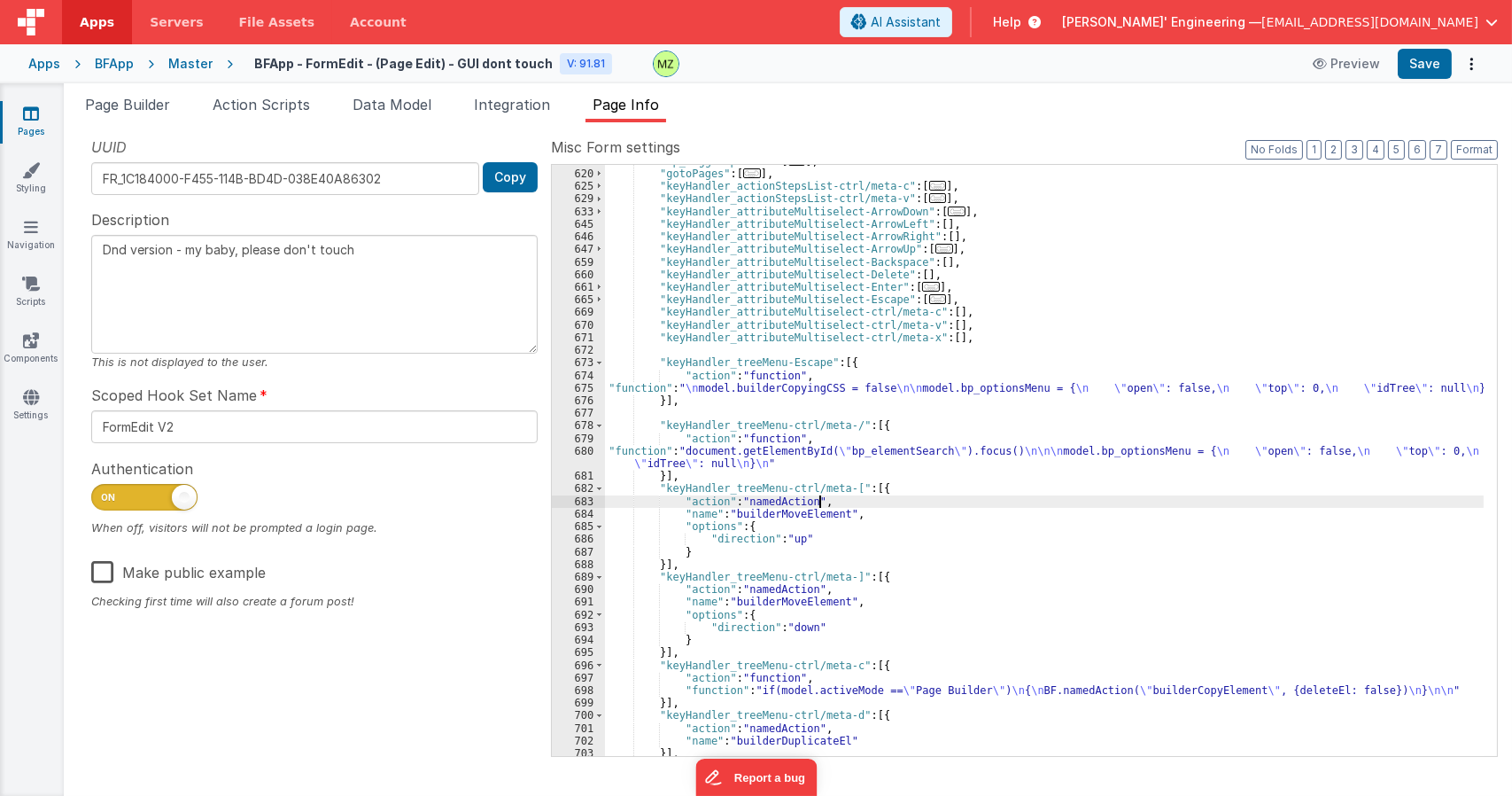
type textarea "Dnd version - my baby, please don't touch"
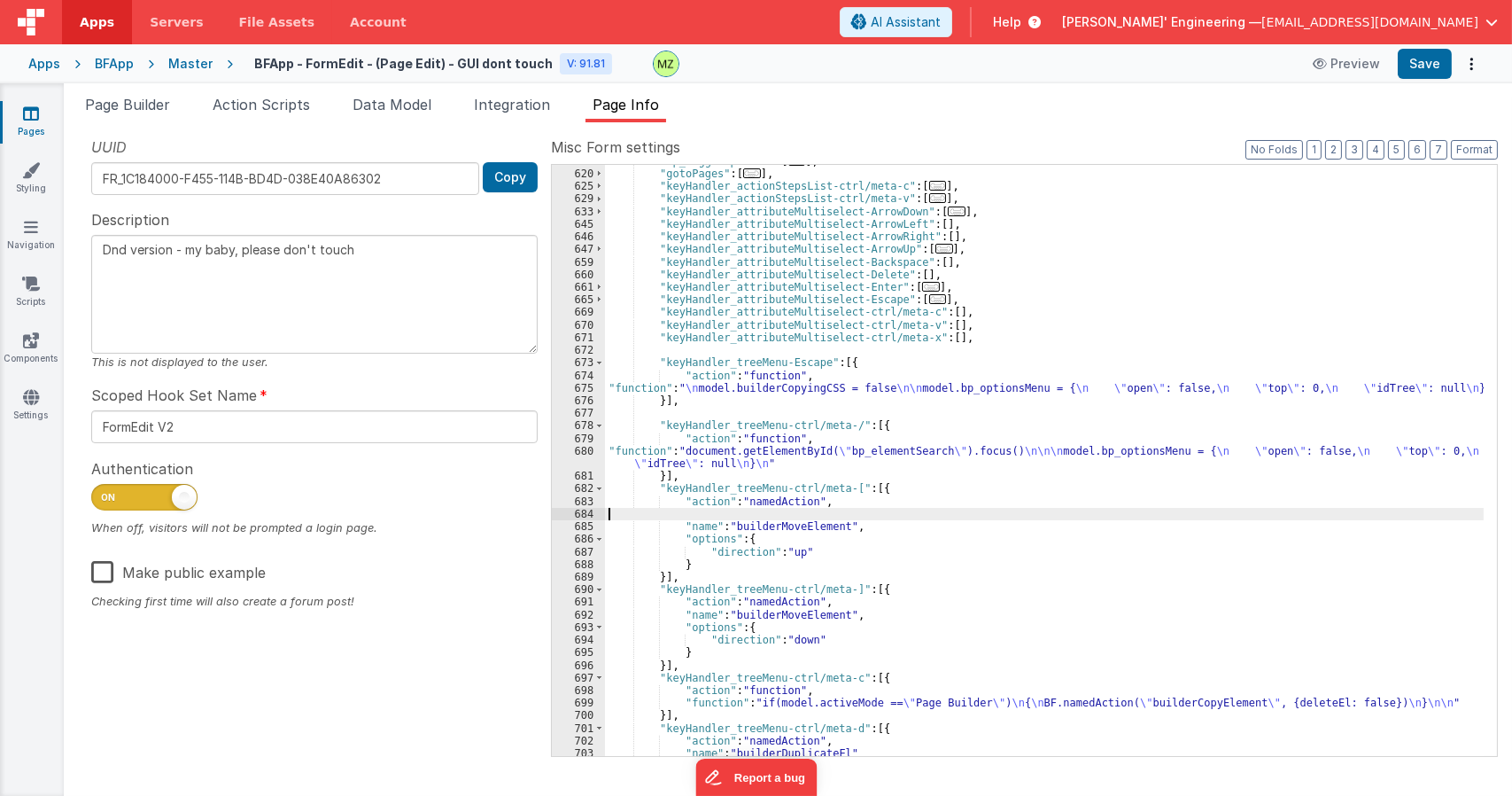
type textarea "Dnd version - my baby, please don't touch"
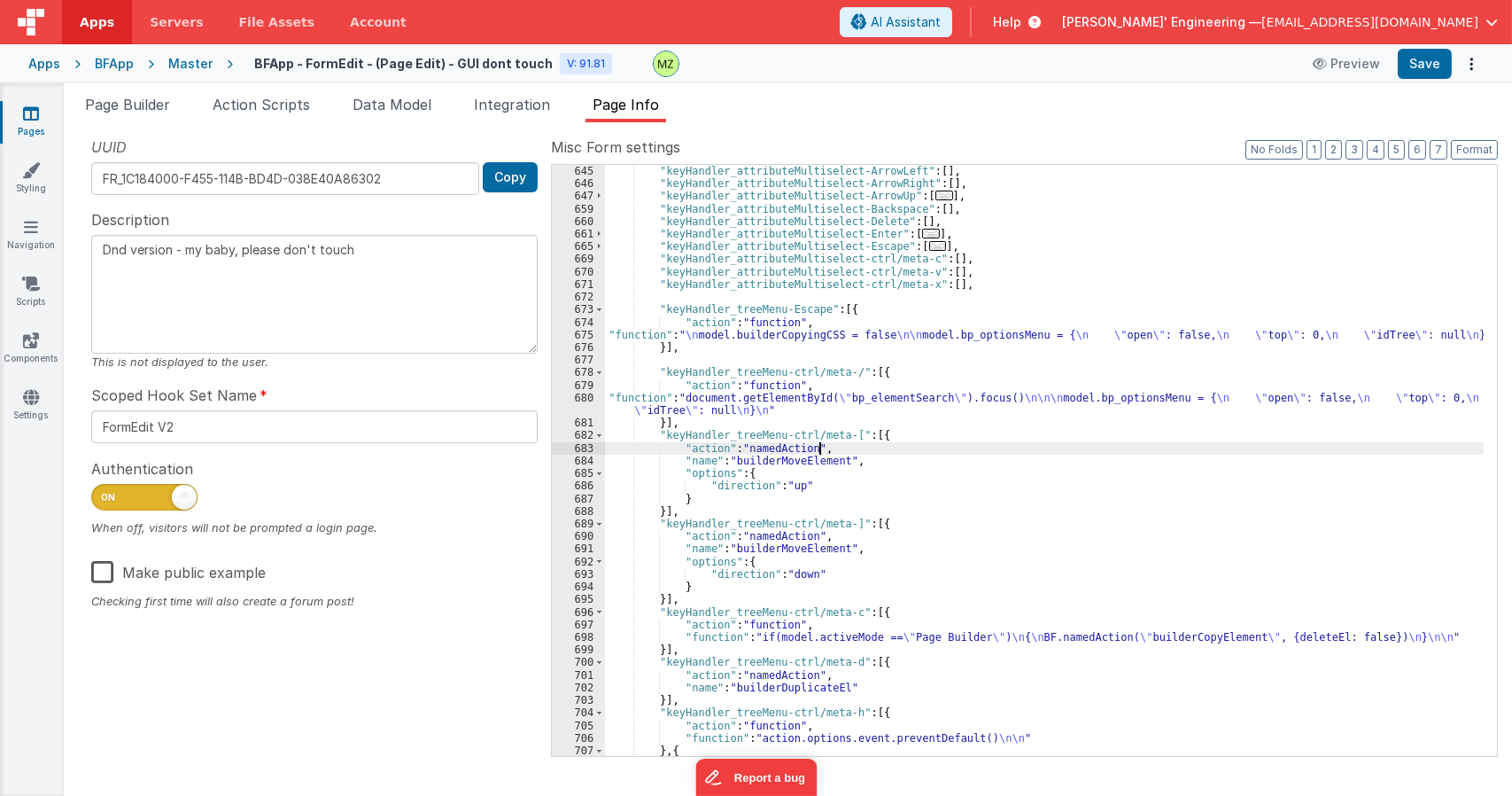
scroll to position [2066, 0]
click at [818, 645] on div ""keyHandler_attributeMultiselect-ArrowLeft" : [ ] , "keyHandler_attributeMultis…" at bounding box center [1045, 472] width 879 height 616
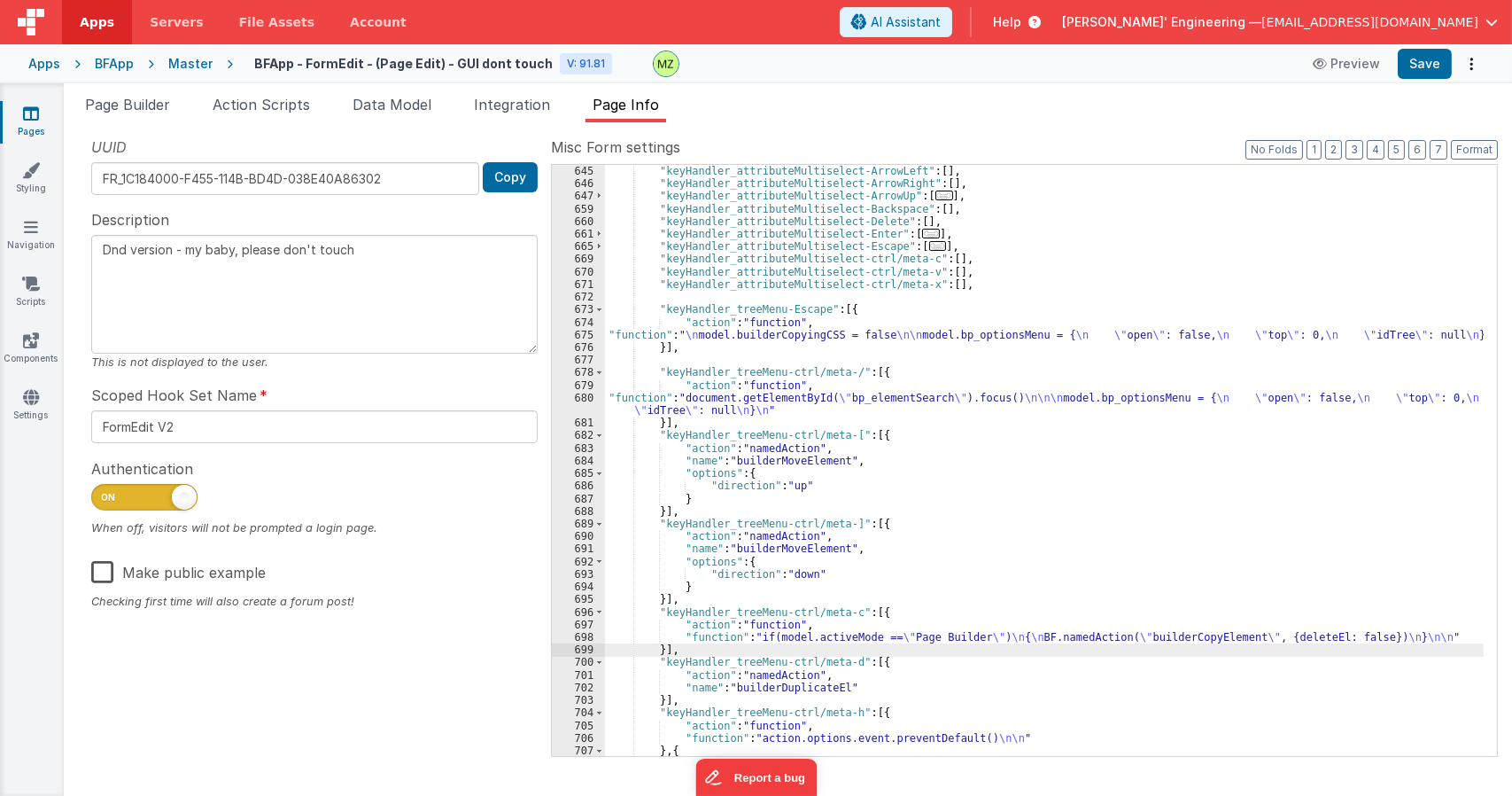
click at [581, 635] on div "698" at bounding box center [579, 637] width 53 height 12
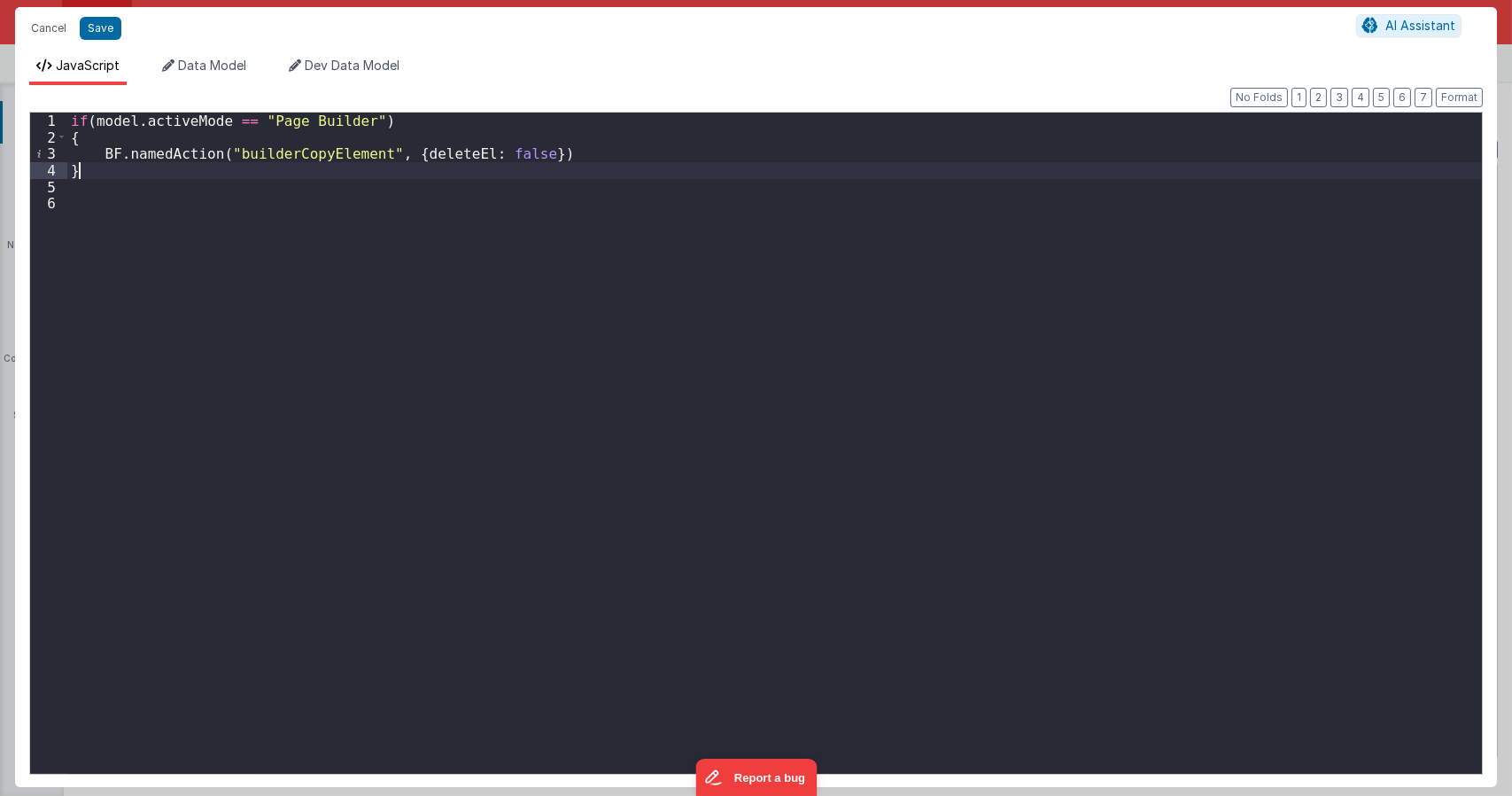
click at [199, 171] on div "if ( model . activeMode == "Page Builder" ) { BF . namedAction ( "builderCopyEl…" at bounding box center [775, 459] width 1415 height 694
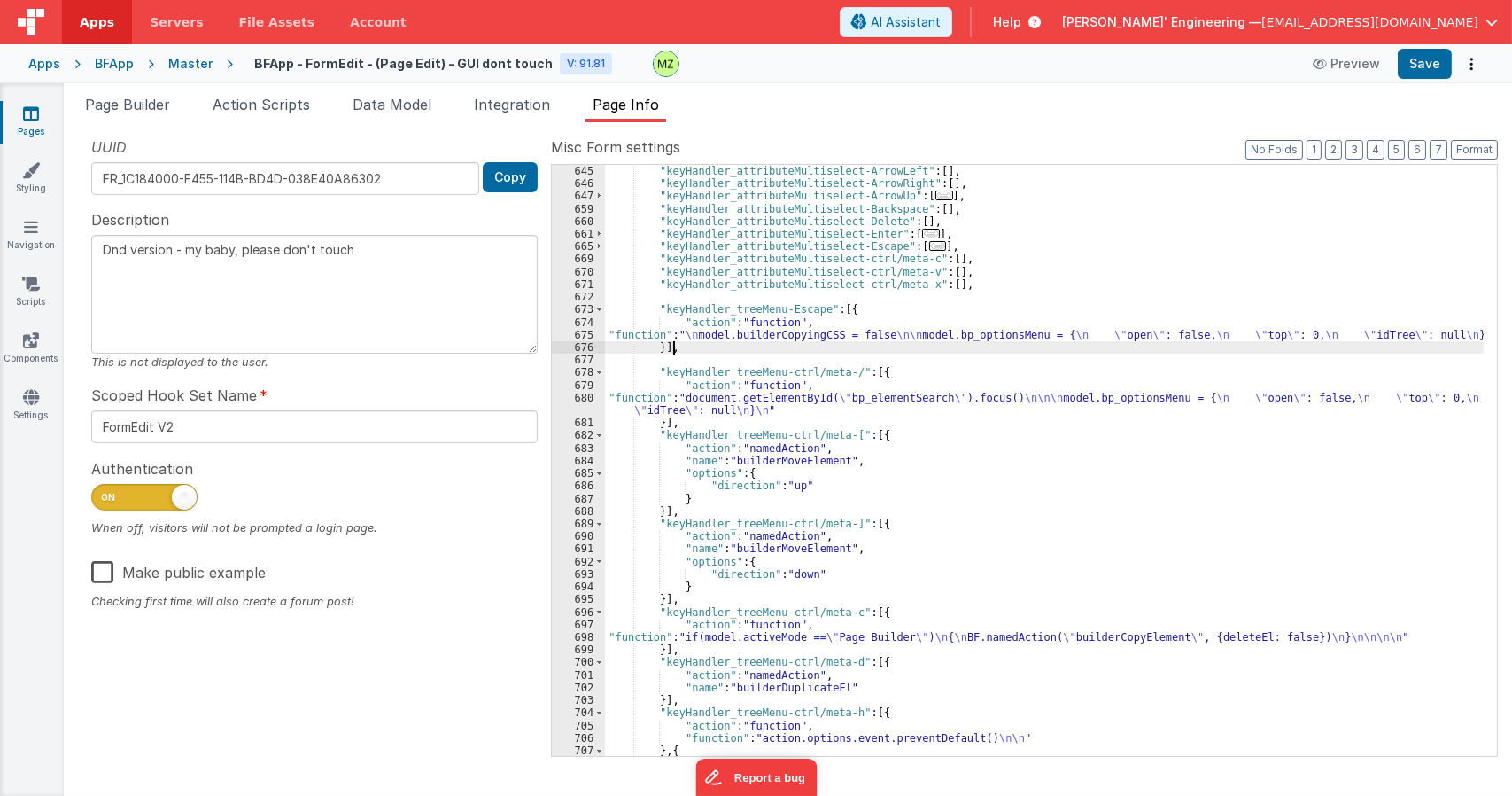
click at [815, 341] on div ""keyHandler_attributeMultiselect-ArrowLeft" : [ ] , "keyHandler_attributeMultis…" at bounding box center [1045, 472] width 879 height 616
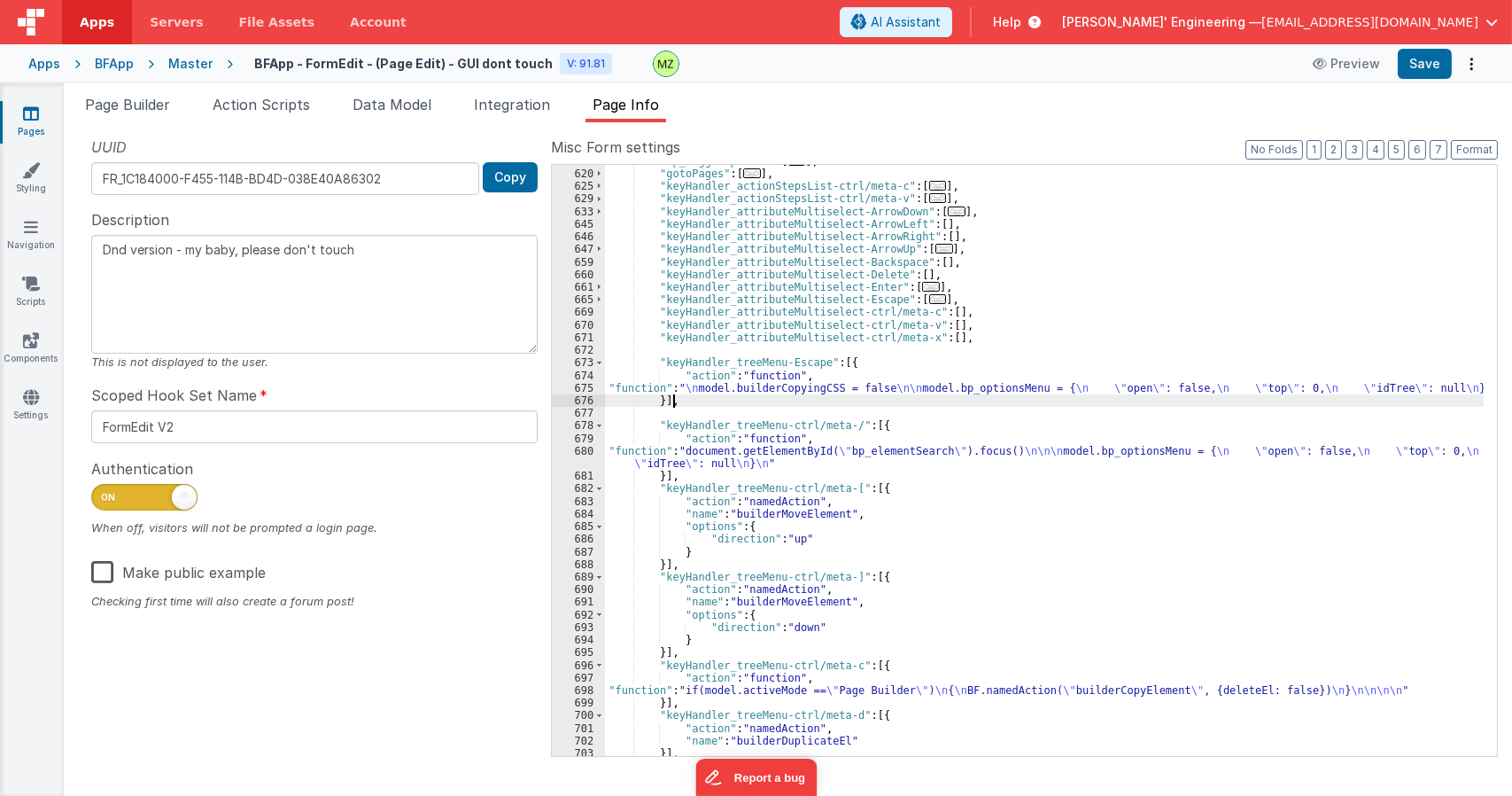
scroll to position [2013, 0]
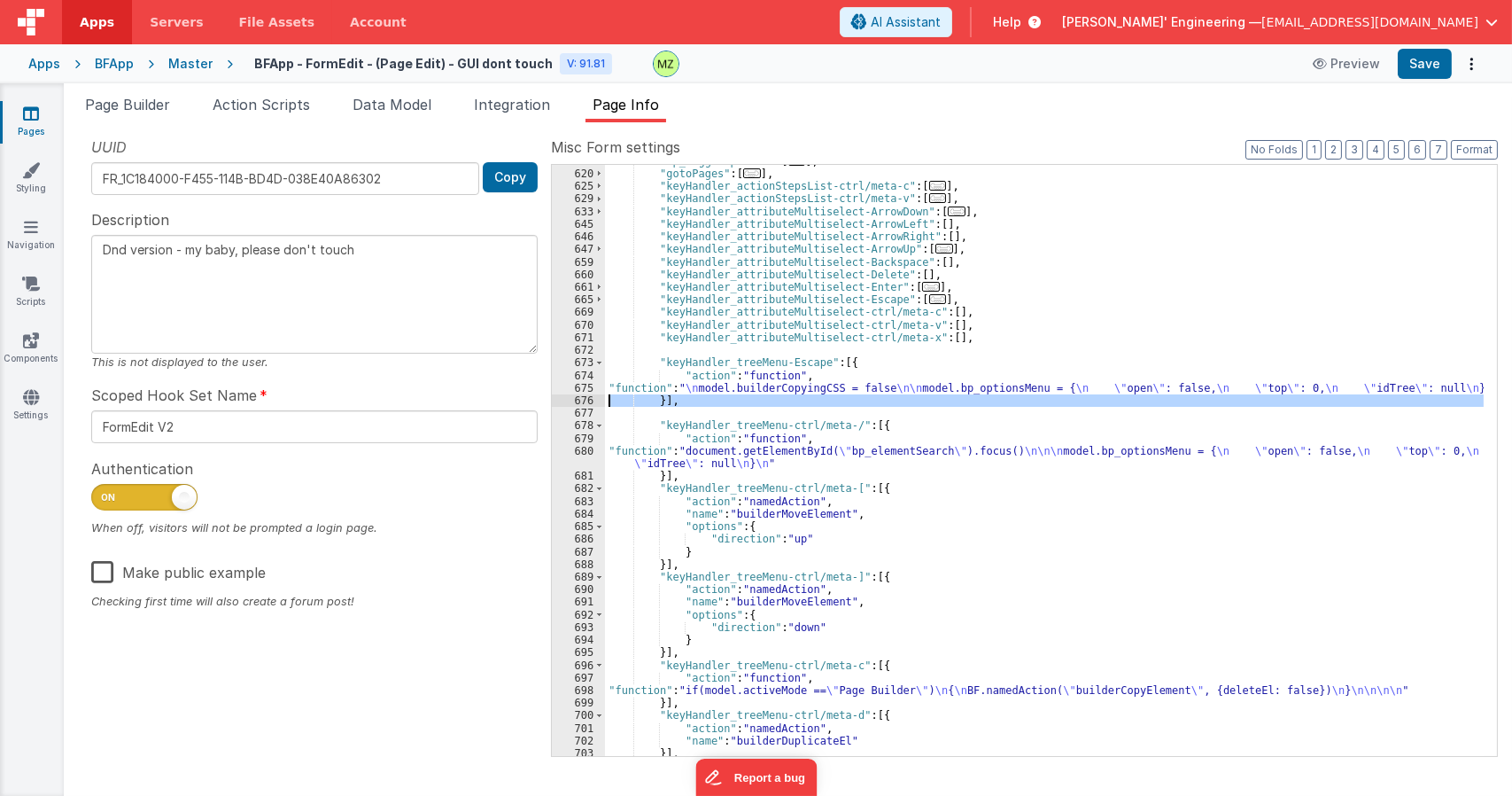
click at [581, 398] on div "676" at bounding box center [579, 401] width 53 height 12
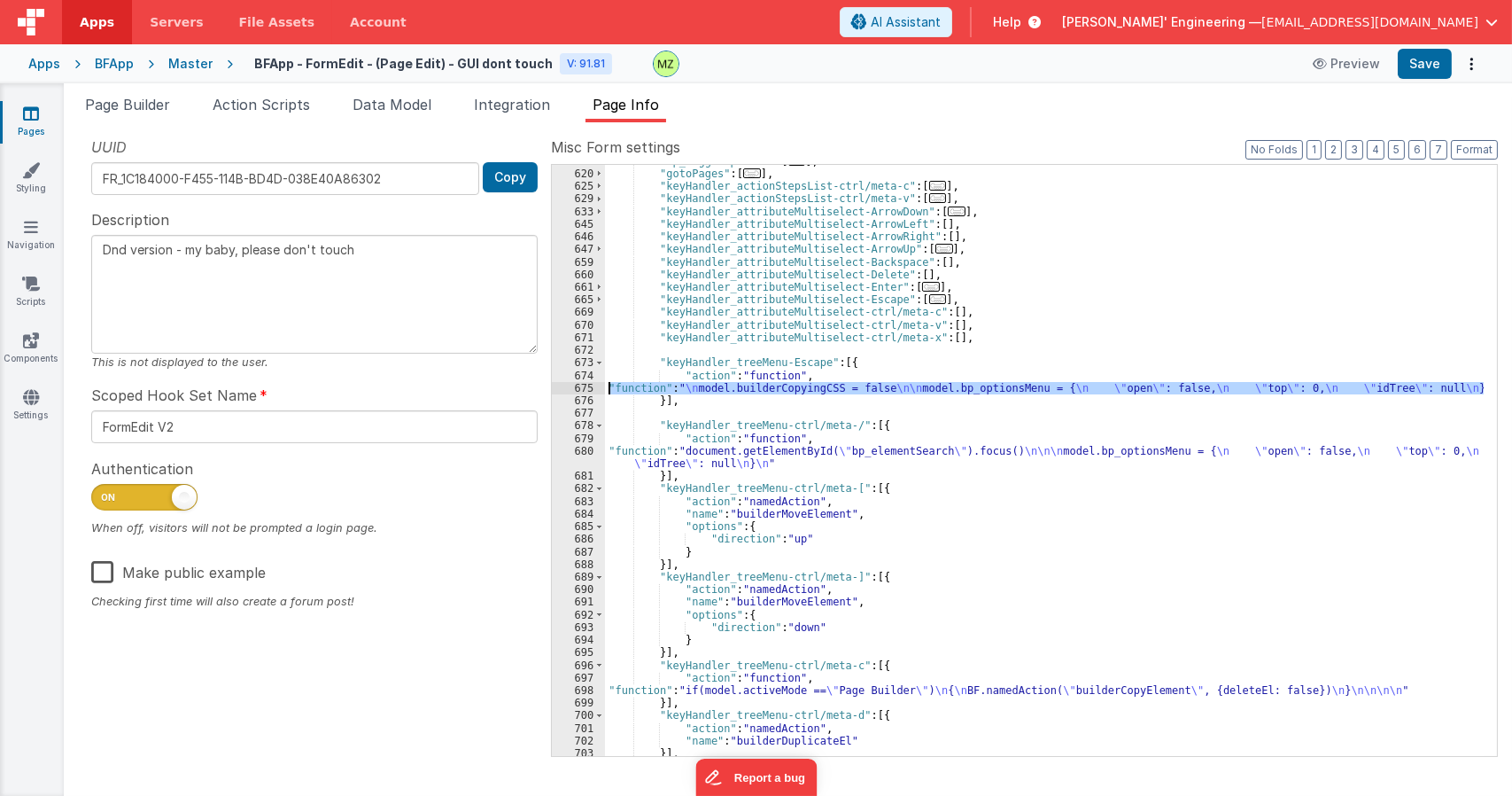
click at [586, 387] on div "675" at bounding box center [579, 388] width 53 height 12
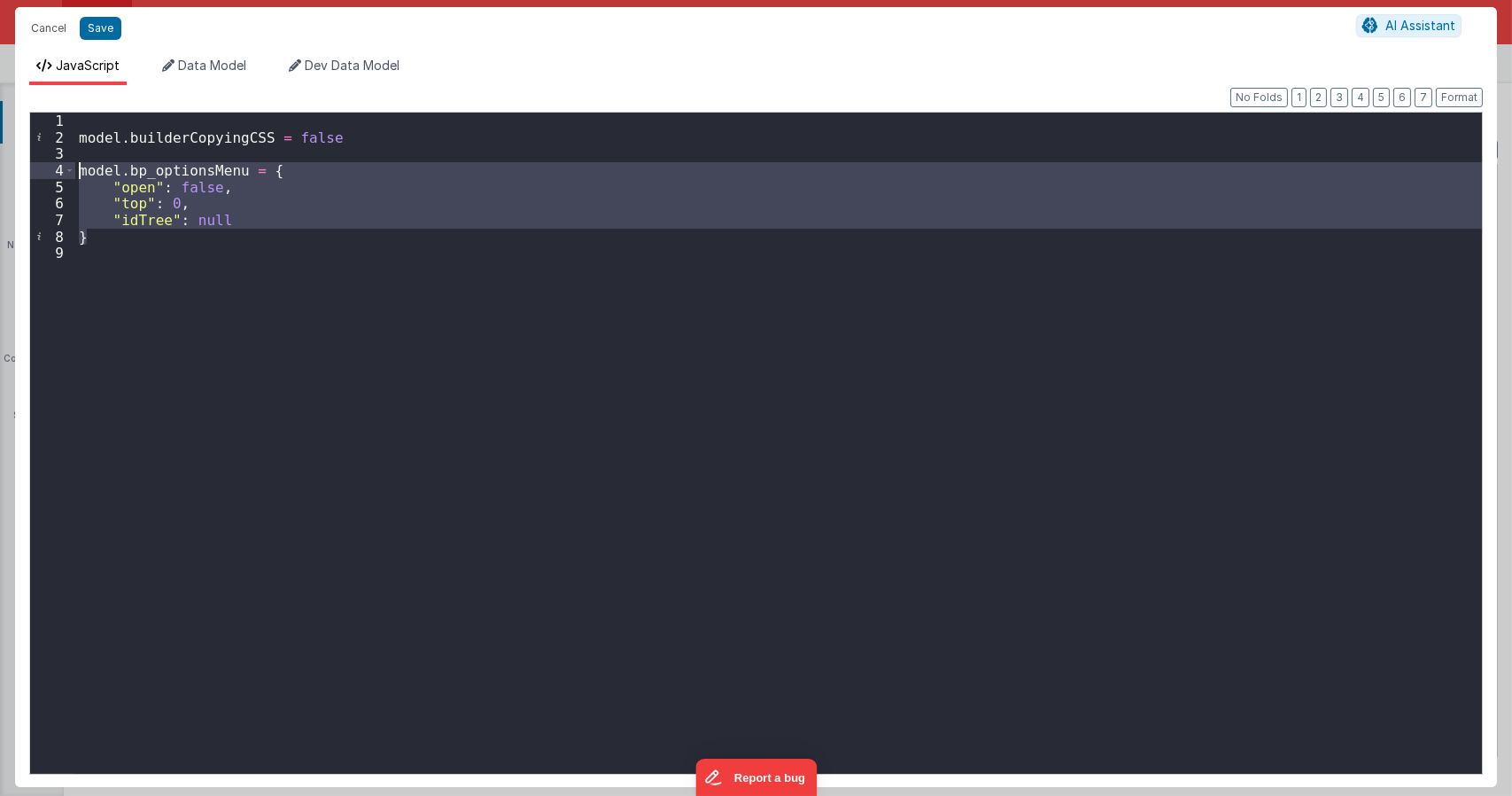
drag, startPoint x: 105, startPoint y: 209, endPoint x: 51, endPoint y: 167, distance: 68.4
click at [51, 167] on div "1 2 3 4 5 6 7 8 9 model . builderCopyingCSS = false model . bp_optionsMenu = { …" at bounding box center [756, 443] width 1454 height 663
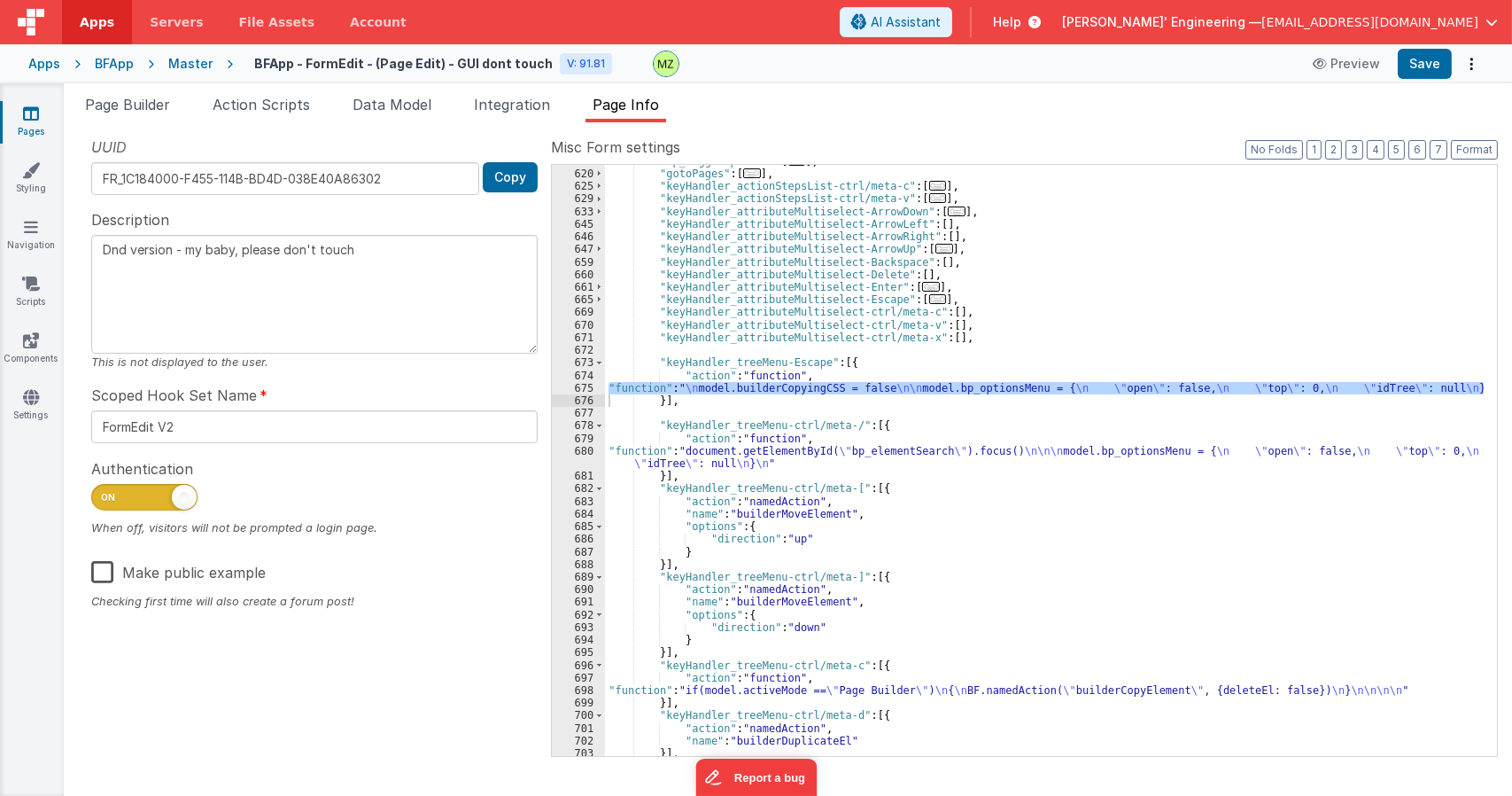
scroll to position [2119, 0]
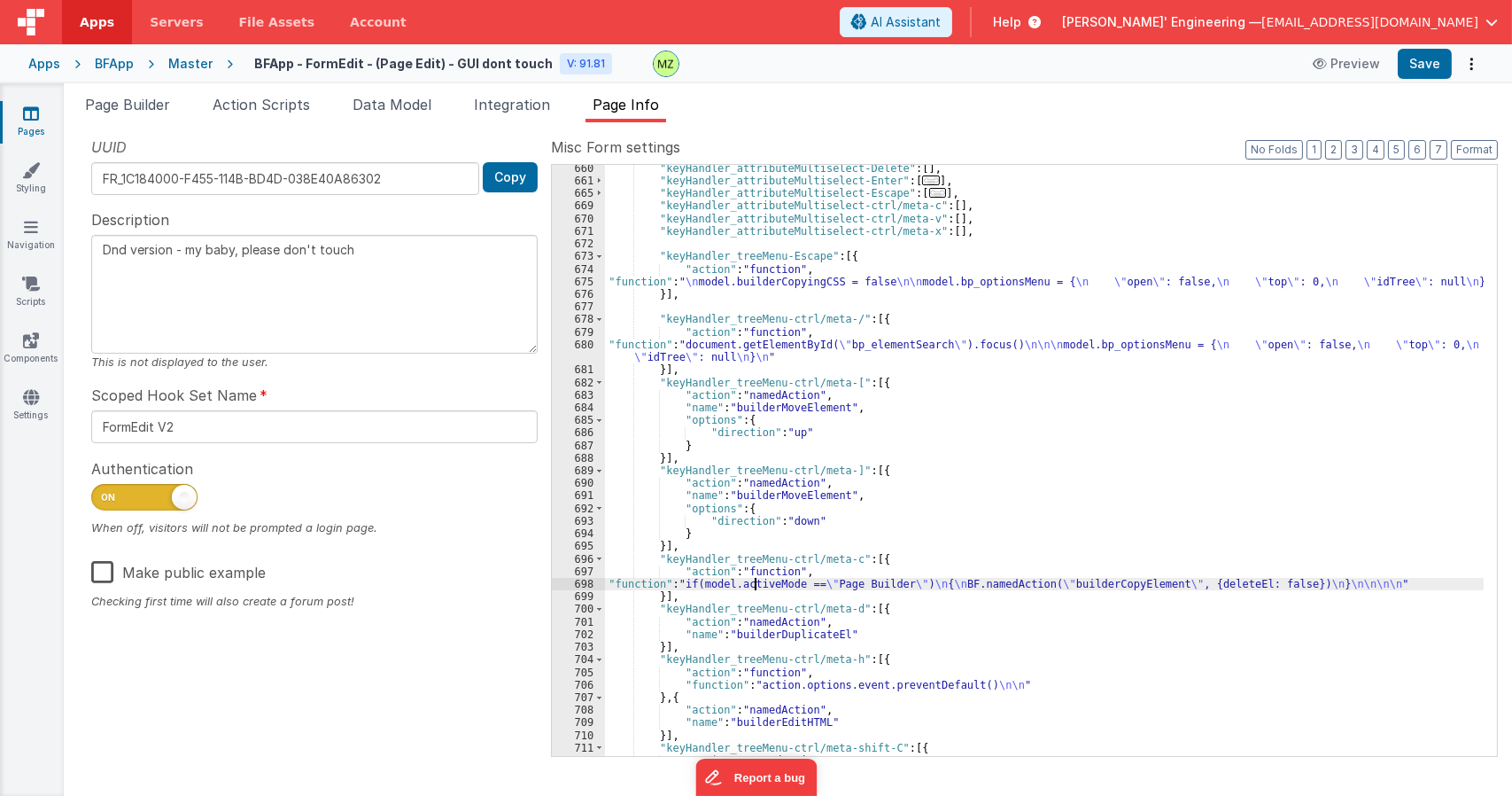
click at [754, 589] on div ""keyHandler_attributeMultiselect-Delete" : [ ] , "keyHandler_attributeMultisele…" at bounding box center [1045, 470] width 879 height 616
click at [581, 585] on div "698" at bounding box center [579, 584] width 53 height 12
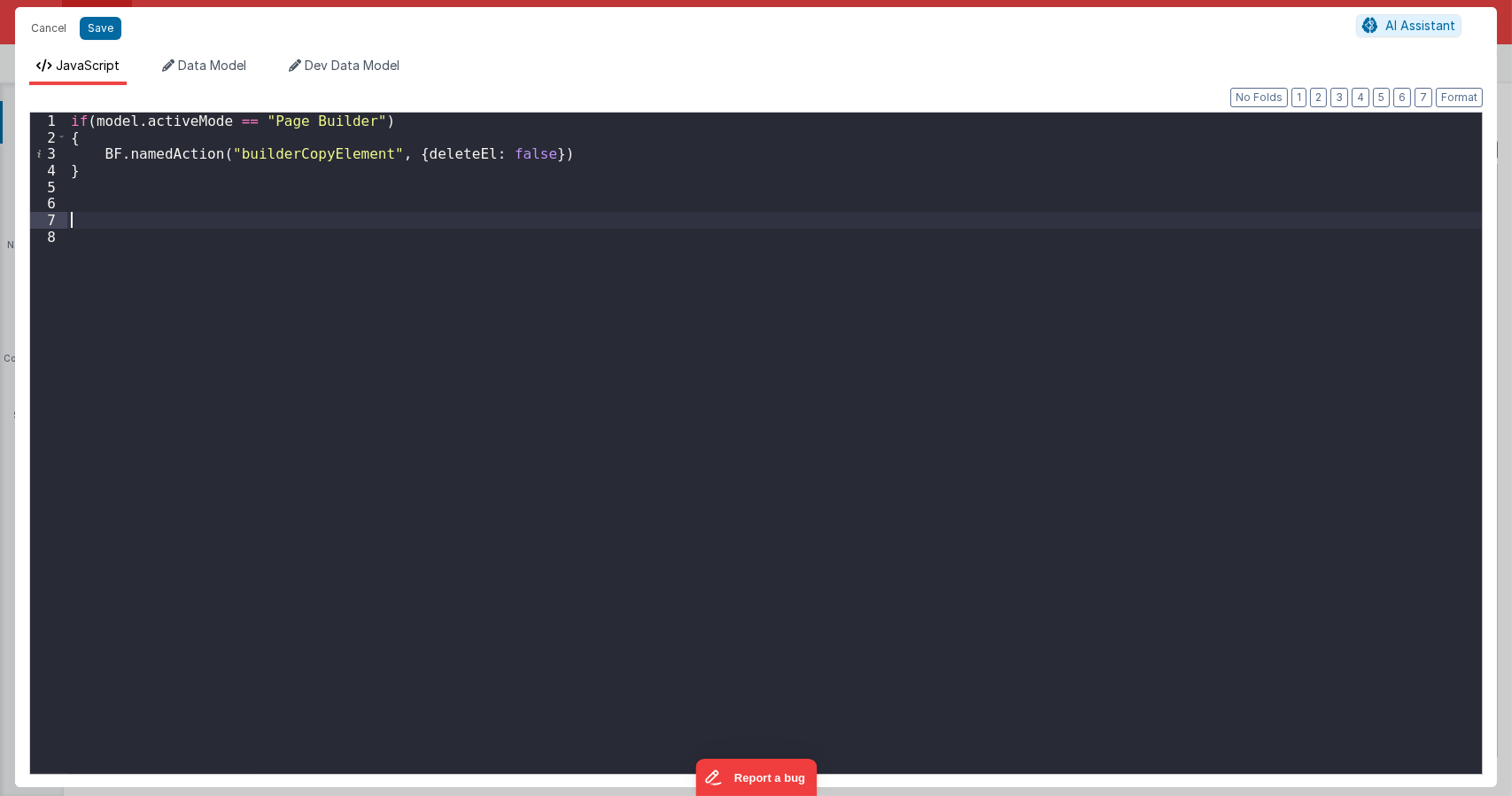
click at [258, 217] on div "if ( model . activeMode == "Page Builder" ) { BF . namedAction ( "builderCopyEl…" at bounding box center [775, 459] width 1415 height 694
click at [179, 207] on div "if ( model . activeMode == "Page Builder" ) { BF . namedAction ( "builderCopyEl…" at bounding box center [778, 459] width 1407 height 694
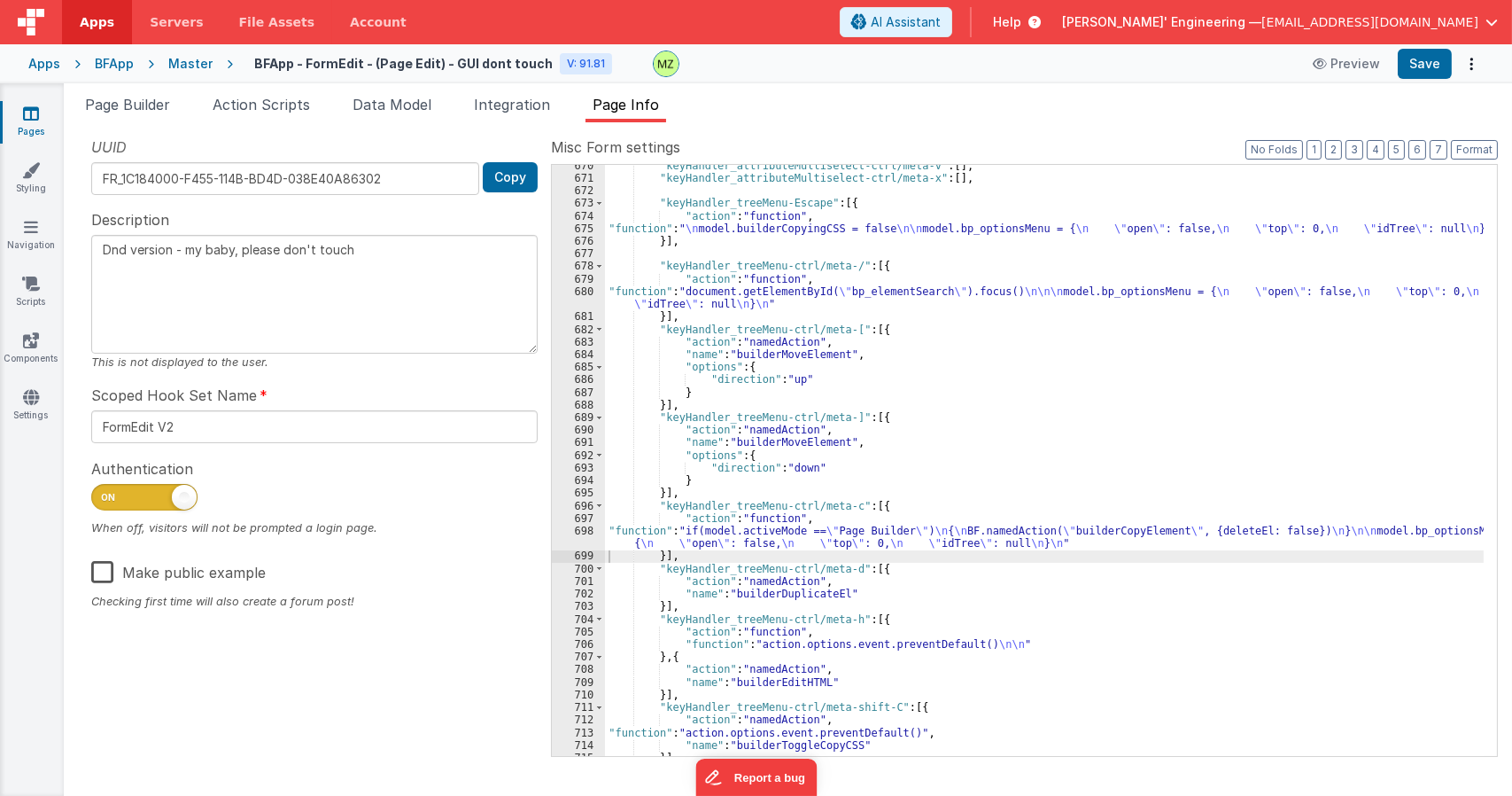
scroll to position [2173, 0]
drag, startPoint x: 741, startPoint y: 537, endPoint x: 624, endPoint y: 533, distance: 117.1
click at [722, 536] on div ""keyHandler_attributeMultiselect-ctrl/meta-v" : [ ] , "keyHandler_attributeMult…" at bounding box center [1045, 467] width 879 height 616
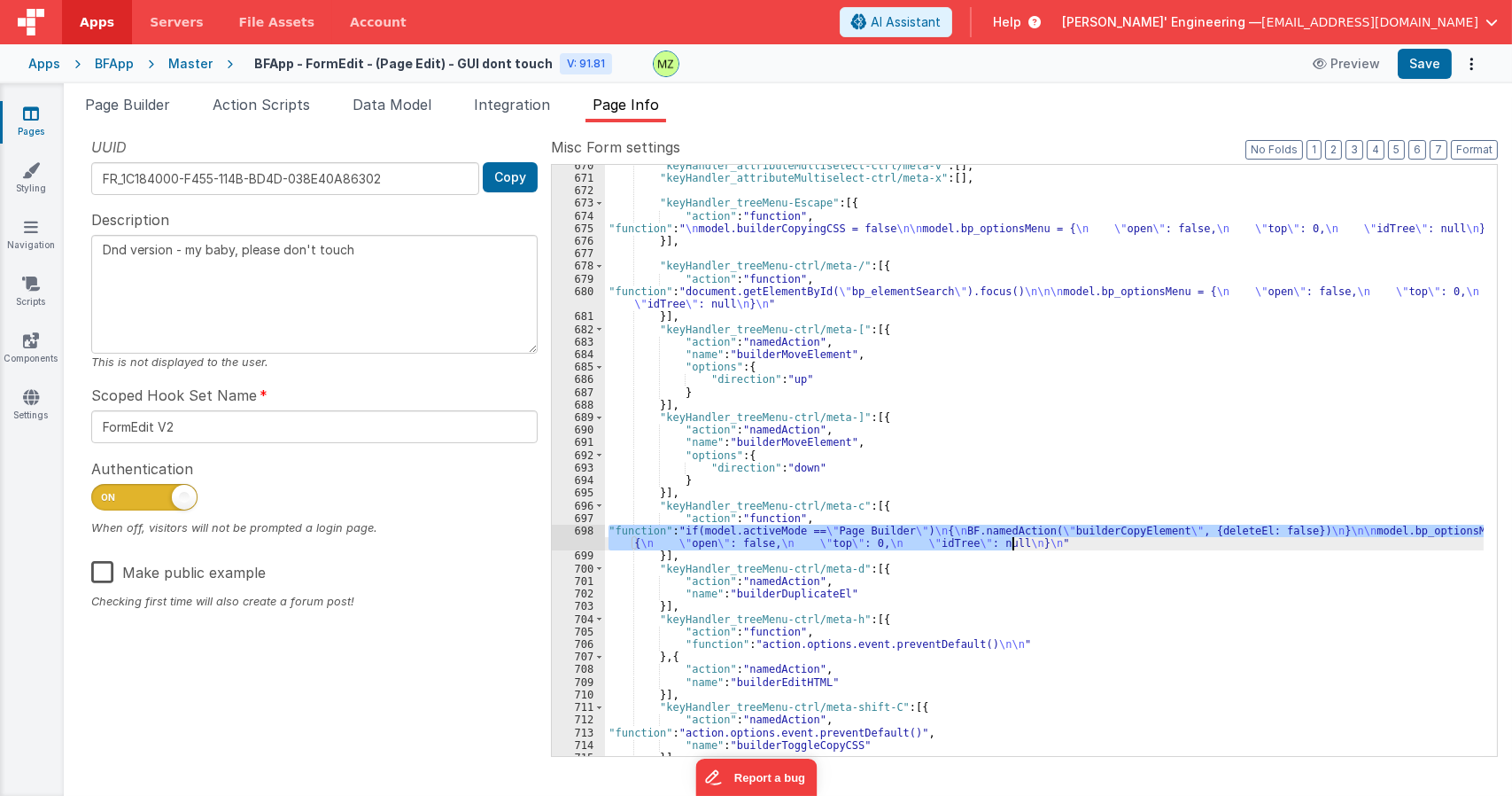
drag, startPoint x: 606, startPoint y: 529, endPoint x: 1042, endPoint y: 545, distance: 436.3
click at [1042, 545] on div ""keyHandler_attributeMultiselect-ctrl/meta-v" : [ ] , "keyHandler_attributeMult…" at bounding box center [1045, 467] width 879 height 616
click at [851, 578] on div ""keyHandler_attributeMultiselect-ctrl/meta-v" : [ ] , "keyHandler_attributeMult…" at bounding box center [1045, 467] width 879 height 616
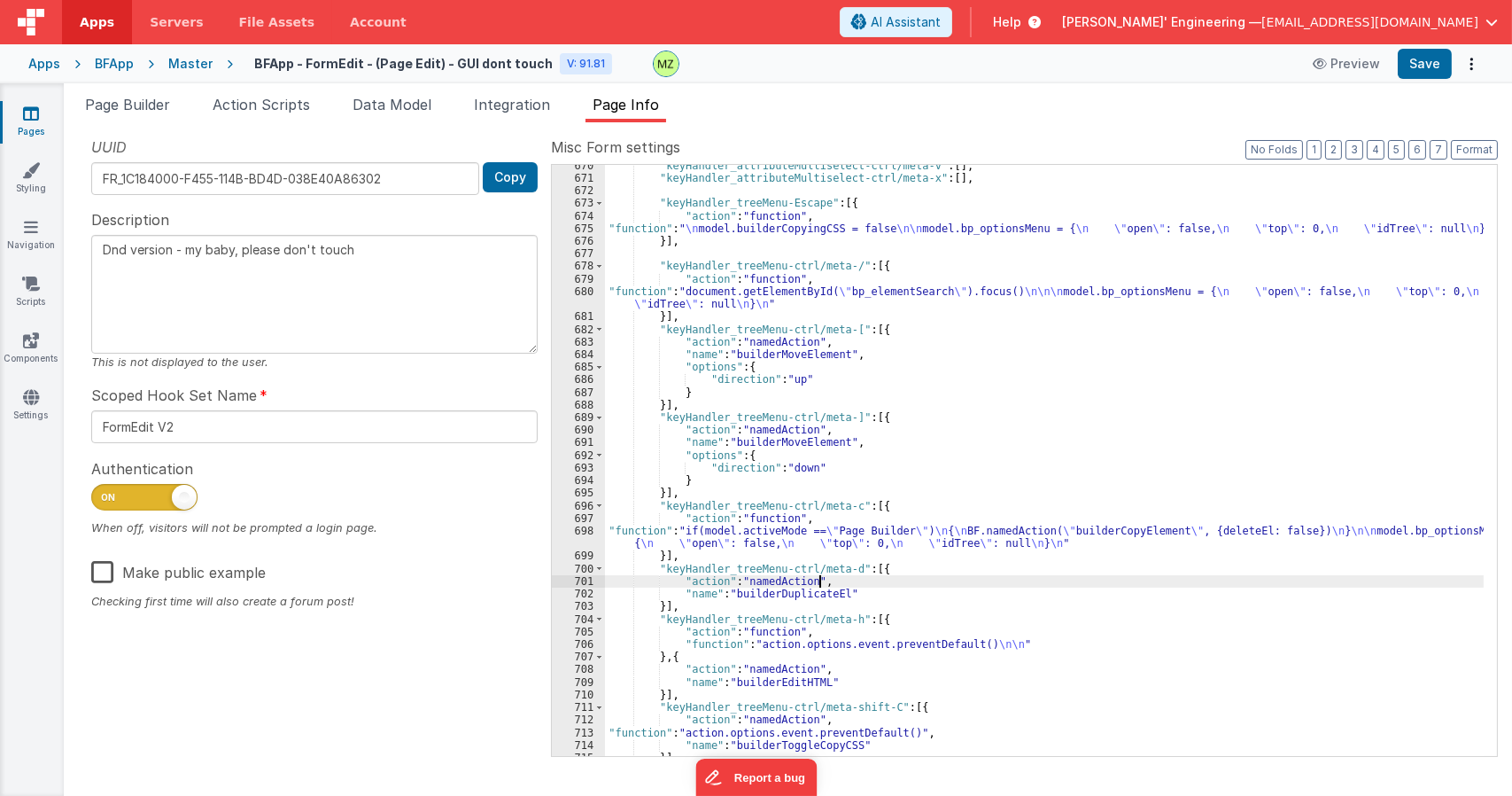
type textarea "Dnd version - my baby, please don't touch"
paste textarea
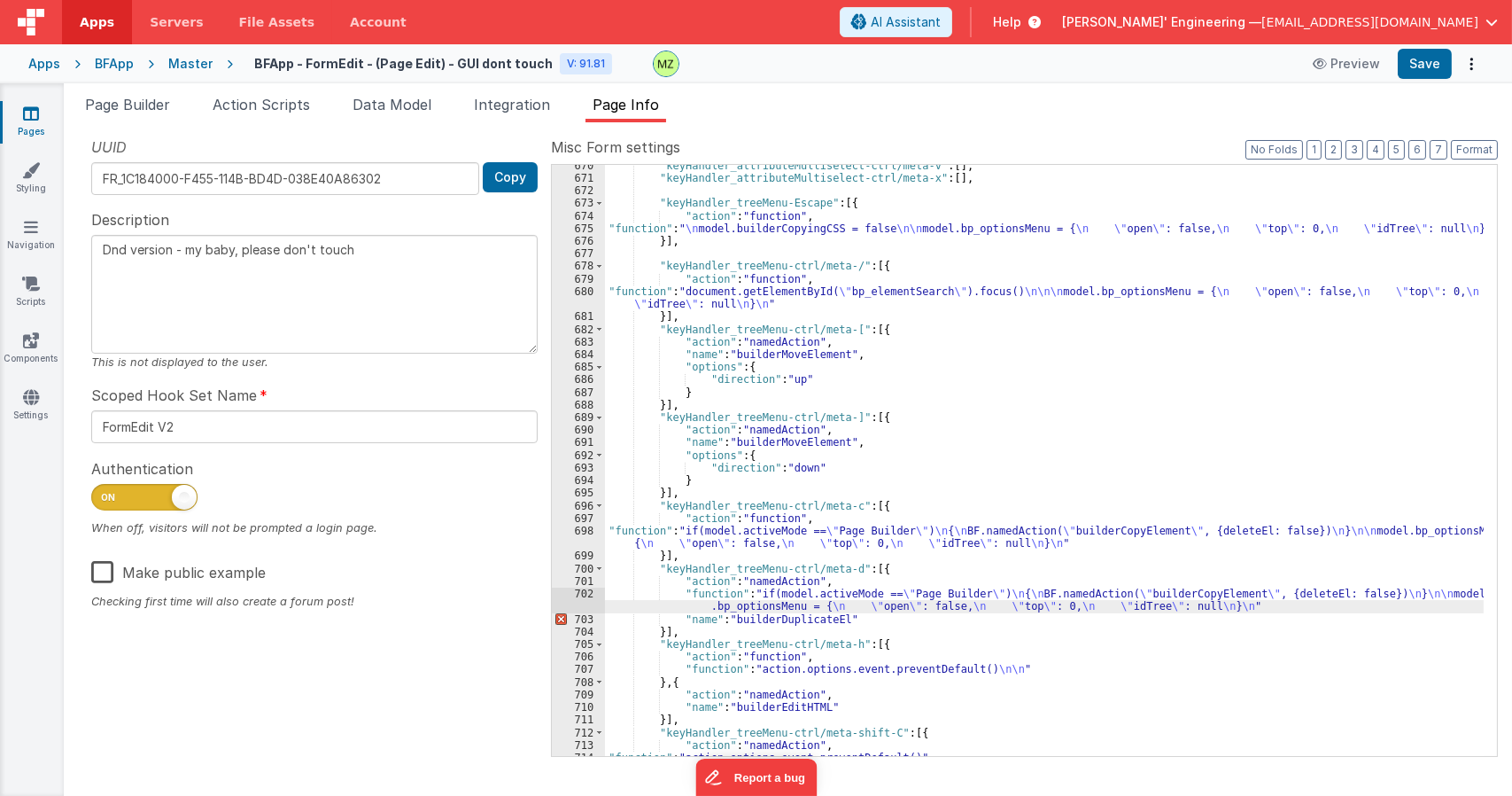
type textarea "Dnd version - my baby, please don't touch"
click at [581, 600] on div "702" at bounding box center [579, 600] width 53 height 25
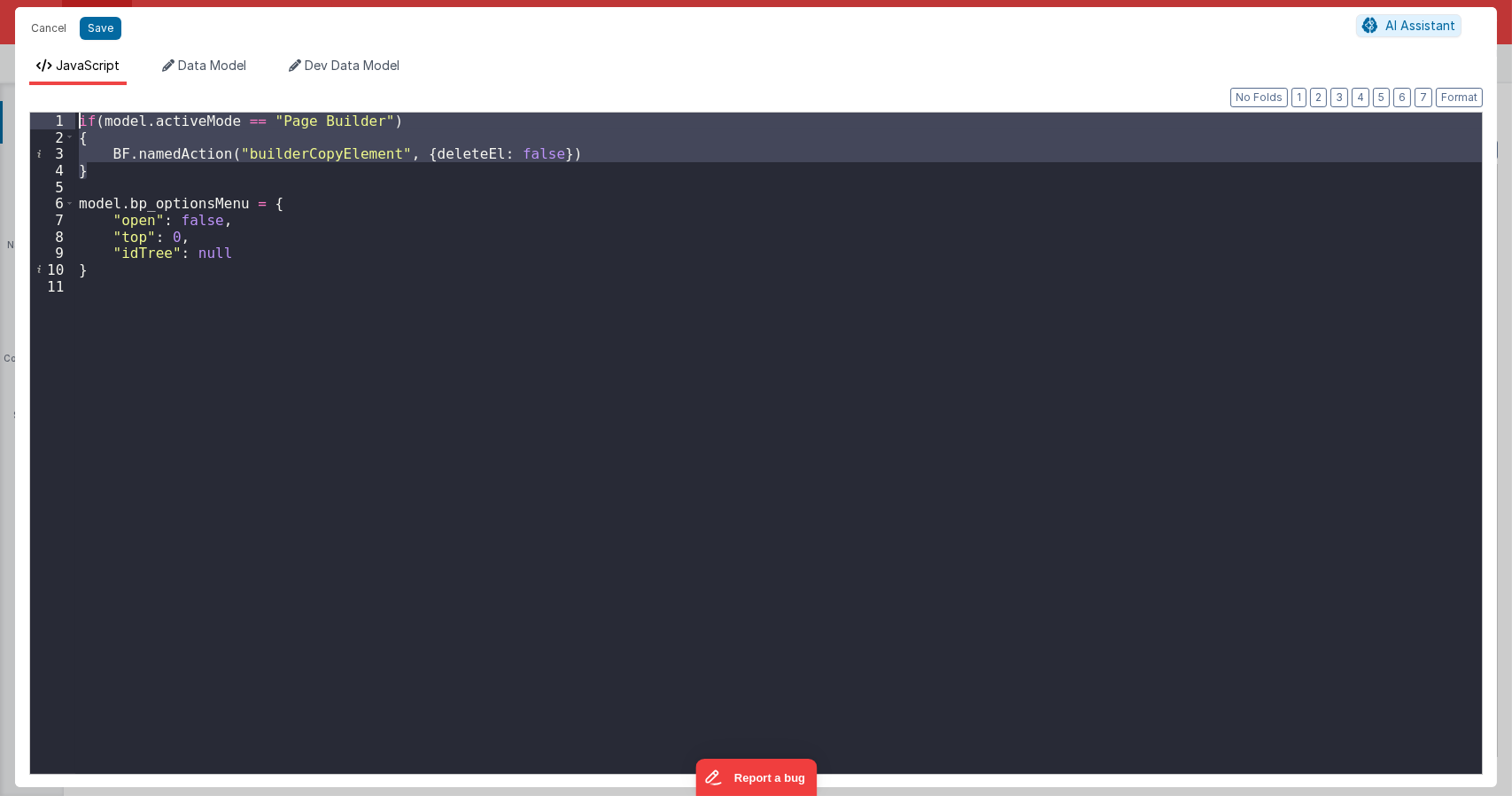
drag, startPoint x: 81, startPoint y: 163, endPoint x: 0, endPoint y: 40, distance: 147.3
click at [0, 45] on div "Cancel Save AI Assistant JavaScript Data Model Dev Data Model Format 7 6 5 4 3 …" at bounding box center [756, 398] width 1512 height 796
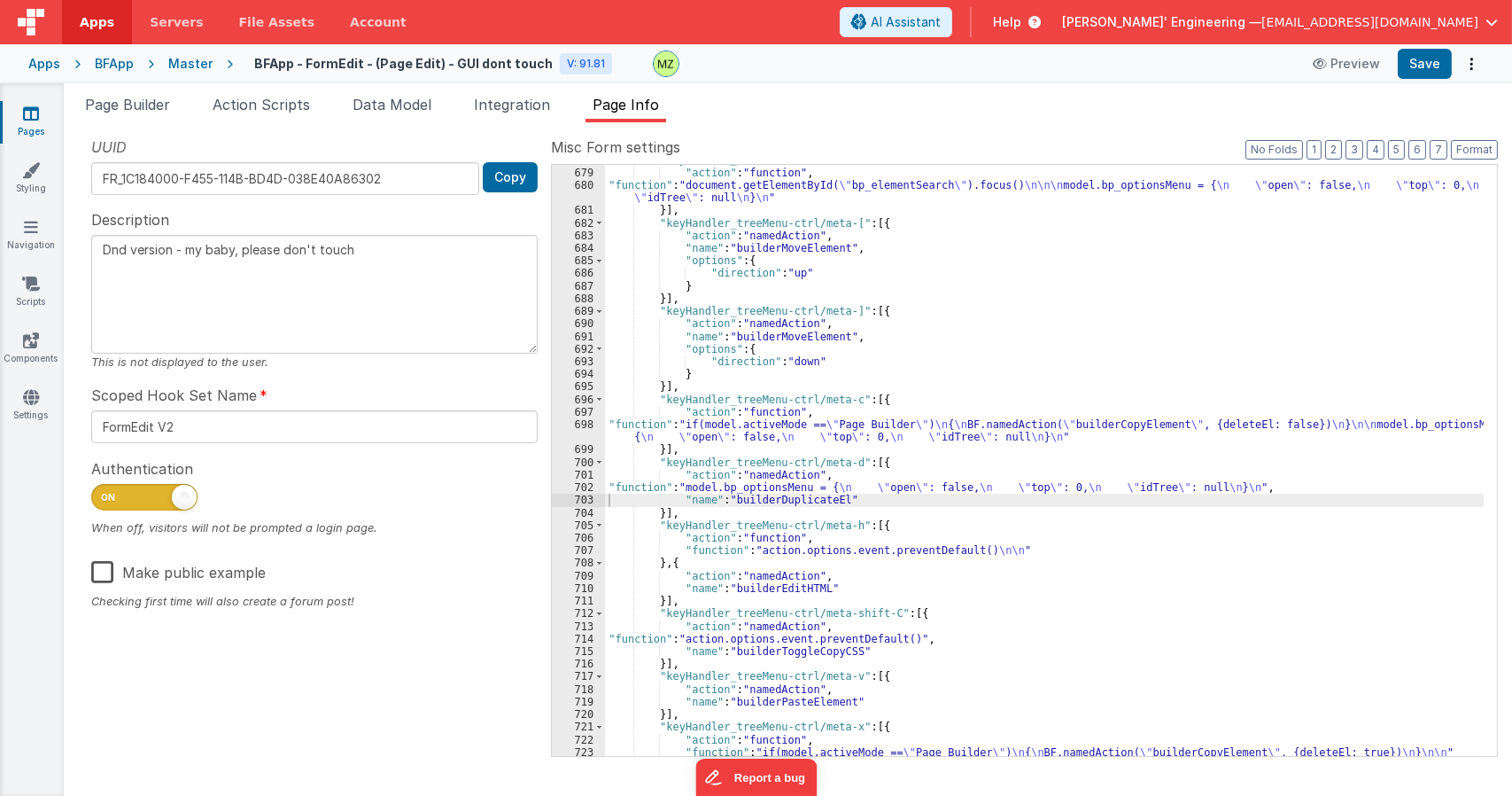
scroll to position [2279, 0]
click at [845, 488] on div ""keyHandler_treeMenu-ctrl/meta-/" : [{ "action" : "function" , "function" : "do…" at bounding box center [1045, 461] width 879 height 616
click at [577, 489] on div "702" at bounding box center [579, 488] width 53 height 12
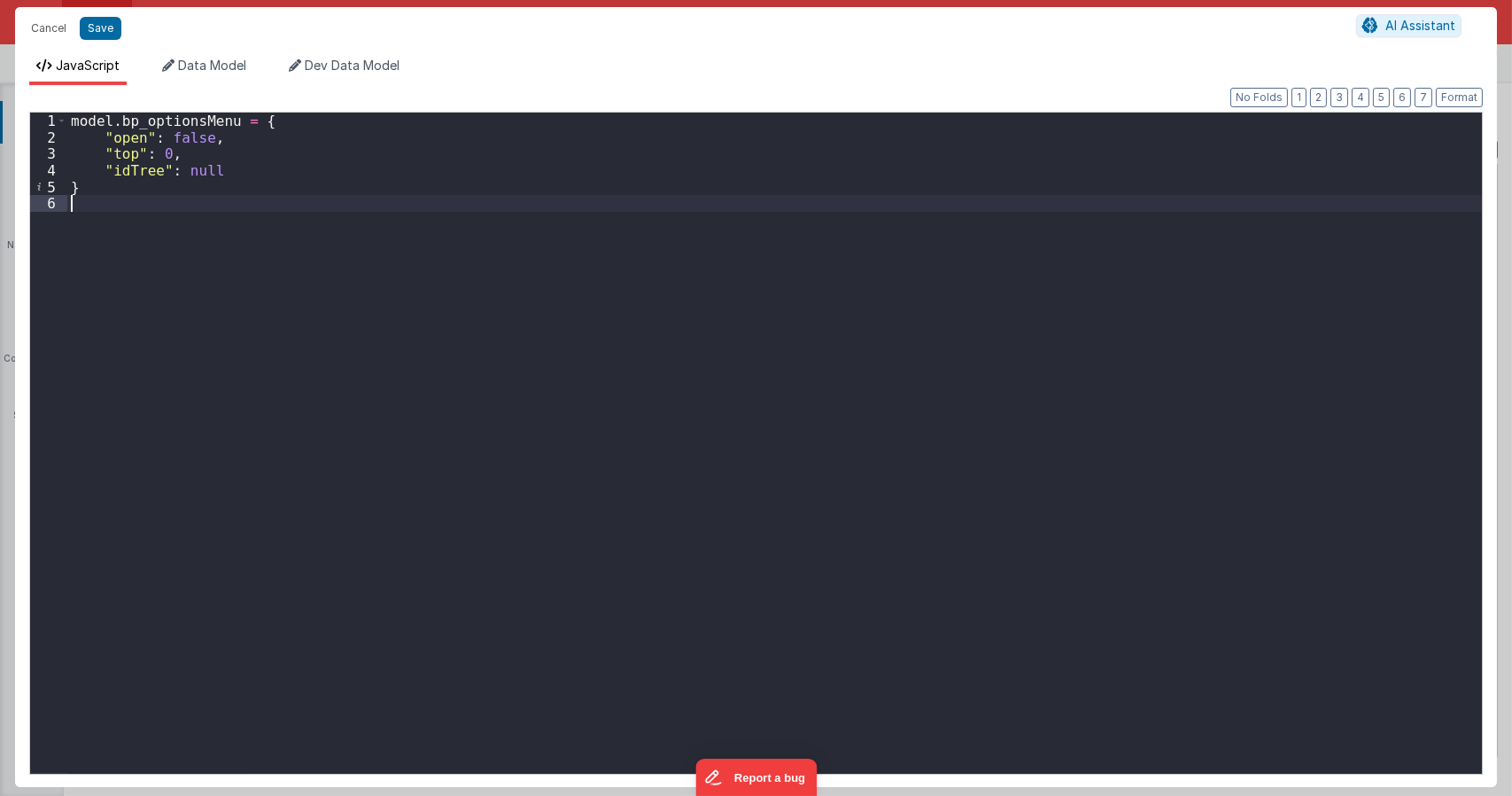
click at [549, 437] on div "model . bp_optionsMenu = { "open" : false , "top" : 0 , "idTree" : null }" at bounding box center [775, 459] width 1415 height 694
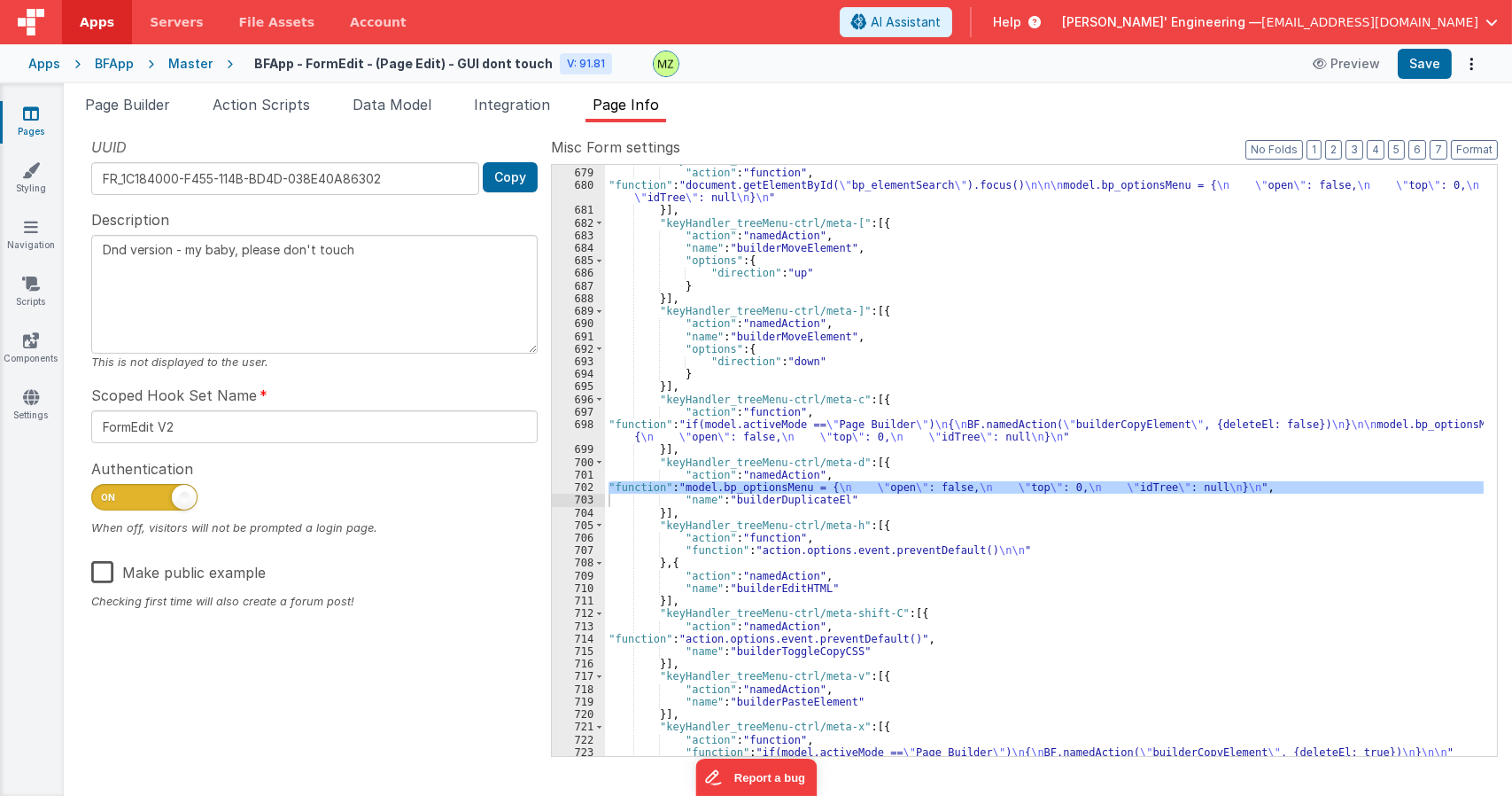
click at [773, 555] on div ""keyHandler_treeMenu-ctrl/meta-/" : [{ "action" : "function" , "function" : "do…" at bounding box center [1045, 461] width 879 height 616
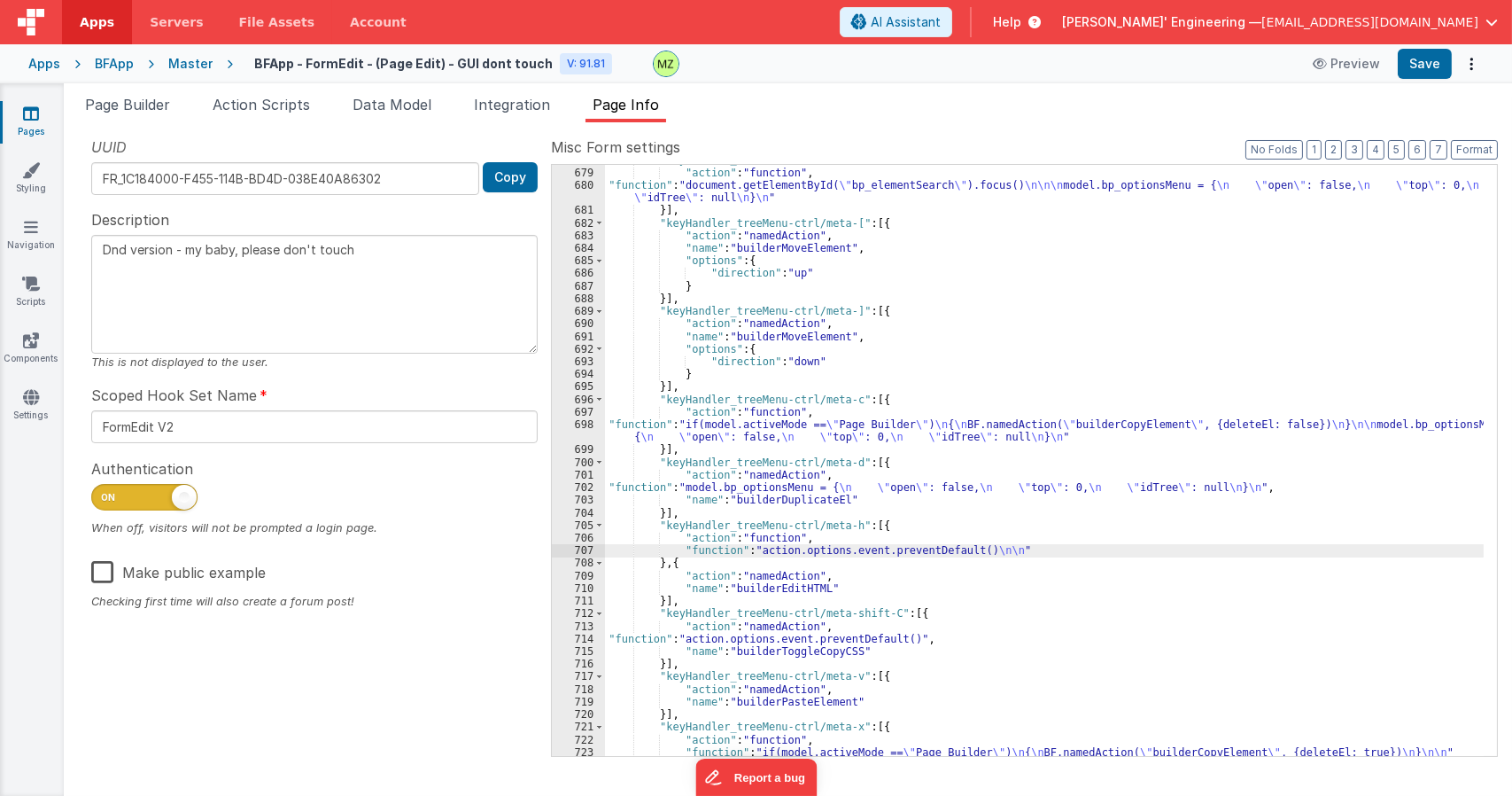
click at [584, 548] on div "707" at bounding box center [579, 550] width 53 height 12
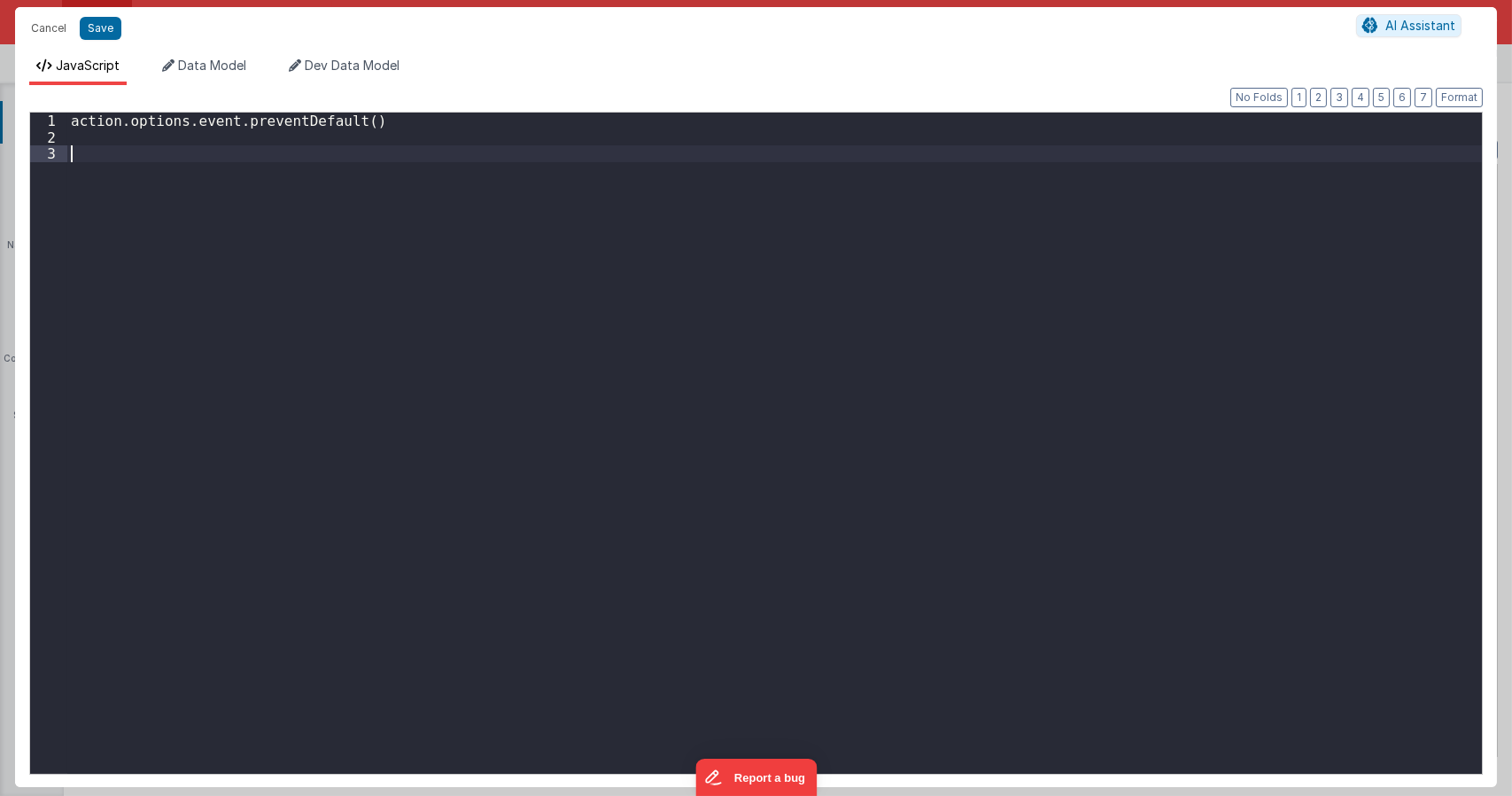
click at [579, 338] on div "action . options . event . preventDefault ( )" at bounding box center [775, 459] width 1415 height 694
type textarea "Dnd version - my baby, please don't touch"
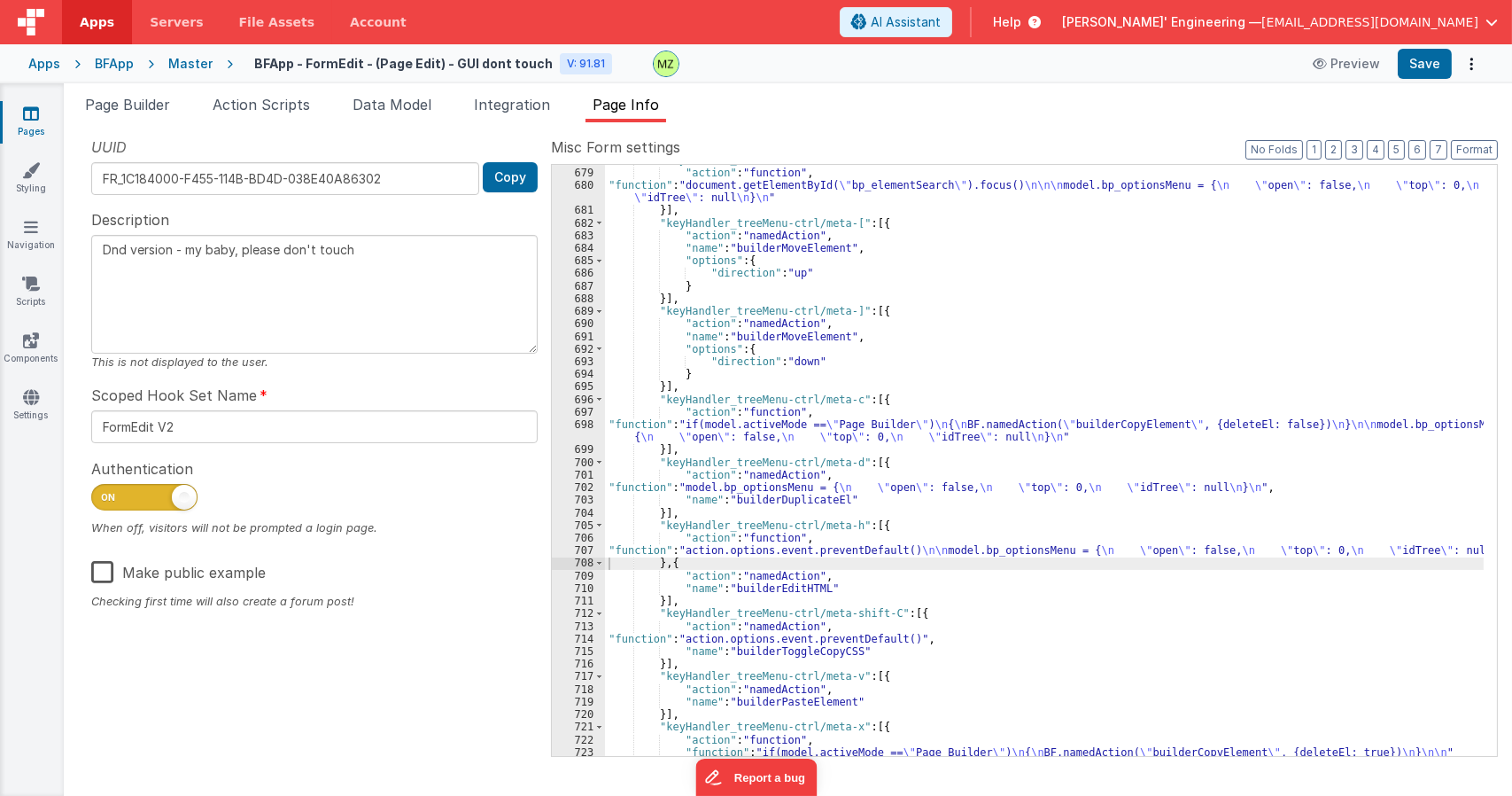
drag, startPoint x: 713, startPoint y: 644, endPoint x: 702, endPoint y: 646, distance: 11.2
click at [711, 644] on div ""keyHandler_treeMenu-ctrl/meta-/" : [{ "action" : "function" , "function" : "do…" at bounding box center [1045, 461] width 879 height 616
click at [581, 638] on div "714" at bounding box center [579, 639] width 53 height 12
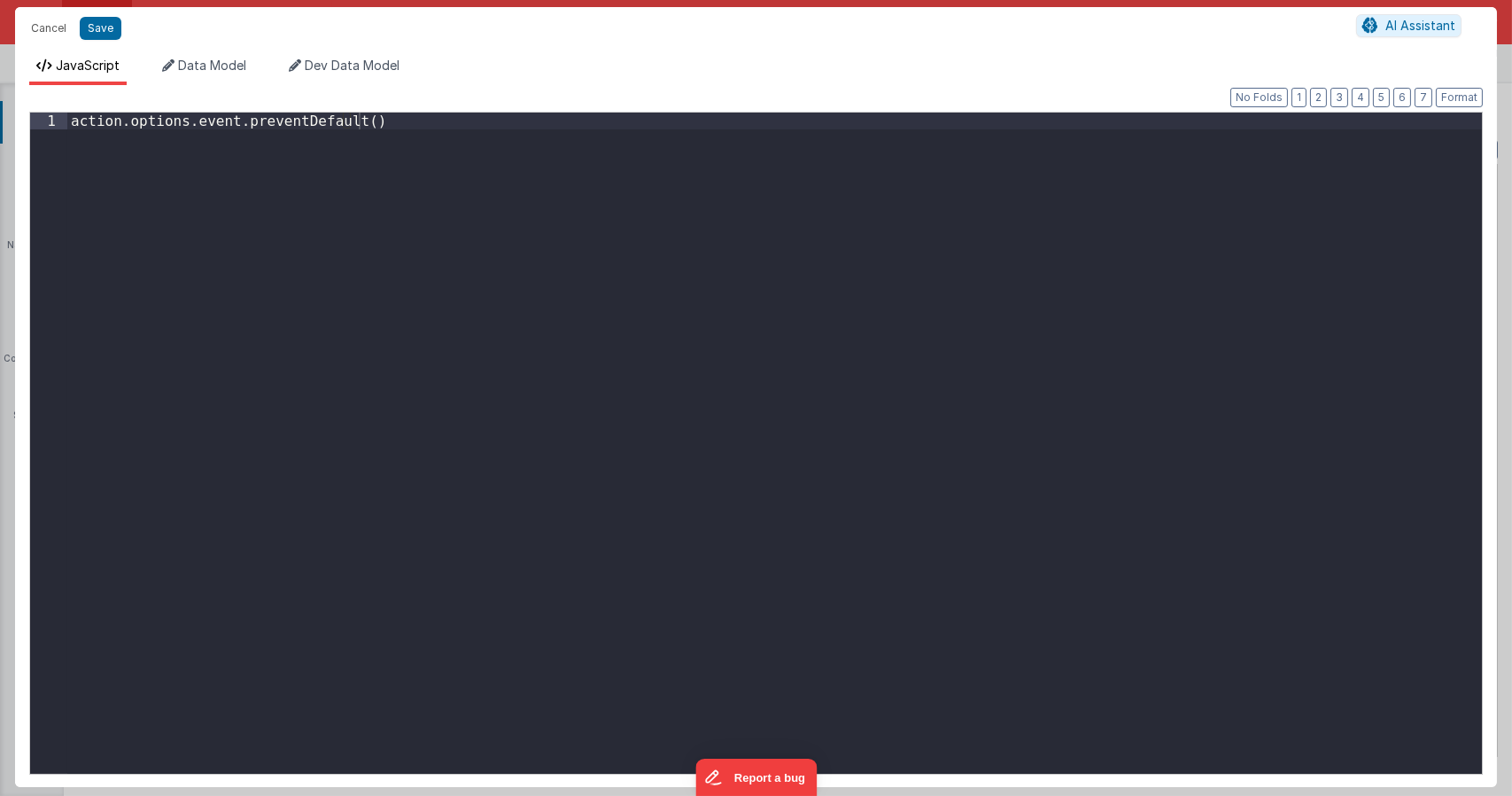
click at [585, 347] on div "action . options . event . preventDefault ( )" at bounding box center [775, 459] width 1415 height 694
paste textarea
click at [383, 129] on div "action . options . event . preventDefault ( ) model . bp_optionsMenu = { "open"…" at bounding box center [775, 459] width 1415 height 694
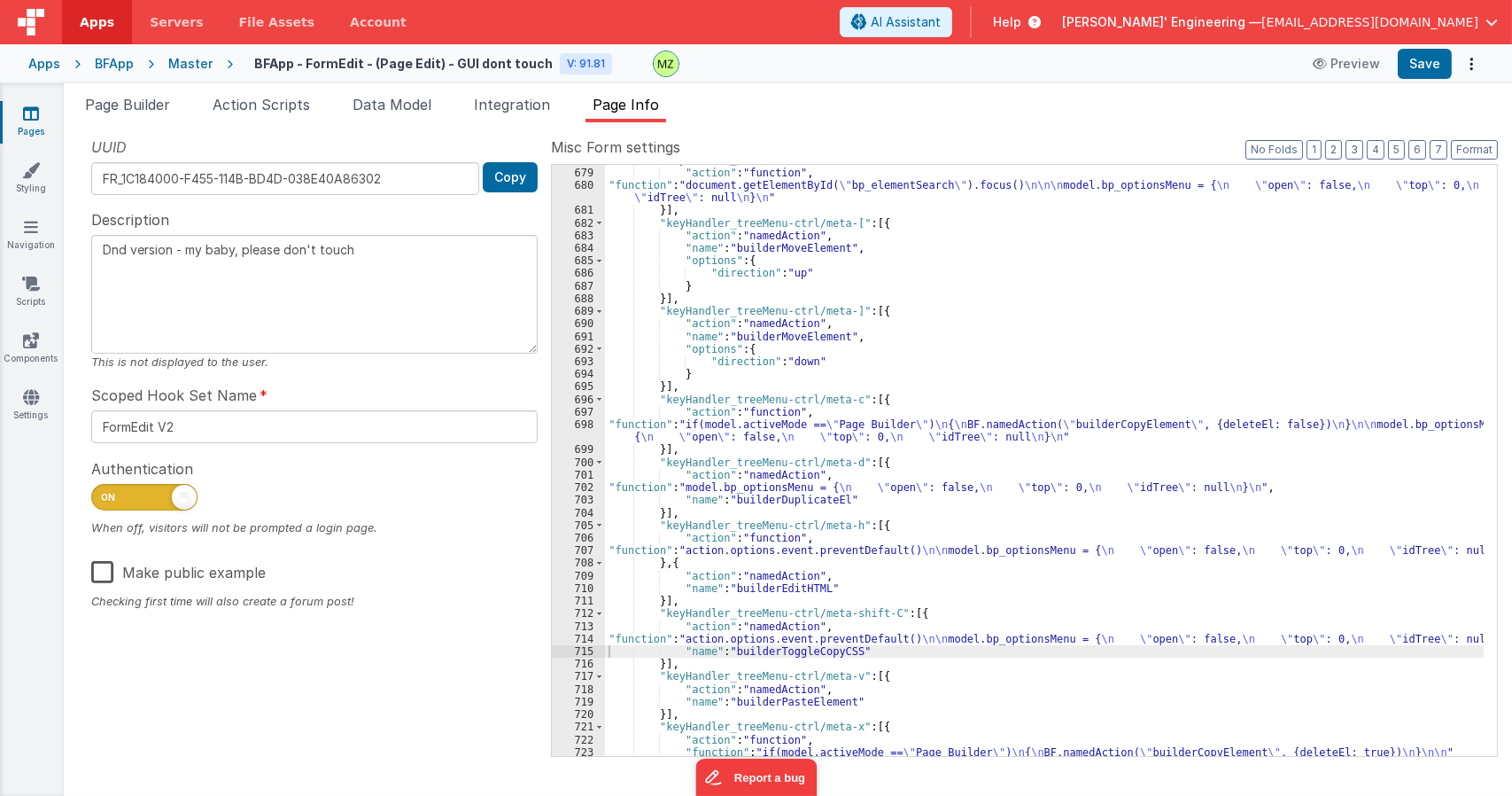
scroll to position [2385, 0]
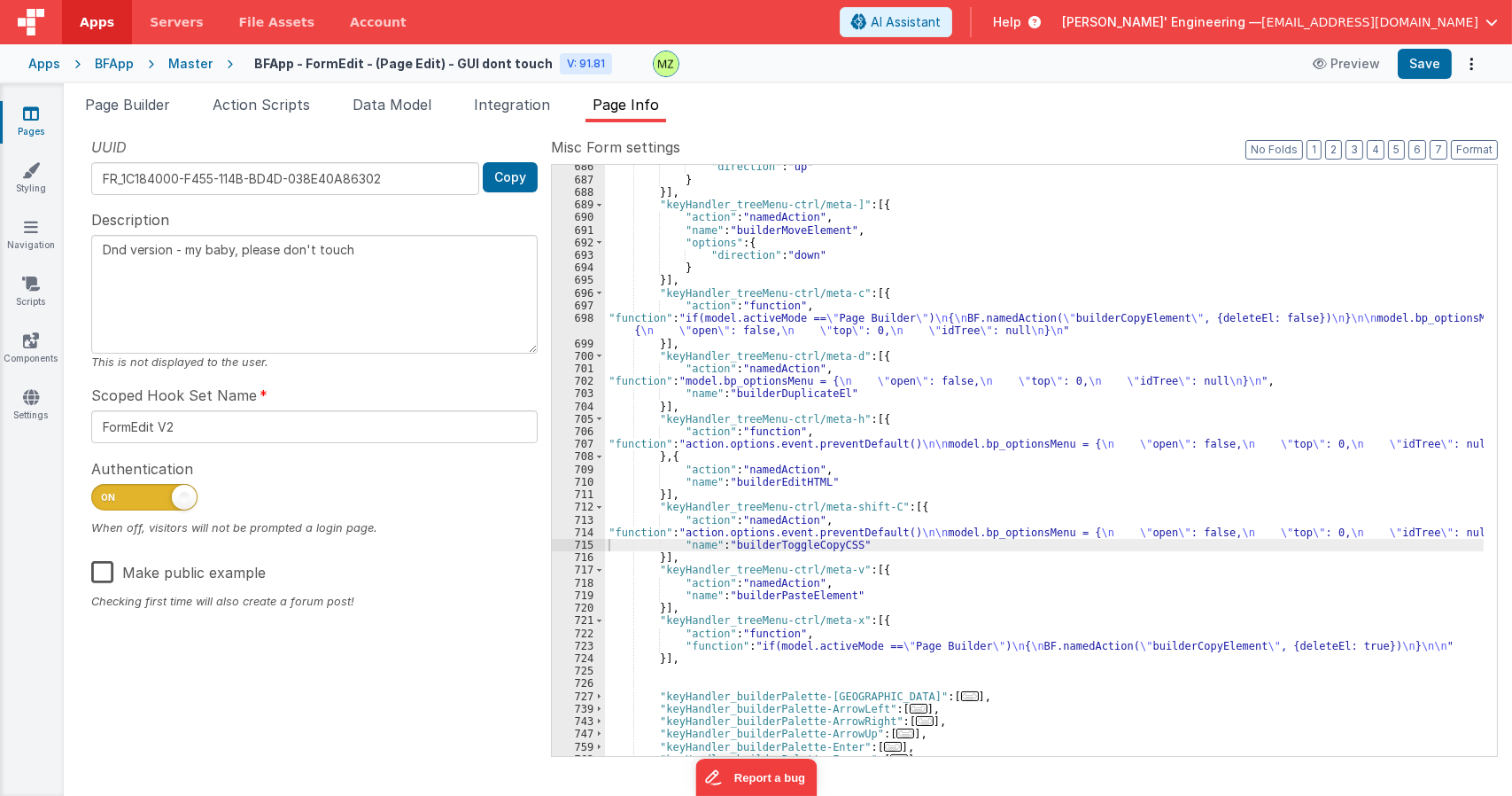
drag, startPoint x: 790, startPoint y: 595, endPoint x: 698, endPoint y: 597, distance: 92.0
click at [787, 595] on div ""direction" : "up" } }] , "keyHandler_treeMenu-ctrl/meta-]" : [{ "action" : "na…" at bounding box center [1045, 468] width 879 height 616
drag, startPoint x: 1225, startPoint y: 381, endPoint x: 599, endPoint y: 382, distance: 626.0
click at [599, 382] on div "686 687 688 689 690 691 692 693 694 695 696 697 698 699 700 701 702 703 704 705…" at bounding box center [1025, 460] width 947 height 593
click at [846, 582] on div ""direction" : "up" } }] , "keyHandler_treeMenu-ctrl/meta-]" : [{ "action" : "na…" at bounding box center [1045, 468] width 879 height 616
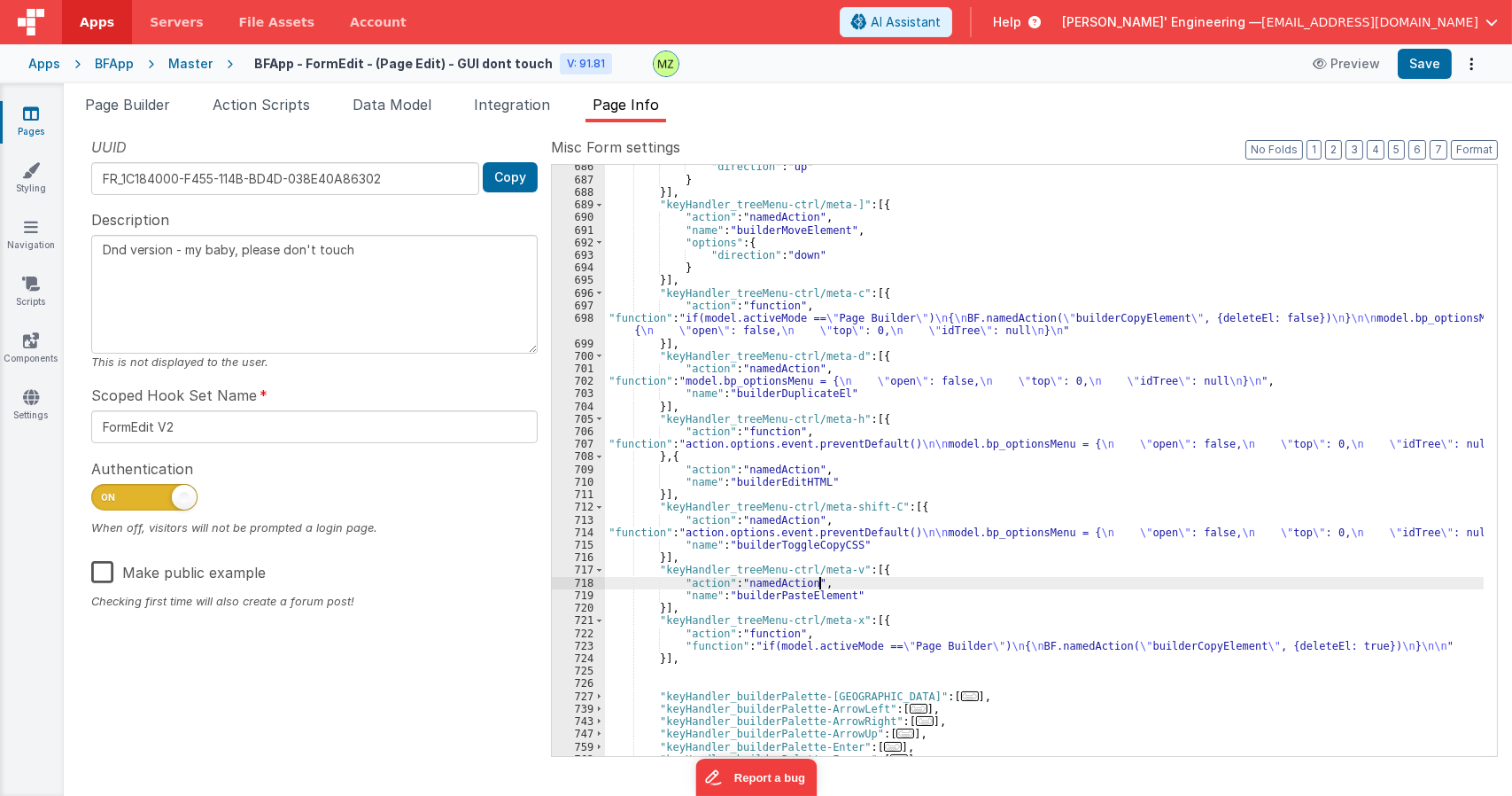
type textarea "Dnd version - my baby, please don't touch"
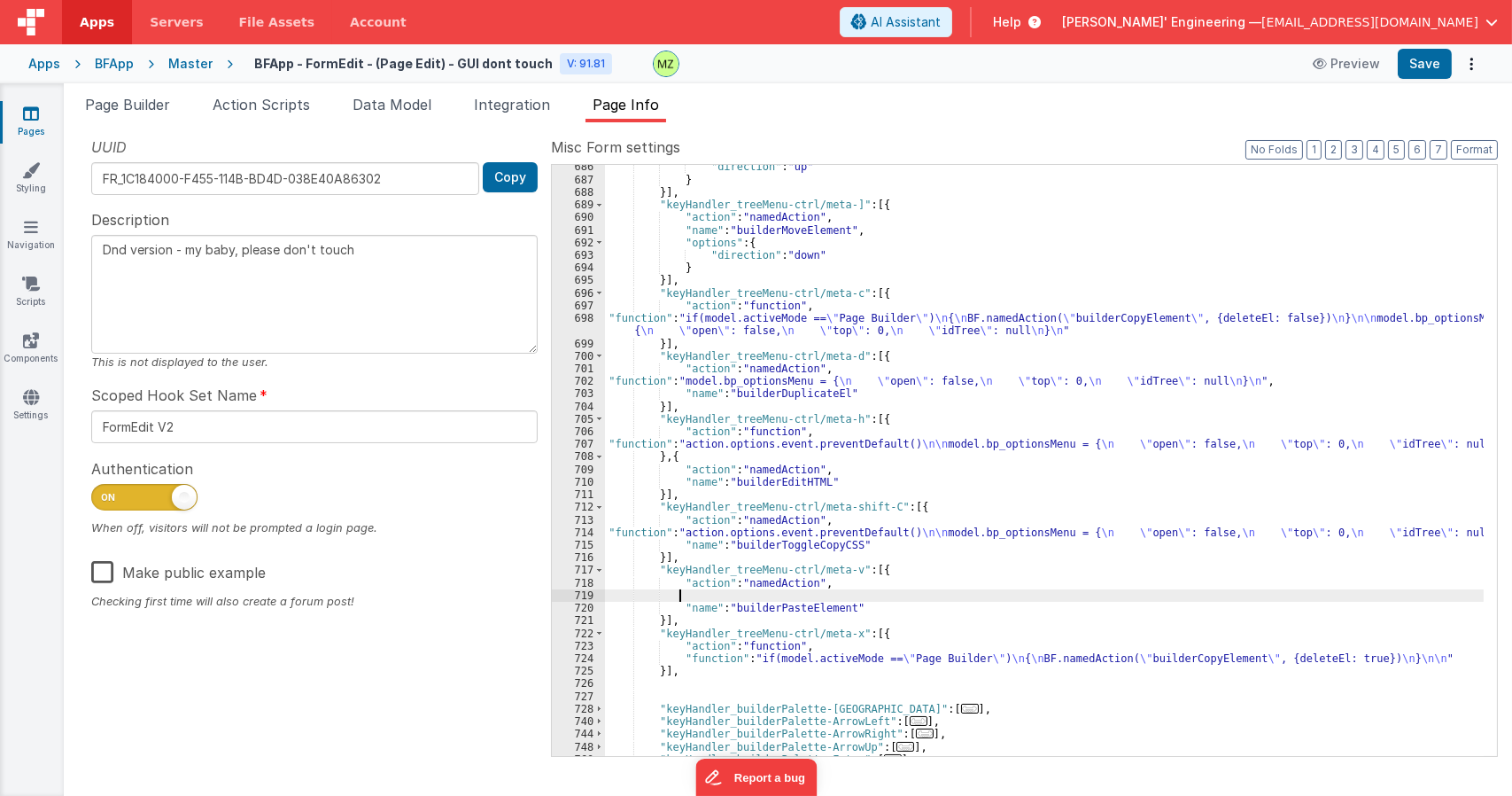
paste textarea
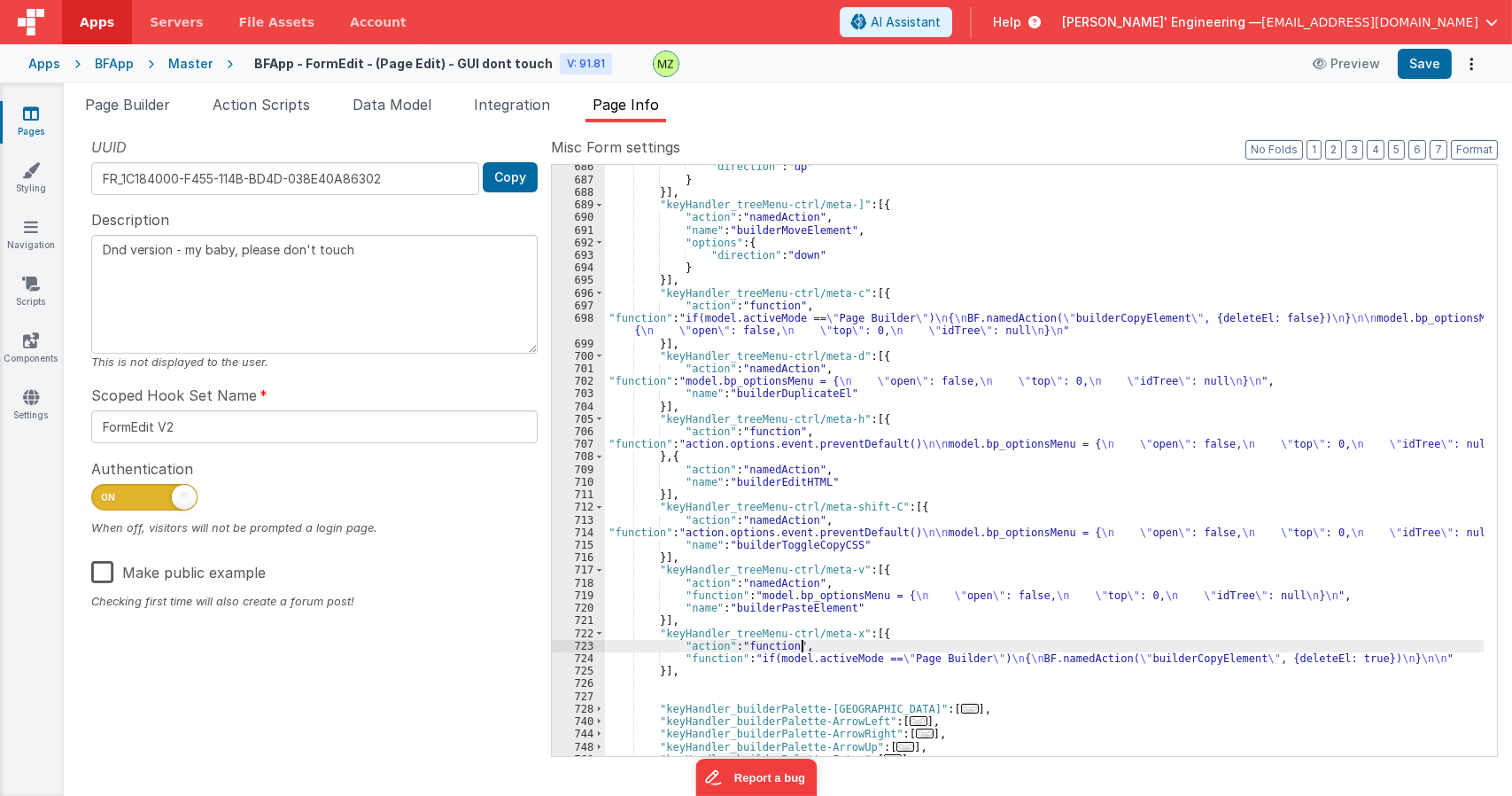
click at [826, 645] on div ""direction" : "up" } }] , "keyHandler_treeMenu-ctrl/meta-]" : [{ "action" : "na…" at bounding box center [1045, 468] width 879 height 616
type textarea "Dnd version - my baby, please don't touch"
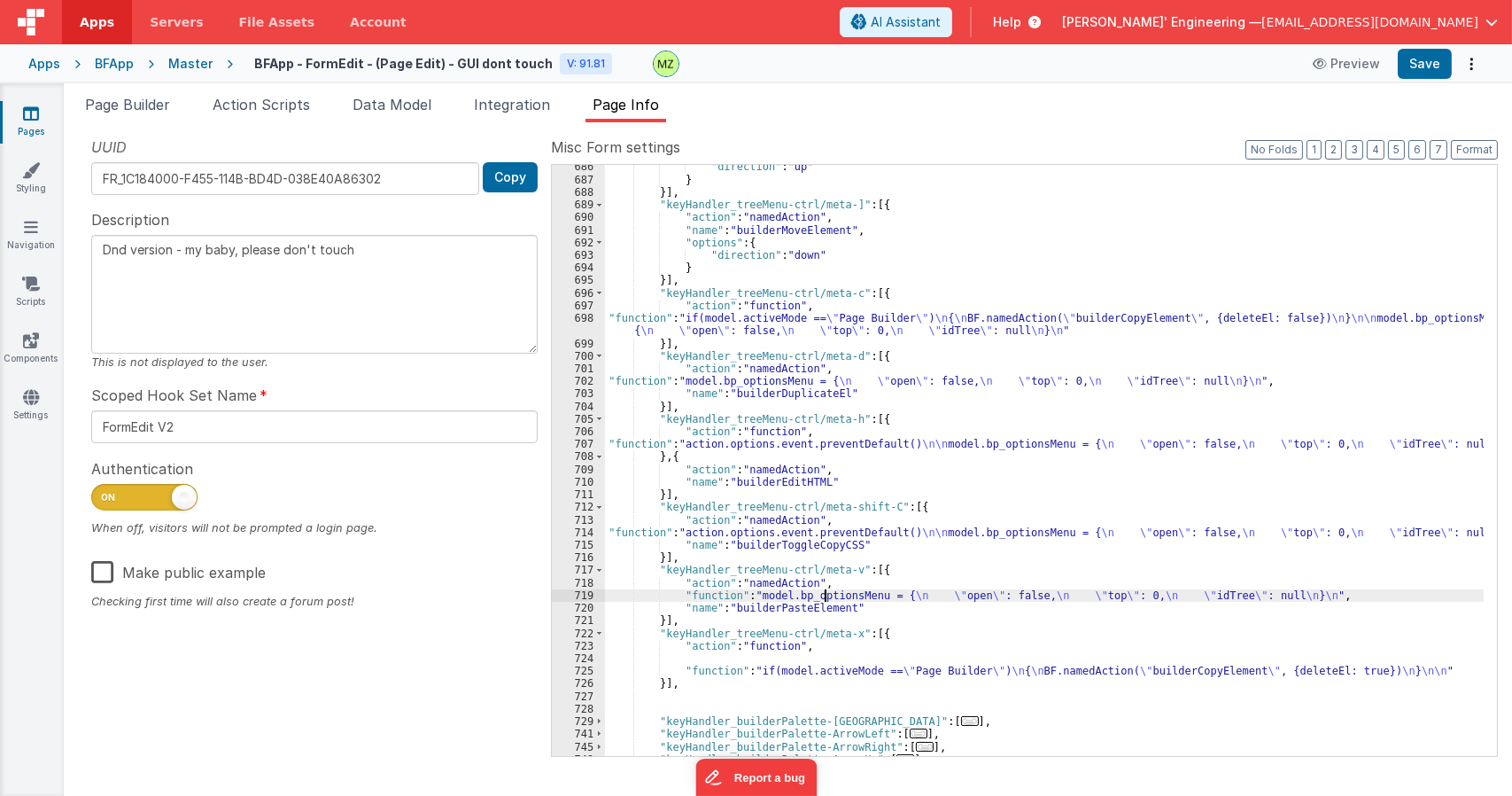
click at [824, 594] on div ""direction" : "up" } }] , "keyHandler_treeMenu-ctrl/meta-]" : [{ "action" : "na…" at bounding box center [1045, 468] width 879 height 616
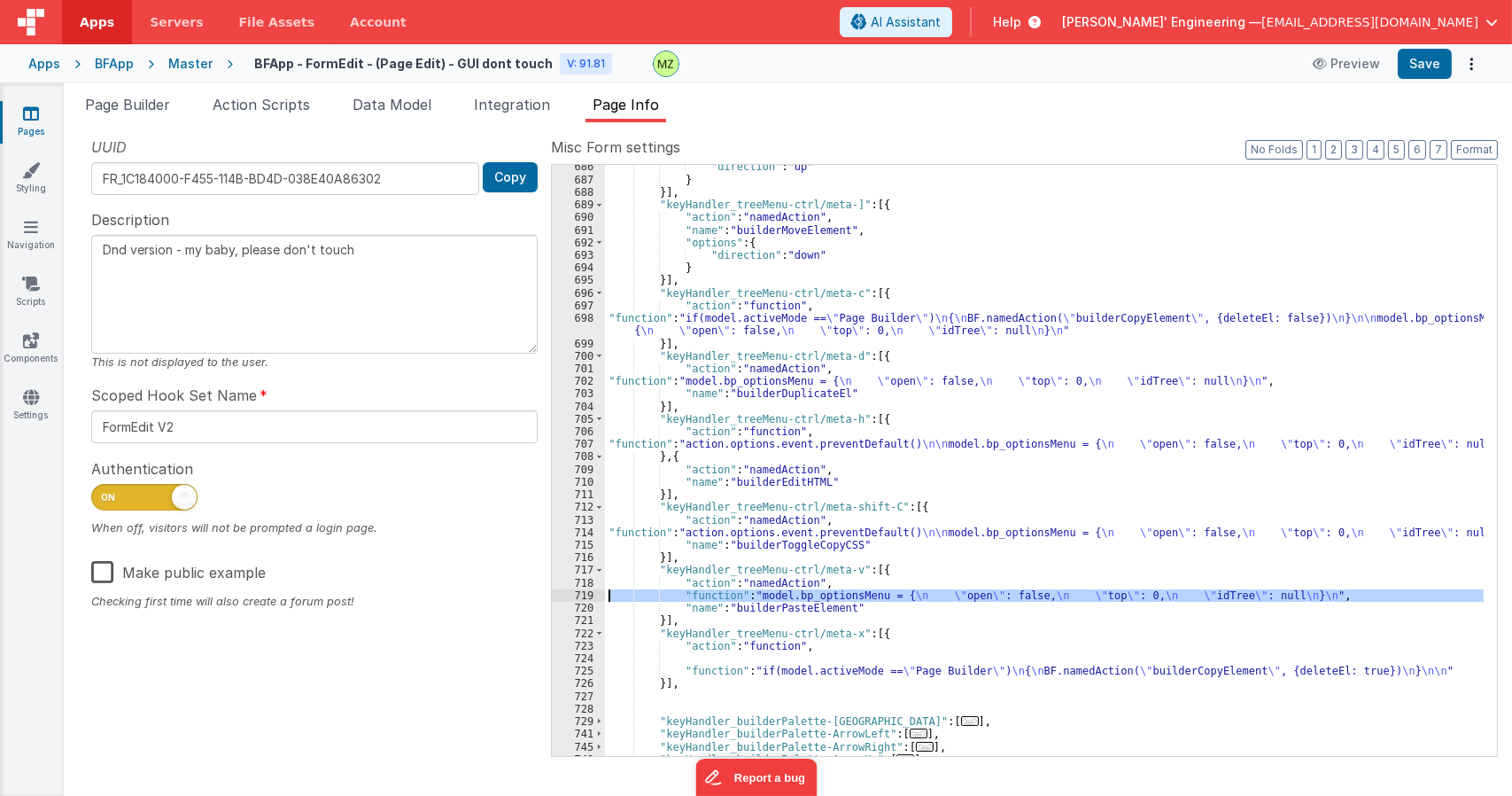
click at [585, 596] on div "719" at bounding box center [579, 596] width 53 height 12
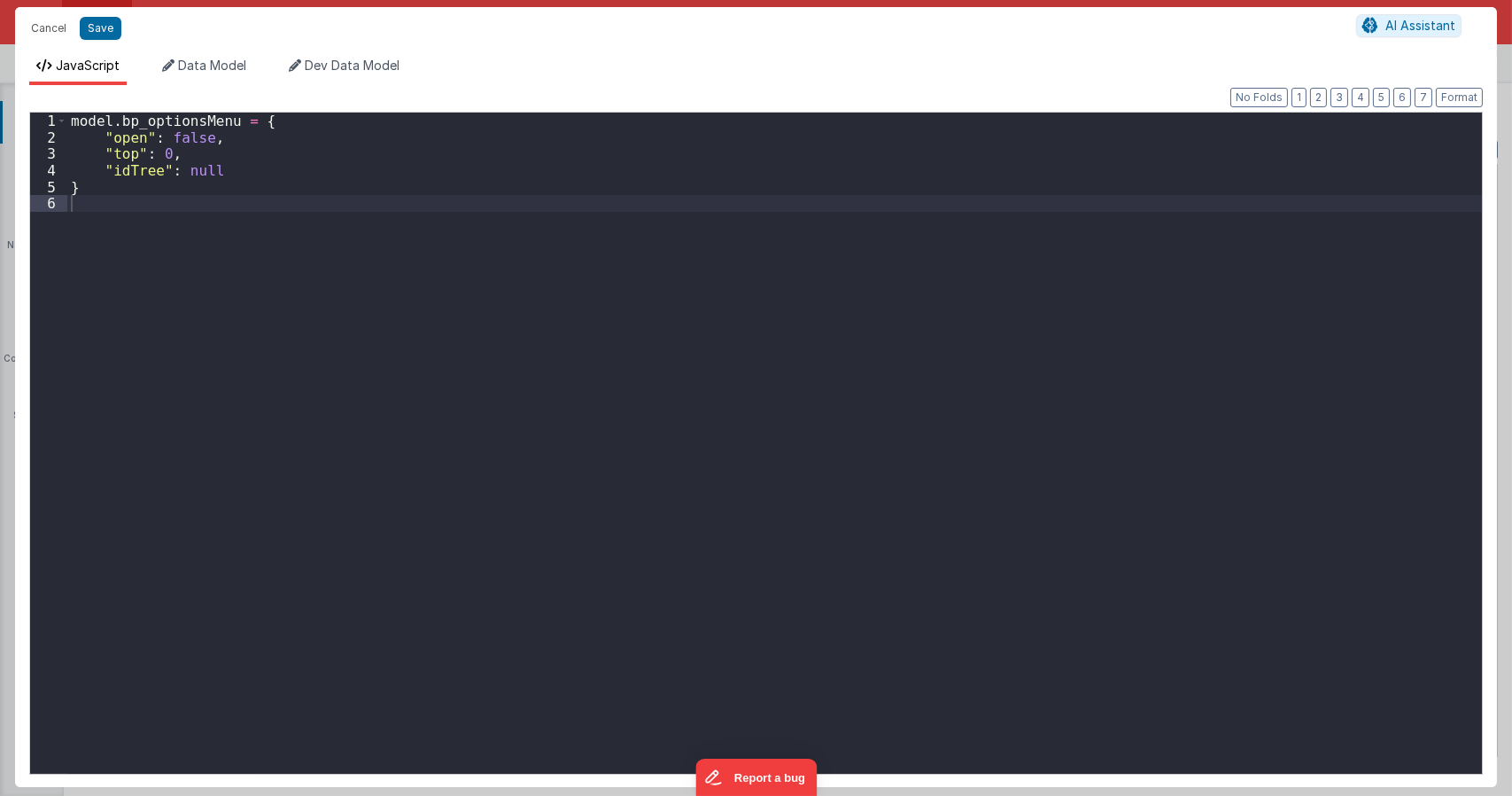
click at [451, 347] on div "model . bp_optionsMenu = { "open" : false , "top" : 0 , "idTree" : null }" at bounding box center [775, 459] width 1415 height 694
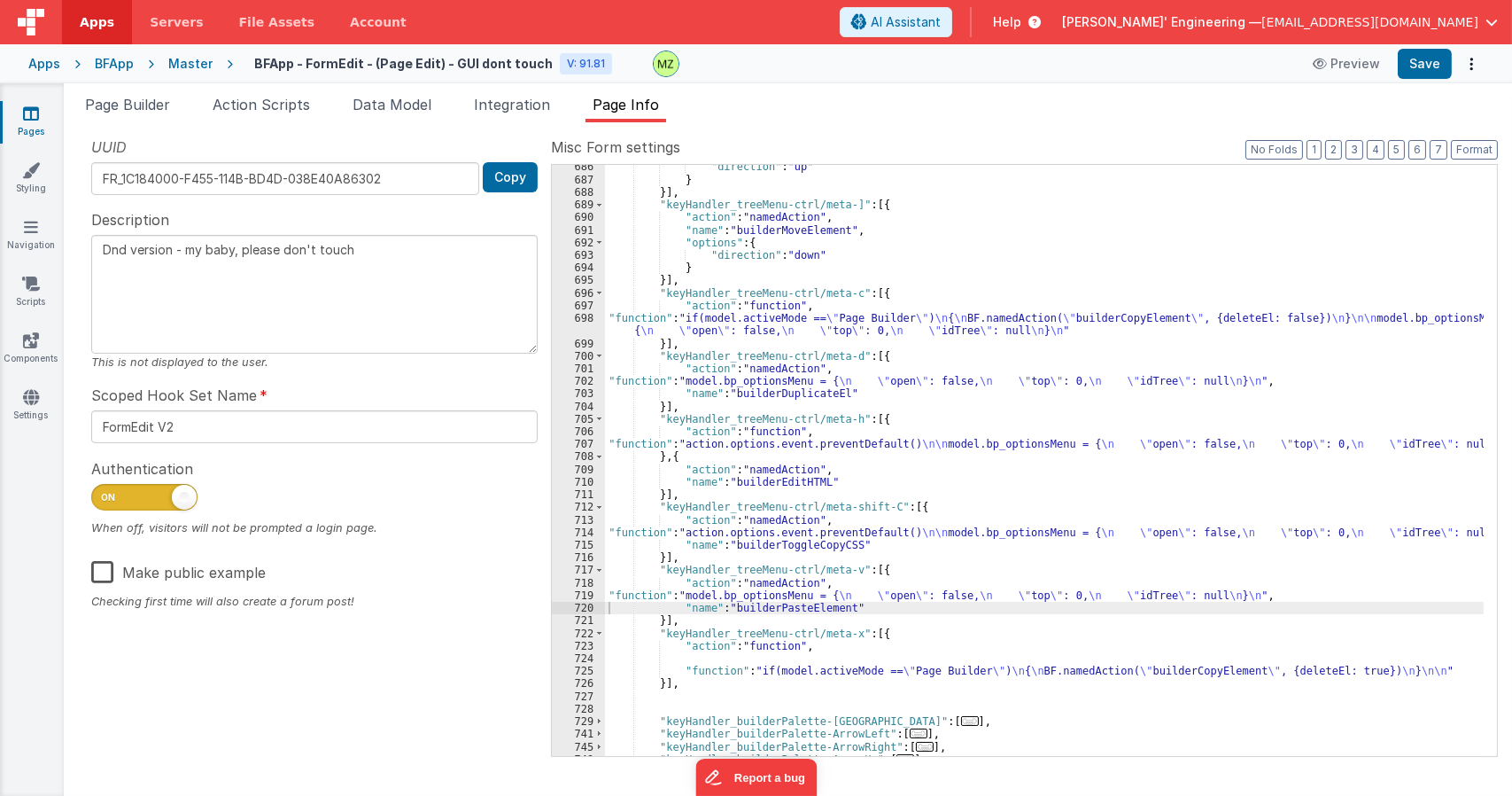
click at [773, 660] on div ""direction" : "up" } }] , "keyHandler_treeMenu-ctrl/meta-]" : [{ "action" : "na…" at bounding box center [1045, 468] width 879 height 616
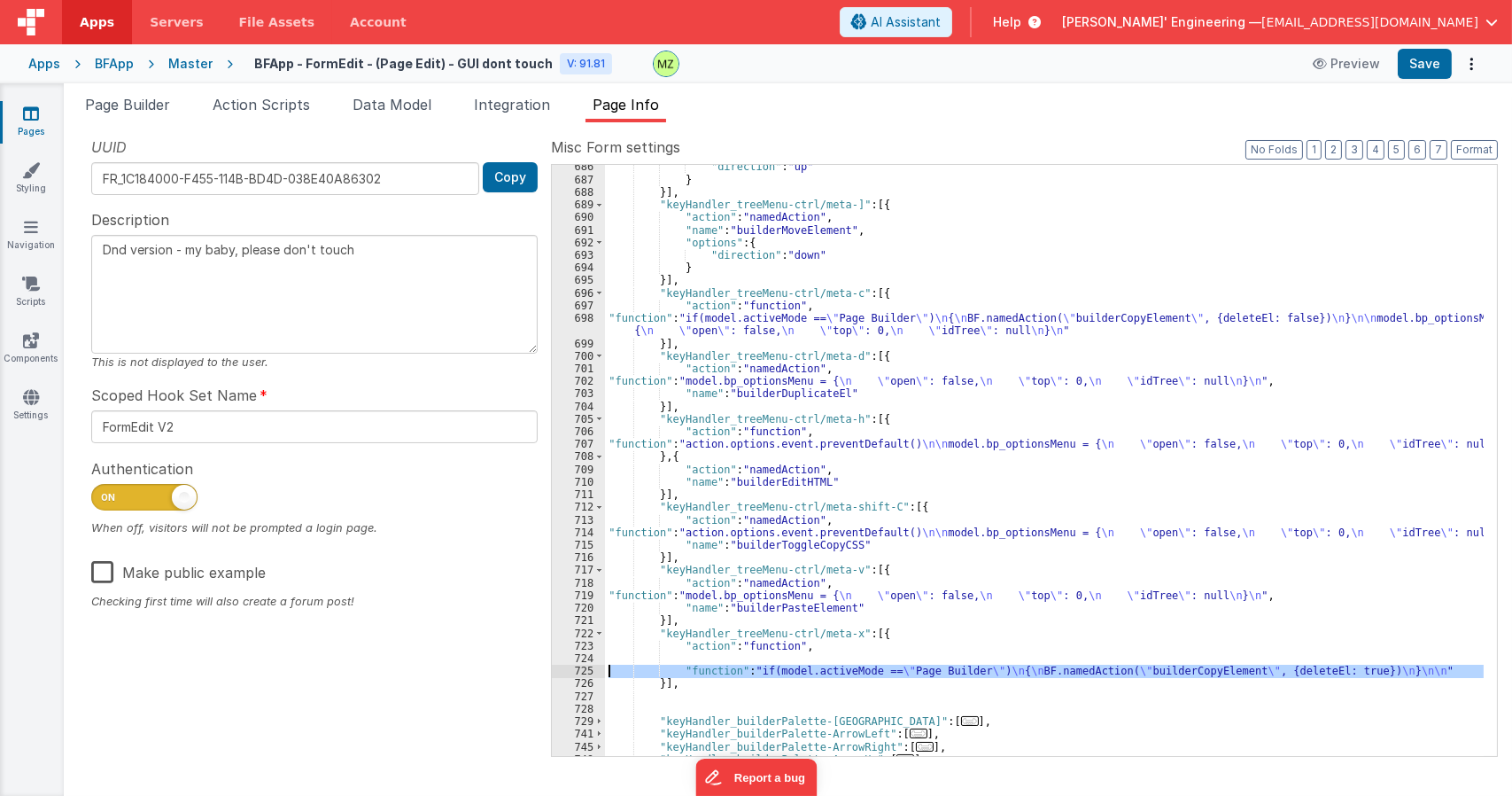
click at [581, 676] on div "725" at bounding box center [579, 671] width 53 height 12
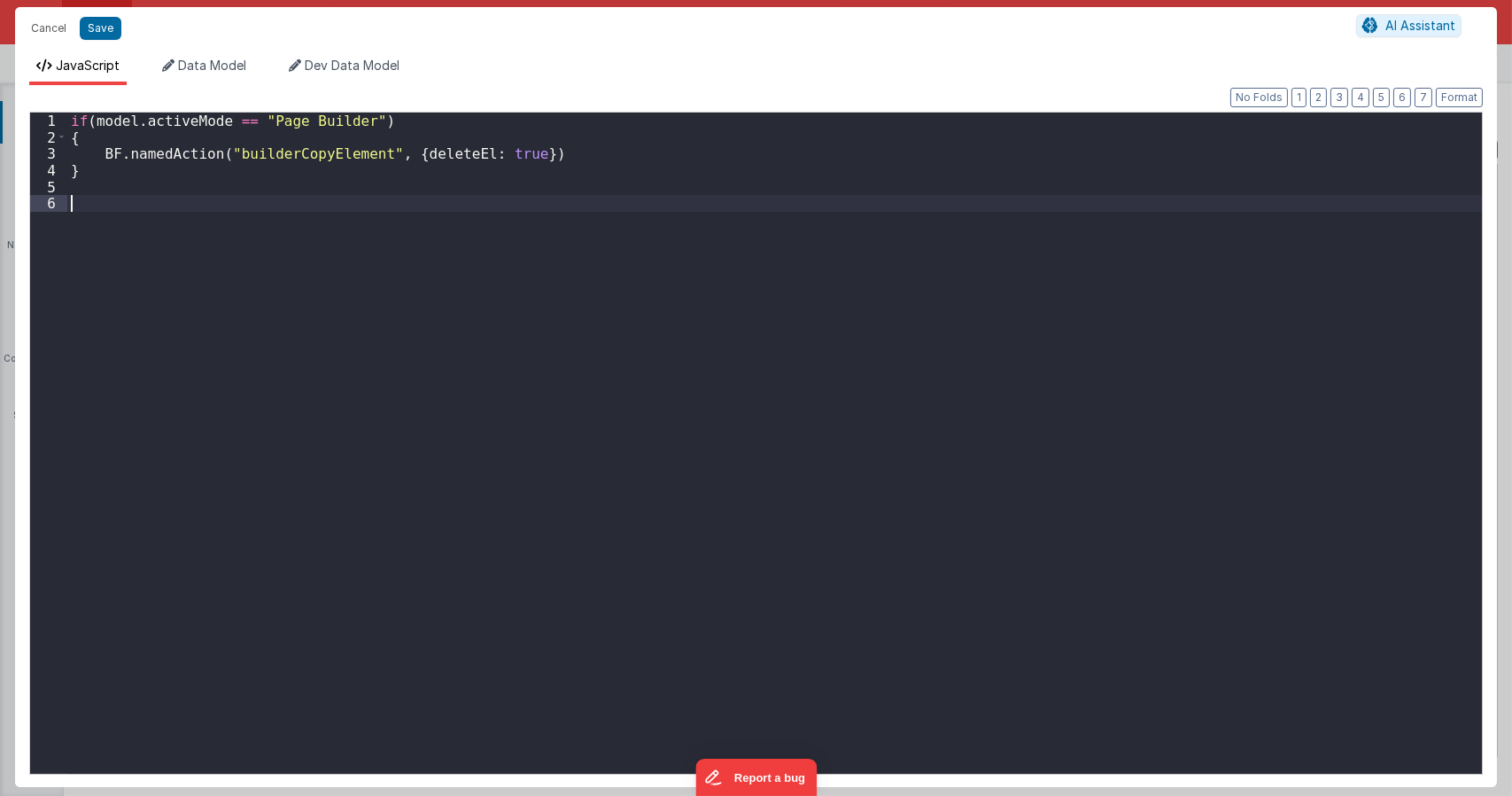
click at [603, 432] on div "if ( model . activeMode == "Page Builder" ) { BF . namedAction ( "builderCopyEl…" at bounding box center [775, 459] width 1415 height 694
type textarea "Dnd version - my baby, please don't touch"
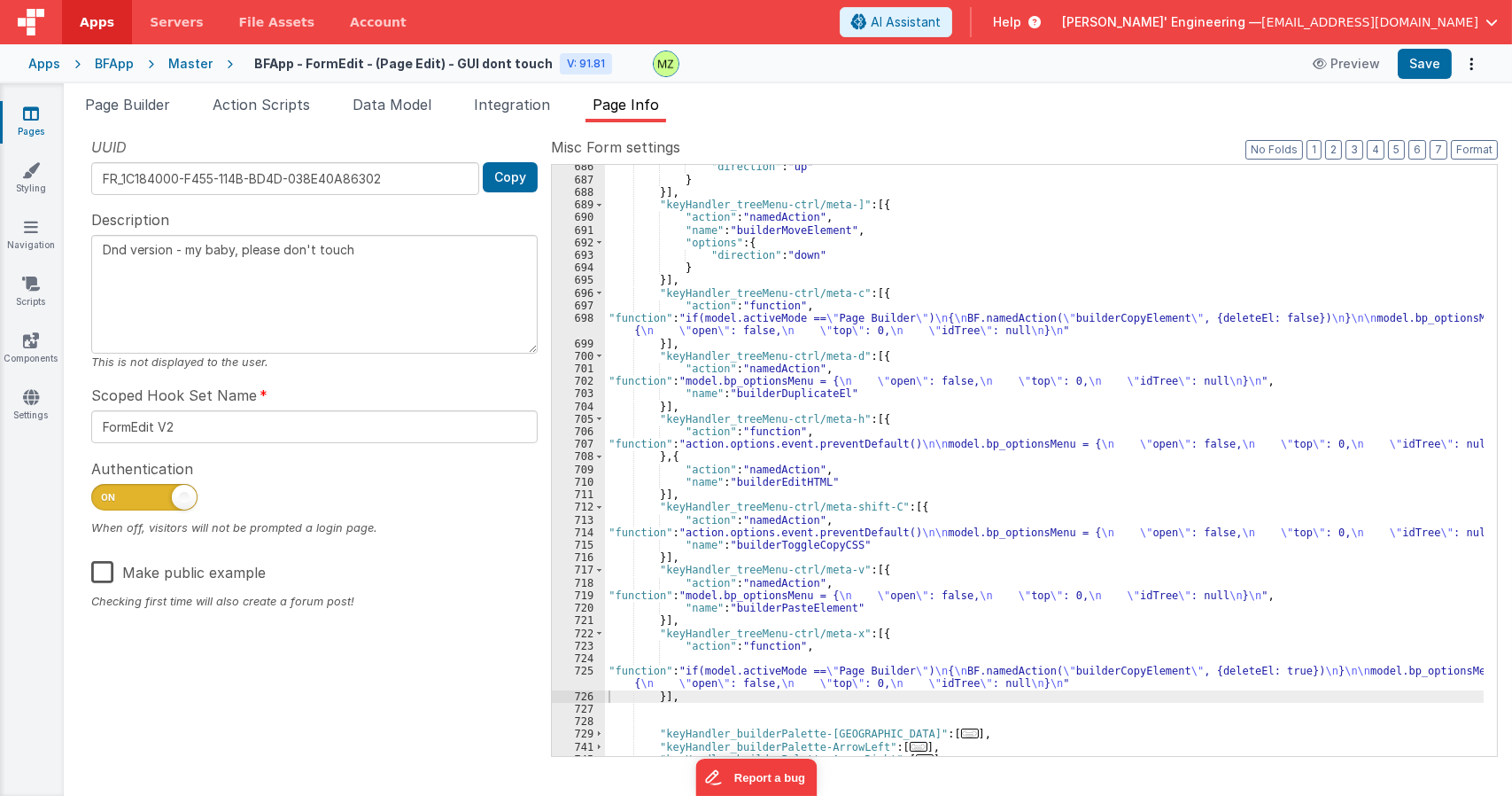
click at [895, 449] on div ""direction" : "up" } }] , "keyHandler_treeMenu-ctrl/meta-]" : [{ "action" : "na…" at bounding box center [1045, 468] width 879 height 616
